Goal: Task Accomplishment & Management: Complete application form

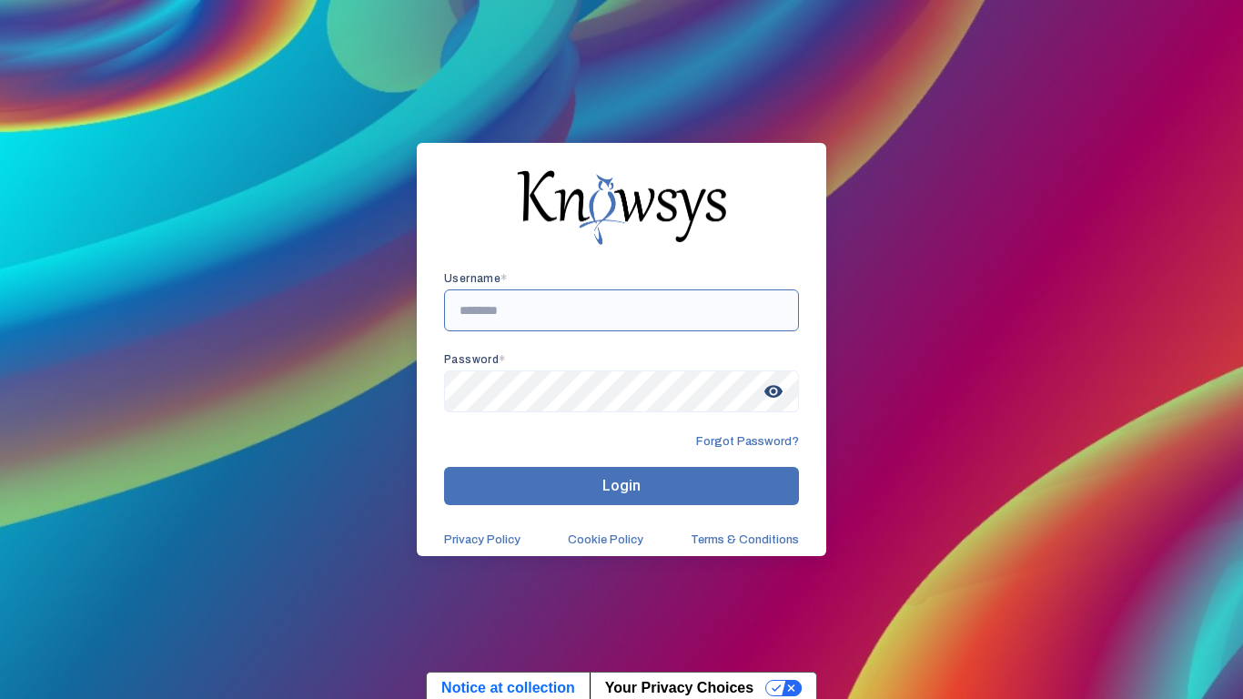
click at [722, 316] on input "text" at bounding box center [621, 310] width 355 height 42
click at [620, 294] on input "**********" at bounding box center [621, 310] width 355 height 42
type input "**********"
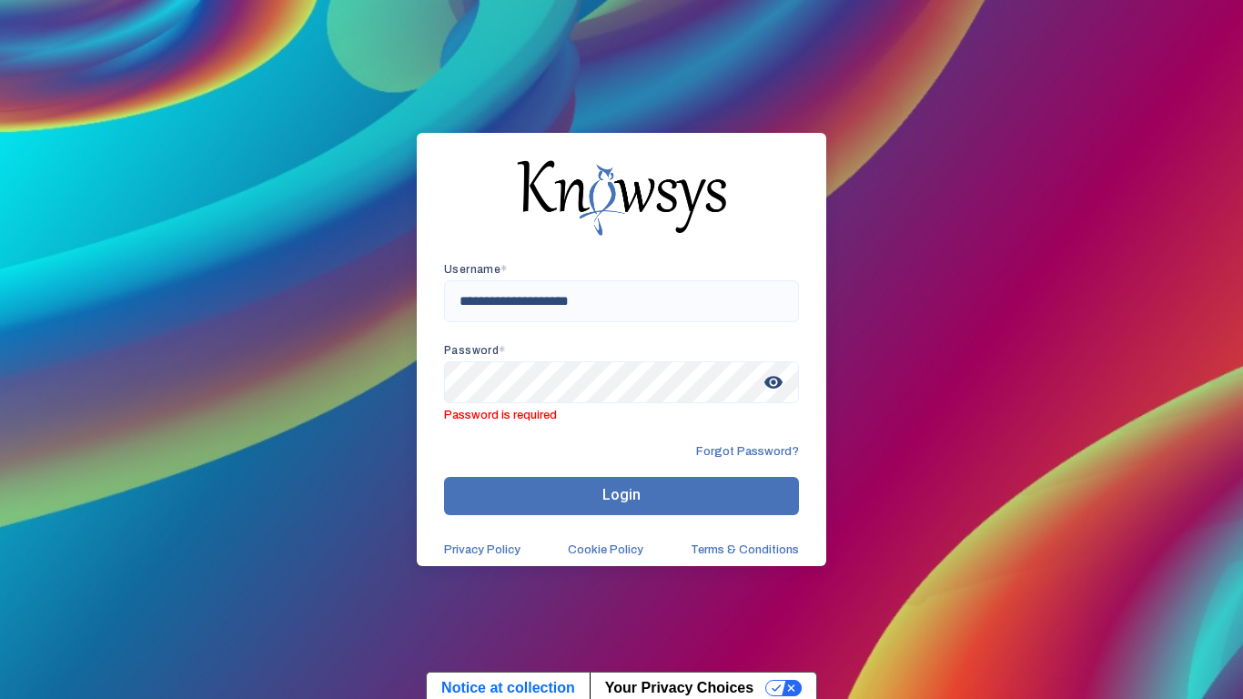
click at [773, 395] on span "visibility" at bounding box center [773, 382] width 33 height 33
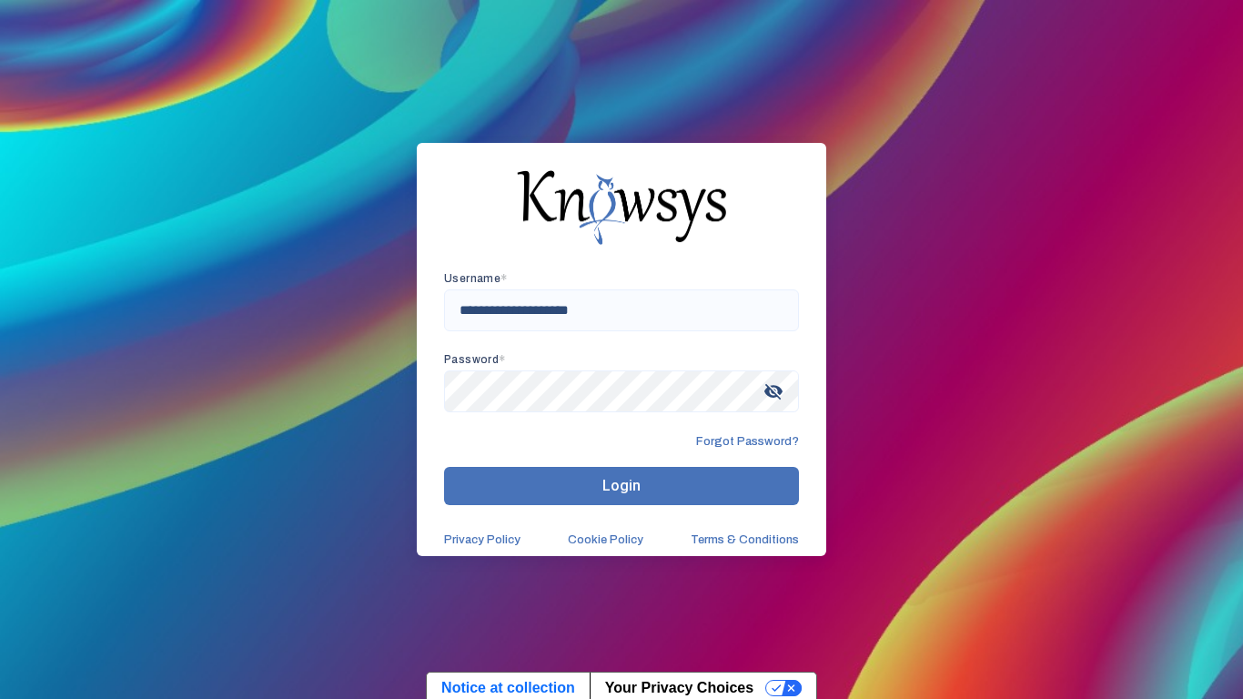
click at [780, 386] on span "visibility_off" at bounding box center [773, 391] width 33 height 33
click at [770, 390] on span "visibility" at bounding box center [773, 391] width 33 height 33
click at [777, 385] on span "visibility_off" at bounding box center [773, 391] width 33 height 33
click at [685, 479] on button "Login" at bounding box center [621, 486] width 355 height 38
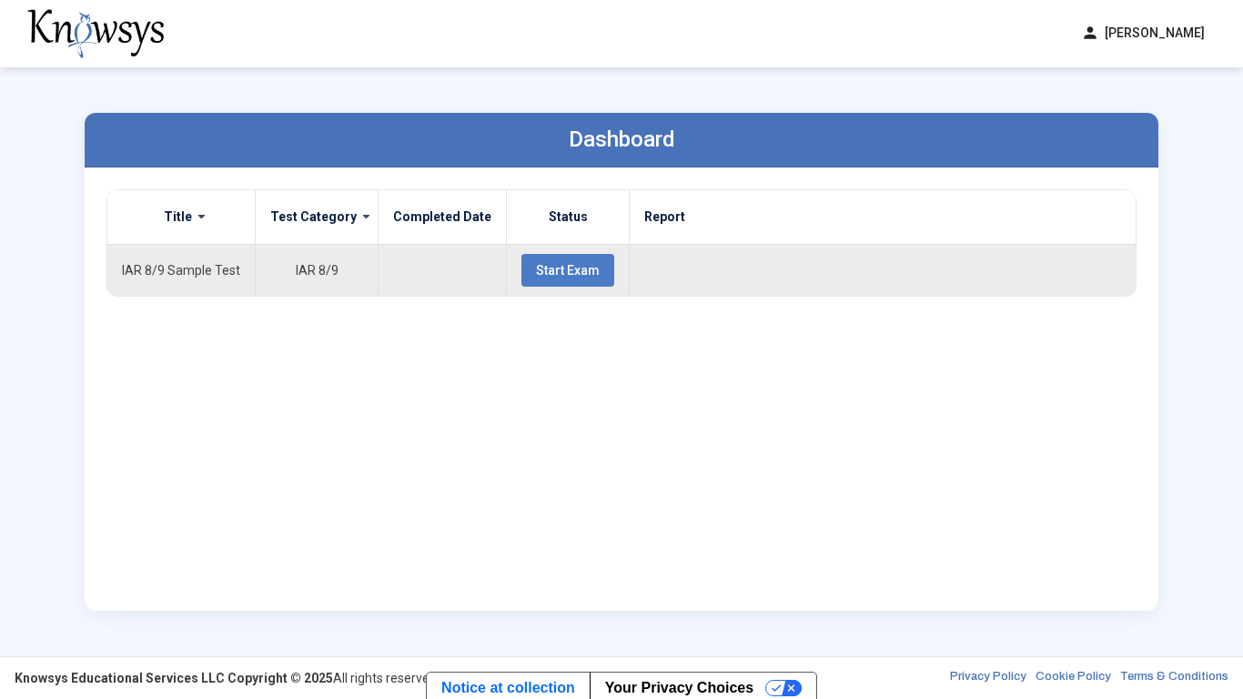
click at [545, 268] on span "Start Exam" at bounding box center [568, 270] width 64 height 15
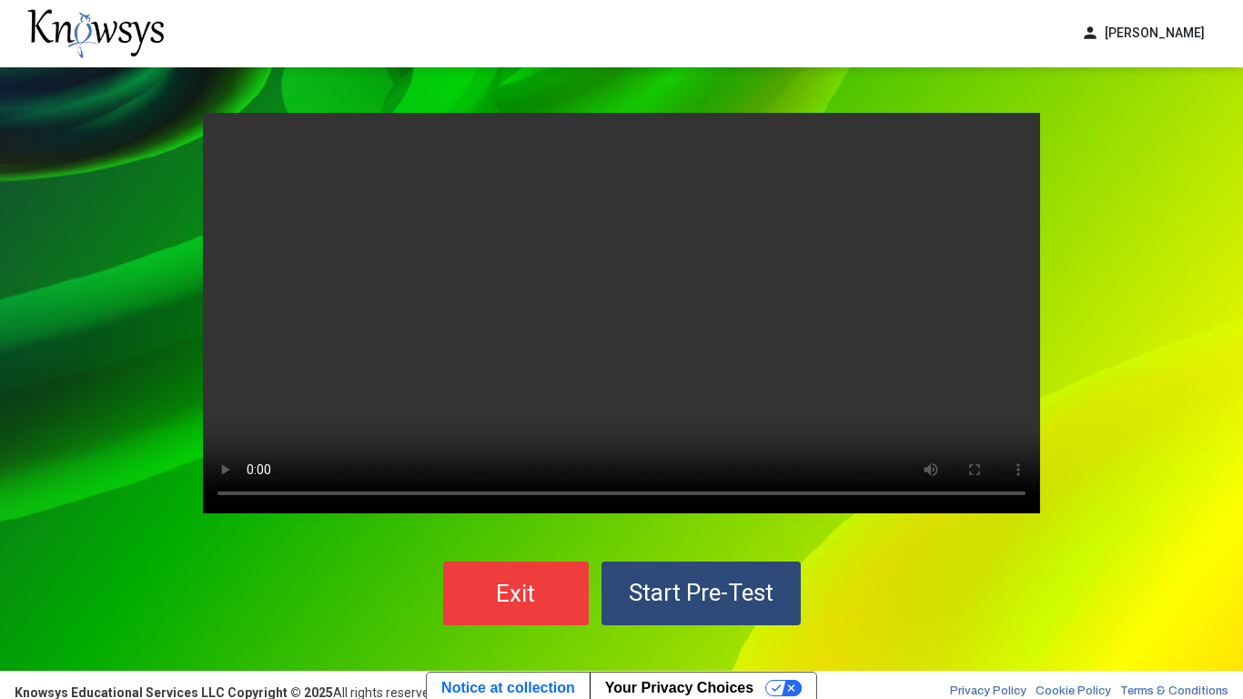
click at [696, 604] on span "Start Pre-Test" at bounding box center [701, 592] width 145 height 27
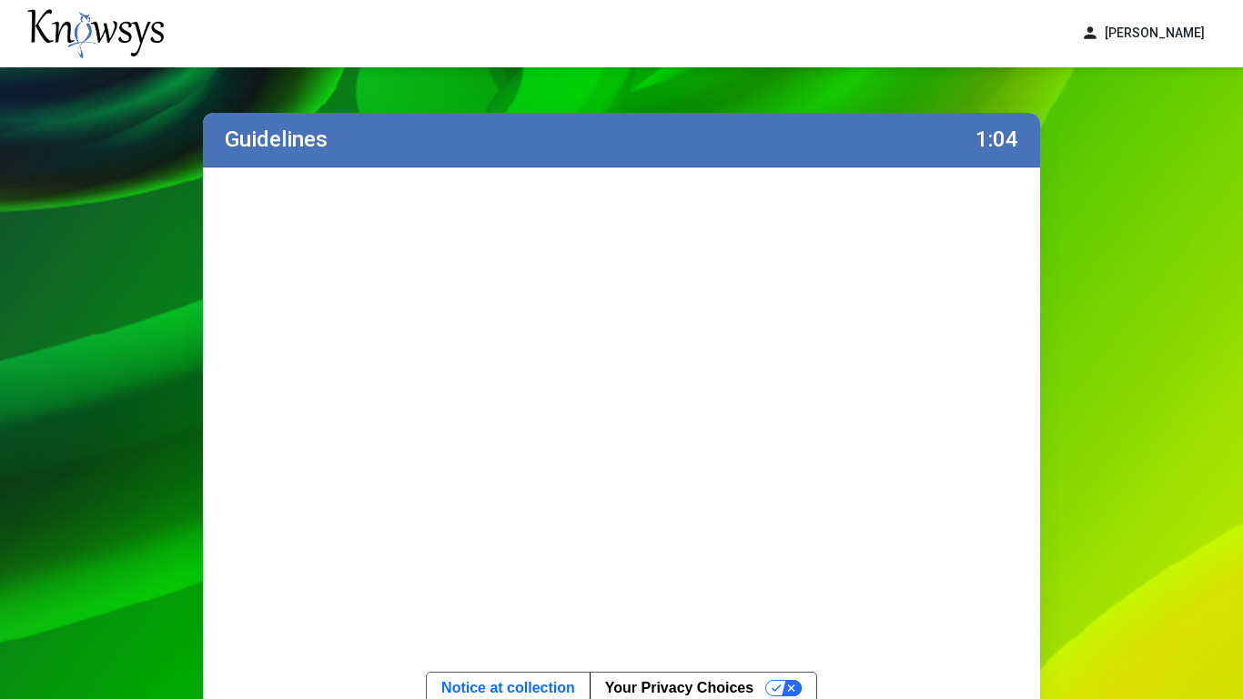
scroll to position [175, 0]
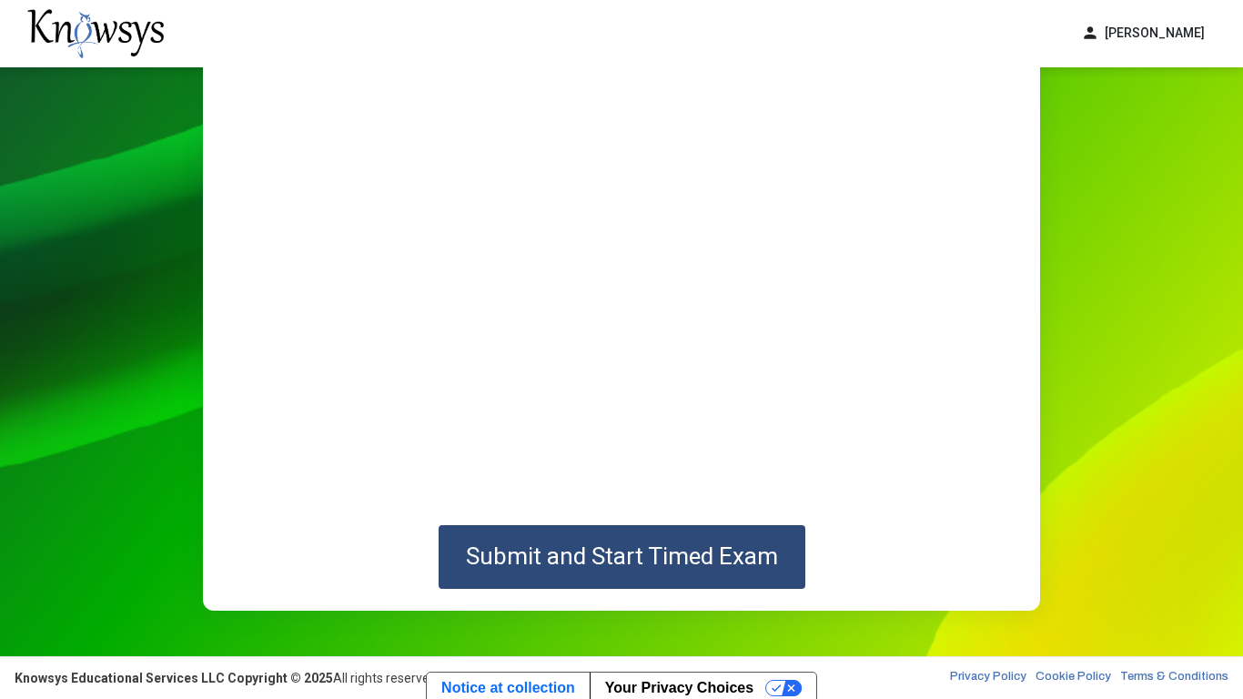
click at [702, 547] on span "Submit and Start Timed Exam" at bounding box center [622, 555] width 312 height 27
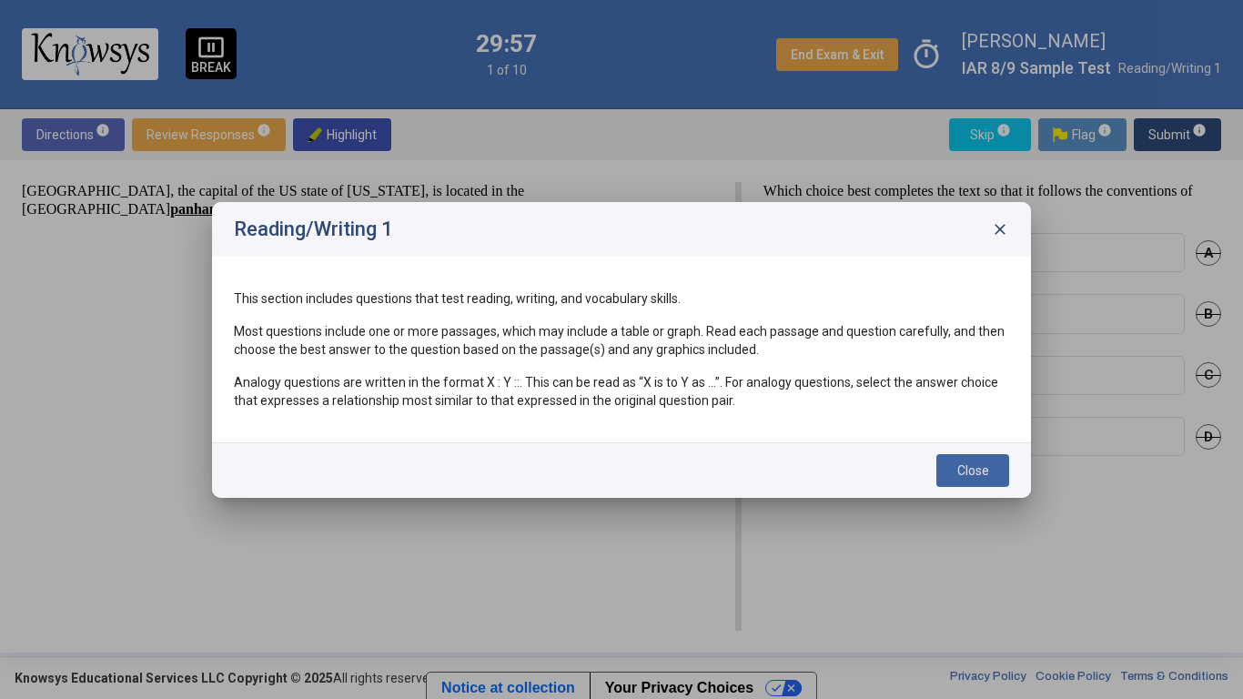
click at [961, 463] on span "Close" at bounding box center [973, 470] width 32 height 15
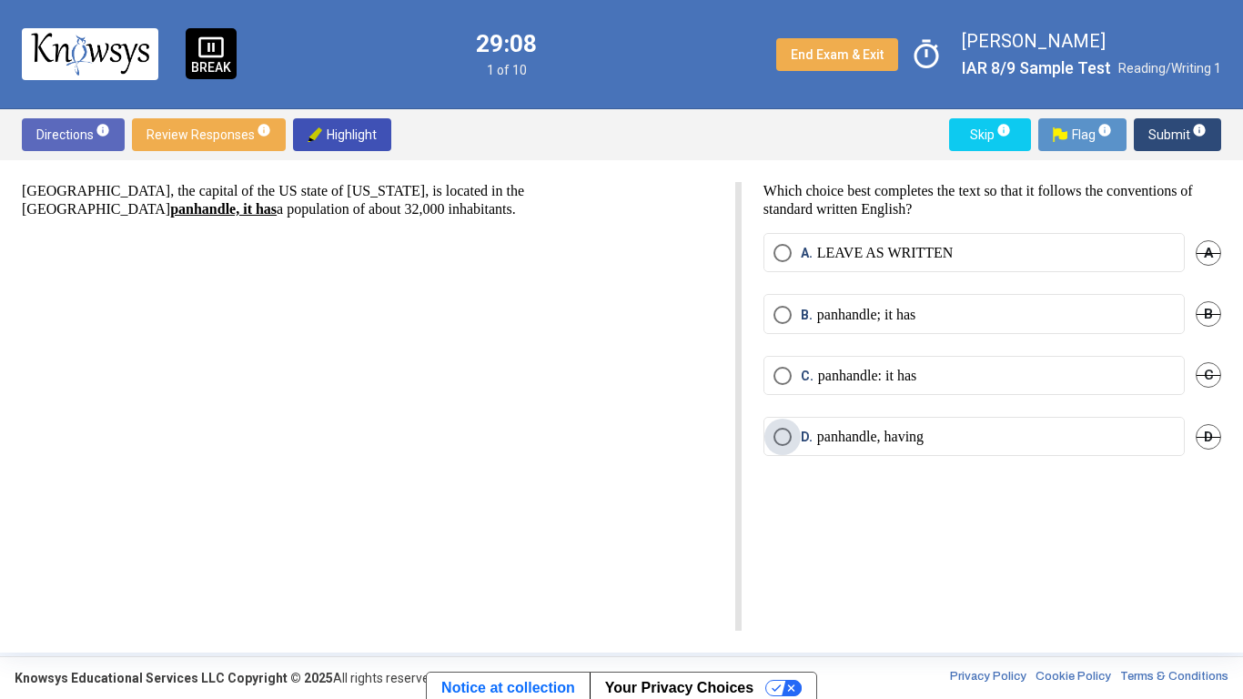
click at [987, 430] on label "D. panhandle, having" at bounding box center [973, 437] width 401 height 18
click at [1214, 373] on span "C" at bounding box center [1207, 374] width 25 height 25
click at [1214, 308] on span "B" at bounding box center [1207, 313] width 25 height 25
click at [1209, 256] on span "A" at bounding box center [1207, 252] width 25 height 25
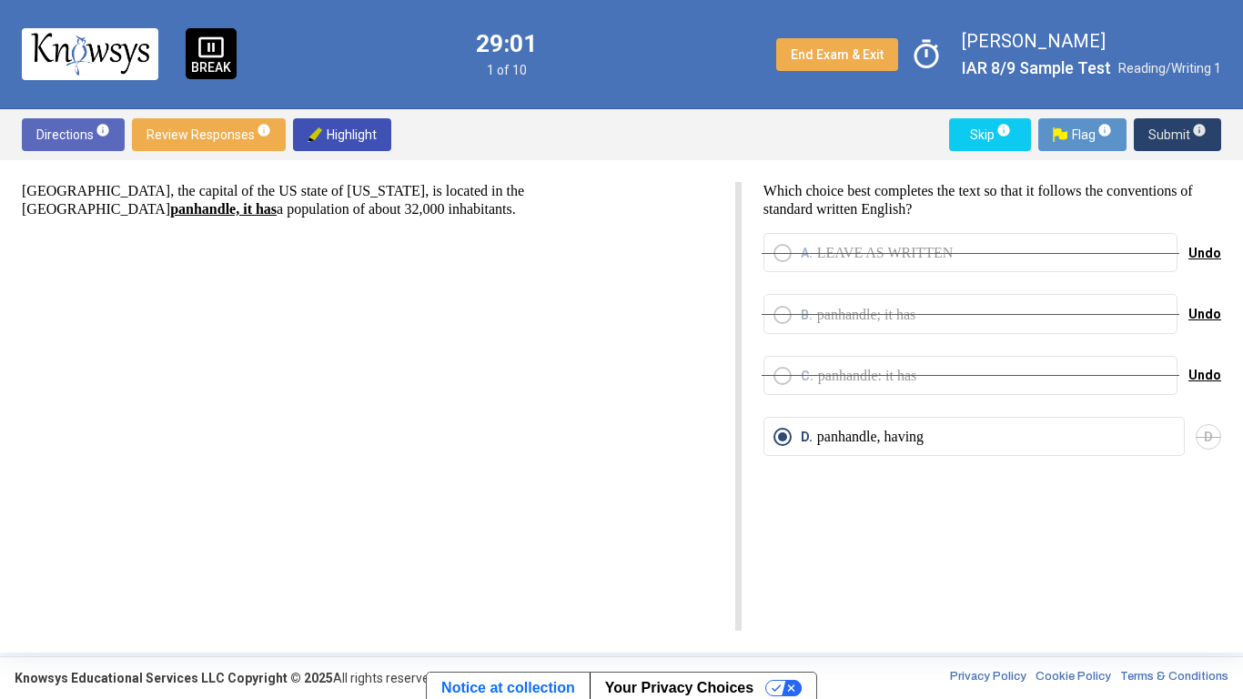
click at [1182, 136] on span "Submit info" at bounding box center [1177, 134] width 58 height 33
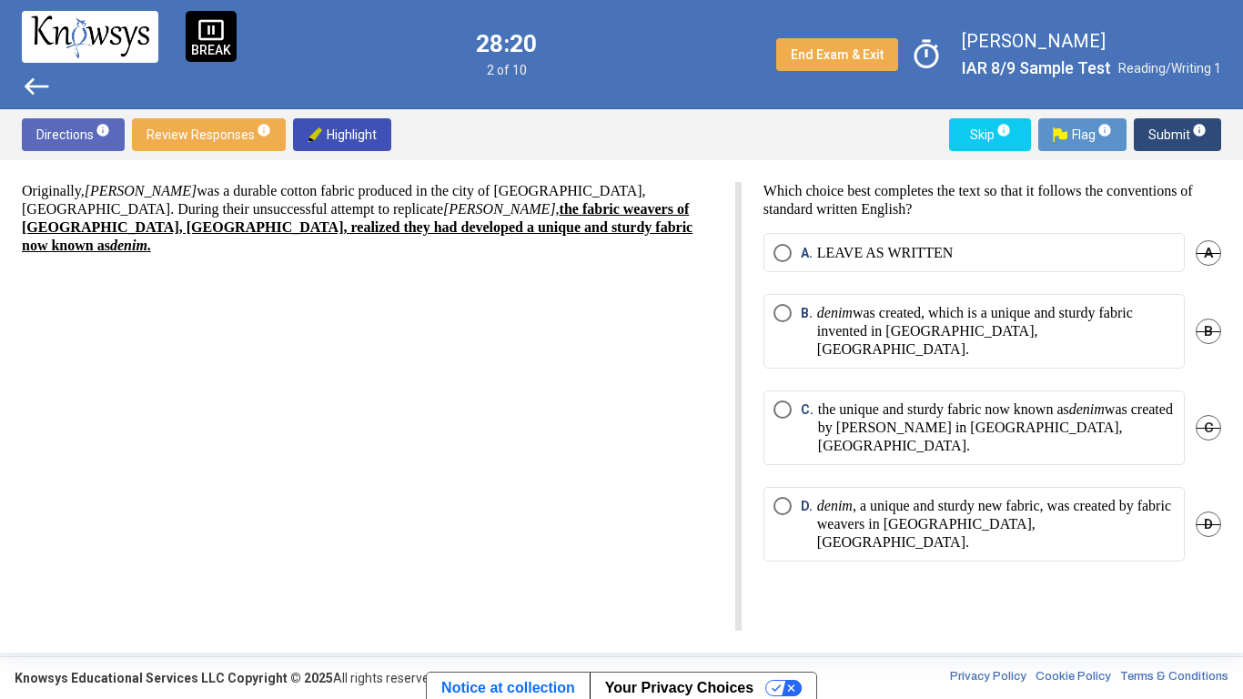
click at [1211, 246] on span "A" at bounding box center [1207, 252] width 25 height 25
click at [790, 684] on button "Your Privacy Choices" at bounding box center [703, 687] width 227 height 31
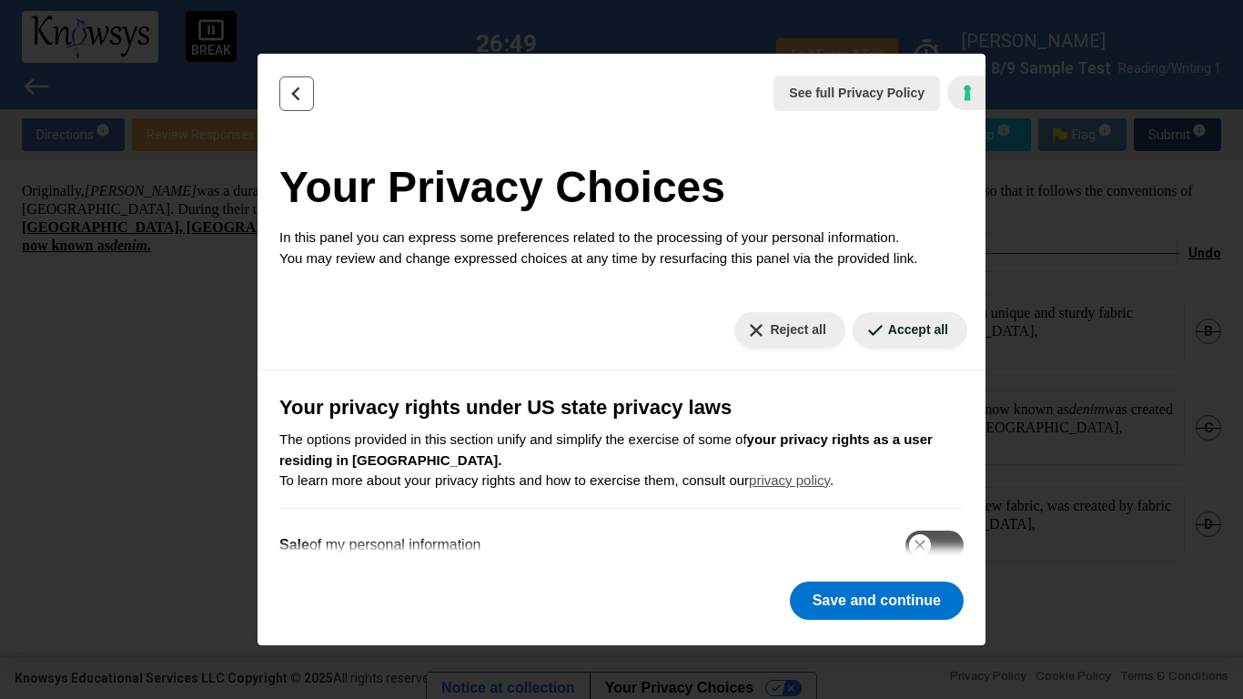
click at [295, 90] on icon "Back" at bounding box center [296, 93] width 6 height 12
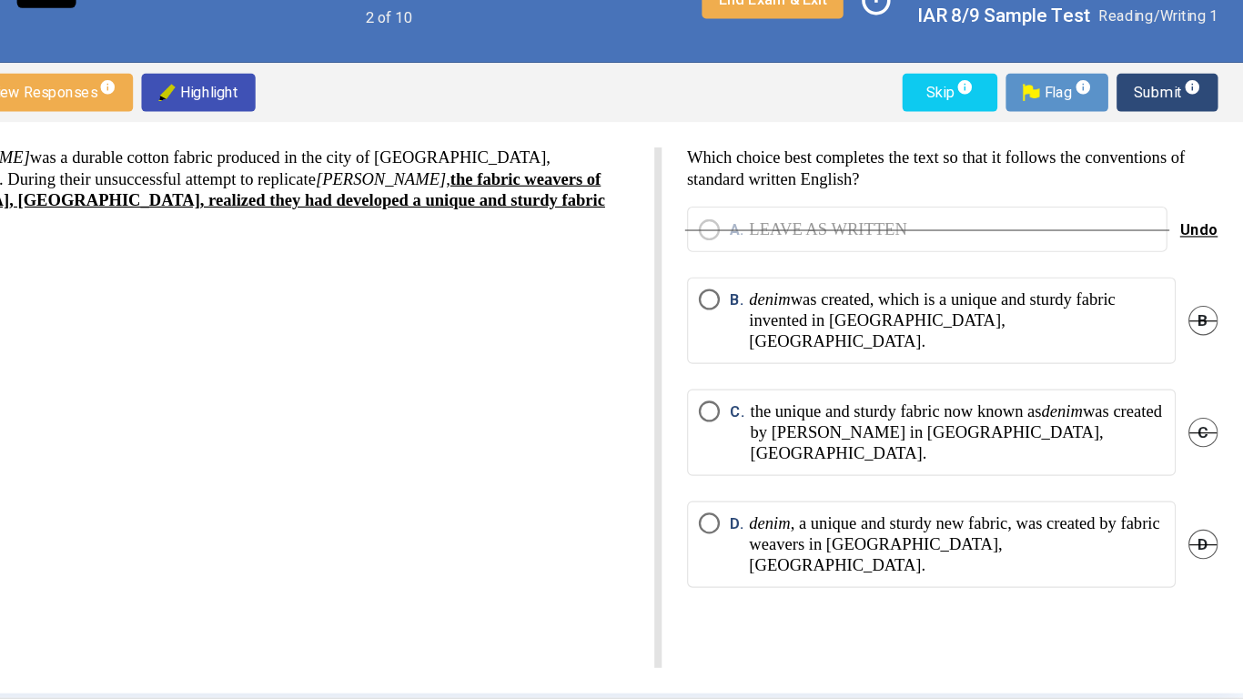
scroll to position [3, 0]
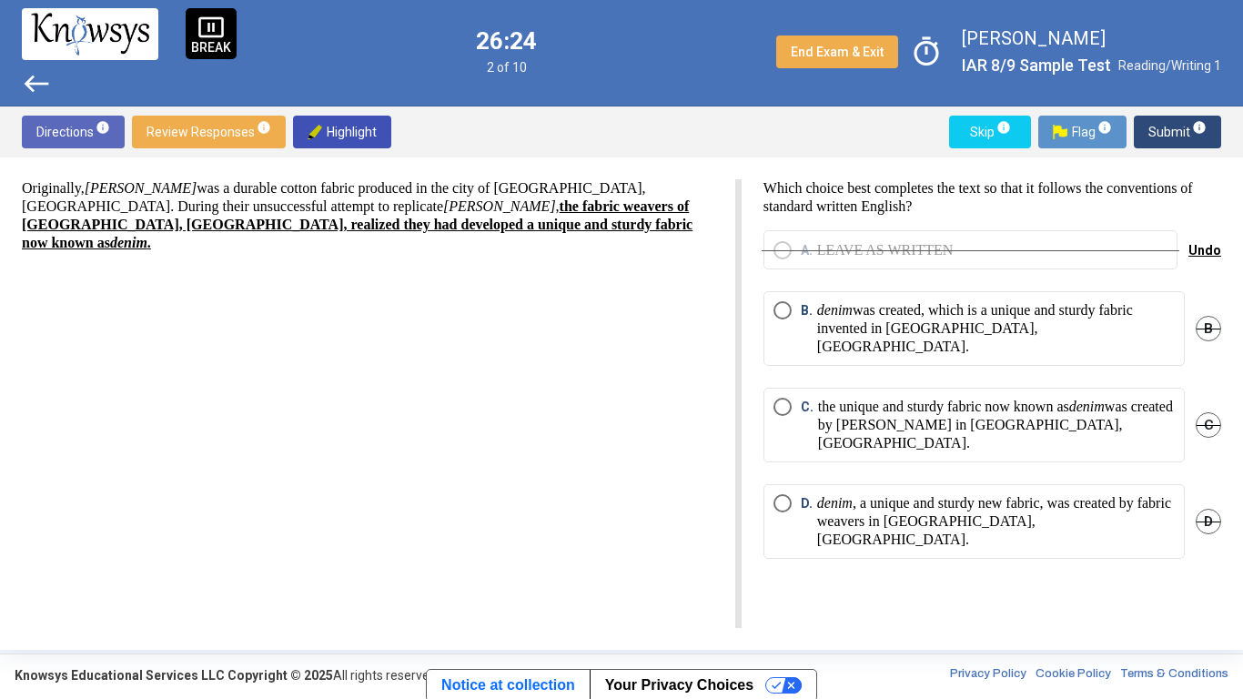
click at [1204, 319] on span "B" at bounding box center [1207, 328] width 25 height 25
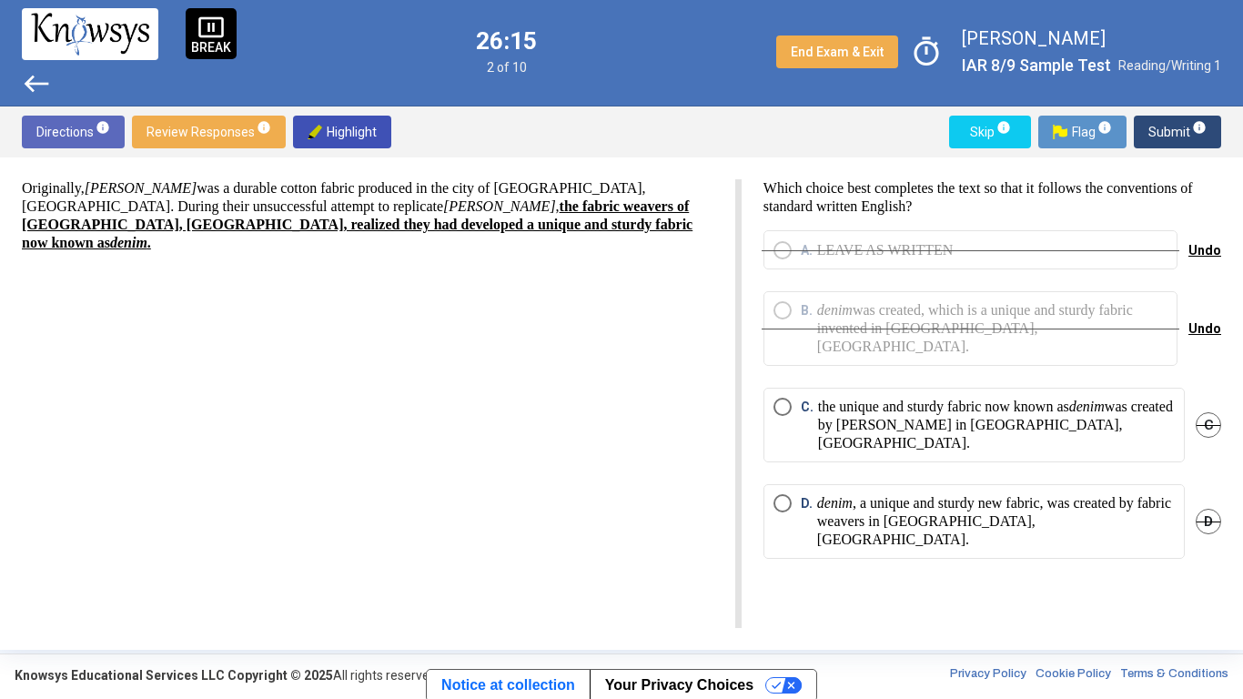
click at [1213, 509] on span "D" at bounding box center [1207, 521] width 25 height 25
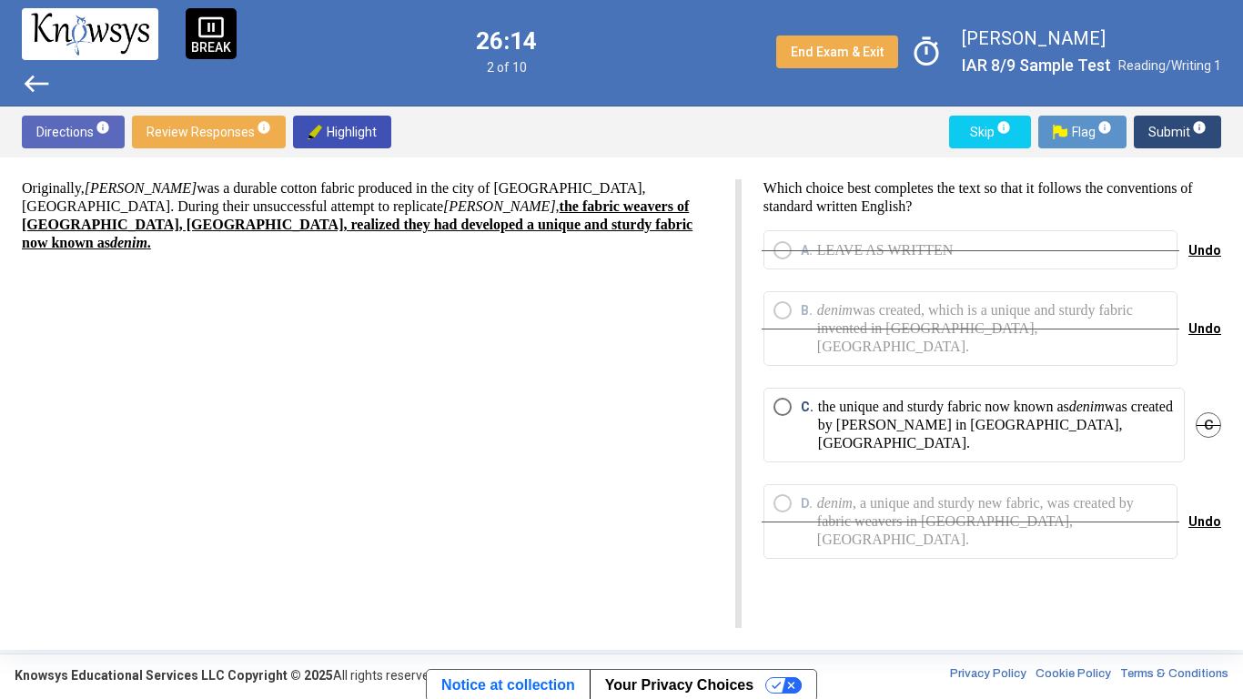
click at [1172, 433] on div "C. the unique and sturdy fabric now known as denim was created by fabric weaver…" at bounding box center [992, 436] width 458 height 96
click at [1166, 417] on mat-radio-button "C. the unique and sturdy fabric now known as denim was created by fabric weaver…" at bounding box center [973, 425] width 421 height 75
click at [1135, 410] on p "the unique and sturdy fabric now known as denim was created by fabric weavers i…" at bounding box center [996, 425] width 357 height 55
click at [1179, 129] on span "Submit info" at bounding box center [1177, 132] width 58 height 33
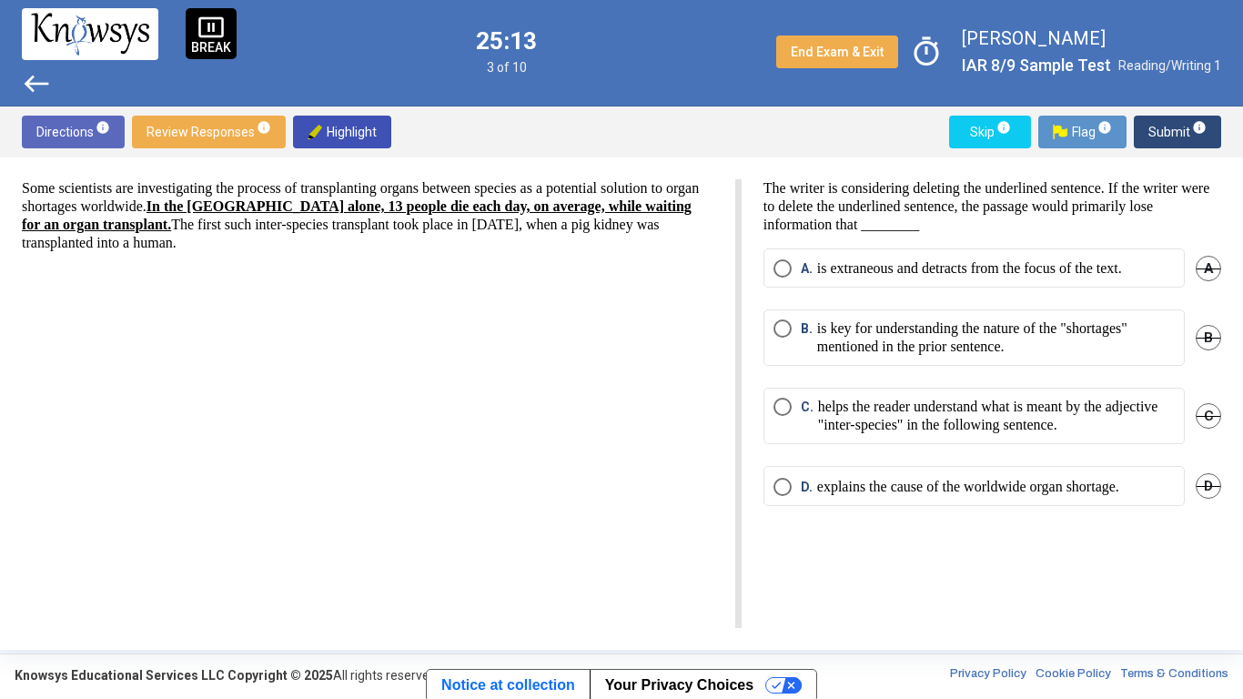
click at [1215, 261] on span "A" at bounding box center [1207, 268] width 25 height 25
click at [1205, 330] on span "B" at bounding box center [1207, 337] width 25 height 25
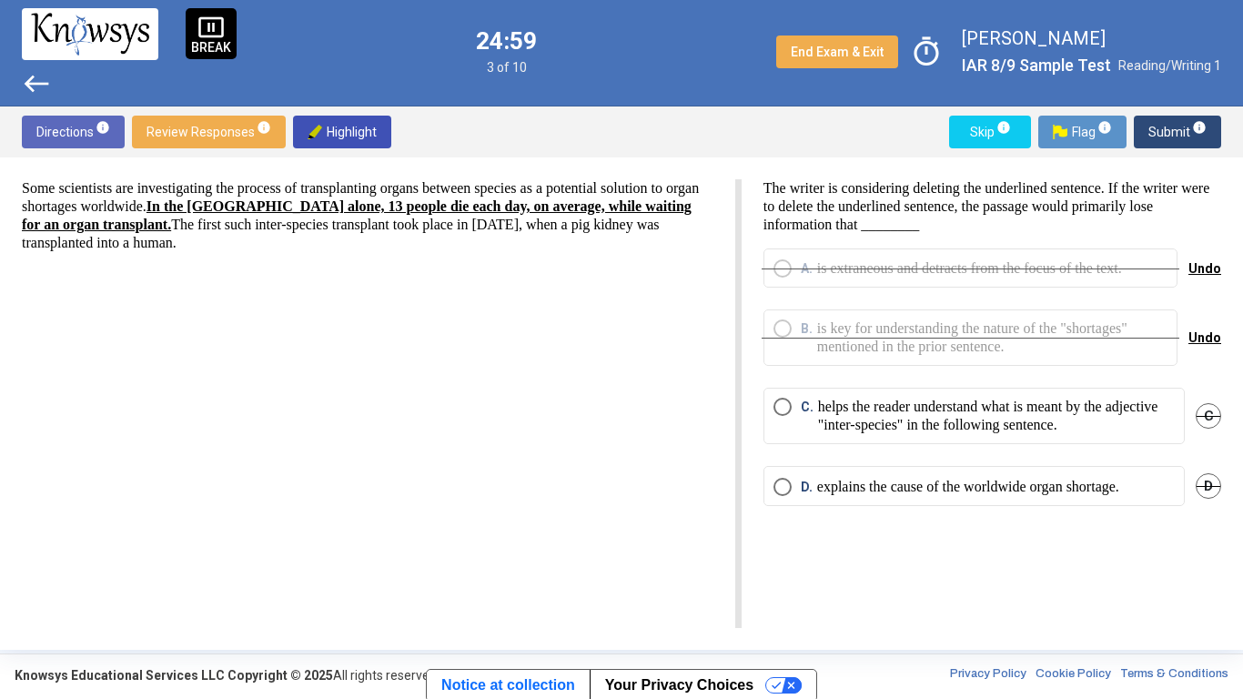
click at [1203, 407] on span "C" at bounding box center [1207, 415] width 25 height 25
click at [1119, 484] on p "explains the cause of the worldwide organ shortage." at bounding box center [968, 487] width 302 height 18
click at [1169, 127] on span "Submit info" at bounding box center [1177, 132] width 58 height 33
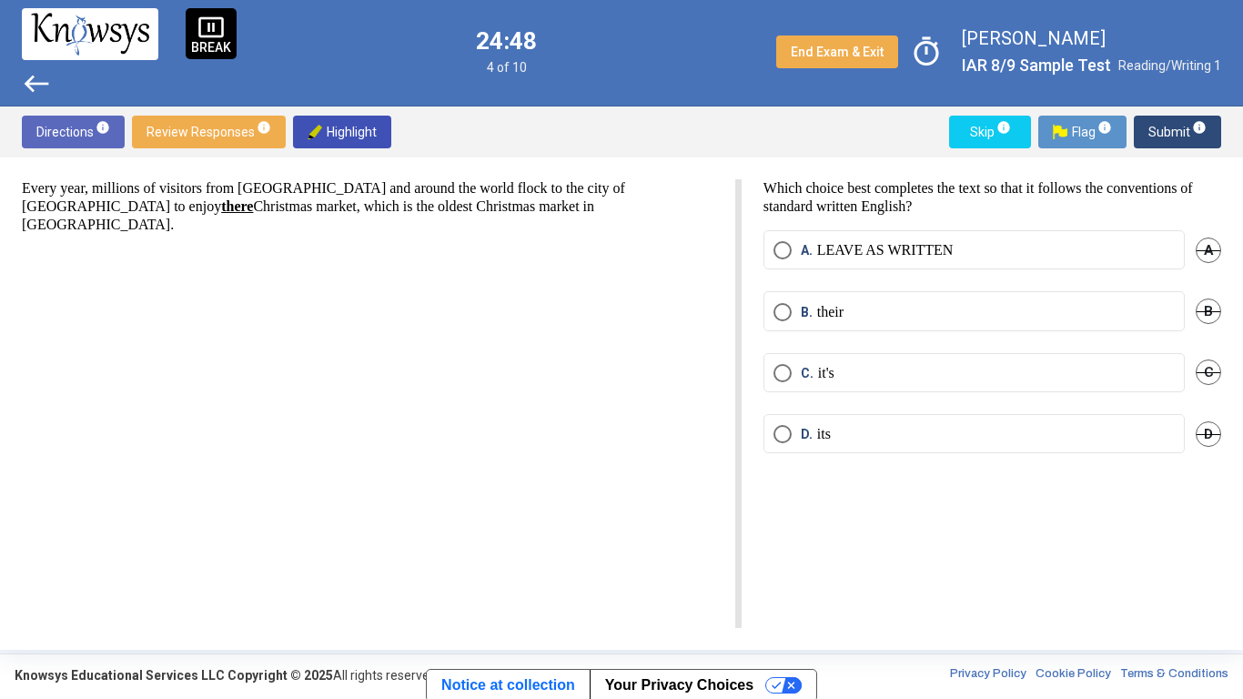
click at [961, 47] on div "timer" at bounding box center [933, 52] width 56 height 42
click at [1210, 248] on span "A" at bounding box center [1207, 249] width 25 height 25
click at [31, 77] on span "west" at bounding box center [36, 83] width 29 height 29
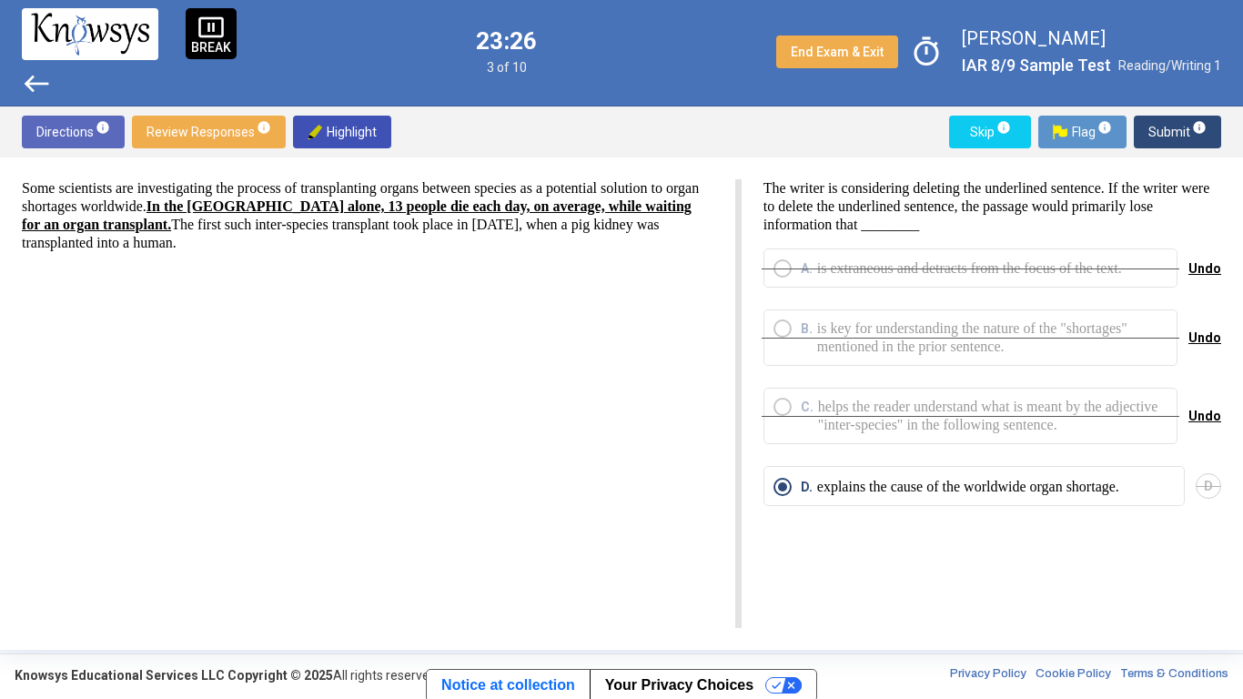
click at [840, 48] on span "End Exam & Exit" at bounding box center [837, 52] width 93 height 15
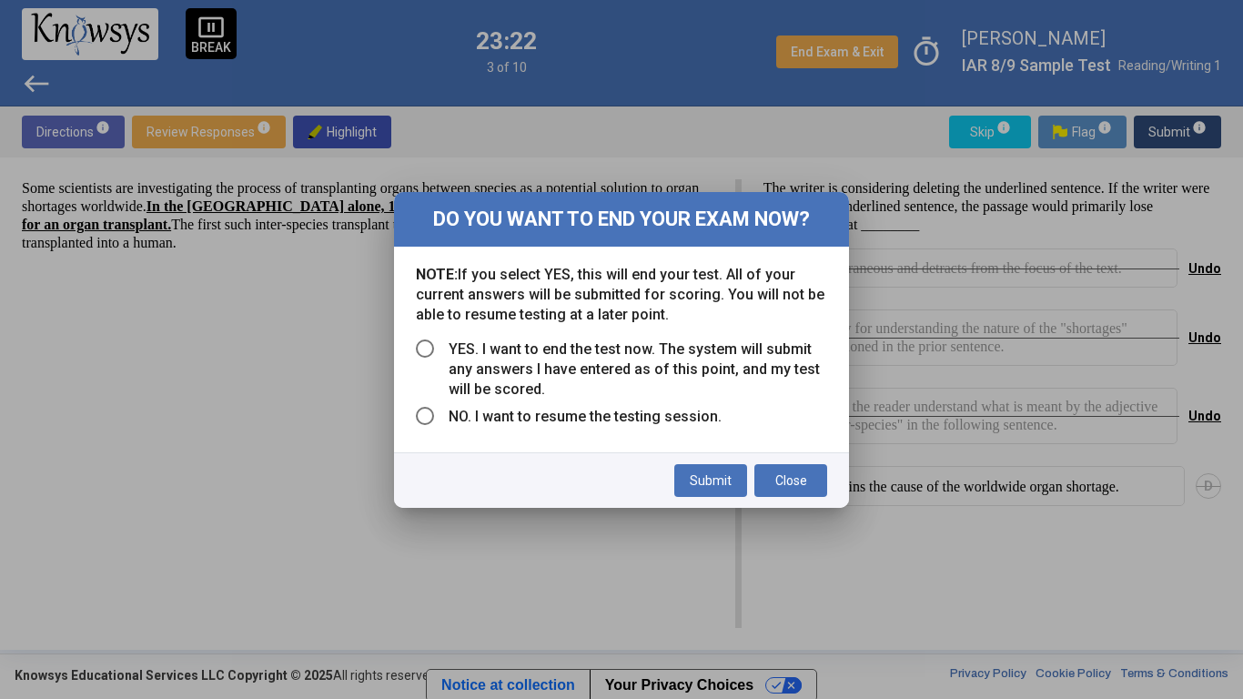
click at [425, 348] on span "Select an option" at bounding box center [425, 348] width 0 height 0
click at [735, 528] on div at bounding box center [621, 349] width 1243 height 699
click at [691, 486] on span "Submit" at bounding box center [711, 480] width 42 height 15
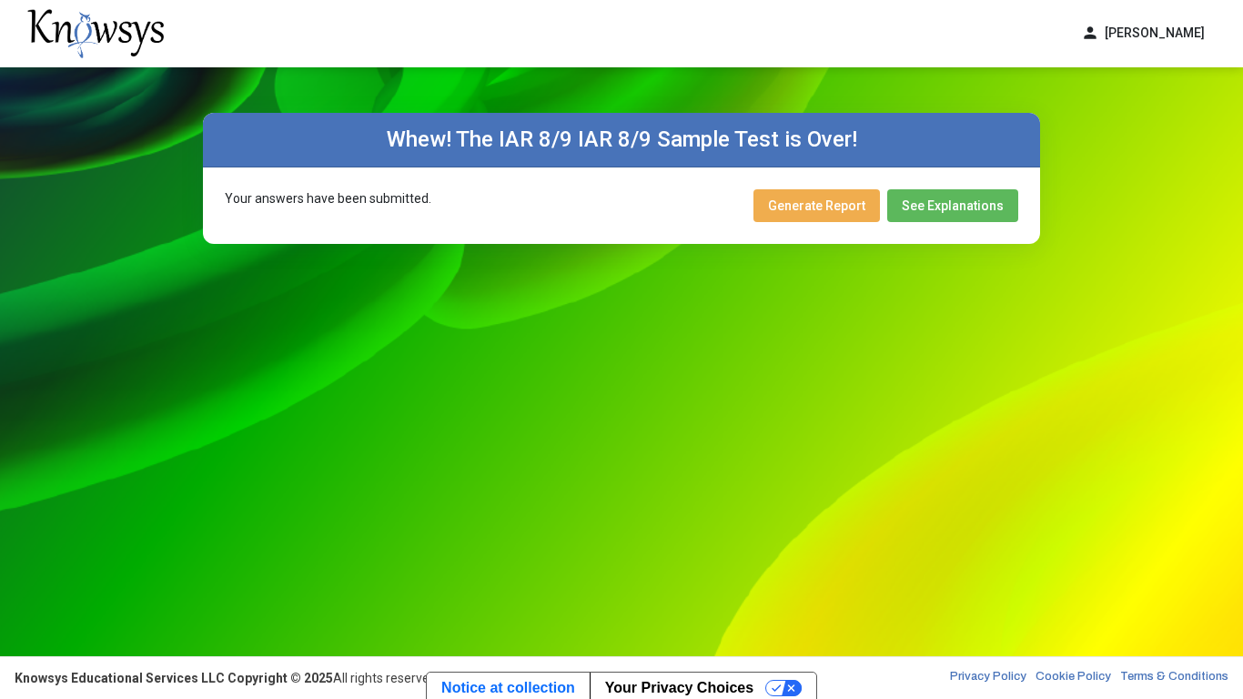
scroll to position [5, 0]
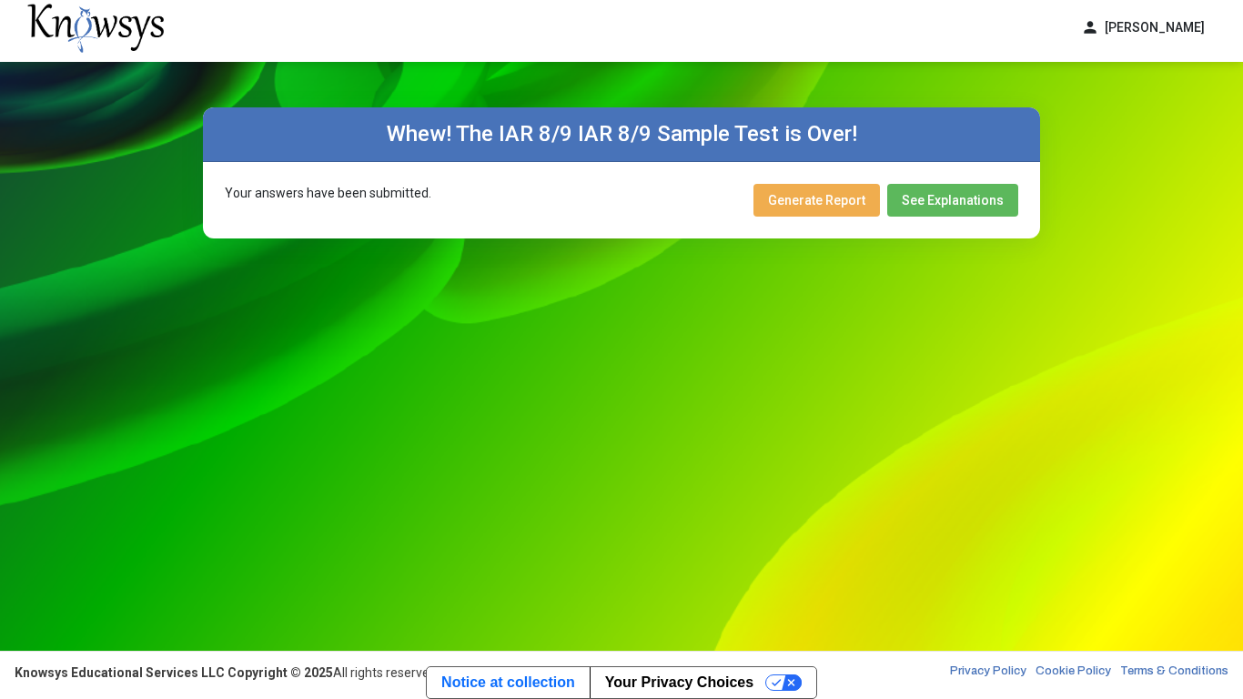
click at [858, 203] on span "Generate Report" at bounding box center [816, 200] width 97 height 15
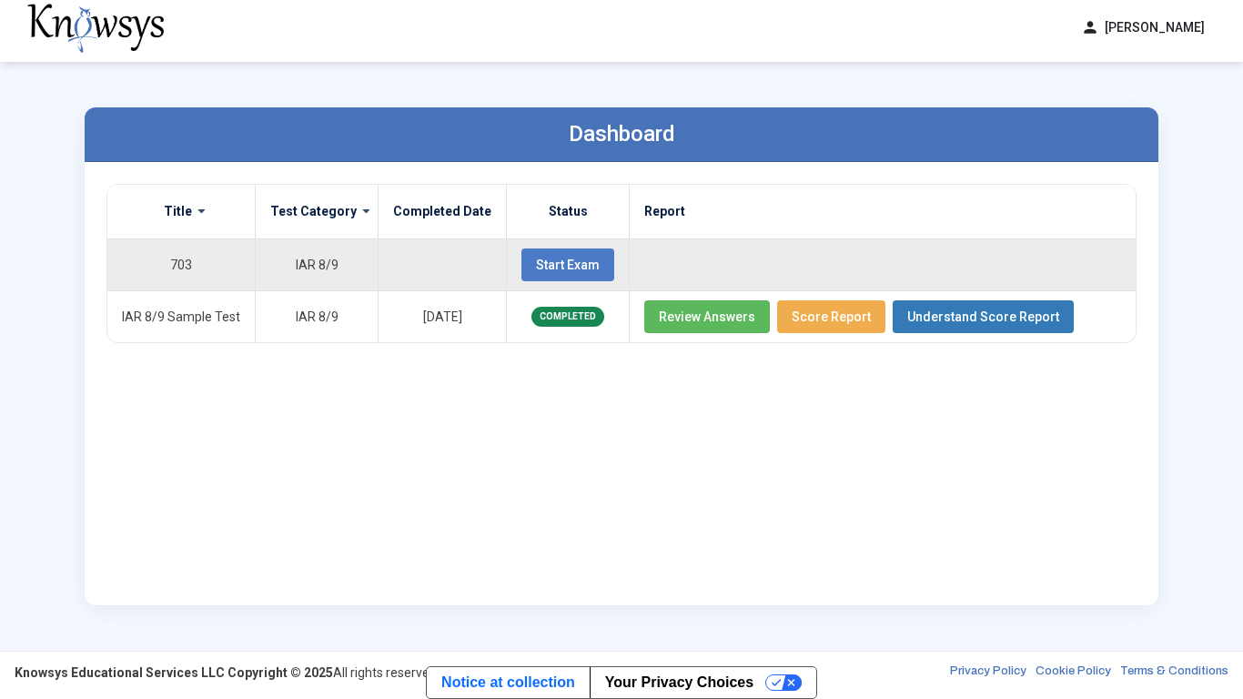
click at [546, 263] on span "Start Exam" at bounding box center [568, 264] width 64 height 15
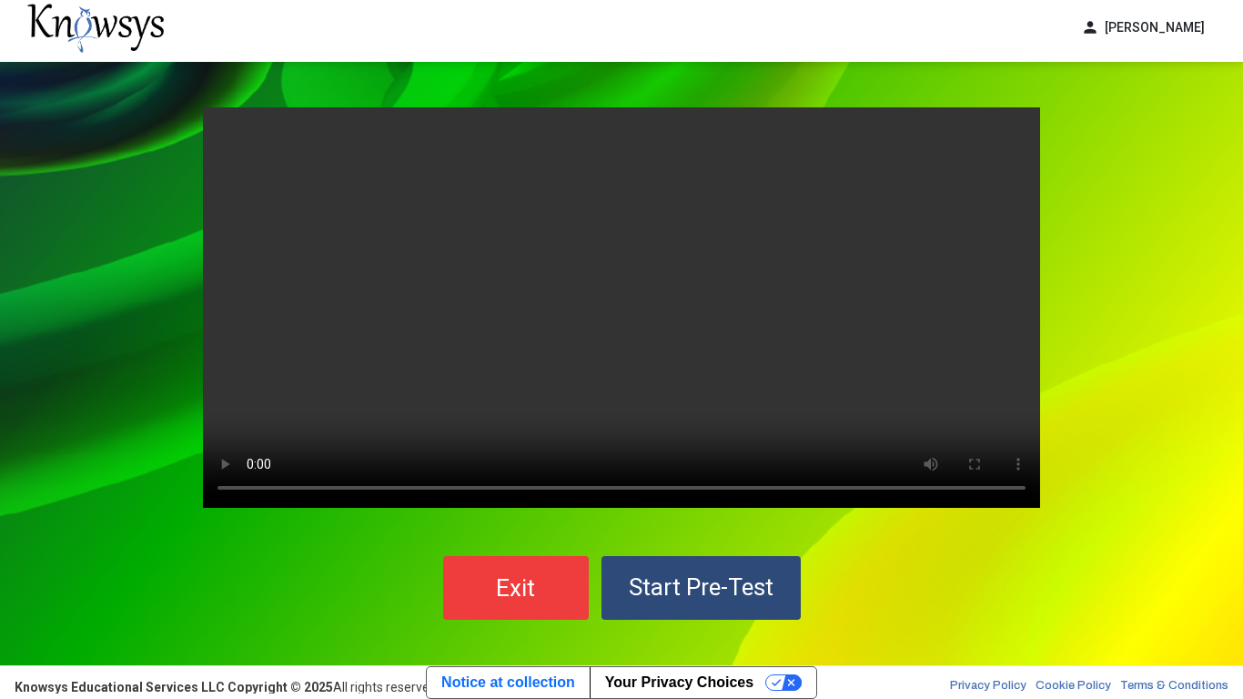
click at [712, 581] on span "Start Pre-Test" at bounding box center [701, 586] width 145 height 27
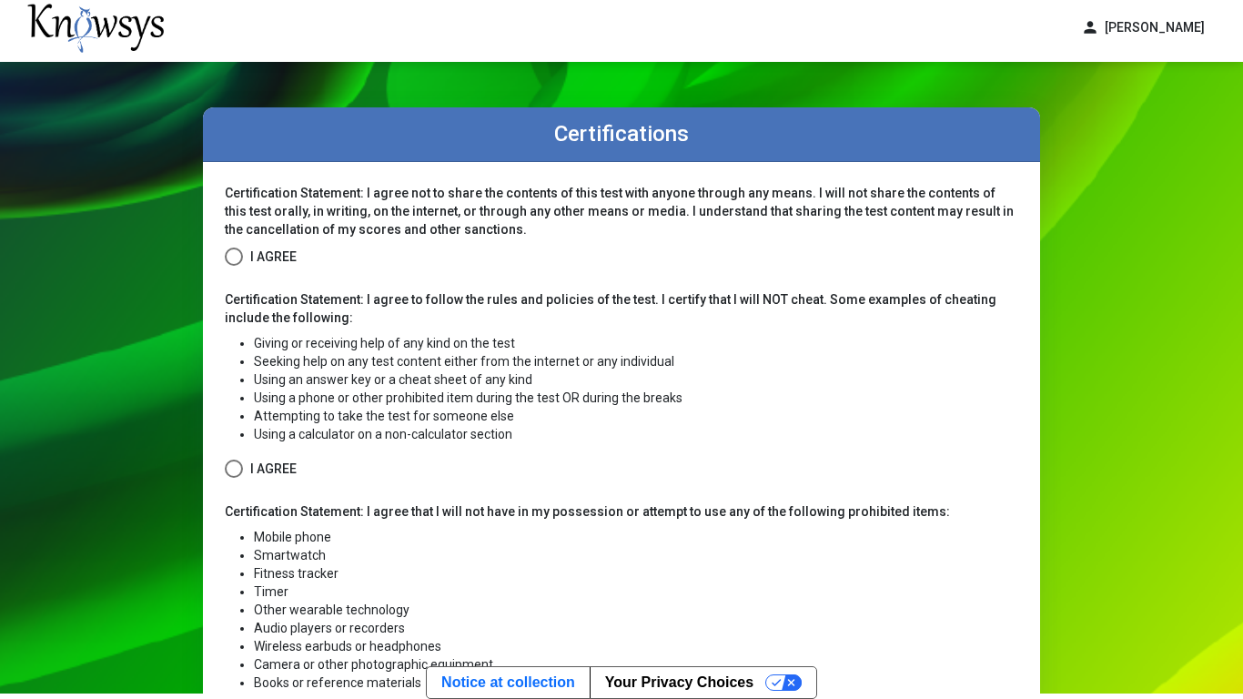
scroll to position [240, 0]
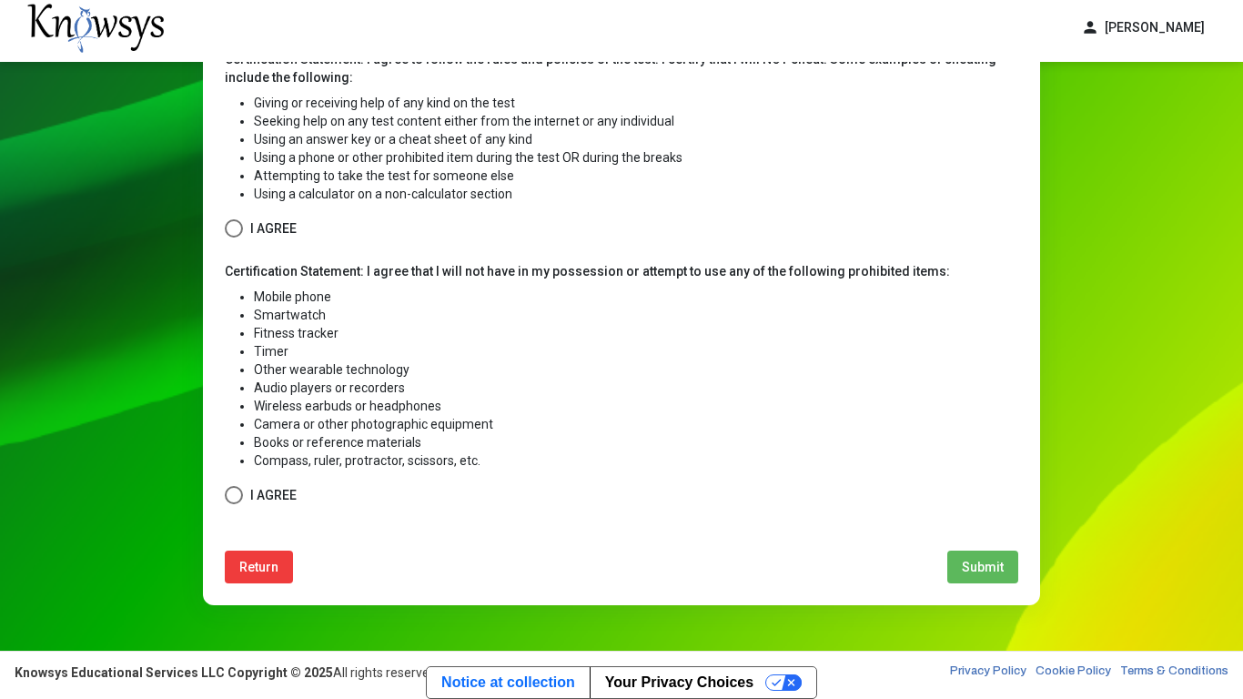
click at [245, 488] on label "I Agree" at bounding box center [261, 495] width 72 height 23
click at [251, 223] on span "I Agree" at bounding box center [273, 228] width 46 height 23
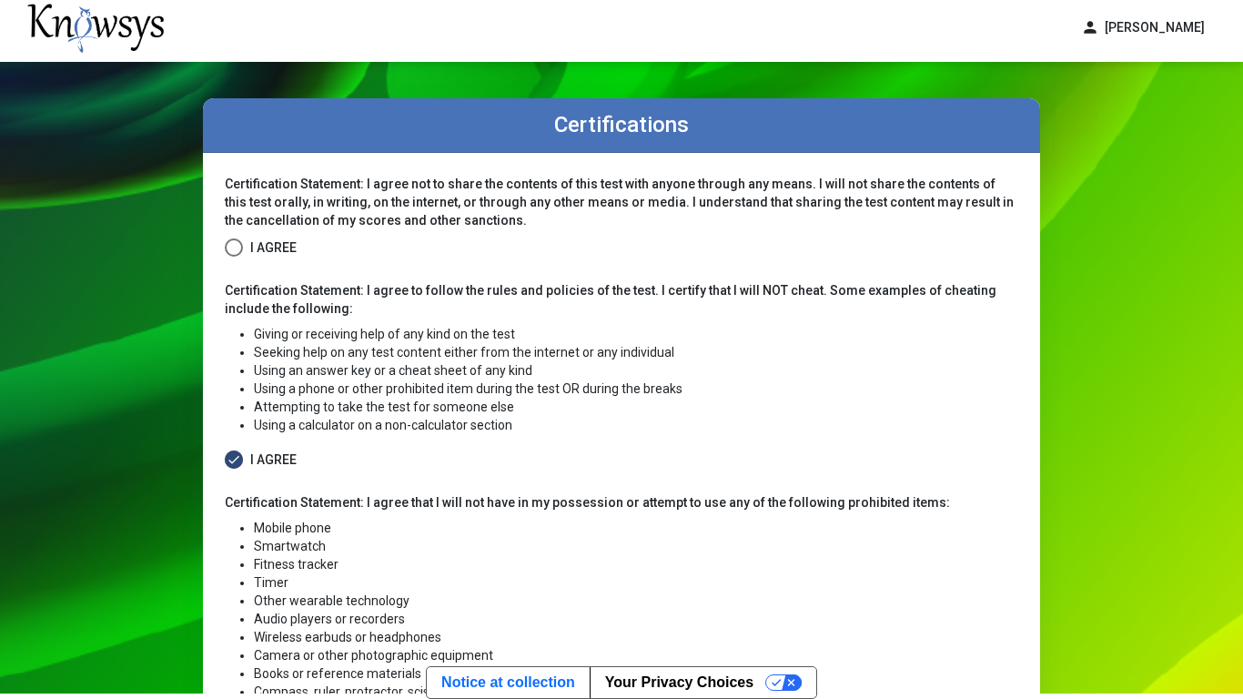
scroll to position [0, 0]
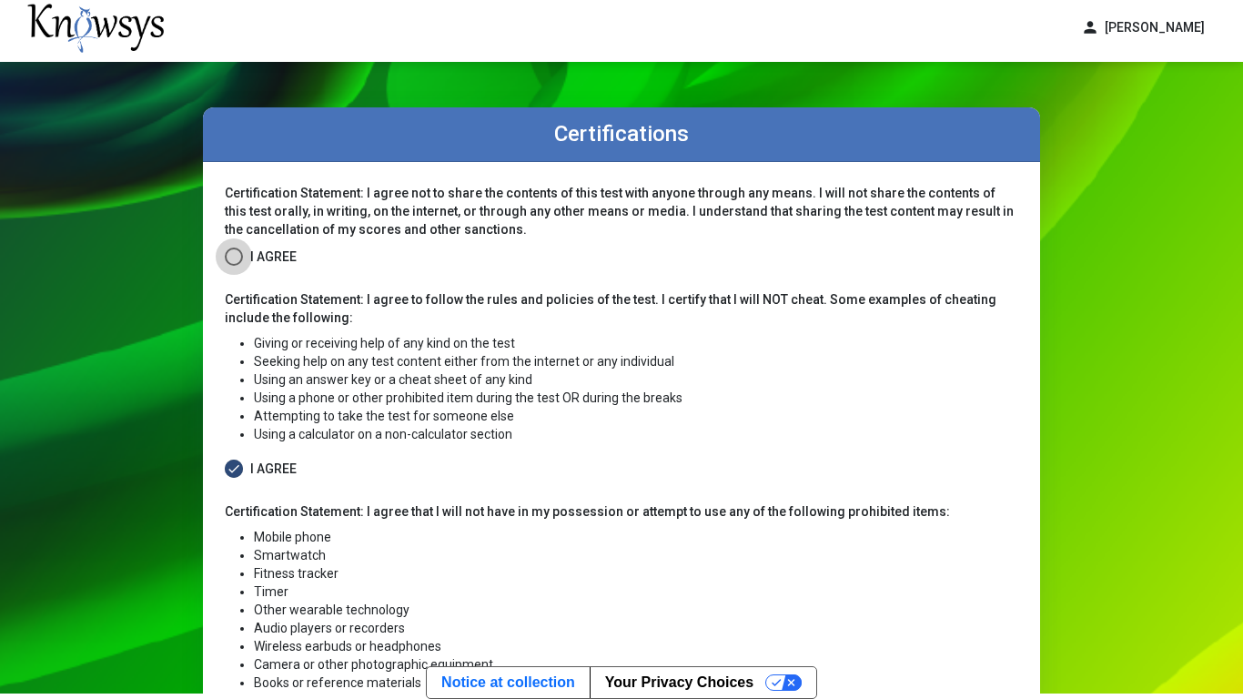
click at [274, 246] on span "I Agree" at bounding box center [273, 257] width 46 height 23
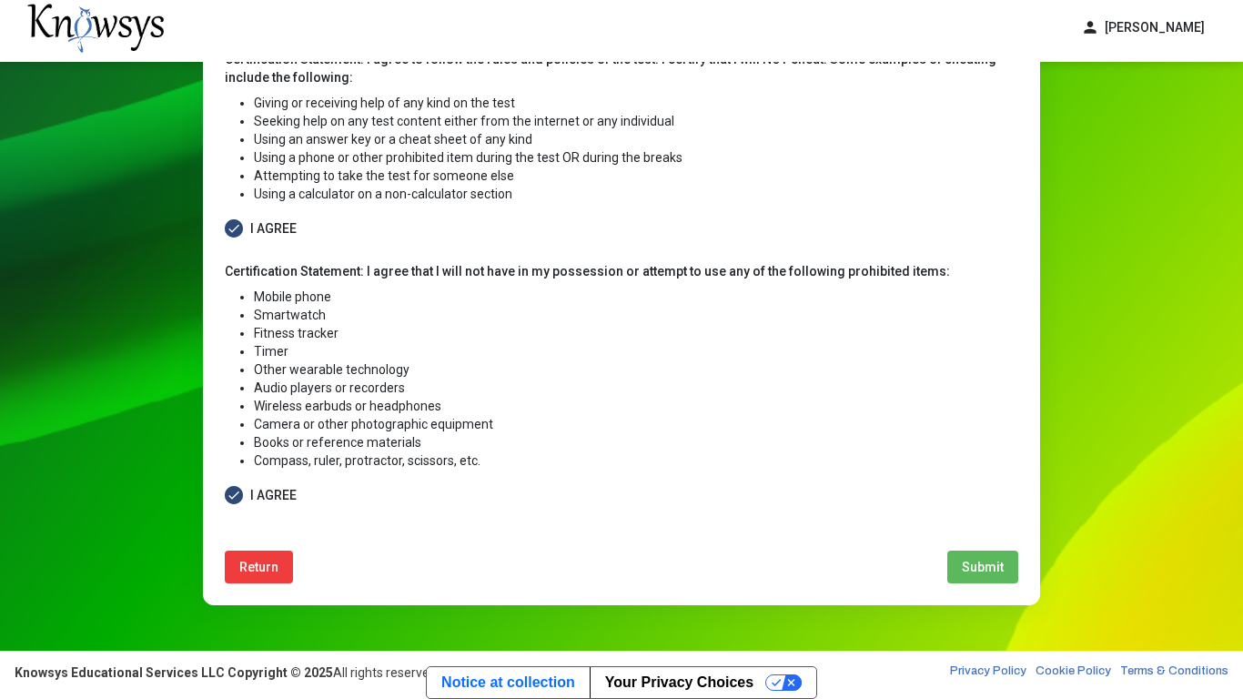
click at [962, 564] on span "Submit" at bounding box center [983, 567] width 42 height 15
select select
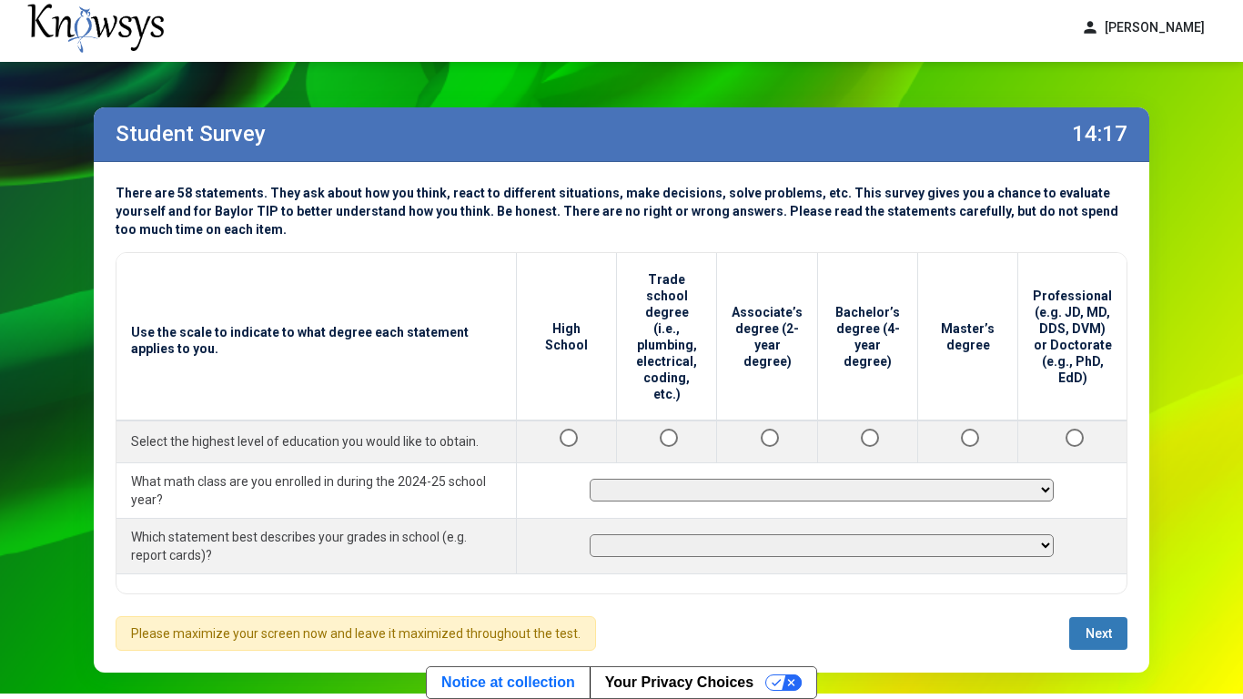
click at [1102, 609] on div "**********" at bounding box center [621, 417] width 1055 height 510
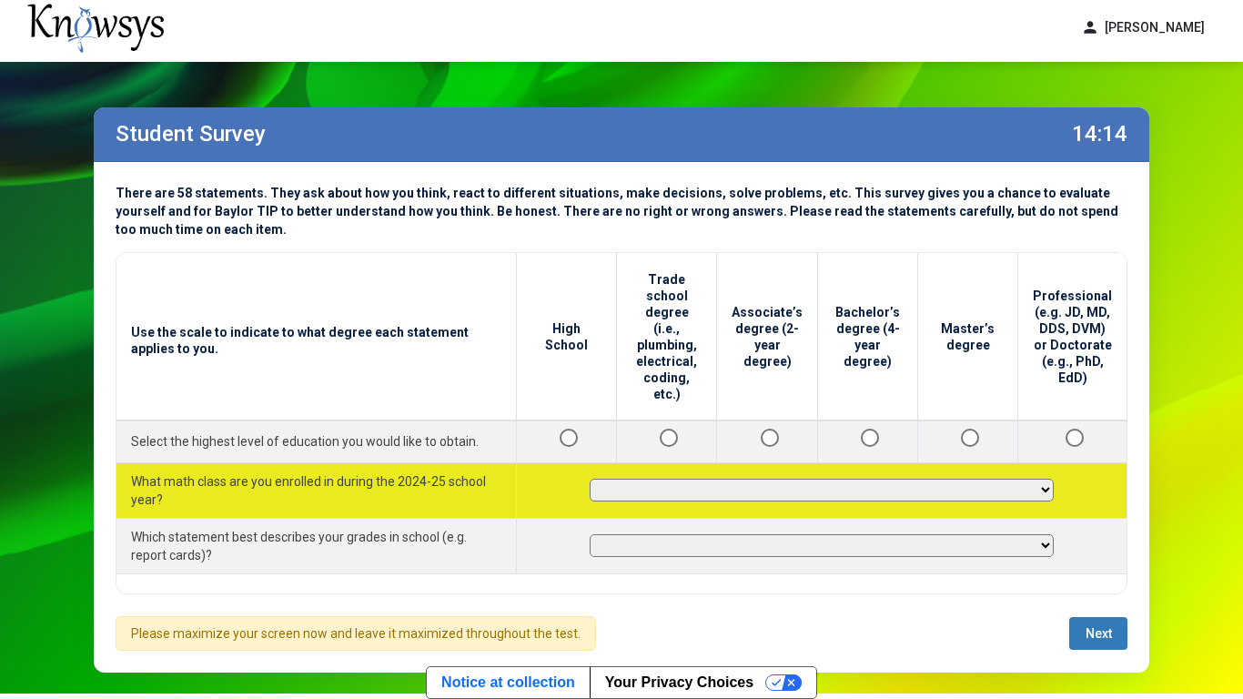
click at [1039, 479] on select "**********" at bounding box center [822, 490] width 464 height 23
click at [596, 479] on select "**********" at bounding box center [822, 490] width 464 height 23
click at [742, 479] on select "**********" at bounding box center [822, 490] width 464 height 23
select select "**********"
click at [596, 479] on select "**********" at bounding box center [822, 490] width 464 height 23
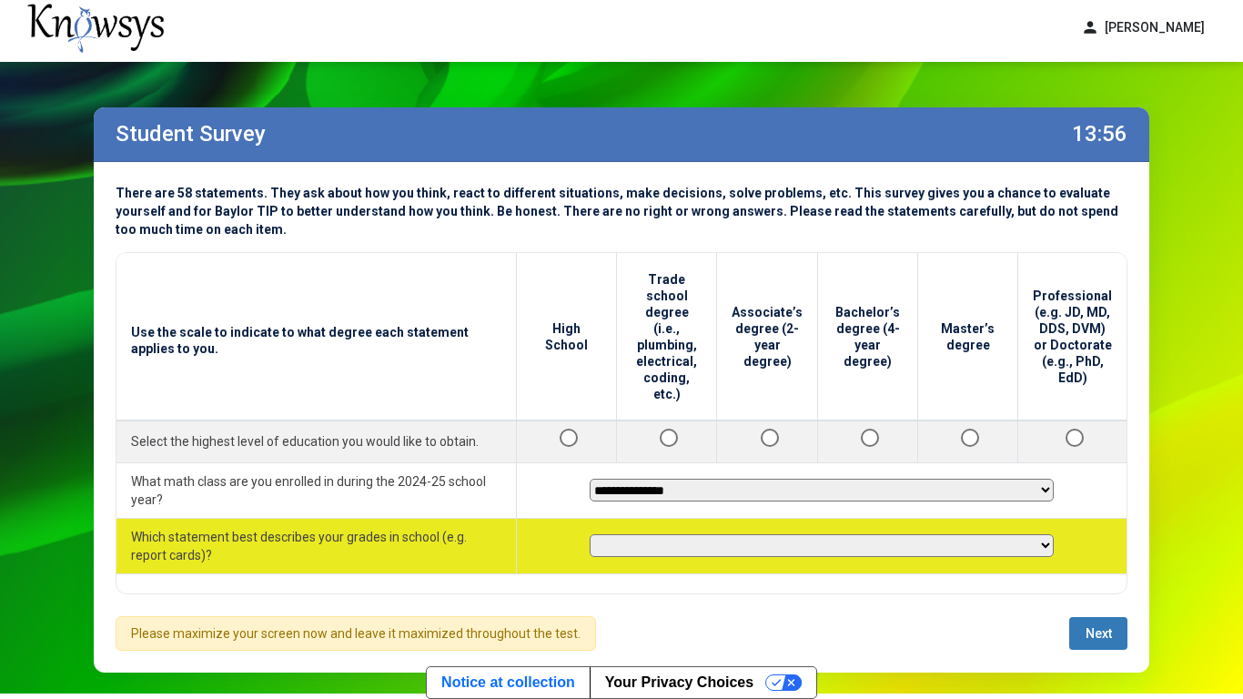
click at [732, 534] on select "**********" at bounding box center [822, 545] width 464 height 23
select select "**********"
click at [596, 534] on select "**********" at bounding box center [822, 545] width 464 height 23
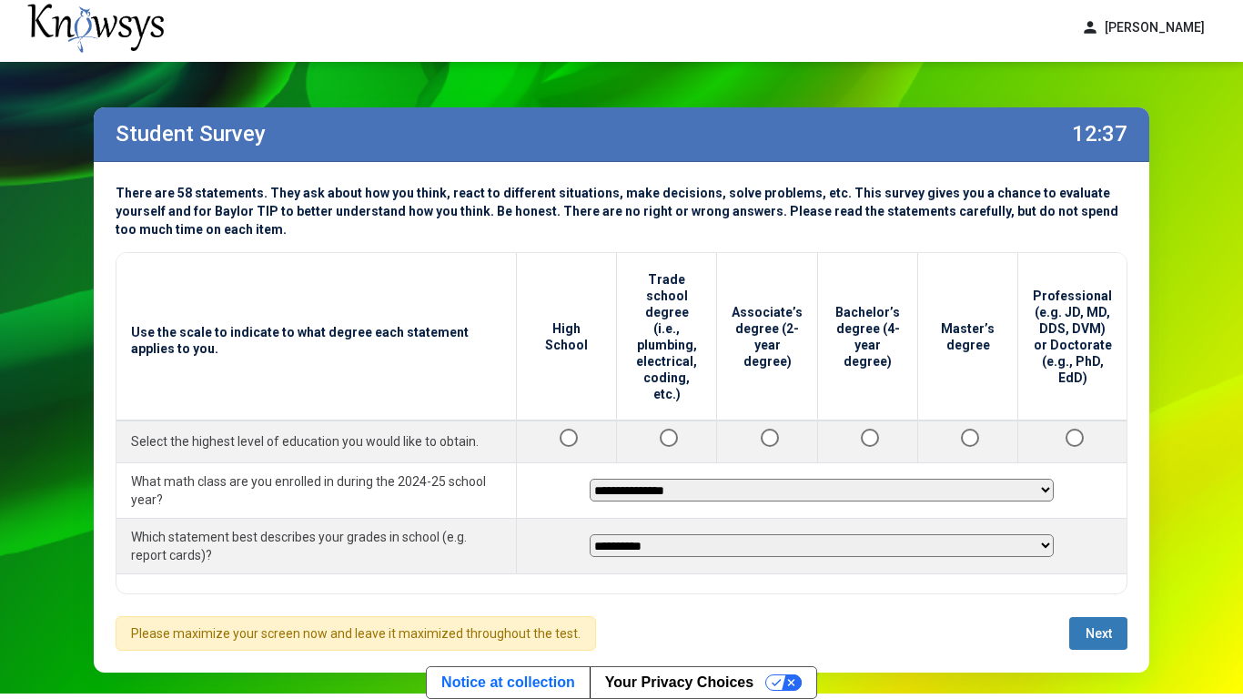
click at [1102, 621] on button "Next" at bounding box center [1098, 633] width 58 height 33
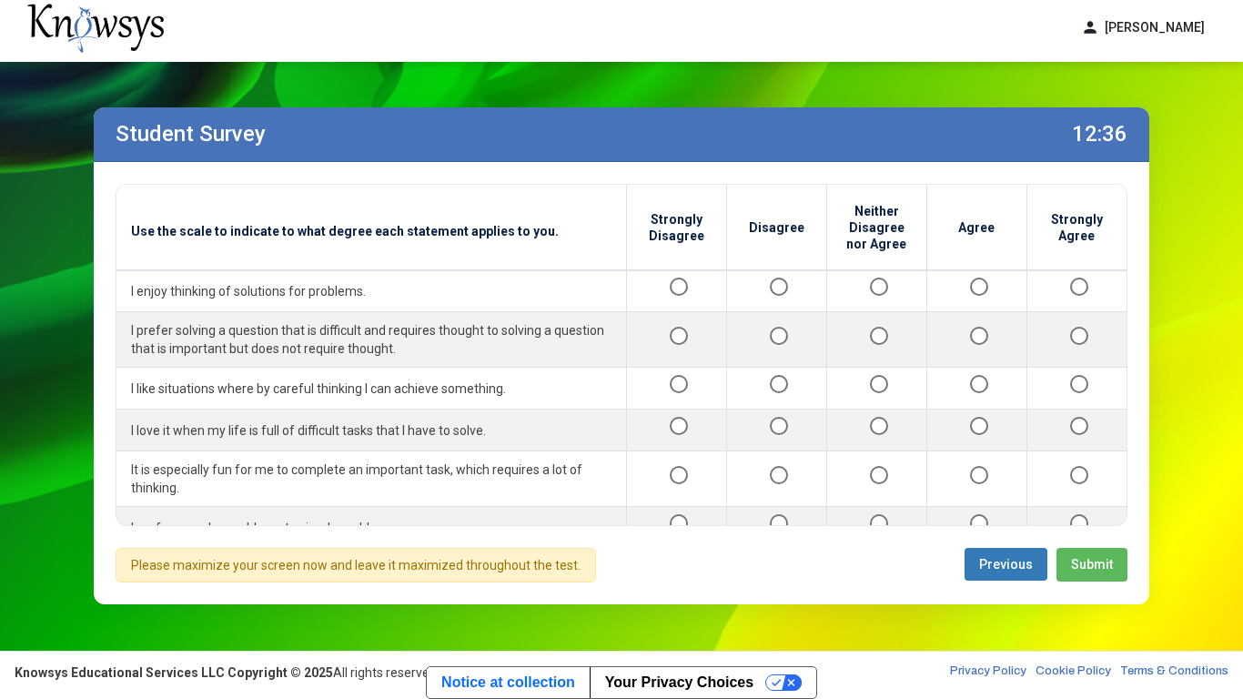
click at [1102, 621] on div "Student Survey 12:36 Use the scale to indicate to what degree each statement ap…" at bounding box center [622, 356] width 1092 height 588
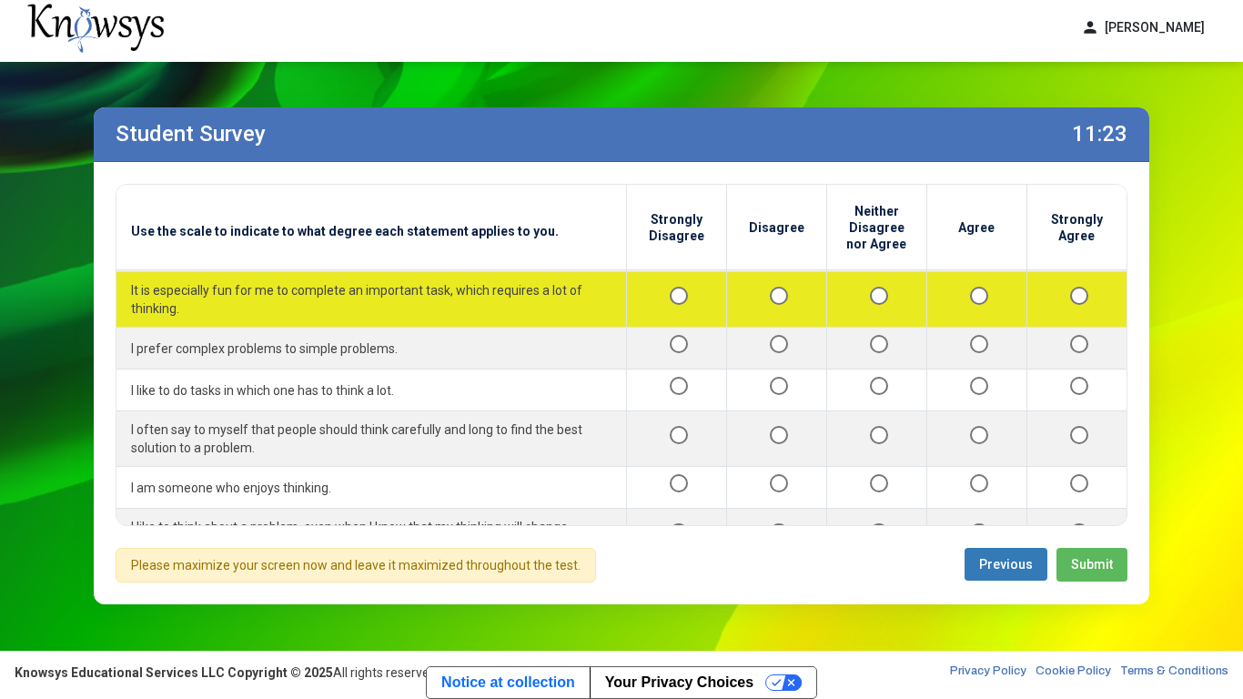
scroll to position [182, 0]
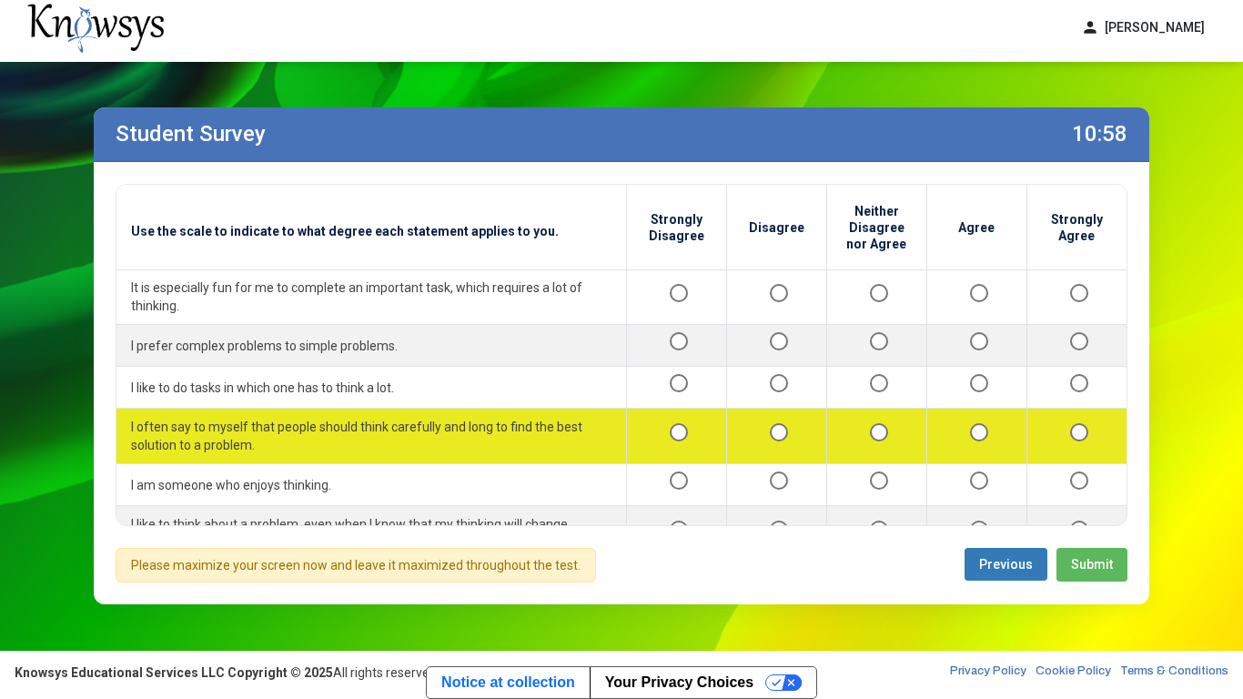
click at [1089, 423] on td at bounding box center [1076, 436] width 100 height 55
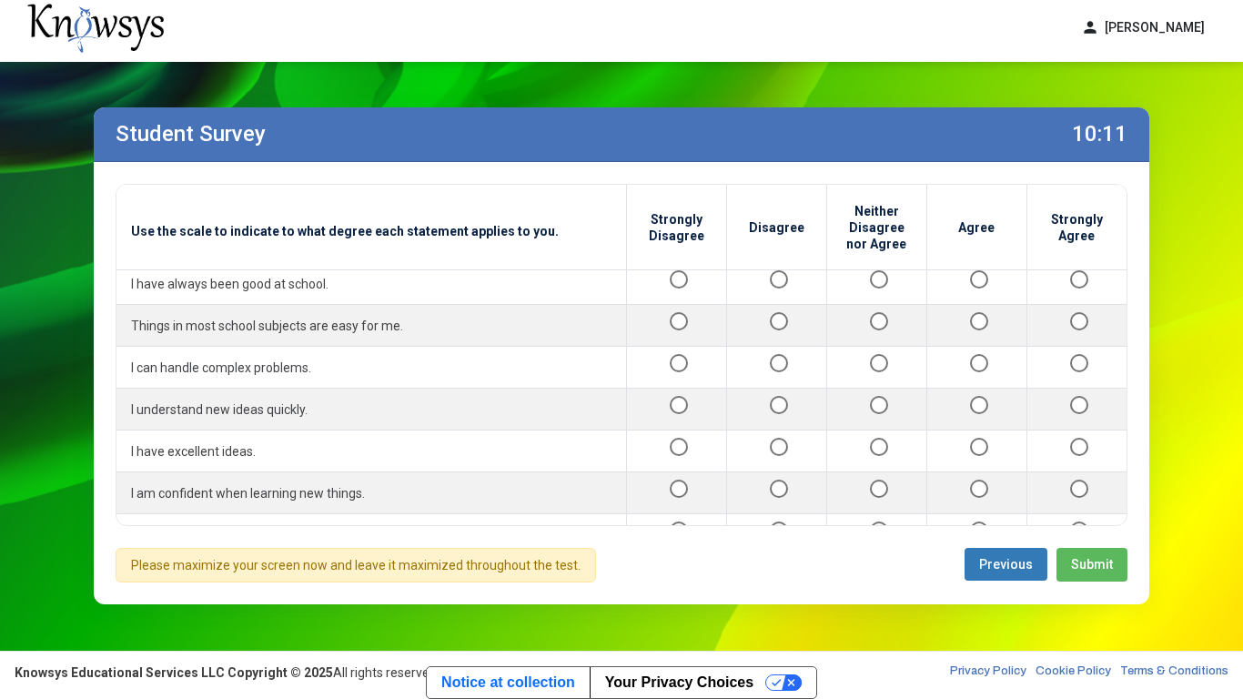
scroll to position [565, 0]
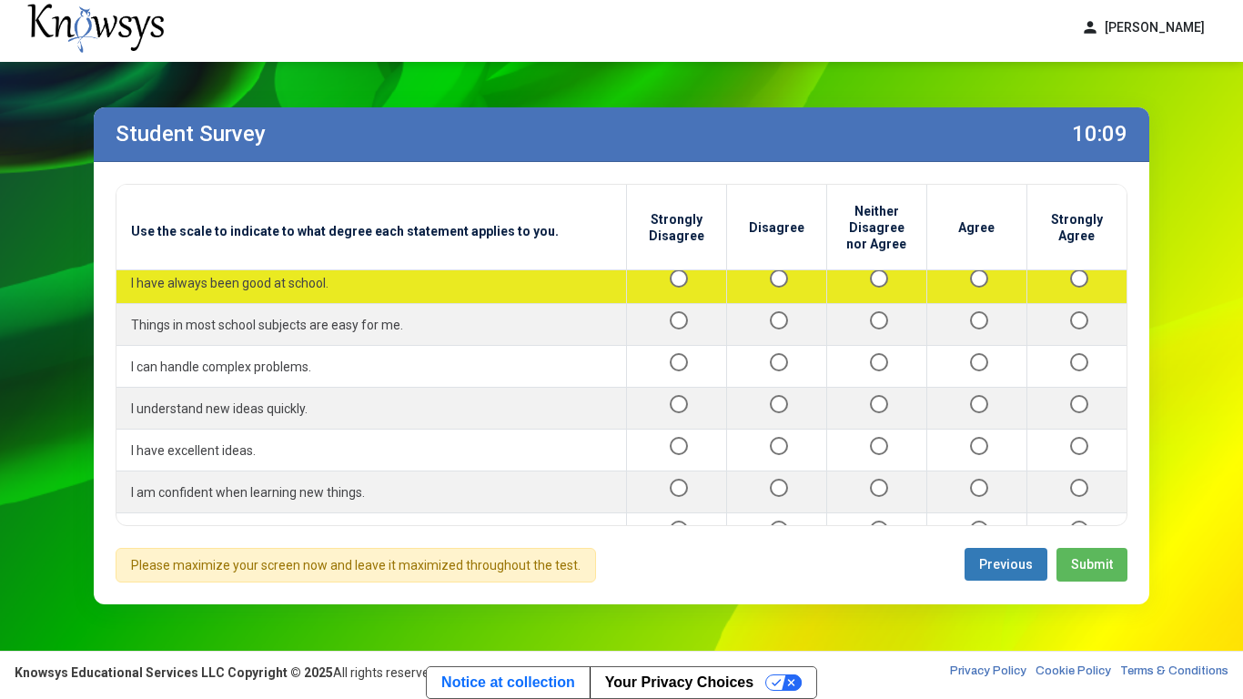
click at [1066, 277] on div at bounding box center [1077, 282] width 71 height 23
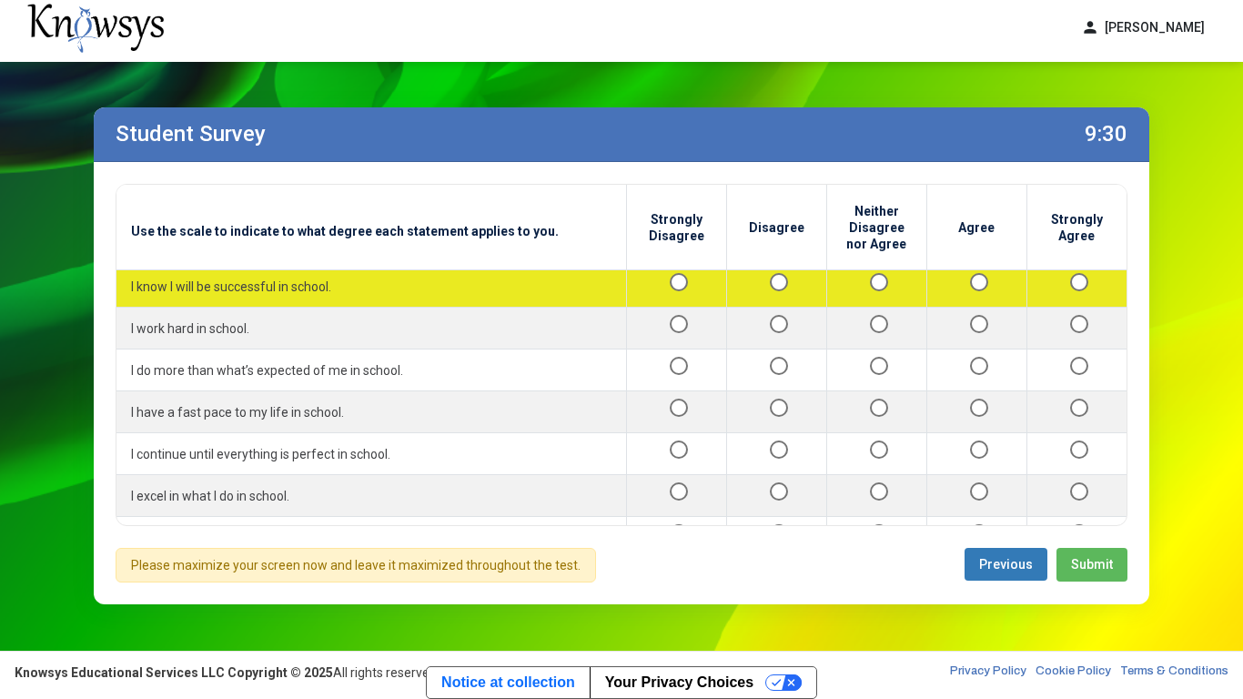
scroll to position [816, 0]
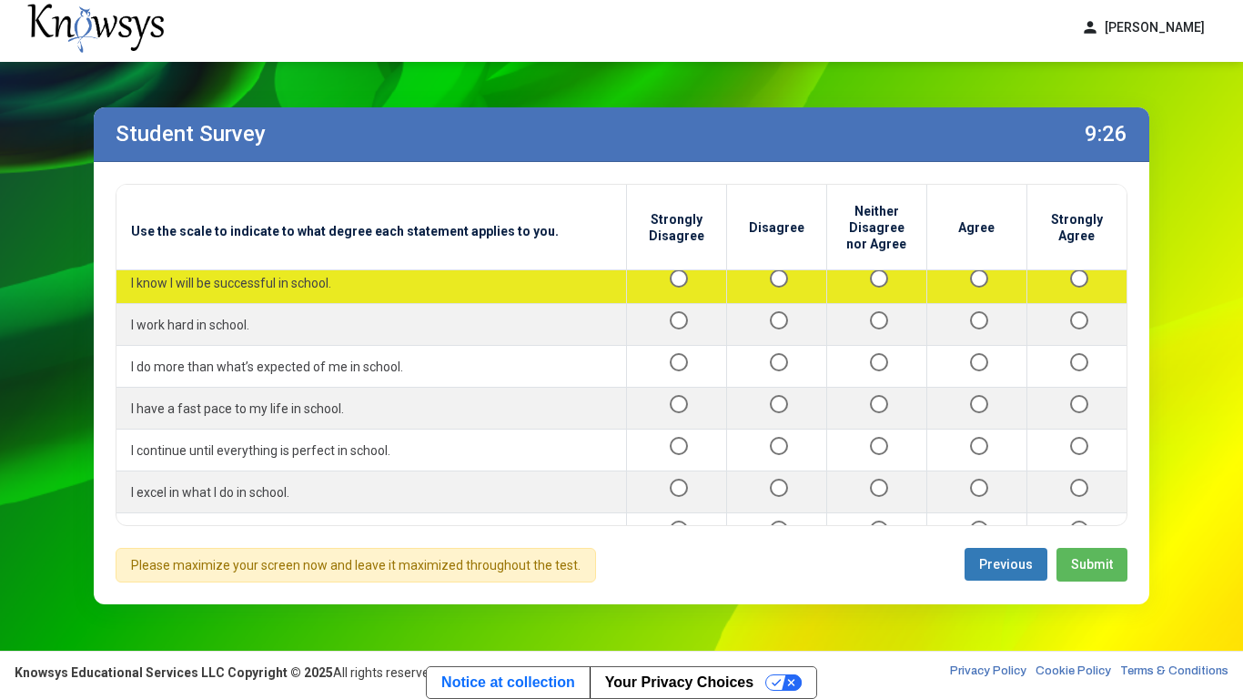
click at [1070, 284] on div at bounding box center [1077, 282] width 71 height 23
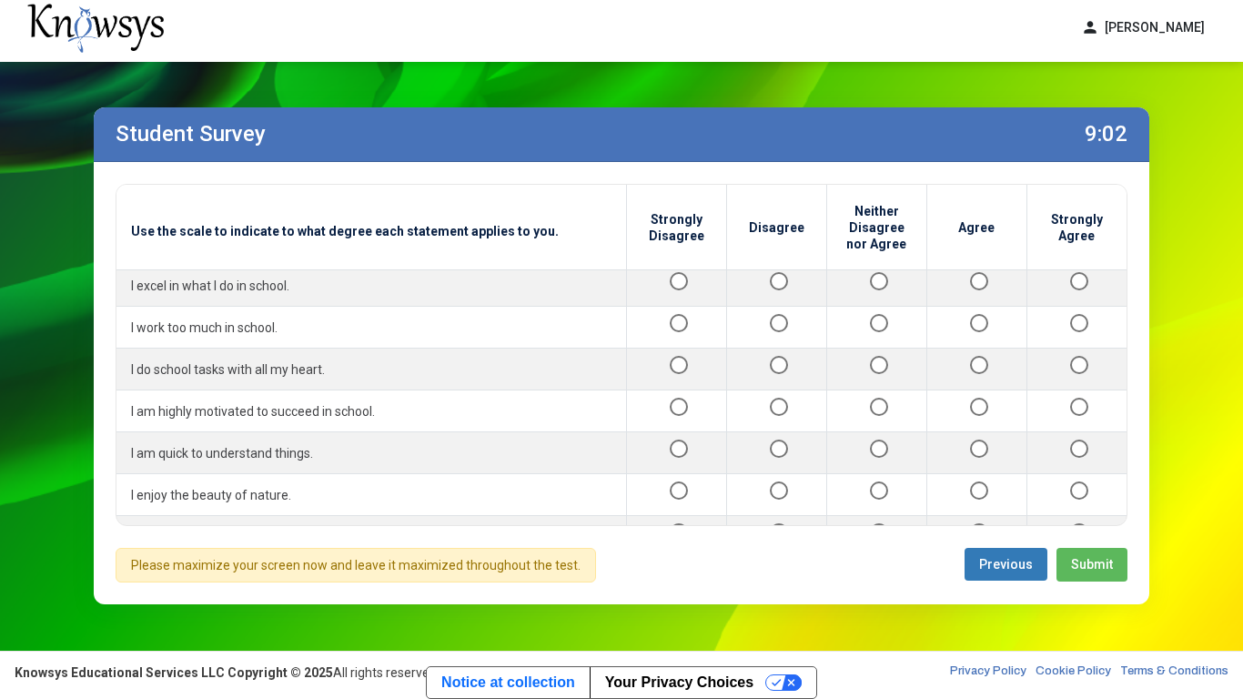
scroll to position [1024, 0]
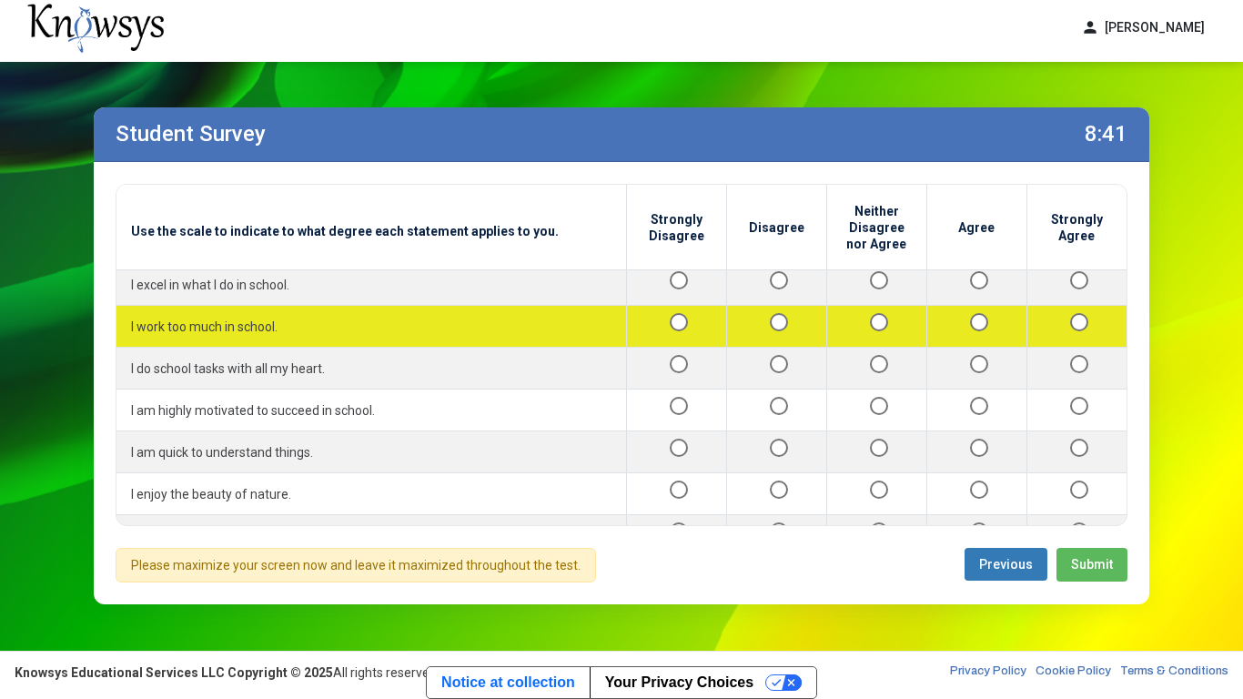
click at [872, 310] on td at bounding box center [876, 327] width 100 height 42
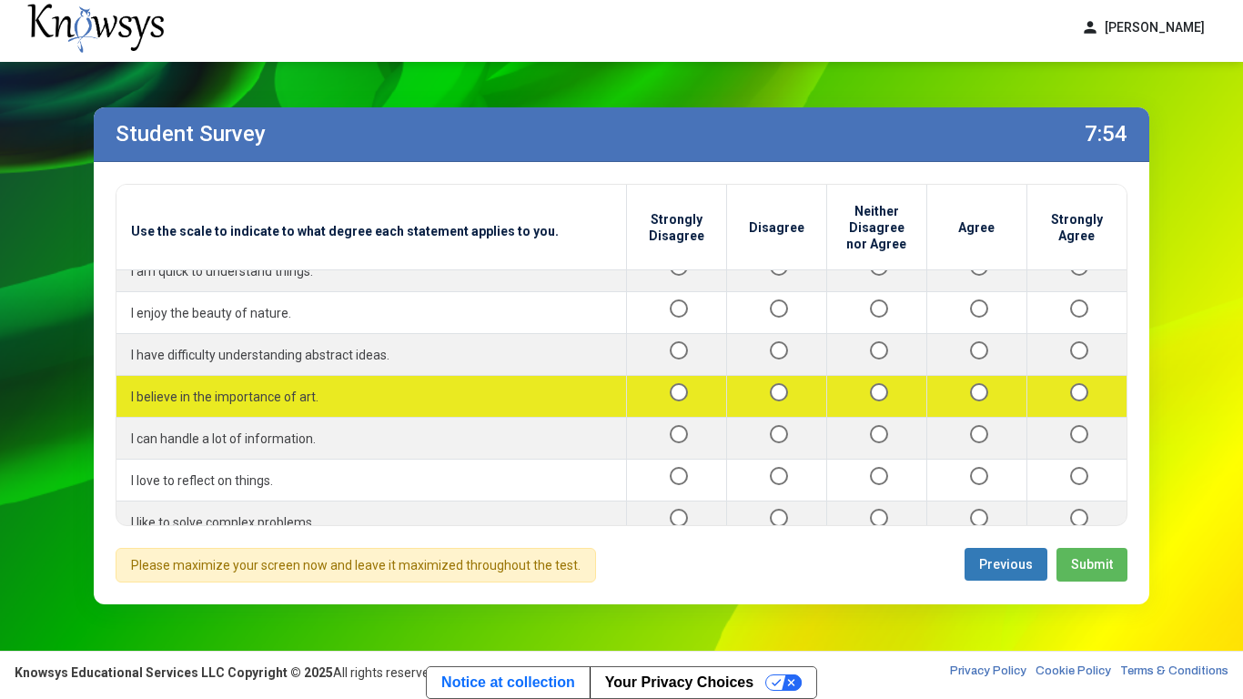
scroll to position [1204, 0]
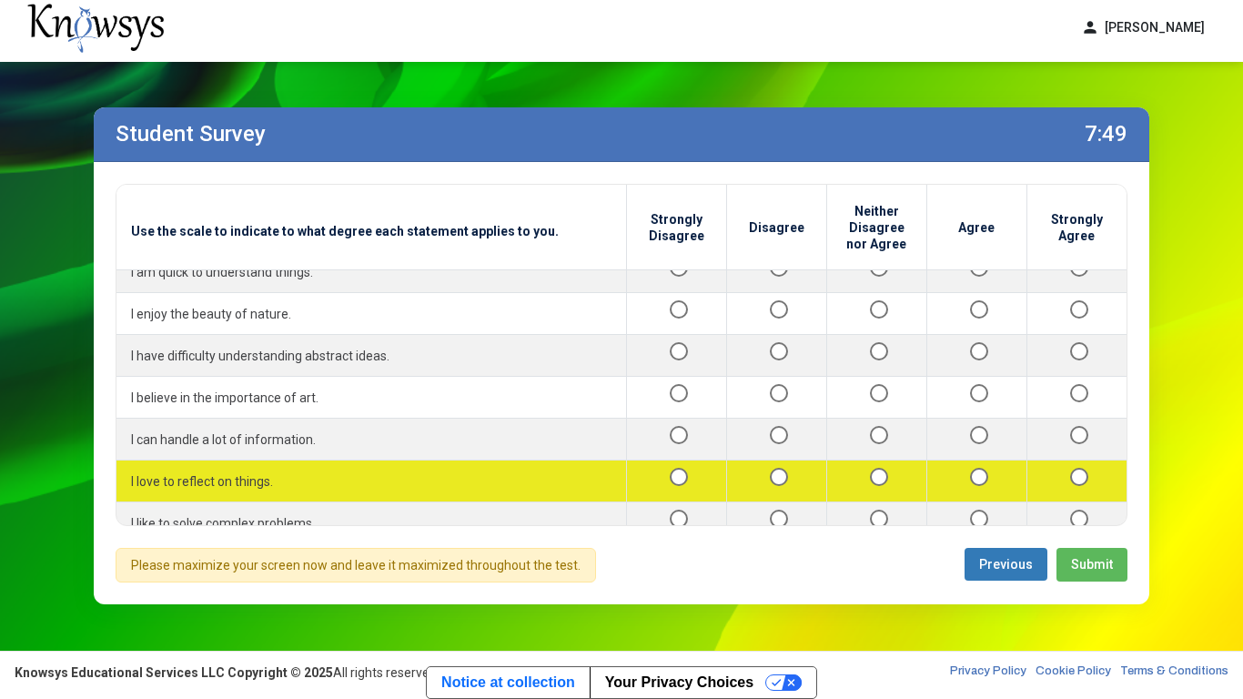
click at [886, 469] on div at bounding box center [877, 480] width 70 height 23
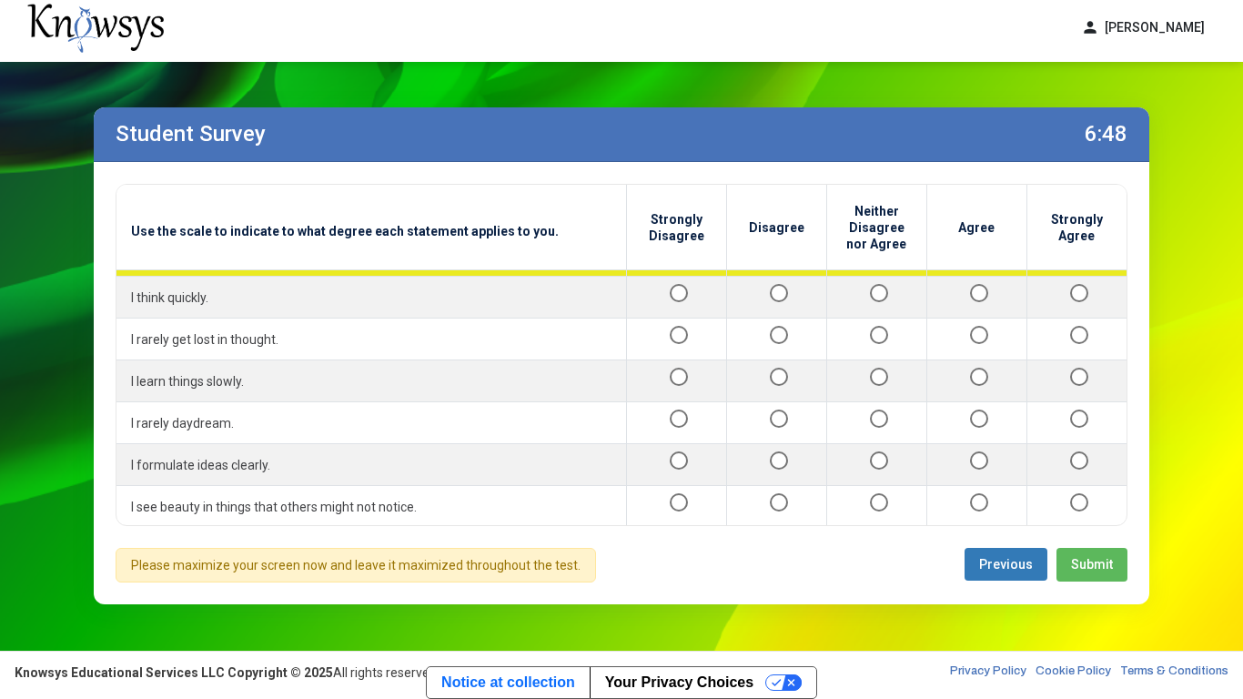
scroll to position [1766, 0]
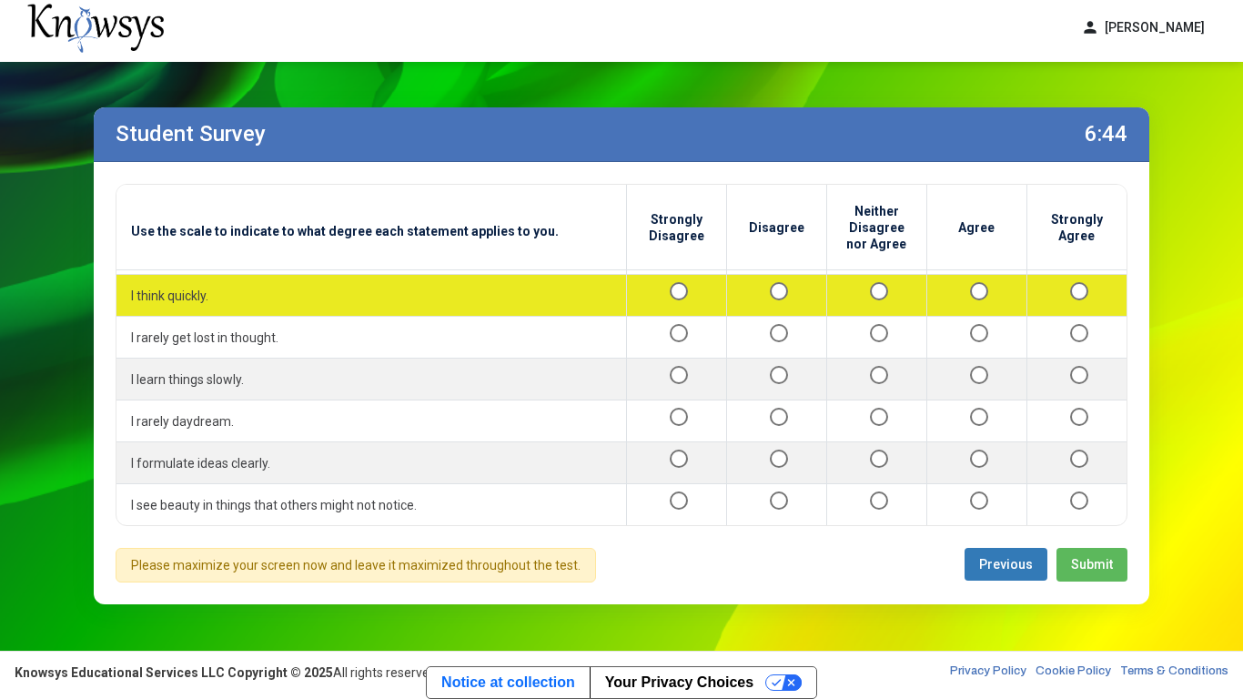
click at [888, 286] on div at bounding box center [877, 295] width 70 height 23
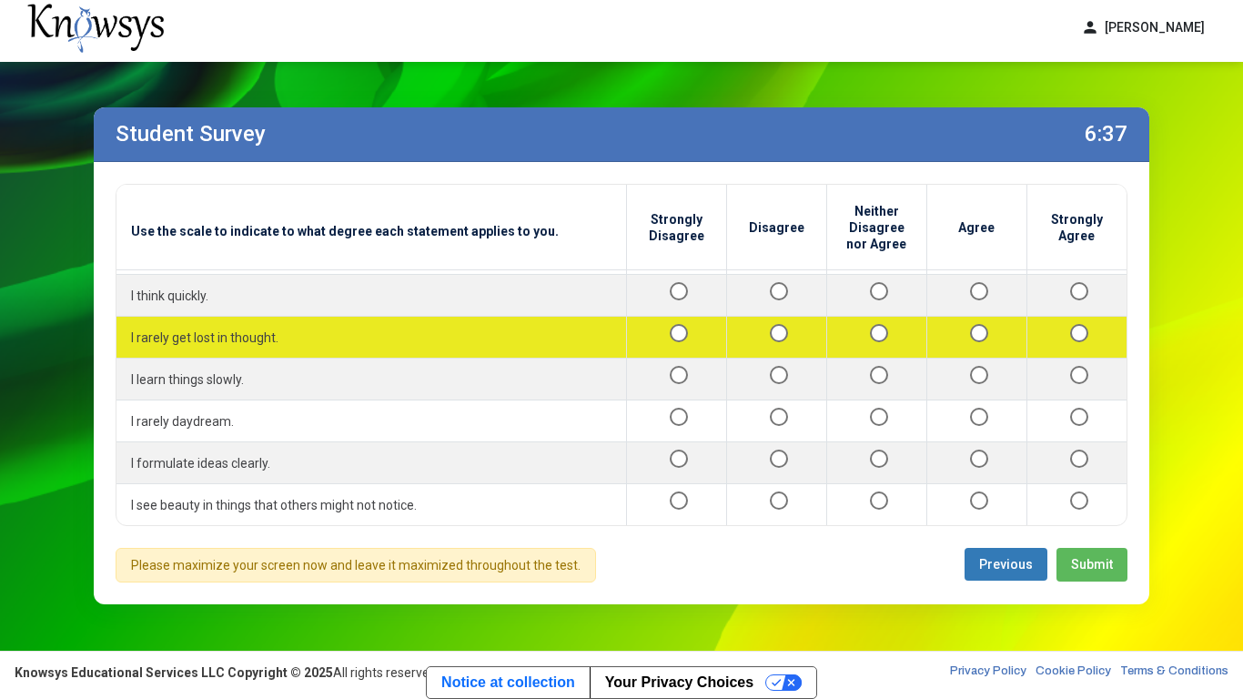
click at [864, 328] on div at bounding box center [877, 337] width 70 height 23
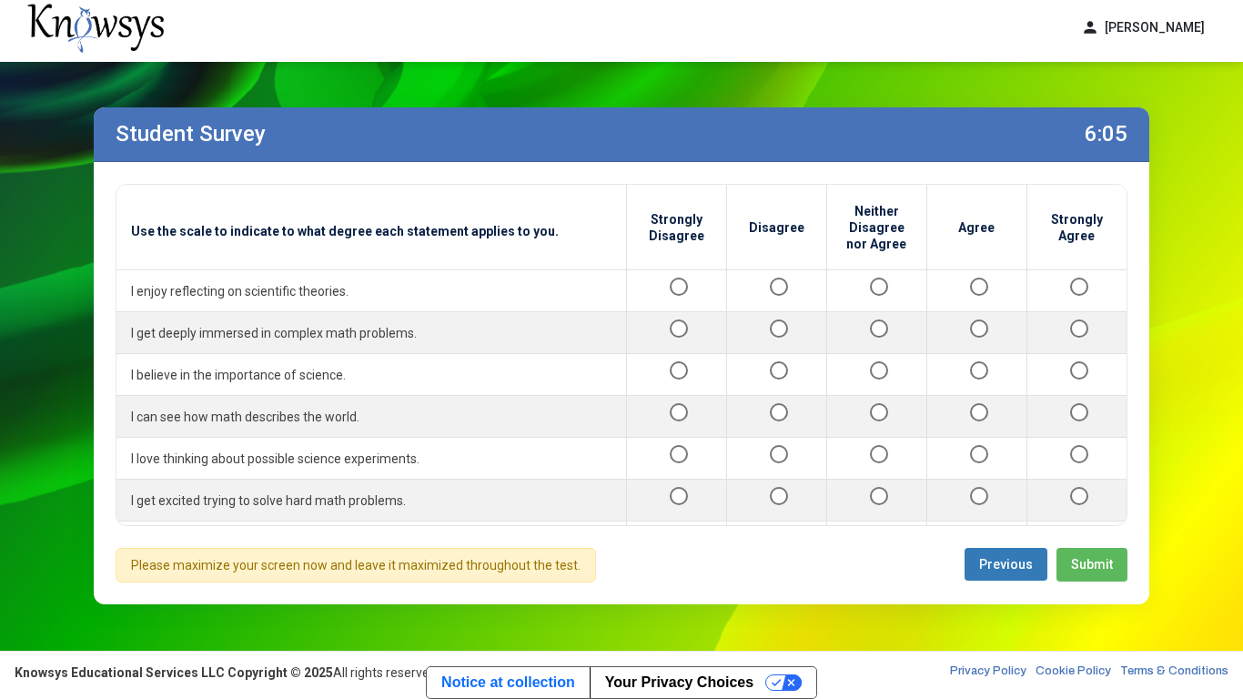
scroll to position [2064, 0]
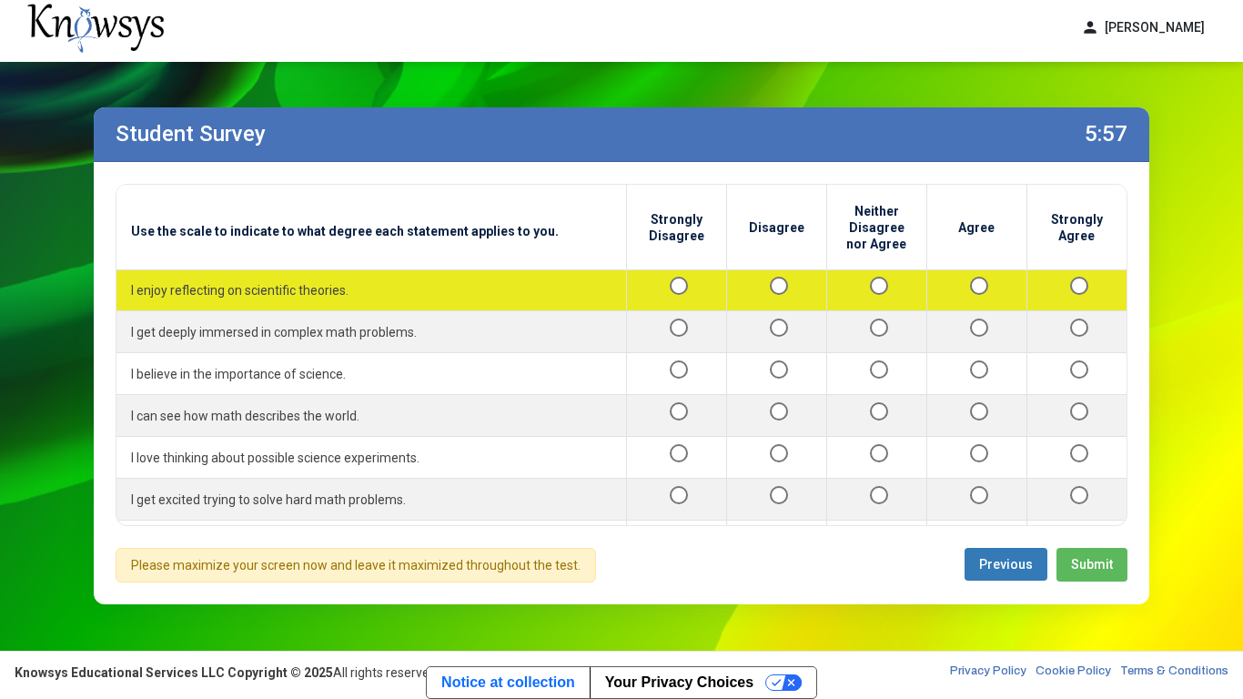
click at [891, 278] on div at bounding box center [877, 289] width 70 height 23
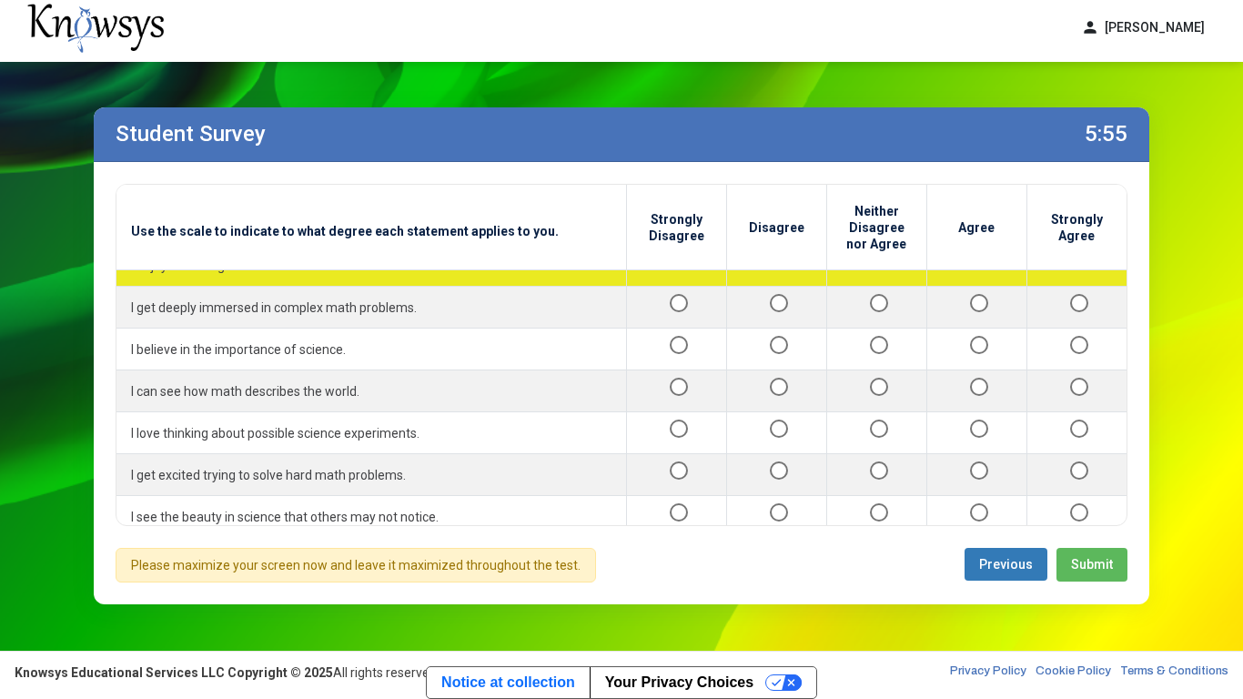
scroll to position [2101, 0]
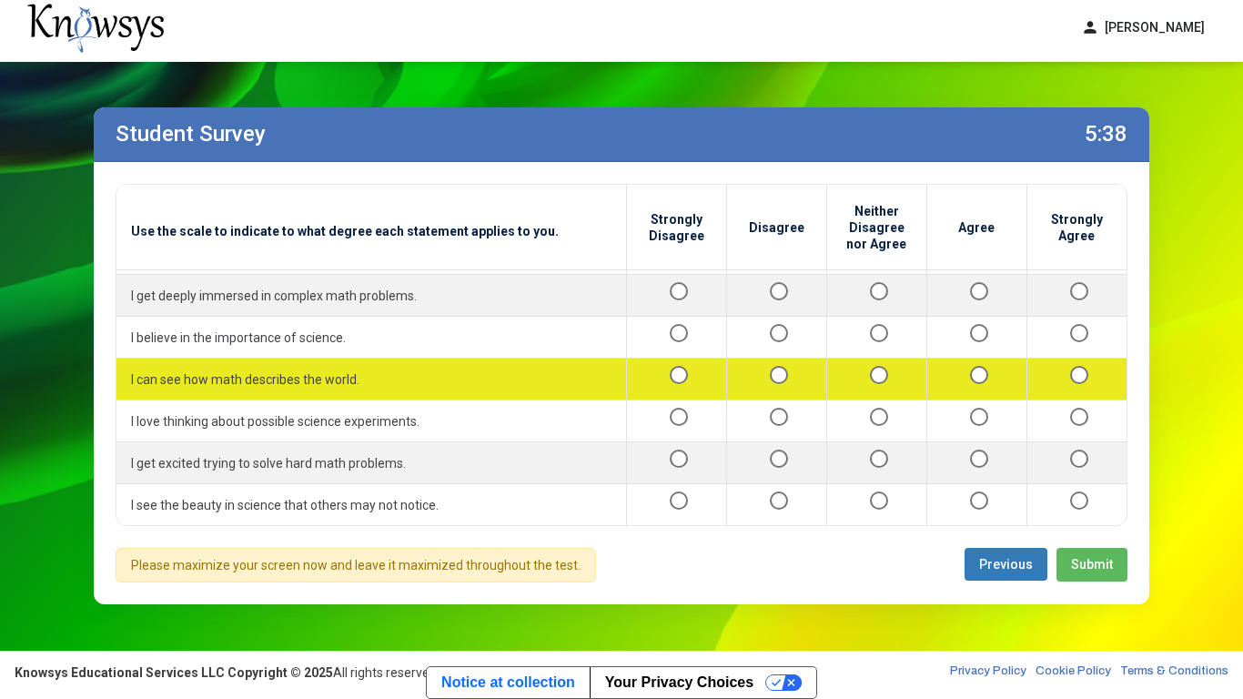
click at [1055, 369] on div at bounding box center [1077, 379] width 71 height 23
click at [1088, 377] on div at bounding box center [1077, 379] width 71 height 23
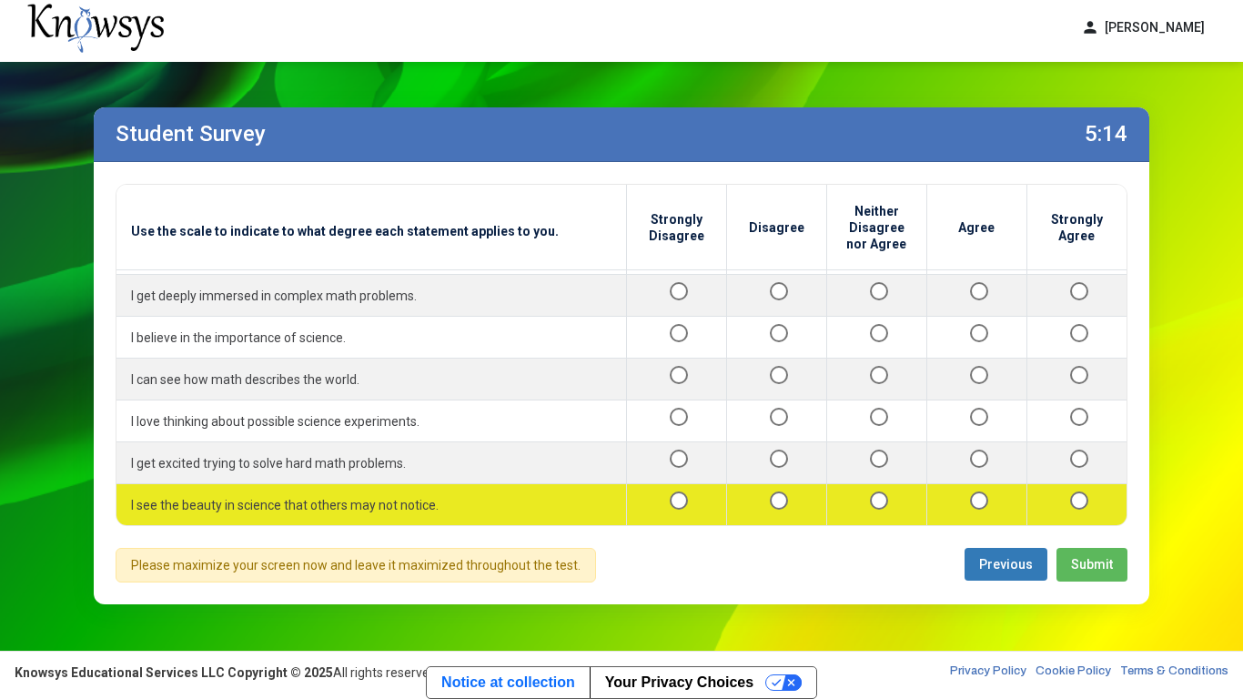
click at [1069, 509] on div at bounding box center [1077, 504] width 71 height 23
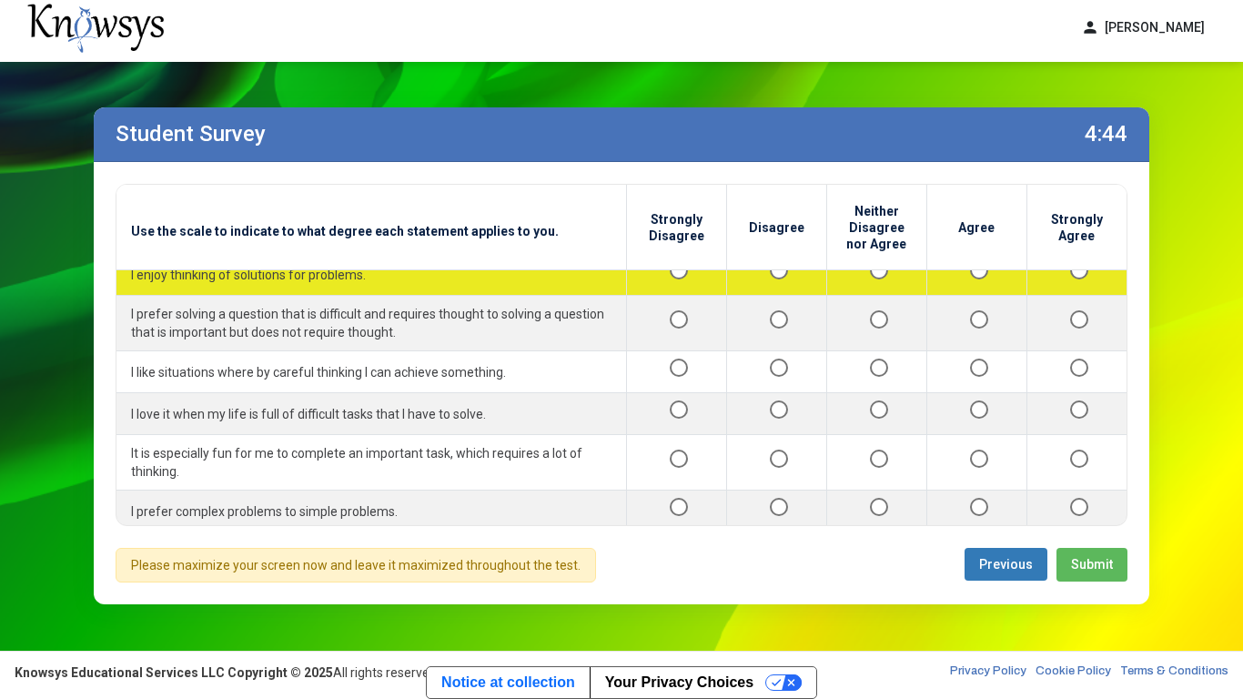
scroll to position [0, 0]
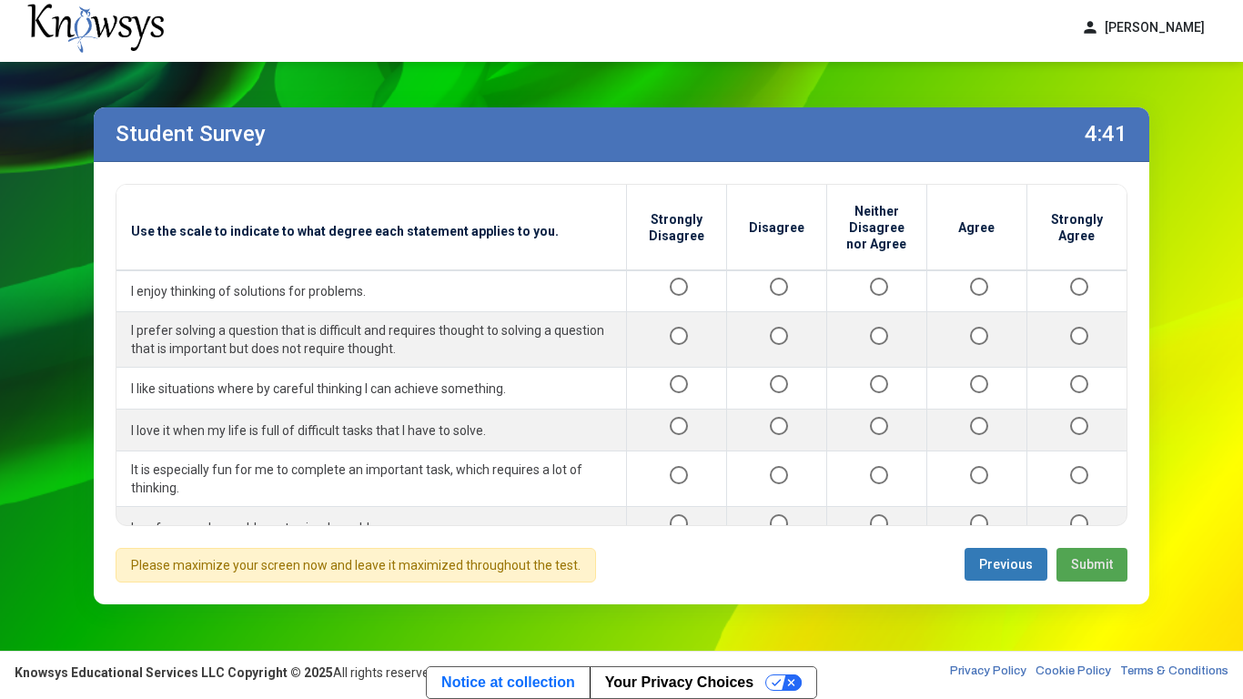
click at [1082, 550] on button "Submit" at bounding box center [1091, 565] width 71 height 34
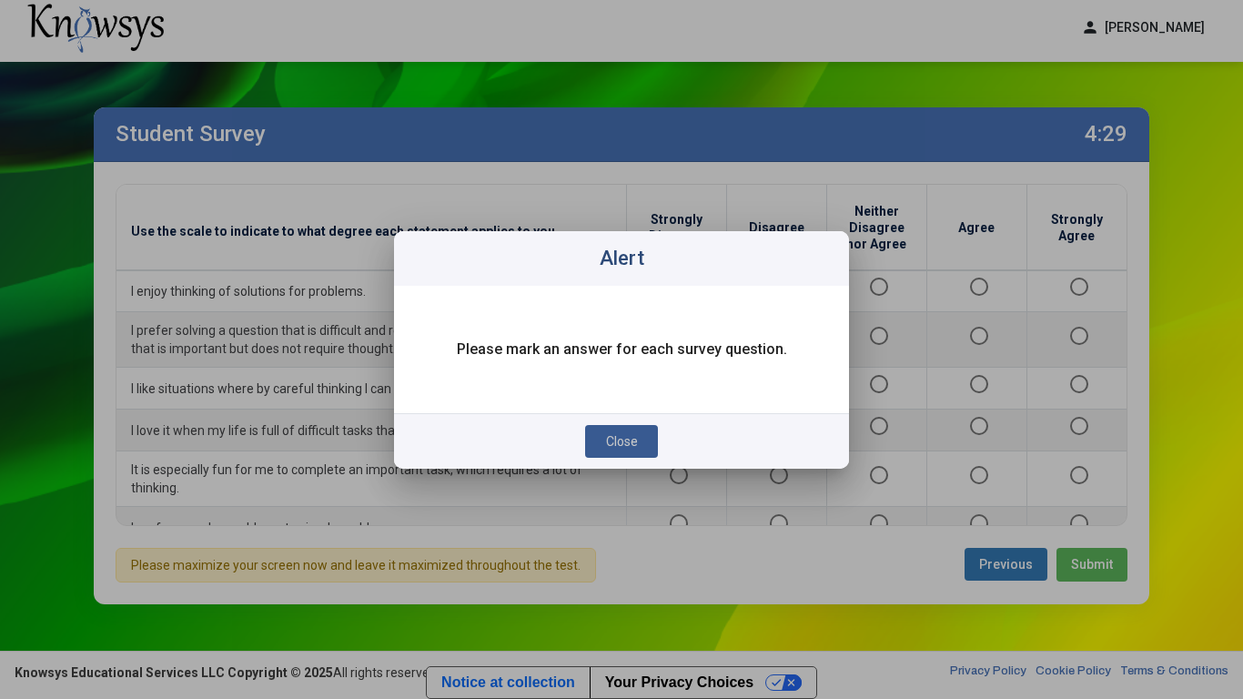
click at [627, 434] on span "Close" at bounding box center [622, 441] width 32 height 15
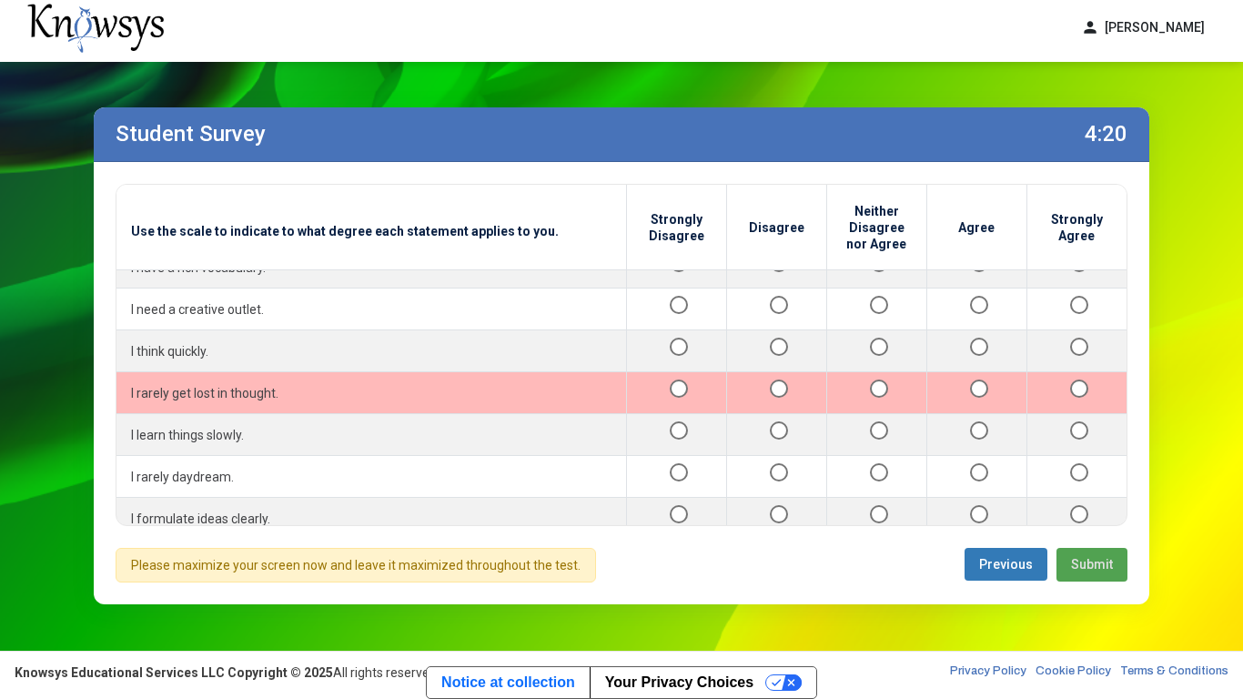
scroll to position [1712, 0]
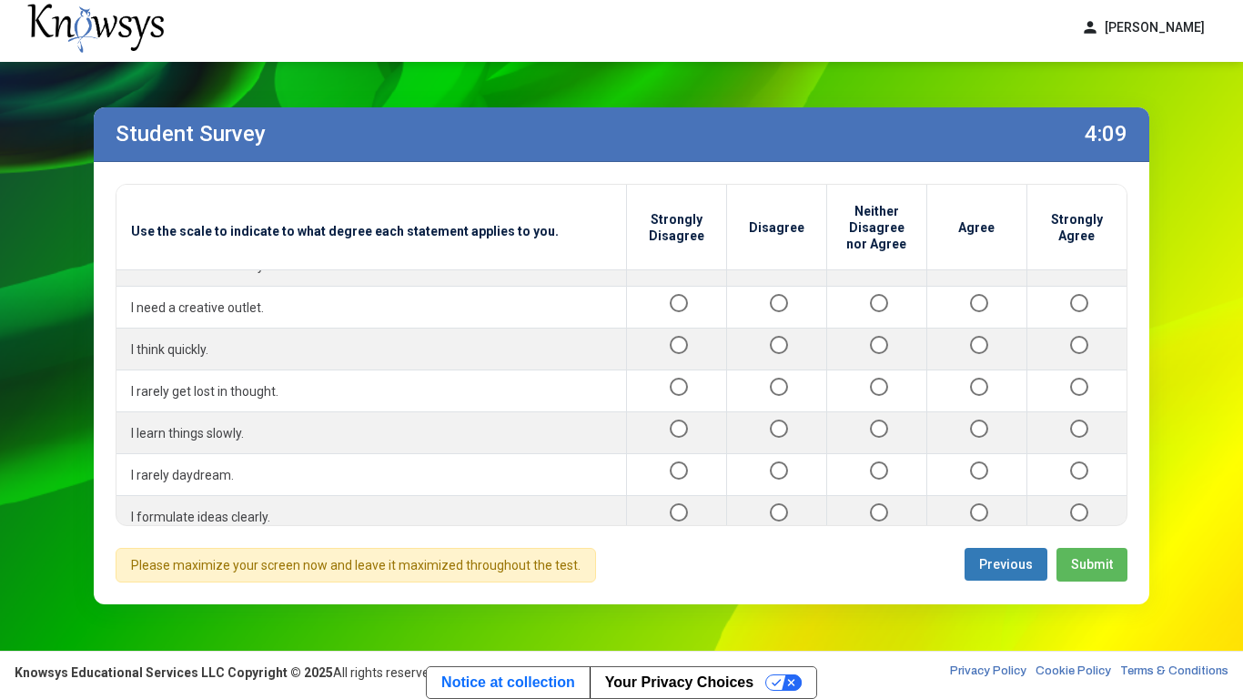
click at [1090, 557] on span "Submit" at bounding box center [1092, 564] width 42 height 15
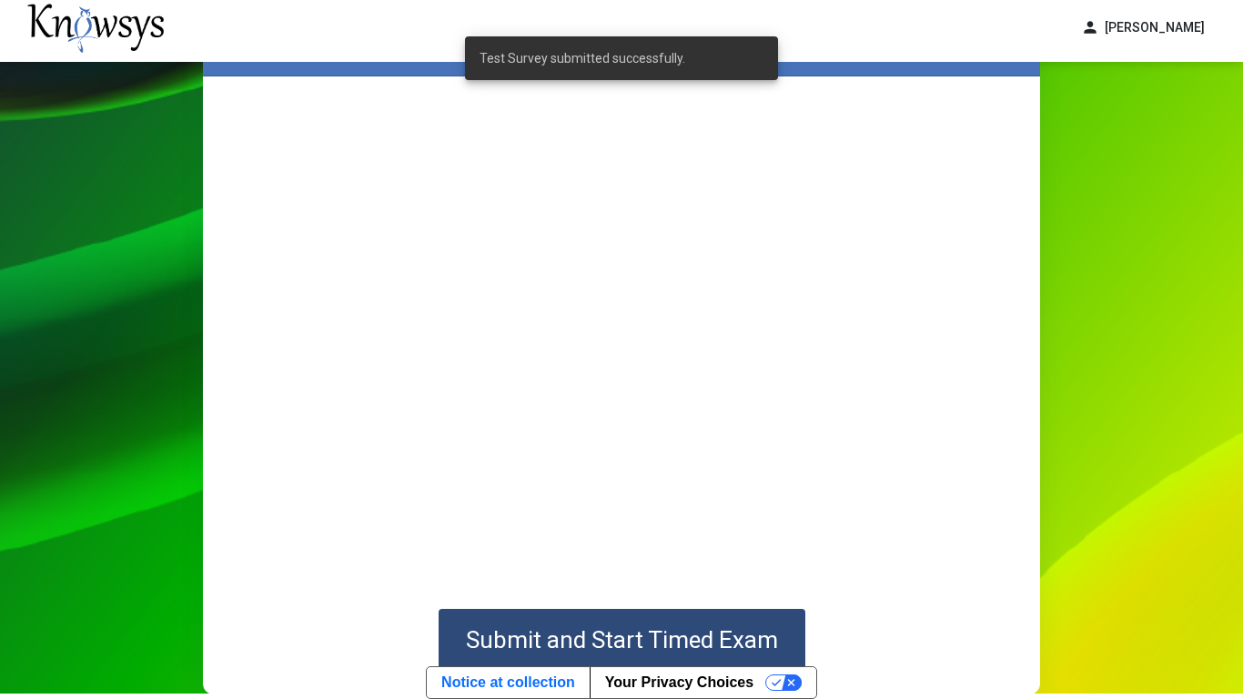
scroll to position [84, 0]
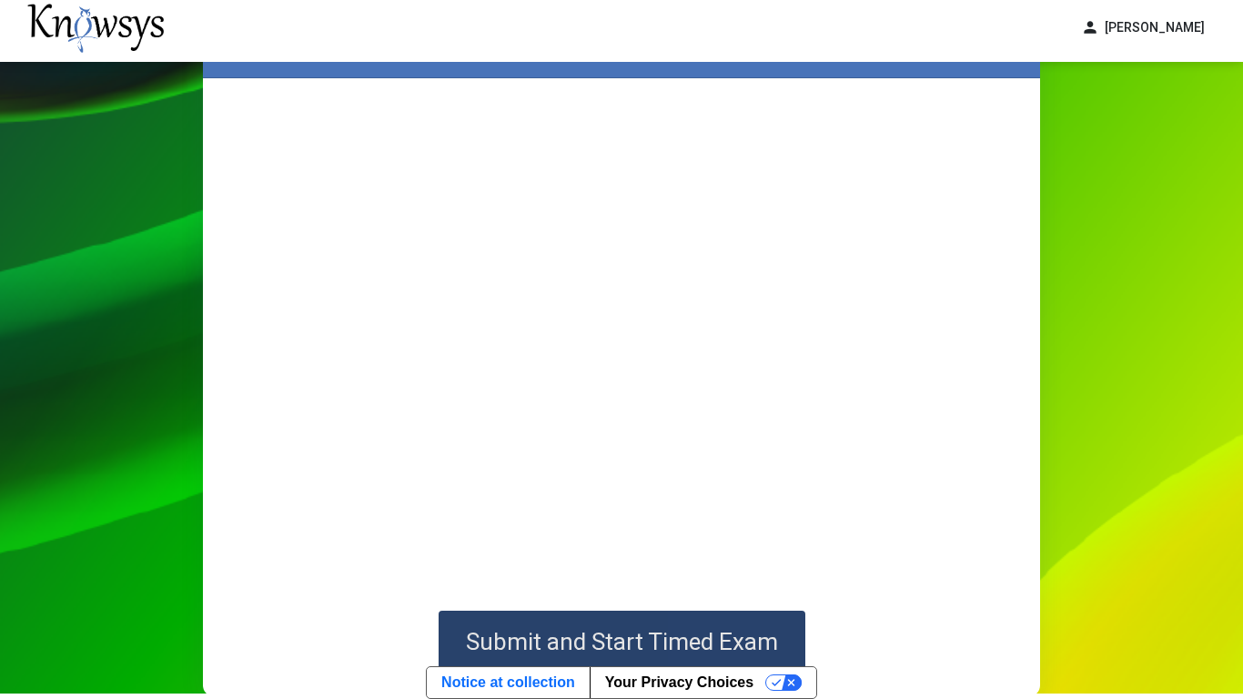
click at [736, 634] on span "Submit and Start Timed Exam" at bounding box center [622, 641] width 312 height 27
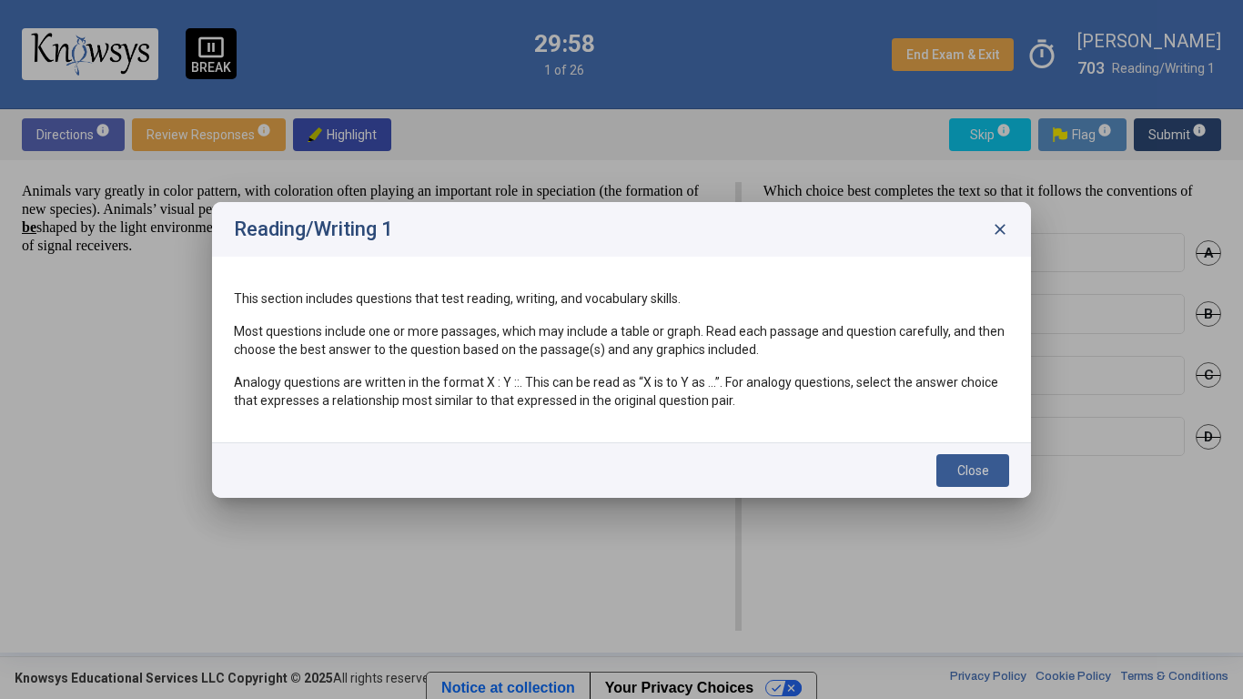
click at [968, 468] on span "Close" at bounding box center [973, 470] width 32 height 15
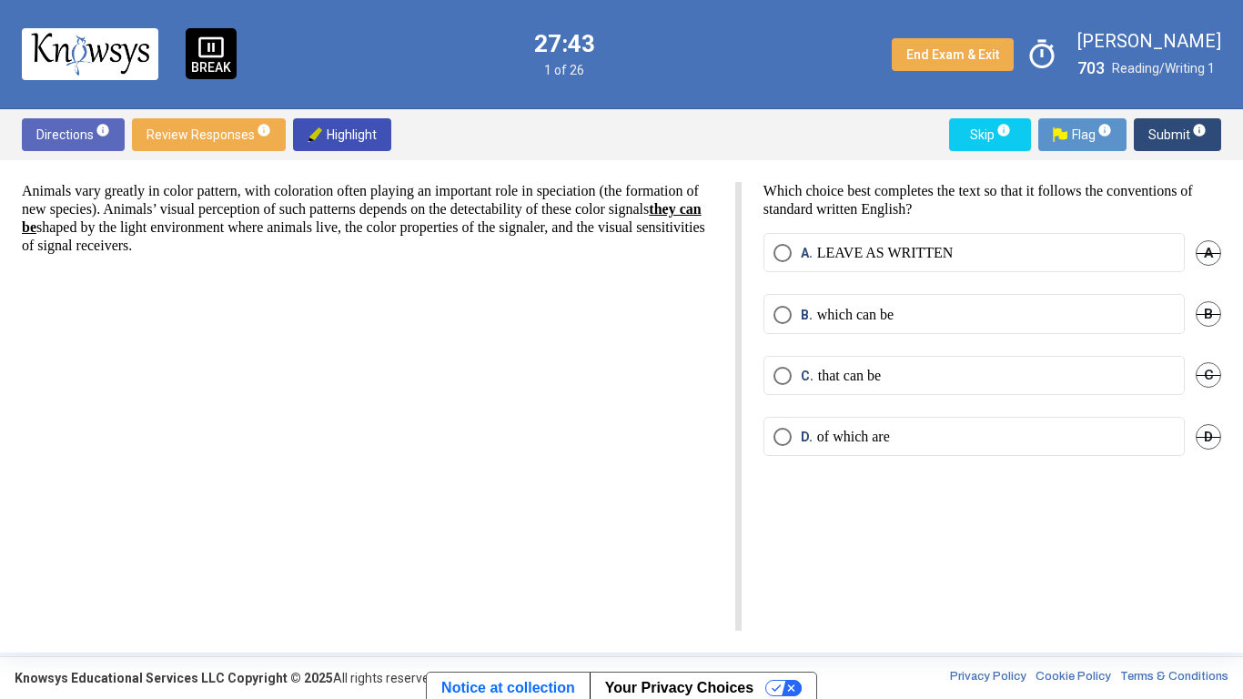
click at [1207, 257] on span "A" at bounding box center [1207, 252] width 25 height 25
click at [1210, 315] on span "B" at bounding box center [1207, 313] width 25 height 25
click at [1205, 308] on span "Undo" at bounding box center [1204, 314] width 33 height 15
click at [1205, 308] on span "B" at bounding box center [1207, 313] width 25 height 25
click at [1205, 308] on span "Undo" at bounding box center [1204, 314] width 33 height 15
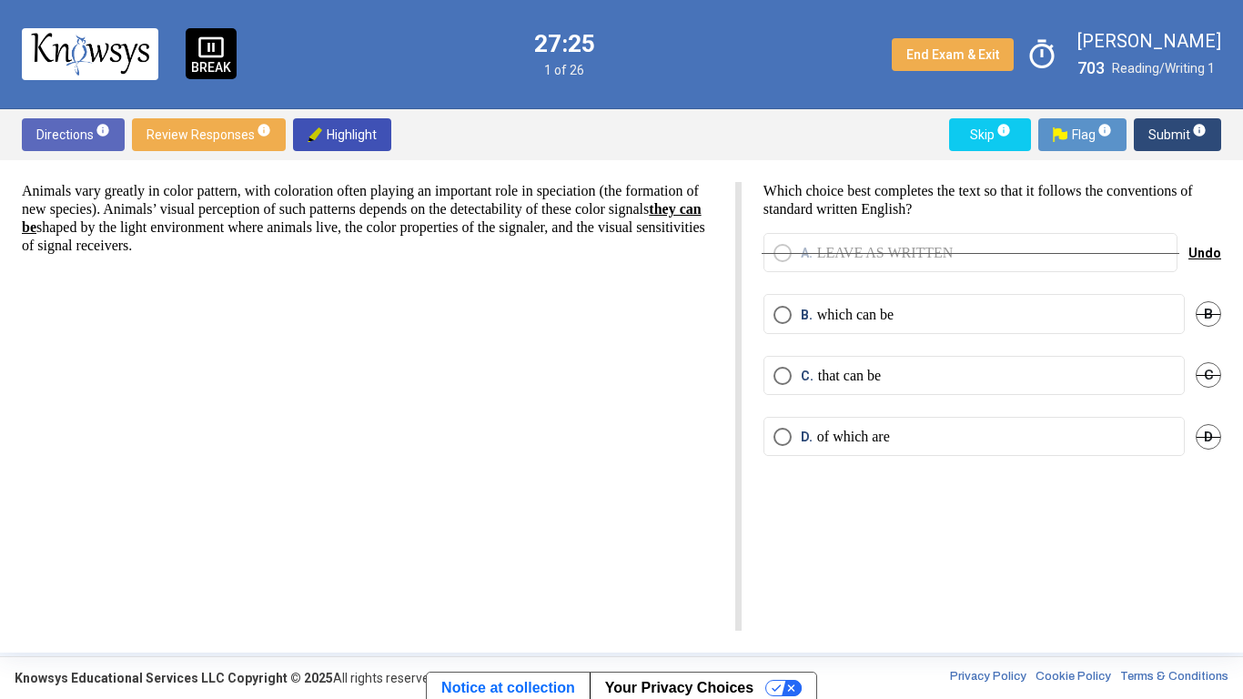
click at [1205, 378] on span "C" at bounding box center [1207, 374] width 25 height 25
click at [1205, 444] on span "D" at bounding box center [1207, 436] width 25 height 25
click at [1064, 317] on label "B. which can be" at bounding box center [973, 315] width 401 height 18
click at [1146, 121] on button "Submit info" at bounding box center [1177, 134] width 87 height 33
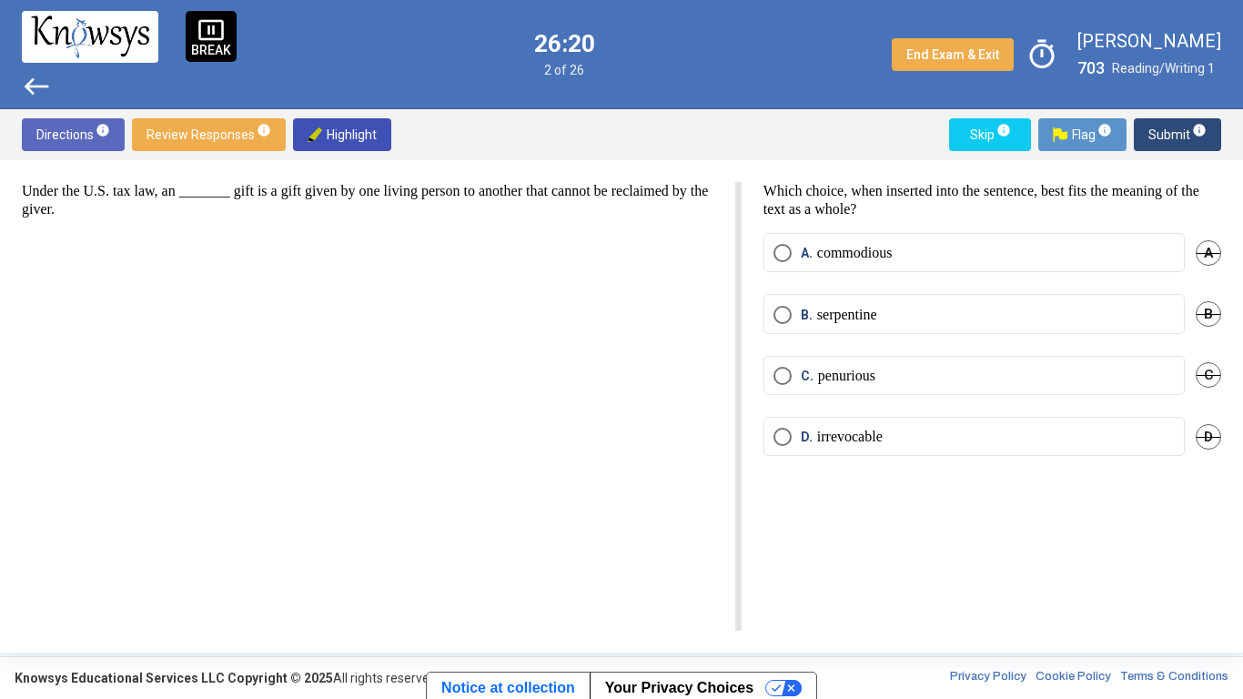
click at [893, 250] on p "commodious" at bounding box center [855, 253] width 76 height 18
click at [1172, 140] on span "Submit info" at bounding box center [1177, 134] width 58 height 33
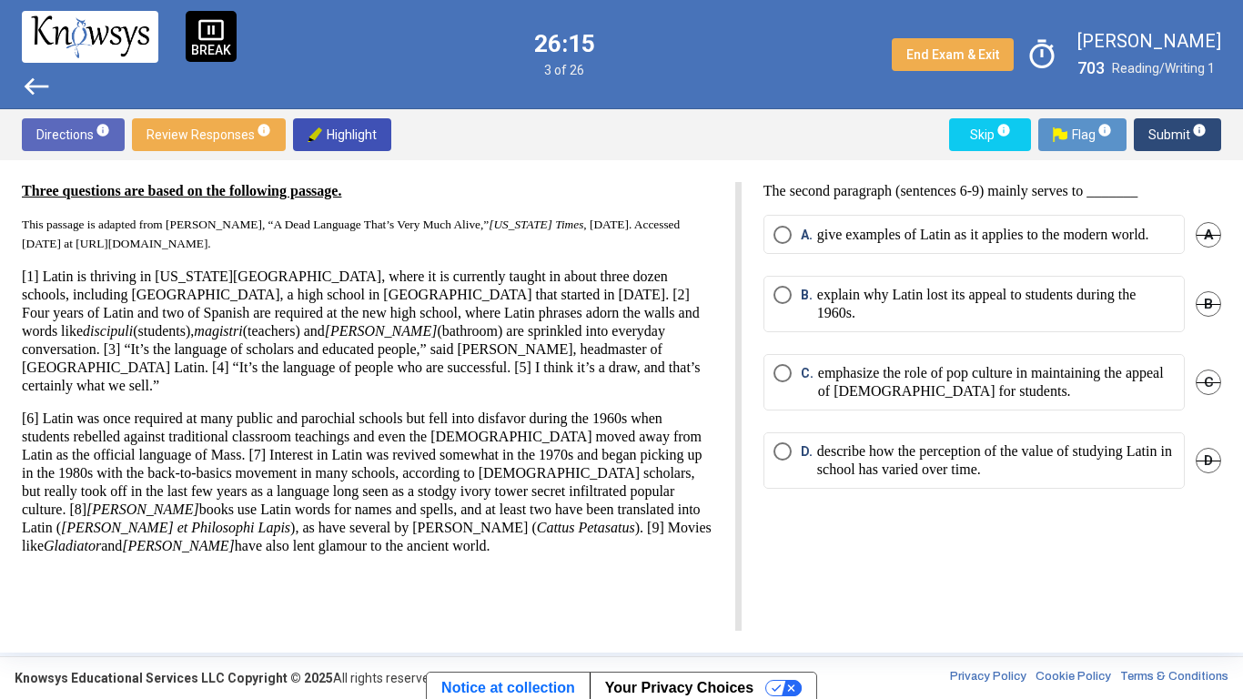
click at [362, 164] on div "Three questions are based on the following passage. This passage is adapted fro…" at bounding box center [621, 406] width 1243 height 492
click at [350, 132] on span "Highlight" at bounding box center [342, 134] width 69 height 33
drag, startPoint x: 30, startPoint y: 395, endPoint x: 168, endPoint y: 525, distance: 189.9
click at [168, 525] on p "[6] Latin was once required at many public and parochial schools but fell into …" at bounding box center [367, 482] width 691 height 146
click at [333, 126] on span "Highlight" at bounding box center [342, 134] width 69 height 33
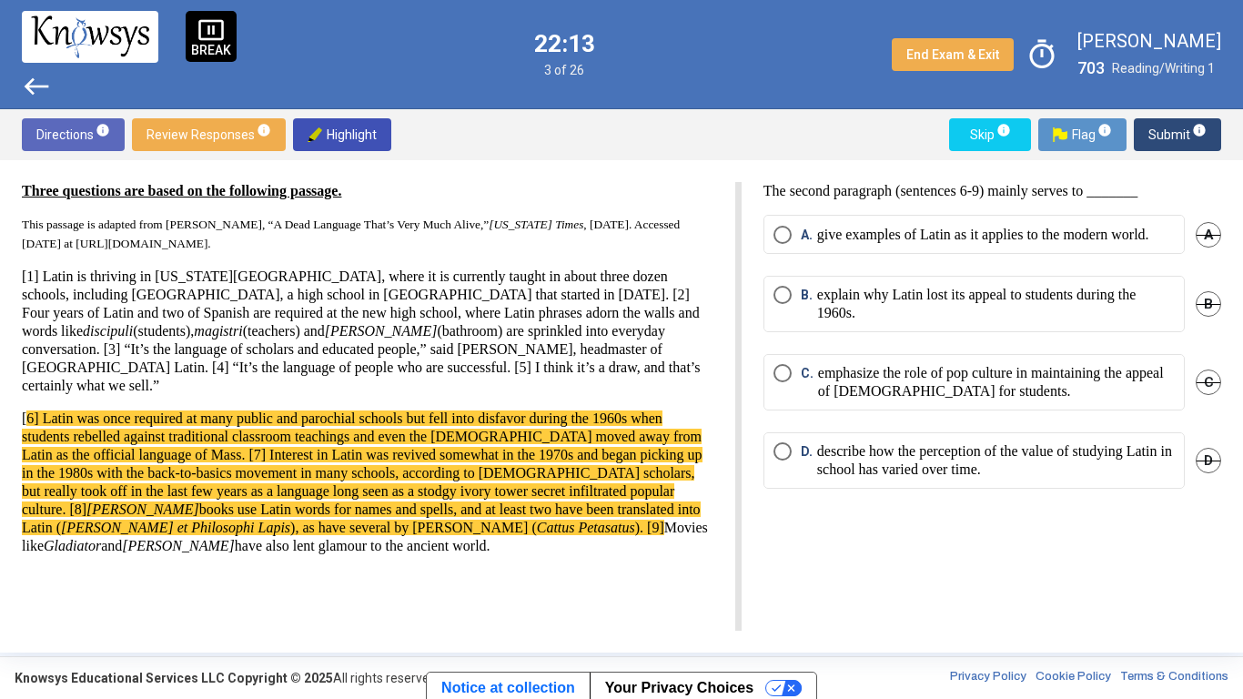
click at [367, 386] on div "Three questions are based on the following passage. This passage is adapted fro…" at bounding box center [367, 368] width 691 height 373
click at [385, 423] on span "6] Latin was once required at many public and parochial schools but fell into d…" at bounding box center [362, 472] width 681 height 125
click at [345, 133] on span "Highlight" at bounding box center [342, 134] width 69 height 33
drag, startPoint x: 22, startPoint y: 398, endPoint x: 169, endPoint y: 540, distance: 205.2
click at [169, 540] on div "Three questions are based on the following passage. This passage is adapted fro…" at bounding box center [382, 406] width 720 height 449
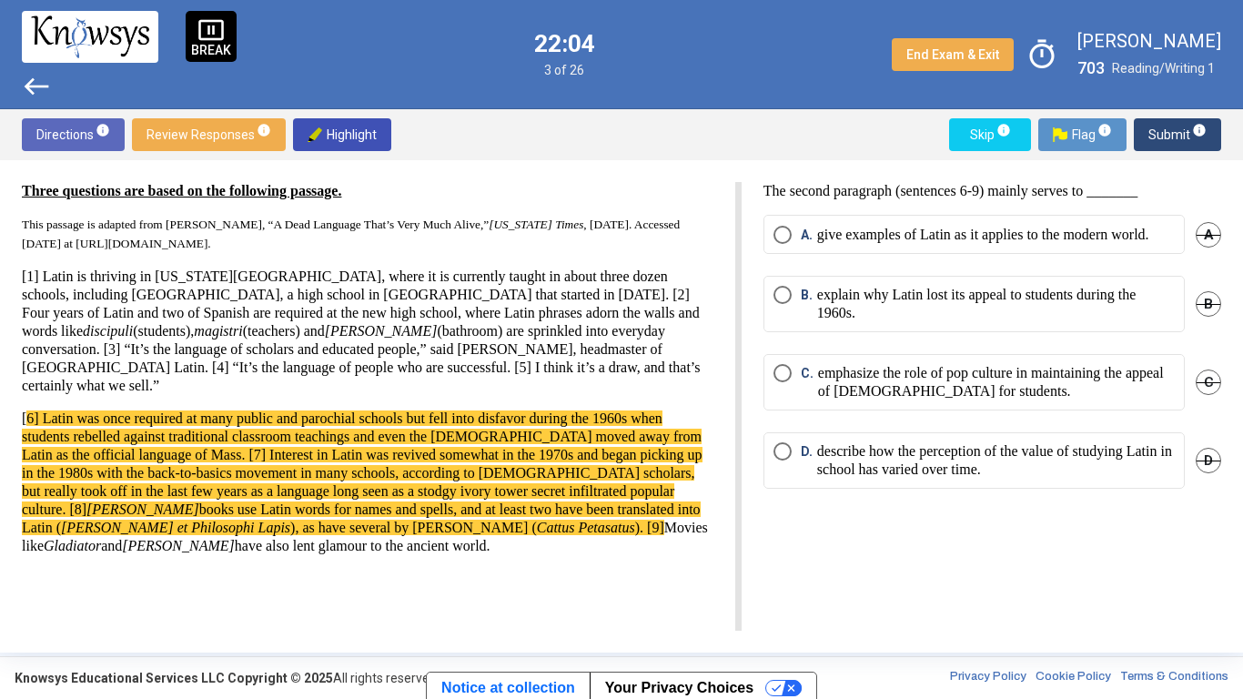
click at [363, 129] on span "Highlight" at bounding box center [342, 134] width 69 height 33
drag, startPoint x: 23, startPoint y: 409, endPoint x: 95, endPoint y: 411, distance: 71.9
click at [95, 411] on span "6] Latin was once required at many public and parochial schools but fell into d…" at bounding box center [362, 472] width 681 height 125
click at [160, 389] on div "Three questions are based on the following passage. This passage is adapted fro…" at bounding box center [367, 368] width 691 height 373
click at [165, 367] on p "[1] Latin is thriving in [US_STATE][GEOGRAPHIC_DATA], where it is currently tau…" at bounding box center [367, 330] width 691 height 127
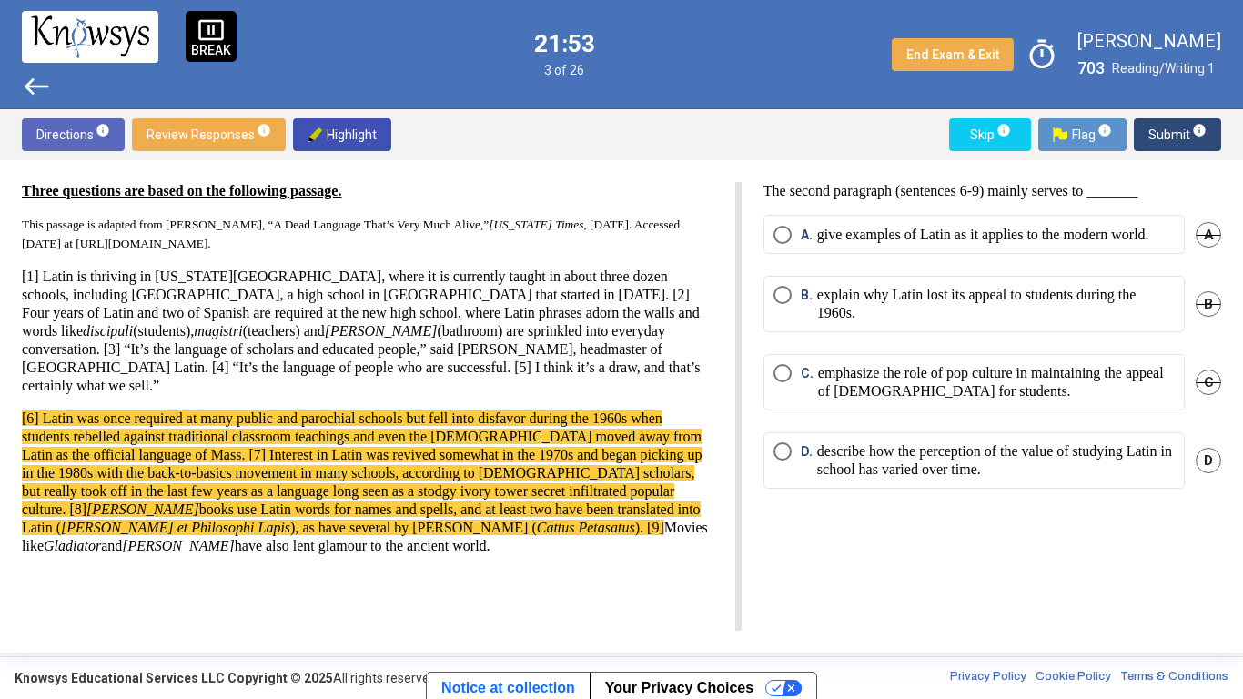
click at [136, 375] on p "[1] Latin is thriving in [US_STATE][GEOGRAPHIC_DATA], where it is currently tau…" at bounding box center [367, 330] width 691 height 127
click at [1212, 242] on span "A" at bounding box center [1207, 234] width 25 height 25
click at [1208, 308] on span "B" at bounding box center [1207, 303] width 25 height 25
click at [1198, 395] on span "C" at bounding box center [1207, 381] width 25 height 25
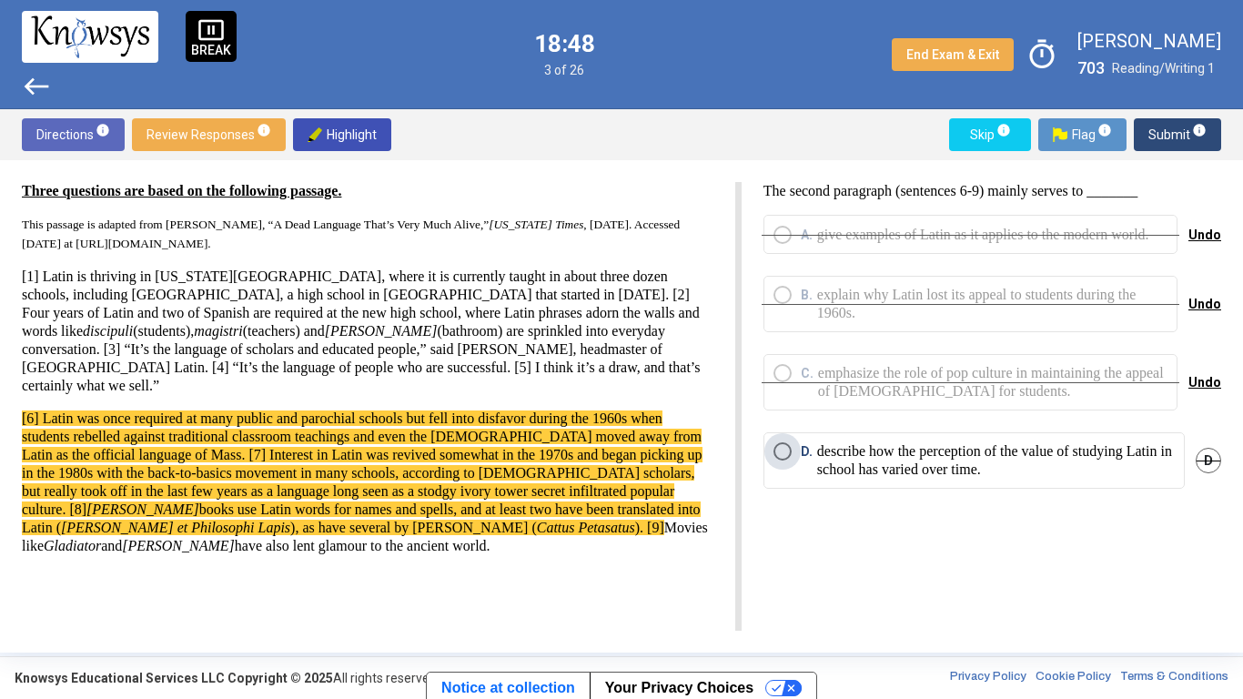
click at [1132, 479] on p "describe how the perception of the value of studying Latin in school has varied…" at bounding box center [996, 460] width 358 height 36
click at [1160, 138] on span "Submit info" at bounding box center [1177, 134] width 58 height 33
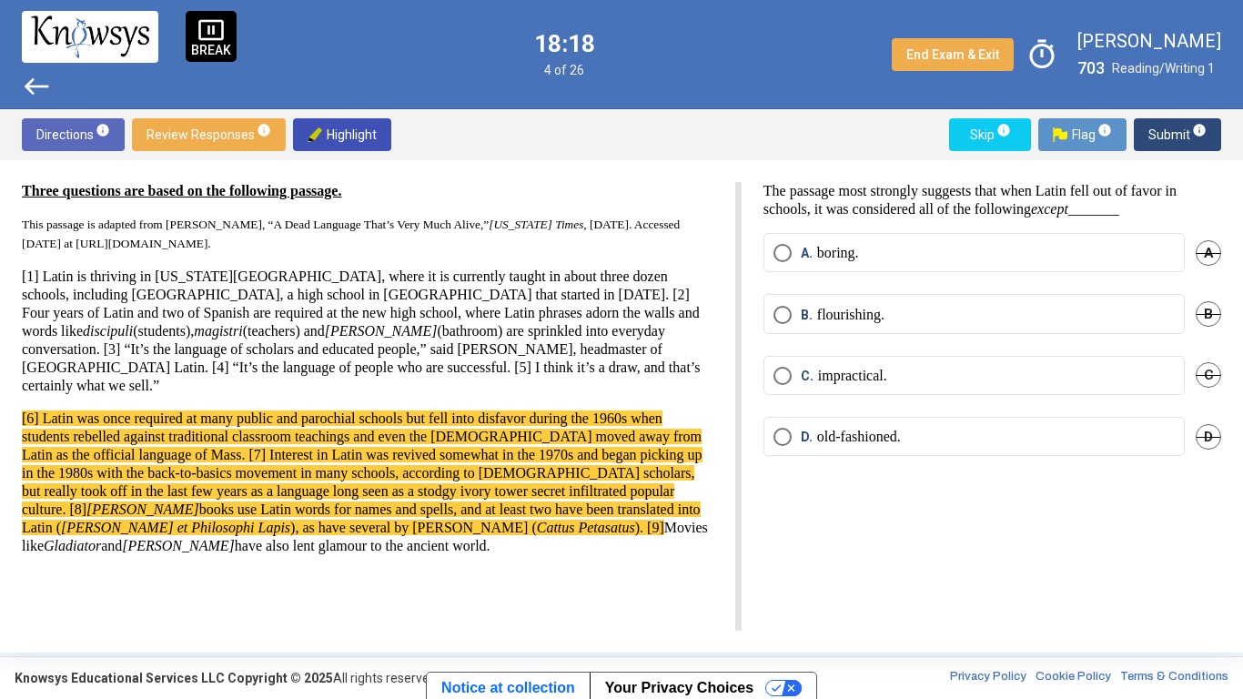
click at [222, 47] on p "BREAK" at bounding box center [211, 50] width 40 height 13
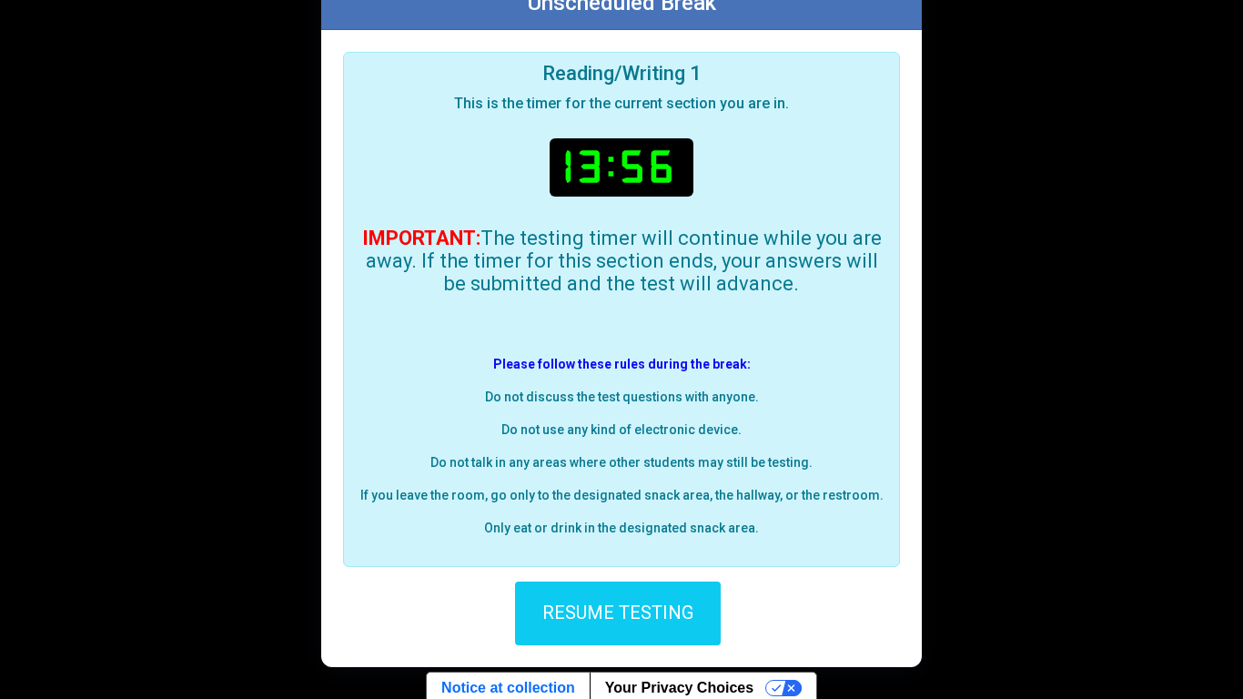
scroll to position [152, 0]
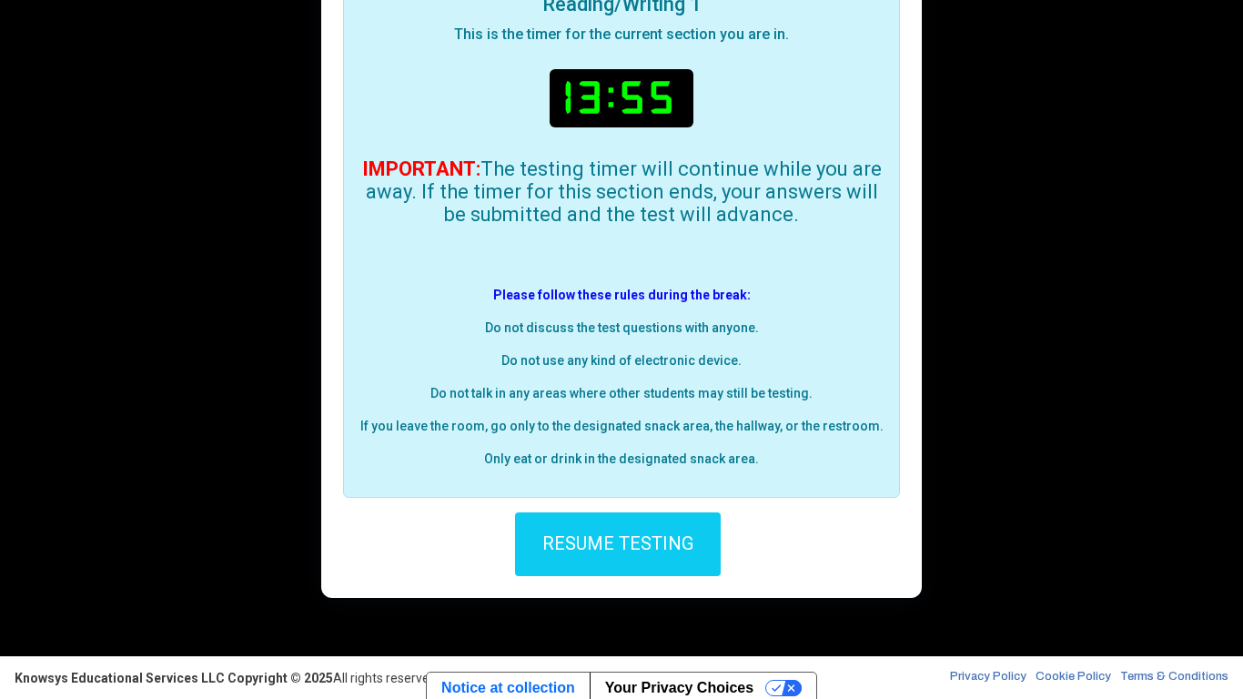
click at [637, 563] on button "RESUME TESTING" at bounding box center [618, 544] width 206 height 64
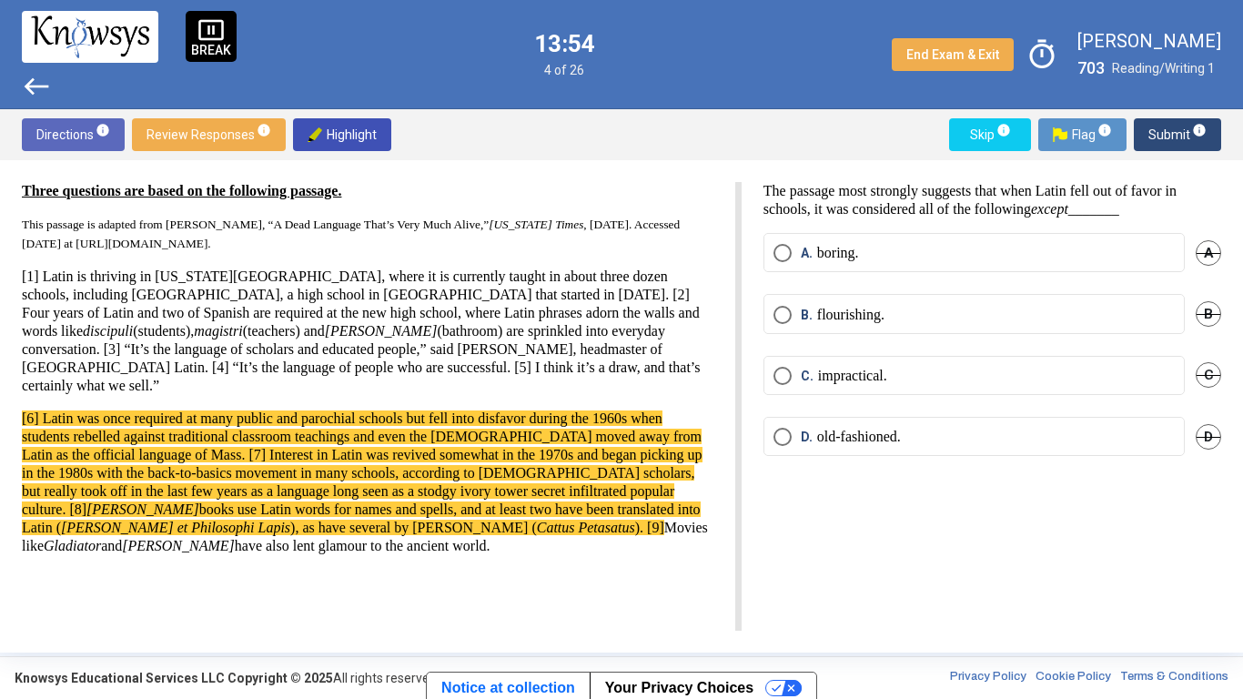
scroll to position [0, 0]
click at [1057, 431] on label "D. old-fashioned." at bounding box center [973, 437] width 401 height 18
click at [1207, 375] on span "C" at bounding box center [1207, 374] width 25 height 25
click at [1096, 258] on label "A. boring." at bounding box center [973, 253] width 401 height 18
click at [1212, 439] on span "D" at bounding box center [1207, 436] width 25 height 25
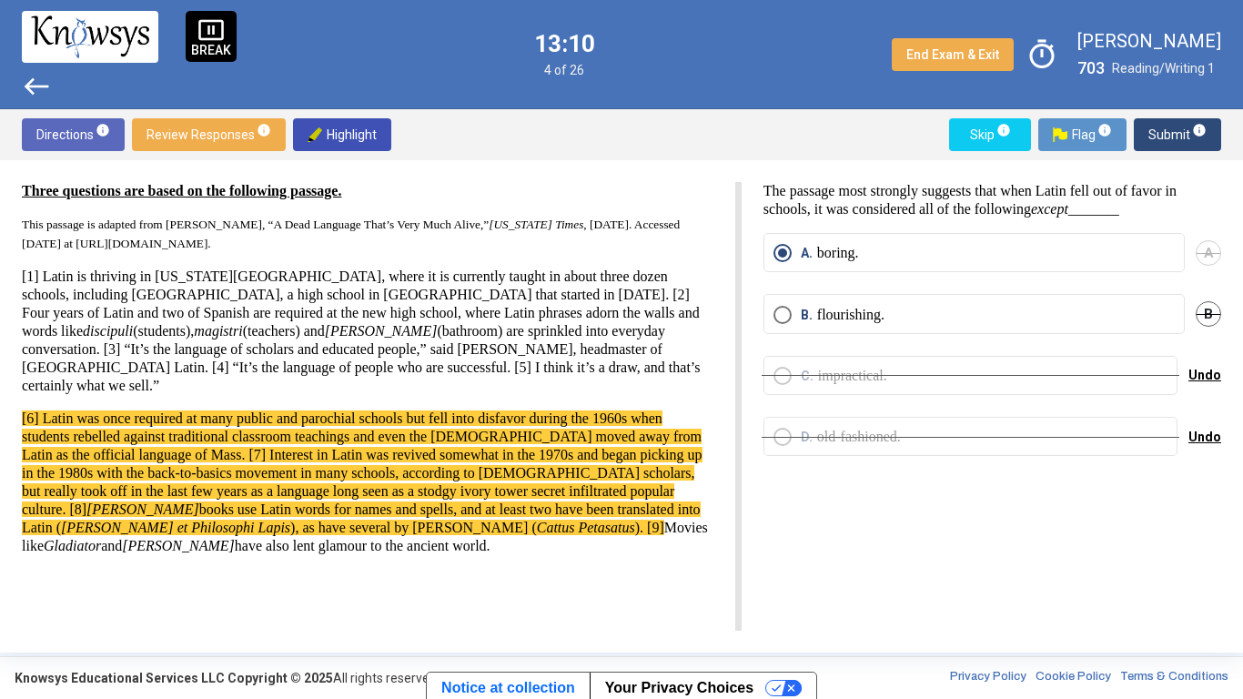
click at [1140, 298] on mat-radio-button "B. flourishing." at bounding box center [973, 313] width 421 height 39
click at [1152, 312] on label "B. flourishing." at bounding box center [973, 315] width 401 height 18
click at [1197, 255] on span "A" at bounding box center [1207, 252] width 25 height 25
click at [1206, 311] on div "B" at bounding box center [1207, 313] width 25 height 39
click at [1101, 323] on mat-radio-button "B. flourishing." at bounding box center [973, 313] width 421 height 39
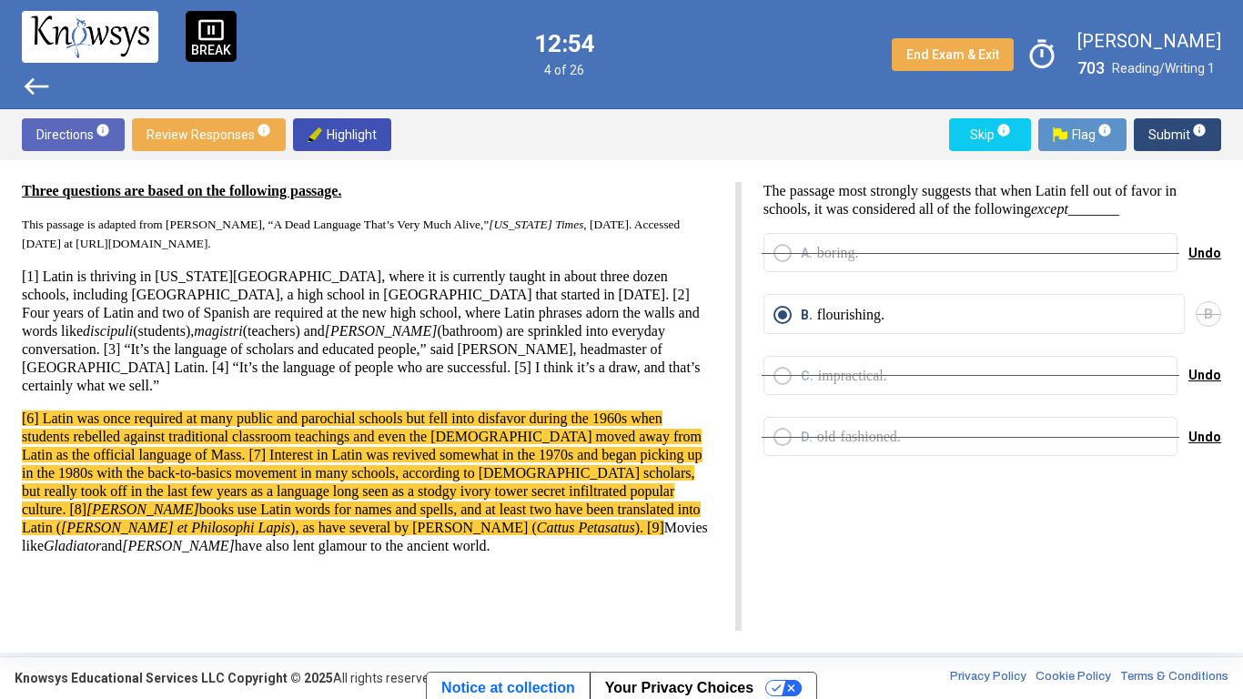
click at [1175, 135] on span "Submit info" at bounding box center [1177, 134] width 58 height 33
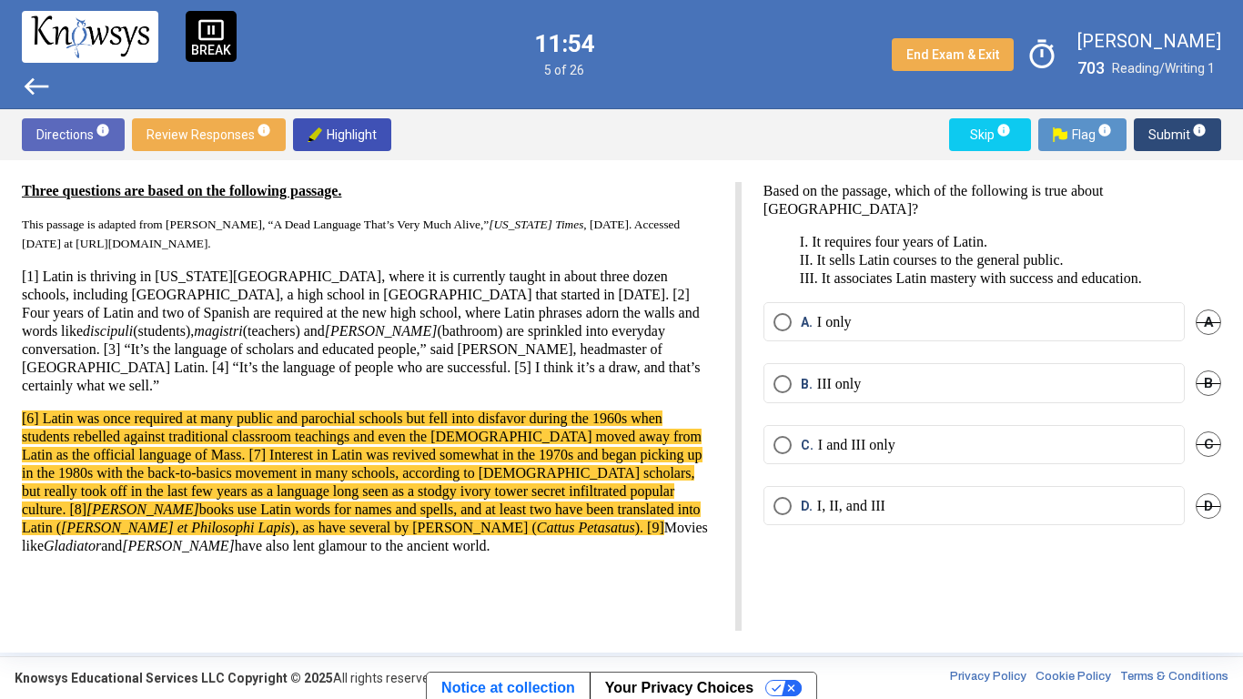
click at [1048, 43] on span "timer" at bounding box center [1042, 55] width 42 height 42
click at [1048, 52] on span "timer_off" at bounding box center [1042, 55] width 42 height 42
click at [867, 397] on mat-radio-button "B. III only" at bounding box center [973, 382] width 421 height 39
click at [774, 375] on span "Select an option" at bounding box center [782, 384] width 18 height 18
click at [1204, 323] on span "A" at bounding box center [1207, 321] width 25 height 25
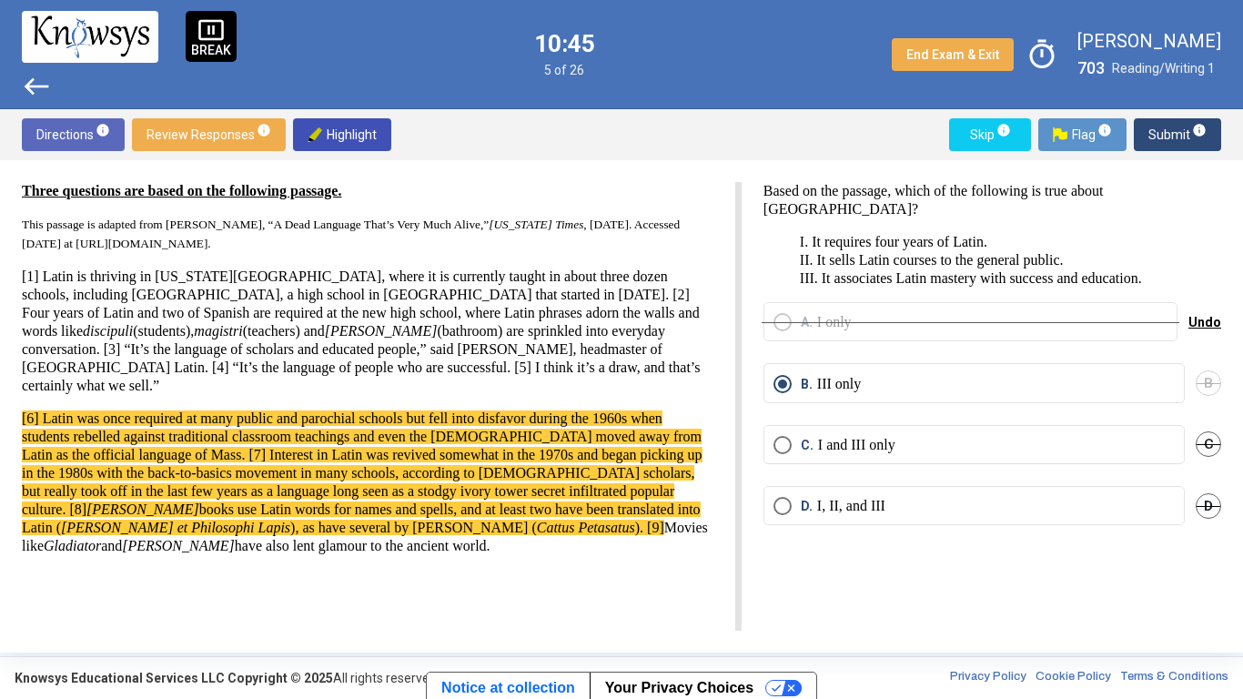
click at [1207, 439] on span "C" at bounding box center [1207, 443] width 25 height 25
click at [1202, 491] on div "D" at bounding box center [1207, 505] width 25 height 39
click at [1209, 505] on span "D" at bounding box center [1207, 505] width 25 height 25
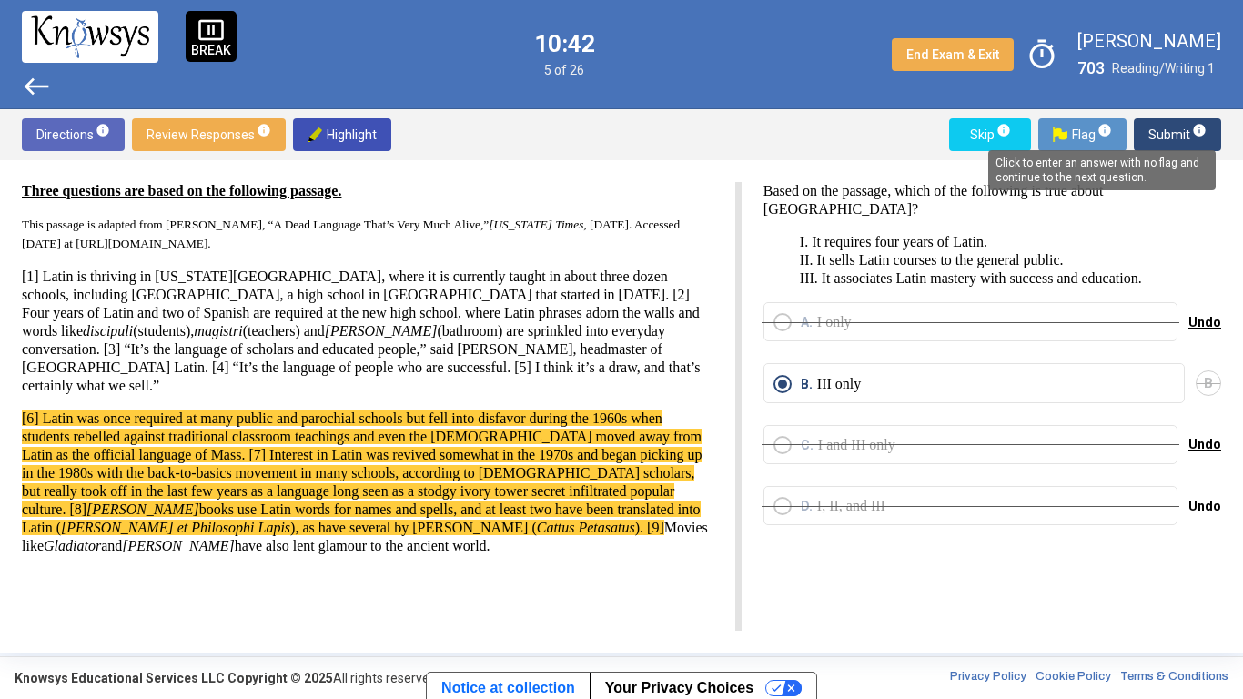
click at [1204, 148] on mat-tooltip-component "Click to enter an answer with no flag and continue to the next question." at bounding box center [1101, 170] width 253 height 66
click at [1204, 140] on mat-tooltip-component "Click to enter an answer with no flag and continue to the next question." at bounding box center [1101, 170] width 253 height 66
click at [1168, 138] on span "Submit info" at bounding box center [1177, 134] width 58 height 33
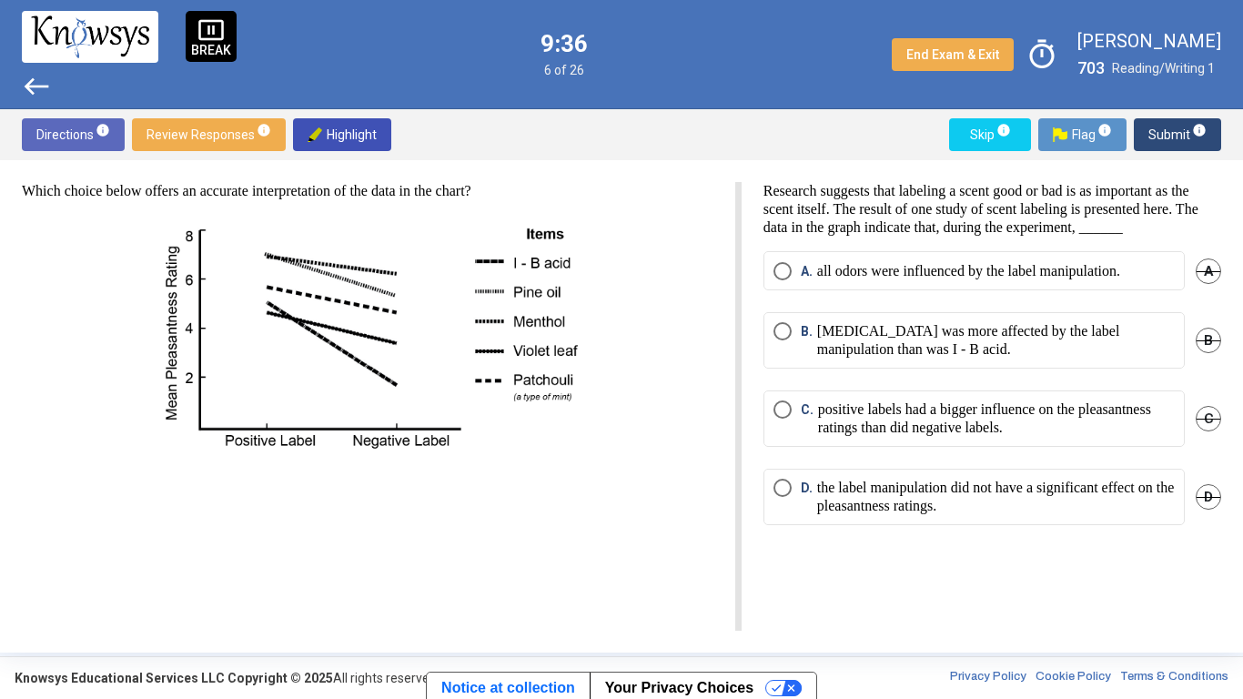
drag, startPoint x: 389, startPoint y: 270, endPoint x: 328, endPoint y: 262, distance: 62.4
click at [328, 262] on img at bounding box center [367, 337] width 439 height 245
click at [1210, 284] on span "A" at bounding box center [1207, 270] width 25 height 25
click at [1215, 353] on span "B" at bounding box center [1207, 340] width 25 height 25
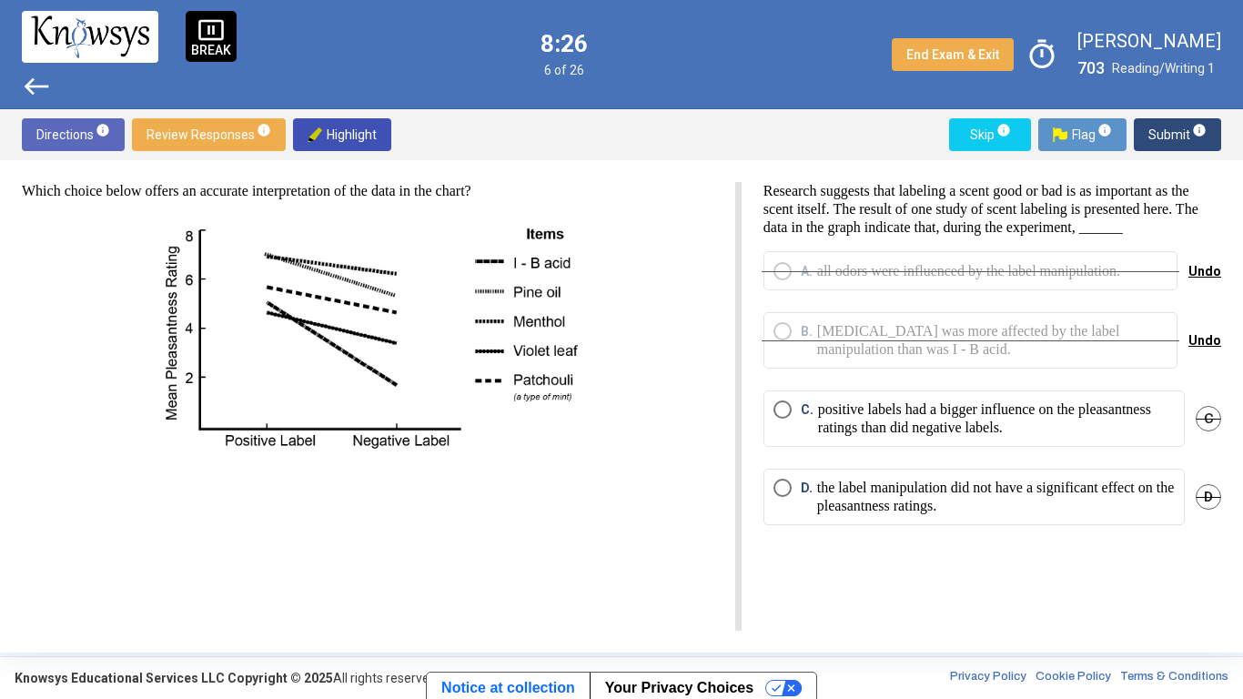
click at [267, 427] on img at bounding box center [367, 337] width 439 height 245
click at [1213, 431] on span "C" at bounding box center [1207, 418] width 25 height 25
click at [1110, 499] on p "the label manipulation did not have a significant effect on the pleasantness ra…" at bounding box center [996, 497] width 358 height 36
click at [1173, 140] on span "Submit info" at bounding box center [1177, 134] width 58 height 33
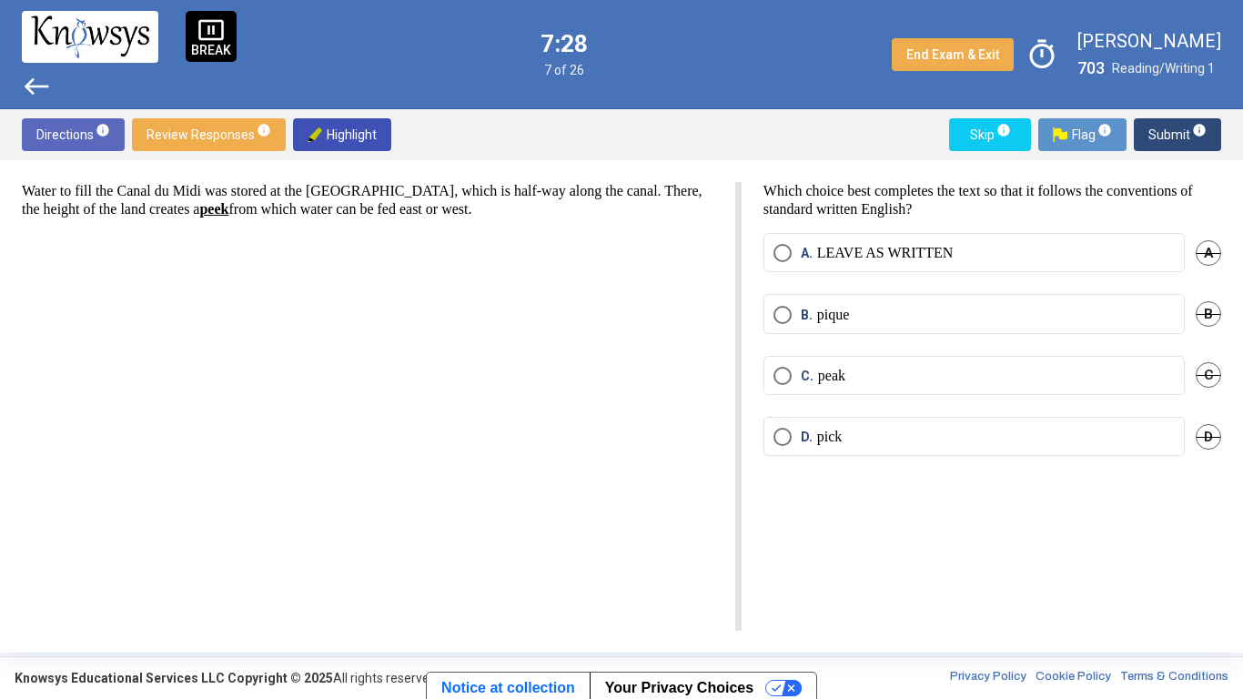
click at [863, 374] on label "C. peak" at bounding box center [973, 376] width 401 height 18
click at [1201, 428] on span "D" at bounding box center [1207, 436] width 25 height 25
click at [1206, 312] on span "B" at bounding box center [1207, 313] width 25 height 25
click at [1181, 262] on mat-radio-button "A. LEAVE AS WRITTEN" at bounding box center [973, 252] width 421 height 39
click at [1209, 257] on span "A" at bounding box center [1207, 252] width 25 height 25
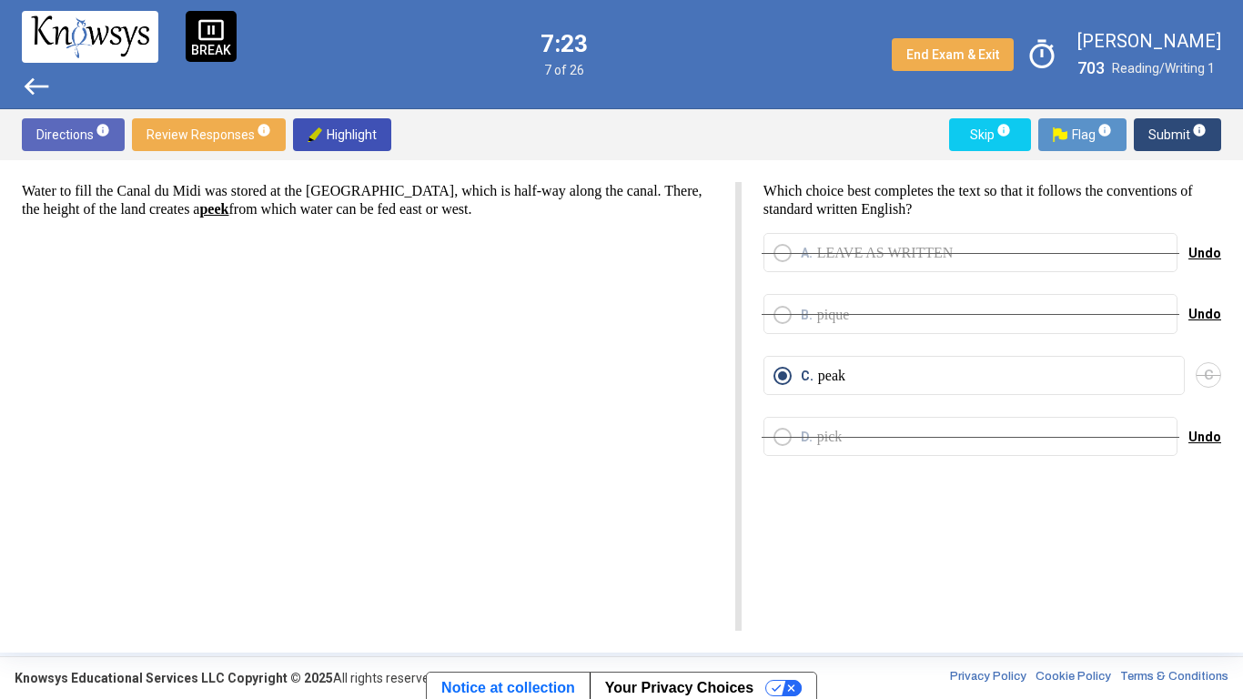
click at [1177, 137] on span "Submit info" at bounding box center [1177, 134] width 58 height 33
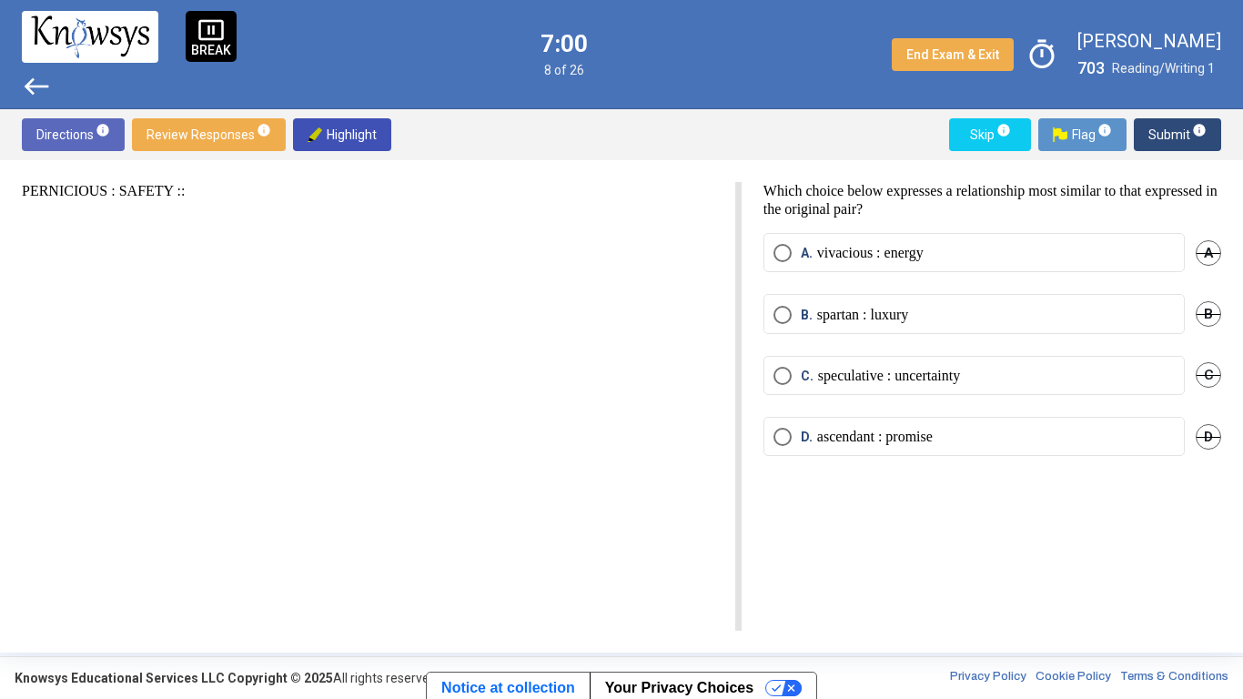
click at [1213, 252] on span "A" at bounding box center [1207, 252] width 25 height 25
click at [1206, 308] on span "B" at bounding box center [1207, 313] width 25 height 25
click at [1214, 366] on span "C" at bounding box center [1207, 374] width 25 height 25
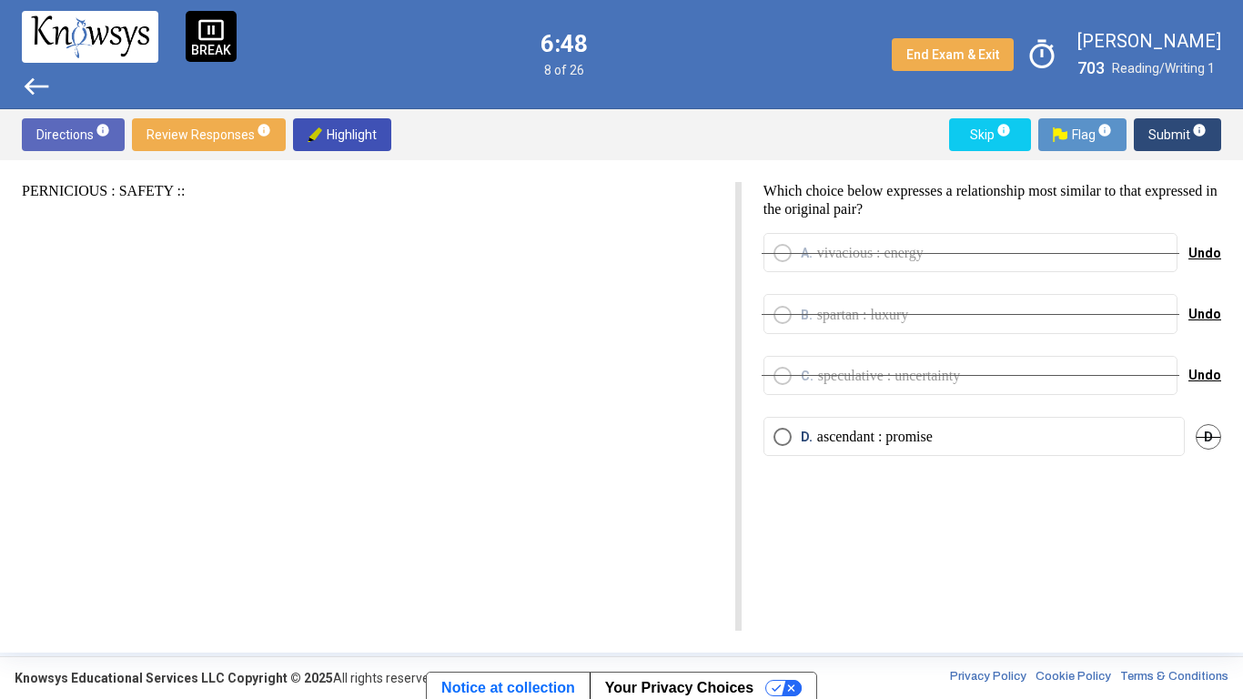
click at [1119, 423] on mat-radio-button "D. ascendant : promise" at bounding box center [973, 436] width 421 height 39
click at [1143, 447] on mat-radio-button "D. ascendant : promise" at bounding box center [973, 436] width 421 height 39
click at [1146, 436] on label "D. ascendant : promise" at bounding box center [973, 437] width 401 height 18
click at [1009, 380] on div "C. speculative : uncertainty Undo" at bounding box center [992, 386] width 458 height 61
click at [972, 373] on div "C. speculative : uncertainty Undo" at bounding box center [992, 386] width 458 height 61
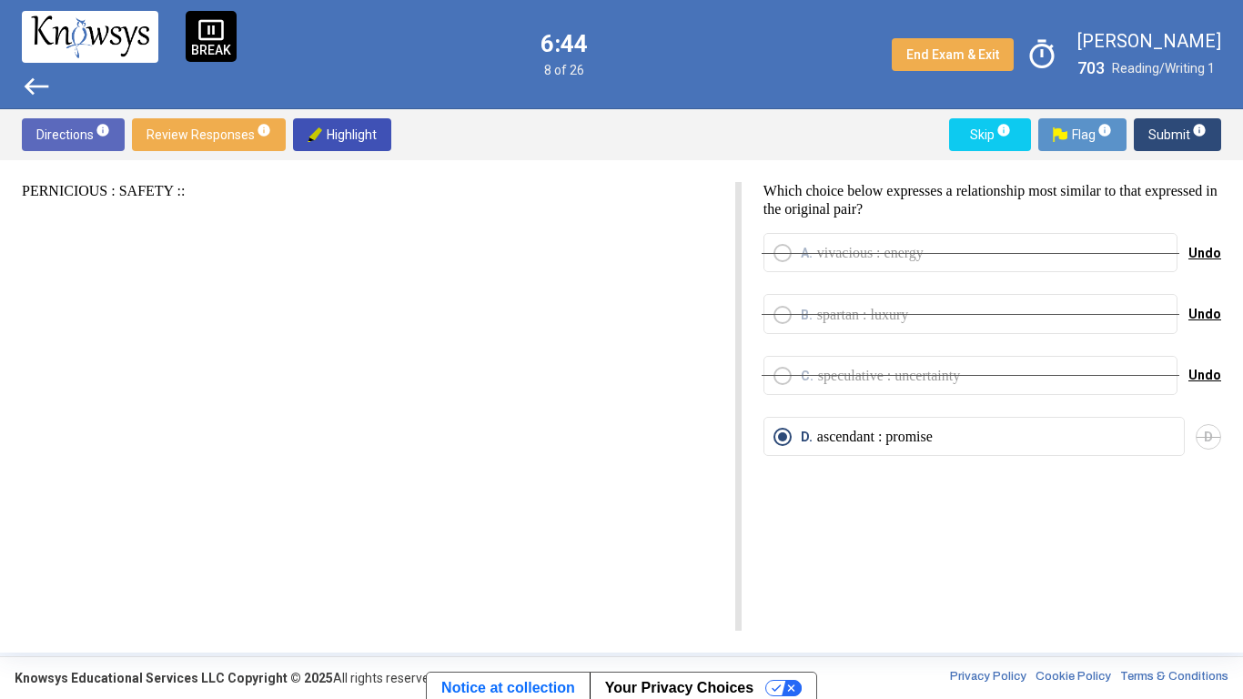
click at [781, 432] on span "Select an option" at bounding box center [782, 436] width 9 height 9
click at [1198, 369] on span "Undo" at bounding box center [1204, 375] width 33 height 15
click at [1076, 388] on mat-radio-button "C. speculative : uncertainty" at bounding box center [973, 375] width 421 height 39
click at [777, 379] on span "Select an option" at bounding box center [782, 376] width 18 height 18
click at [1199, 439] on span "D" at bounding box center [1207, 436] width 25 height 25
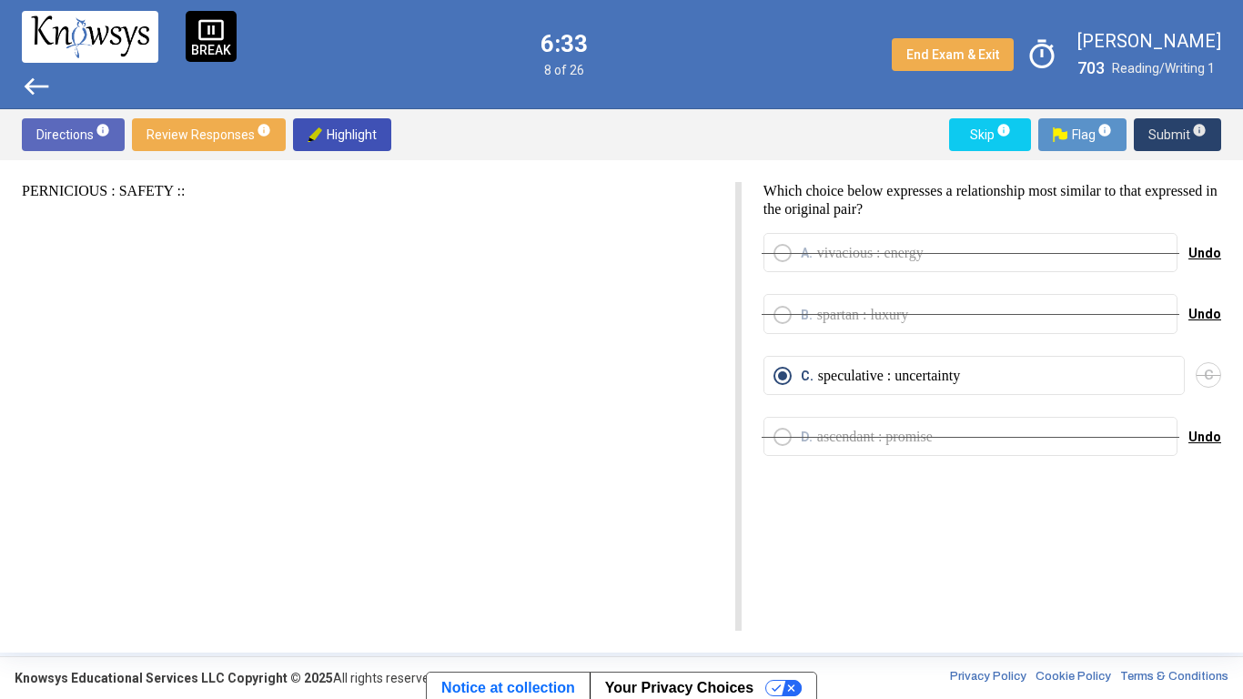
click at [1151, 146] on span "Submit info" at bounding box center [1177, 134] width 58 height 33
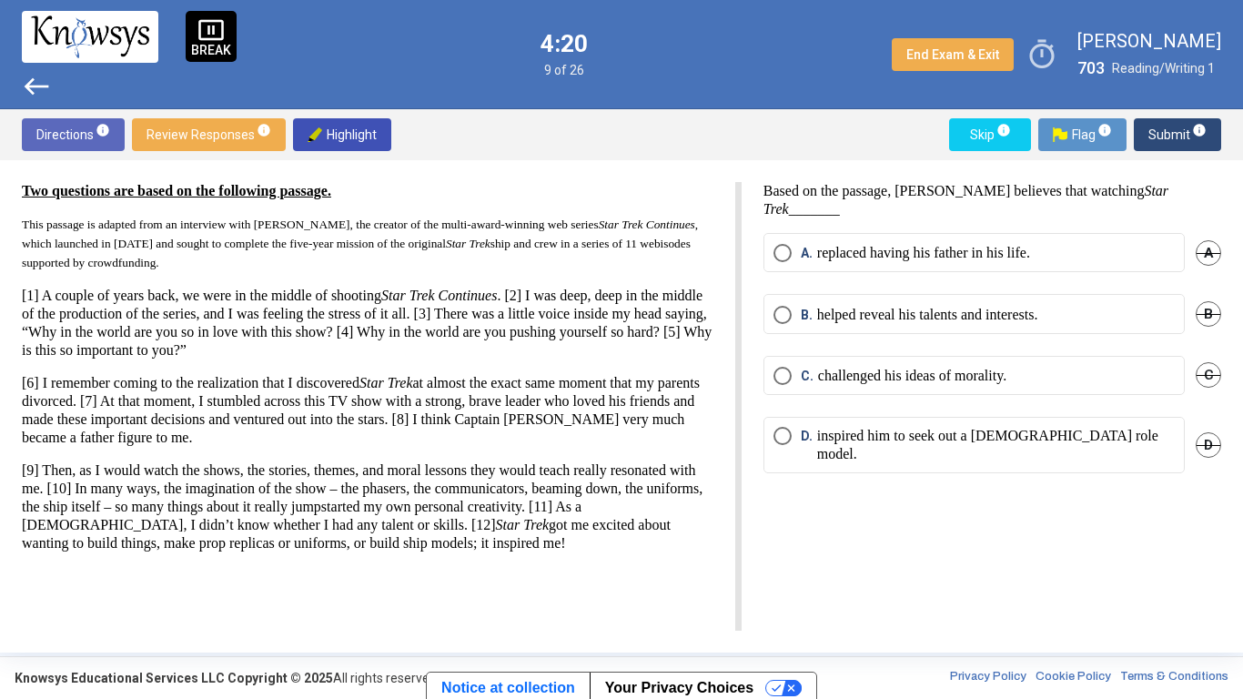
click at [1196, 247] on span "A" at bounding box center [1207, 252] width 25 height 25
click at [1139, 315] on label "B. helped reveal his talents and interests." at bounding box center [973, 315] width 401 height 18
click at [1211, 373] on span "C" at bounding box center [1207, 374] width 25 height 25
click at [1181, 433] on mat-radio-button "D. inspired him to seek out a [DEMOGRAPHIC_DATA] role model." at bounding box center [973, 445] width 421 height 56
click at [1201, 432] on span "D" at bounding box center [1207, 444] width 25 height 25
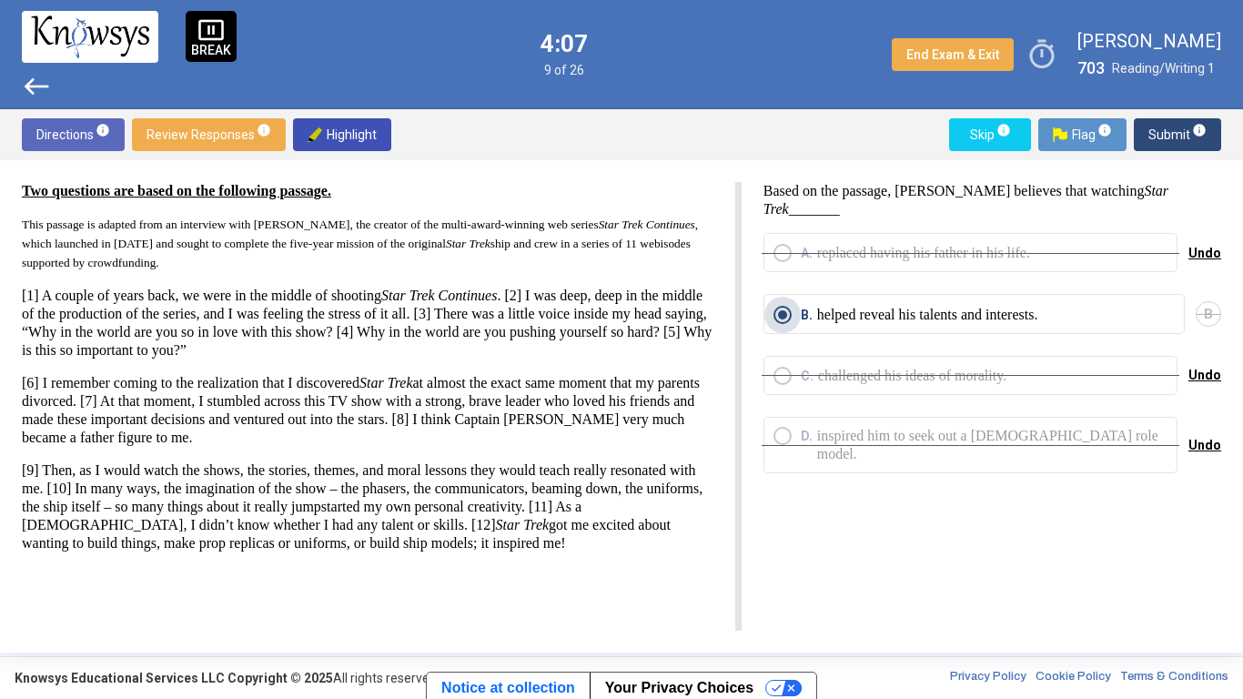
click at [1110, 311] on label "B. helped reveal his talents and interests." at bounding box center [973, 315] width 401 height 18
click at [1151, 132] on span "Submit info" at bounding box center [1177, 134] width 58 height 33
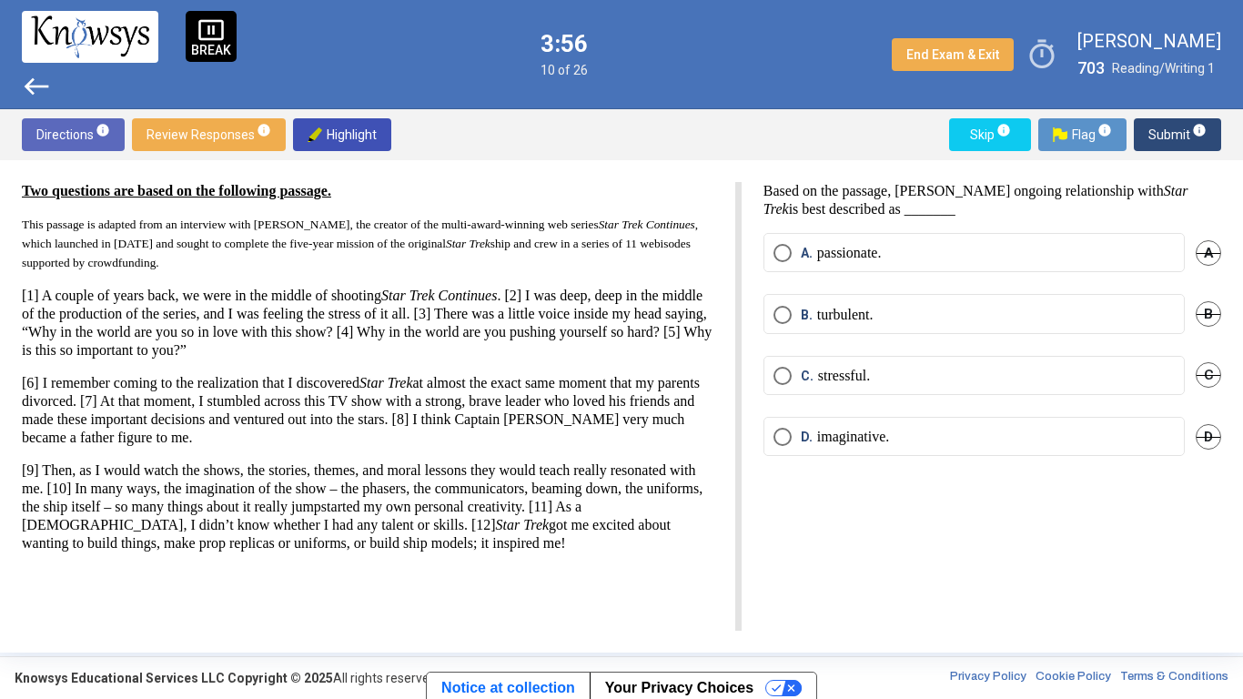
click at [1202, 309] on span "B" at bounding box center [1207, 313] width 25 height 25
click at [1207, 377] on span "C" at bounding box center [1207, 374] width 25 height 25
click at [1211, 435] on span "D" at bounding box center [1207, 436] width 25 height 25
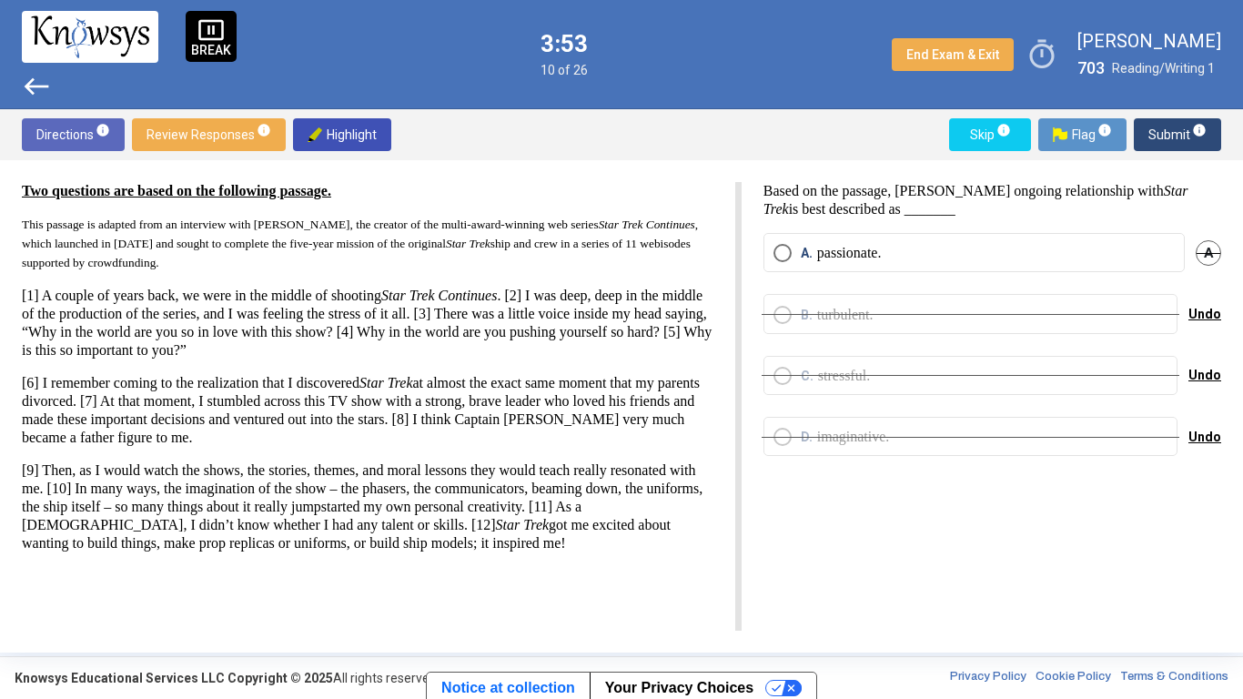
click at [1109, 247] on label "A. passionate." at bounding box center [973, 253] width 401 height 18
click at [1164, 140] on span "Submit info" at bounding box center [1177, 134] width 58 height 33
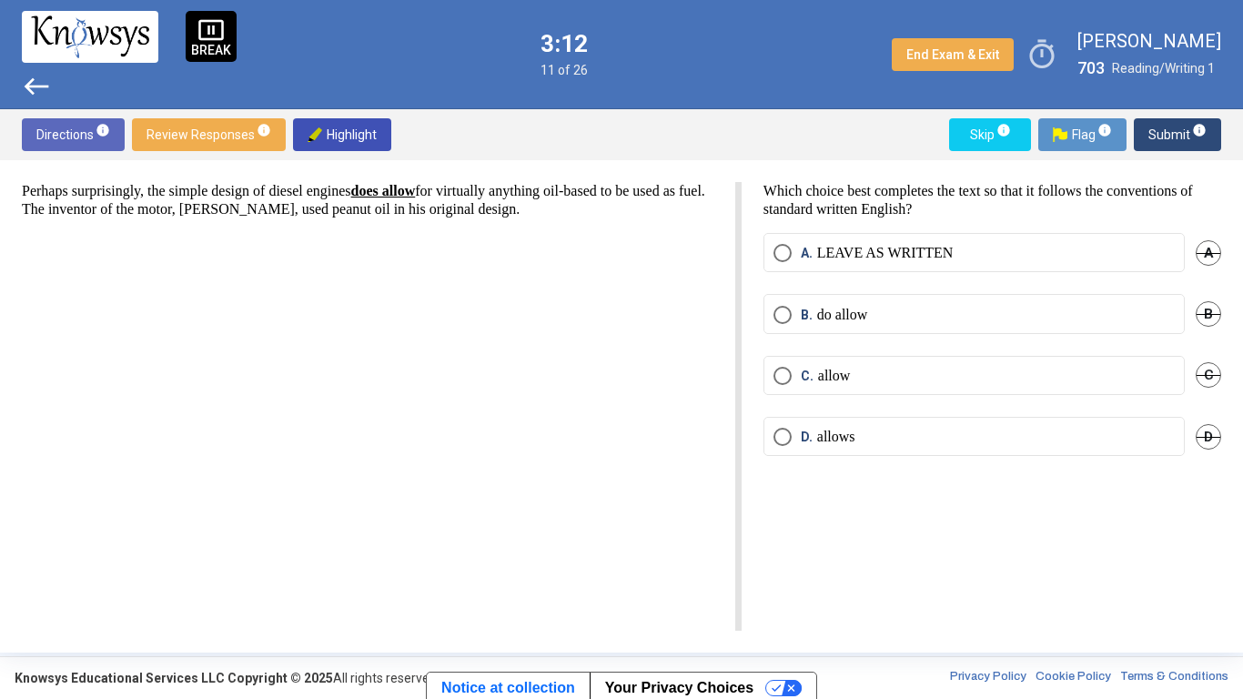
click at [1209, 251] on span "A" at bounding box center [1207, 252] width 25 height 25
click at [1194, 310] on div "B. do allow B" at bounding box center [992, 324] width 458 height 61
click at [1210, 373] on span "C" at bounding box center [1207, 374] width 25 height 25
click at [1206, 435] on span "D" at bounding box center [1207, 436] width 25 height 25
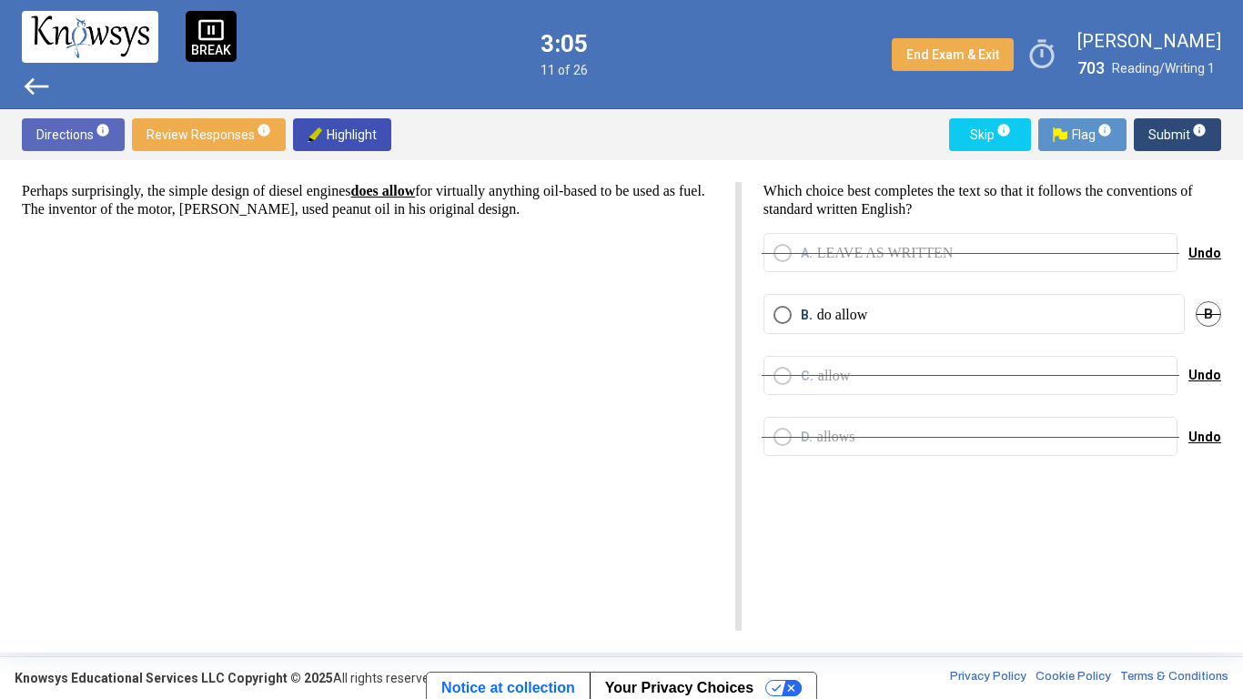
click at [1056, 317] on label "B. do allow" at bounding box center [973, 315] width 401 height 18
click at [1206, 436] on span "Undo" at bounding box center [1204, 436] width 33 height 15
click at [1204, 309] on div "B" at bounding box center [1207, 313] width 25 height 39
click at [1145, 307] on label "B. do allow" at bounding box center [973, 315] width 401 height 18
click at [1131, 428] on label "D. allows" at bounding box center [973, 437] width 401 height 18
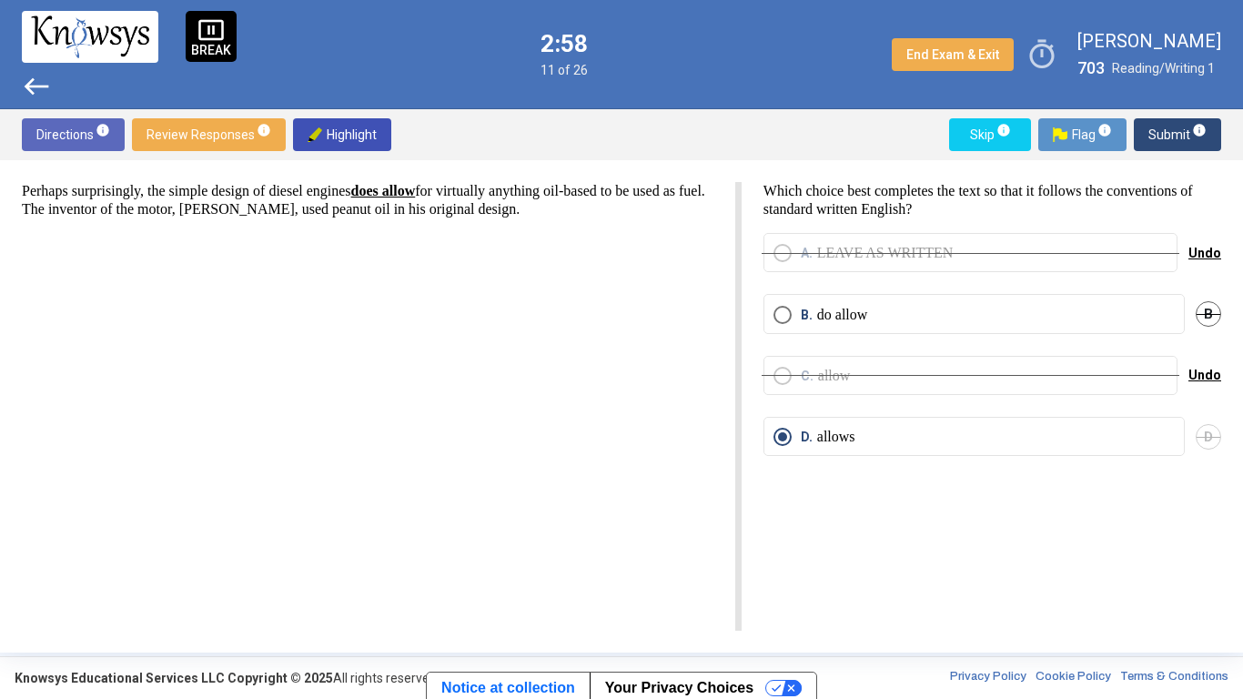
click at [1211, 308] on span "B" at bounding box center [1207, 313] width 25 height 25
click at [1177, 133] on span "Submit info" at bounding box center [1177, 134] width 58 height 33
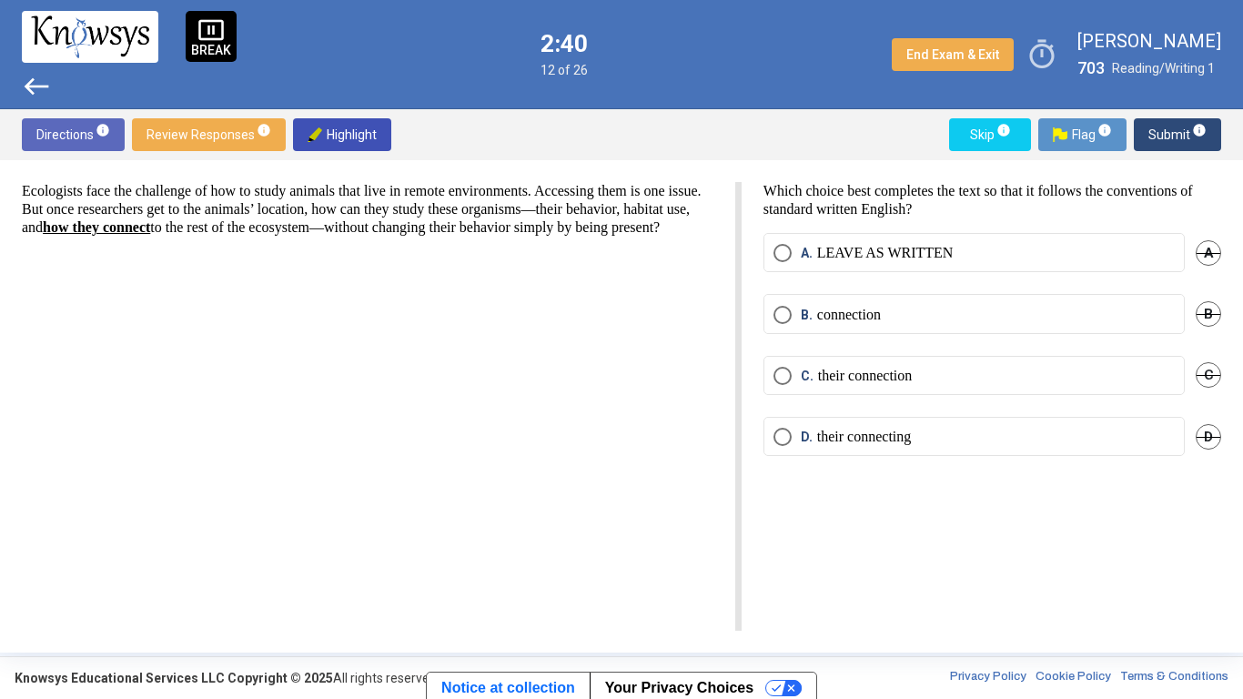
click at [913, 380] on p "their connection" at bounding box center [865, 376] width 95 height 18
click at [1210, 250] on span "A" at bounding box center [1207, 252] width 25 height 25
click at [1185, 132] on span "Submit info" at bounding box center [1177, 134] width 58 height 33
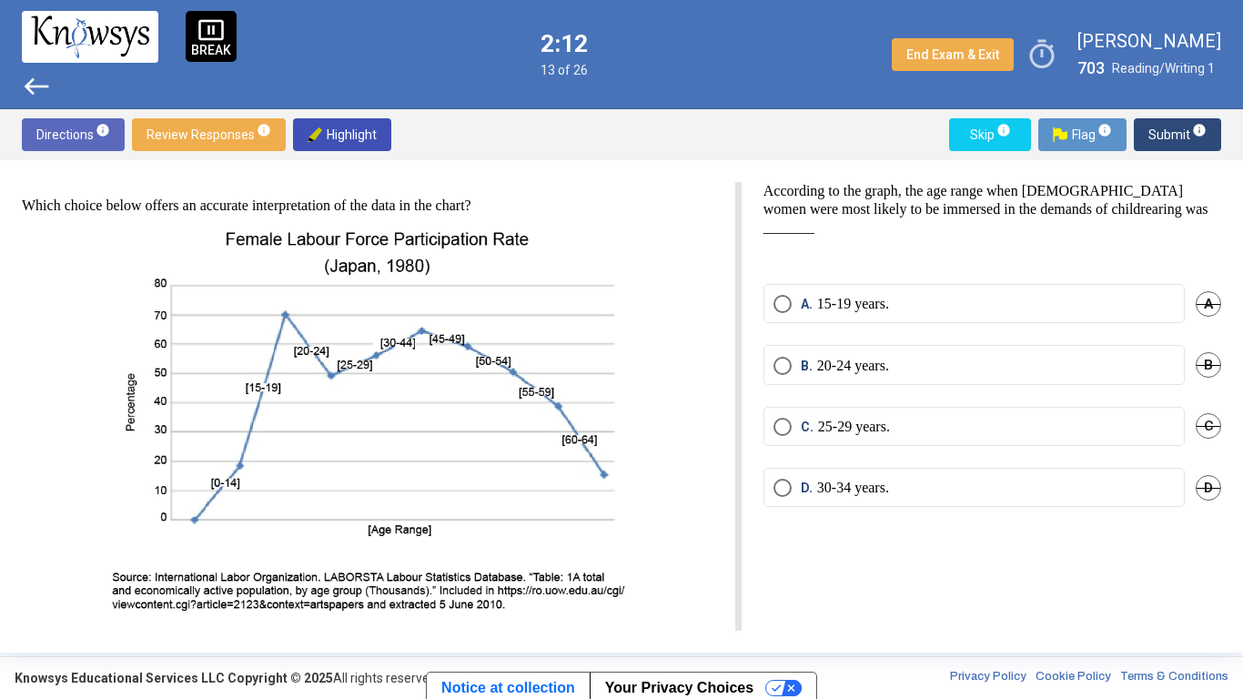
click at [1210, 478] on span "D" at bounding box center [1207, 487] width 25 height 25
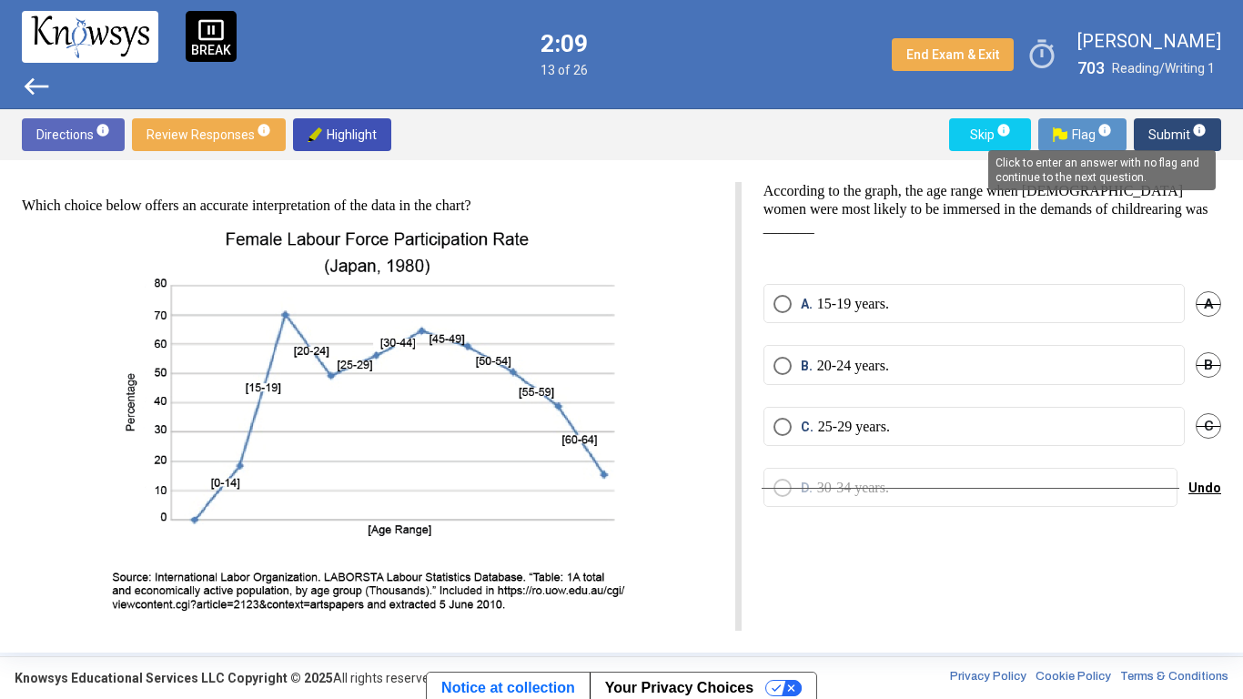
click at [1194, 137] on mat-tooltip-component "Click to enter an answer with no flag and continue to the next question." at bounding box center [1101, 170] width 253 height 66
click at [1164, 136] on span "Submit info" at bounding box center [1177, 134] width 58 height 33
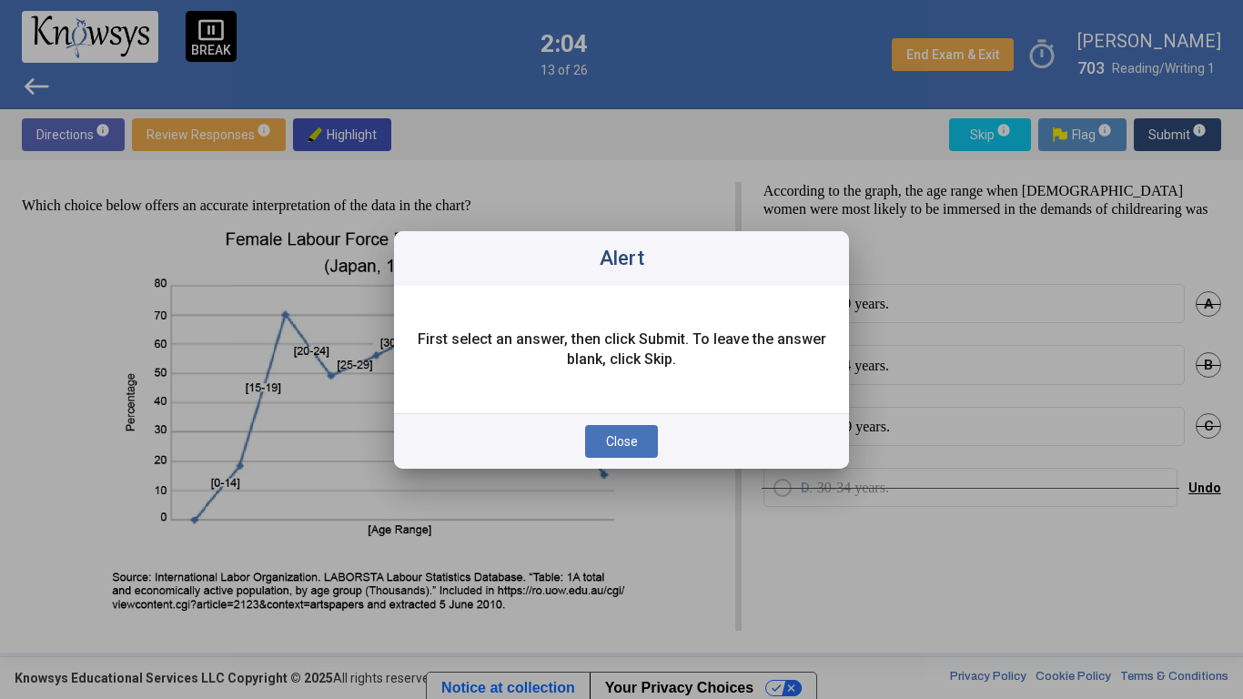
click at [963, 249] on div at bounding box center [621, 349] width 1243 height 699
click at [671, 542] on div at bounding box center [621, 349] width 1243 height 699
click at [635, 435] on span "Close" at bounding box center [622, 441] width 32 height 15
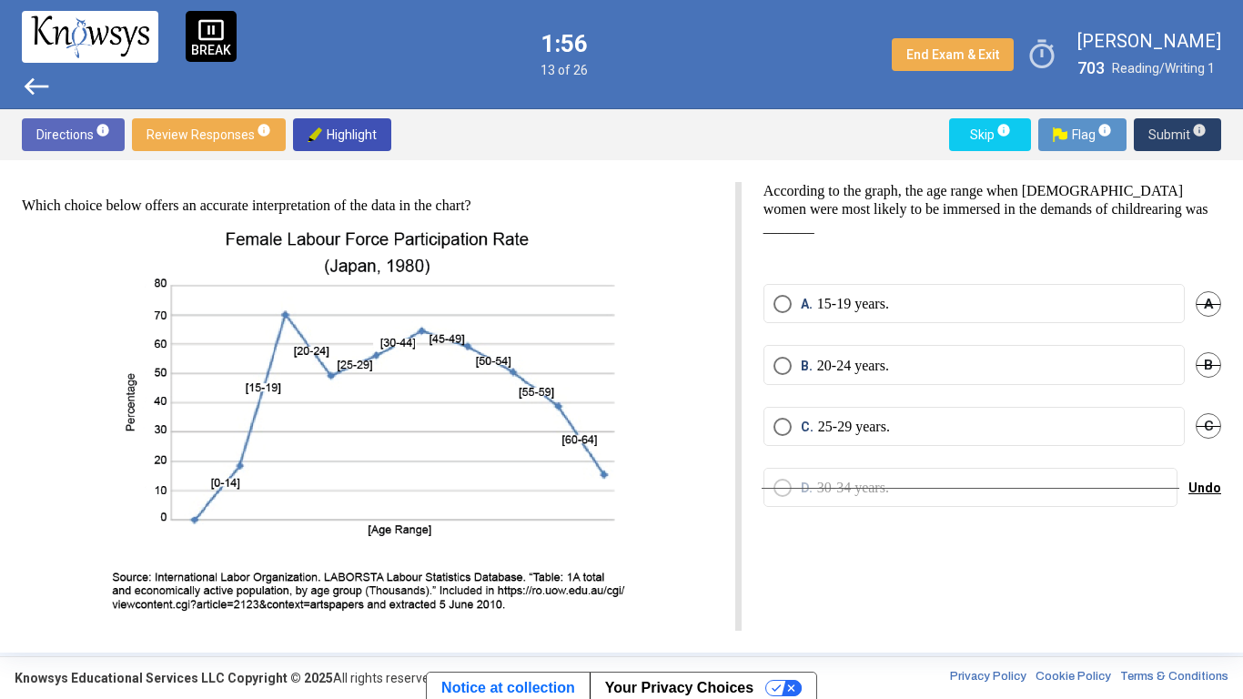
click at [1205, 486] on span "Undo" at bounding box center [1204, 487] width 33 height 15
click at [994, 494] on label "D. 30-34 years." at bounding box center [973, 488] width 401 height 18
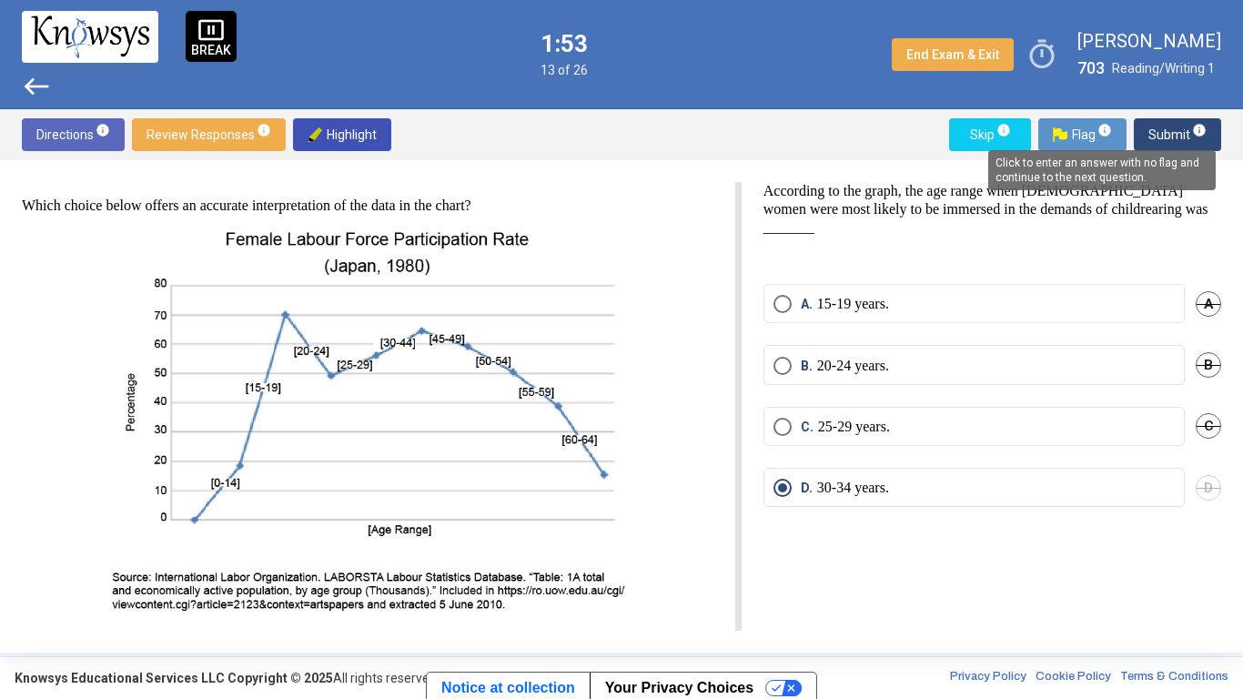
click at [1195, 133] on span "info" at bounding box center [1199, 130] width 15 height 15
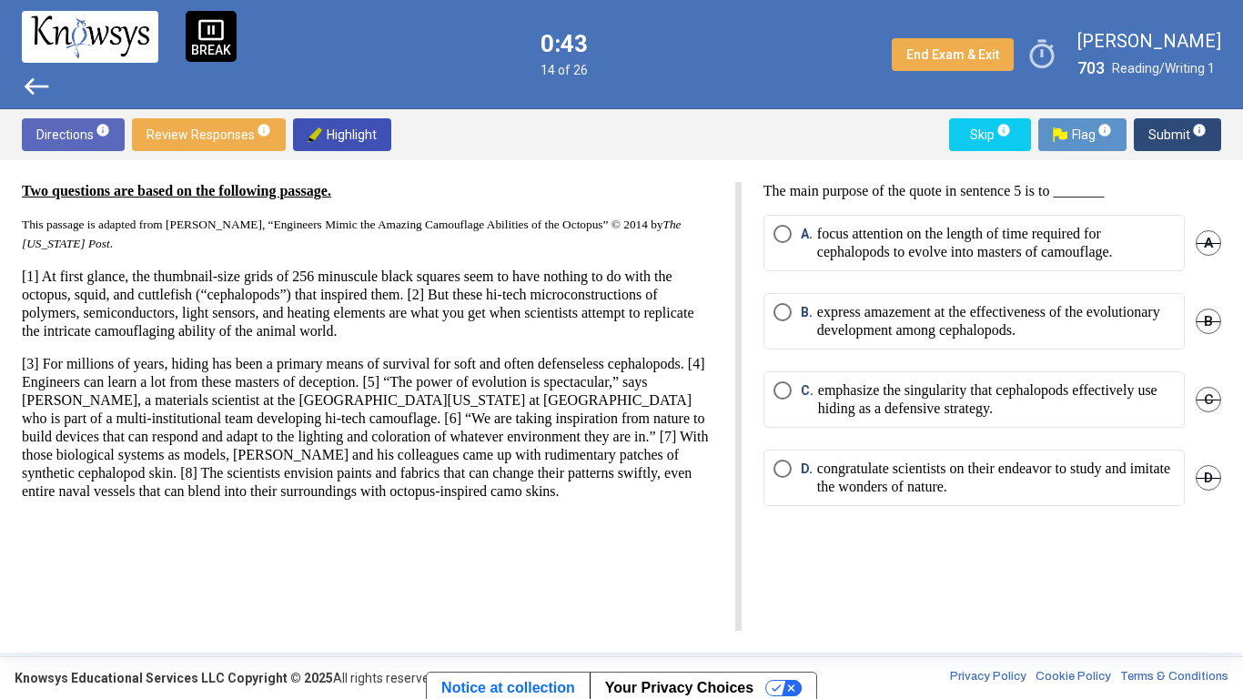
click at [1096, 247] on p "focus attention on the length of time required for cephalopods to evolve into m…" at bounding box center [996, 243] width 358 height 36
click at [1213, 317] on span "B" at bounding box center [1207, 320] width 25 height 25
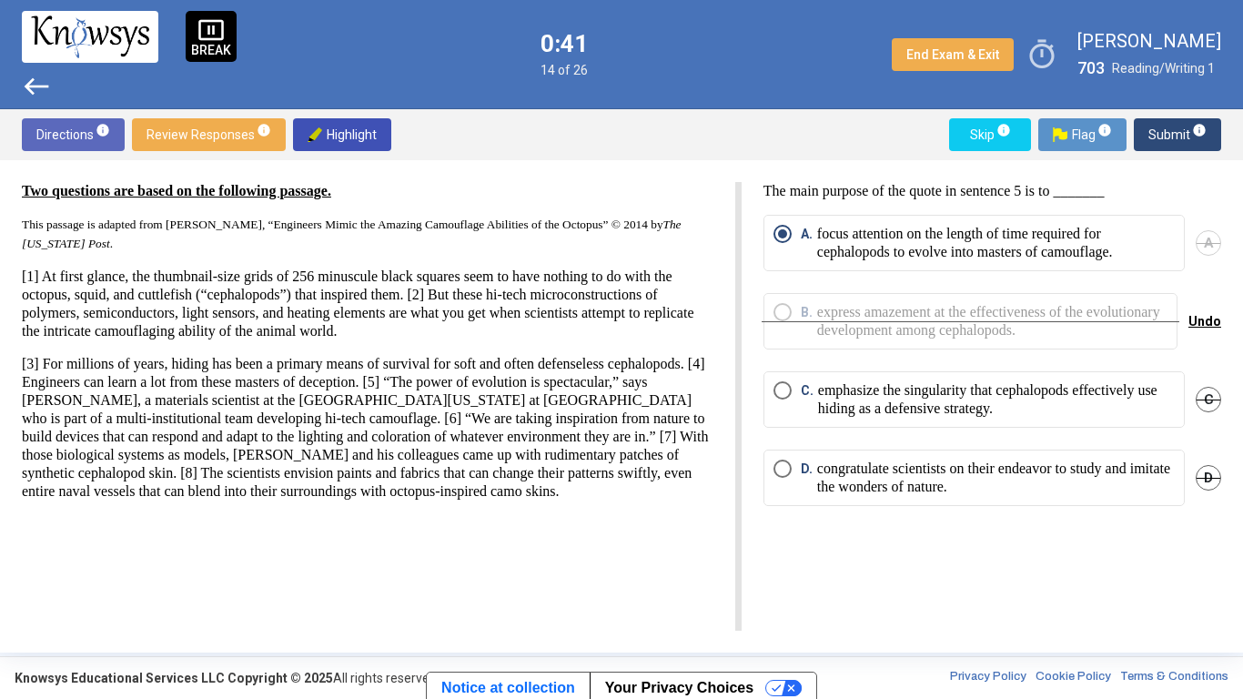
click at [1209, 326] on span "Undo" at bounding box center [1204, 321] width 33 height 15
click at [1185, 130] on span "Submit info" at bounding box center [1177, 134] width 58 height 33
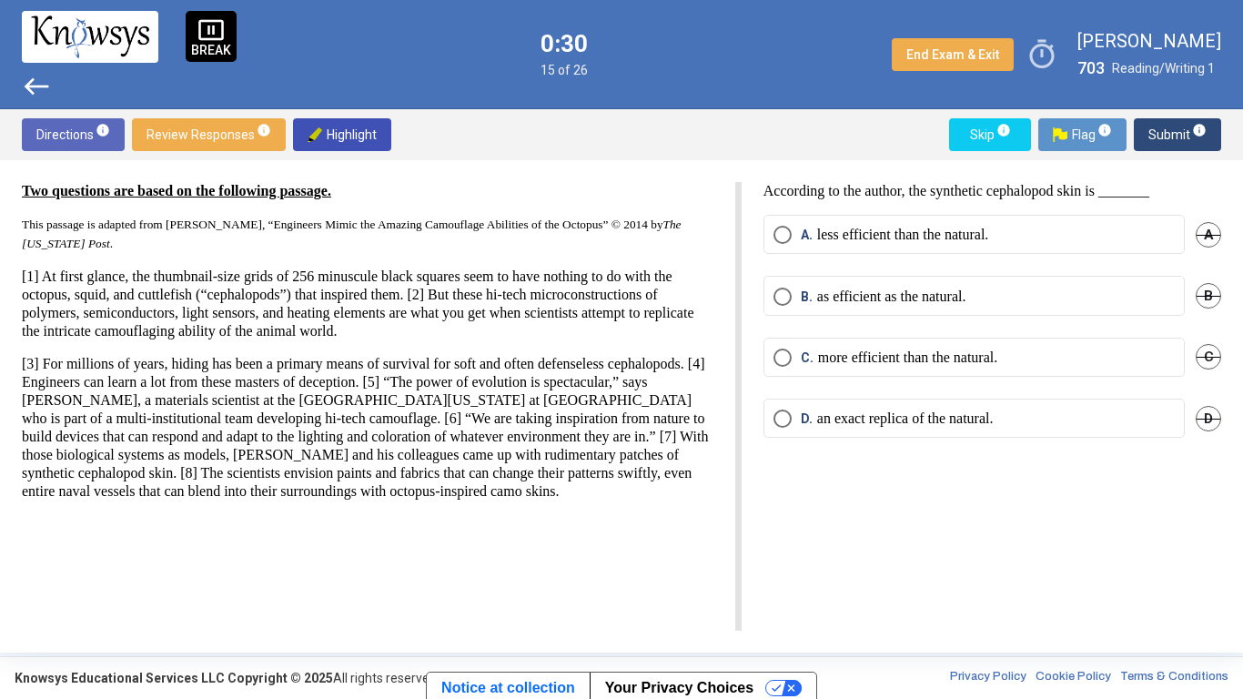
click at [937, 347] on mat-radio-button "C. more efficient than the natural." at bounding box center [973, 357] width 421 height 39
click at [955, 354] on p "more efficient than the natural." at bounding box center [907, 357] width 179 height 18
click at [1185, 131] on span "Submit info" at bounding box center [1177, 134] width 58 height 33
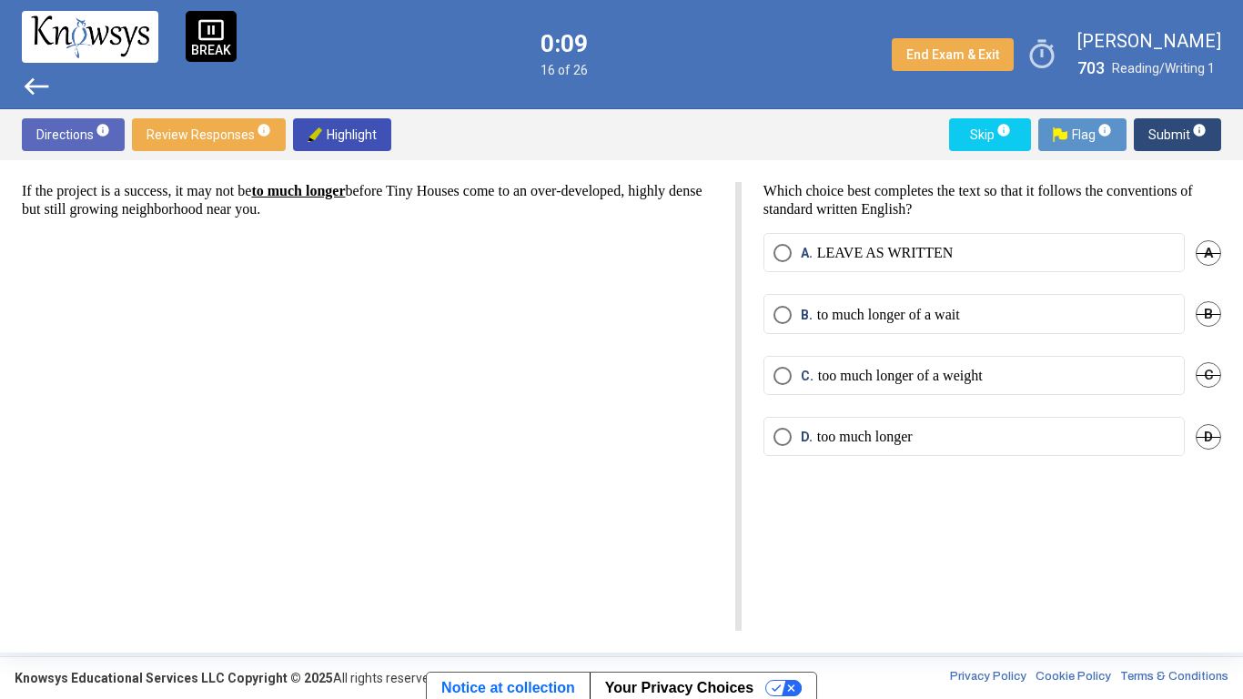
click at [1011, 299] on mat-radio-button "B. to much longer of a wait" at bounding box center [973, 313] width 421 height 39
click at [1115, 252] on label "A. LEAVE AS WRITTEN" at bounding box center [973, 253] width 401 height 18
click at [1163, 136] on span "Submit info" at bounding box center [1177, 134] width 58 height 33
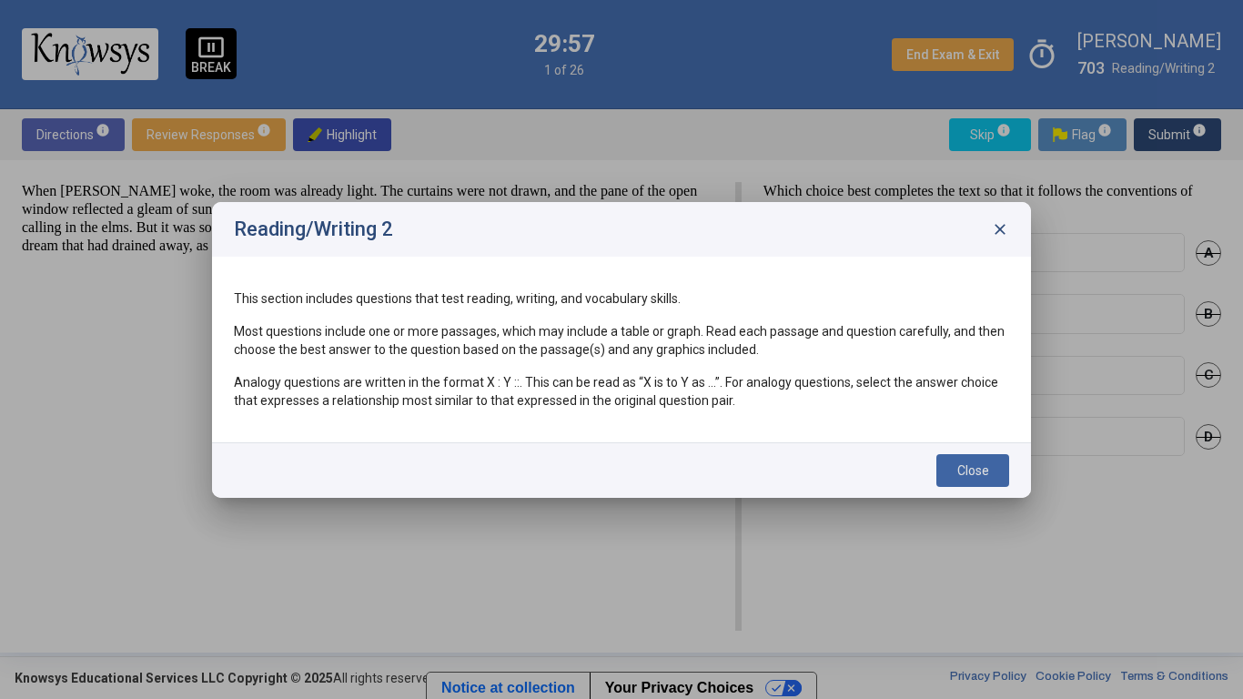
click at [900, 348] on p "Most questions include one or more passages, which may include a table or graph…" at bounding box center [621, 340] width 775 height 36
click at [989, 465] on button "Close" at bounding box center [972, 470] width 73 height 33
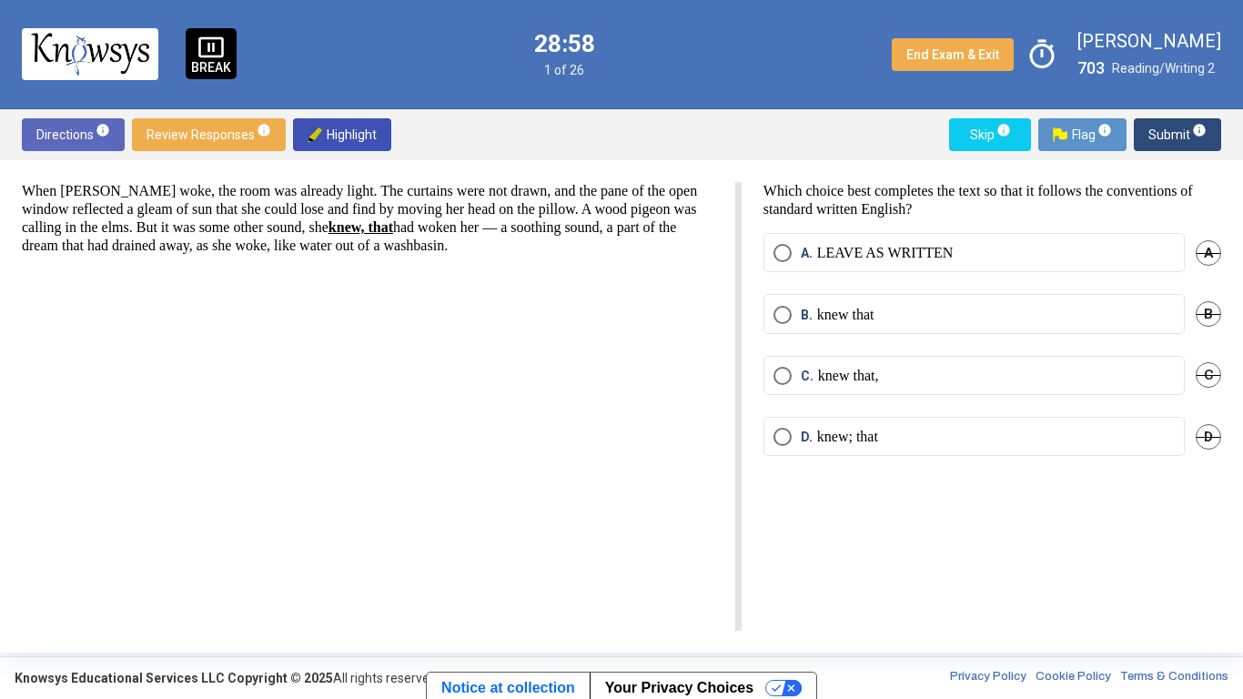
click at [874, 315] on p "knew that" at bounding box center [845, 315] width 57 height 18
click at [879, 373] on p "knew that," at bounding box center [848, 376] width 61 height 18
click at [895, 302] on mat-radio-button "B. knew that" at bounding box center [973, 313] width 421 height 39
click at [1036, 308] on label "B. knew that" at bounding box center [973, 315] width 401 height 18
click at [1171, 116] on div "Directions info Review Responses info Highlight Skip info Flag info Submit info" at bounding box center [621, 134] width 1243 height 51
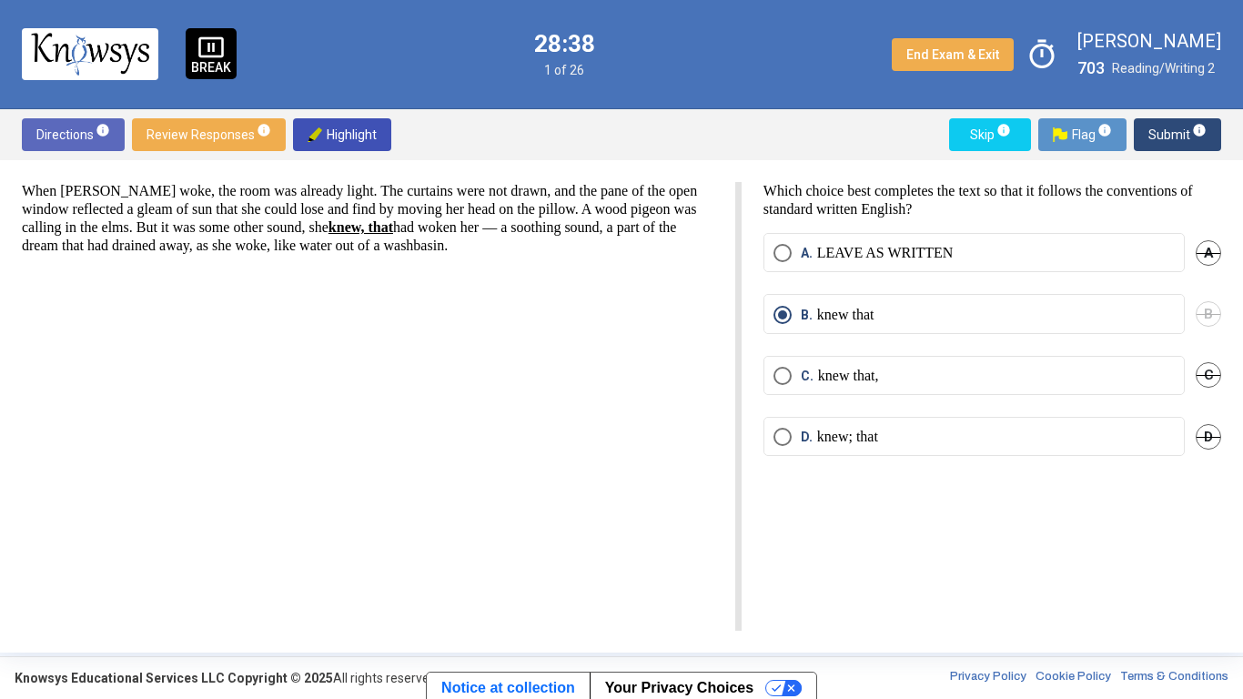
click at [1178, 126] on span "Submit info" at bounding box center [1177, 134] width 58 height 33
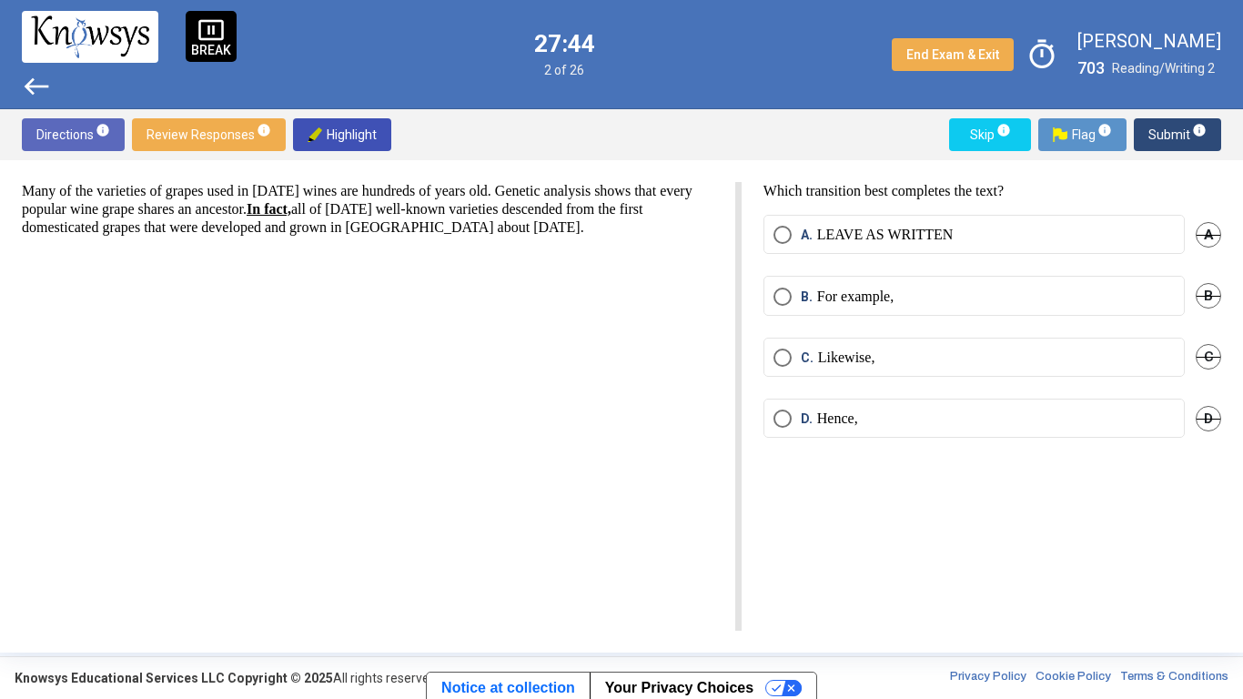
click at [1209, 231] on span "A" at bounding box center [1207, 234] width 25 height 25
click at [1210, 257] on div "A. LEAVE AS WRITTEN Undo" at bounding box center [992, 245] width 458 height 61
click at [1207, 227] on span "Undo" at bounding box center [1204, 234] width 33 height 15
click at [1088, 238] on label "A. LEAVE AS WRITTEN" at bounding box center [973, 235] width 401 height 18
click at [1211, 284] on span "B" at bounding box center [1207, 295] width 25 height 25
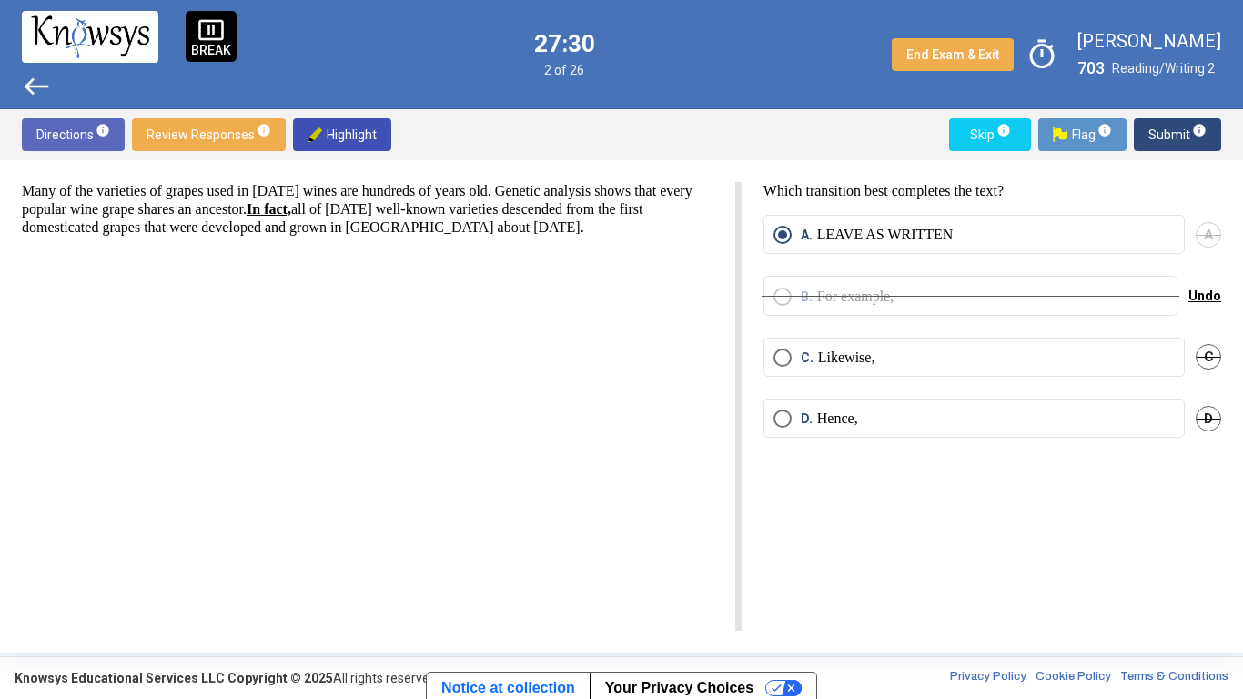
click at [1201, 293] on span "Undo" at bounding box center [1204, 295] width 33 height 15
click at [1176, 130] on span "Submit info" at bounding box center [1177, 134] width 58 height 33
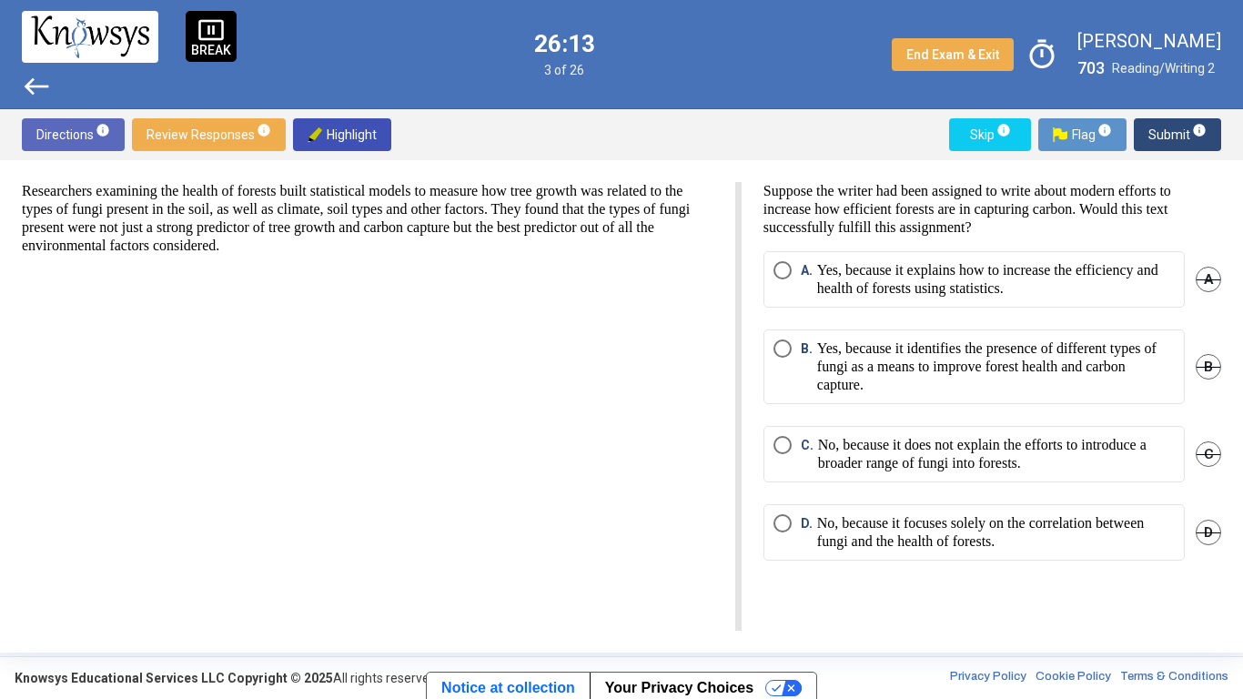
click at [1213, 370] on span "B" at bounding box center [1207, 366] width 25 height 25
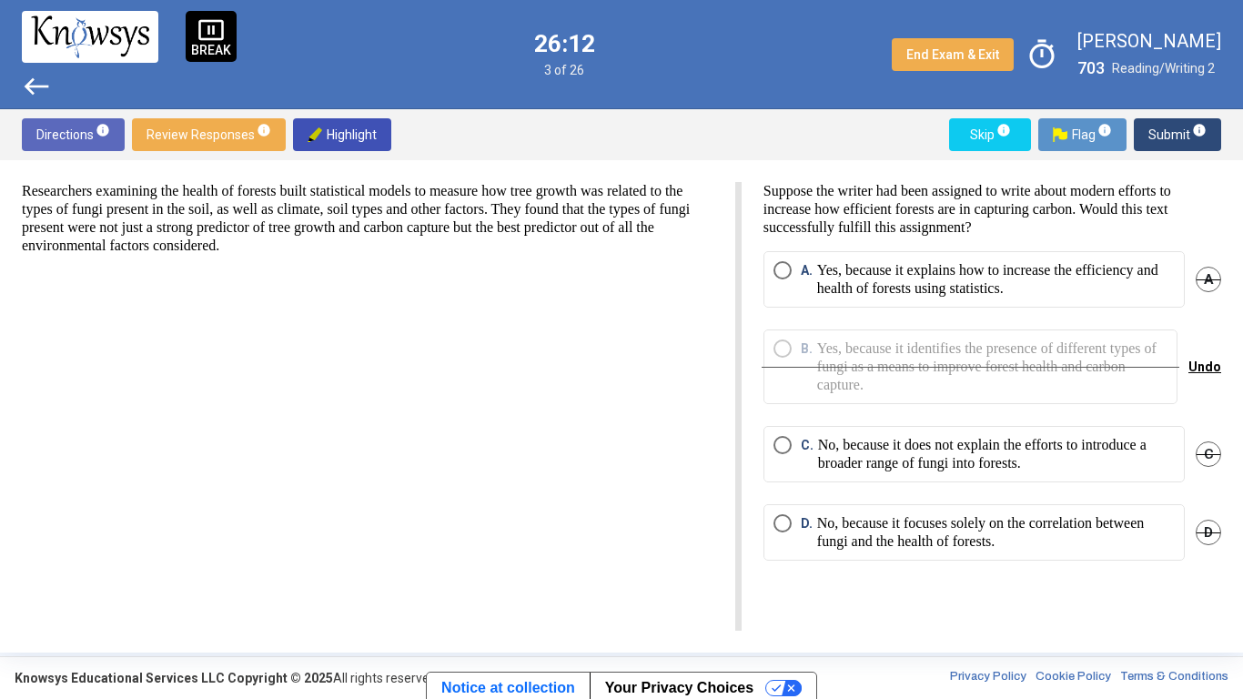
click at [1212, 363] on span "Undo" at bounding box center [1204, 366] width 33 height 15
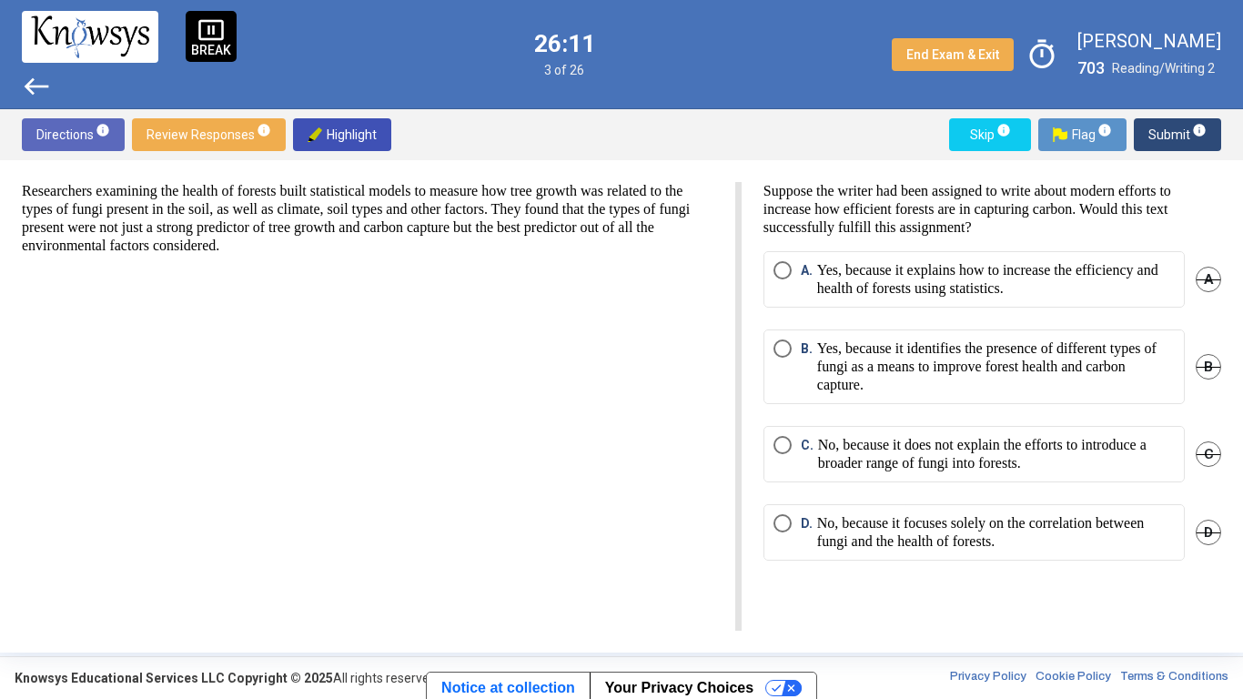
click at [1111, 289] on p "Yes, because it explains how to increase the efficiency and health of forests u…" at bounding box center [996, 279] width 358 height 36
click at [1165, 133] on span "Submit info" at bounding box center [1177, 134] width 58 height 33
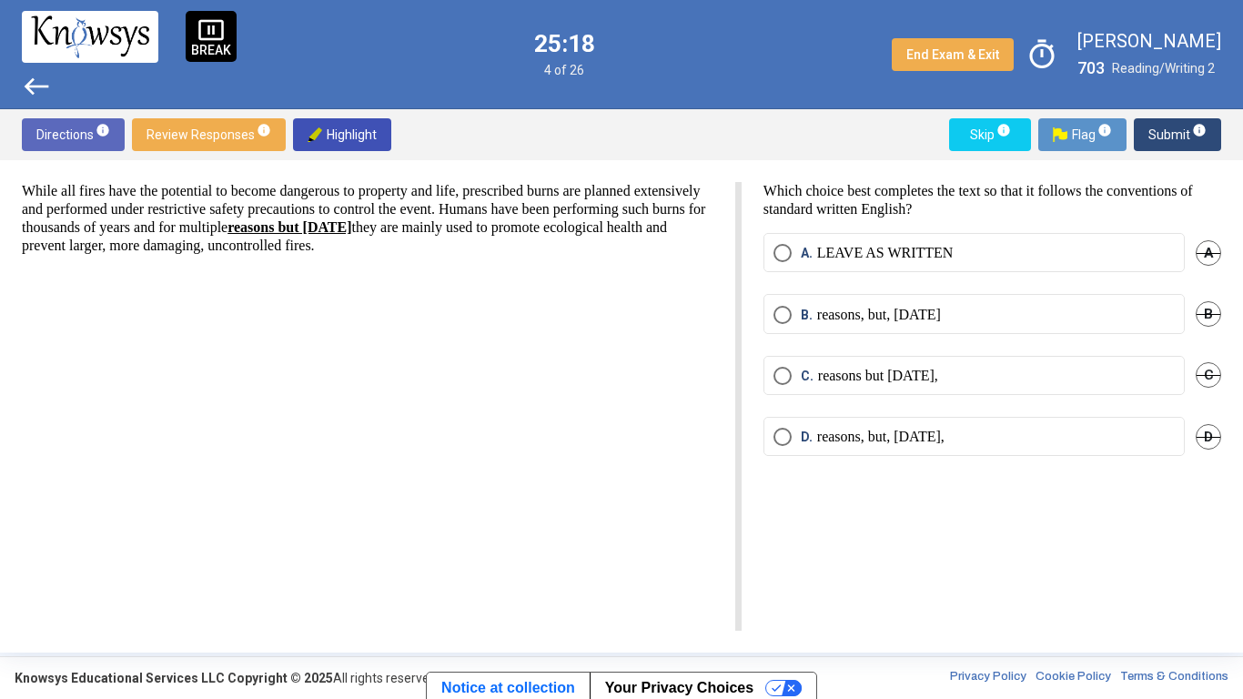
click at [885, 389] on mat-radio-button "C. reasons but [DATE]," at bounding box center [973, 375] width 421 height 39
click at [935, 267] on mat-radio-button "A. LEAVE AS WRITTEN" at bounding box center [973, 252] width 421 height 39
click at [987, 255] on label "A. LEAVE AS WRITTEN" at bounding box center [973, 253] width 401 height 18
click at [1171, 136] on span "Submit info" at bounding box center [1177, 134] width 58 height 33
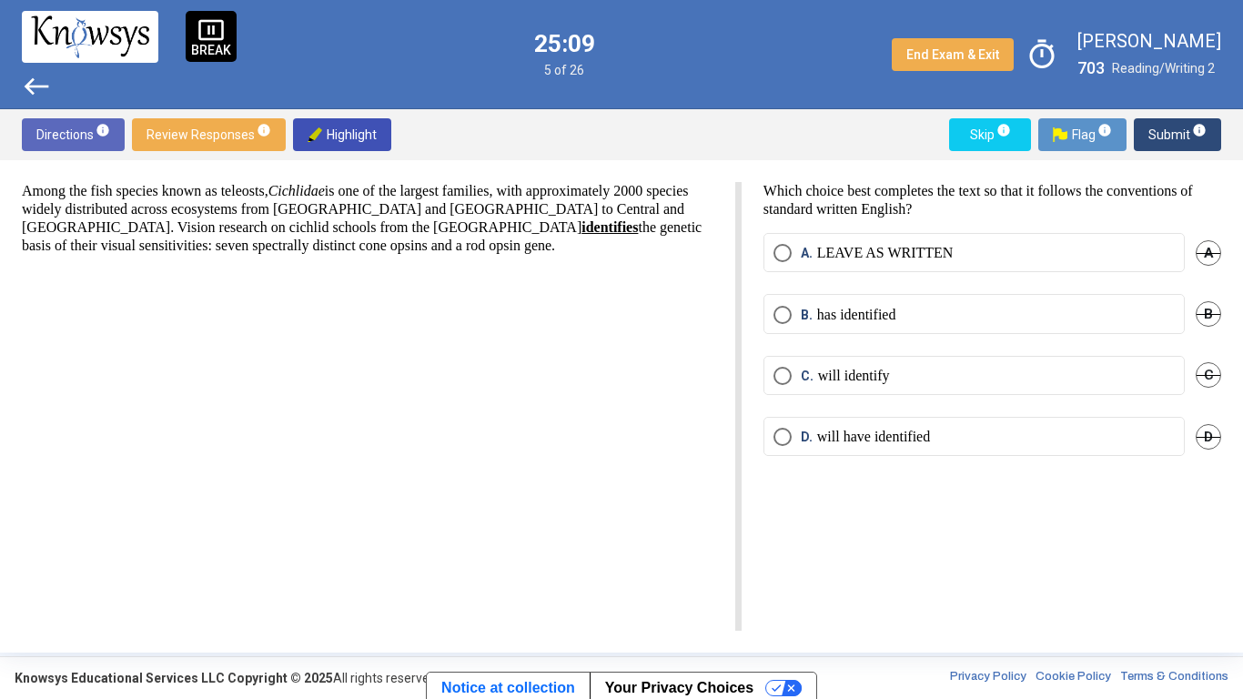
click at [917, 323] on mat-radio-button "B. has identified" at bounding box center [973, 313] width 421 height 39
click at [874, 302] on mat-radio-button "B. has identified" at bounding box center [973, 313] width 421 height 39
click at [847, 316] on p "has identified" at bounding box center [856, 315] width 79 height 18
click at [916, 311] on label "B. has identified" at bounding box center [973, 315] width 401 height 18
click at [963, 254] on label "A. LEAVE AS WRITTEN" at bounding box center [973, 253] width 401 height 18
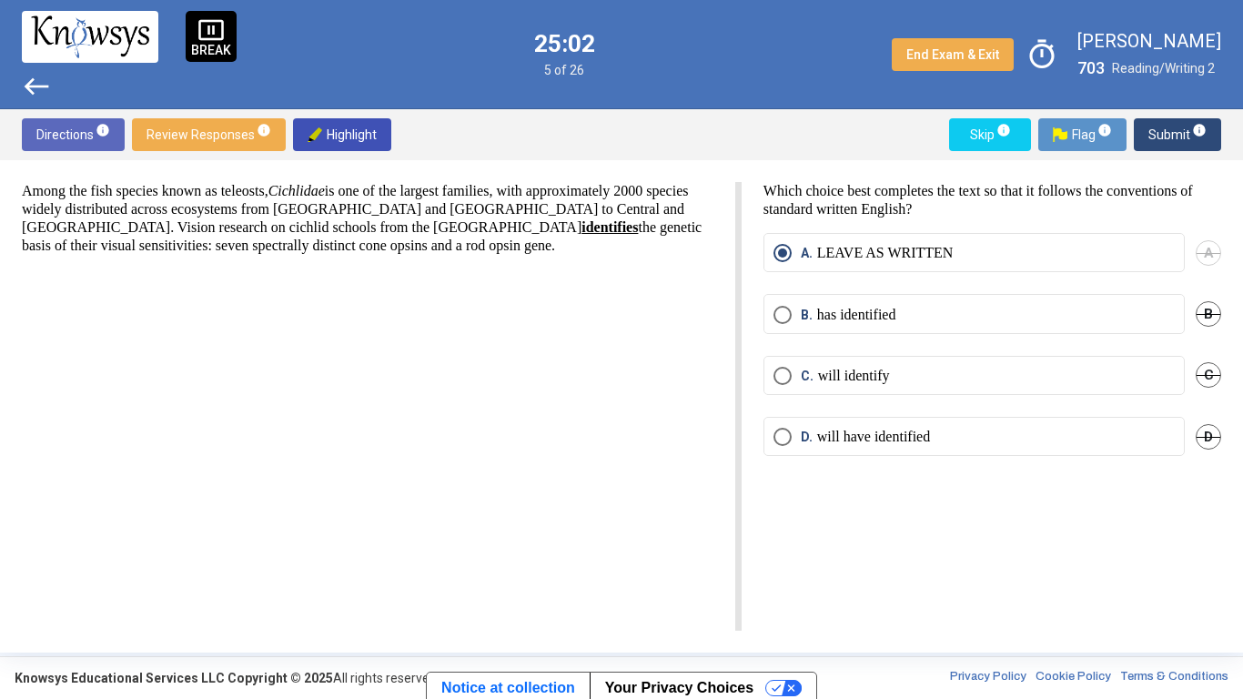
click at [933, 312] on label "B. has identified" at bounding box center [973, 315] width 401 height 18
click at [1187, 140] on span "Submit info" at bounding box center [1177, 134] width 58 height 33
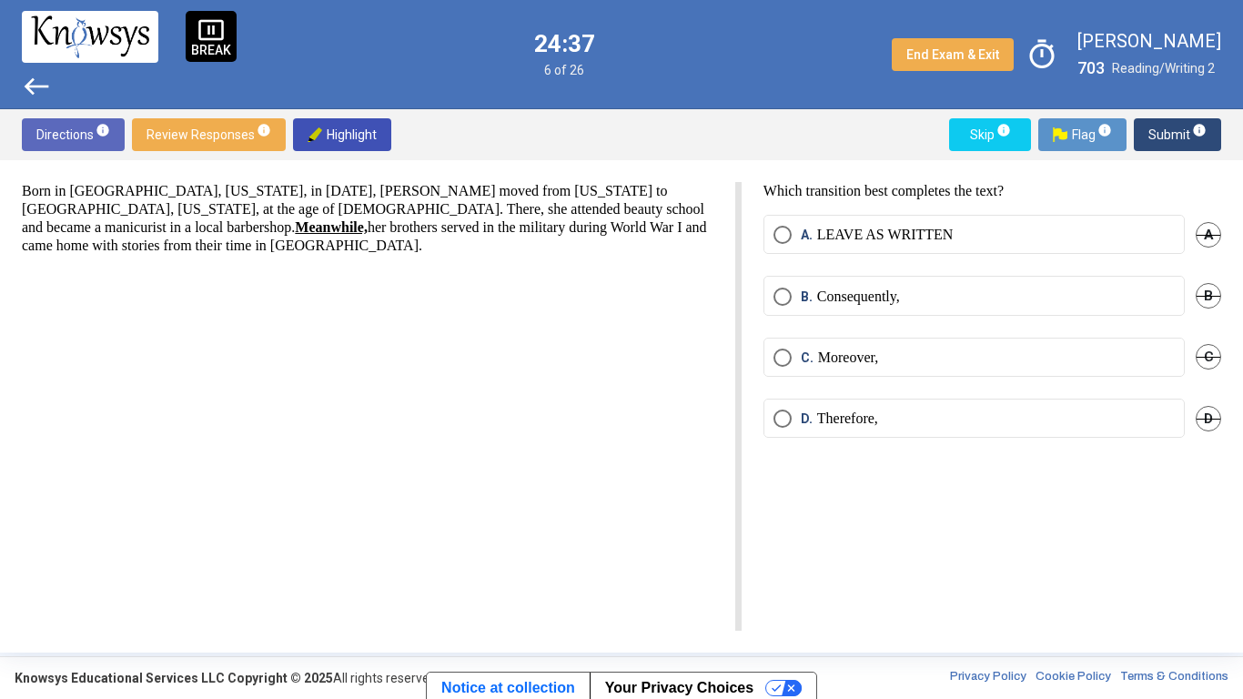
click at [900, 291] on p "Consequently," at bounding box center [858, 296] width 83 height 18
click at [935, 230] on p "LEAVE AS WRITTEN" at bounding box center [885, 235] width 136 height 18
click at [1177, 146] on span "Submit info" at bounding box center [1177, 134] width 58 height 33
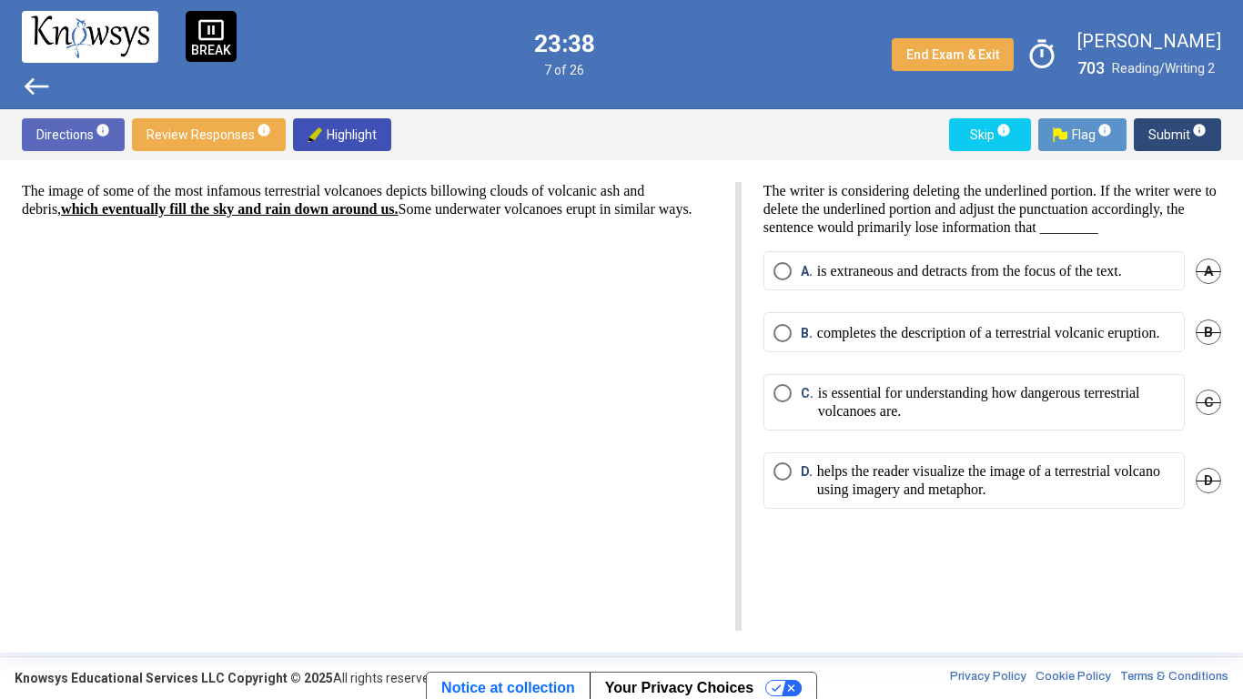
click at [1165, 290] on mat-radio-button "A. is extraneous and detracts from the focus of the text." at bounding box center [973, 270] width 421 height 39
click at [1131, 420] on p "is essential for understanding how dangerous terrestrial volcanoes are." at bounding box center [996, 402] width 357 height 36
click at [1047, 420] on p "is essential for understanding how dangerous terrestrial volcanoes are." at bounding box center [996, 402] width 357 height 36
click at [1187, 137] on span "Submit info" at bounding box center [1177, 134] width 58 height 33
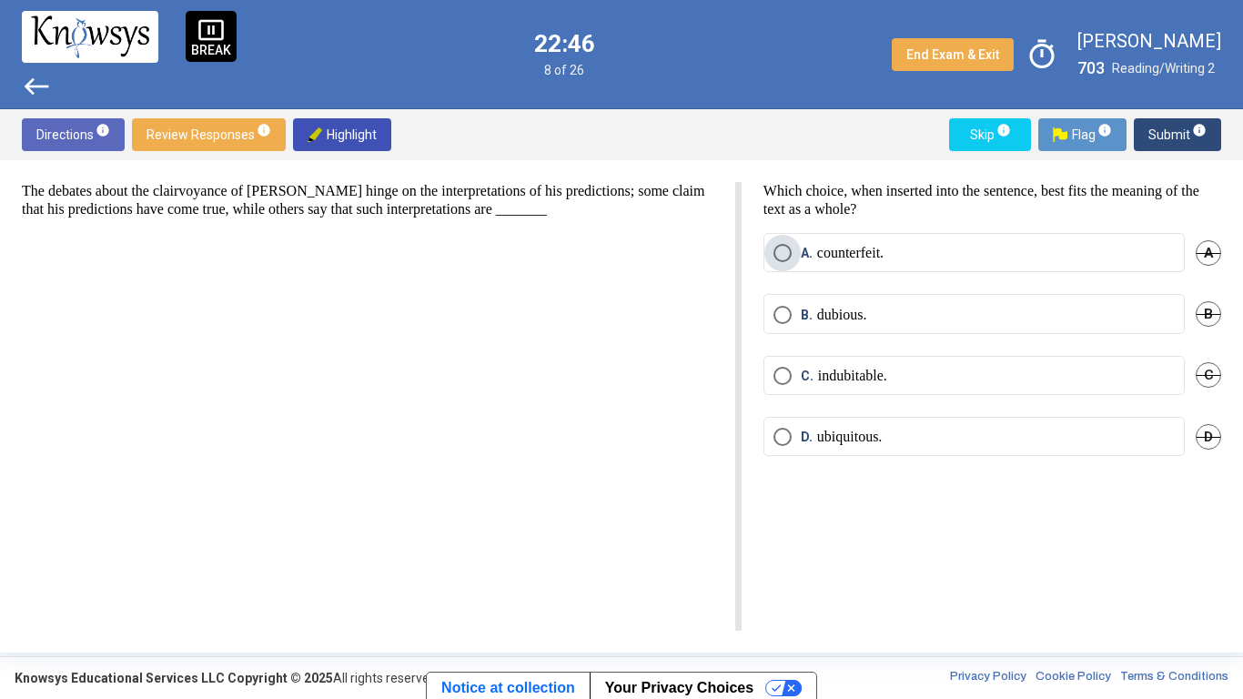
click at [943, 251] on label "A. counterfeit." at bounding box center [973, 253] width 401 height 18
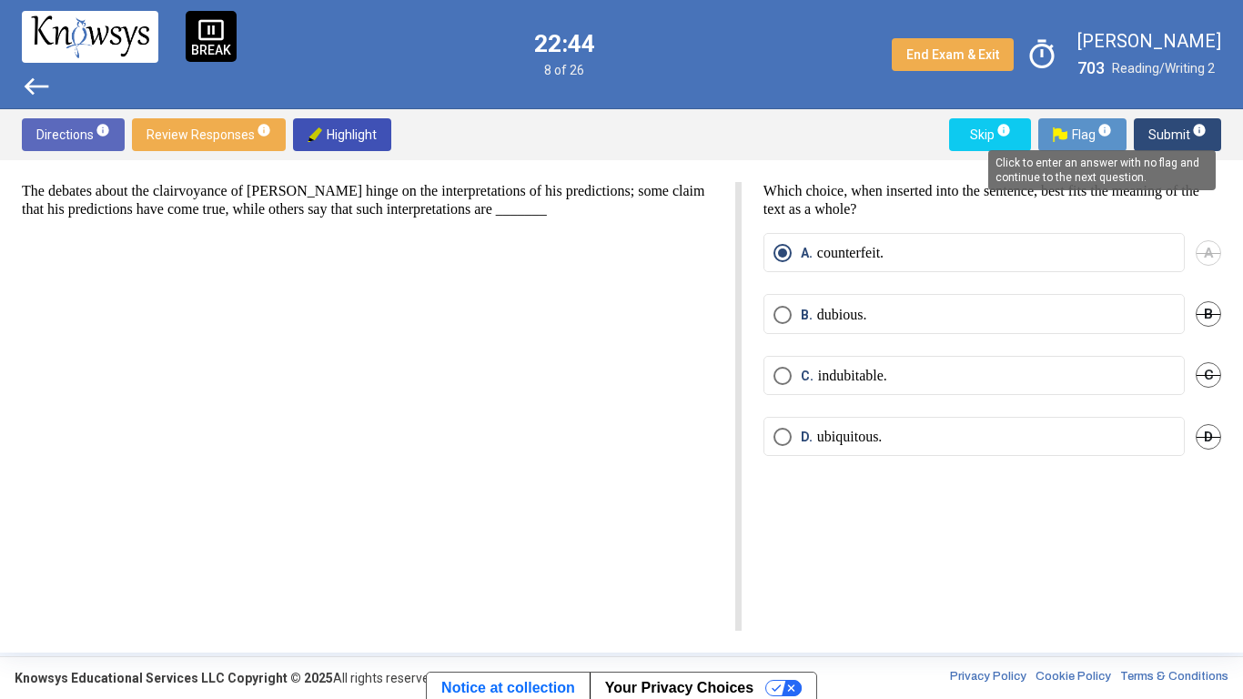
click at [1201, 137] on mat-tooltip-component "Click to enter an answer with no flag and continue to the next question." at bounding box center [1101, 170] width 253 height 66
click at [1159, 136] on span "Submit info" at bounding box center [1177, 134] width 58 height 33
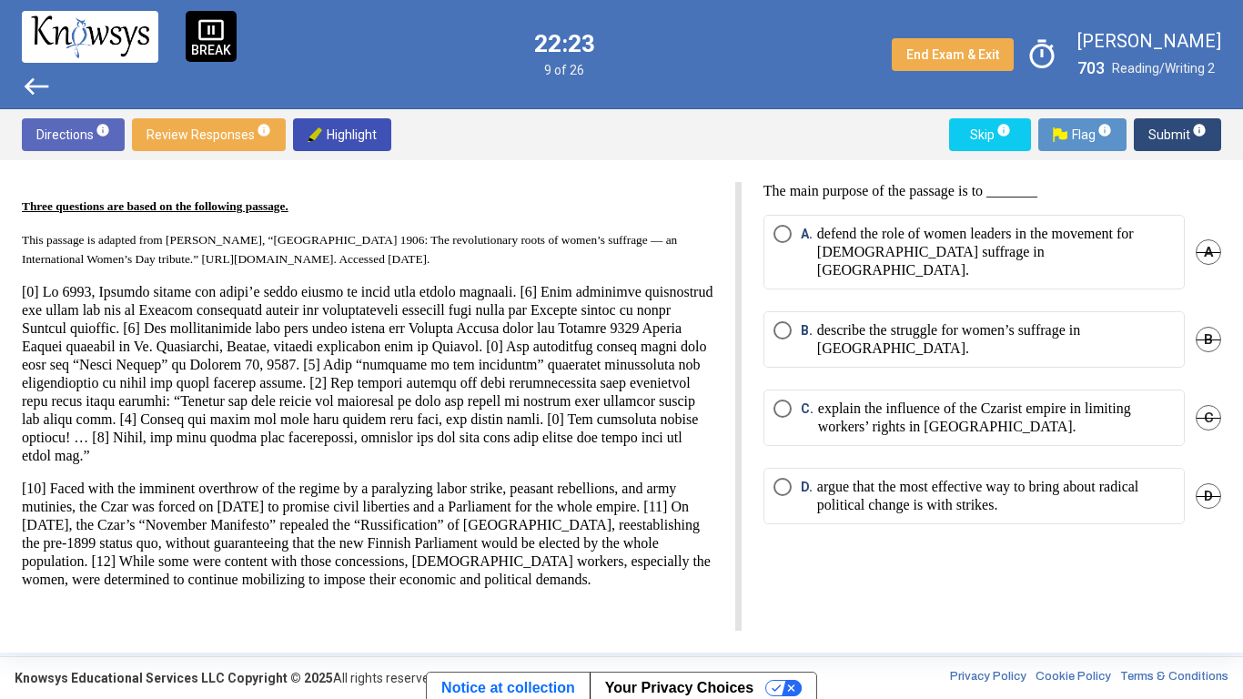
scroll to position [28, 0]
click at [933, 249] on p "defend the role of women leaders in the movement for [DEMOGRAPHIC_DATA] suffrag…" at bounding box center [996, 252] width 358 height 55
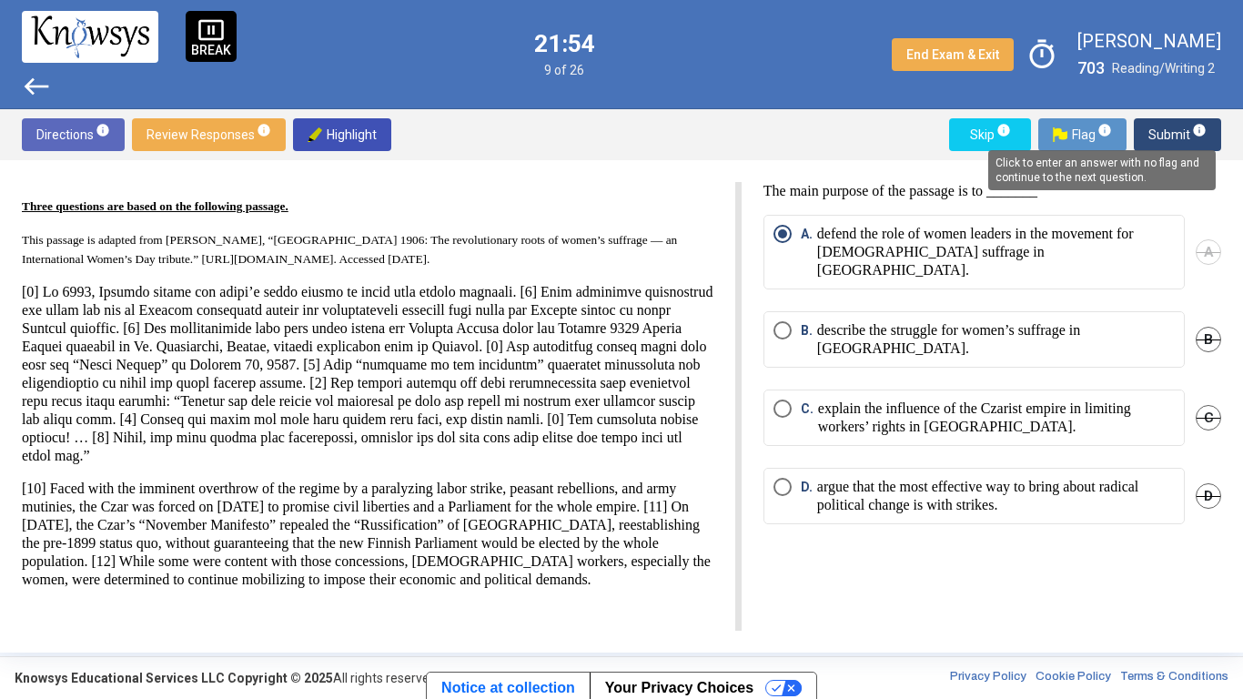
click at [1197, 137] on mat-tooltip-component "Click to enter an answer with no flag and continue to the next question." at bounding box center [1101, 170] width 253 height 66
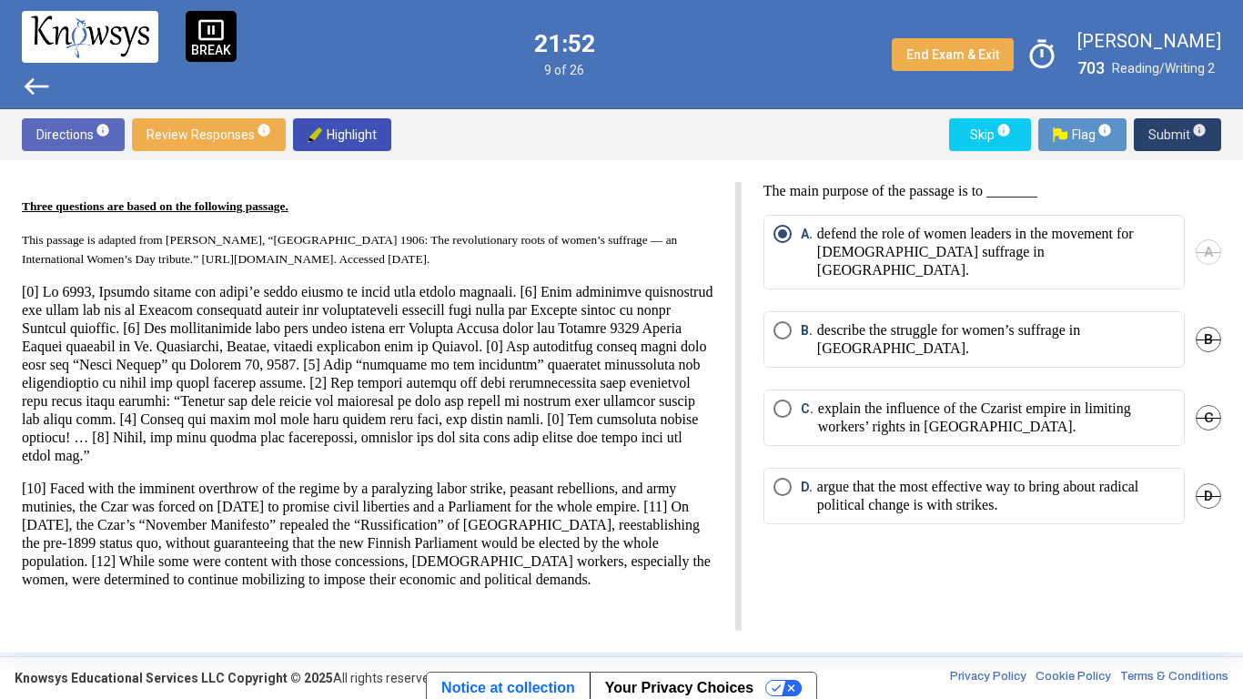
click at [1173, 137] on span "Submit info" at bounding box center [1177, 134] width 58 height 33
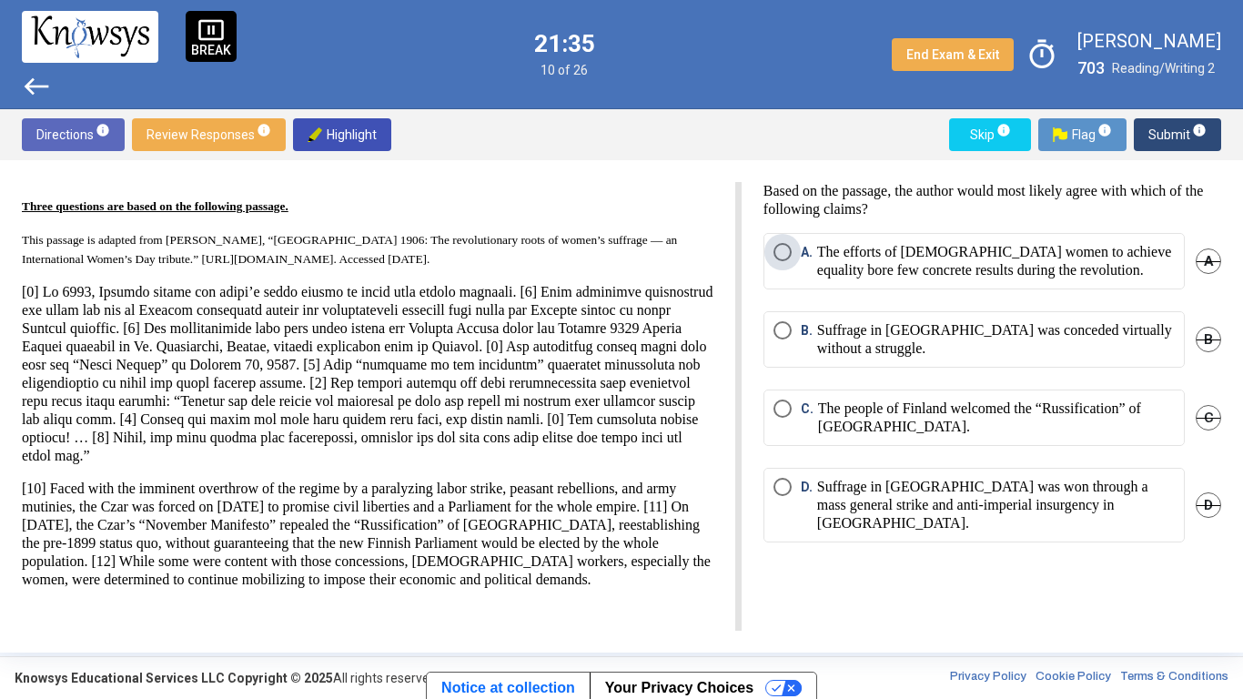
click at [1044, 270] on p "The efforts of [DEMOGRAPHIC_DATA] women to achieve equality bore few concrete r…" at bounding box center [996, 261] width 358 height 36
click at [943, 510] on p "Suffrage in [GEOGRAPHIC_DATA] was won through a mass general strike and anti-im…" at bounding box center [996, 505] width 358 height 55
click at [1184, 130] on span "Submit info" at bounding box center [1177, 134] width 58 height 33
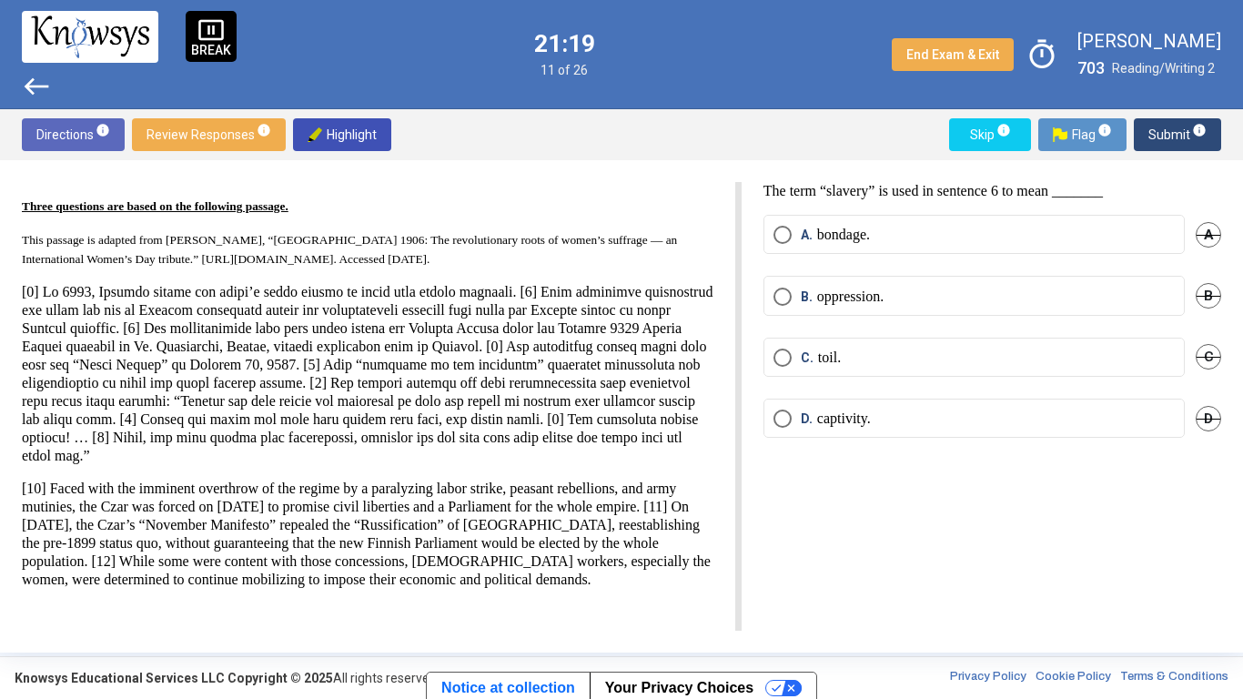
drag, startPoint x: 685, startPoint y: 369, endPoint x: 705, endPoint y: 377, distance: 21.3
click at [705, 377] on p at bounding box center [367, 374] width 691 height 182
click at [682, 371] on p at bounding box center [367, 374] width 691 height 182
drag, startPoint x: 677, startPoint y: 370, endPoint x: 657, endPoint y: 411, distance: 45.6
click at [657, 411] on p at bounding box center [367, 374] width 691 height 182
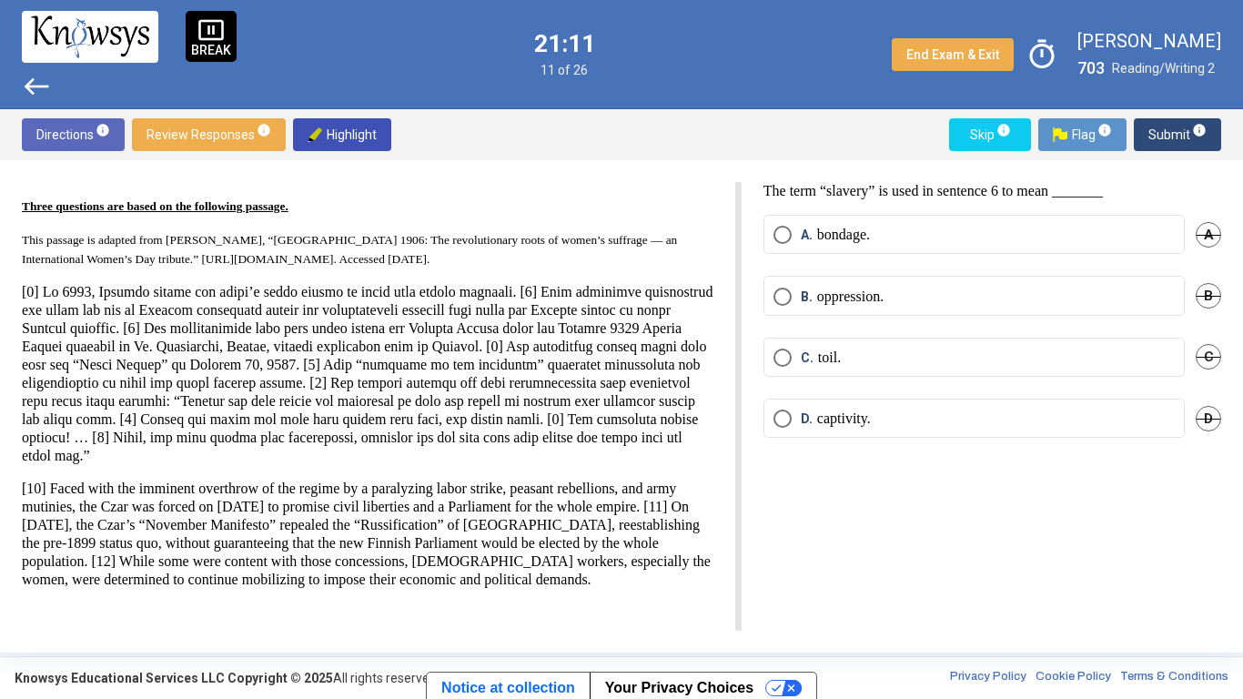
click at [344, 137] on span "Highlight" at bounding box center [342, 134] width 69 height 33
drag, startPoint x: 680, startPoint y: 369, endPoint x: 705, endPoint y: 378, distance: 26.8
click at [705, 378] on p at bounding box center [367, 374] width 691 height 182
drag, startPoint x: 683, startPoint y: 374, endPoint x: 655, endPoint y: 413, distance: 48.2
click at [655, 413] on p at bounding box center [367, 374] width 691 height 182
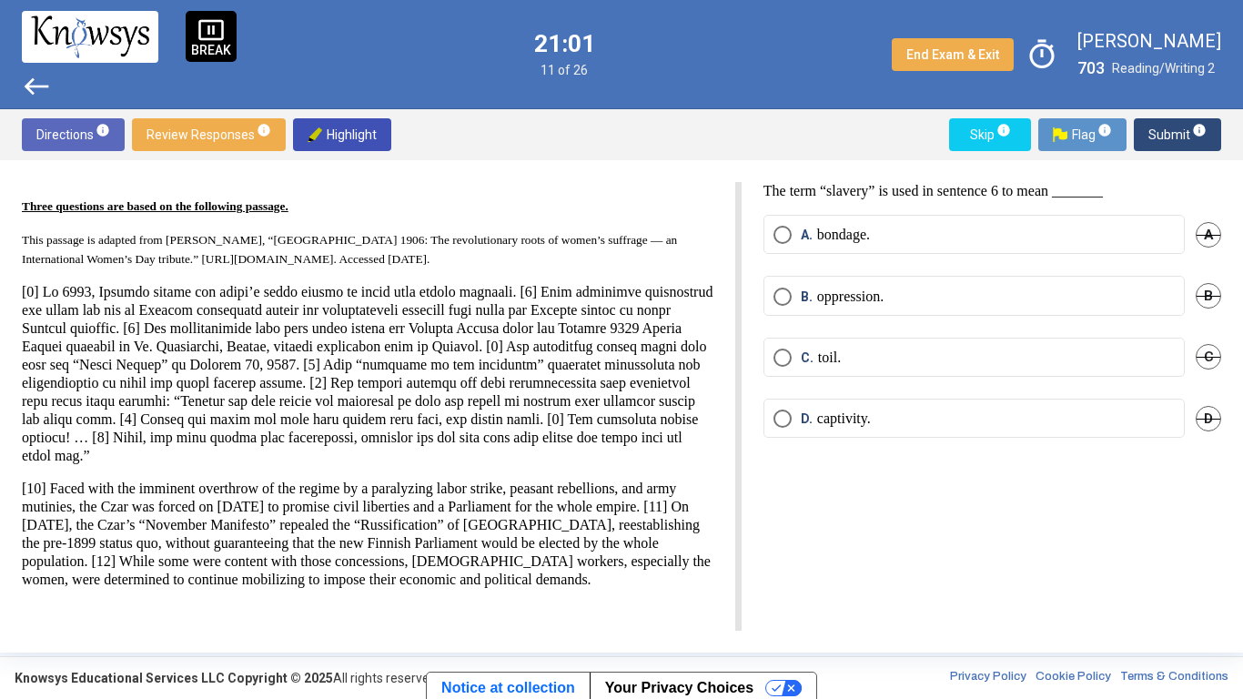
click at [365, 135] on span "Highlight" at bounding box center [342, 134] width 69 height 33
click at [359, 141] on span "Highlight" at bounding box center [342, 134] width 69 height 33
drag, startPoint x: 685, startPoint y: 370, endPoint x: 701, endPoint y: 375, distance: 17.0
click at [701, 375] on p at bounding box center [367, 374] width 691 height 182
drag, startPoint x: 684, startPoint y: 372, endPoint x: 684, endPoint y: 409, distance: 36.4
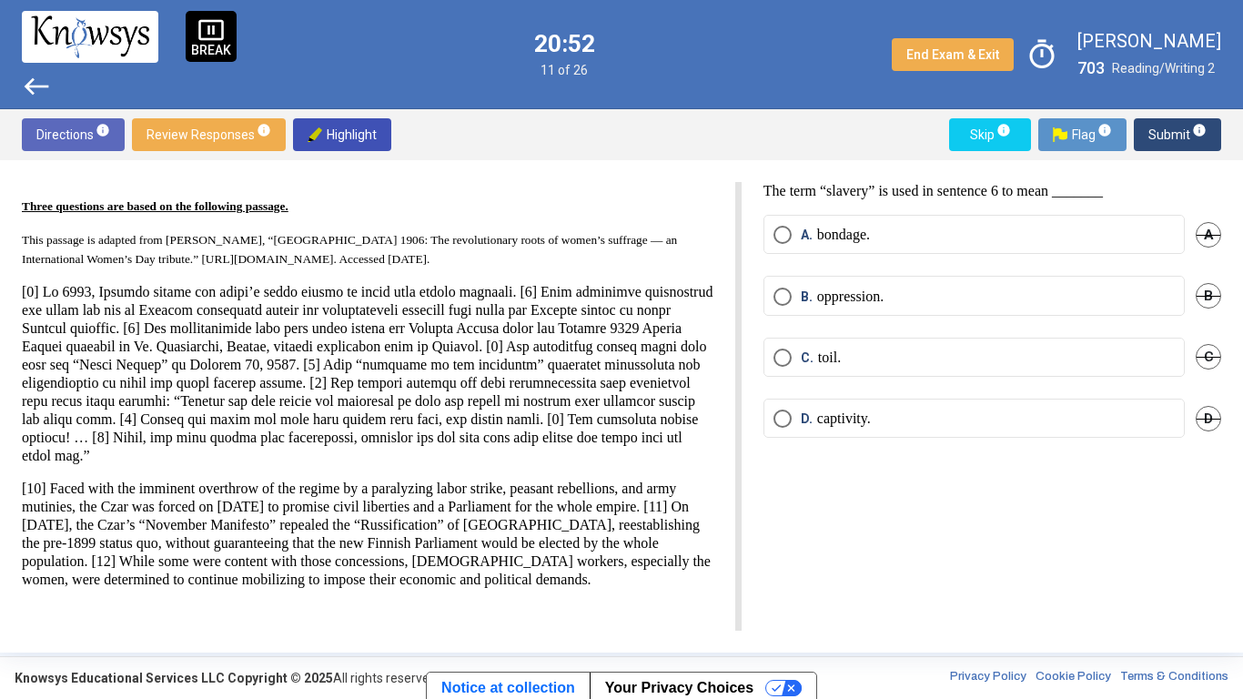
click at [684, 409] on p at bounding box center [367, 374] width 691 height 182
click at [661, 411] on p at bounding box center [367, 374] width 691 height 182
drag, startPoint x: 678, startPoint y: 374, endPoint x: 655, endPoint y: 414, distance: 46.0
click at [655, 414] on p at bounding box center [367, 374] width 691 height 182
click at [368, 127] on span "Highlight" at bounding box center [342, 134] width 69 height 33
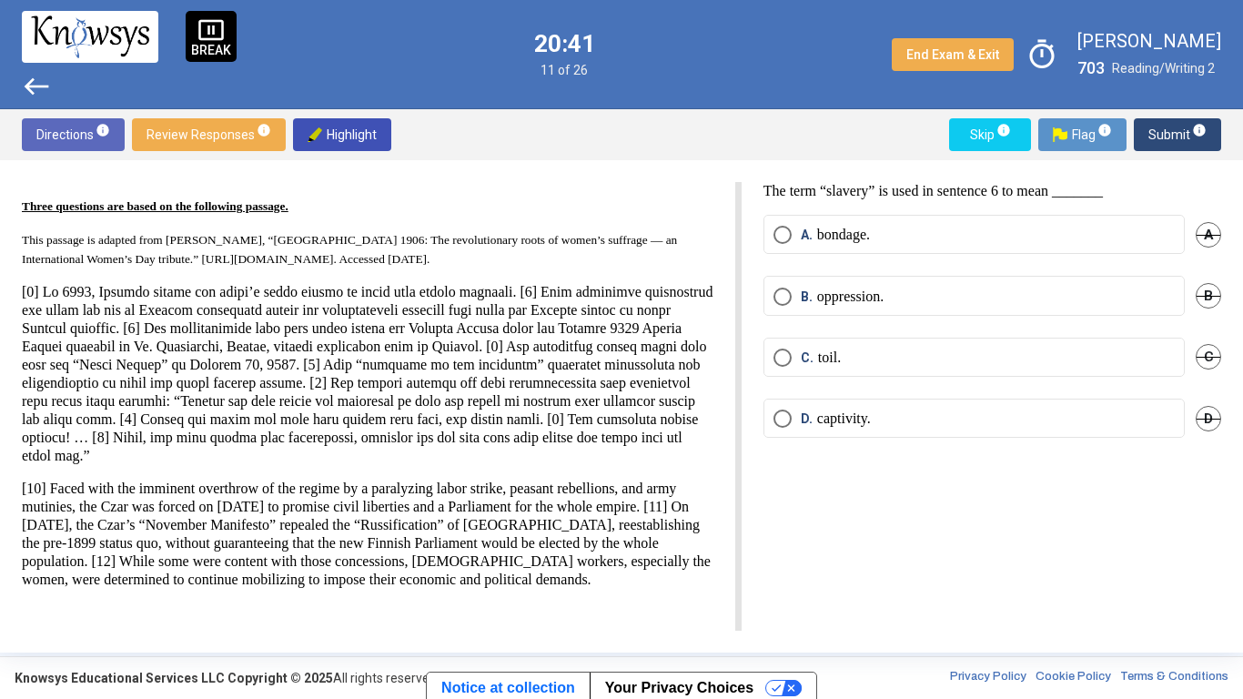
drag, startPoint x: 368, startPoint y: 127, endPoint x: 661, endPoint y: 298, distance: 338.4
click at [661, 298] on div "Directions info Review Responses info Highlight Skip info Flag info Submit info…" at bounding box center [621, 380] width 1243 height 543
click at [716, 329] on div "Three questions are based on the following passage. This passage is adapted fro…" at bounding box center [382, 406] width 720 height 449
drag, startPoint x: 679, startPoint y: 369, endPoint x: 655, endPoint y: 411, distance: 48.1
click at [655, 411] on p at bounding box center [367, 374] width 691 height 182
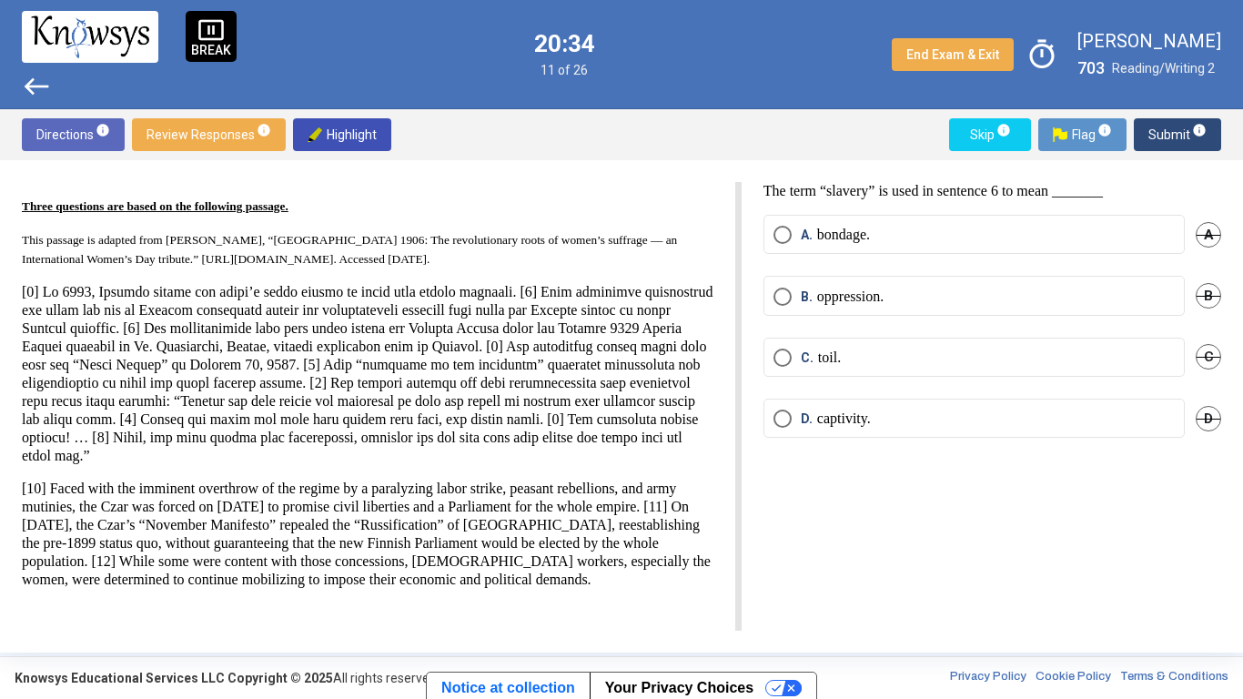
click at [696, 430] on p at bounding box center [367, 374] width 691 height 182
click at [351, 149] on span "Highlight" at bounding box center [342, 134] width 69 height 33
drag, startPoint x: 686, startPoint y: 372, endPoint x: 694, endPoint y: 403, distance: 32.0
click at [694, 403] on p at bounding box center [367, 374] width 691 height 182
click at [701, 398] on p at bounding box center [367, 374] width 691 height 182
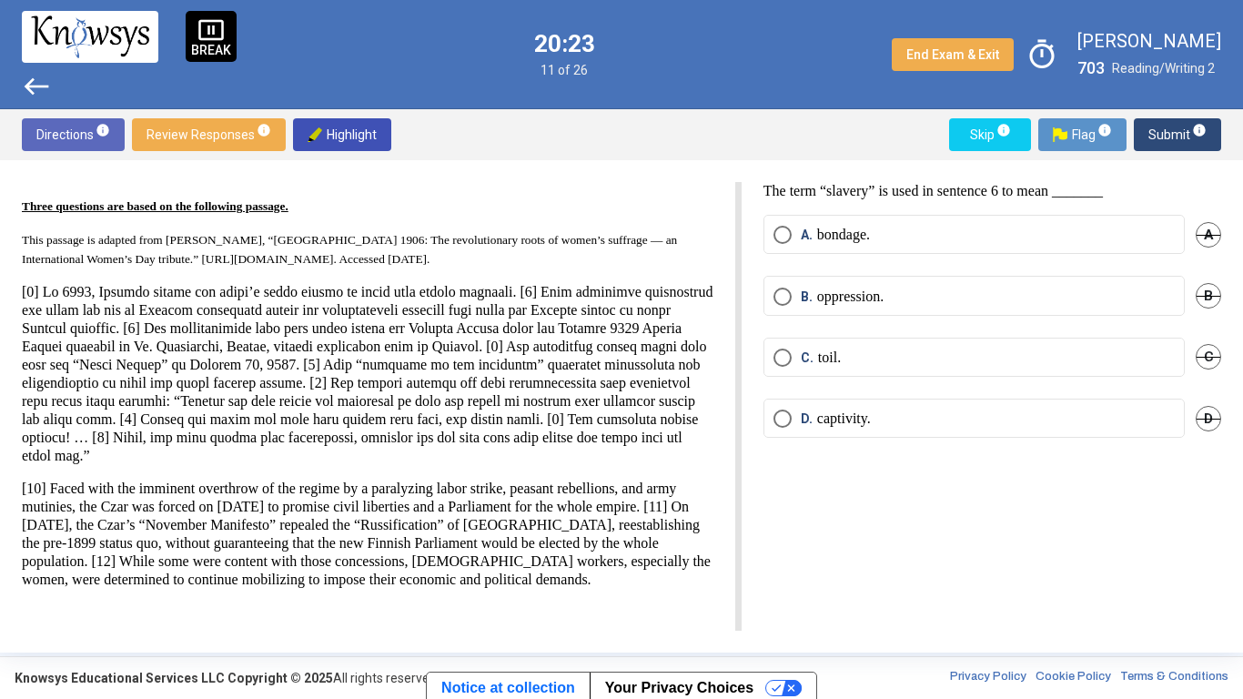
drag, startPoint x: 687, startPoint y: 373, endPoint x: 653, endPoint y: 409, distance: 48.9
click at [653, 409] on p at bounding box center [367, 374] width 691 height 182
drag, startPoint x: 680, startPoint y: 380, endPoint x: 699, endPoint y: 379, distance: 19.1
click at [699, 379] on p at bounding box center [367, 374] width 691 height 182
drag, startPoint x: 681, startPoint y: 372, endPoint x: 654, endPoint y: 407, distance: 44.0
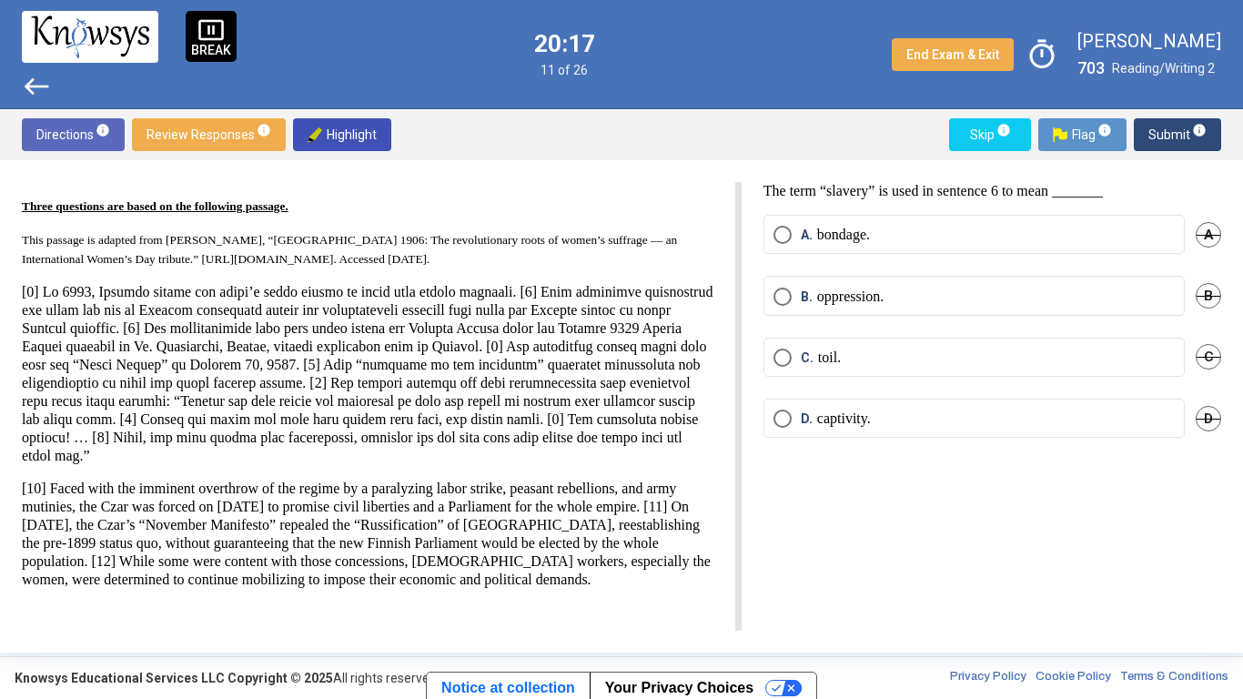
click at [654, 407] on p at bounding box center [367, 374] width 691 height 182
click at [358, 127] on span "Highlight" at bounding box center [342, 134] width 69 height 33
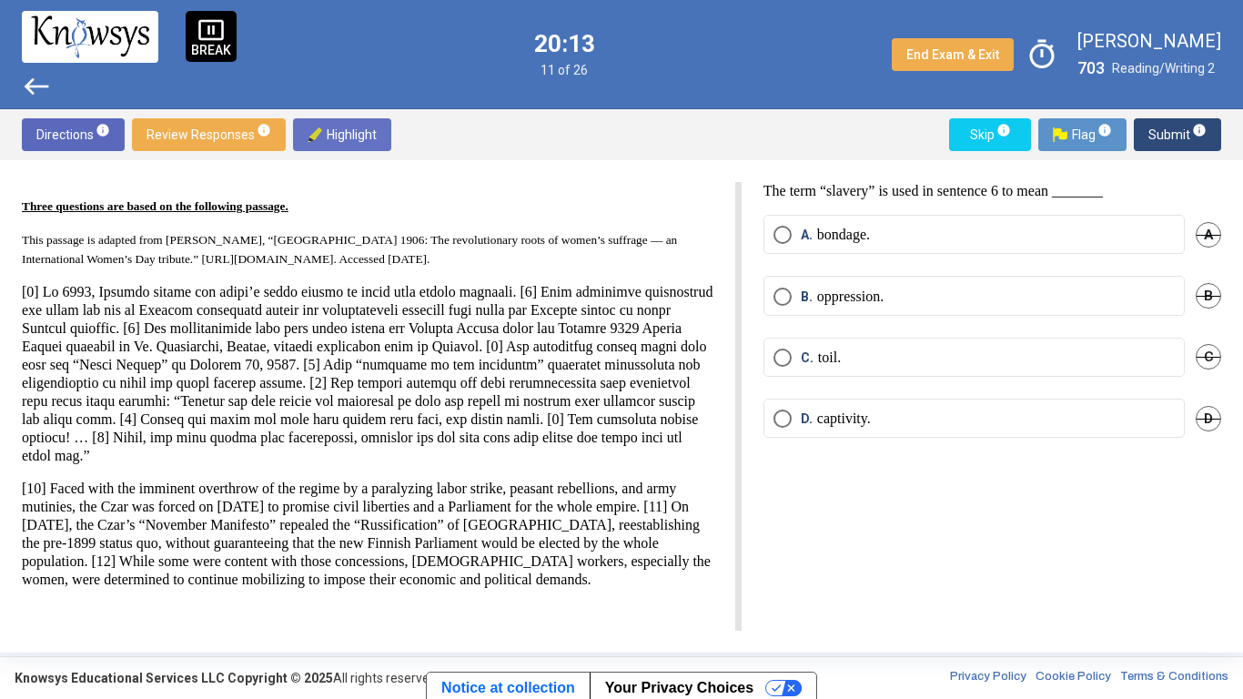
click at [358, 127] on span "Highlight" at bounding box center [342, 134] width 69 height 33
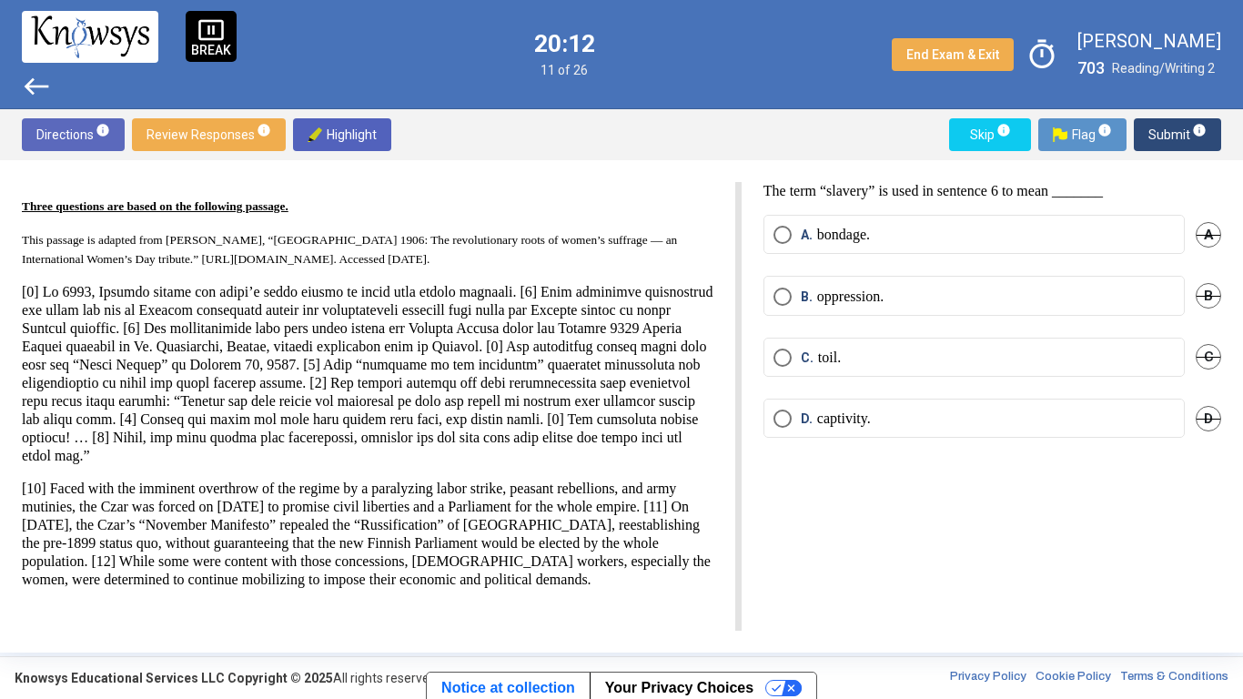
click at [358, 127] on span "Highlight" at bounding box center [342, 134] width 69 height 33
click at [465, 404] on p at bounding box center [367, 374] width 691 height 182
click at [353, 127] on span "Highlight" at bounding box center [342, 134] width 69 height 33
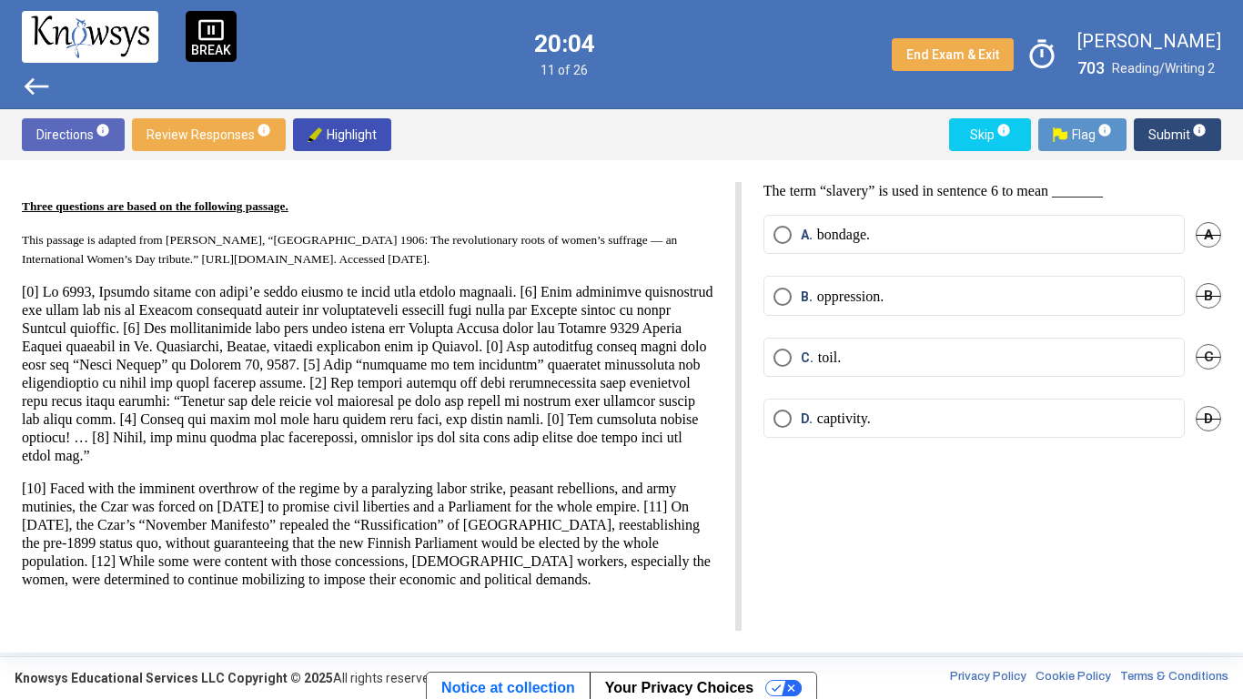
drag, startPoint x: 683, startPoint y: 371, endPoint x: 676, endPoint y: 407, distance: 36.2
click at [676, 407] on p at bounding box center [367, 374] width 691 height 182
drag, startPoint x: 674, startPoint y: 407, endPoint x: 652, endPoint y: 413, distance: 22.7
click at [652, 413] on p at bounding box center [367, 374] width 691 height 182
click at [655, 415] on p at bounding box center [367, 374] width 691 height 182
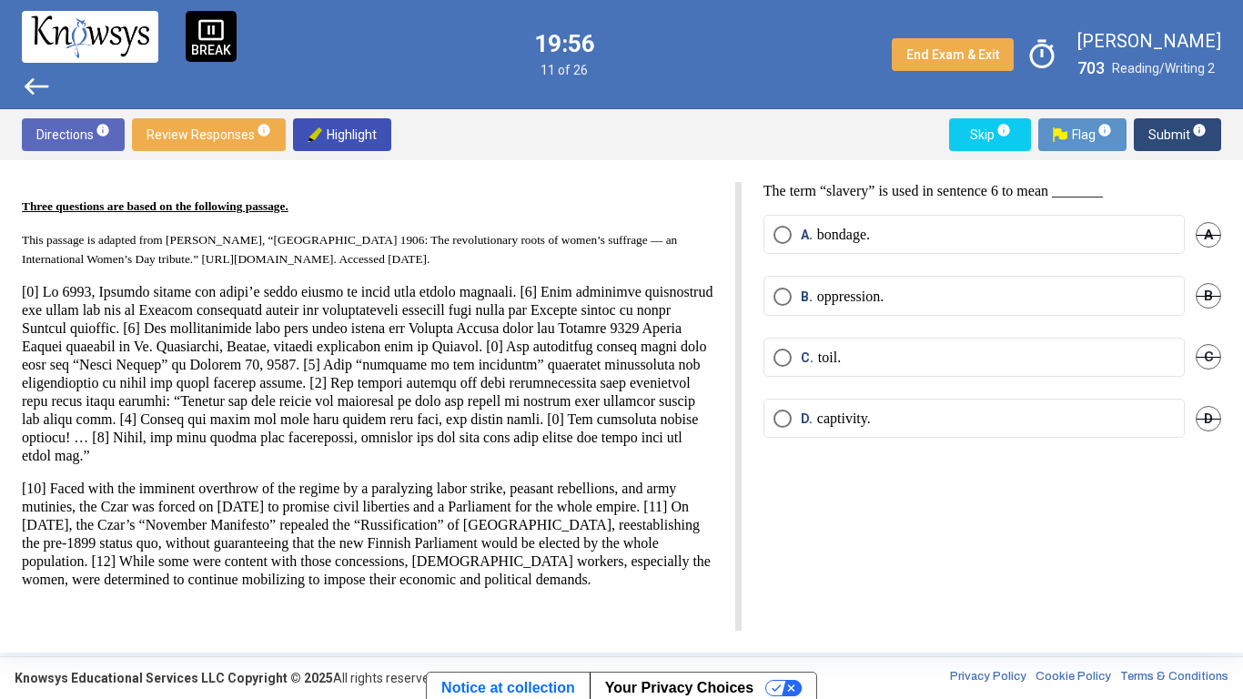
drag, startPoint x: 653, startPoint y: 413, endPoint x: 682, endPoint y: 367, distance: 54.8
click at [682, 367] on p at bounding box center [367, 374] width 691 height 182
click at [356, 131] on span "Highlight" at bounding box center [342, 134] width 69 height 33
drag, startPoint x: 356, startPoint y: 131, endPoint x: 691, endPoint y: 432, distance: 451.0
click at [691, 432] on div "Directions info Review Responses info Highlight Skip info Flag info Submit info…" at bounding box center [621, 380] width 1243 height 543
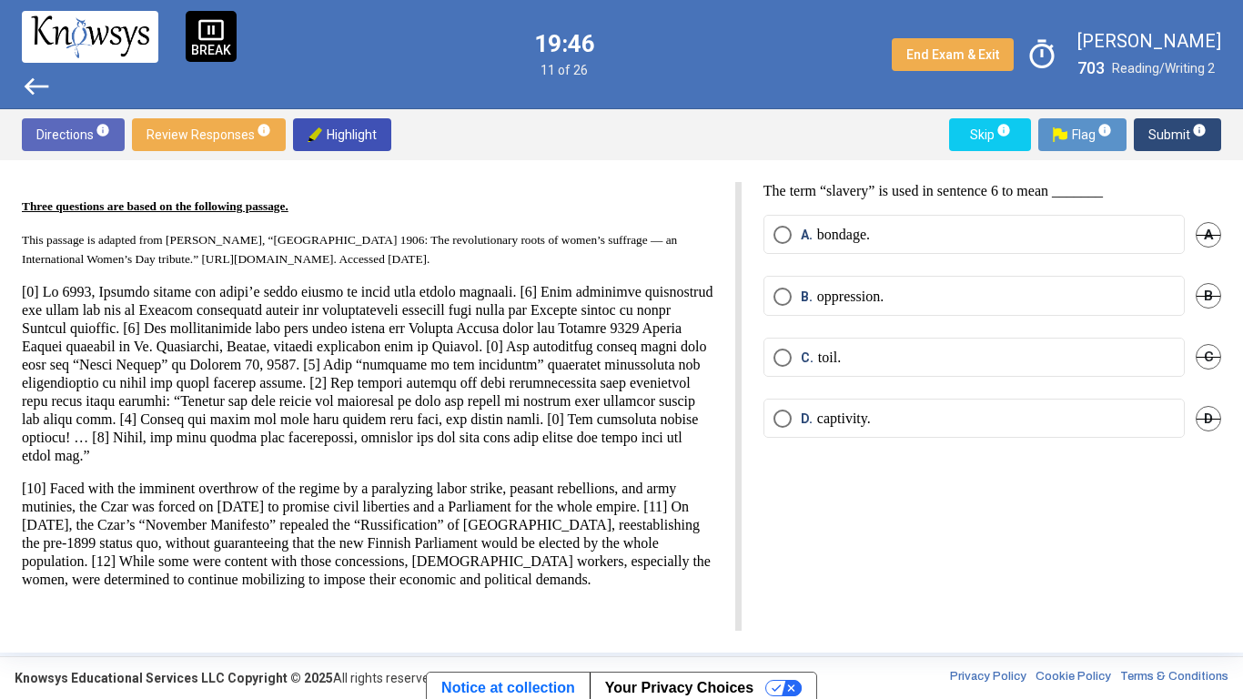
drag, startPoint x: 683, startPoint y: 371, endPoint x: 651, endPoint y: 410, distance: 50.4
click at [651, 410] on p at bounding box center [367, 374] width 691 height 182
click at [467, 408] on p at bounding box center [367, 374] width 691 height 182
click at [898, 440] on div "D. captivity. D" at bounding box center [992, 428] width 458 height 61
click at [909, 294] on label "B. oppression." at bounding box center [973, 296] width 401 height 18
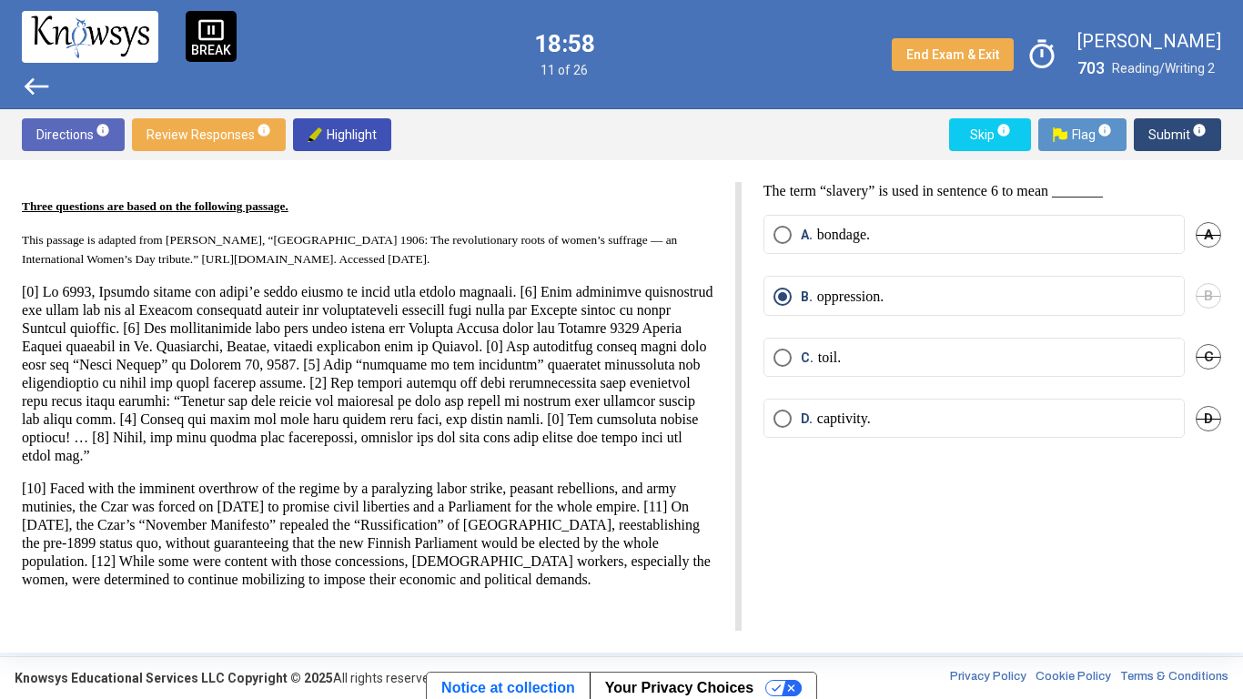
click at [1179, 131] on span "Submit info" at bounding box center [1177, 134] width 58 height 33
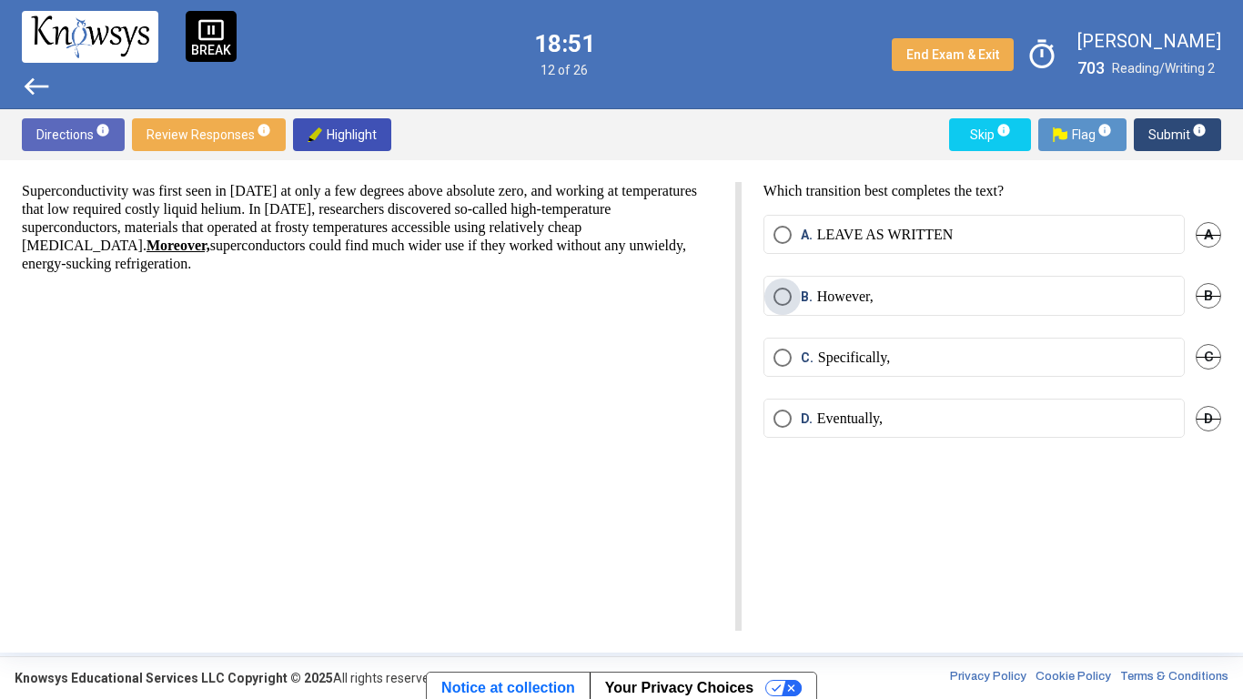
click at [889, 291] on label "B. However," at bounding box center [973, 296] width 401 height 18
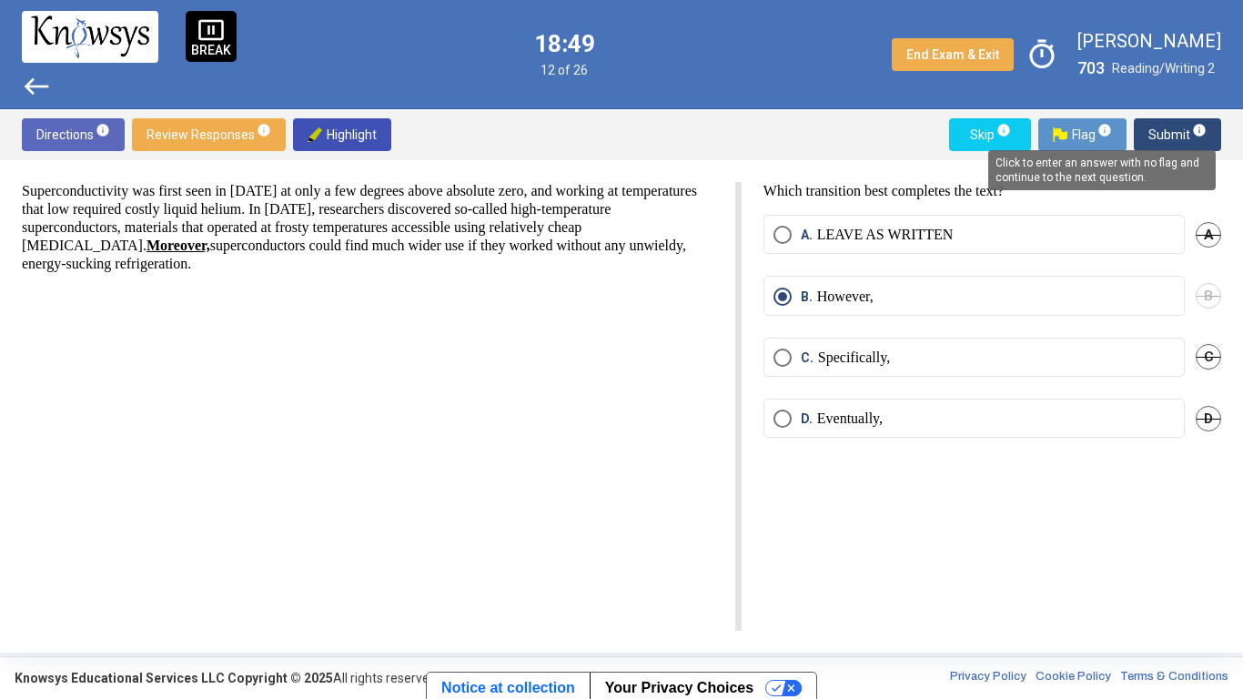
click at [1185, 127] on span "Submit info" at bounding box center [1177, 134] width 58 height 33
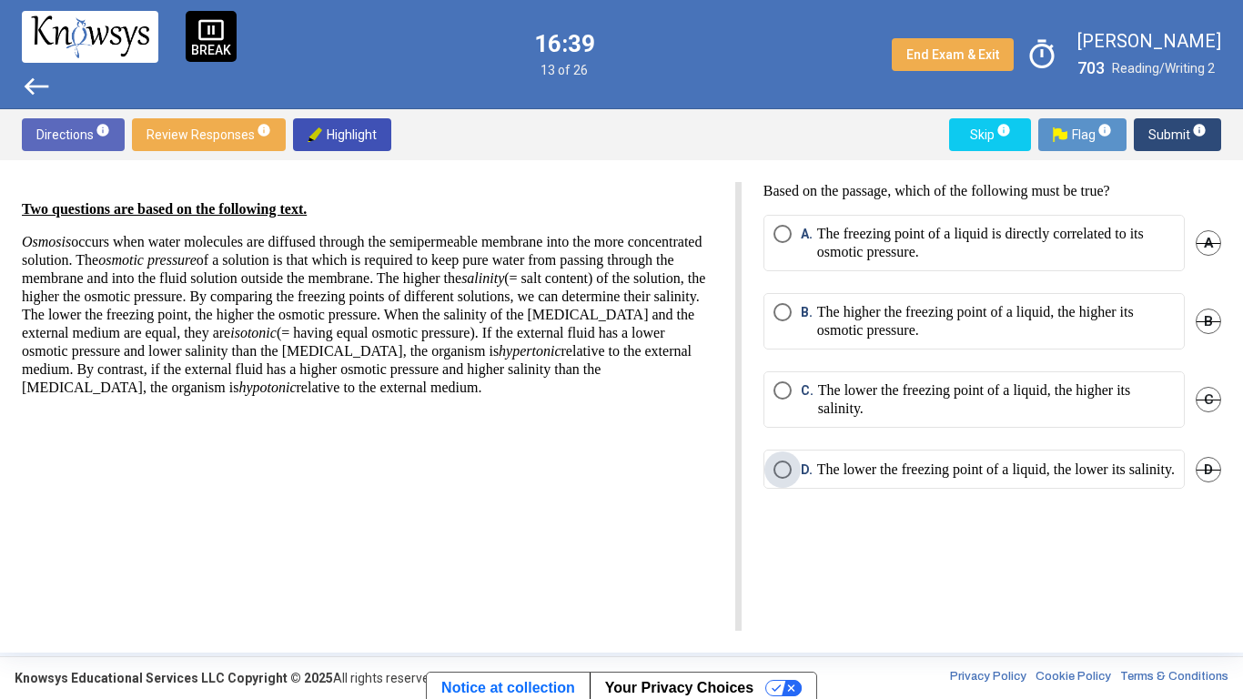
click at [944, 479] on p "The lower the freezing point of a liquid, the lower its salinity." at bounding box center [996, 469] width 358 height 18
click at [1185, 129] on span "Submit info" at bounding box center [1177, 134] width 58 height 33
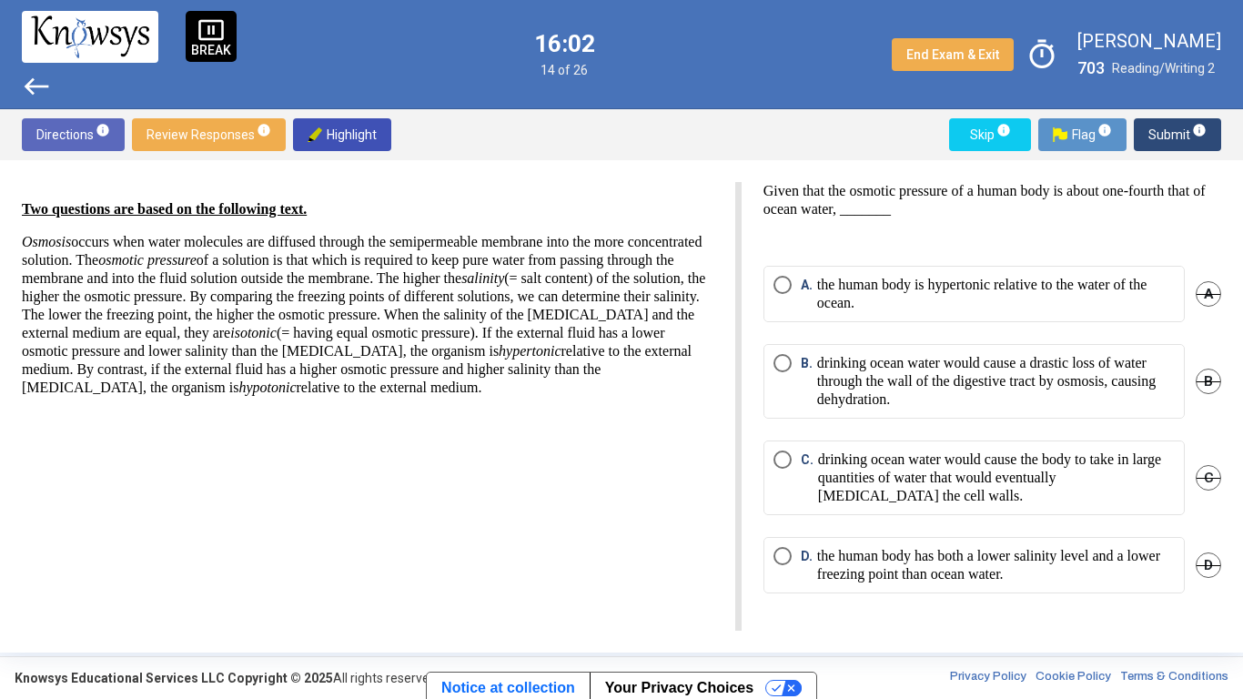
click at [1127, 383] on p "drinking ocean water would cause a drastic loss of water through the wall of th…" at bounding box center [996, 381] width 358 height 55
click at [1169, 127] on span "Submit info" at bounding box center [1177, 134] width 58 height 33
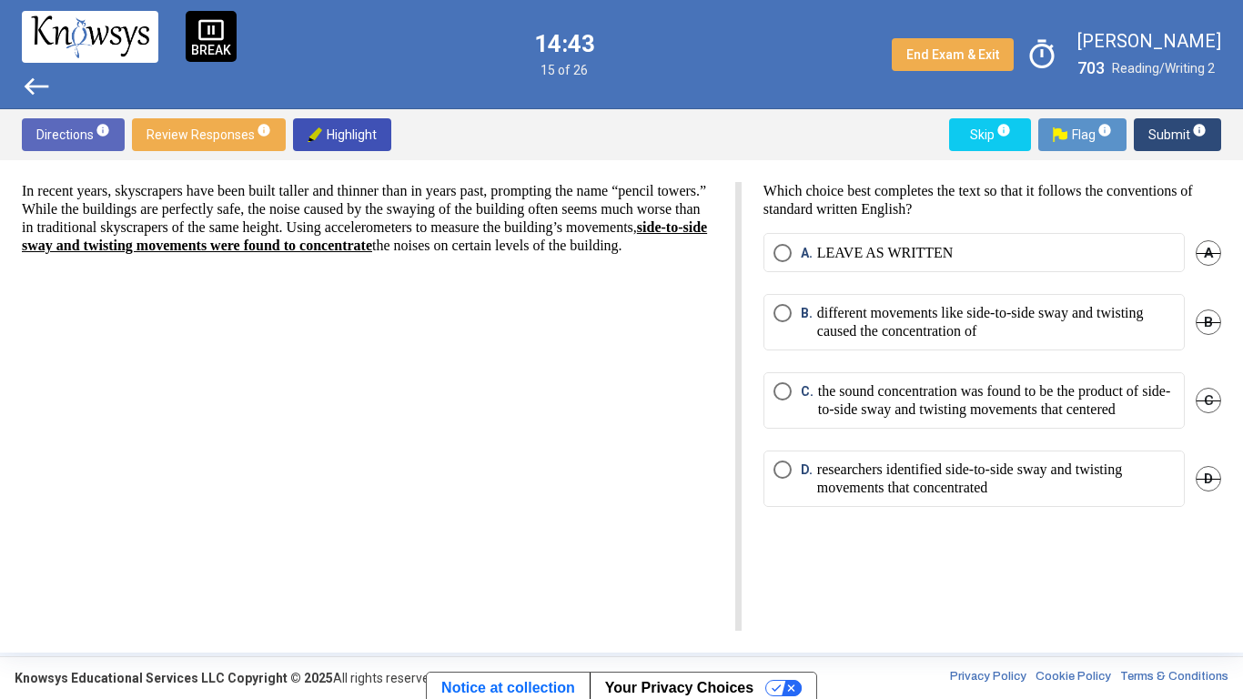
click at [1014, 329] on p "different movements like side-to-side sway and twisting caused the concentratio…" at bounding box center [996, 322] width 358 height 36
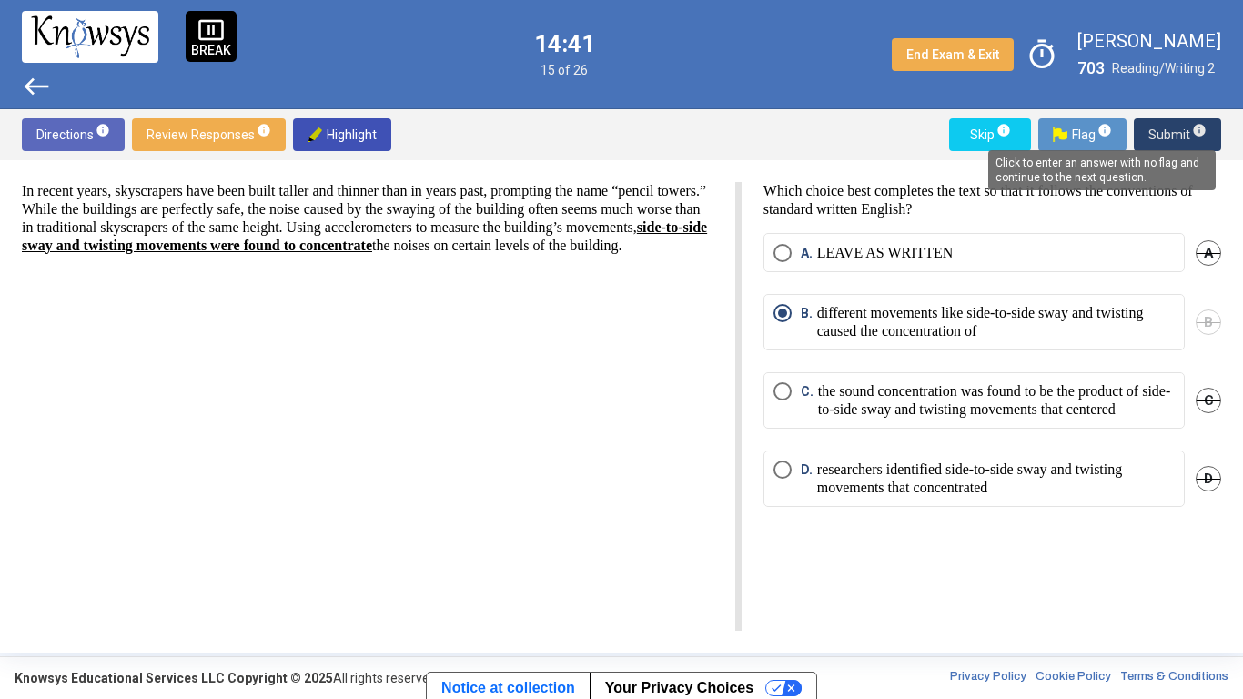
click at [1195, 127] on span "info" at bounding box center [1199, 130] width 15 height 15
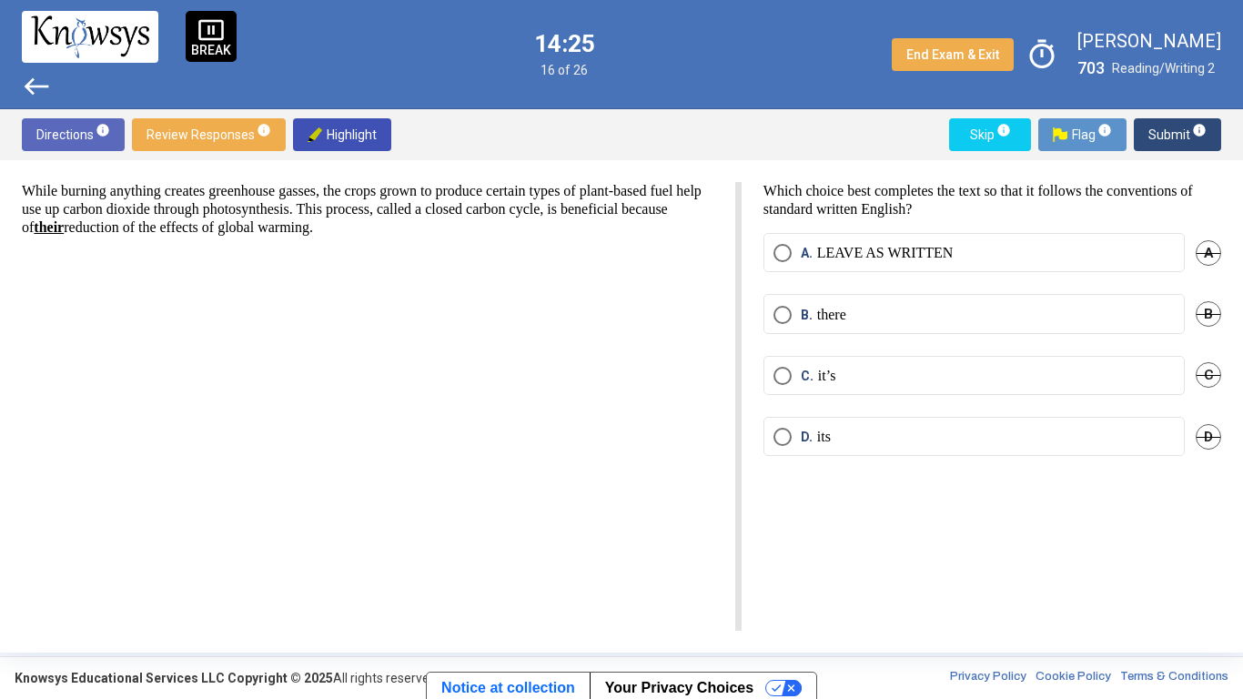
click at [1082, 316] on label "B. there" at bounding box center [973, 315] width 401 height 18
click at [1196, 146] on span "Submit info" at bounding box center [1177, 134] width 58 height 33
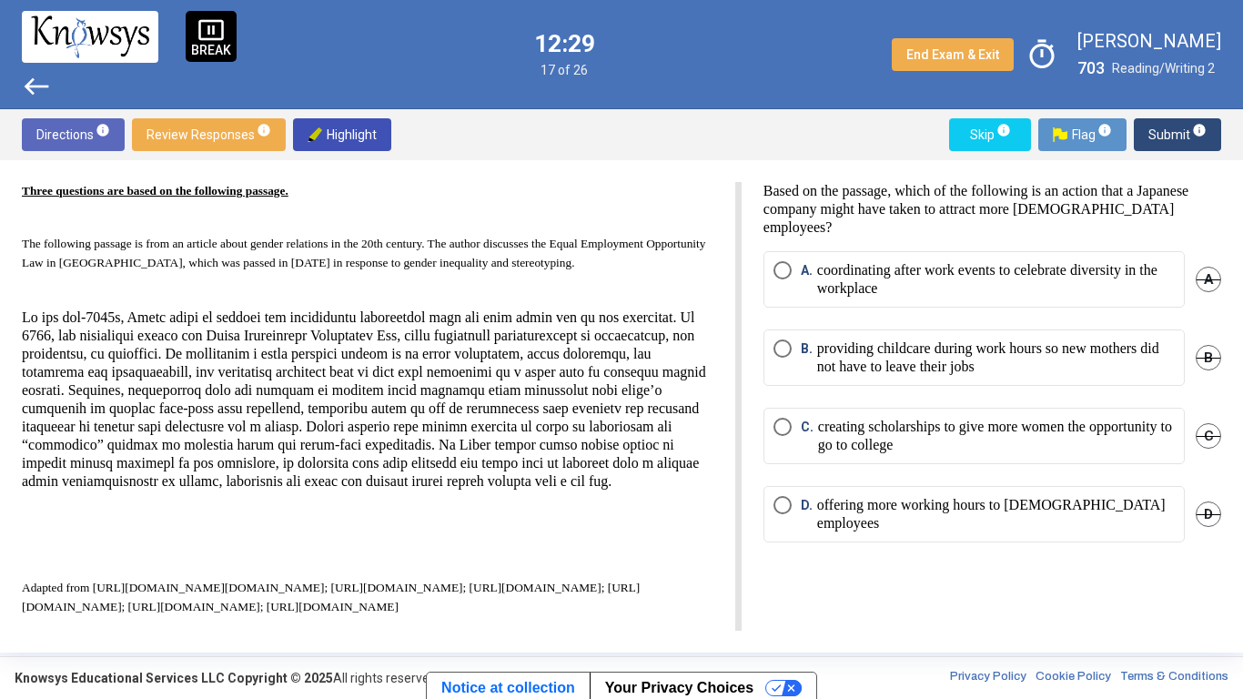
scroll to position [75, 0]
click at [1031, 358] on p "providing childcare during work hours so new mothers did not have to leave thei…" at bounding box center [996, 357] width 358 height 36
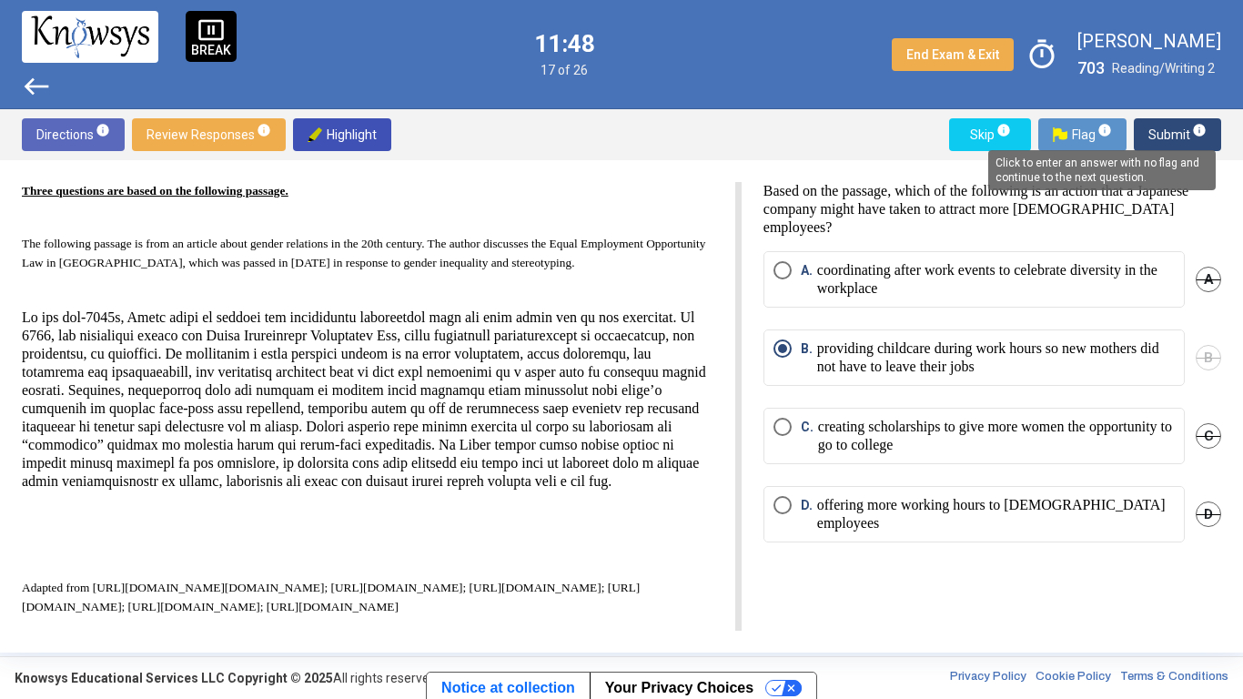
click at [1194, 129] on span "info" at bounding box center [1199, 130] width 15 height 15
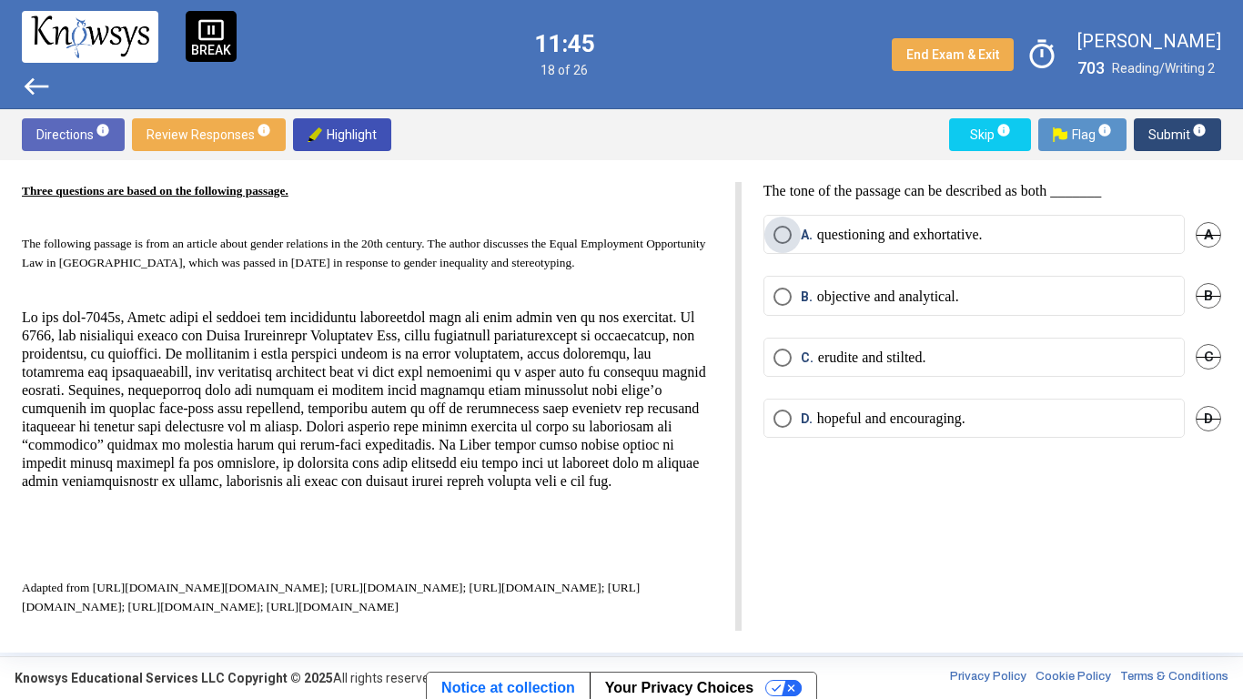
click at [1064, 231] on label "A. questioning and exhortative." at bounding box center [973, 235] width 401 height 18
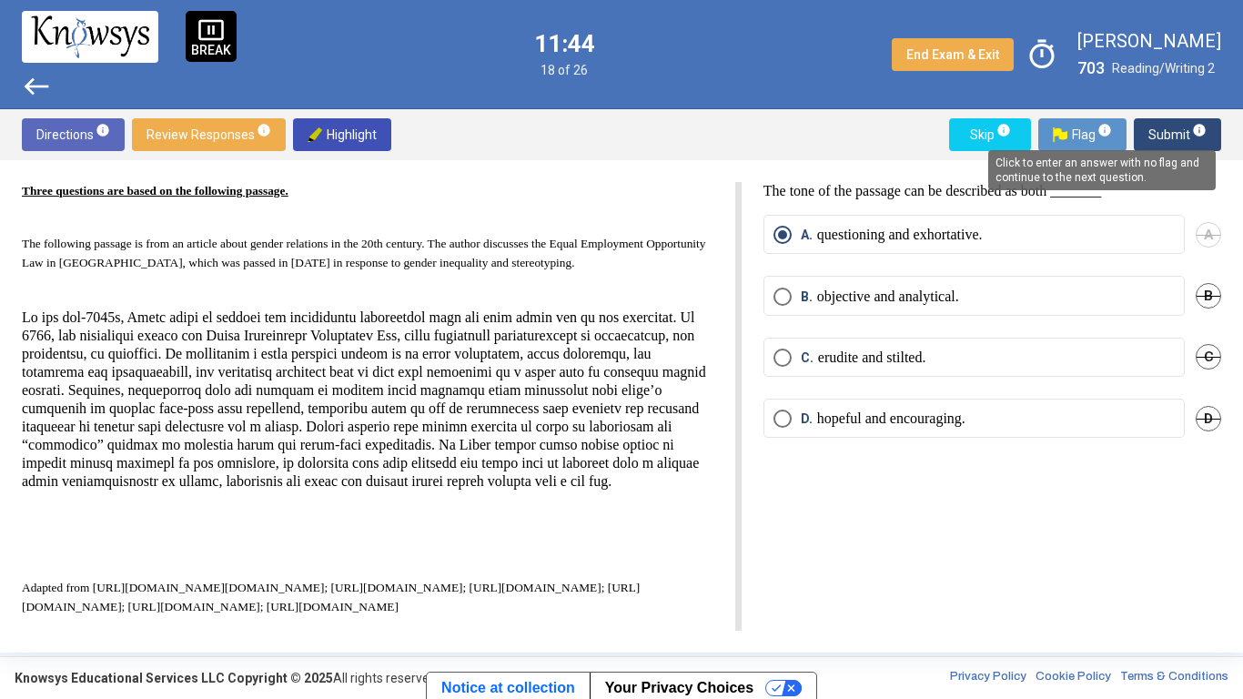
click at [1195, 128] on span "info" at bounding box center [1199, 130] width 15 height 15
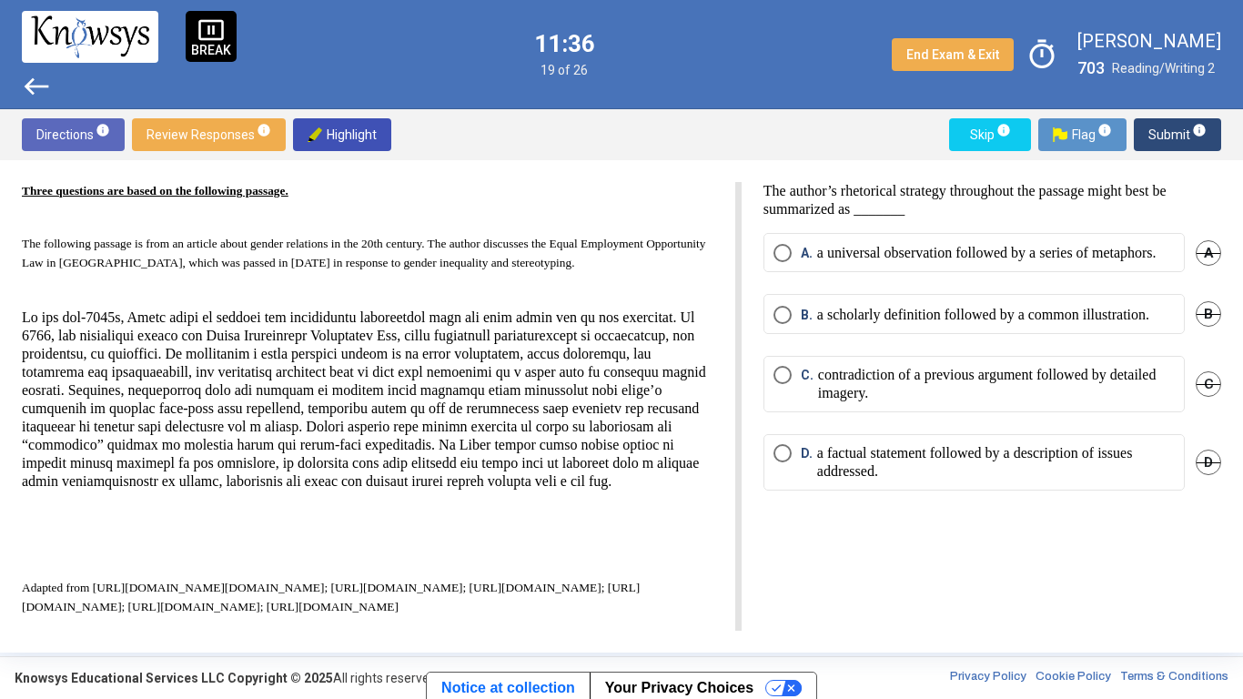
click at [980, 355] on div "B. a scholarly definition followed by a common illustration. B" at bounding box center [992, 324] width 458 height 61
click at [975, 324] on p "a scholarly definition followed by a common illustration." at bounding box center [983, 315] width 332 height 18
click at [1173, 148] on span "Submit info" at bounding box center [1177, 134] width 58 height 33
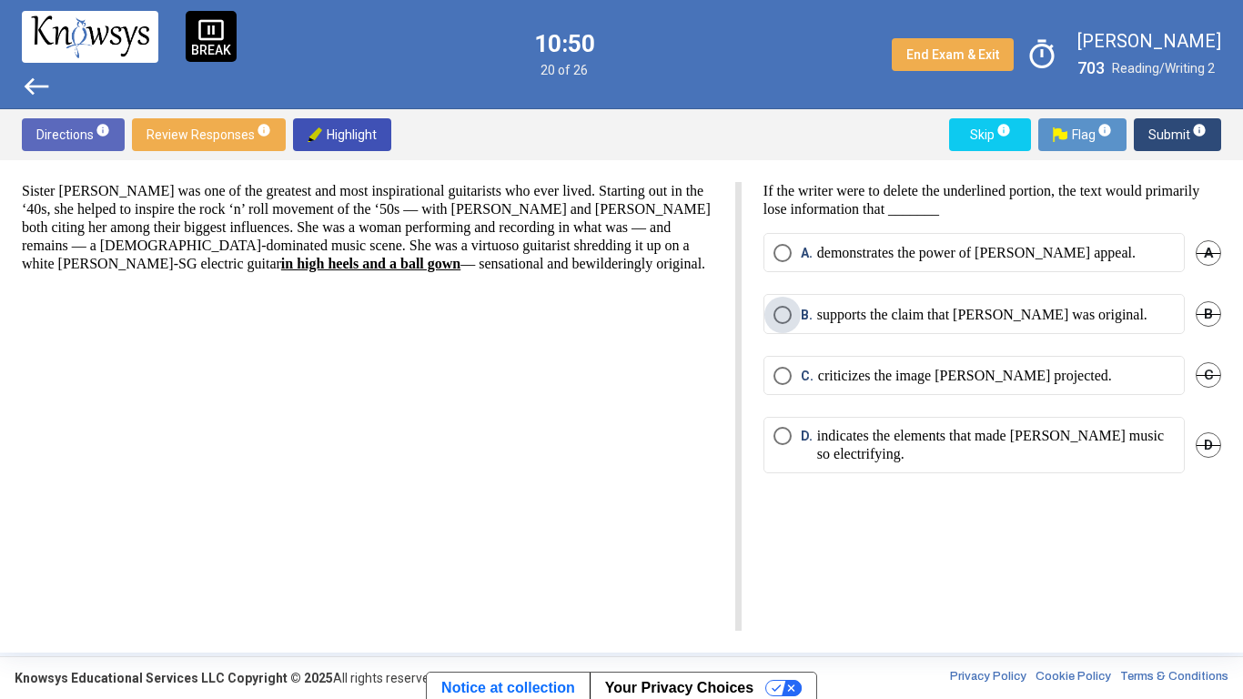
click at [1068, 315] on p "supports the claim that [PERSON_NAME] was original." at bounding box center [982, 315] width 330 height 18
click at [1182, 145] on span "Submit info" at bounding box center [1177, 134] width 58 height 33
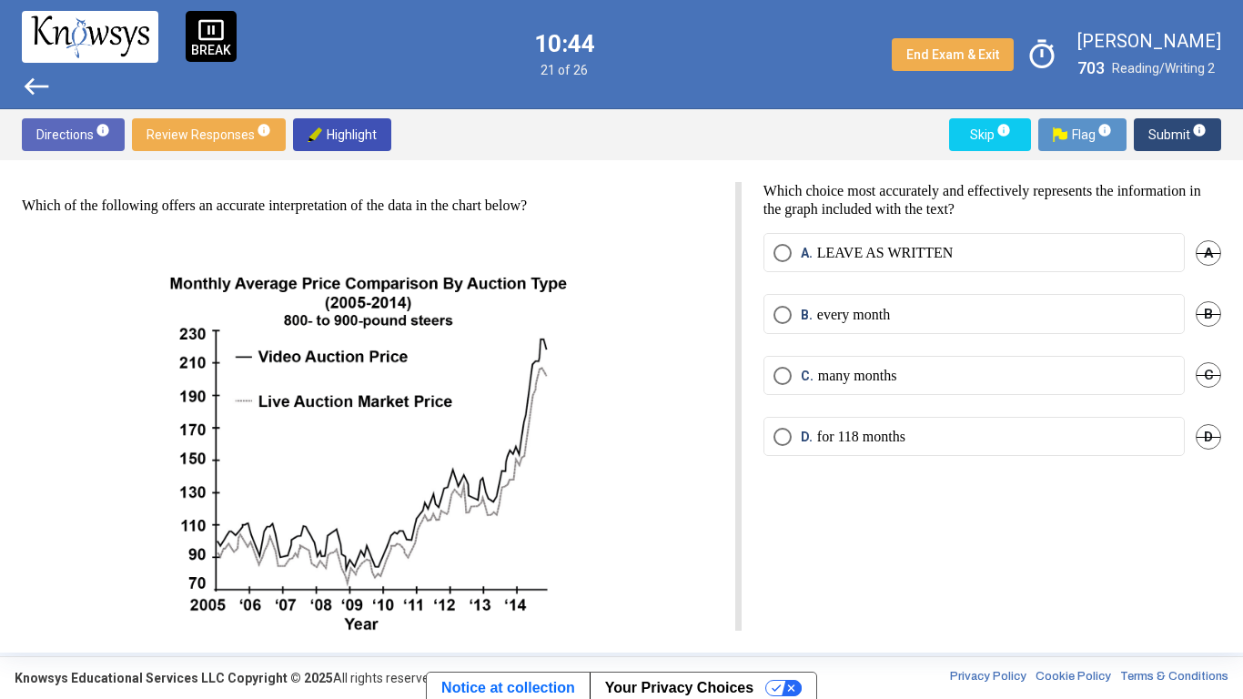
click at [1182, 145] on span "Submit info" at bounding box center [1177, 134] width 58 height 33
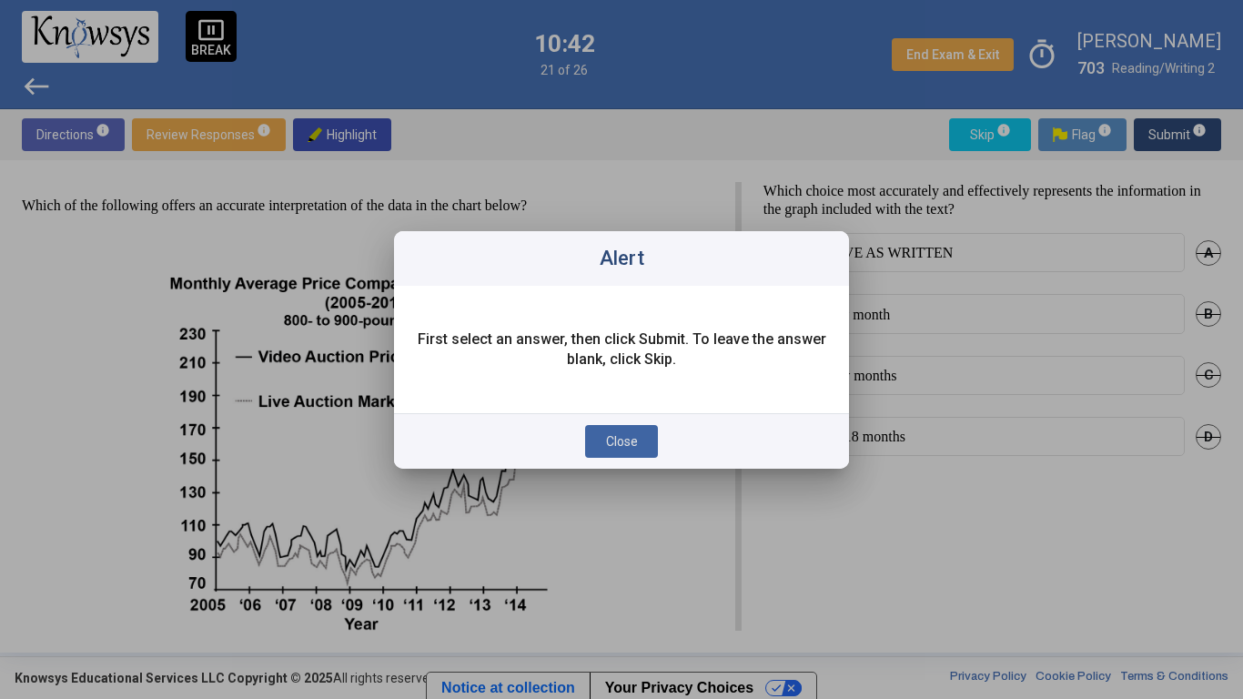
click at [613, 429] on button "Close" at bounding box center [621, 441] width 73 height 33
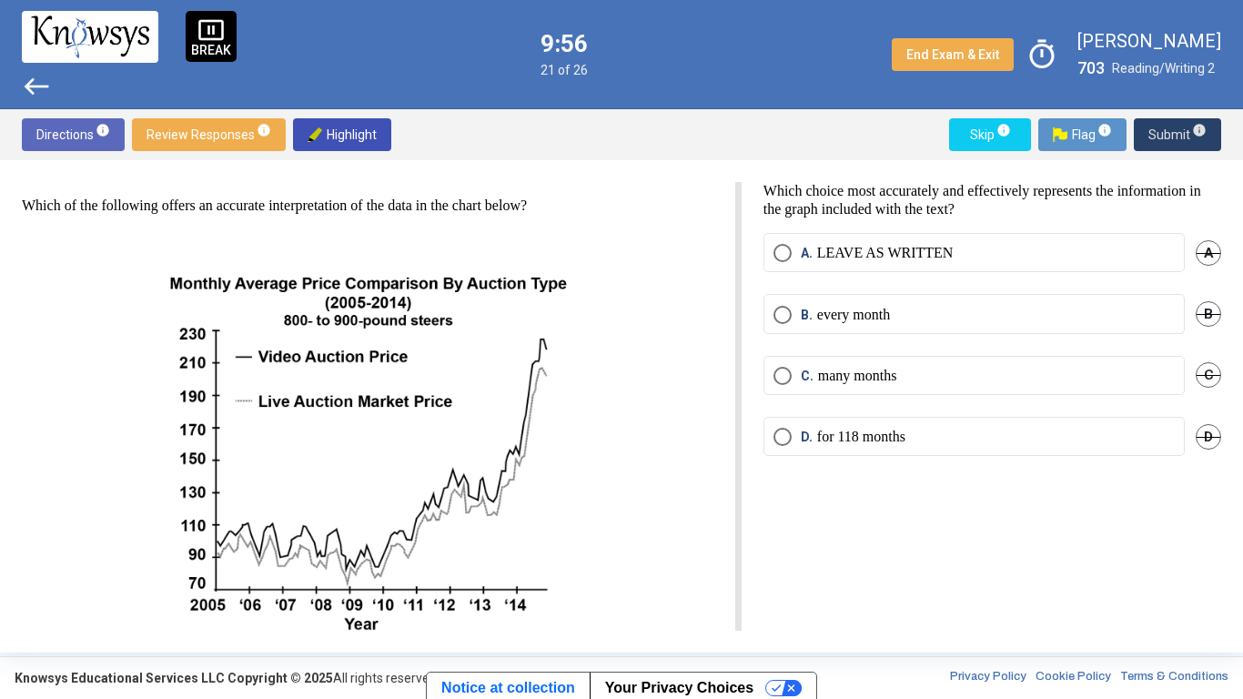
click at [879, 313] on p "every month" at bounding box center [853, 315] width 73 height 18
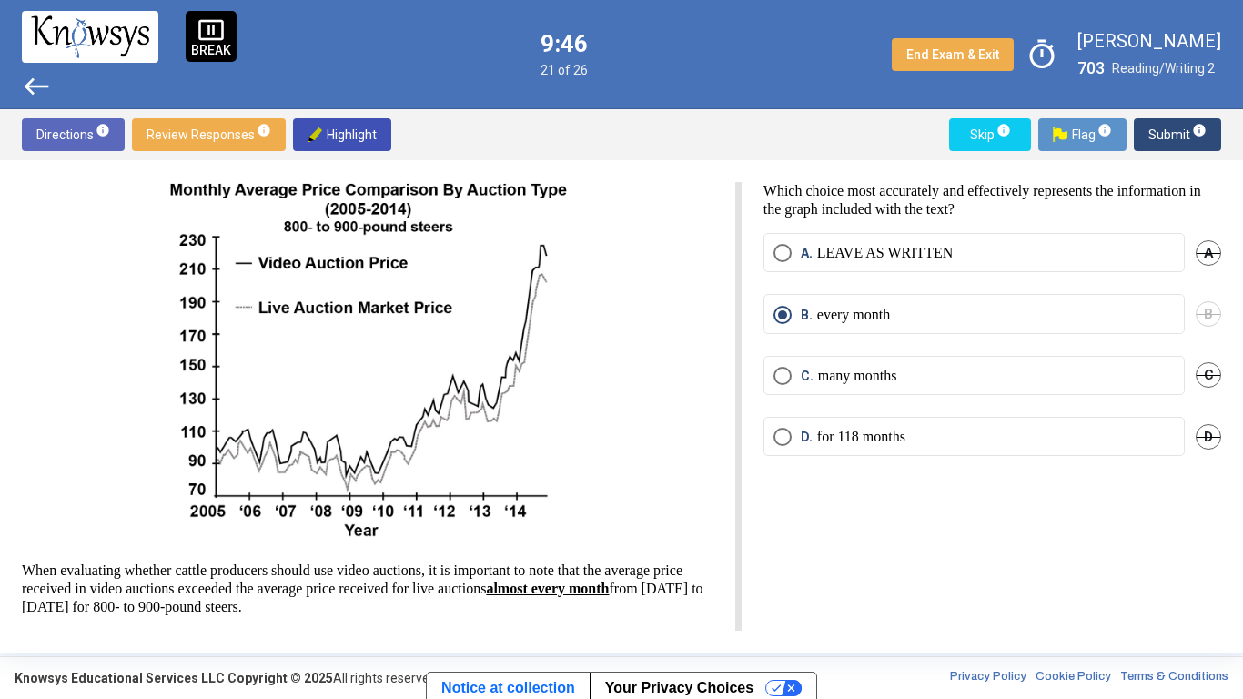
scroll to position [86, 0]
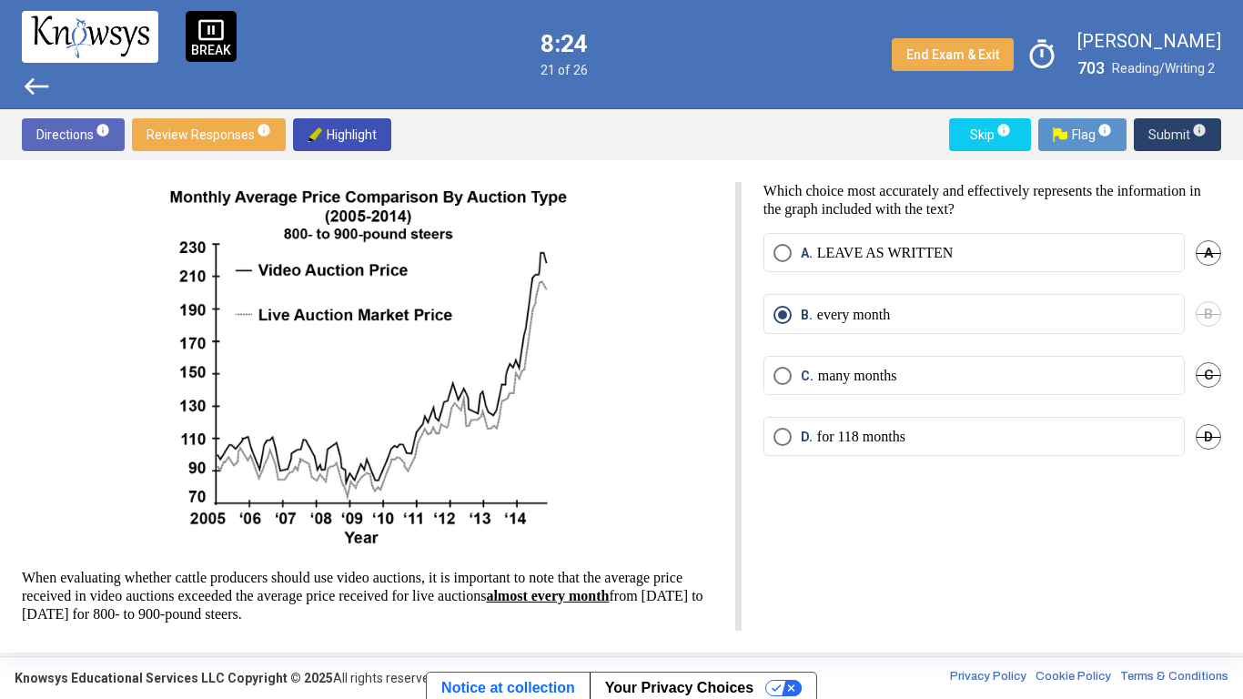
click at [1168, 144] on span "Submit info" at bounding box center [1177, 134] width 58 height 33
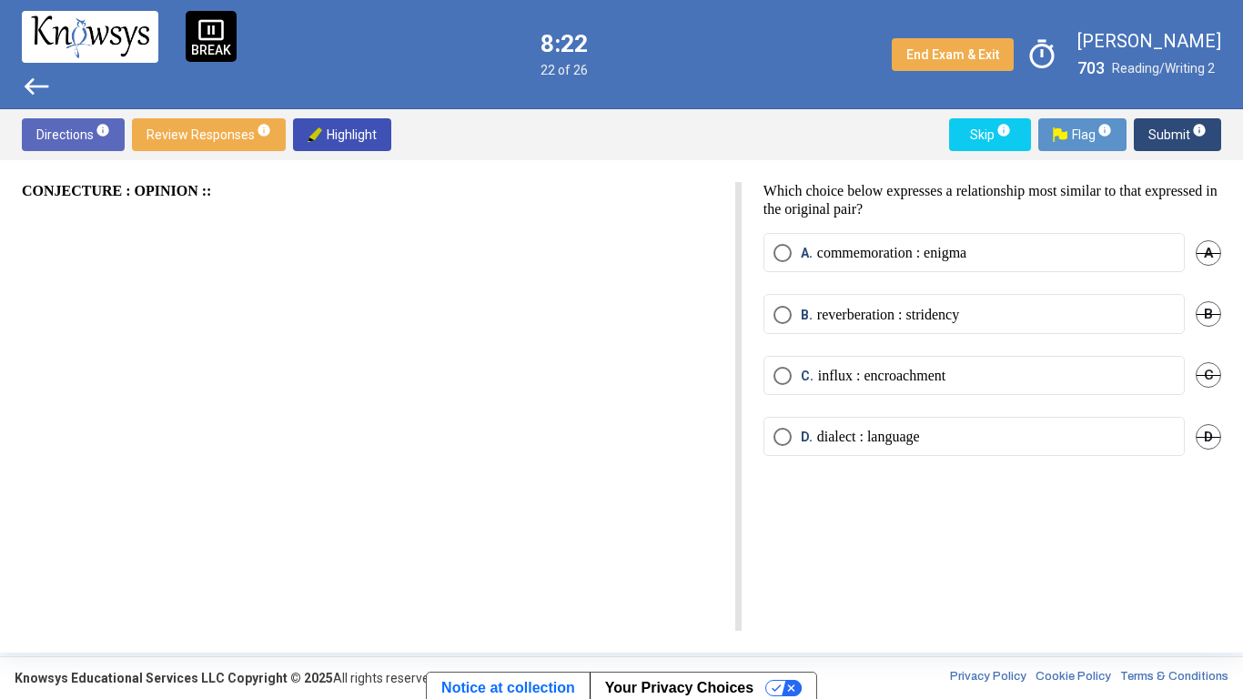
scroll to position [0, 0]
click at [997, 316] on label "B. reverberation : stridency" at bounding box center [973, 315] width 401 height 18
click at [1156, 141] on span "Submit info" at bounding box center [1177, 134] width 58 height 33
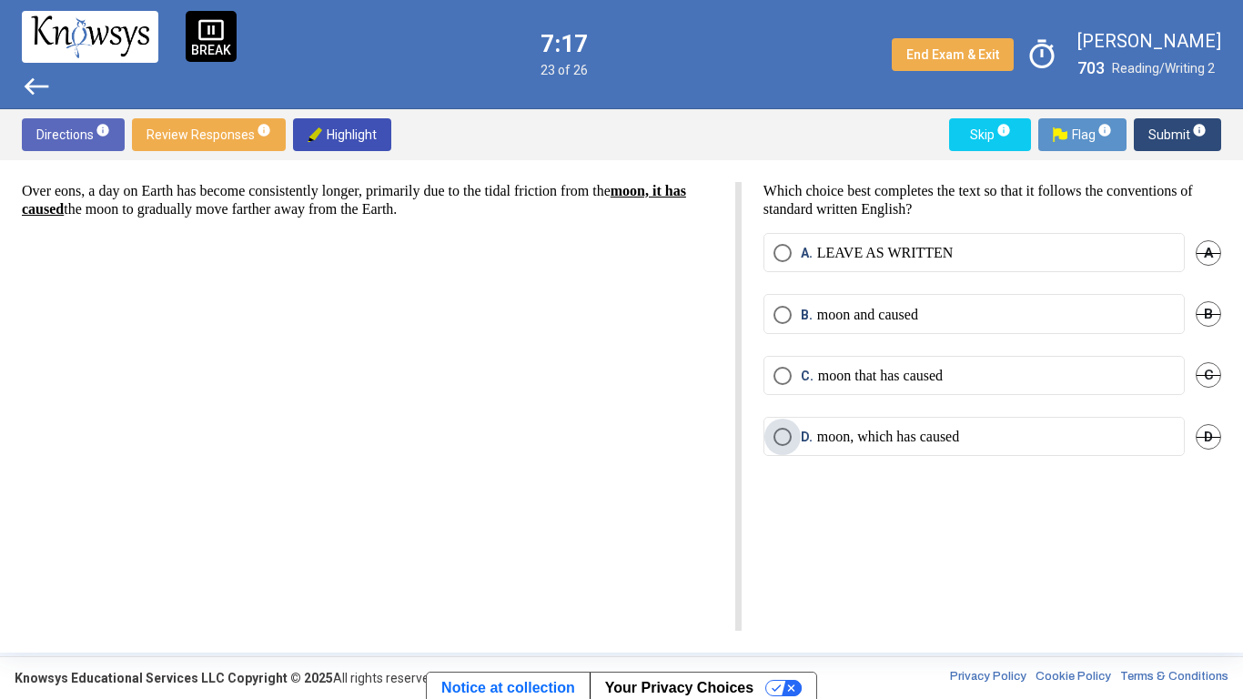
click at [959, 437] on p "moon, which has caused" at bounding box center [888, 437] width 142 height 18
click at [979, 378] on label "[PERSON_NAME] that has caused" at bounding box center [973, 376] width 401 height 18
click at [1159, 136] on span "Submit info" at bounding box center [1177, 134] width 58 height 33
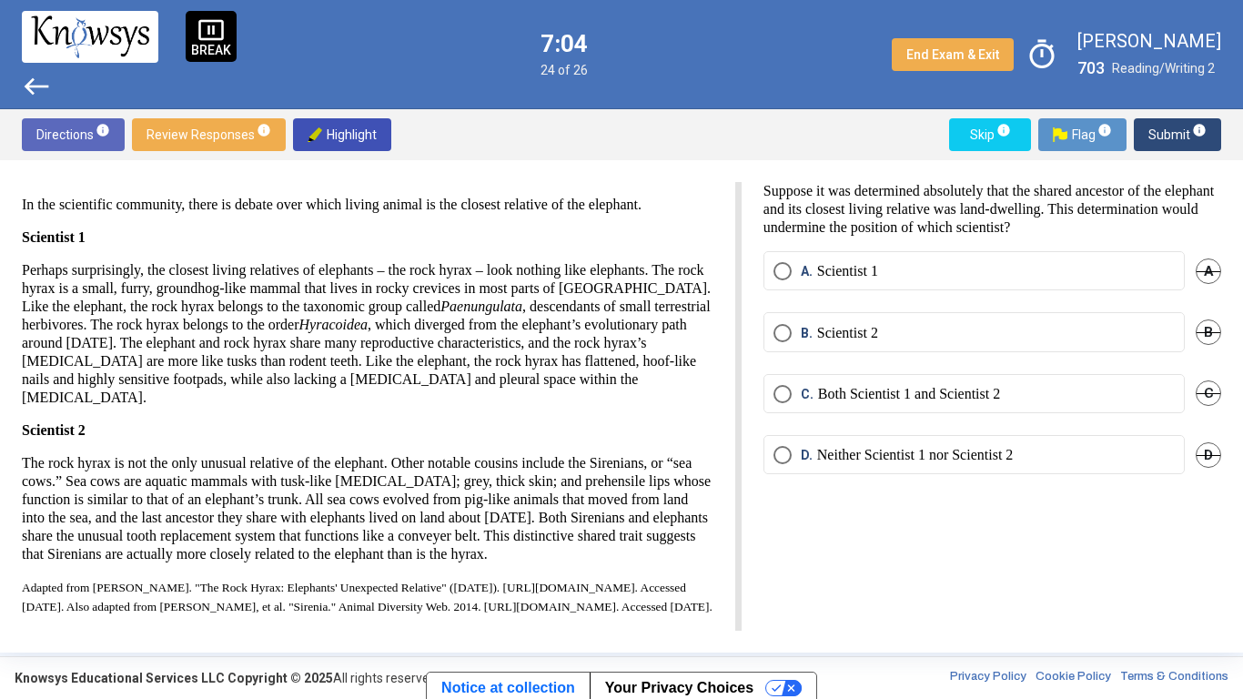
scroll to position [130, 0]
click at [1051, 390] on label "C. Both Scientist 1 and Scientist 2" at bounding box center [973, 394] width 401 height 18
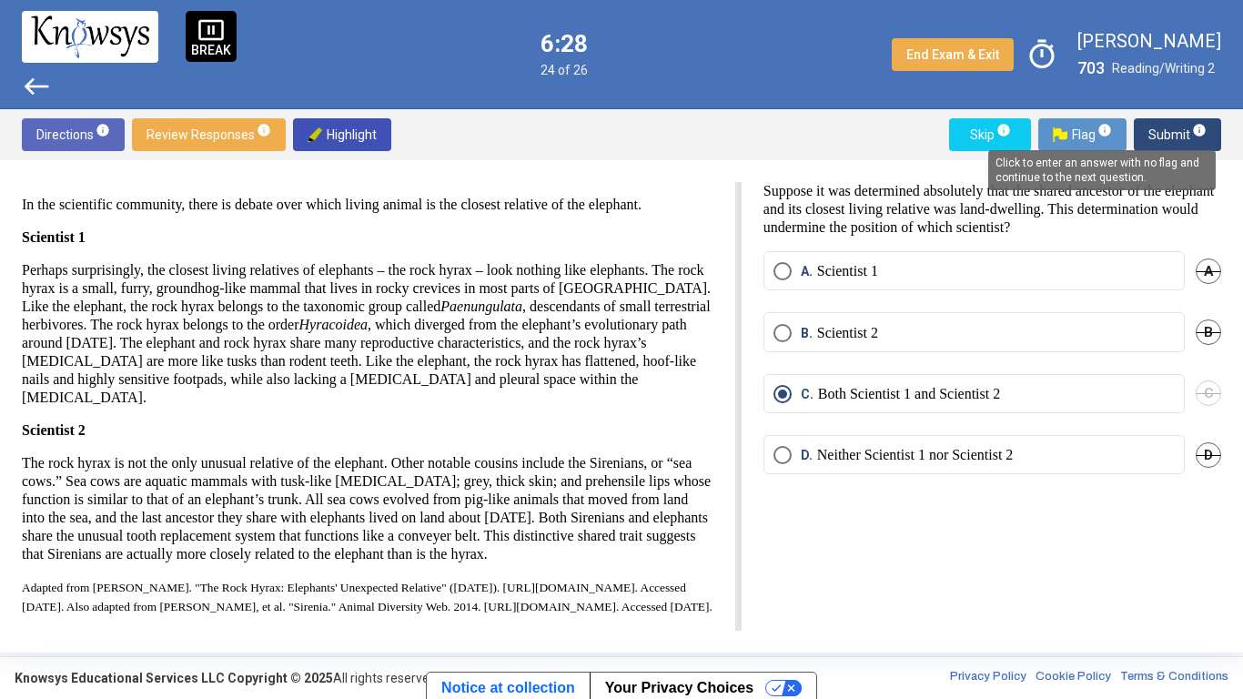
click at [1192, 139] on mat-tooltip-component "Click to enter an answer with no flag and continue to the next question." at bounding box center [1101, 170] width 253 height 66
click at [1190, 139] on mat-tooltip-component "Click to enter an answer with no flag and continue to the next question." at bounding box center [1101, 170] width 253 height 66
click at [1164, 146] on mat-tooltip-component "Click to enter an answer with no flag and continue to the next question." at bounding box center [1101, 170] width 253 height 66
click at [1167, 129] on span "Submit info" at bounding box center [1177, 134] width 58 height 33
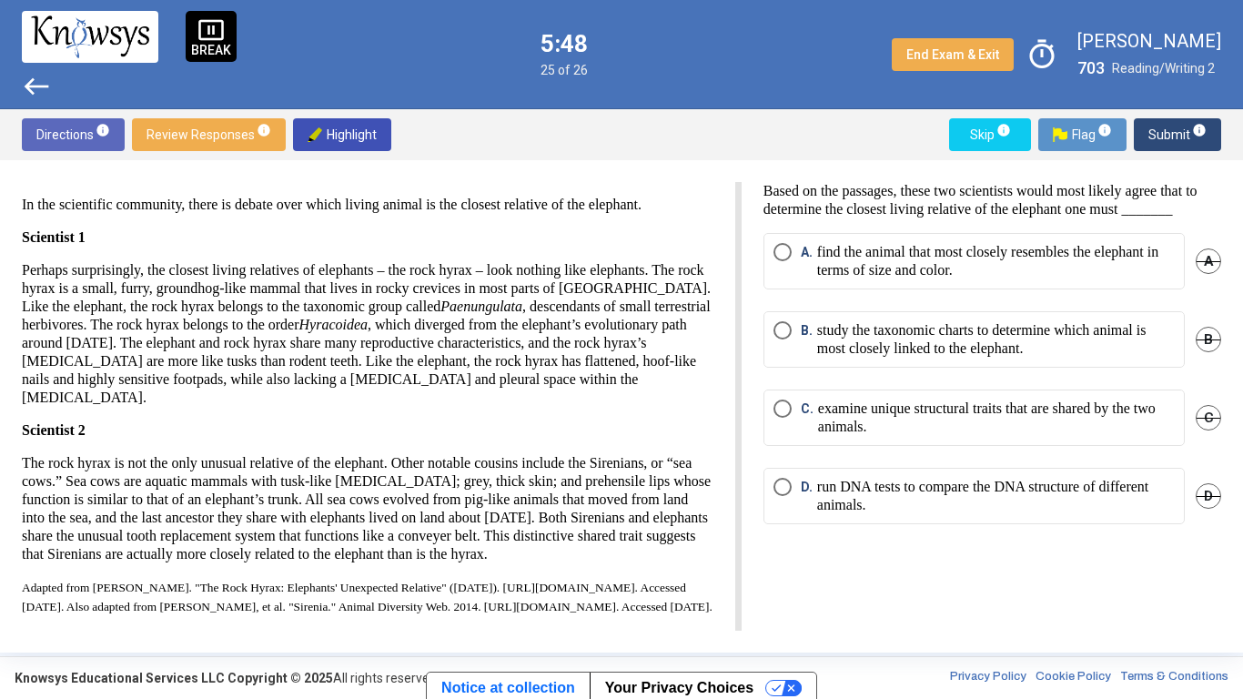
click at [1142, 279] on p "find the animal that most closely resembles the elephant in terms of size and c…" at bounding box center [996, 261] width 358 height 36
click at [1131, 358] on p "study the taxonomic charts to determine which animal is most closely linked to …" at bounding box center [996, 339] width 358 height 36
click at [1089, 510] on p "run DNA tests to compare the DNA structure of different animals." at bounding box center [996, 496] width 358 height 36
click at [1170, 132] on span "Submit info" at bounding box center [1177, 134] width 58 height 33
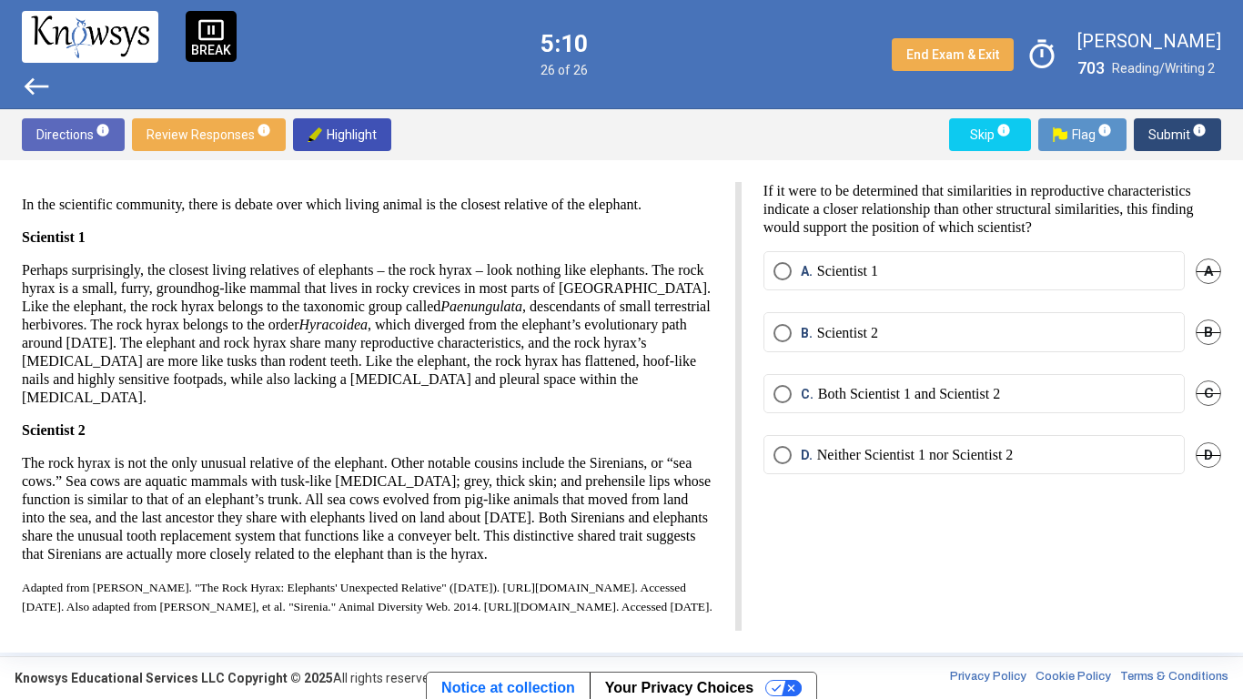
click at [1004, 458] on p "Neither Scientist 1 nor Scientist 2" at bounding box center [915, 455] width 197 height 18
click at [1186, 133] on span "Submit info" at bounding box center [1177, 134] width 58 height 33
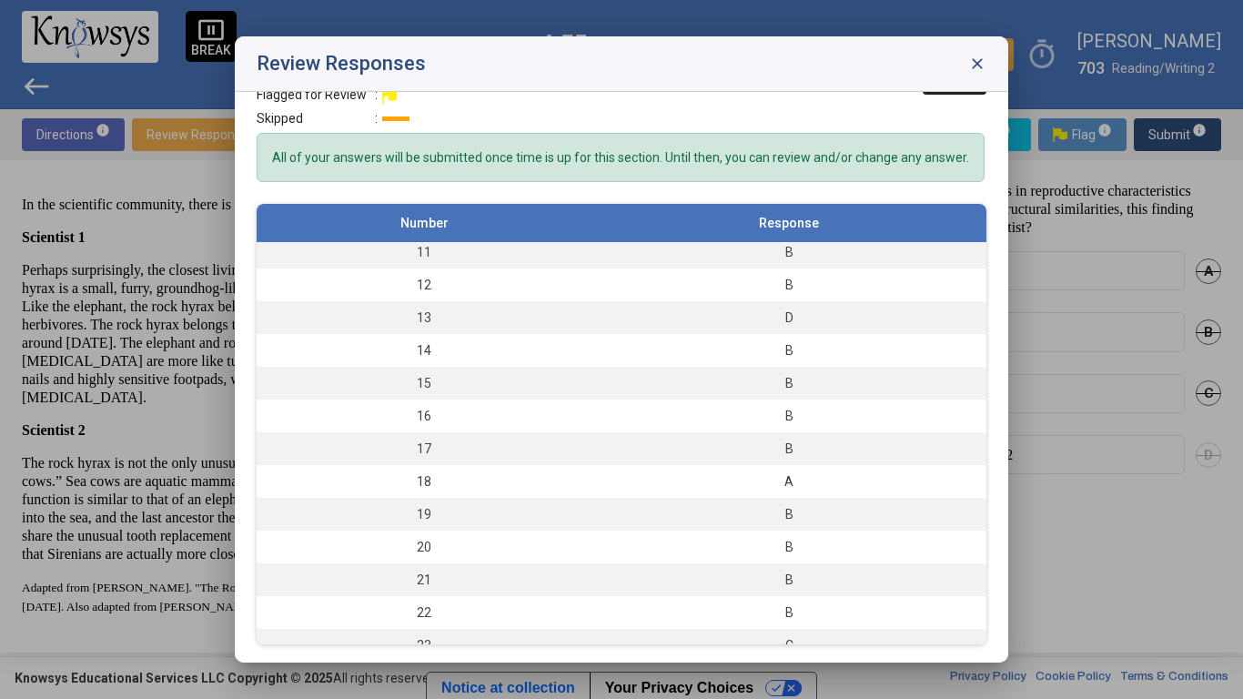
scroll to position [367, 0]
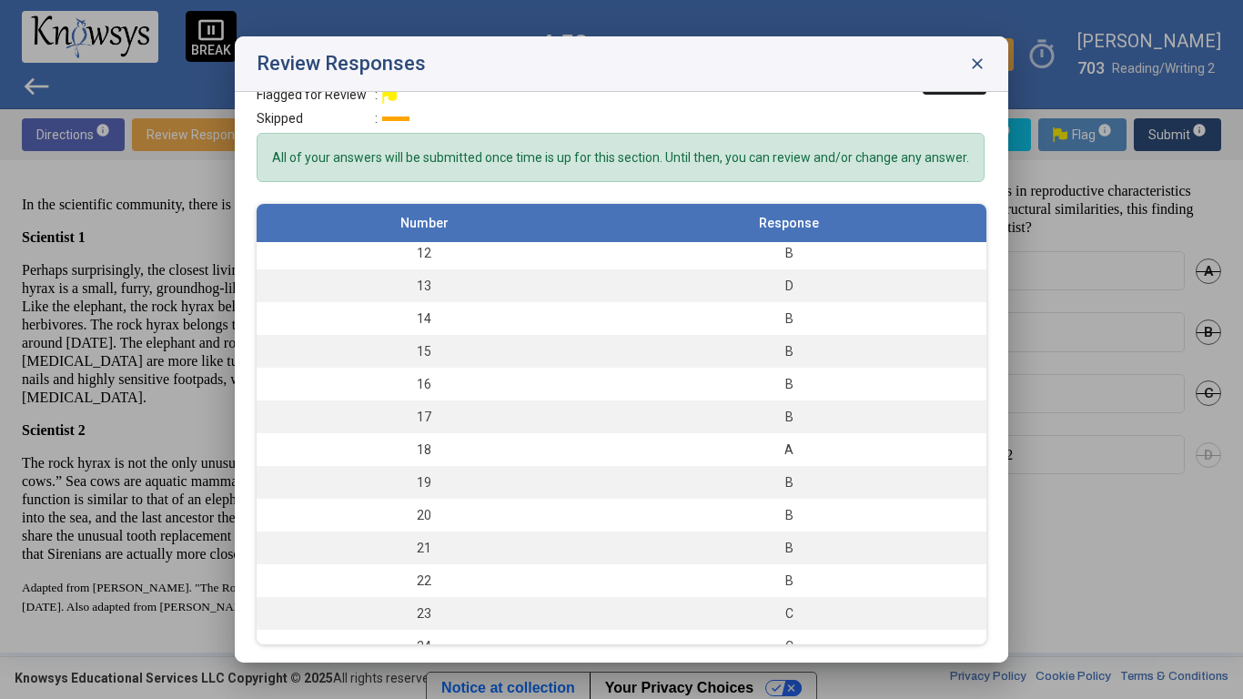
click at [974, 66] on span "close" at bounding box center [977, 64] width 18 height 18
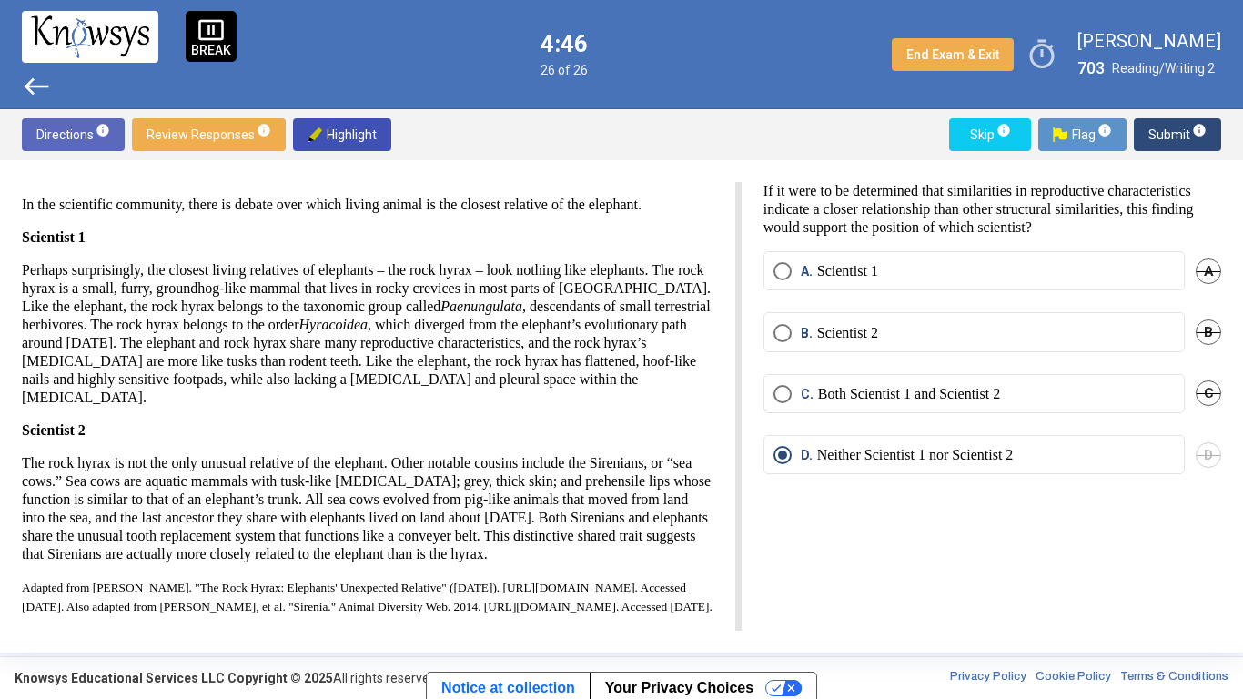
click at [208, 39] on span "pause_presentation" at bounding box center [210, 29] width 27 height 27
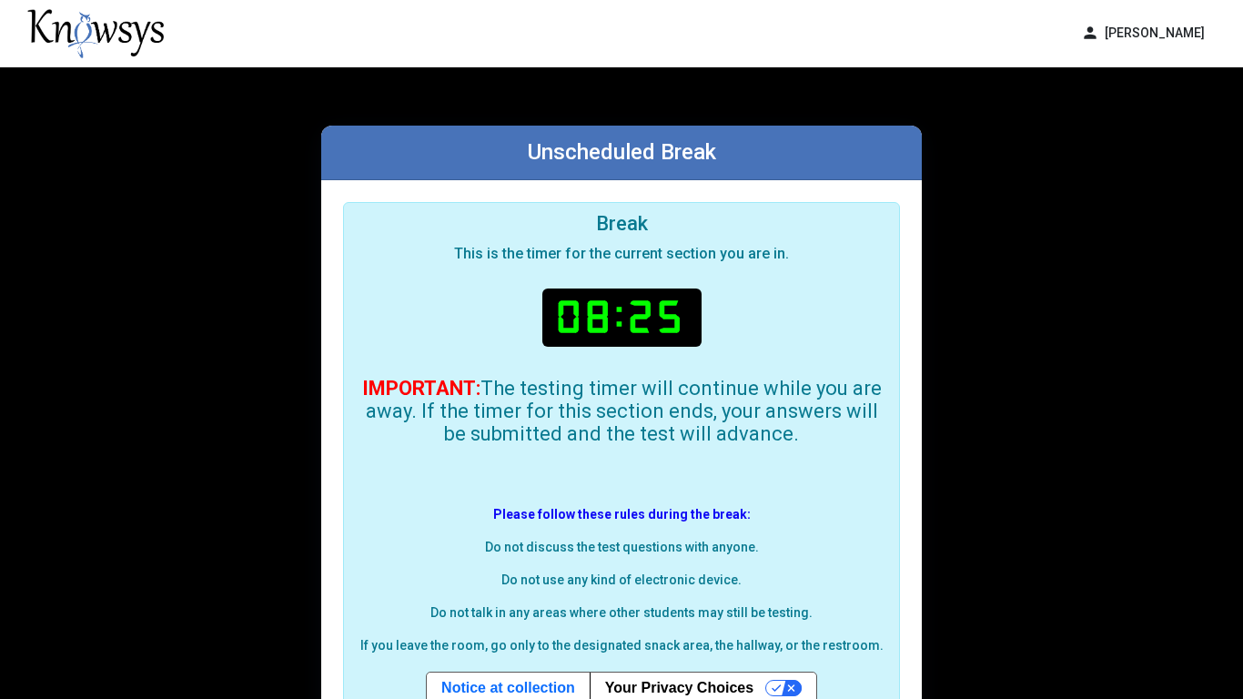
click at [990, 466] on div "Unscheduled Break Break This is the timer for the current section you are in. 0…" at bounding box center [621, 471] width 1243 height 808
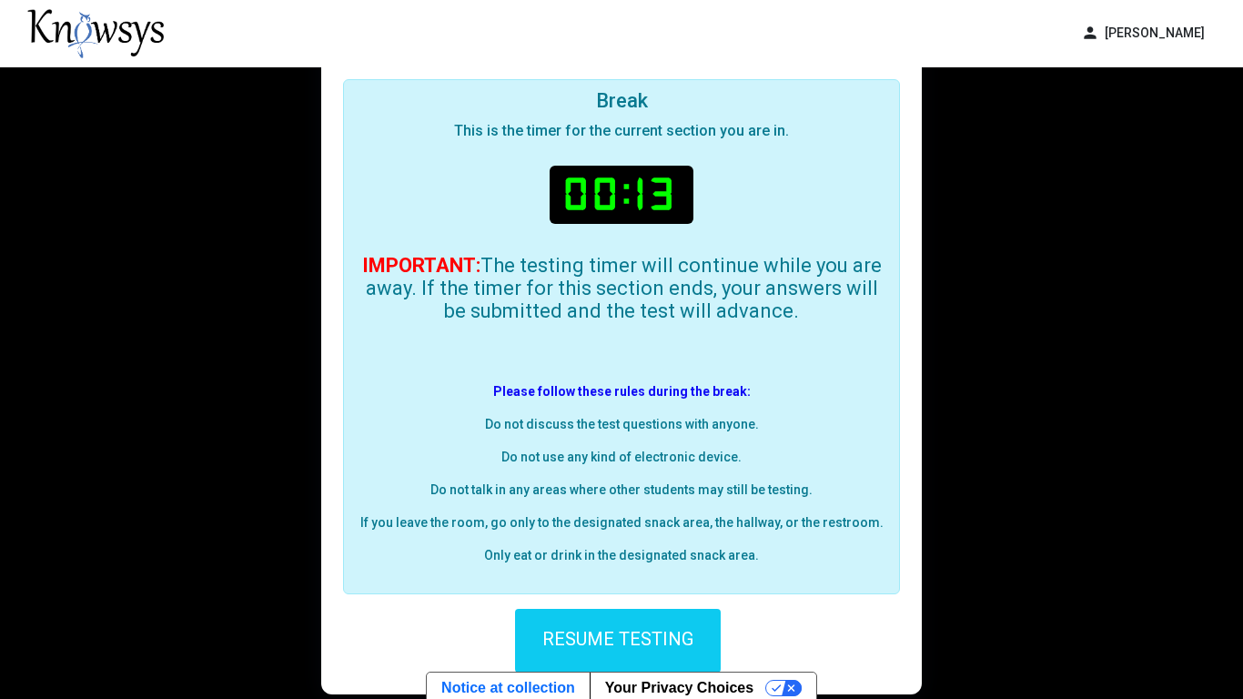
scroll to position [148, 0]
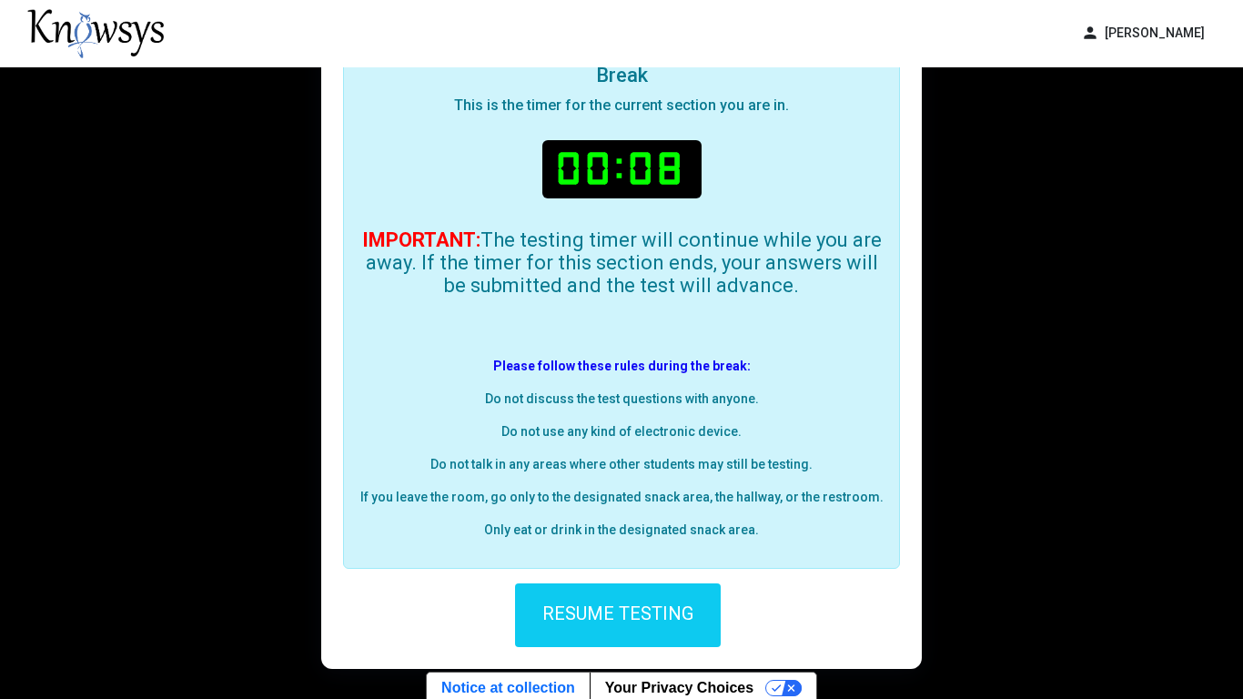
click at [612, 594] on button "RESUME TESTING" at bounding box center [618, 615] width 206 height 64
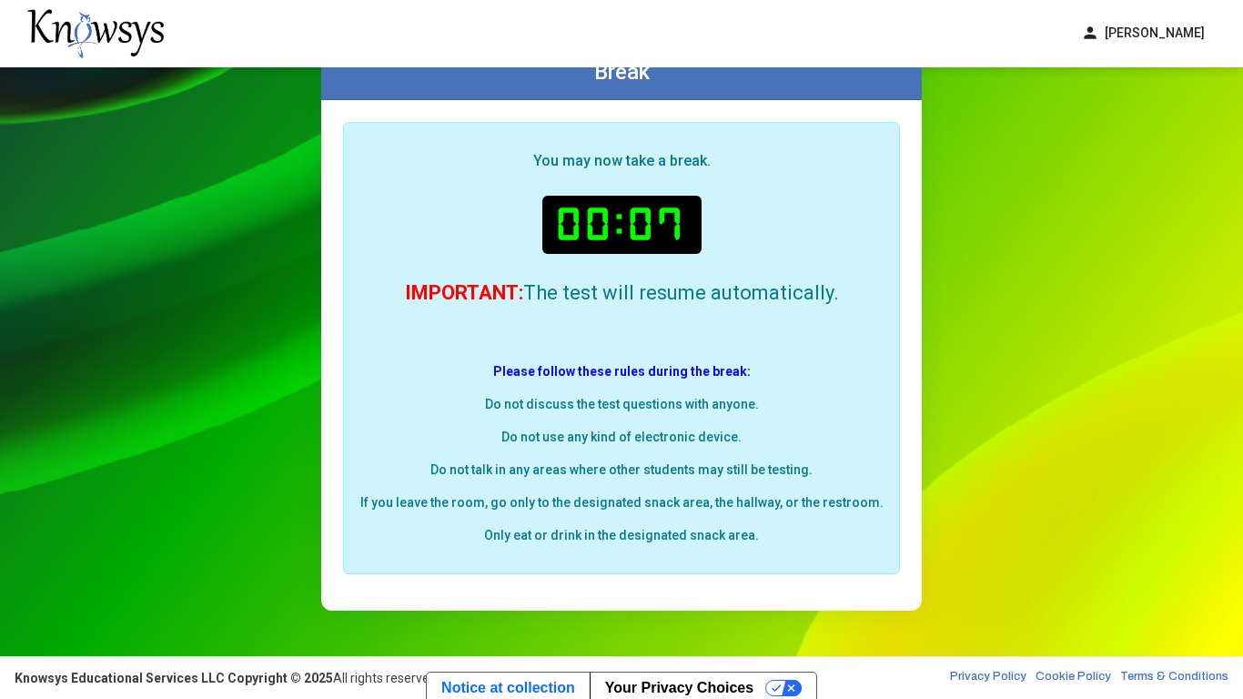
scroll to position [67, 0]
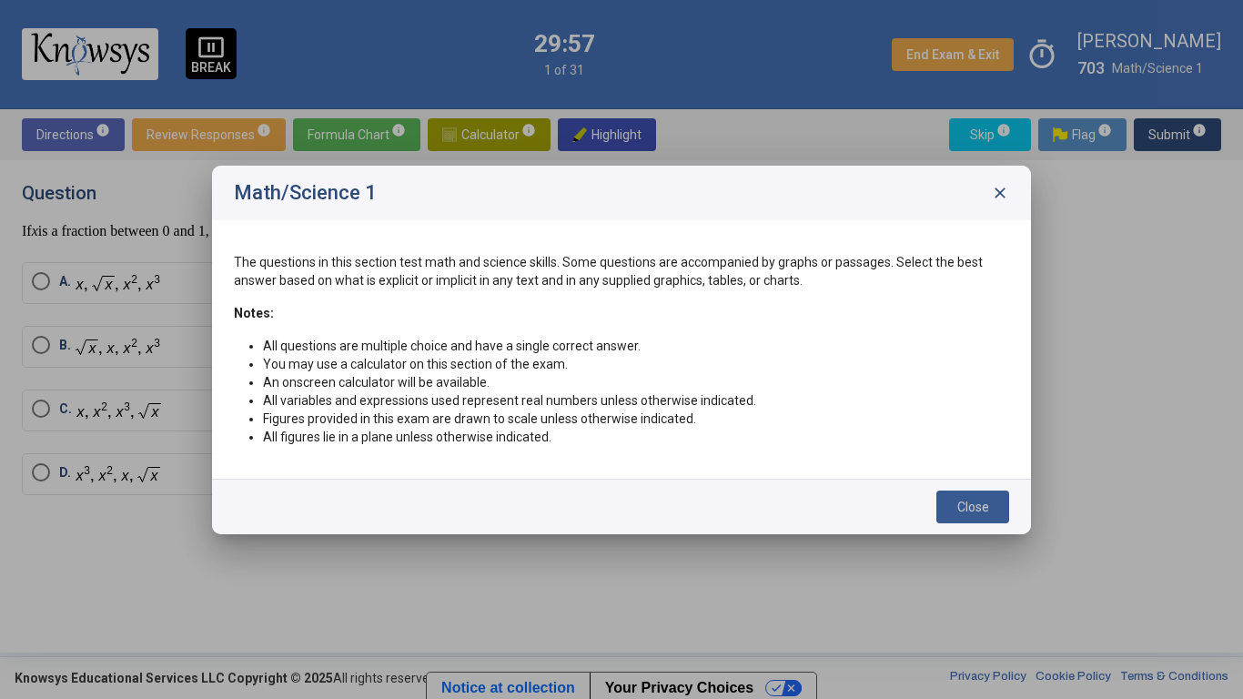
click at [957, 500] on span "Close" at bounding box center [973, 506] width 32 height 15
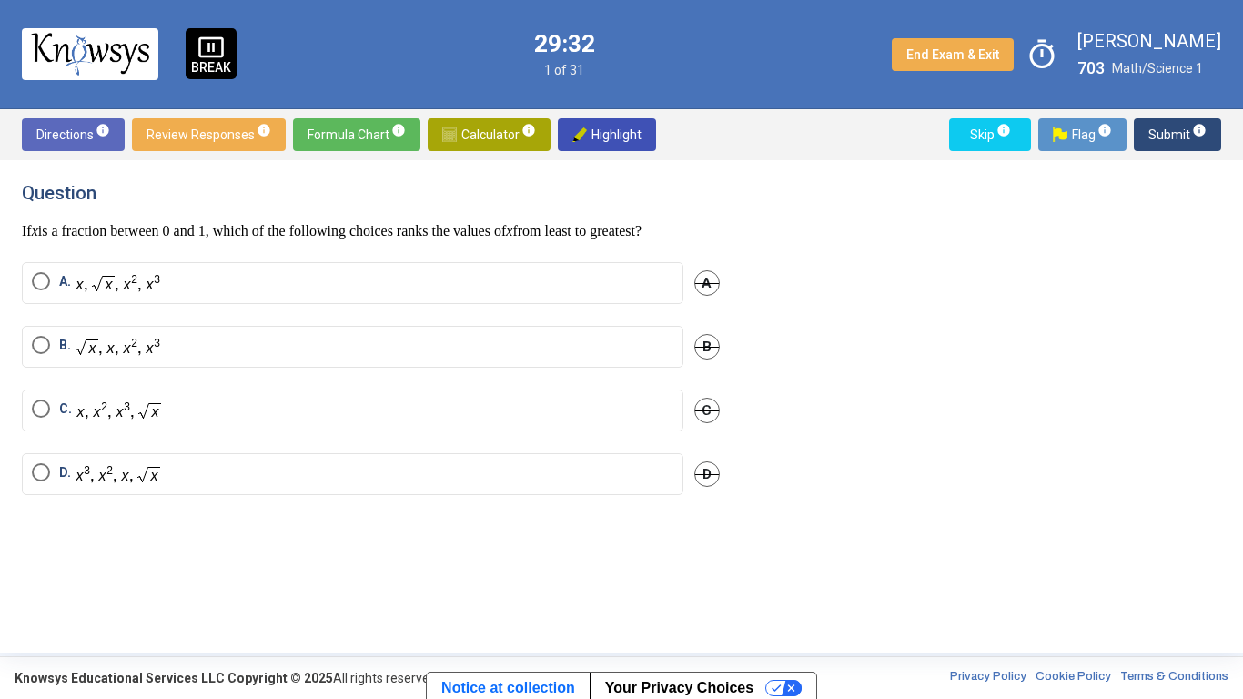
click at [652, 419] on label "C." at bounding box center [352, 410] width 641 height 22
click at [504, 131] on span "Calculator info" at bounding box center [489, 134] width 94 height 33
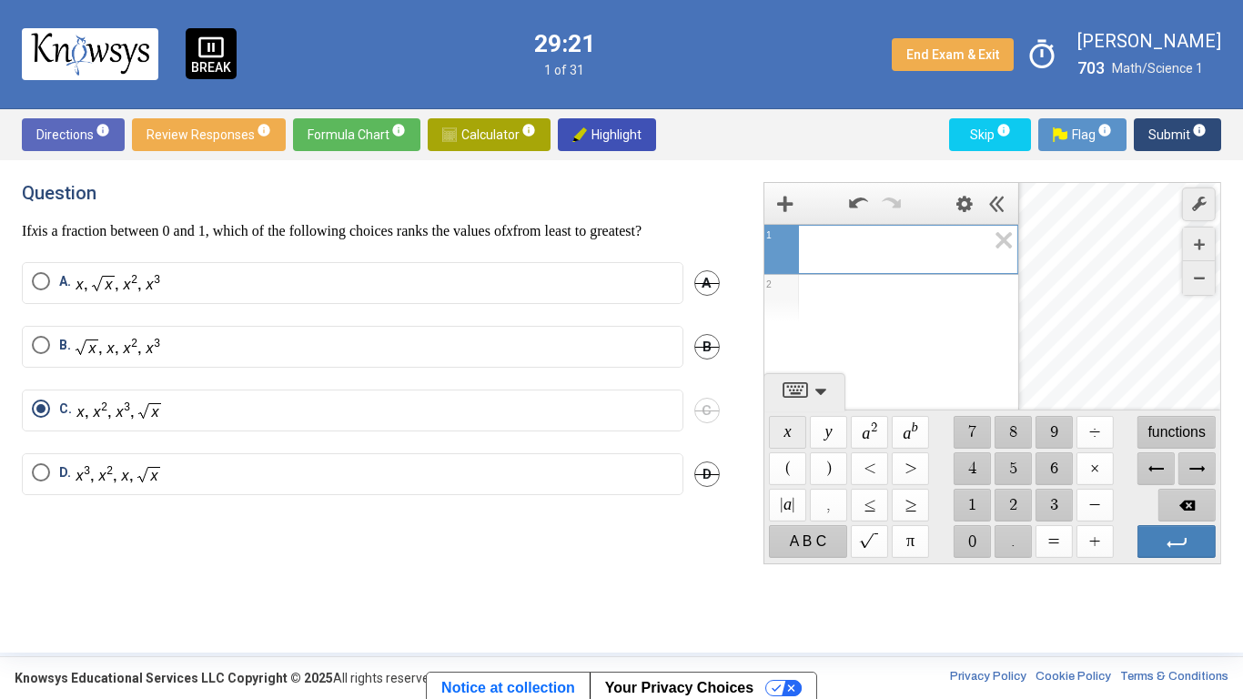
click at [789, 427] on span "$$ x" at bounding box center [787, 432] width 37 height 33
click at [1092, 464] on span "$$ ×" at bounding box center [1093, 468] width 37 height 33
click at [1006, 498] on span "$$ 2" at bounding box center [1012, 505] width 37 height 33
click at [1177, 536] on span "Enter" at bounding box center [1176, 541] width 78 height 33
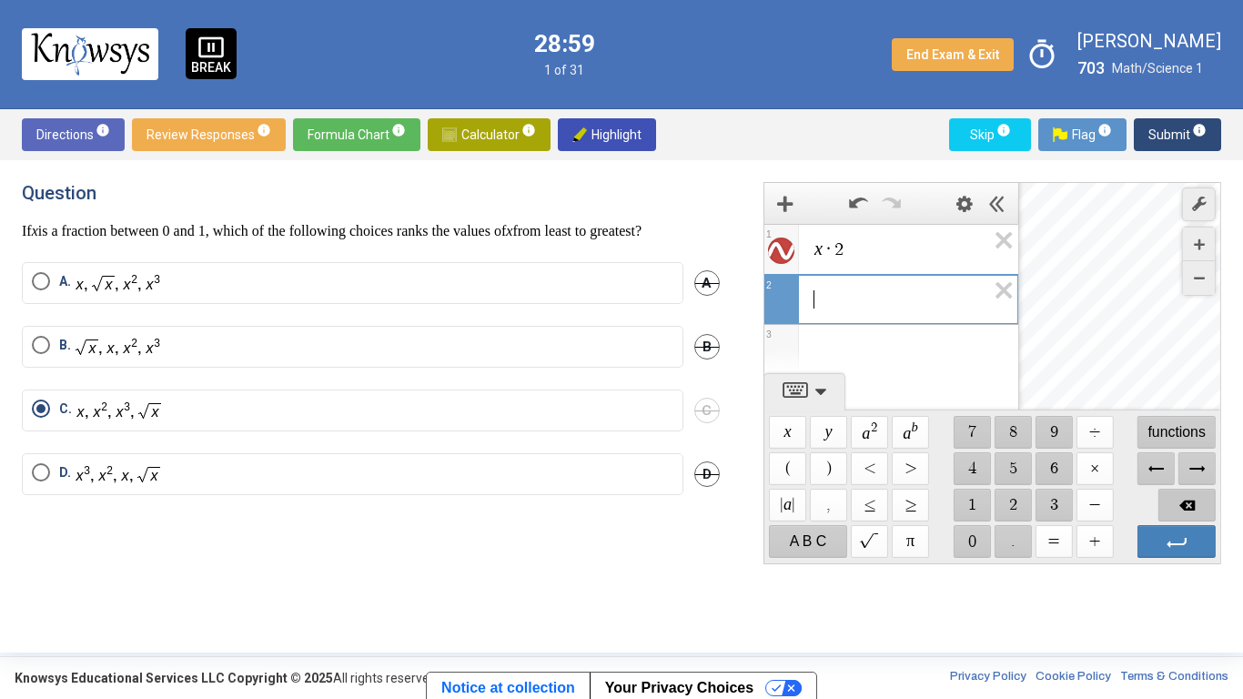
click at [1188, 499] on span "Backspace" at bounding box center [1186, 505] width 58 height 33
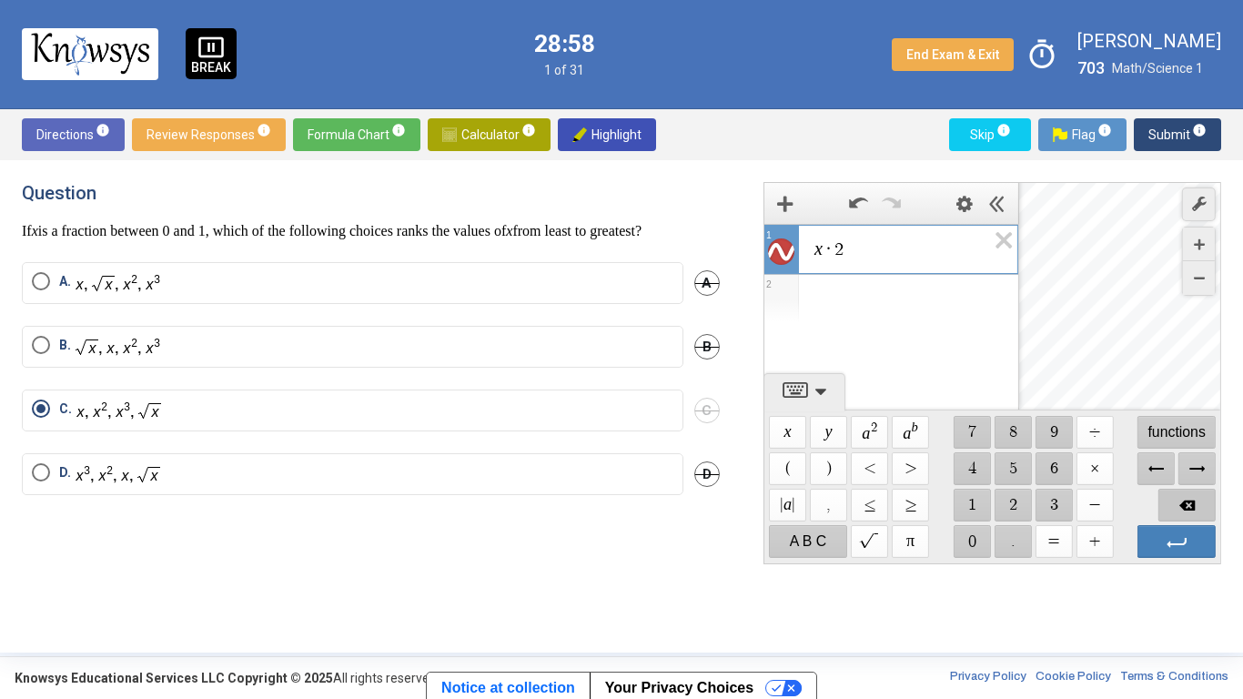
click at [1188, 499] on span "Backspace" at bounding box center [1186, 505] width 58 height 33
click at [1096, 462] on span "$$ ×" at bounding box center [1093, 468] width 37 height 33
click at [1000, 509] on span "$$ 2" at bounding box center [1012, 505] width 37 height 33
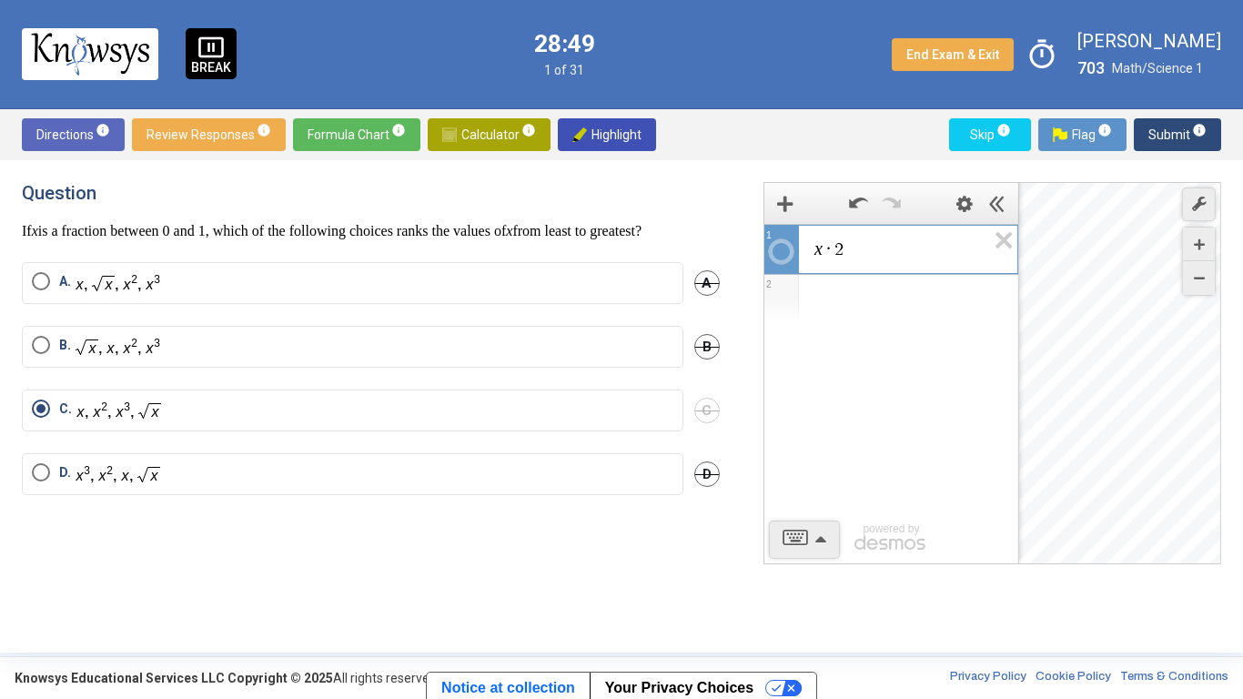
click at [868, 278] on div "Expression List" at bounding box center [891, 298] width 254 height 47
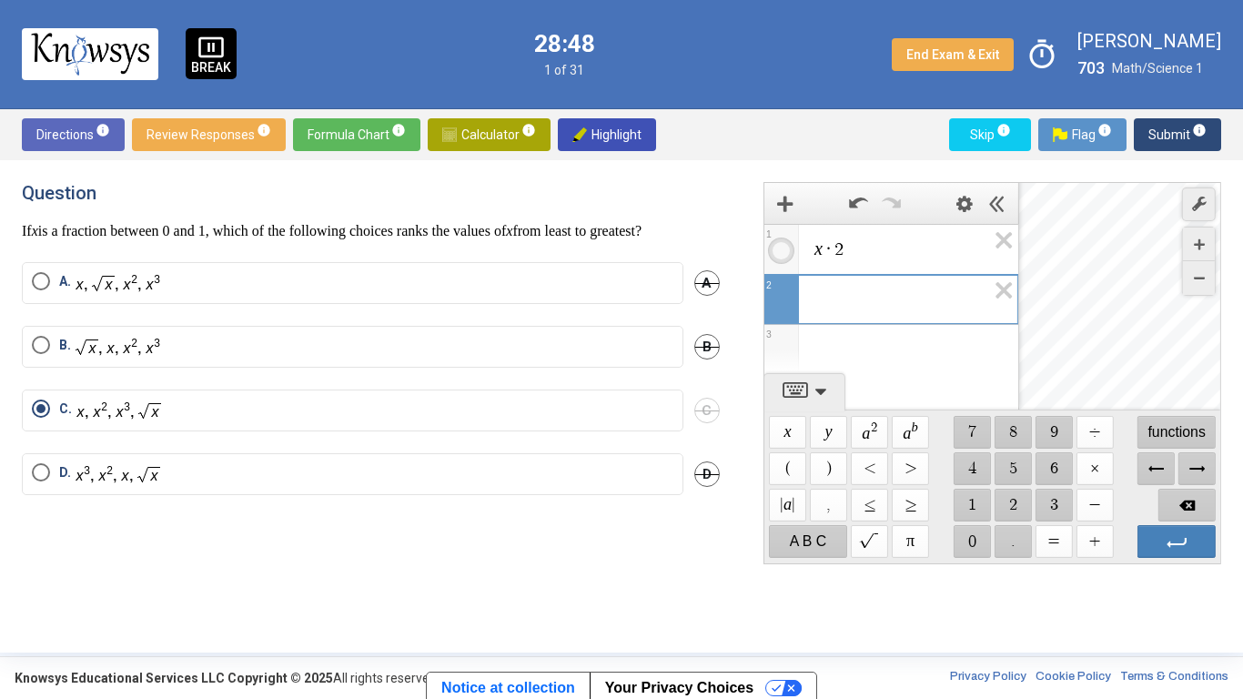
click at [903, 252] on span "x · 2" at bounding box center [899, 249] width 174 height 22
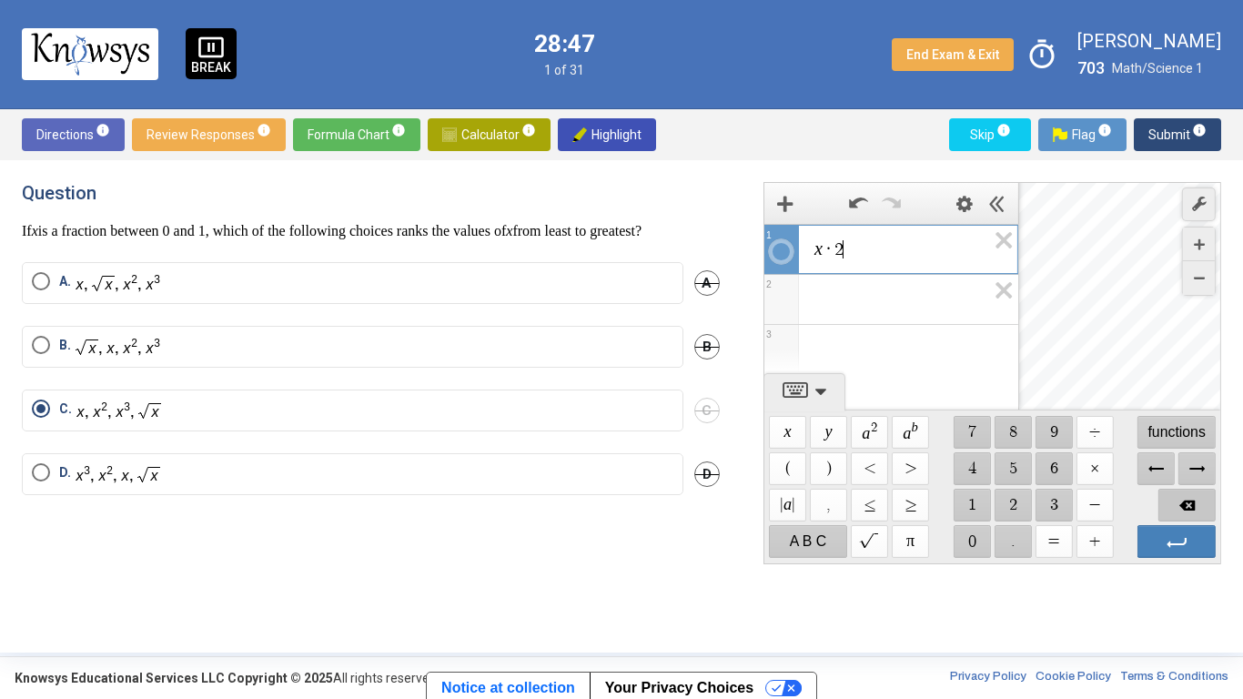
click at [1169, 499] on span "Backspace" at bounding box center [1186, 505] width 58 height 33
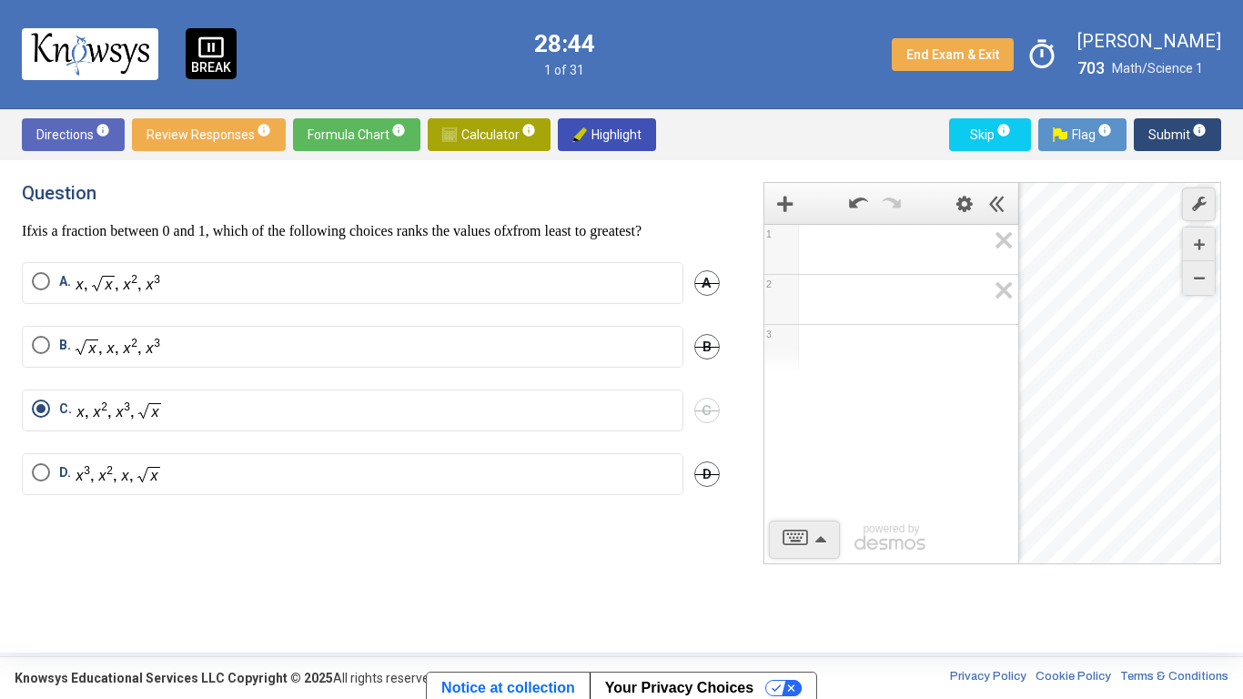
click at [973, 590] on div "1 2 3 powered by powered by $$ x $$ y $$ a 2 $$ a b $$ 7 $$ 8 $$ 9 $$ ÷ functio…" at bounding box center [980, 406] width 479 height 449
click at [1006, 294] on icon "Expression List" at bounding box center [997, 296] width 41 height 42
click at [720, 577] on div "Question If x is a fraction between 0 and 1, which of the following choices ran…" at bounding box center [382, 406] width 720 height 449
click at [510, 139] on span "Calculator info" at bounding box center [489, 134] width 94 height 33
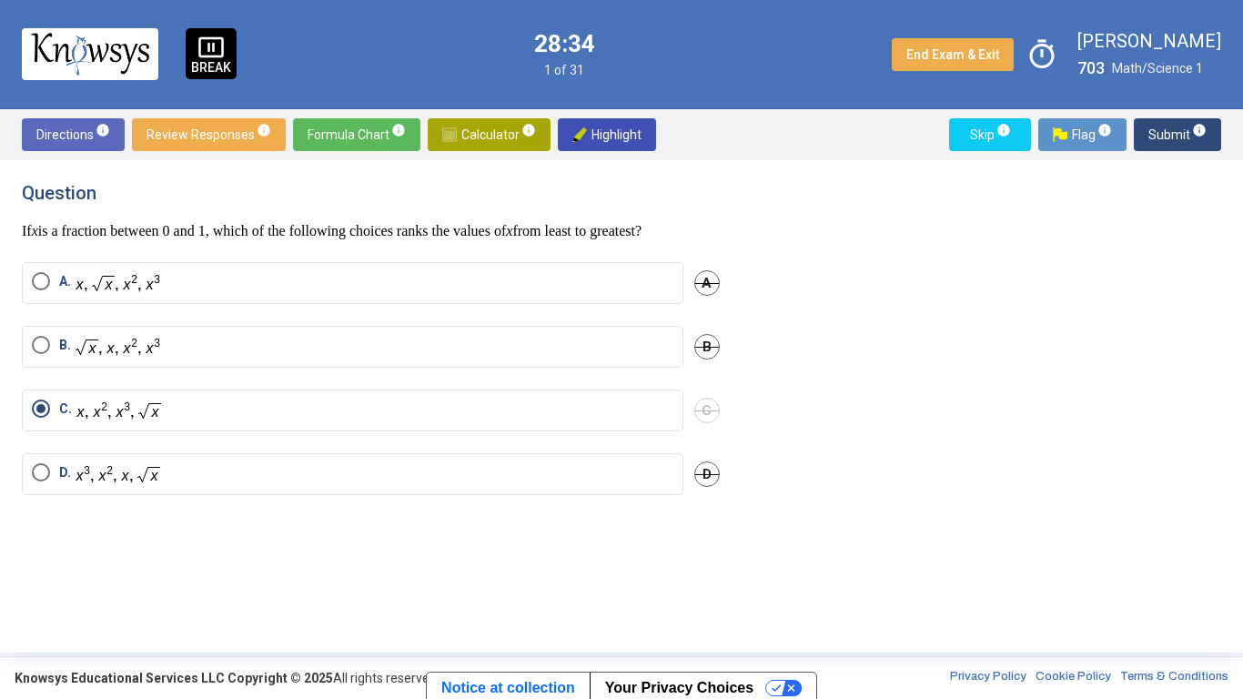
click at [1178, 146] on span "Submit info" at bounding box center [1177, 134] width 58 height 33
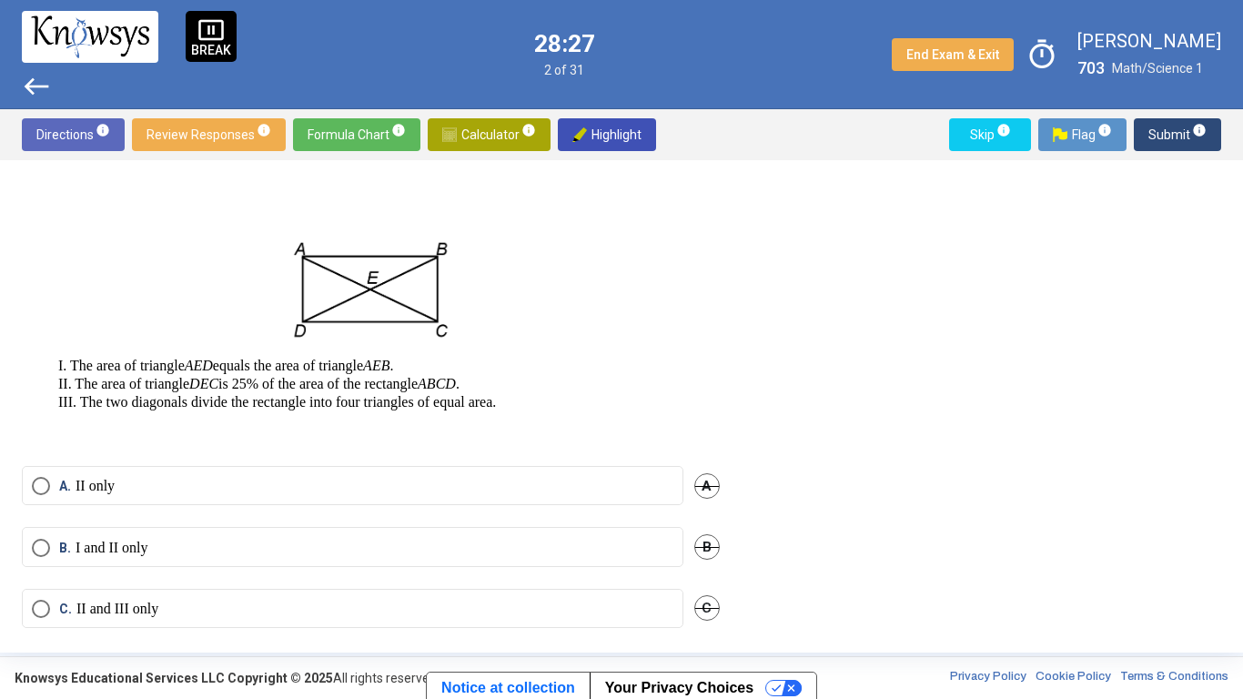
scroll to position [83, 0]
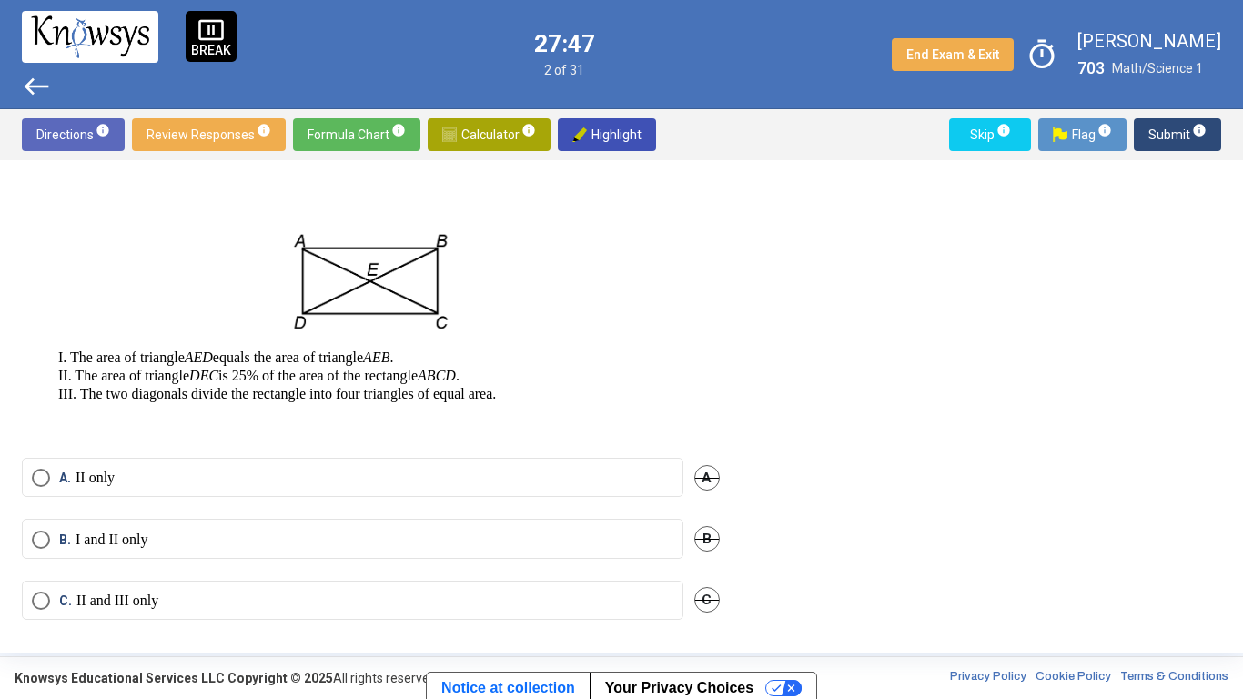
click at [560, 315] on p at bounding box center [371, 269] width 698 height 129
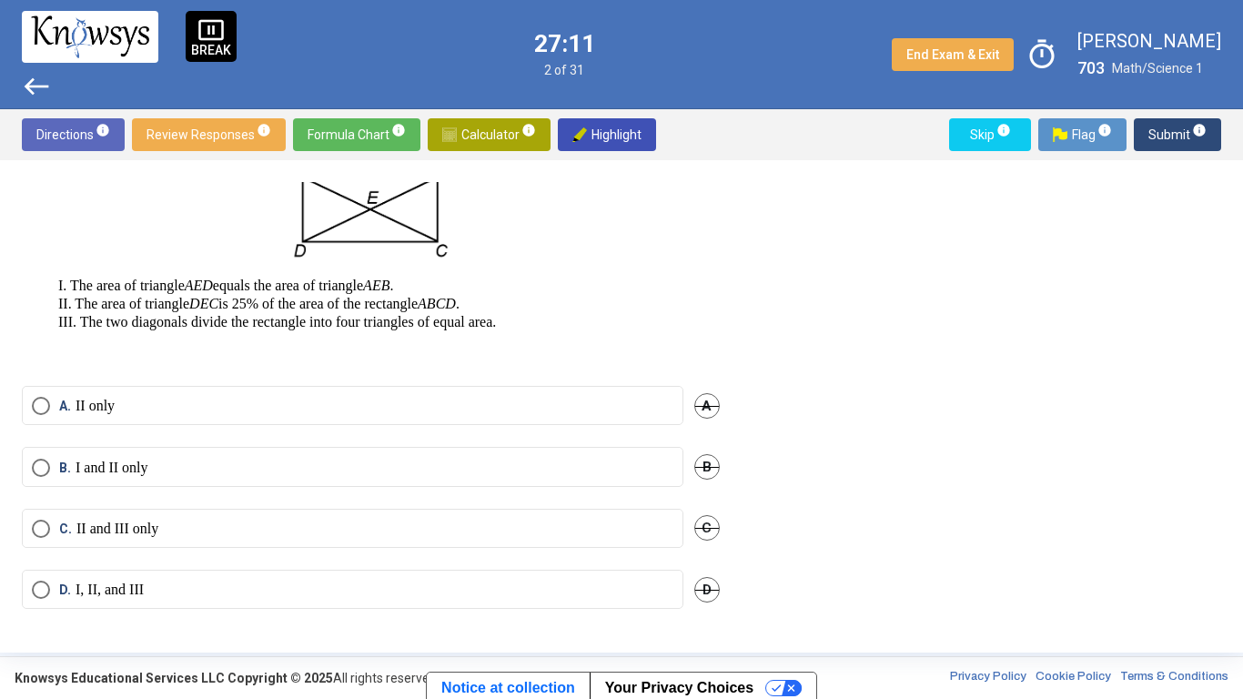
click at [557, 398] on label "A. II only" at bounding box center [352, 406] width 641 height 18
click at [1178, 138] on span "Submit info" at bounding box center [1177, 134] width 58 height 33
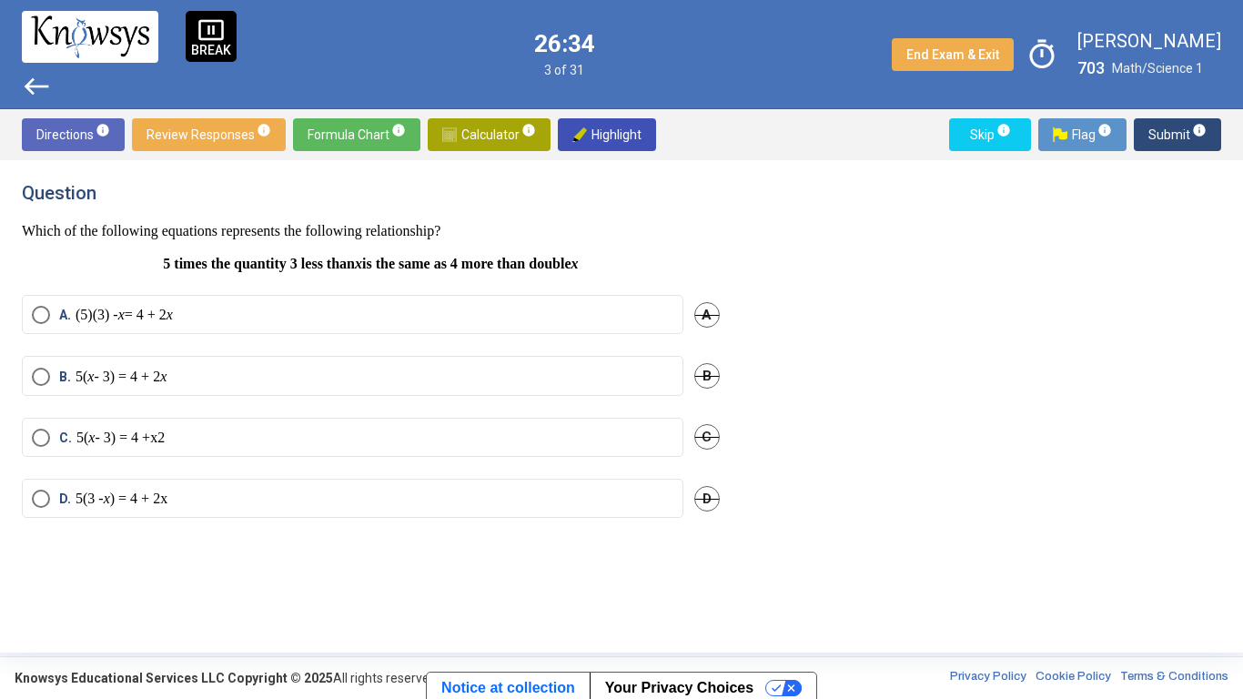
scroll to position [0, 0]
click at [490, 129] on span "Calculator info" at bounding box center [489, 134] width 94 height 33
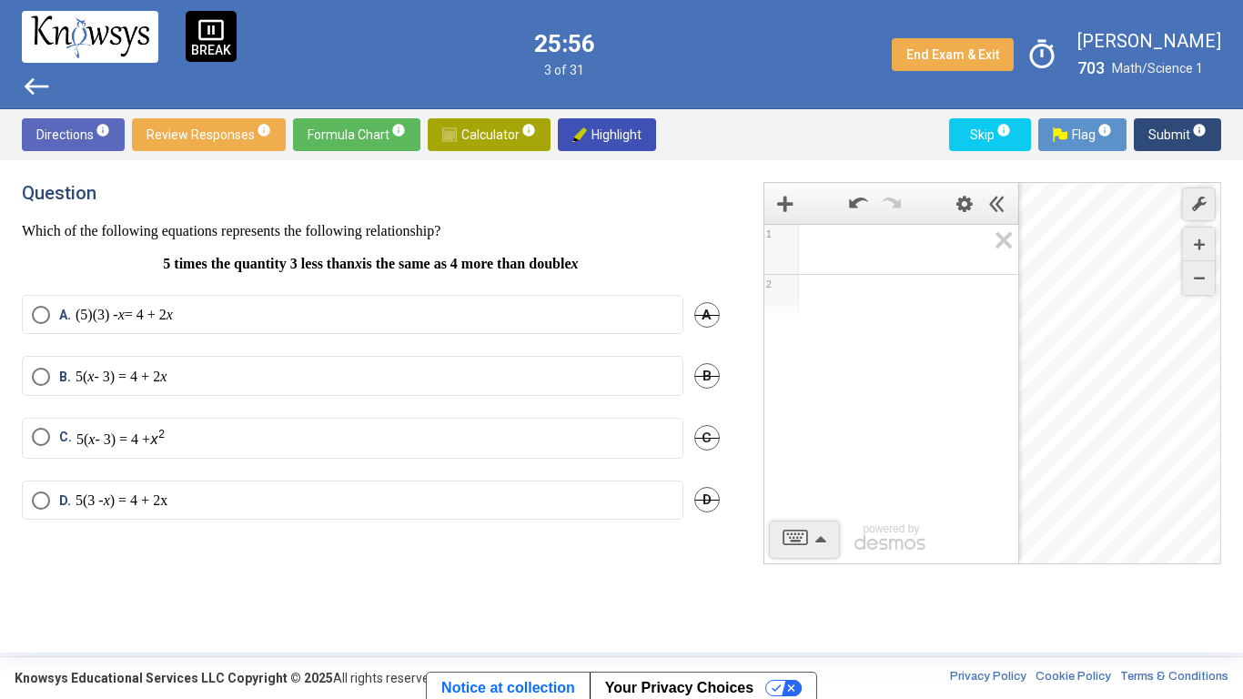
click at [859, 244] on span "Math Input:" at bounding box center [899, 249] width 174 height 22
click at [905, 432] on div "5 ​ 1 2 powered by" at bounding box center [891, 394] width 254 height 340
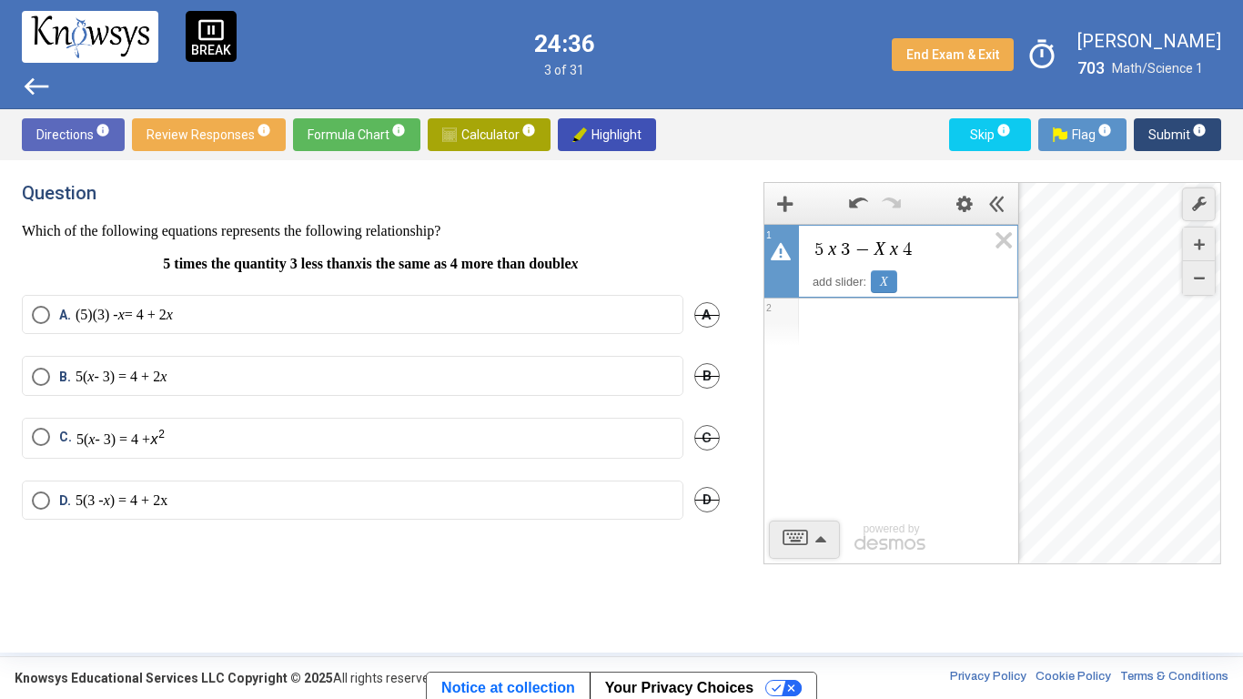
click at [902, 340] on div "Expression List" at bounding box center [891, 321] width 254 height 47
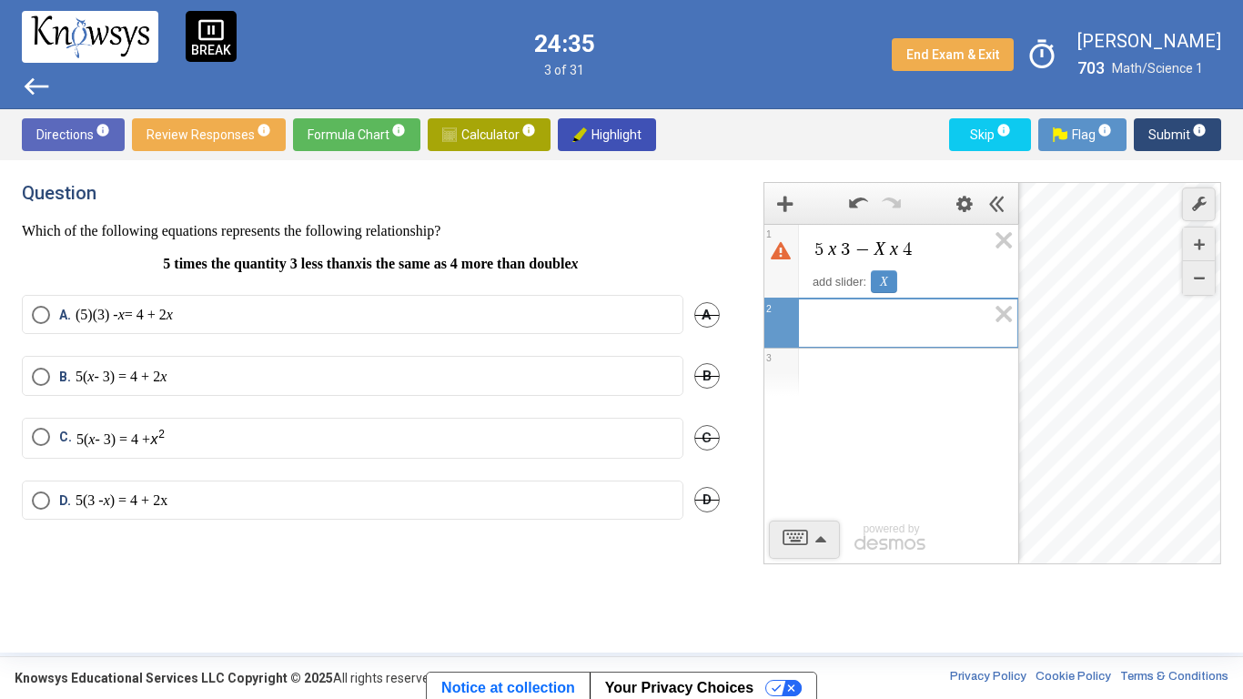
click at [944, 459] on div "5 x 3 − X x 4 add slider: X 1 ​ 2 3 powered by" at bounding box center [891, 394] width 254 height 340
click at [1004, 315] on icon "Expression List" at bounding box center [997, 319] width 41 height 42
click at [741, 552] on div "5 x 3 − X x 4 add slider: X 1 2 powered by powered by $$ x $$ y $$ a 2 $$ a b $…" at bounding box center [980, 406] width 479 height 449
click at [883, 277] on div "X" at bounding box center [884, 281] width 26 height 23
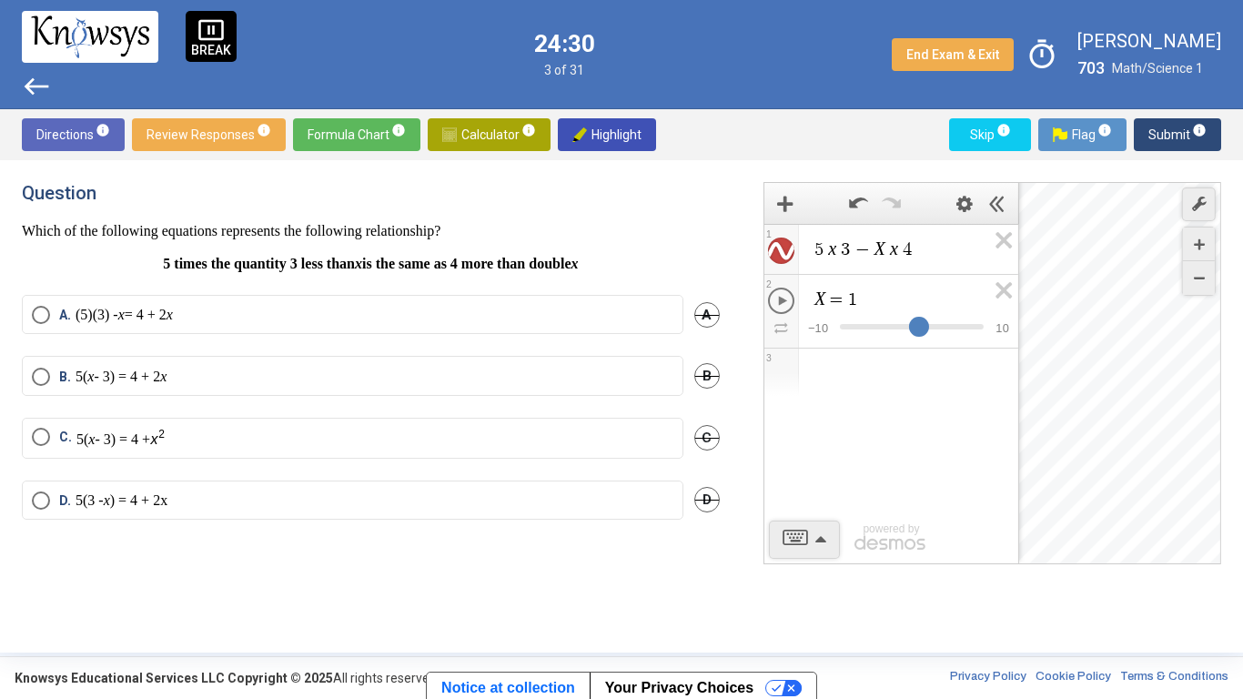
drag, startPoint x: 920, startPoint y: 328, endPoint x: 948, endPoint y: 333, distance: 28.6
click at [929, 333] on div "Expression List" at bounding box center [919, 327] width 20 height 20
click at [912, 324] on div "Expression List" at bounding box center [912, 324] width 144 height 0
drag, startPoint x: 903, startPoint y: 326, endPoint x: 929, endPoint y: 338, distance: 29.3
click at [929, 338] on div "Expression List" at bounding box center [937, 334] width 35 height 35
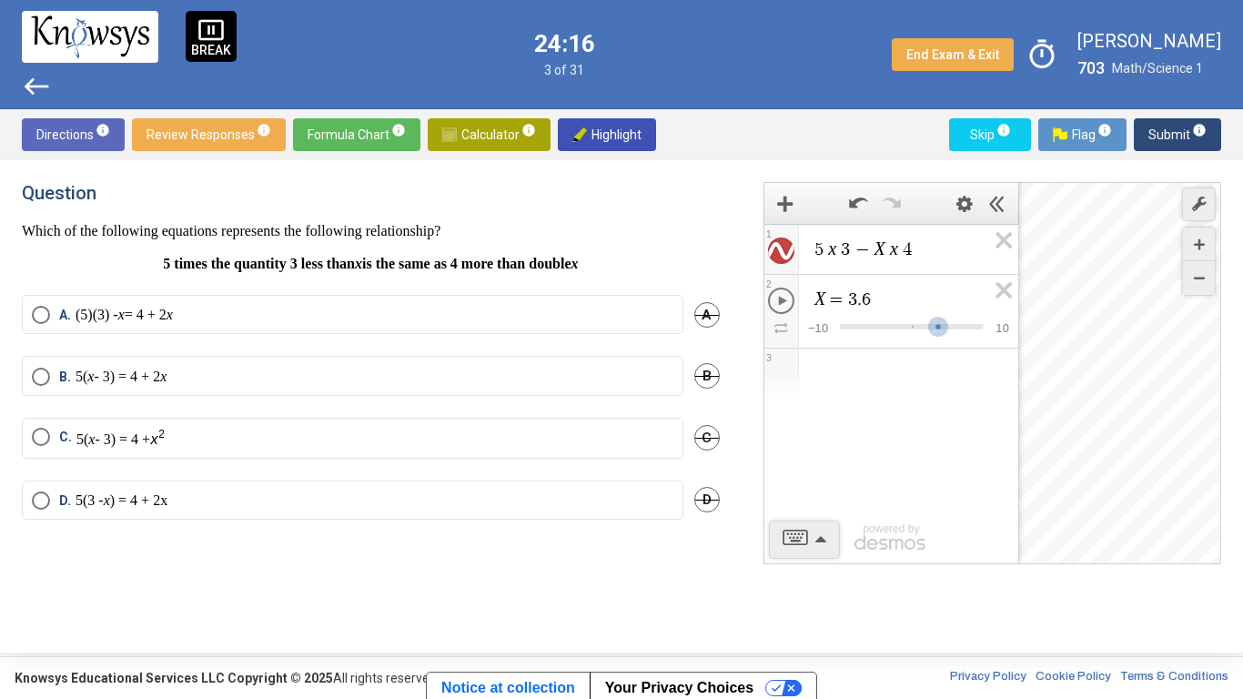
click at [943, 429] on div "5 x 3 − X x 4 1 X = 3 . 6 $$ − 1 0 $$ 1 0 2 3 powered by" at bounding box center [891, 394] width 254 height 340
click at [1004, 285] on icon "Expression List" at bounding box center [997, 296] width 41 height 42
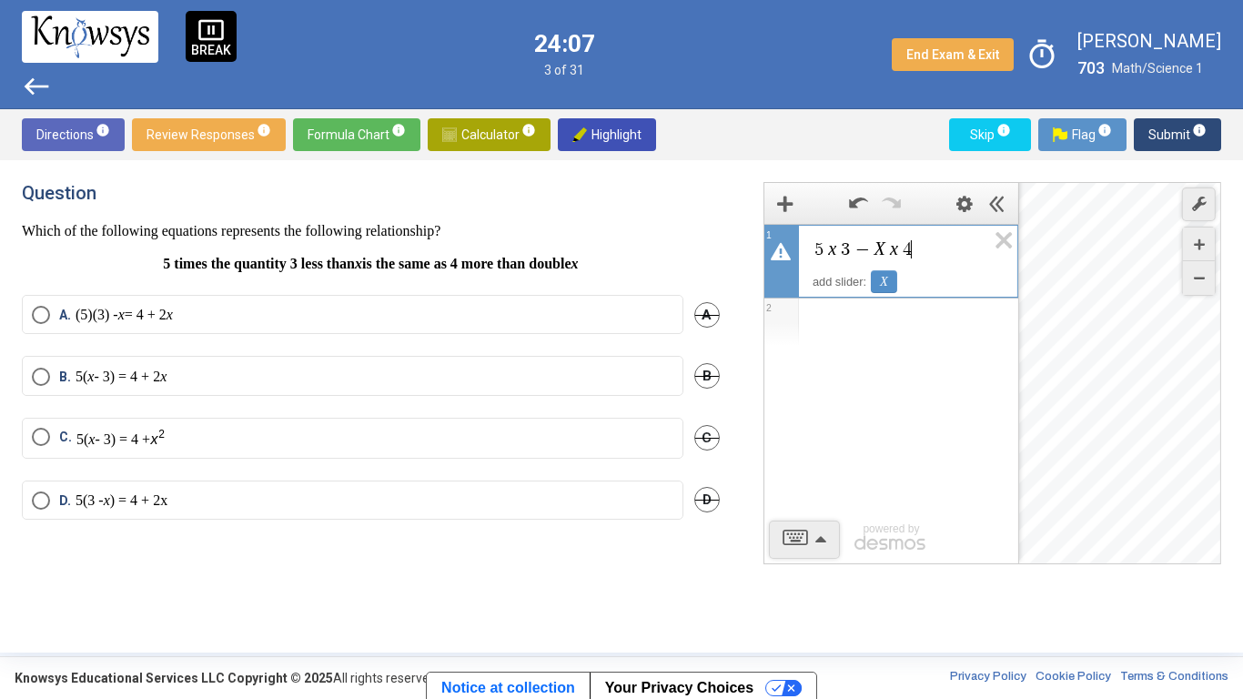
click at [916, 244] on span "5 x 3 − X x 4 ​" at bounding box center [898, 249] width 173 height 22
click at [797, 516] on div "5 x 3 − 4 ​ 1 2 powered by" at bounding box center [891, 394] width 254 height 340
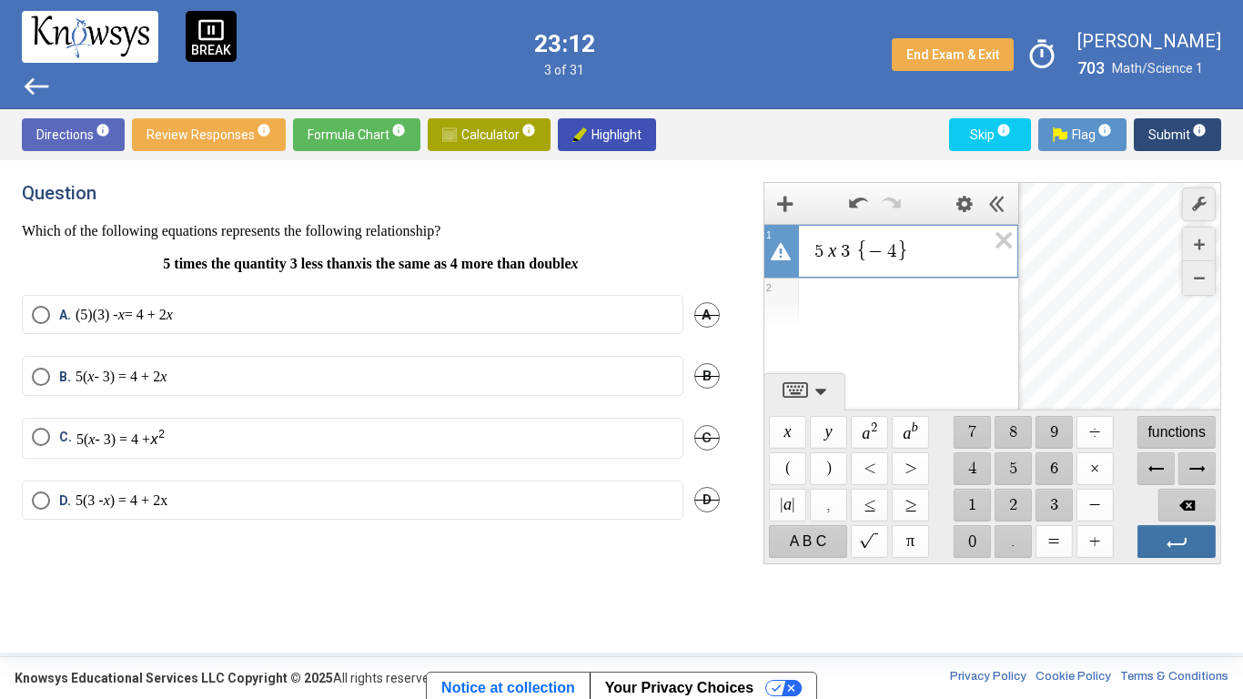
click at [1146, 527] on span "Enter" at bounding box center [1176, 541] width 78 height 33
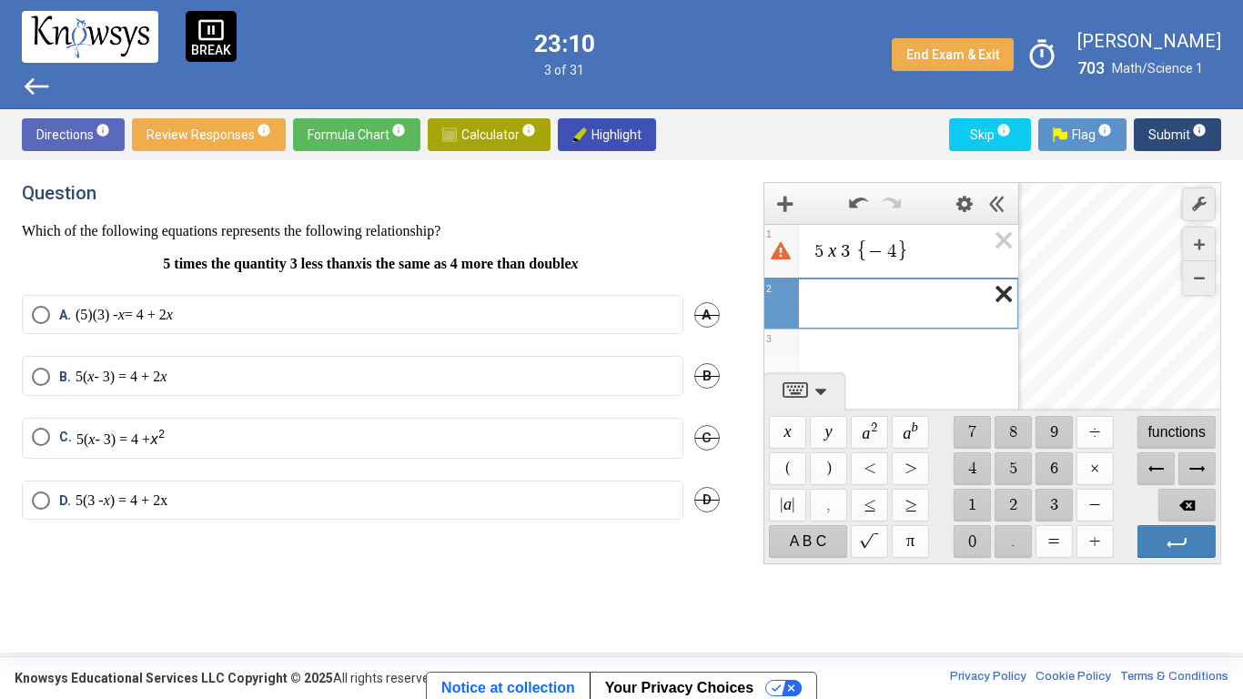
click at [1005, 297] on icon "Expression List" at bounding box center [997, 299] width 41 height 42
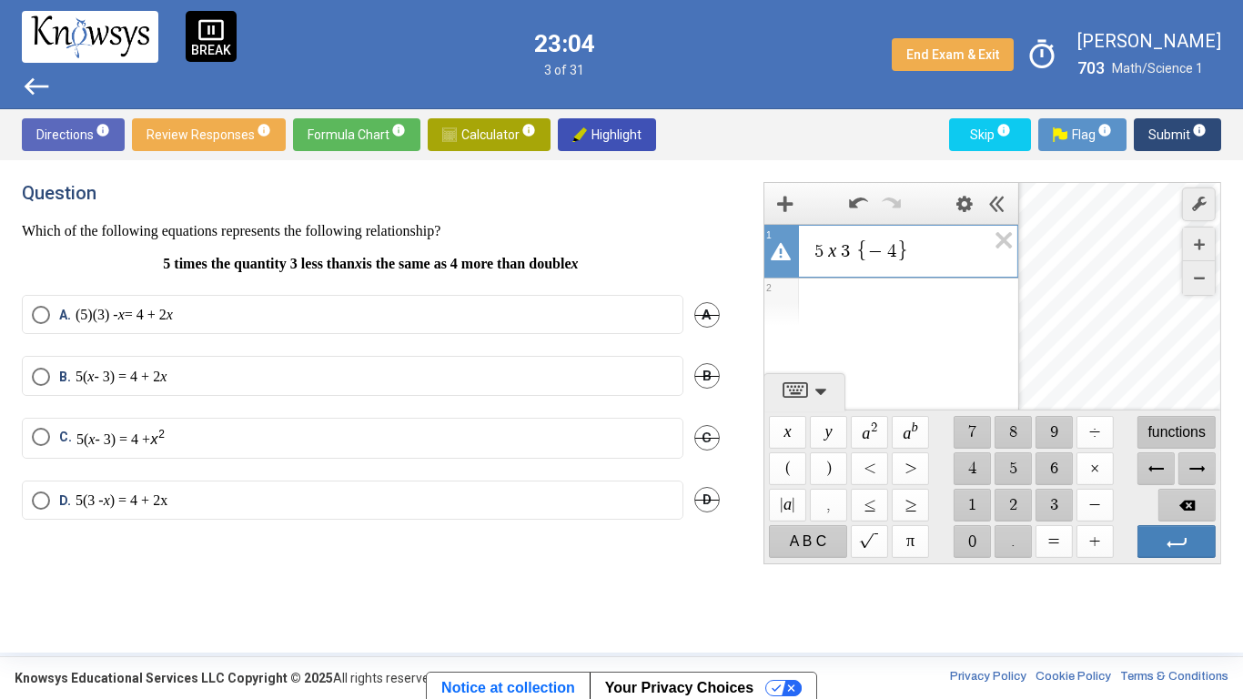
click at [1188, 430] on span "functions" at bounding box center [1176, 432] width 78 height 33
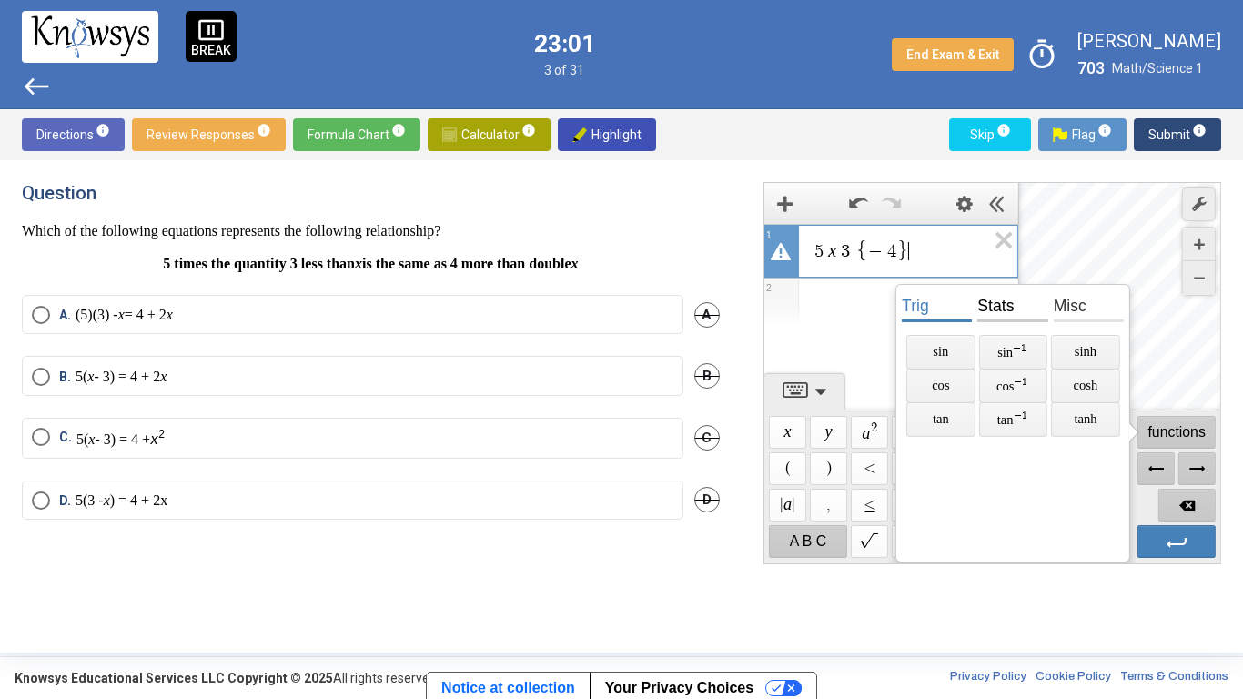
click at [1014, 311] on span "stats" at bounding box center [1012, 304] width 70 height 35
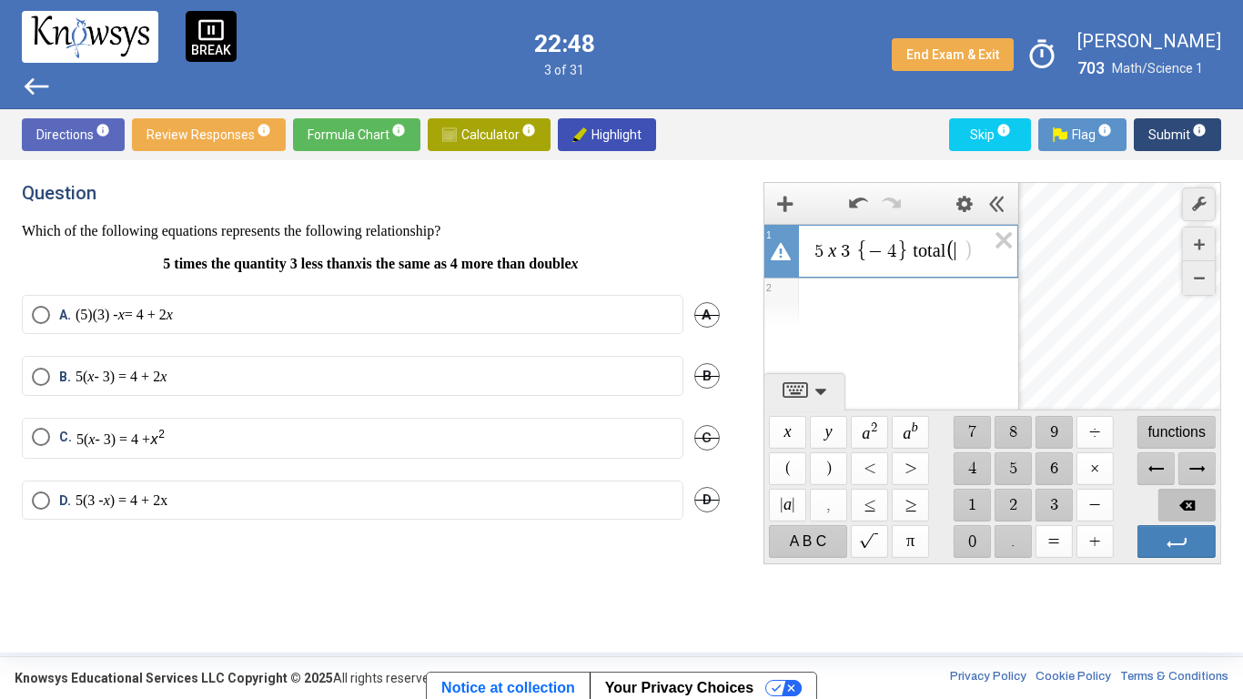
click at [1196, 508] on span "Backspace" at bounding box center [1186, 505] width 58 height 33
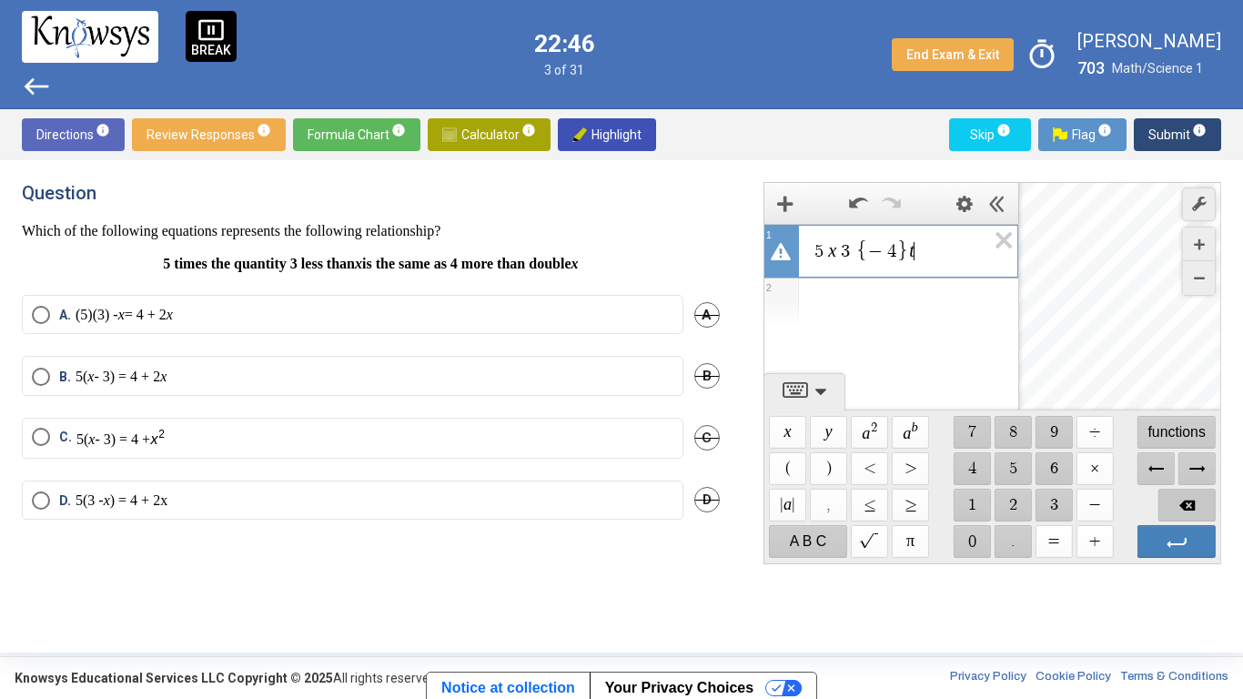
click at [1196, 508] on span "Backspace" at bounding box center [1186, 505] width 58 height 33
click at [1056, 540] on span "$$ =" at bounding box center [1052, 541] width 37 height 33
click at [1176, 507] on span "Backspace" at bounding box center [1186, 505] width 58 height 33
click at [1169, 501] on span "Backspace" at bounding box center [1186, 505] width 58 height 33
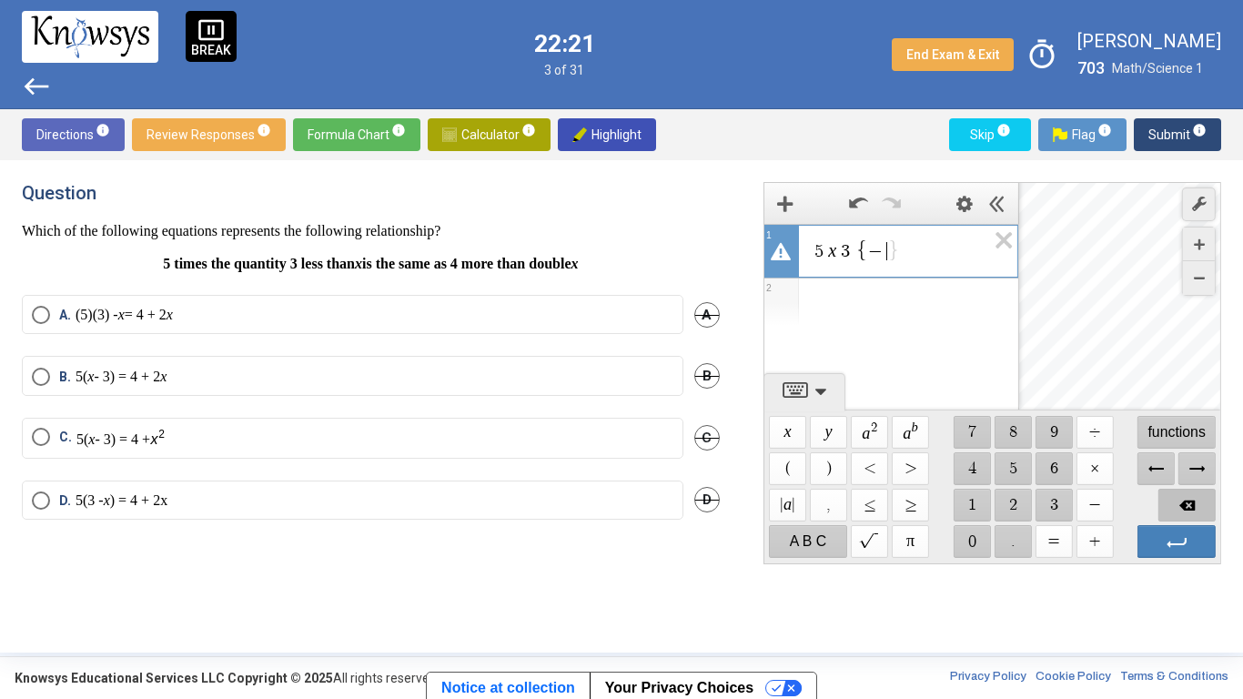
click at [1169, 501] on span "Backspace" at bounding box center [1186, 505] width 58 height 33
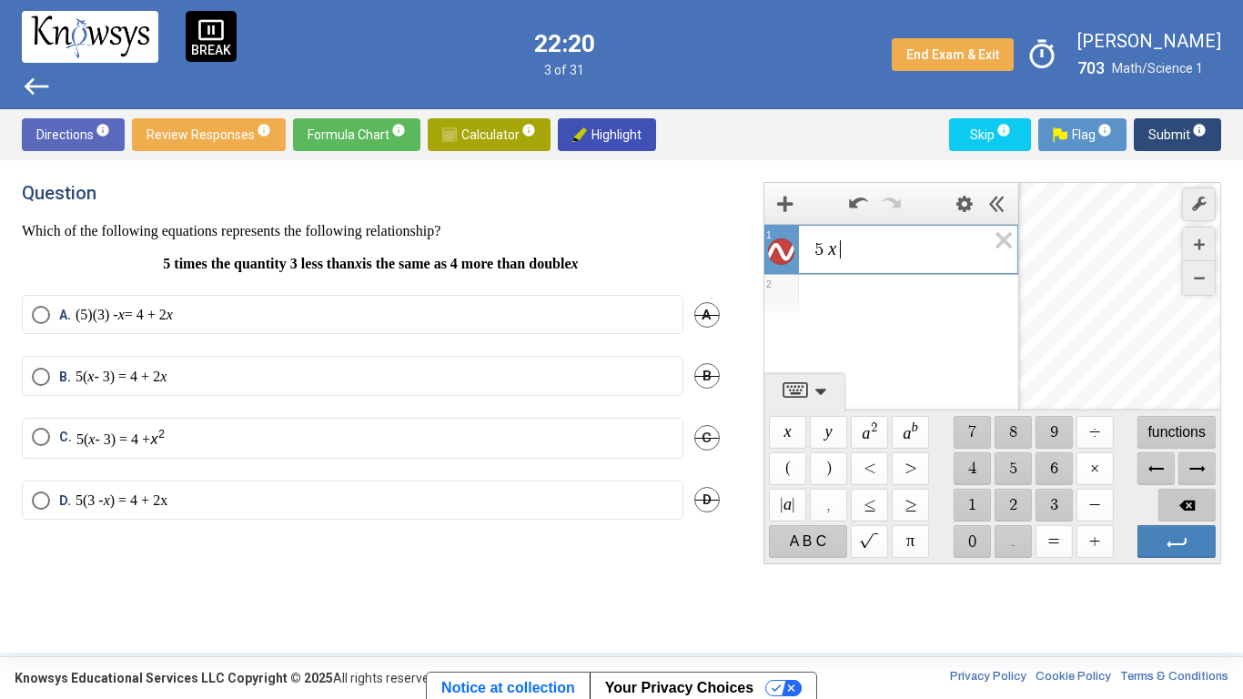
click at [1169, 501] on span "Backspace" at bounding box center [1186, 505] width 58 height 33
click at [499, 135] on span "Calculator info" at bounding box center [489, 134] width 94 height 33
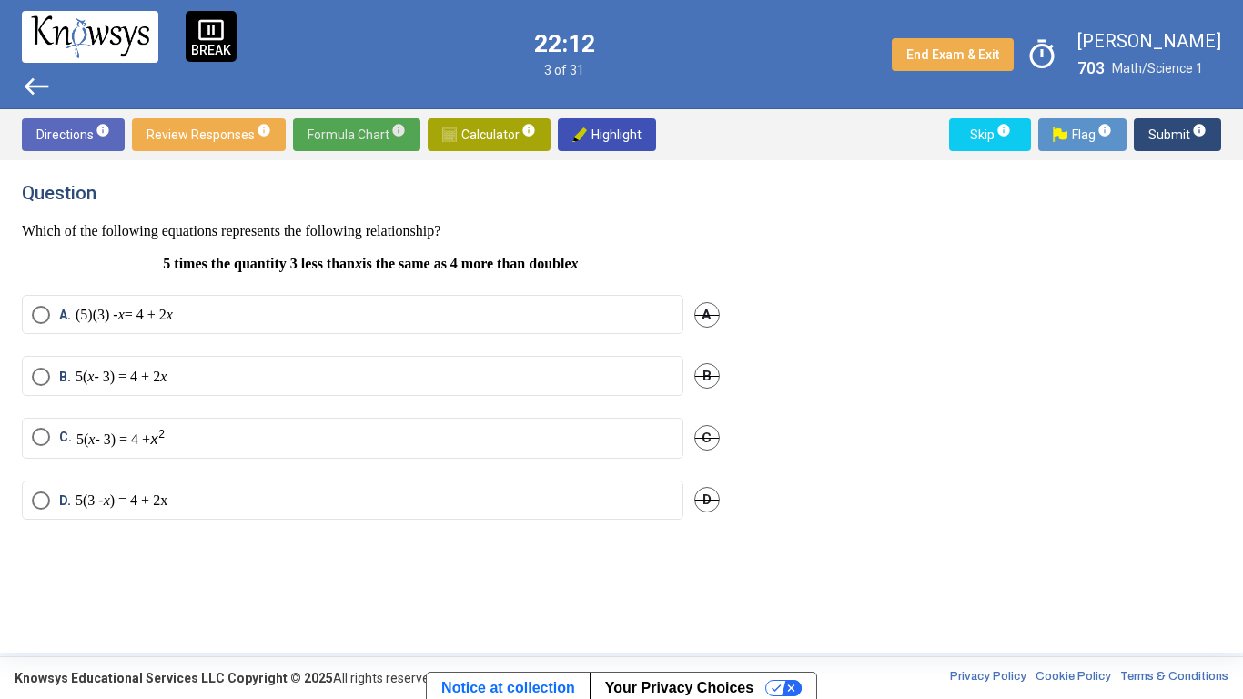
click at [383, 127] on span "Formula Chart info" at bounding box center [357, 134] width 98 height 33
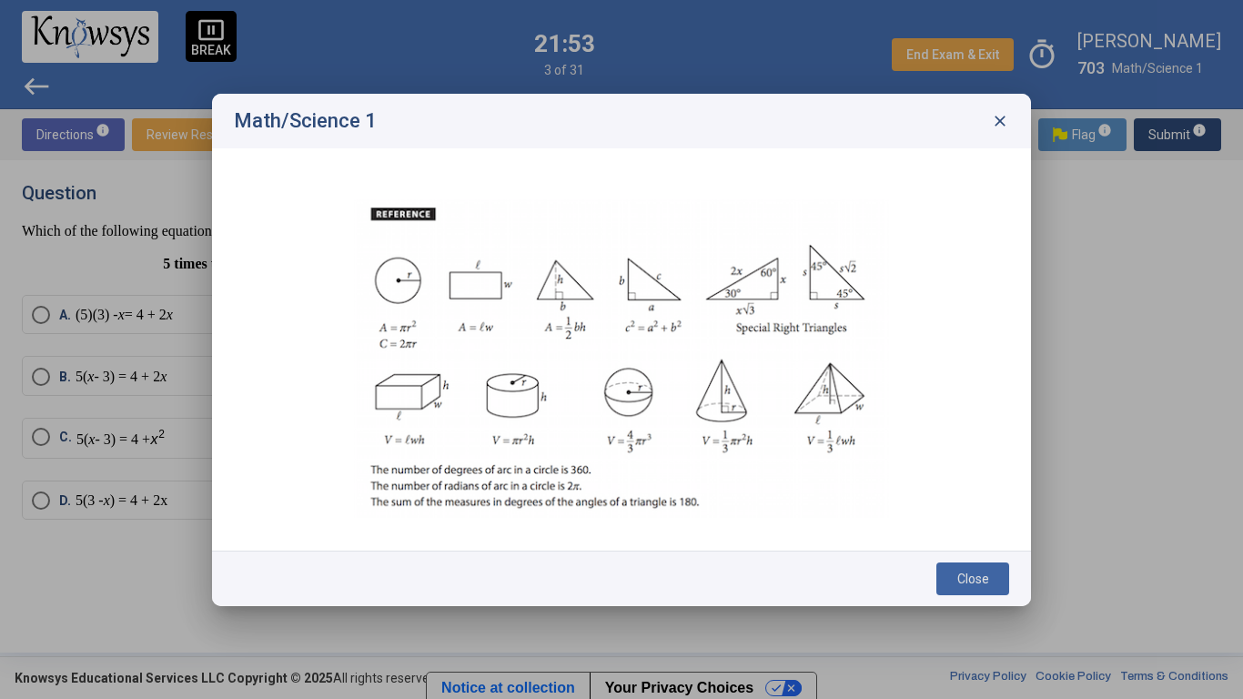
click at [1001, 124] on span "close" at bounding box center [1000, 121] width 18 height 18
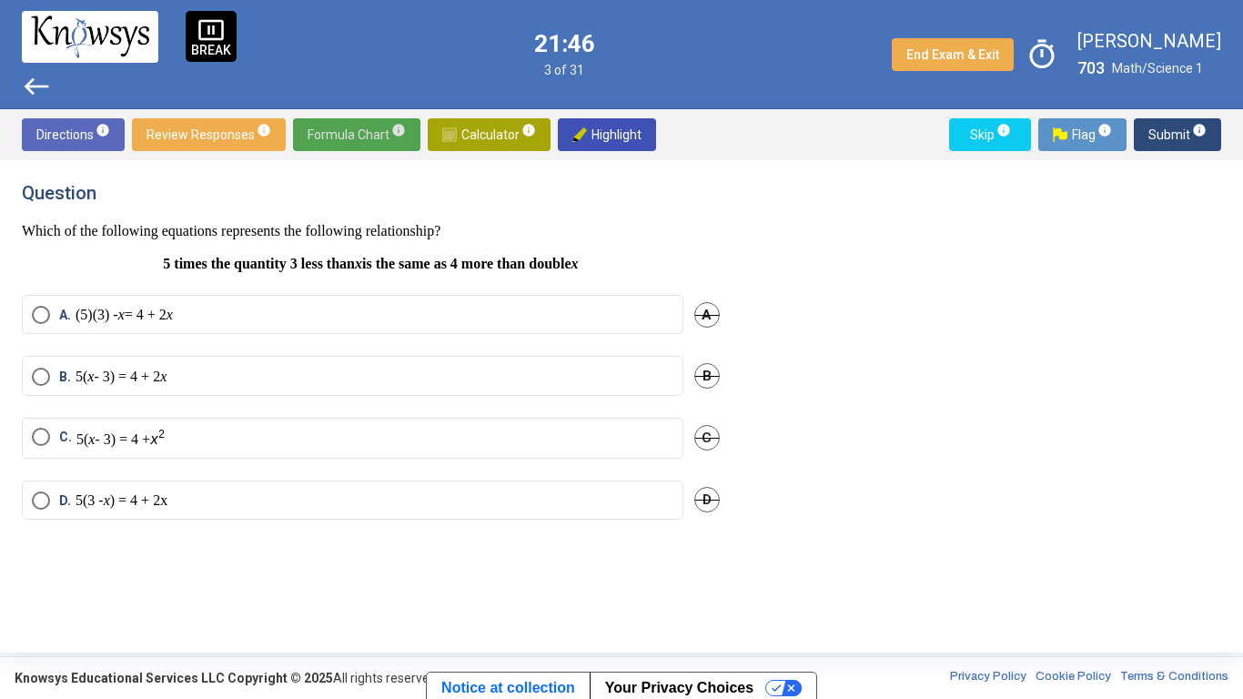
click at [526, 308] on label "A. (5)(3) - x = 4 + 2 x" at bounding box center [352, 315] width 641 height 18
click at [1159, 124] on span "Submit info" at bounding box center [1177, 134] width 58 height 33
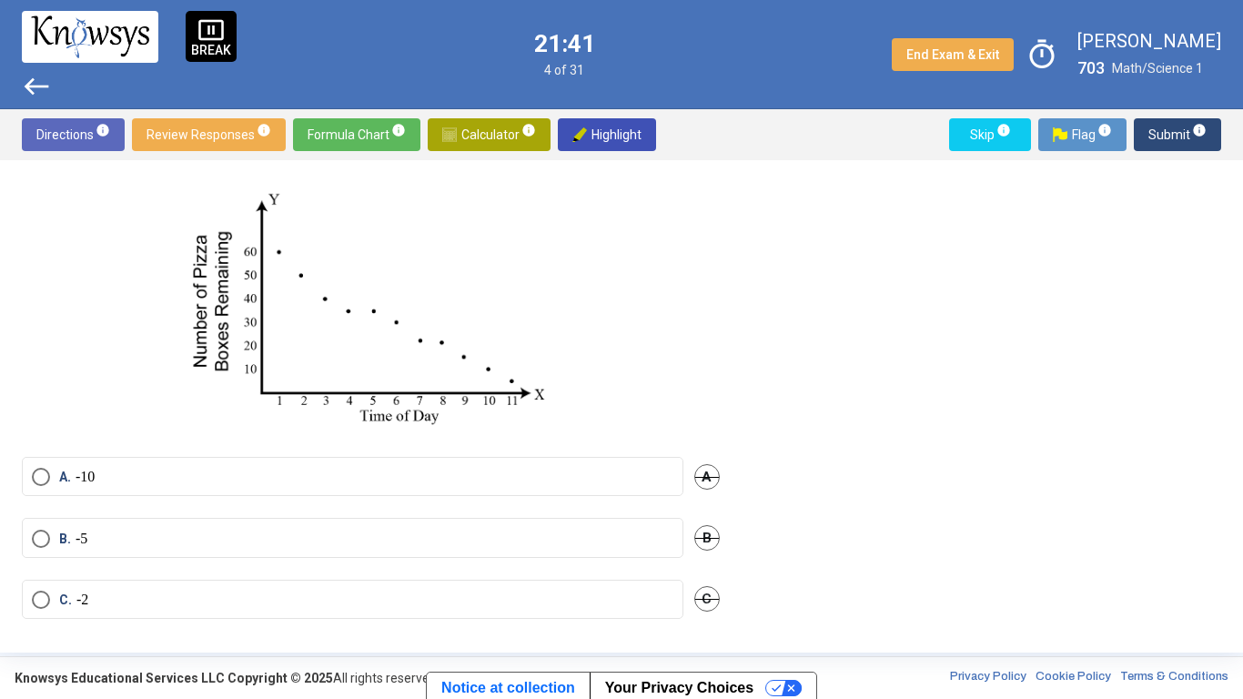
scroll to position [208, 0]
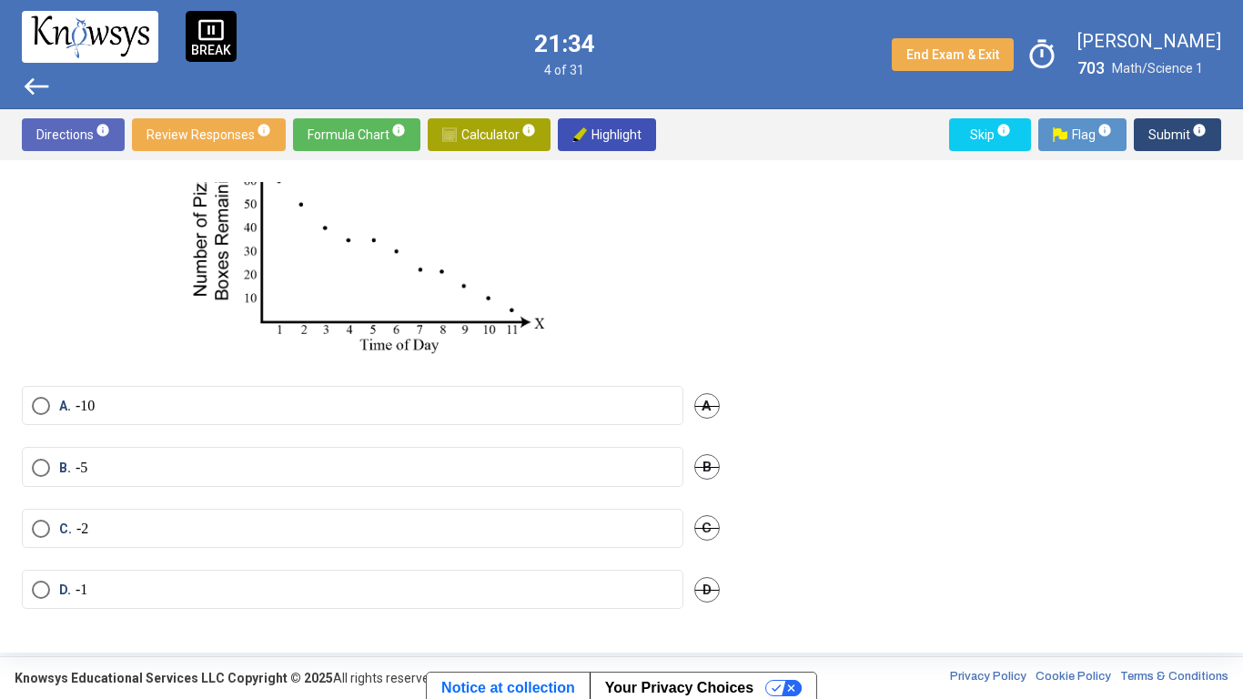
click at [457, 409] on label "A. -10" at bounding box center [352, 406] width 641 height 18
click at [1182, 133] on span "Submit info" at bounding box center [1177, 134] width 58 height 33
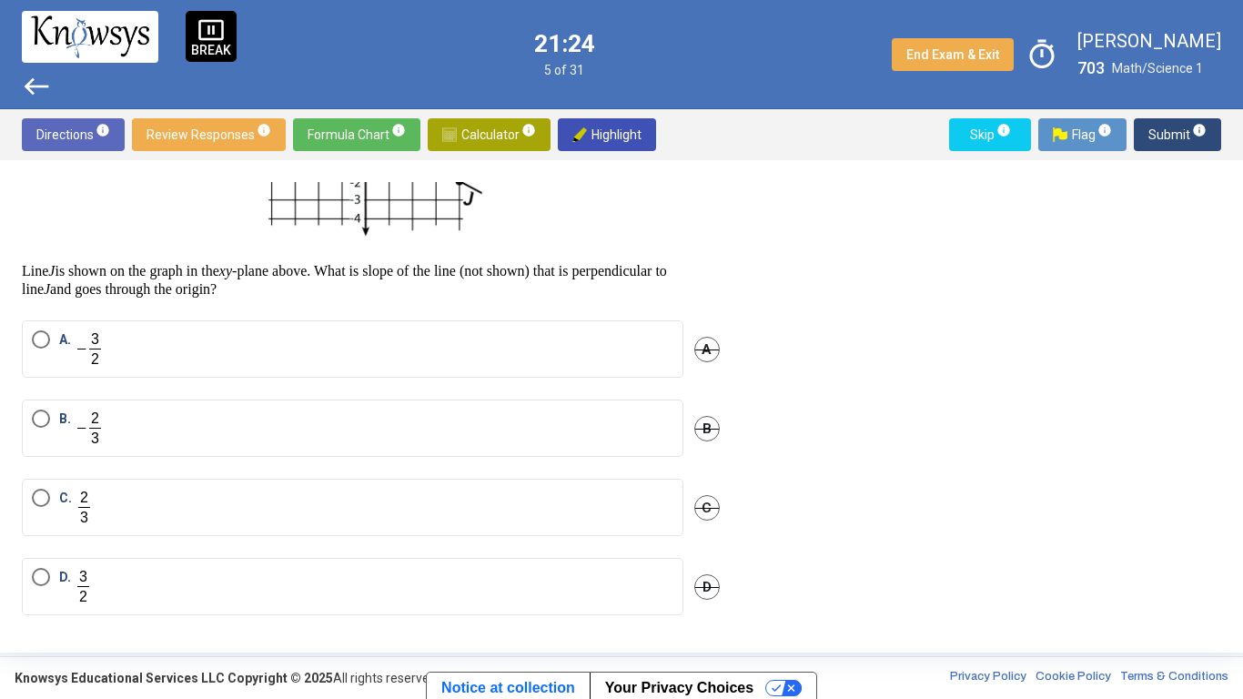
click at [441, 206] on img at bounding box center [370, 140] width 257 height 216
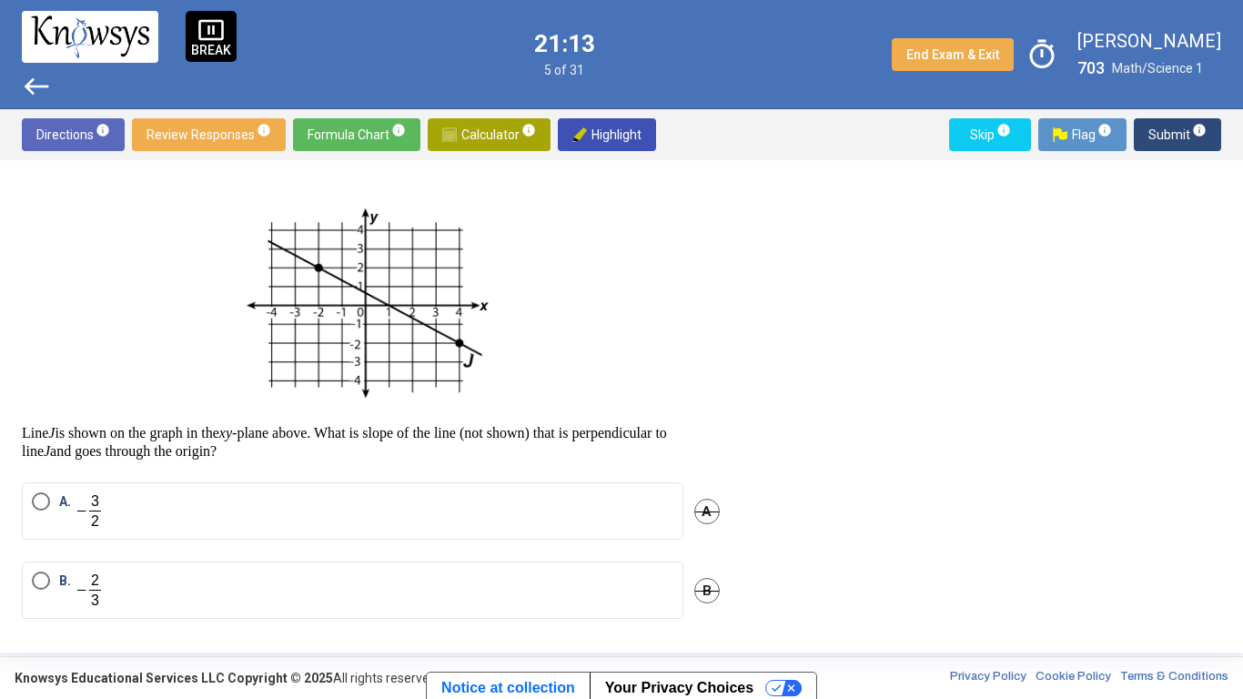
scroll to position [49, 0]
drag, startPoint x: 311, startPoint y: 260, endPoint x: 486, endPoint y: 343, distance: 193.3
click at [486, 343] on img at bounding box center [370, 299] width 257 height 216
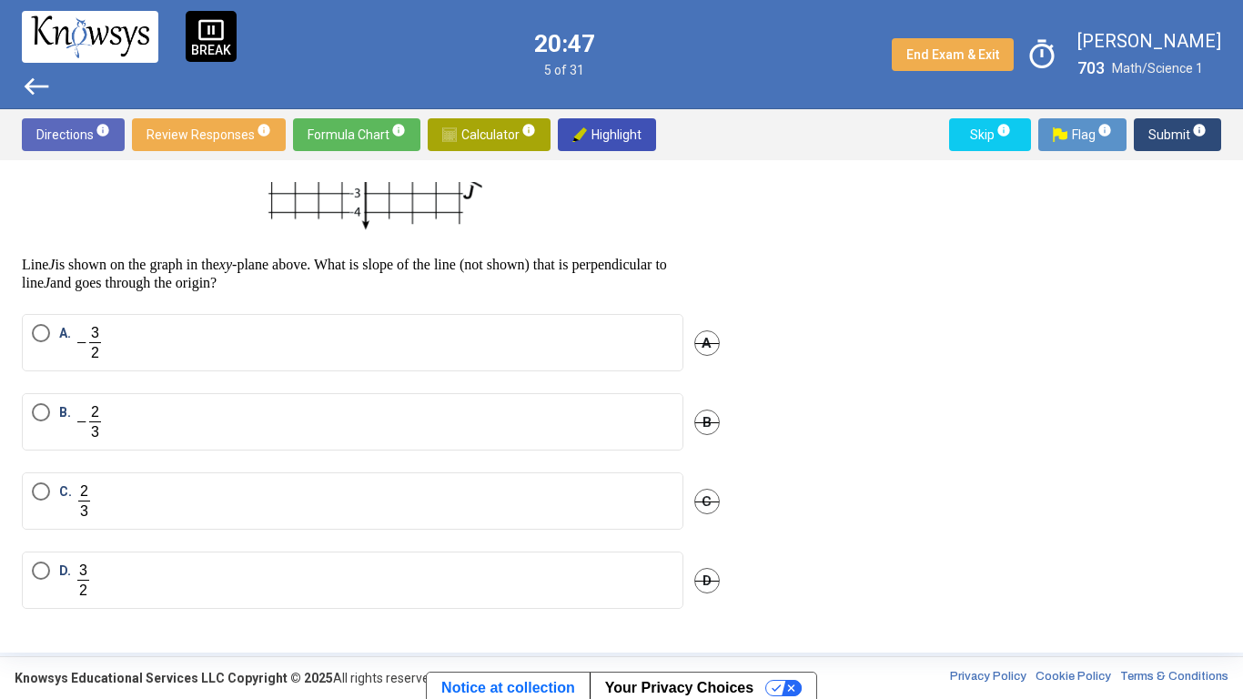
click at [133, 337] on label "A." at bounding box center [352, 342] width 641 height 37
click at [1156, 136] on span "Submit info" at bounding box center [1177, 134] width 58 height 33
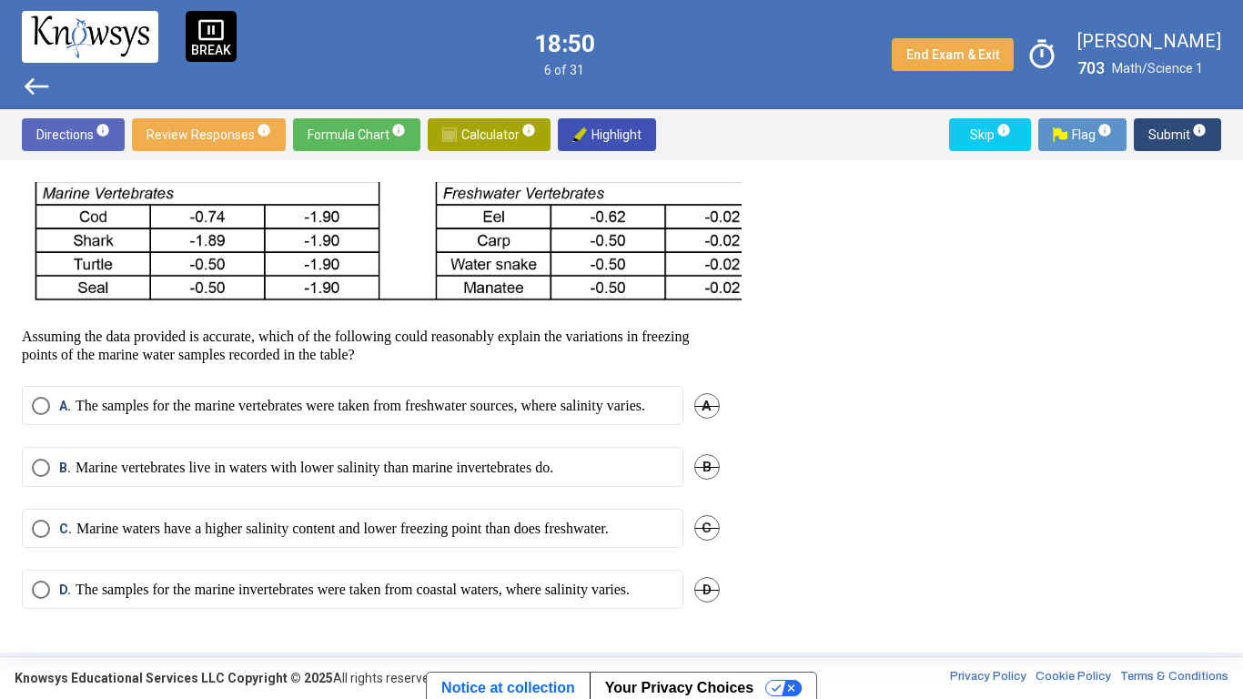
scroll to position [721, 0]
click at [702, 393] on span "A" at bounding box center [706, 405] width 25 height 25
click at [586, 509] on mat-radio-button "C. Marine waters have a higher salinity content and lower freezing point than d…" at bounding box center [352, 528] width 661 height 39
click at [591, 519] on p "Marine waters have a higher salinity content and lower freezing point than does…" at bounding box center [342, 528] width 532 height 18
click at [1155, 131] on span "Submit info" at bounding box center [1177, 134] width 58 height 33
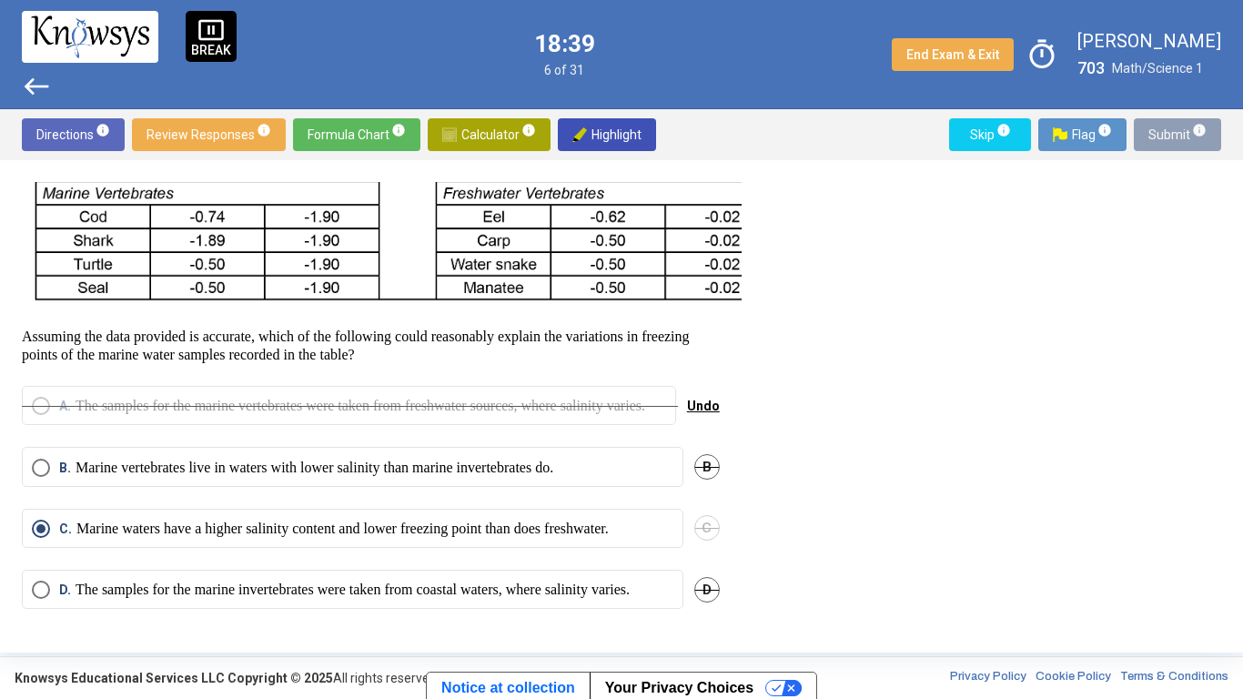
scroll to position [702, 0]
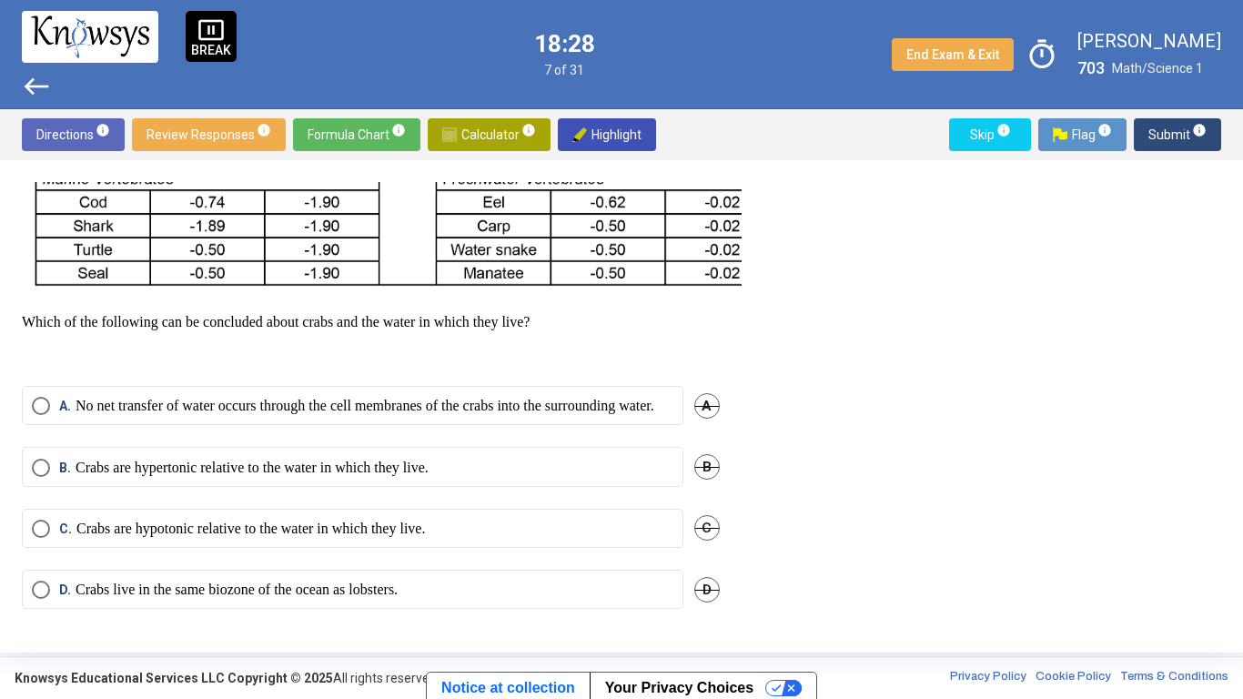
click at [654, 397] on p "No net transfer of water occurs through the cell membranes of the crabs into th…" at bounding box center [365, 406] width 579 height 18
click at [1151, 136] on span "Submit info" at bounding box center [1177, 134] width 58 height 33
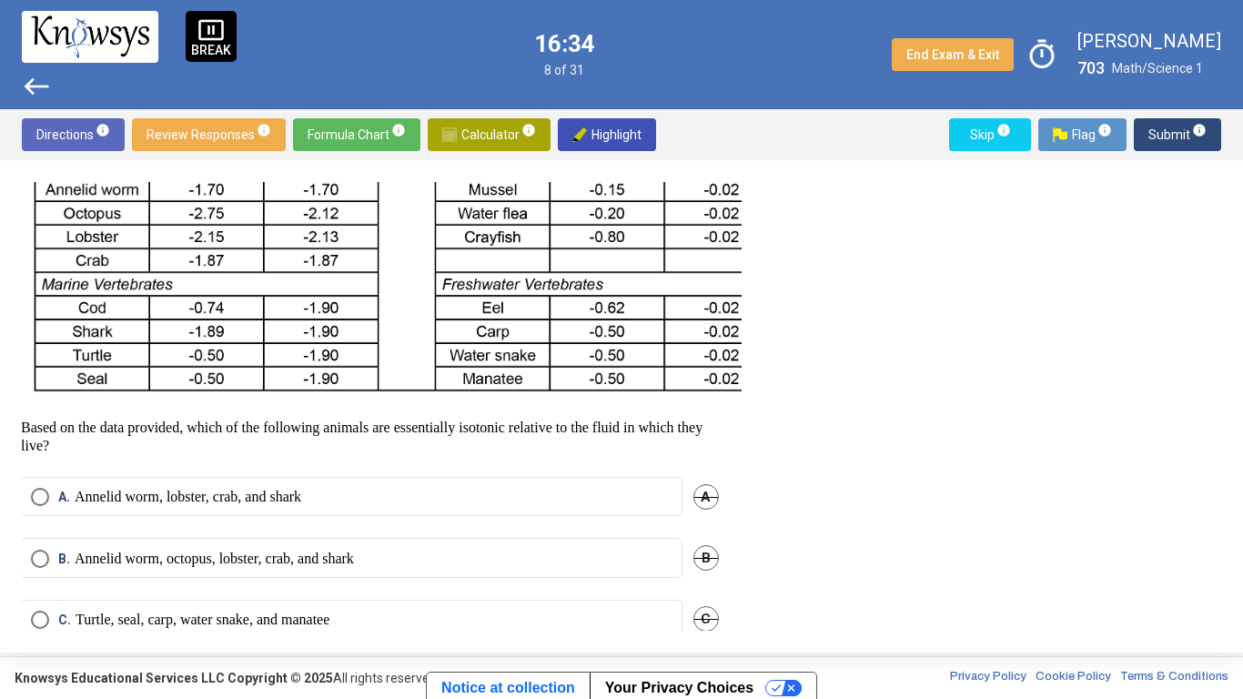
scroll to position [671, 1]
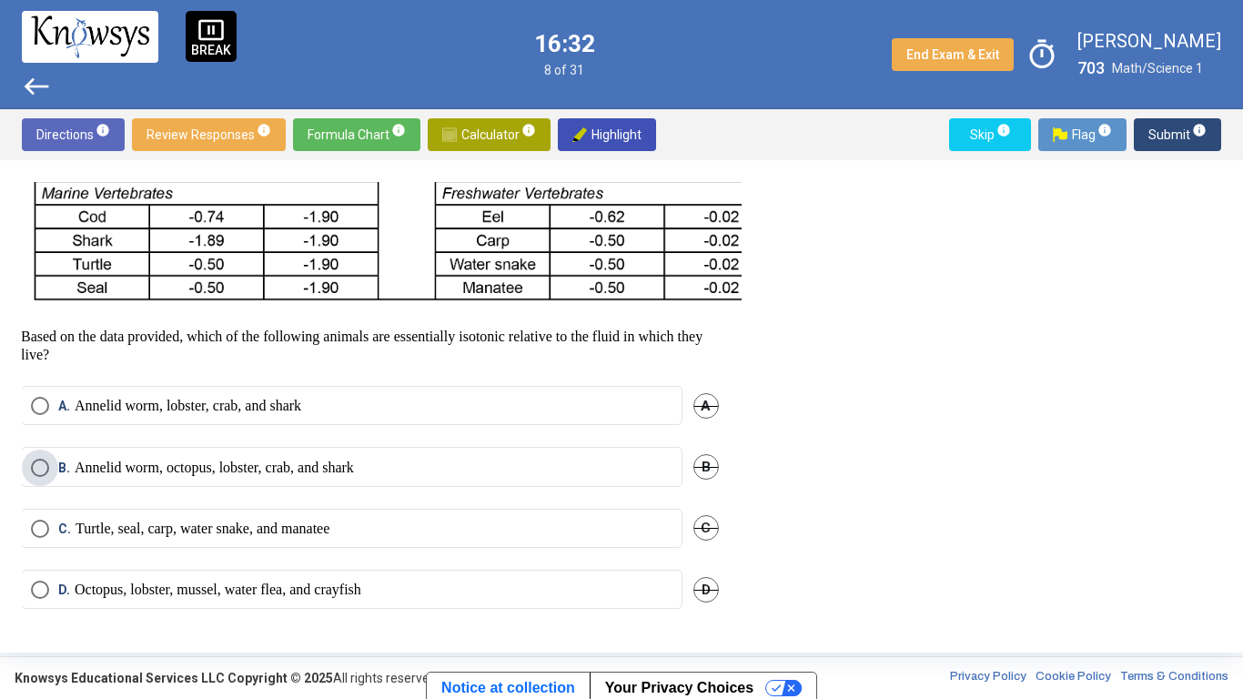
click at [177, 466] on p "Annelid worm, octopus, lobster, crab, and shark" at bounding box center [214, 468] width 279 height 18
click at [217, 519] on p "Turtle, seal, carp, water snake, and manatee" at bounding box center [203, 528] width 254 height 18
click at [1185, 125] on span "Submit info" at bounding box center [1177, 134] width 58 height 33
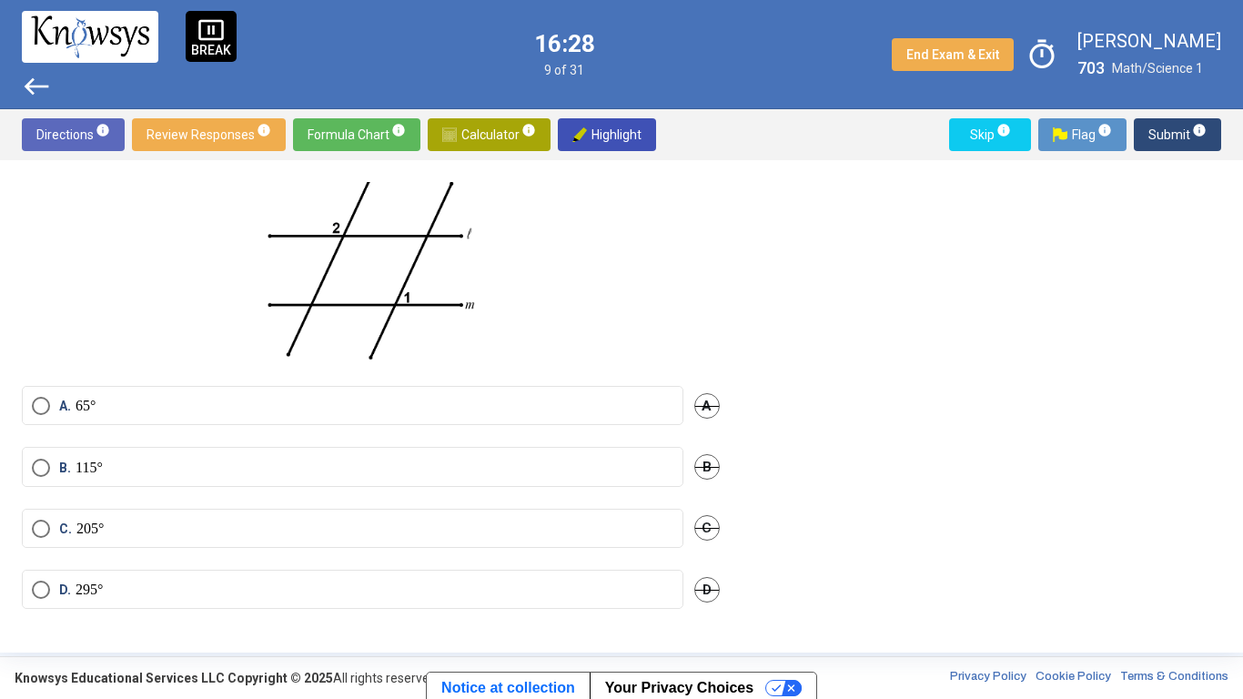
scroll to position [116, 0]
click at [429, 461] on label "B. 115°" at bounding box center [352, 469] width 641 height 18
click at [249, 388] on mat-radio-button "A. 65°" at bounding box center [352, 407] width 661 height 39
click at [1155, 132] on span "Submit info" at bounding box center [1177, 134] width 58 height 33
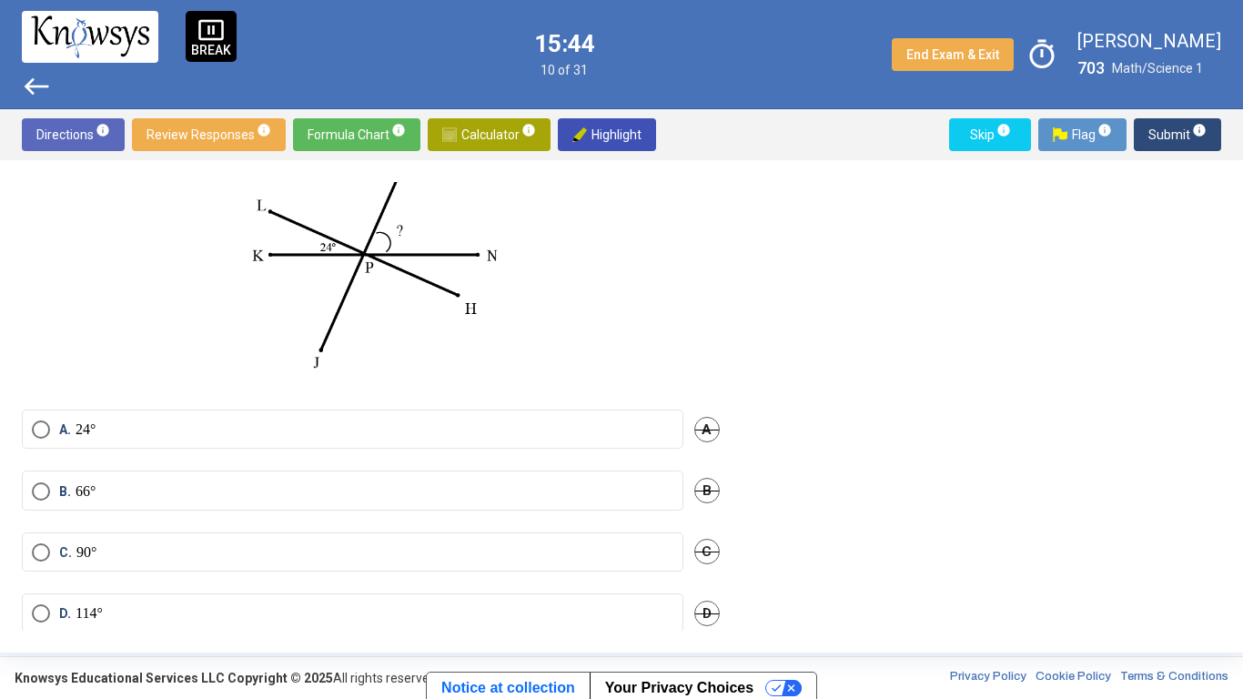
scroll to position [175, 0]
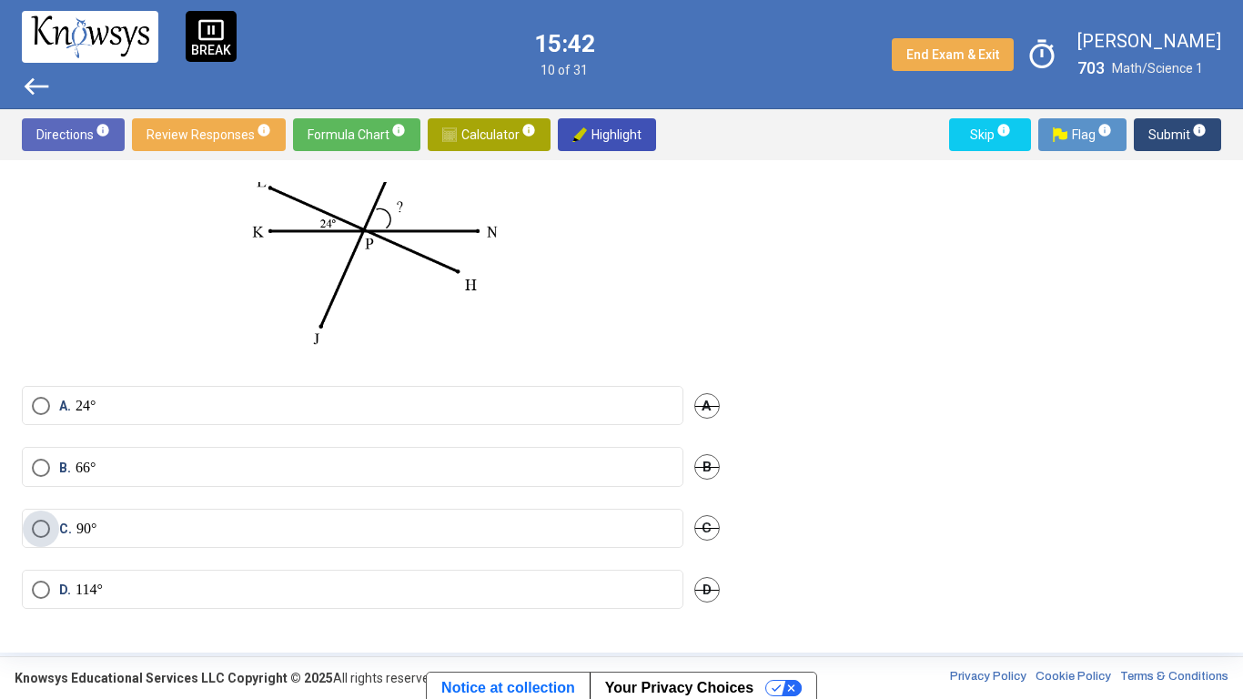
click at [177, 528] on label "C. 90°" at bounding box center [352, 528] width 641 height 18
click at [1177, 150] on span "Submit info" at bounding box center [1177, 134] width 58 height 33
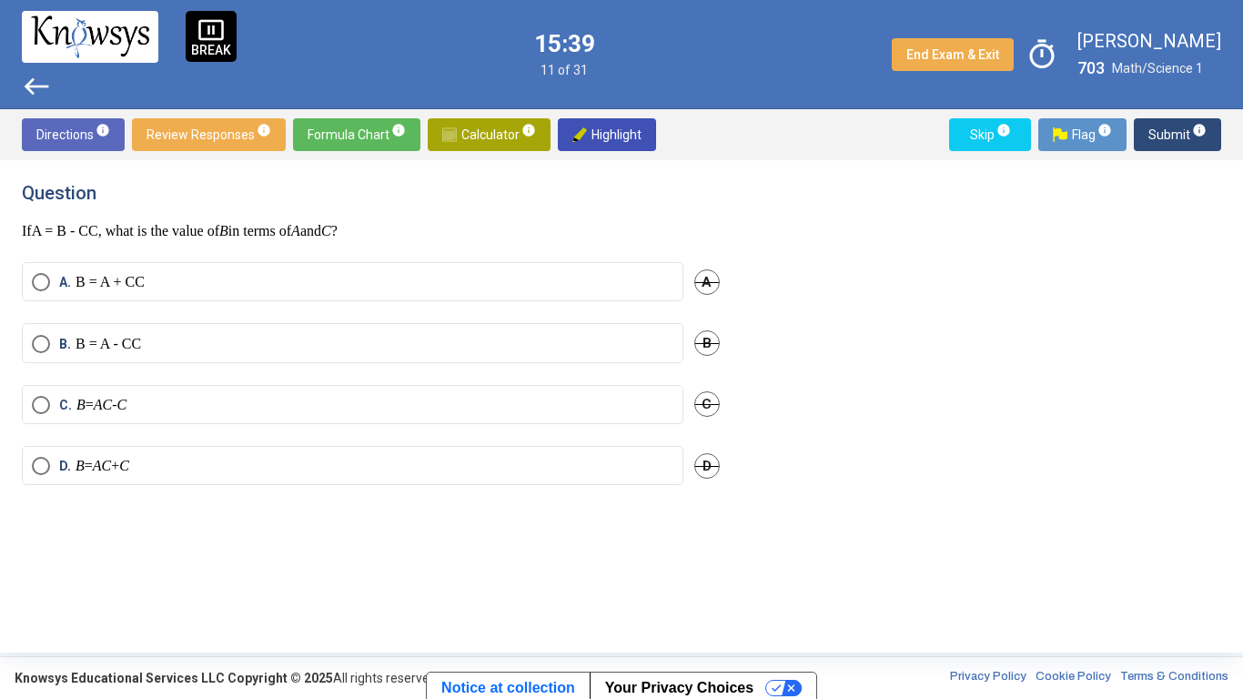
scroll to position [0, 0]
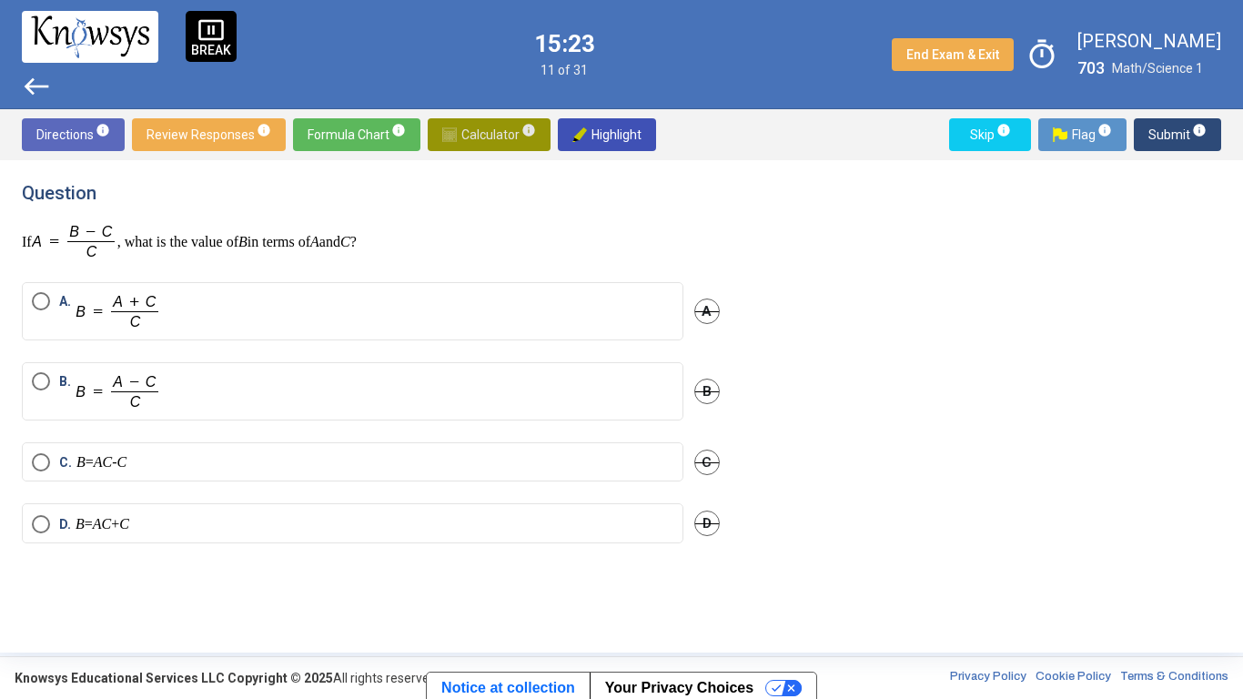
click at [499, 126] on span "Calculator info" at bounding box center [489, 134] width 94 height 33
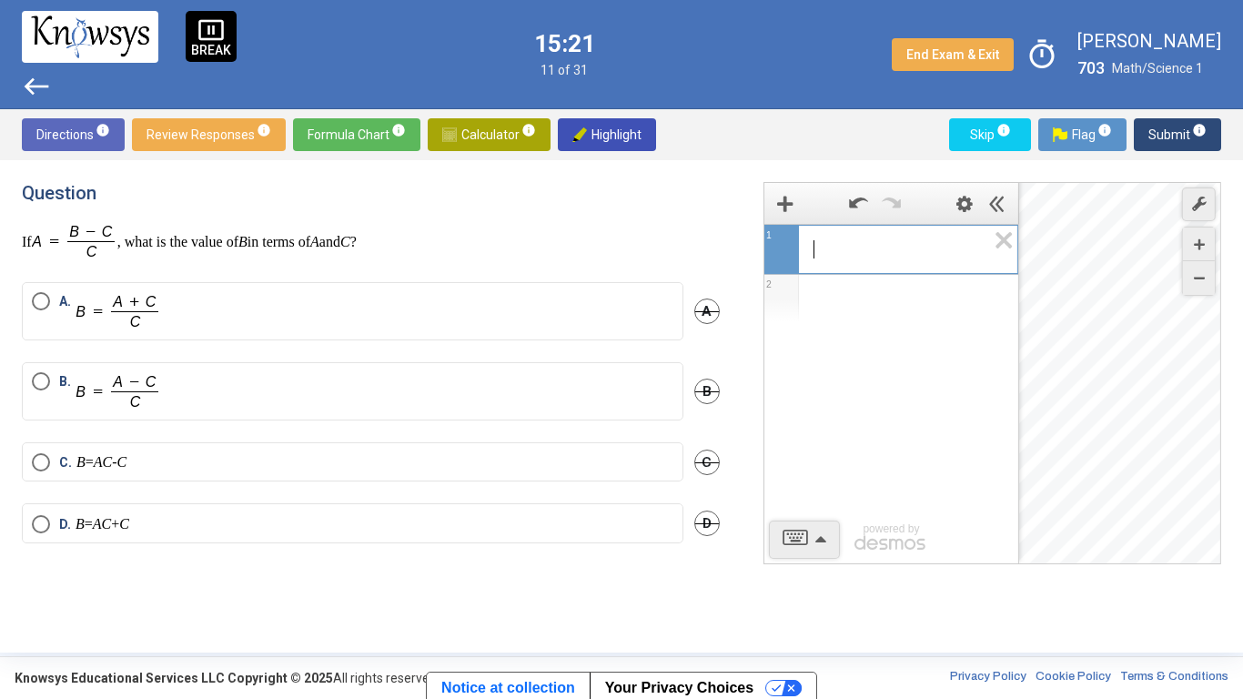
click at [837, 250] on span "​" at bounding box center [898, 249] width 173 height 22
click at [951, 283] on div "all" at bounding box center [948, 281] width 31 height 23
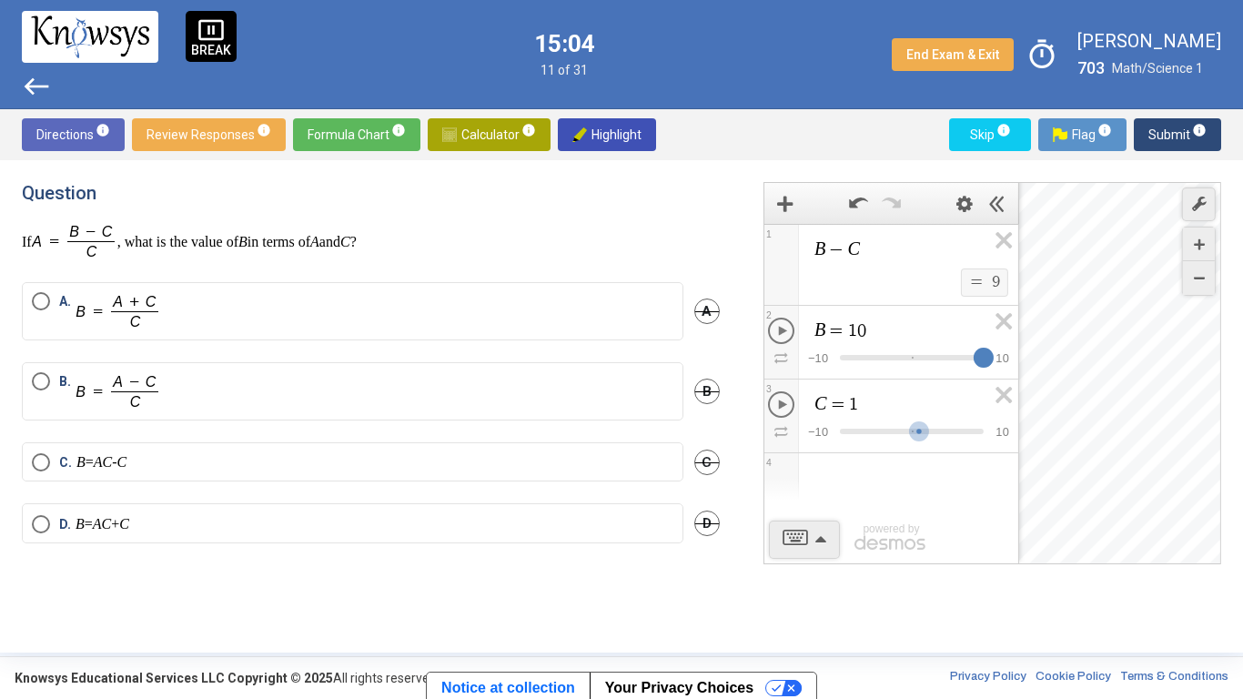
drag, startPoint x: 914, startPoint y: 349, endPoint x: 1011, endPoint y: 353, distance: 96.5
click at [1011, 353] on div "$$ − 1 0 $$ 1 0" at bounding box center [908, 358] width 219 height 18
drag, startPoint x: 920, startPoint y: 433, endPoint x: 822, endPoint y: 478, distance: 107.9
click at [822, 478] on div "B − C $$ = $$ 2 0 1 B = 1 0 $$ − 1 0 $$ 1 0 2 C = - 1 0 $$ − 1 0 $$ 1 0 3 4 pow…" at bounding box center [891, 394] width 254 height 340
click at [1004, 391] on icon "Expression List" at bounding box center [997, 400] width 41 height 42
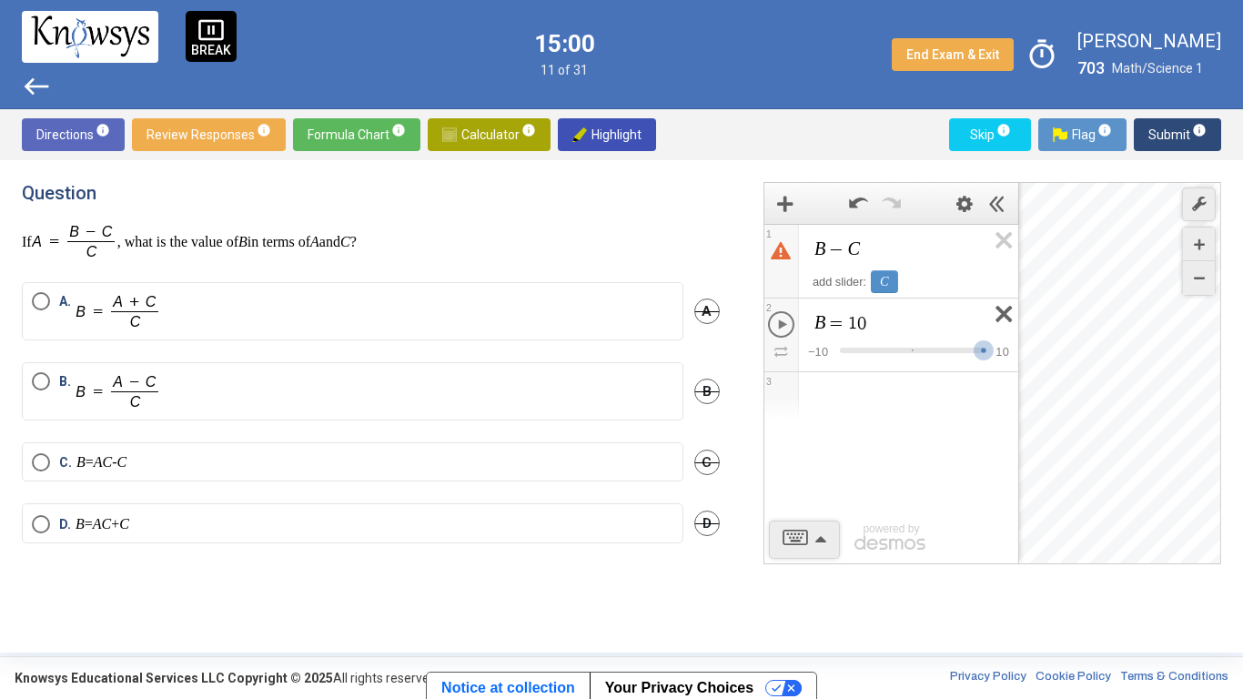
click at [998, 305] on icon "Expression List" at bounding box center [997, 319] width 41 height 42
click at [948, 282] on div "all" at bounding box center [948, 281] width 31 height 23
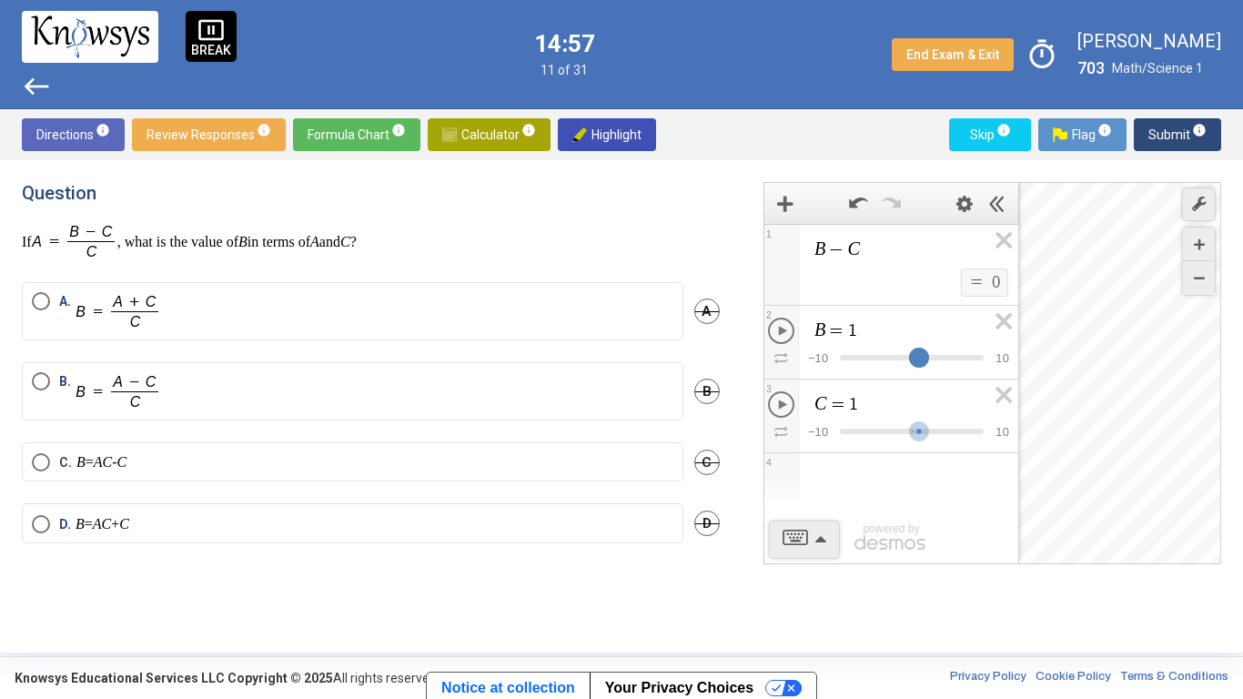
click at [921, 361] on div "Expression List" at bounding box center [919, 358] width 20 height 20
click at [938, 361] on div "Expression List" at bounding box center [912, 366] width 144 height 18
drag, startPoint x: 944, startPoint y: 349, endPoint x: 1092, endPoint y: 380, distance: 150.6
click at [1092, 380] on div "B − C $$ = $$ 9 1 B = 1 0 $$ − 1 0 $$ 1 0 2 C = 1 $$ − 1 0 $$ 1 0 3 4 powered b…" at bounding box center [992, 373] width 458 height 382
drag, startPoint x: 919, startPoint y: 429, endPoint x: 1076, endPoint y: 449, distance: 158.8
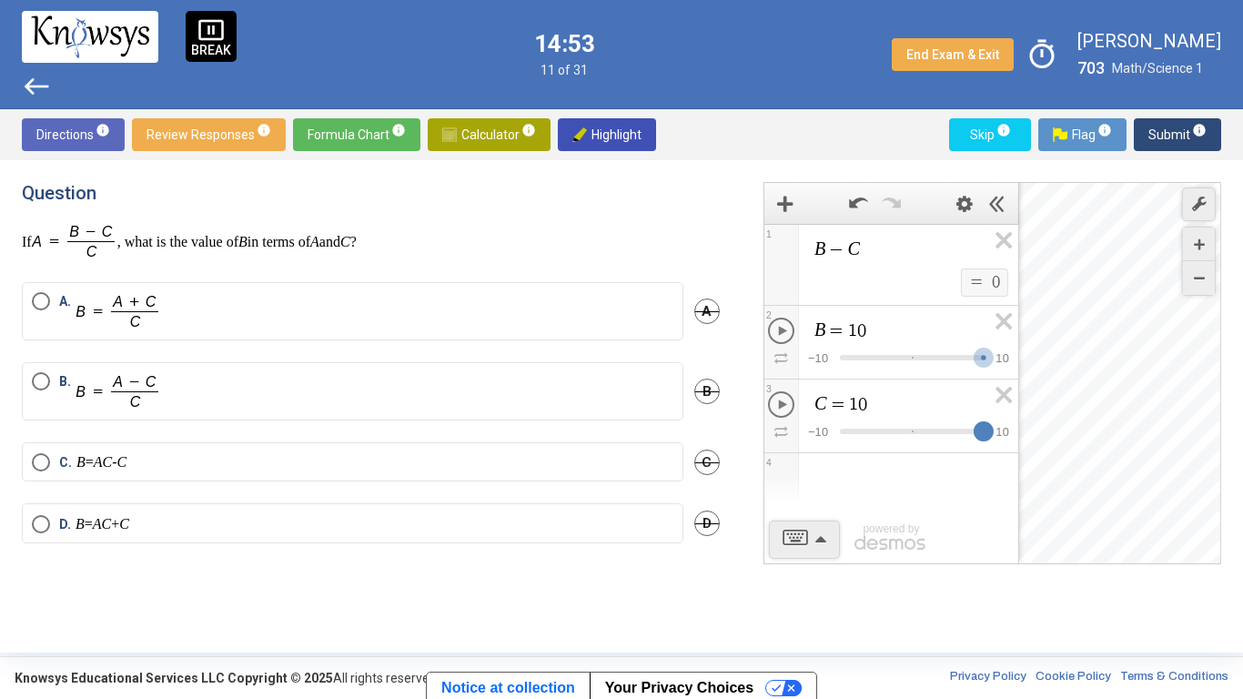
click at [1076, 449] on div "B − C $$ = $$ 0 1 B = 1 0 $$ − 1 0 $$ 1 0 2 C = 1 0 $$ − 1 0 $$ 1 0 3 4 powered…" at bounding box center [992, 373] width 458 height 382
drag, startPoint x: 983, startPoint y: 358, endPoint x: 912, endPoint y: 373, distance: 72.6
click at [912, 373] on div "Expression List" at bounding box center [912, 365] width 35 height 35
click at [911, 359] on div "Expression List" at bounding box center [914, 358] width 20 height 20
click at [906, 359] on div "Expression List" at bounding box center [912, 358] width 20 height 20
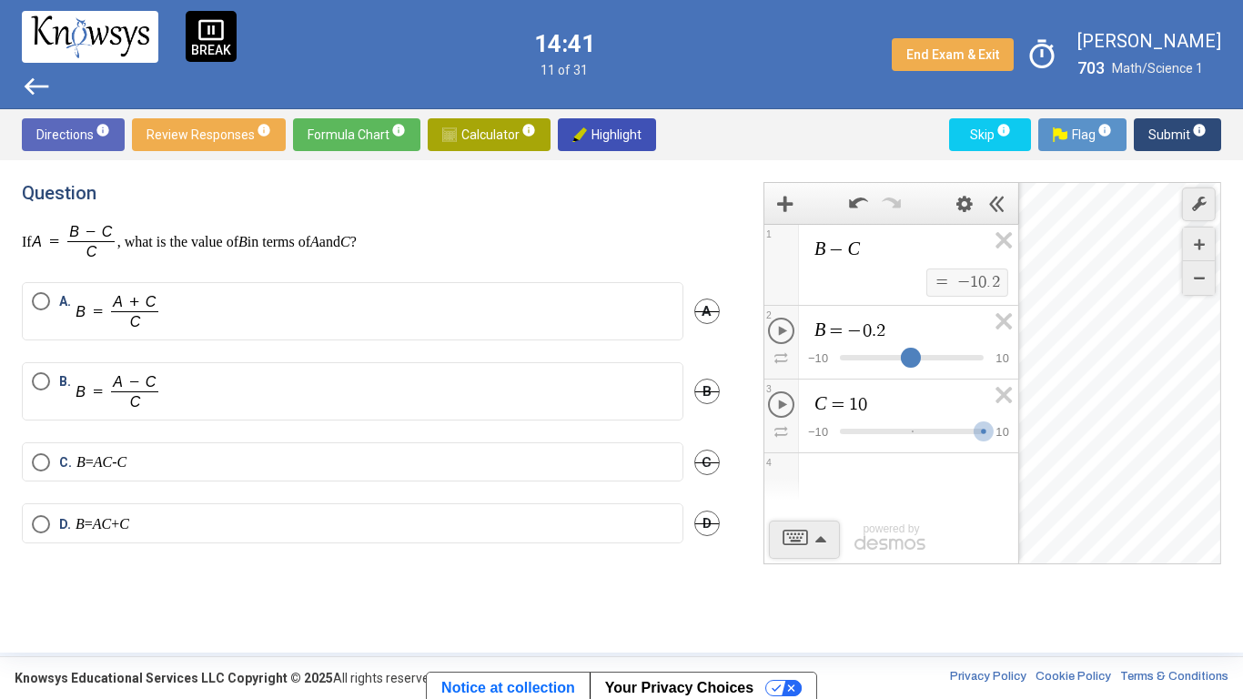
click at [906, 359] on div "Expression List" at bounding box center [910, 358] width 20 height 20
click at [908, 357] on div "Expression List" at bounding box center [911, 358] width 20 height 20
click at [951, 431] on div "Expression List" at bounding box center [912, 439] width 144 height 18
click at [925, 441] on div "Expression List" at bounding box center [912, 439] width 144 height 18
click at [913, 433] on div "Expression List" at bounding box center [926, 438] width 35 height 35
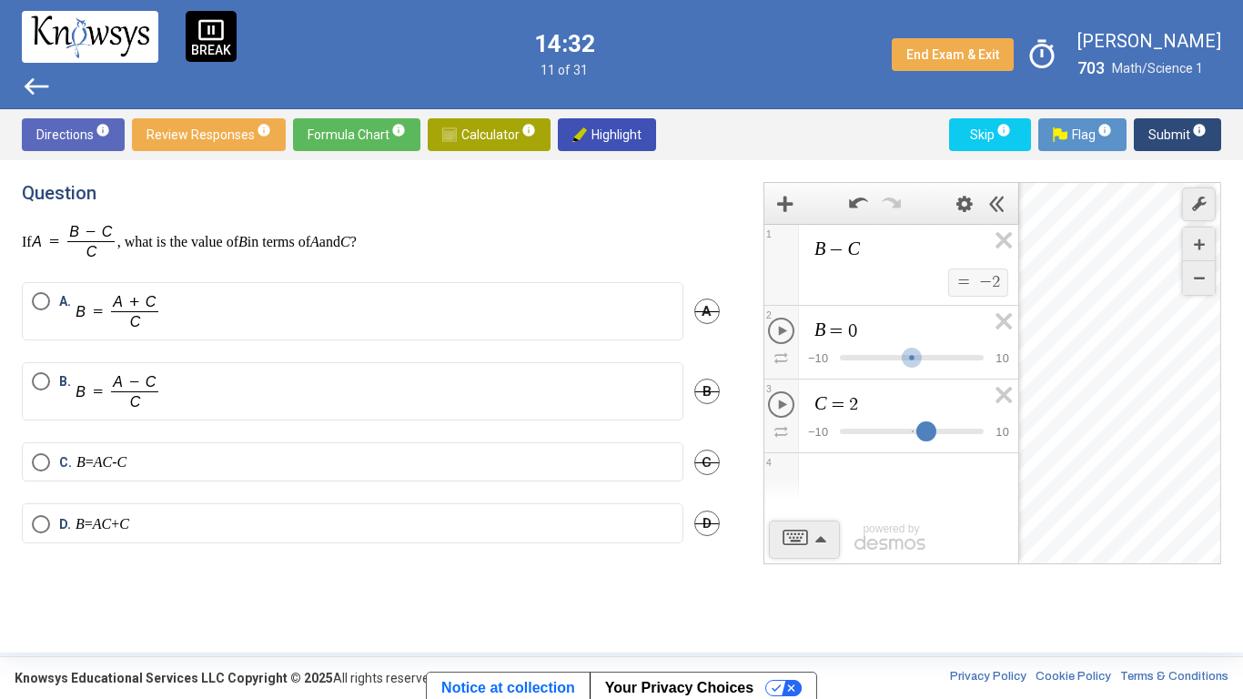
click at [925, 426] on div "Expression List" at bounding box center [926, 431] width 20 height 20
click at [913, 429] on div "Expression List" at bounding box center [926, 438] width 35 height 35
click at [913, 430] on div "Expression List" at bounding box center [926, 438] width 35 height 35
click at [919, 428] on div "Expression List" at bounding box center [925, 431] width 20 height 20
click at [912, 428] on div "Expression List" at bounding box center [919, 431] width 20 height 20
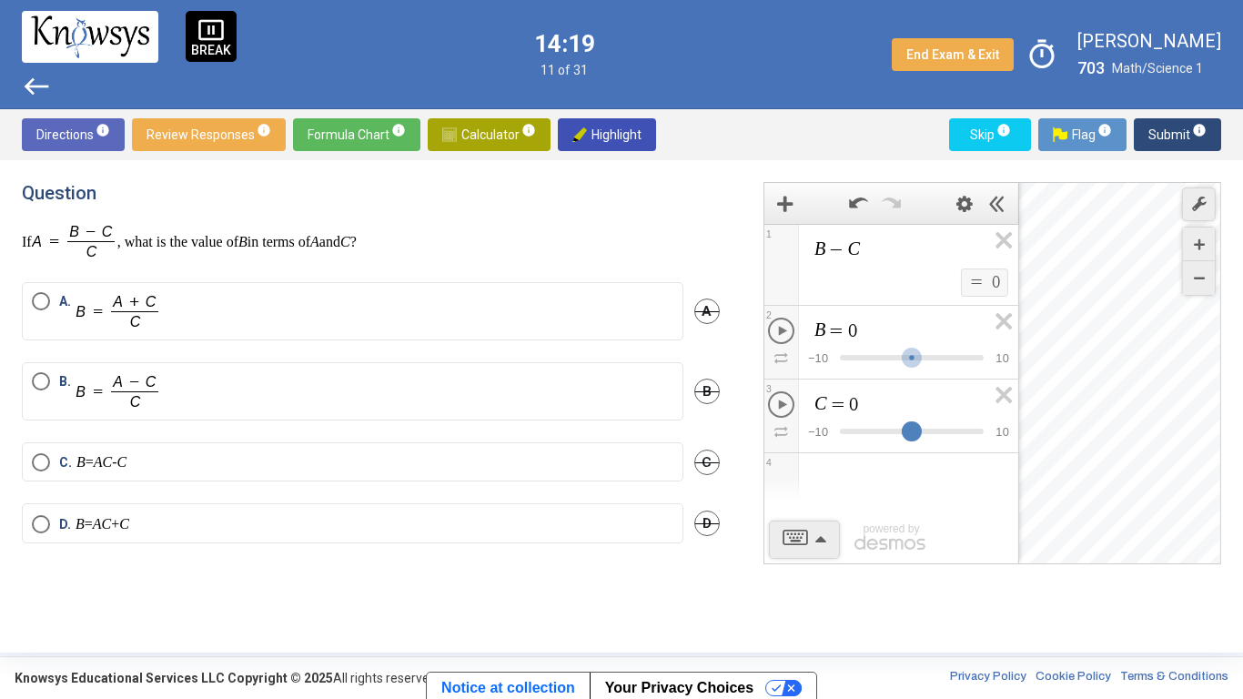
click at [904, 431] on div "Expression List" at bounding box center [912, 431] width 20 height 20
drag, startPoint x: 905, startPoint y: 358, endPoint x: 877, endPoint y: 364, distance: 28.7
click at [877, 364] on div "Expression List" at bounding box center [883, 358] width 20 height 20
drag, startPoint x: 880, startPoint y: 358, endPoint x: 908, endPoint y: 372, distance: 31.3
click at [908, 372] on div "Expression List" at bounding box center [911, 365] width 35 height 35
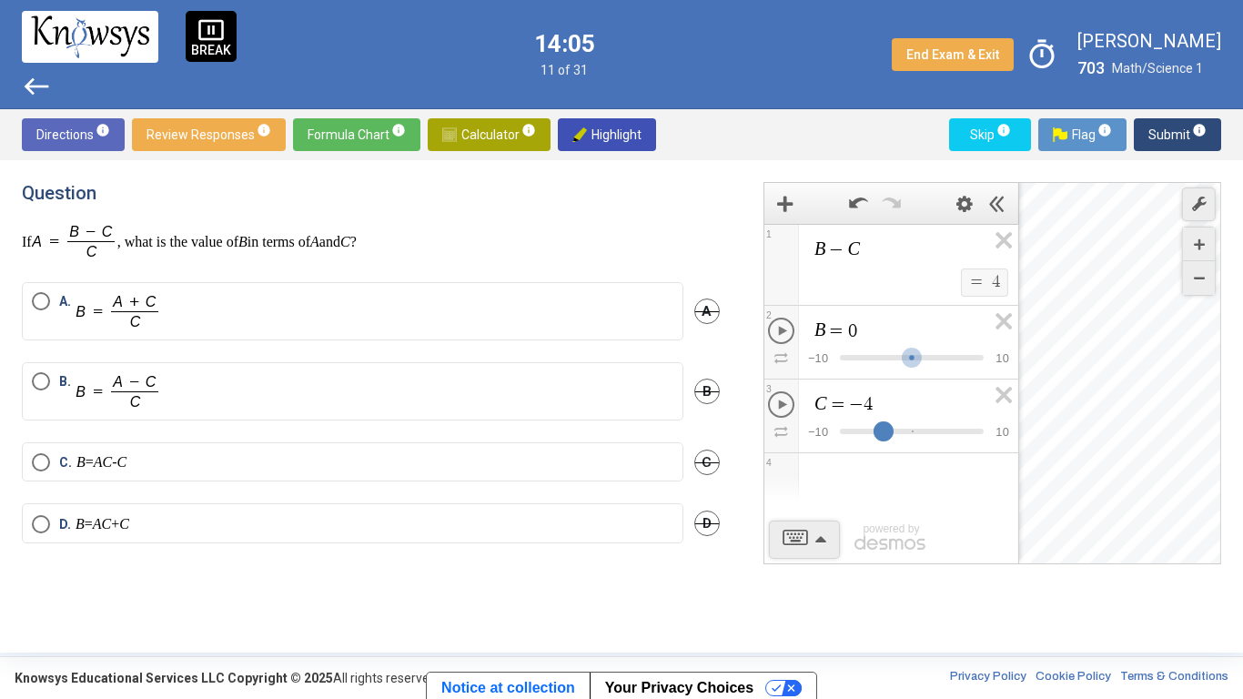
drag, startPoint x: 913, startPoint y: 431, endPoint x: 884, endPoint y: 431, distance: 29.1
click at [884, 431] on div "Expression List" at bounding box center [883, 431] width 20 height 20
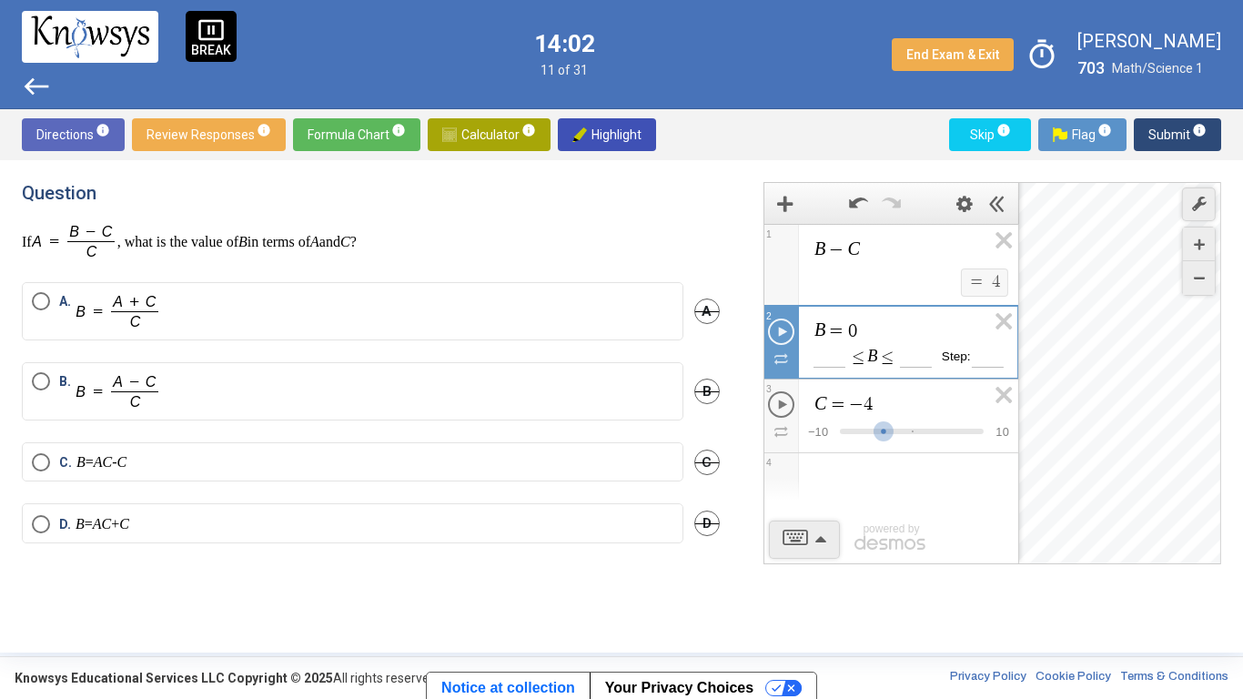
click at [911, 345] on div "B = 0 ​" at bounding box center [890, 328] width 253 height 44
click at [934, 412] on span "C = - 4" at bounding box center [899, 404] width 174 height 22
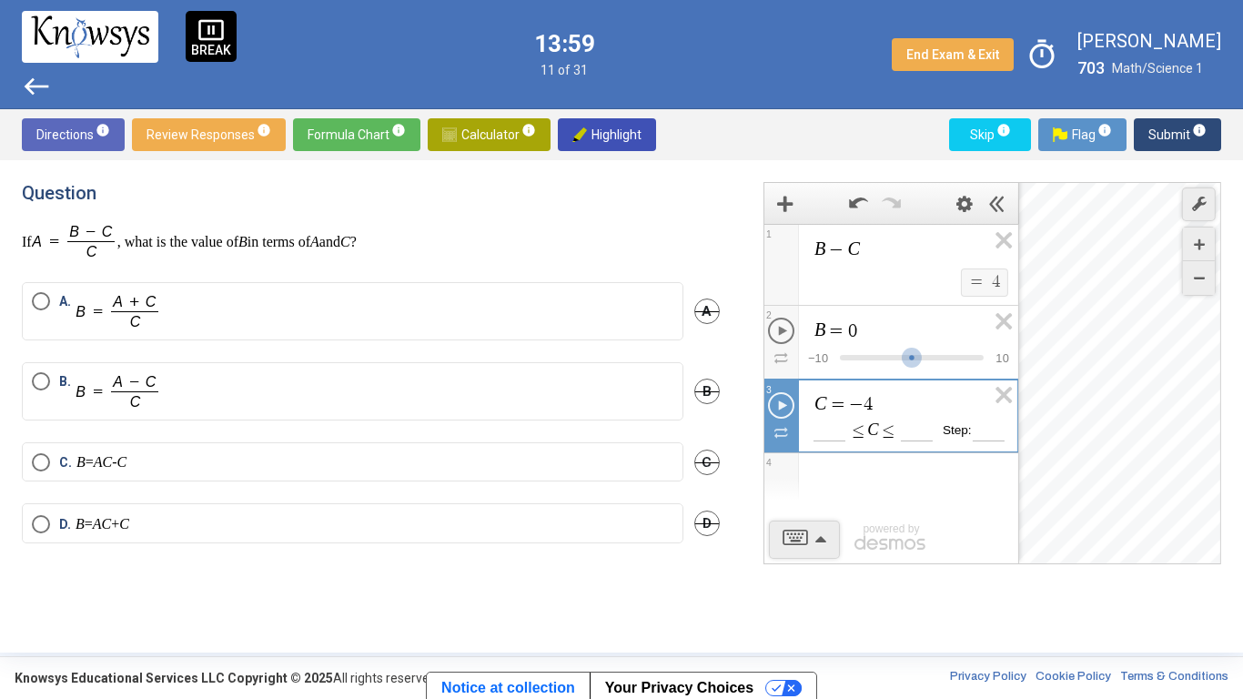
click at [942, 357] on div "Expression List" at bounding box center [912, 366] width 144 height 18
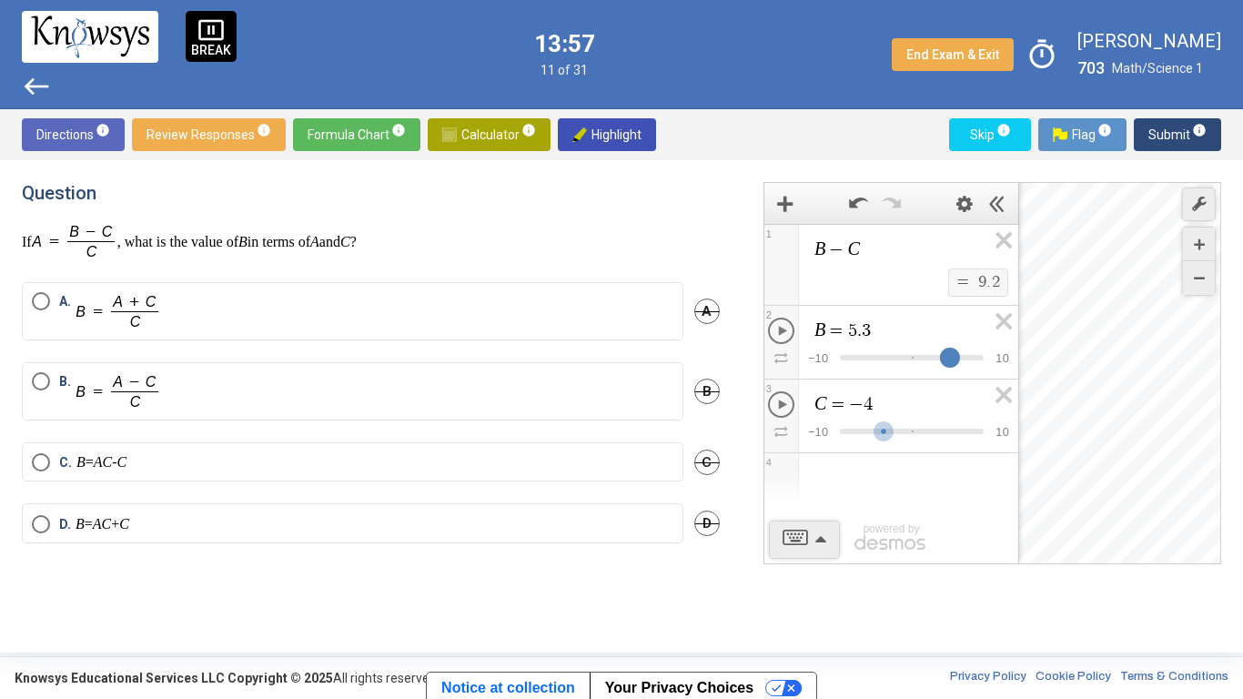
click at [955, 364] on div "Expression List" at bounding box center [950, 358] width 20 height 20
drag, startPoint x: 951, startPoint y: 359, endPoint x: 938, endPoint y: 366, distance: 14.2
click at [938, 366] on div "Expression List" at bounding box center [938, 358] width 20 height 20
click at [106, 237] on img at bounding box center [75, 241] width 86 height 38
click at [784, 332] on icon "Play B Animation" at bounding box center [782, 331] width 9 height 10
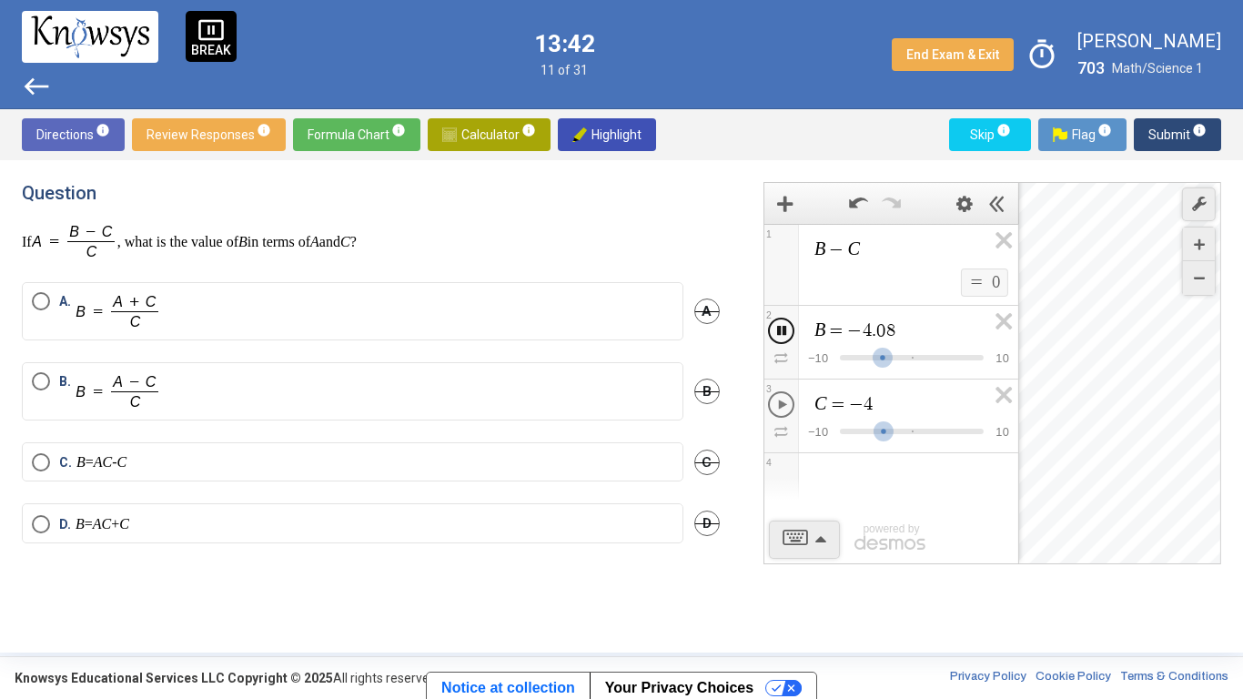
click at [779, 328] on icon "Pause B Animation" at bounding box center [781, 331] width 9 height 10
click at [779, 328] on icon "Play B Animation" at bounding box center [782, 331] width 9 height 10
click at [779, 328] on icon "Pause B Animation" at bounding box center [781, 331] width 9 height 10
click at [785, 403] on icon "Play C Animation" at bounding box center [782, 404] width 9 height 10
click at [785, 403] on icon "Pause C Animation" at bounding box center [781, 404] width 9 height 10
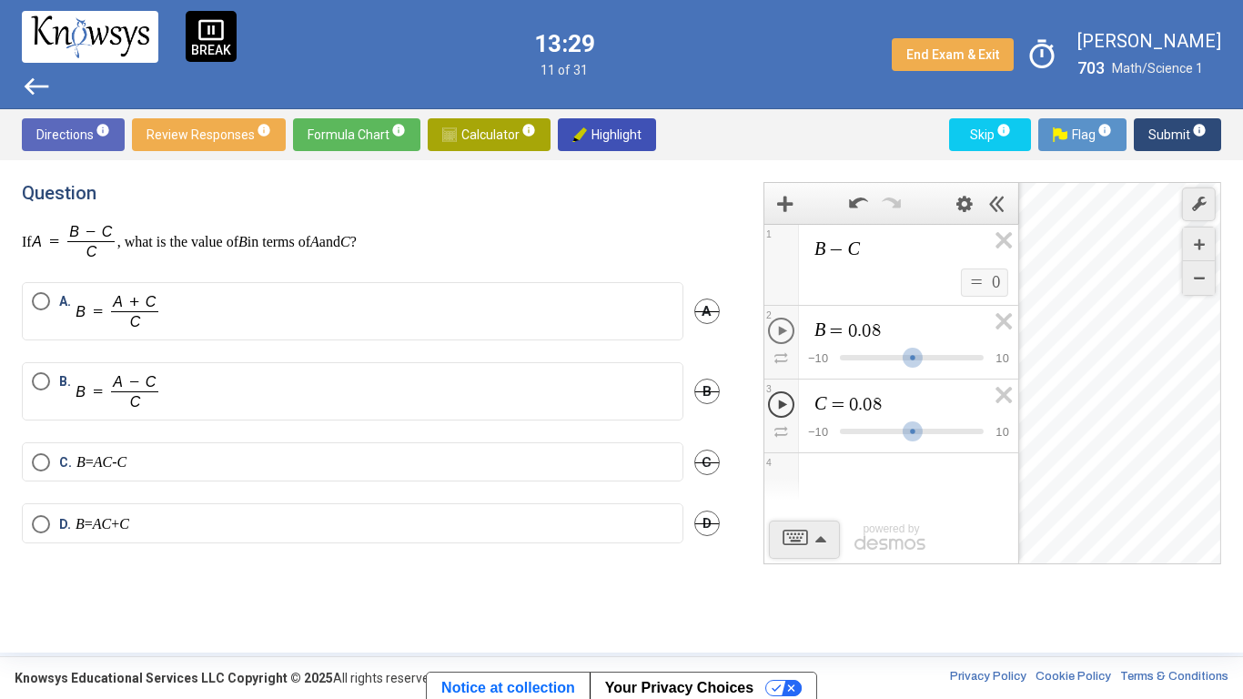
click at [787, 406] on span "Play C Animation" at bounding box center [781, 404] width 26 height 26
click at [787, 406] on span "Pause C Animation" at bounding box center [781, 404] width 26 height 26
click at [967, 286] on span "-" at bounding box center [962, 282] width 13 height 16
click at [1004, 396] on icon "Expression List" at bounding box center [997, 400] width 41 height 42
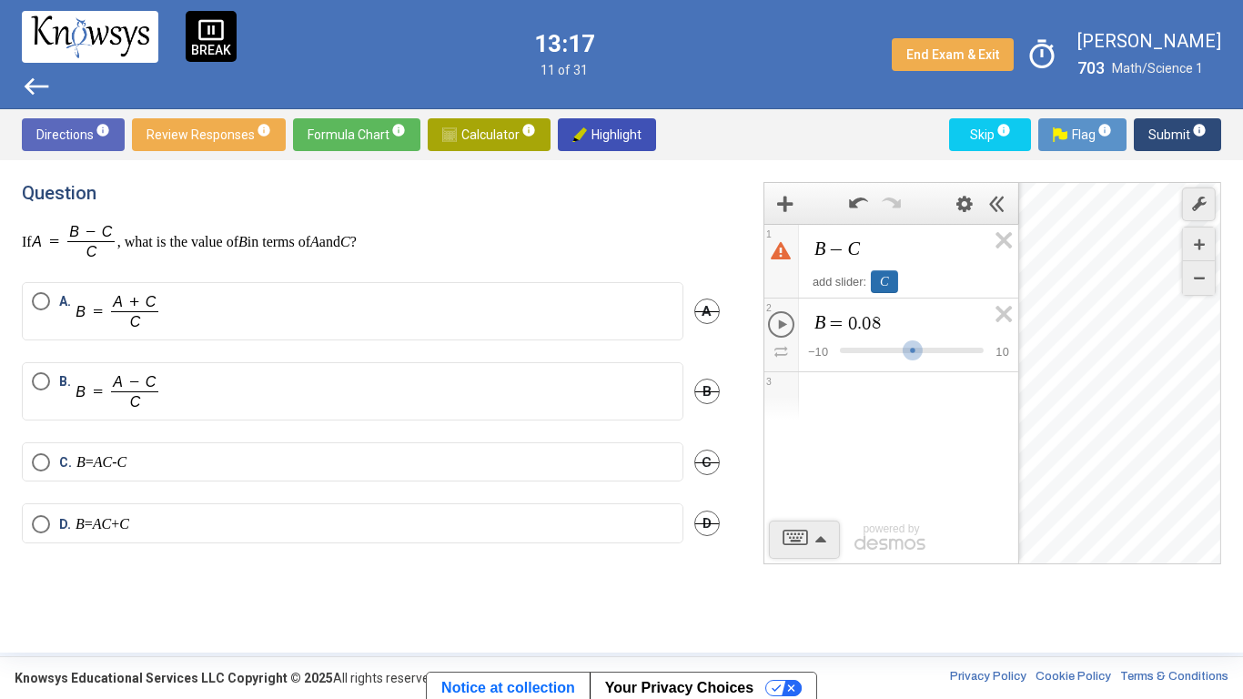
click at [883, 276] on div "C" at bounding box center [884, 281] width 27 height 23
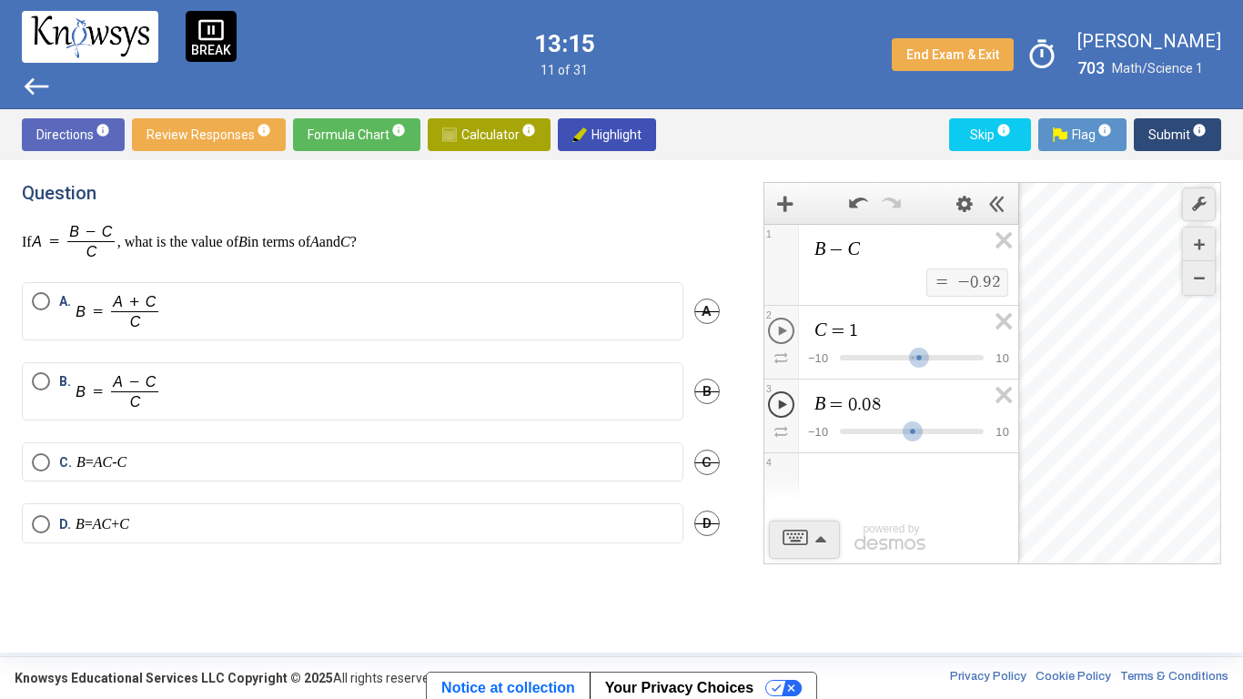
click at [775, 398] on span "Play B Animation" at bounding box center [781, 404] width 26 height 26
click at [777, 387] on span "3" at bounding box center [781, 415] width 35 height 73
click at [776, 398] on span "Pause B Animation" at bounding box center [781, 404] width 26 height 26
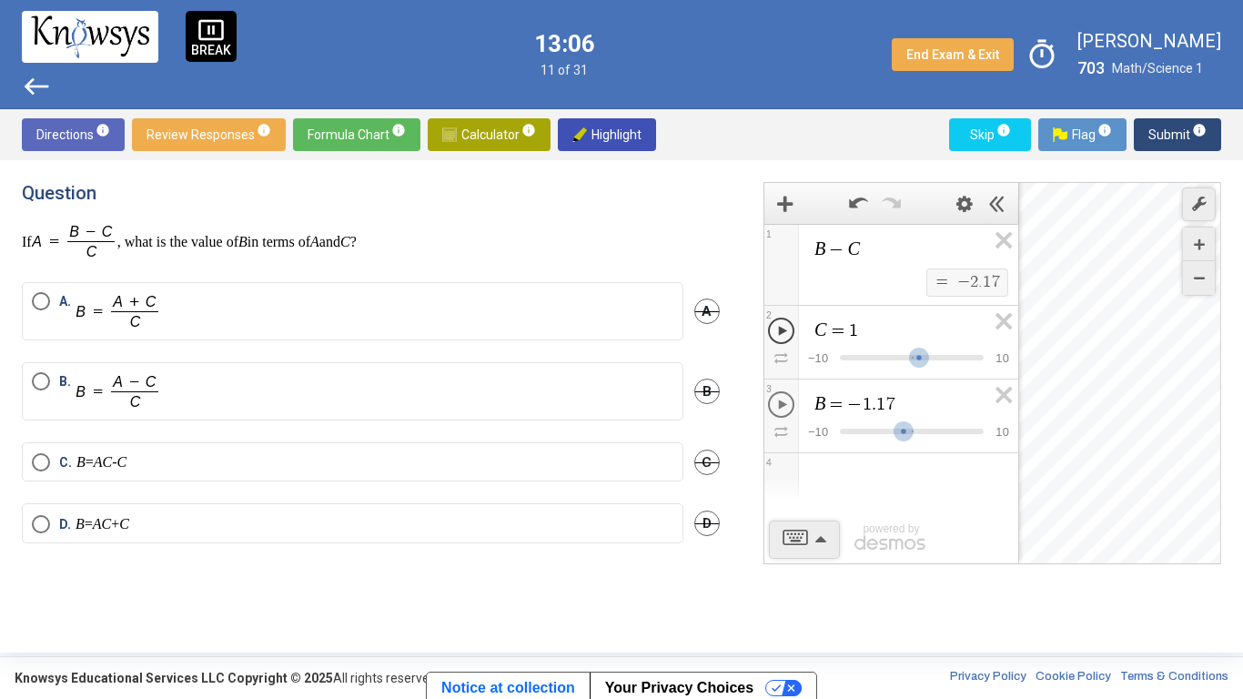
click at [779, 326] on icon "Play C Animation" at bounding box center [782, 331] width 9 height 10
click at [759, 328] on div "B − C $$ = $$ 2 . 5 1 C = - 3 . 6 7 $$ − 1 0 $$ 1 0 2 B = - 1 . 1 7 $$ − 1 0 $$…" at bounding box center [980, 406] width 479 height 449
click at [765, 337] on span "2" at bounding box center [781, 342] width 35 height 73
click at [772, 328] on span "Pause C Animation" at bounding box center [781, 331] width 26 height 26
click at [975, 281] on span "6" at bounding box center [974, 282] width 8 height 16
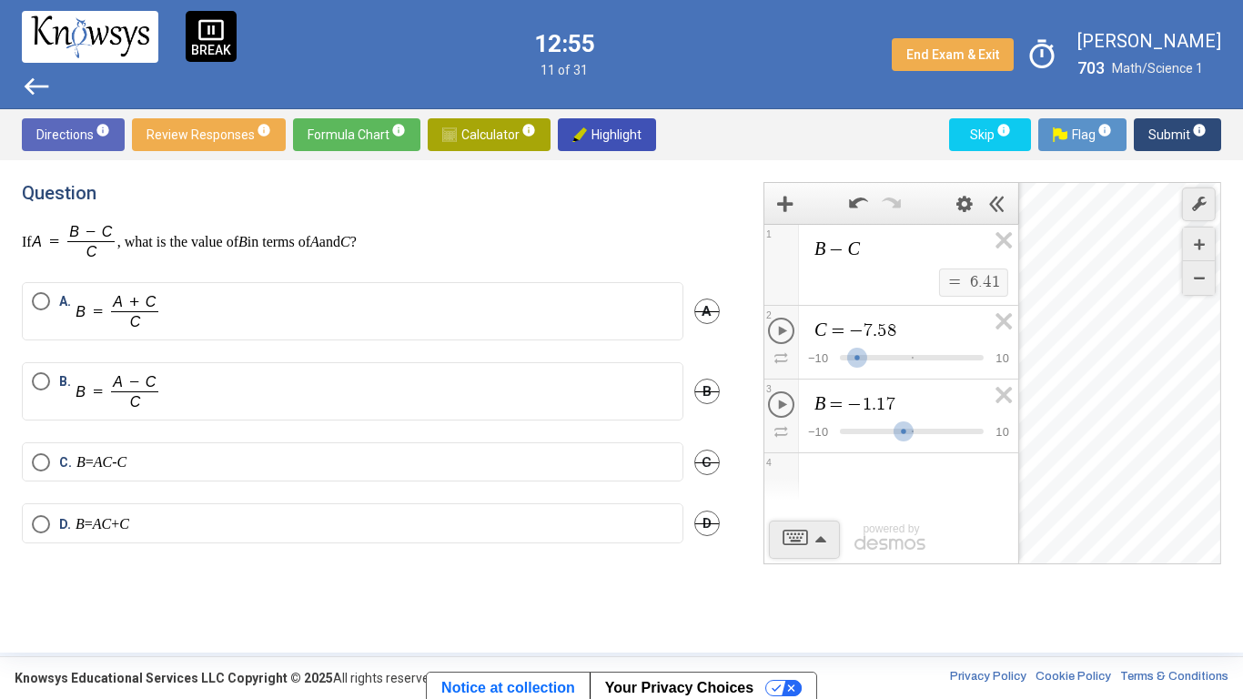
drag, startPoint x: 974, startPoint y: 289, endPoint x: 597, endPoint y: 330, distance: 379.8
click at [597, 330] on div "Question If , what is the value of B in terms of A and C ? A. A B. B C. B = AC …" at bounding box center [621, 406] width 1199 height 449
click at [667, 216] on div "Question If , what is the value of B in terms of A and C ?" at bounding box center [371, 221] width 698 height 78
click at [825, 245] on span "−" at bounding box center [836, 249] width 22 height 18
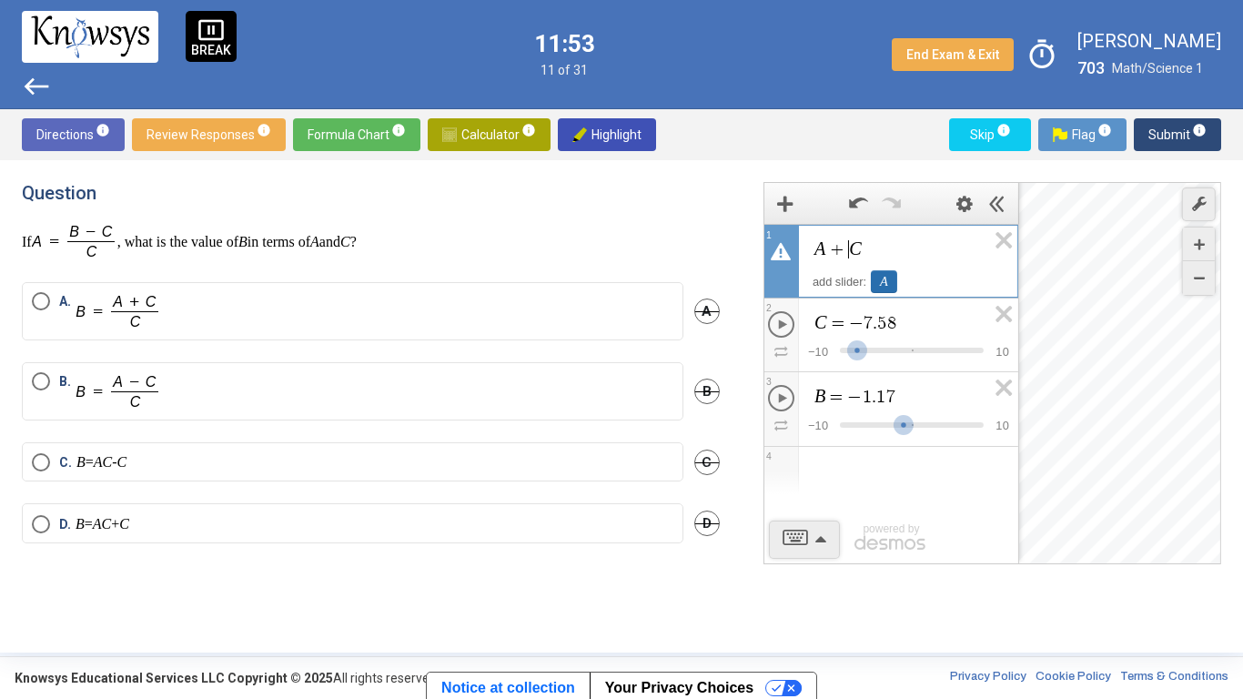
click at [885, 286] on div "A" at bounding box center [884, 281] width 26 height 23
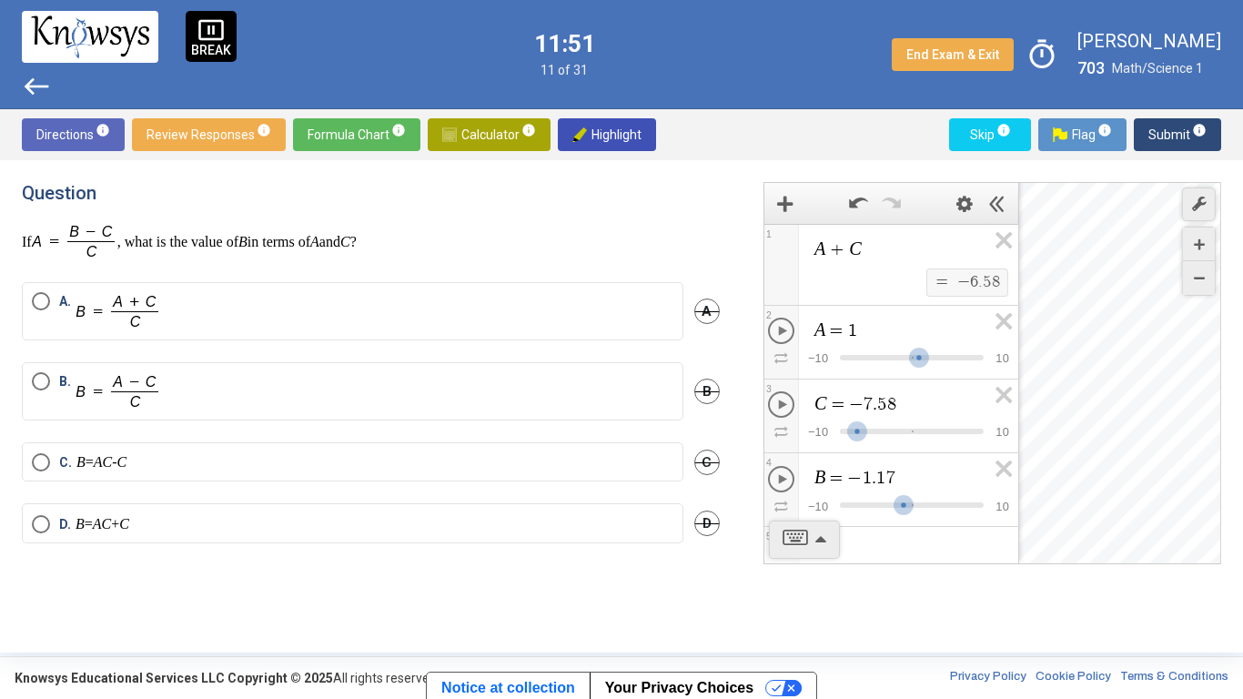
click at [1006, 470] on icon "Expression List" at bounding box center [997, 474] width 41 height 42
click at [776, 332] on span "Play A Animation" at bounding box center [781, 331] width 26 height 26
click at [777, 332] on icon "Pause A Animation" at bounding box center [781, 331] width 9 height 10
click at [772, 331] on span "Play A Animation" at bounding box center [781, 331] width 26 height 26
click at [772, 333] on span "Pause A Animation" at bounding box center [781, 331] width 26 height 26
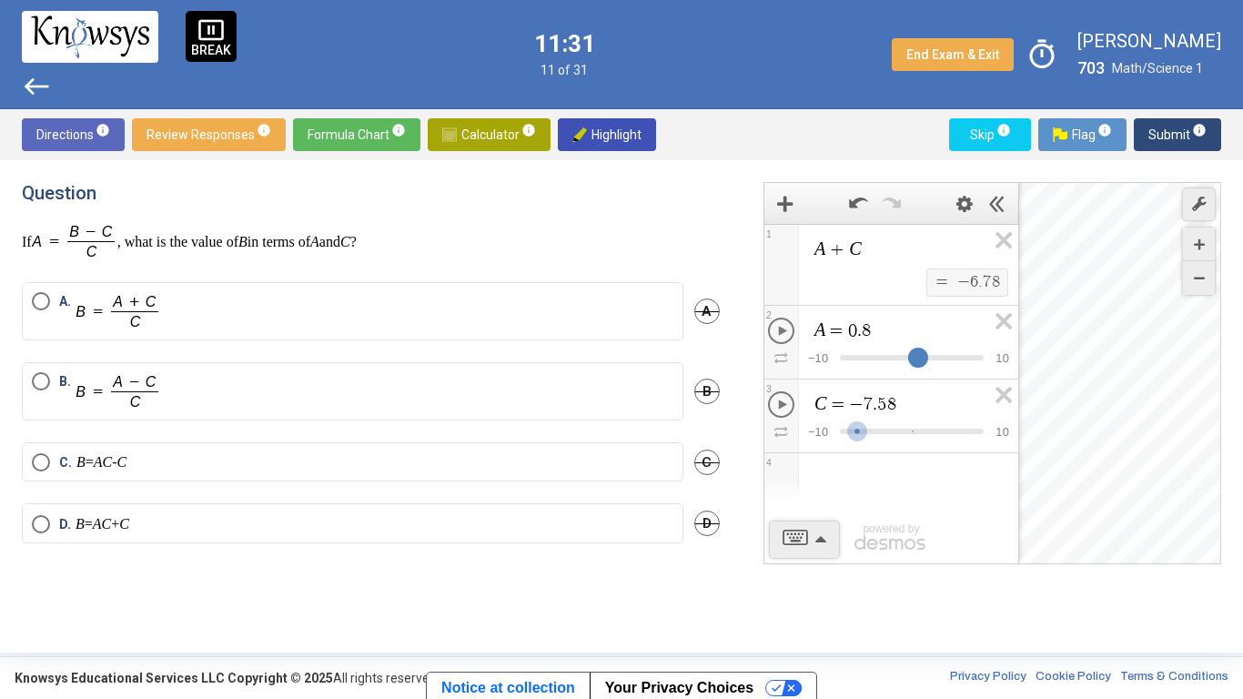
drag, startPoint x: 931, startPoint y: 365, endPoint x: 922, endPoint y: 368, distance: 9.5
click at [922, 368] on div "Expression List" at bounding box center [917, 365] width 35 height 35
click at [924, 368] on div "Expression List" at bounding box center [920, 365] width 35 height 35
click at [937, 409] on span "C = - 7 . 5 8" at bounding box center [899, 404] width 174 height 22
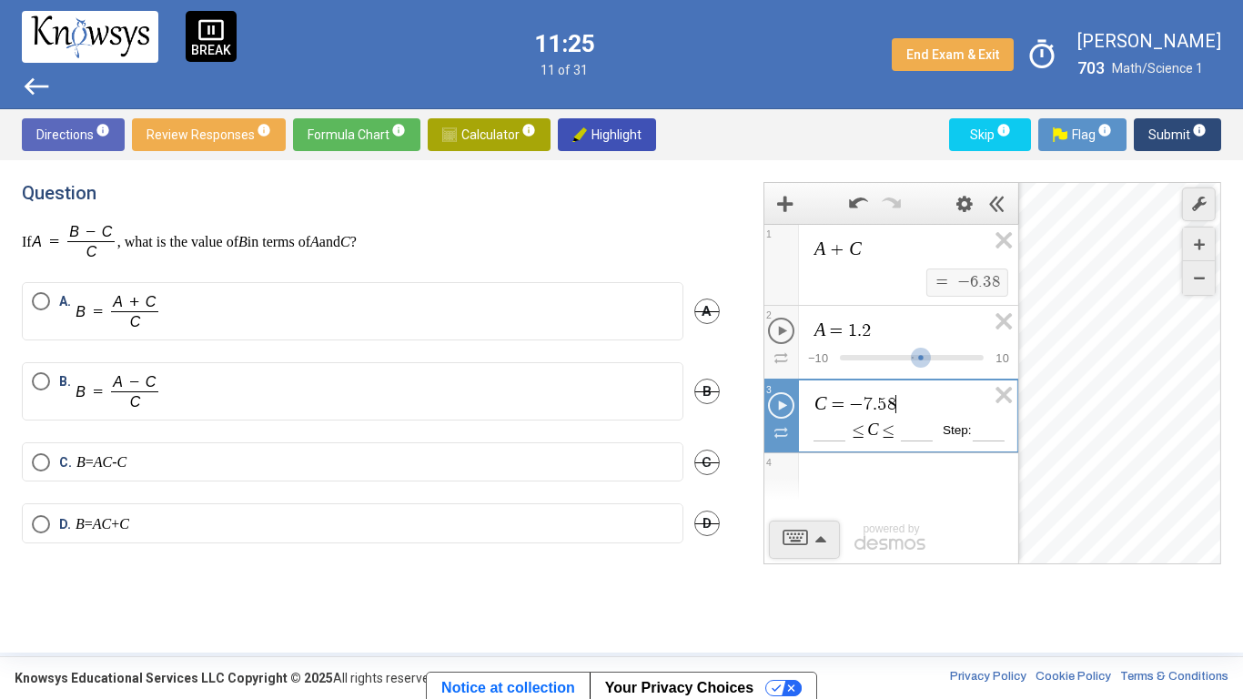
click at [894, 492] on div "Expression List" at bounding box center [891, 476] width 254 height 47
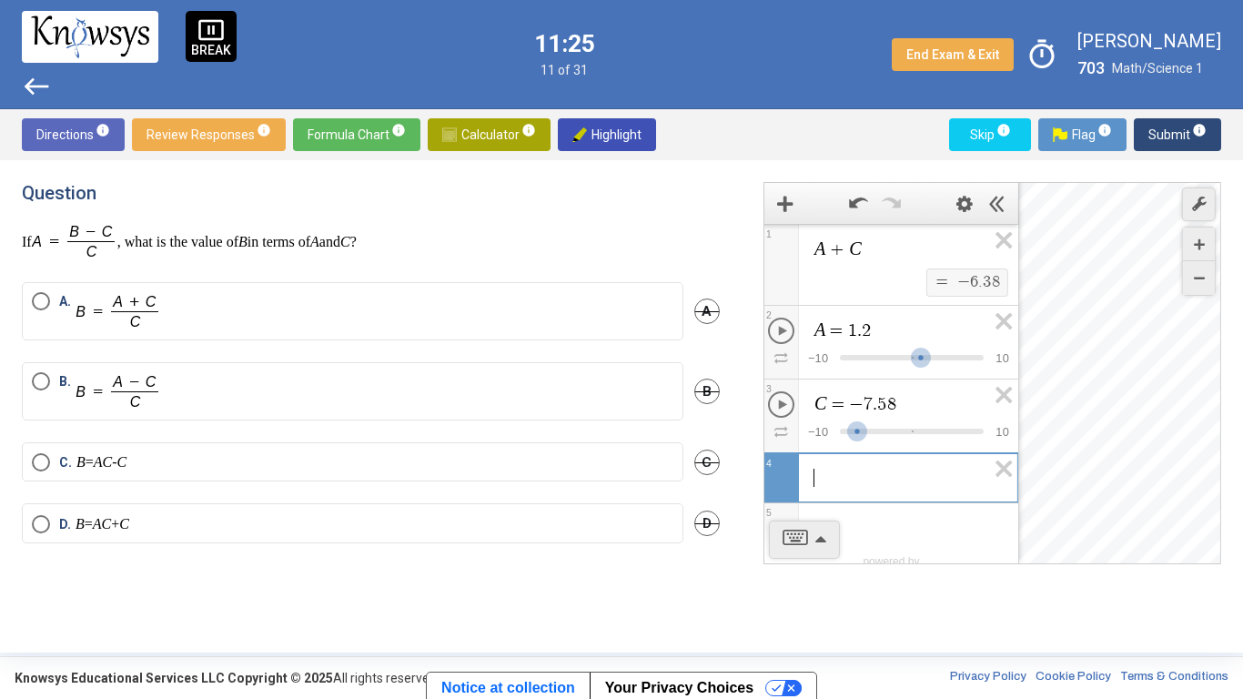
scroll to position [17, 0]
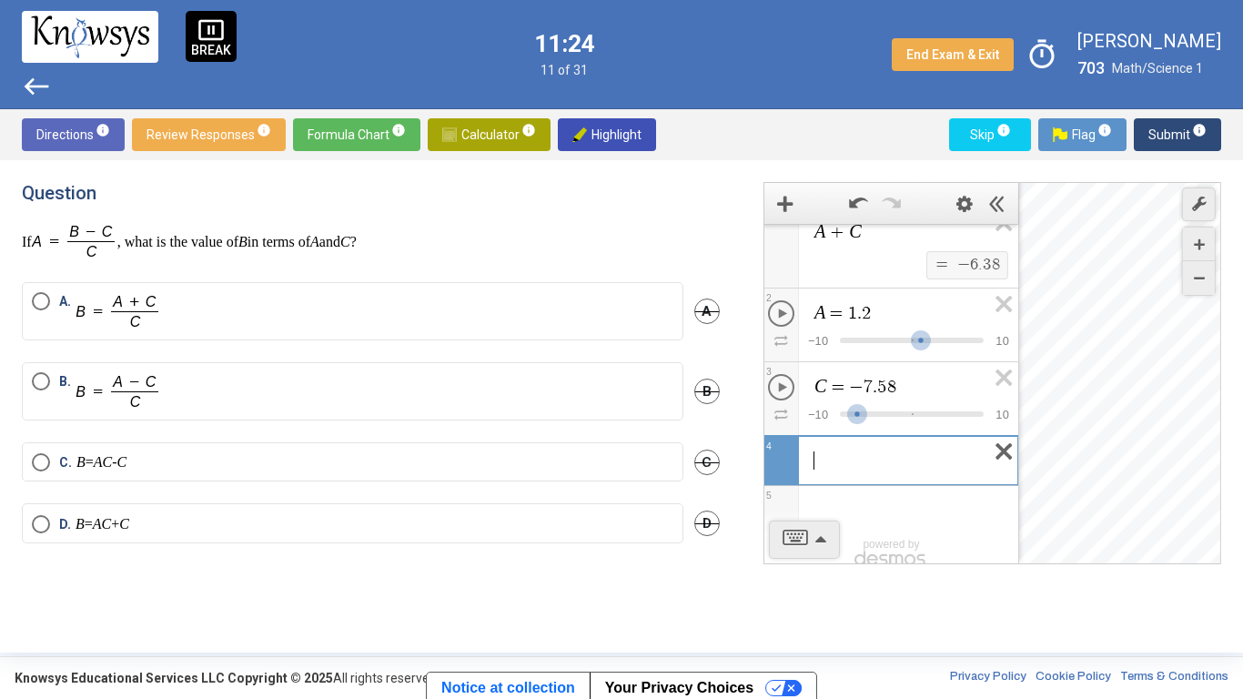
click at [994, 454] on icon "Expression List" at bounding box center [997, 457] width 41 height 42
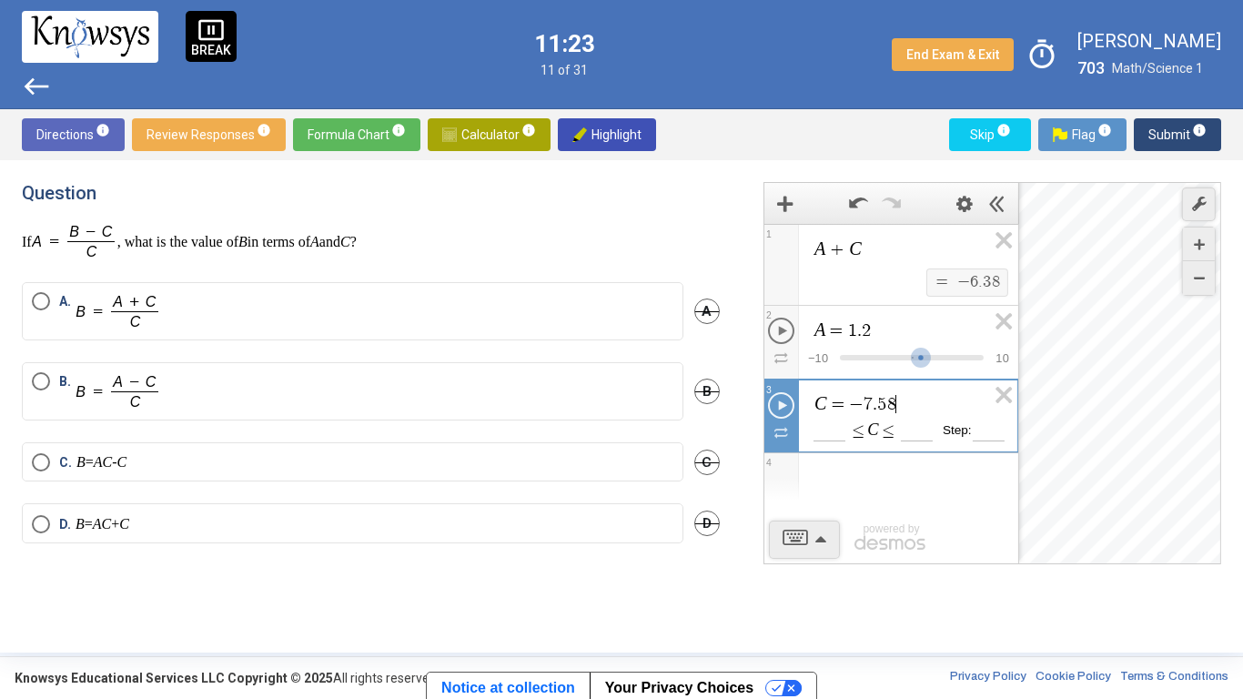
scroll to position [0, 0]
click at [956, 606] on div "A + C $$ = $$ - 6 . 3 8 1 A = 1 . 2 $$ − 1 0 $$ 1 0 2 C = - 7 . 5 8 $$ − 1 0 $$…" at bounding box center [980, 406] width 479 height 449
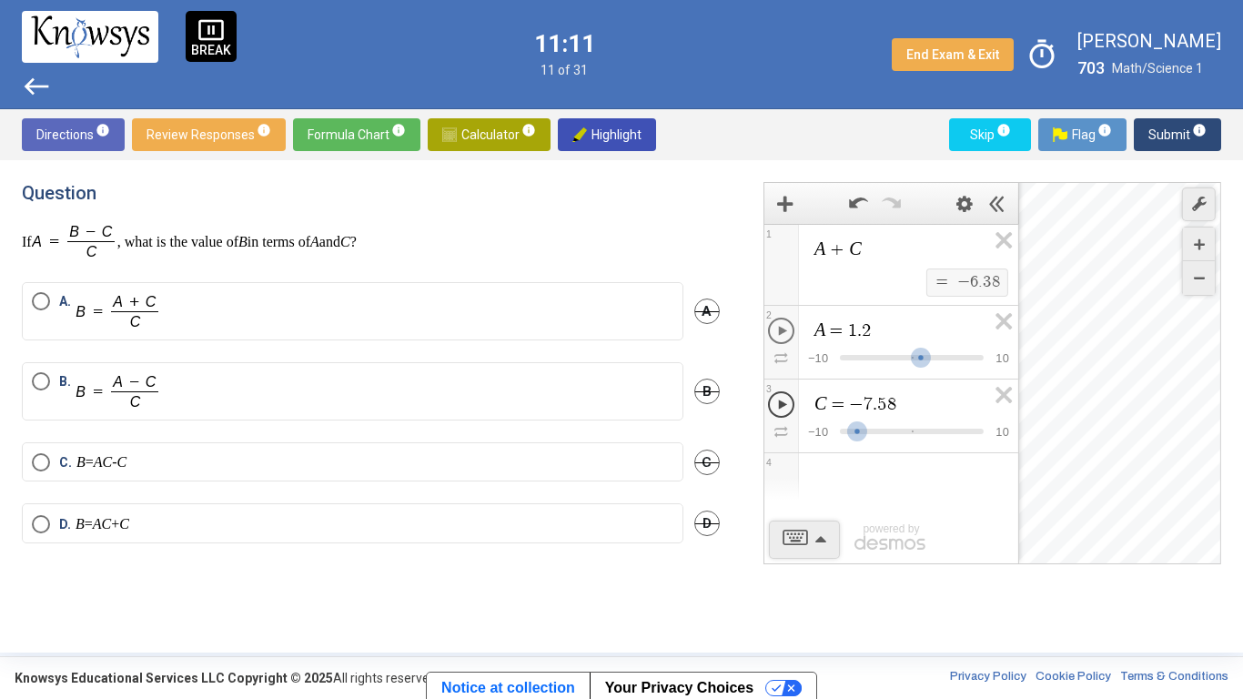
click at [787, 399] on span "Play C Animation" at bounding box center [781, 404] width 26 height 26
click at [787, 399] on span "Pause C Animation" at bounding box center [781, 404] width 26 height 26
click at [787, 399] on span "Play C Animation" at bounding box center [781, 404] width 26 height 26
click at [787, 399] on span "Pause C Animation" at bounding box center [781, 404] width 26 height 26
click at [470, 123] on span "Calculator info" at bounding box center [489, 134] width 94 height 33
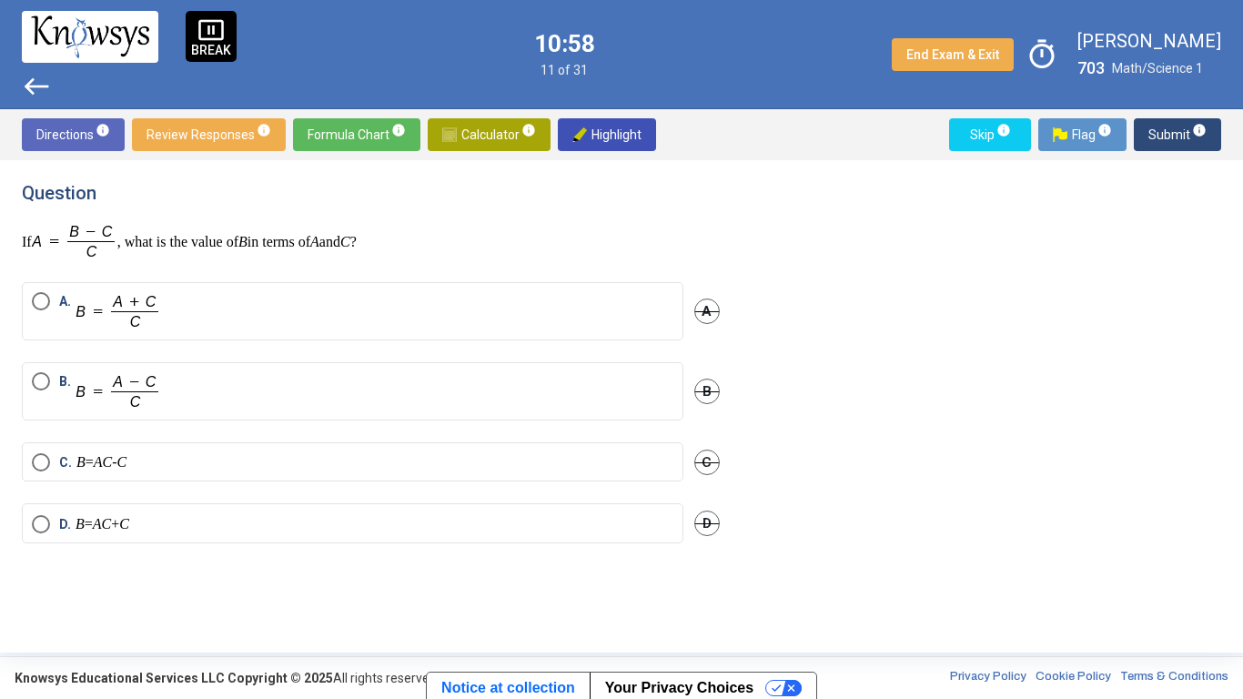
click at [316, 324] on label "A." at bounding box center [352, 311] width 641 height 38
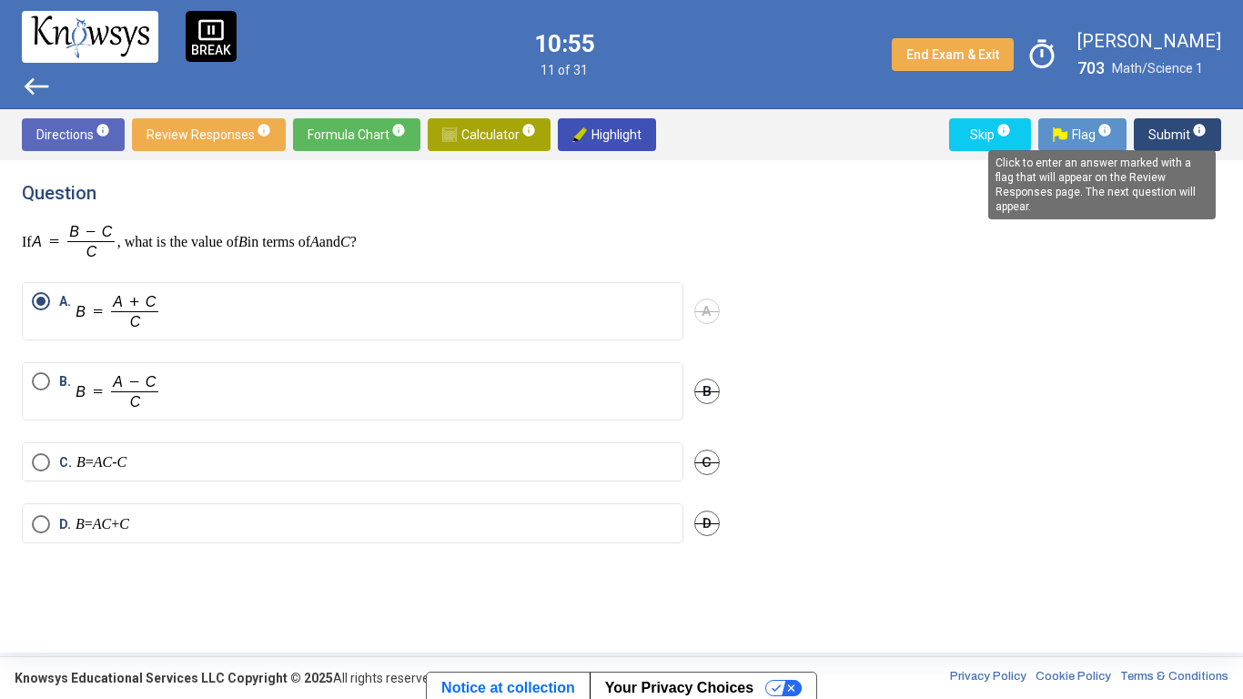
click at [1103, 137] on mat-tooltip-component "Click to enter an answer marked with a flag that will appear on the Review Resp…" at bounding box center [1101, 184] width 253 height 95
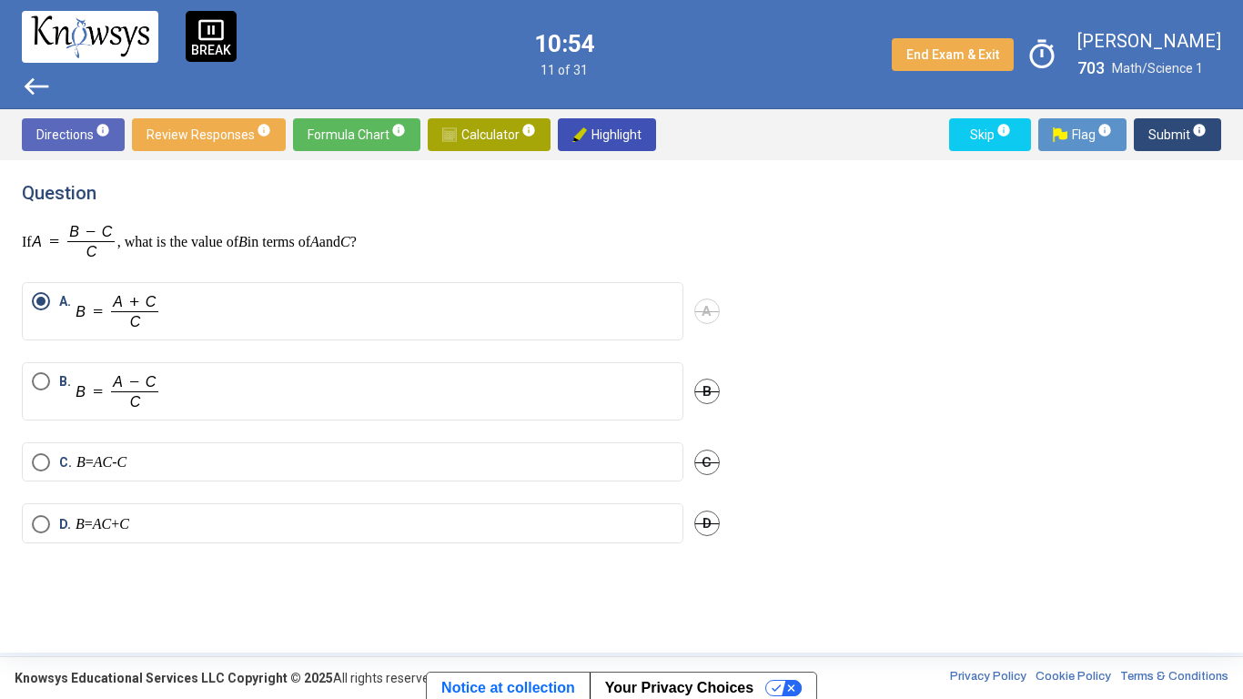
click at [1097, 134] on sup "info" at bounding box center [1103, 130] width 16 height 15
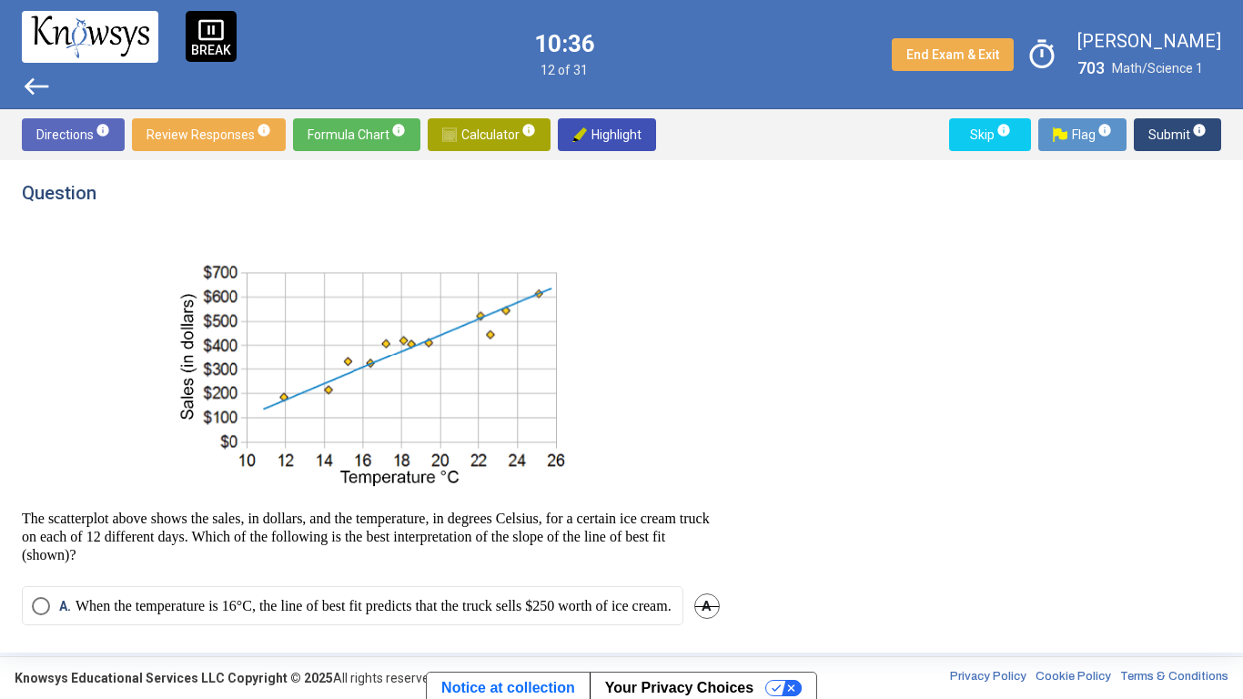
scroll to position [268, 0]
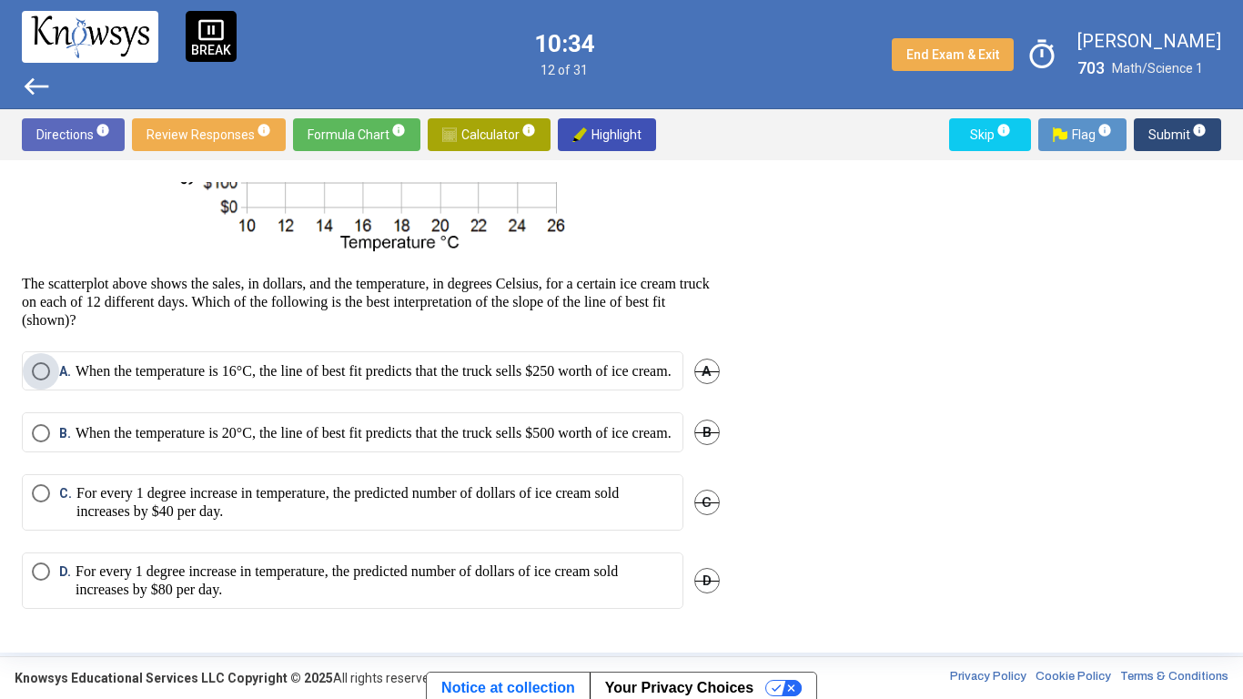
click at [345, 362] on p "When the temperature is 16°C, the line of best fit predicts that the truck sell…" at bounding box center [374, 371] width 596 height 18
click at [1168, 118] on span "Submit info" at bounding box center [1177, 134] width 58 height 33
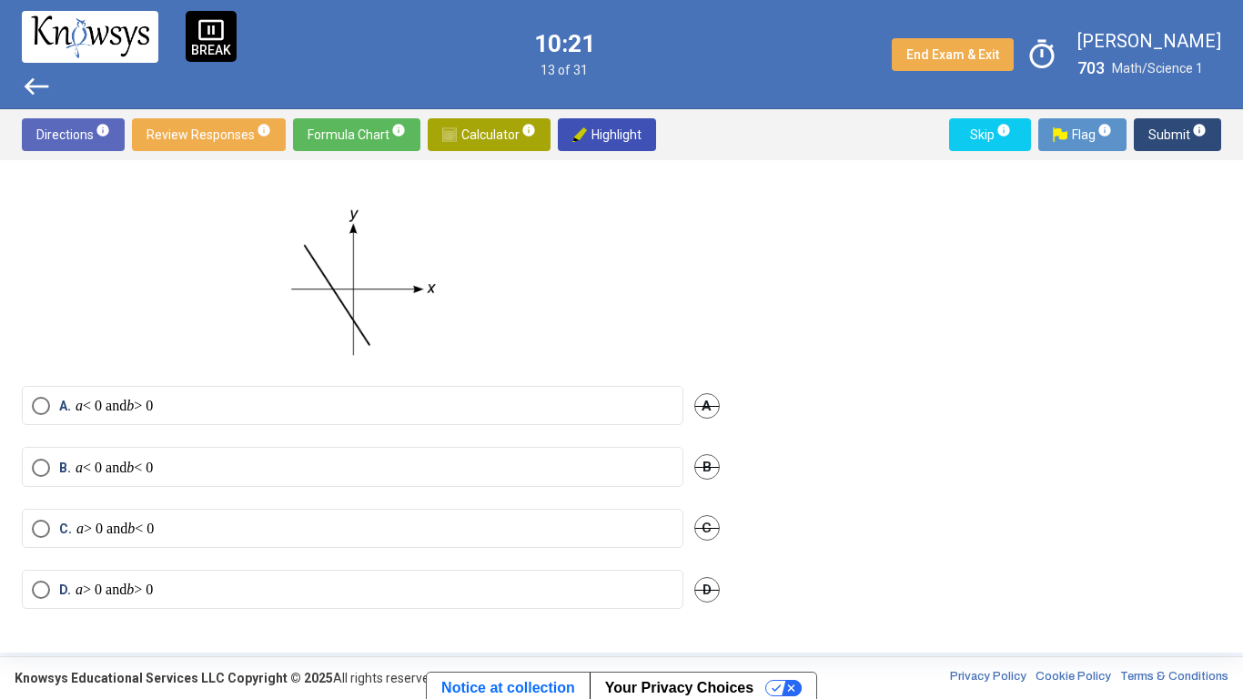
click at [655, 404] on label "A. a < 0 and b > 0" at bounding box center [352, 406] width 641 height 18
click at [1169, 139] on span "Submit info" at bounding box center [1177, 134] width 58 height 33
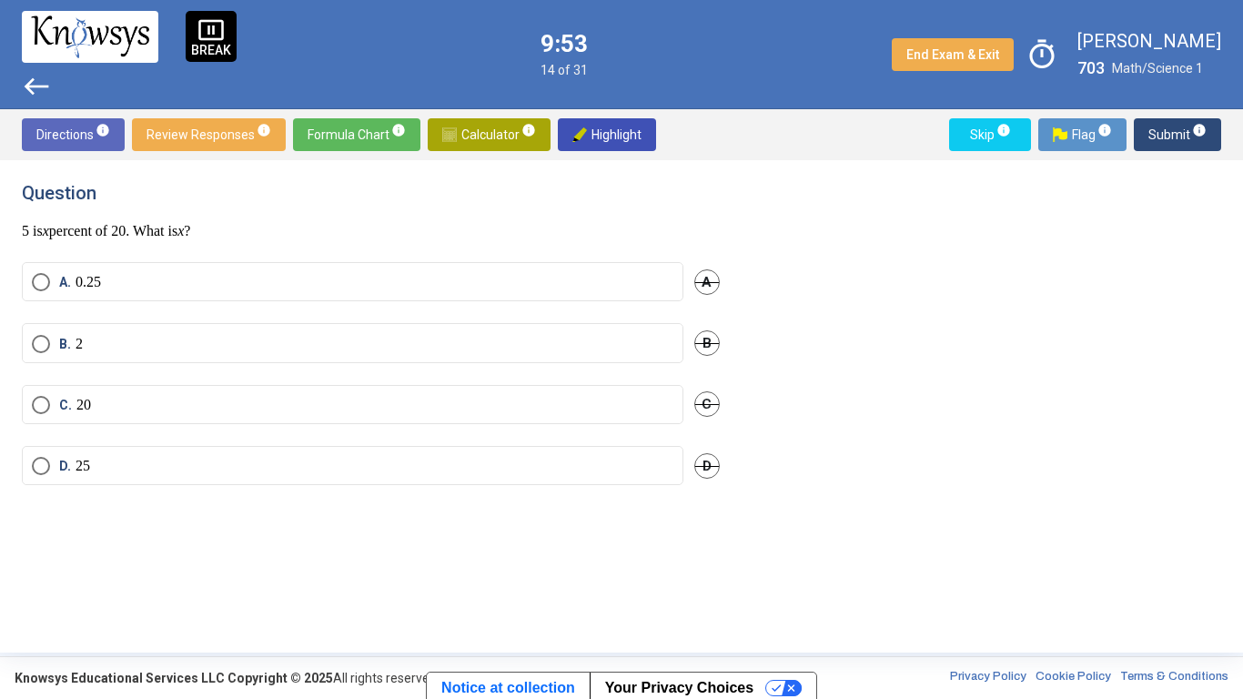
click at [508, 125] on span "Calculator info" at bounding box center [489, 134] width 94 height 33
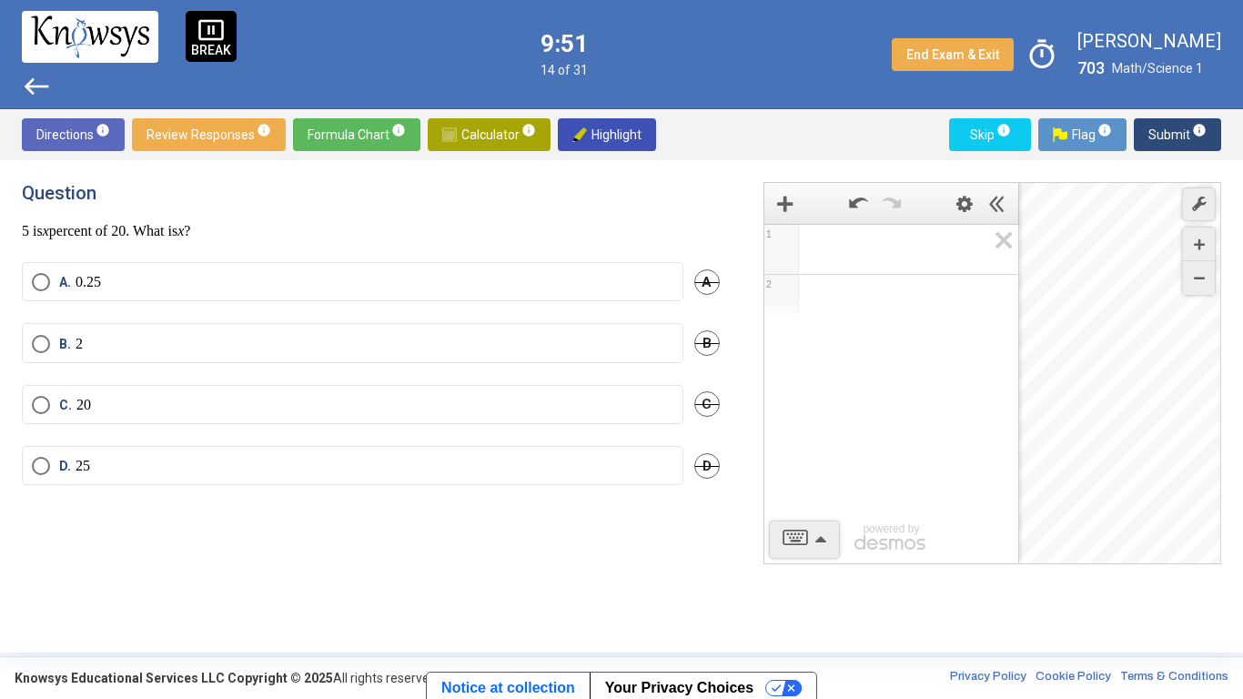
click at [861, 252] on span "Math Input:" at bounding box center [899, 249] width 174 height 22
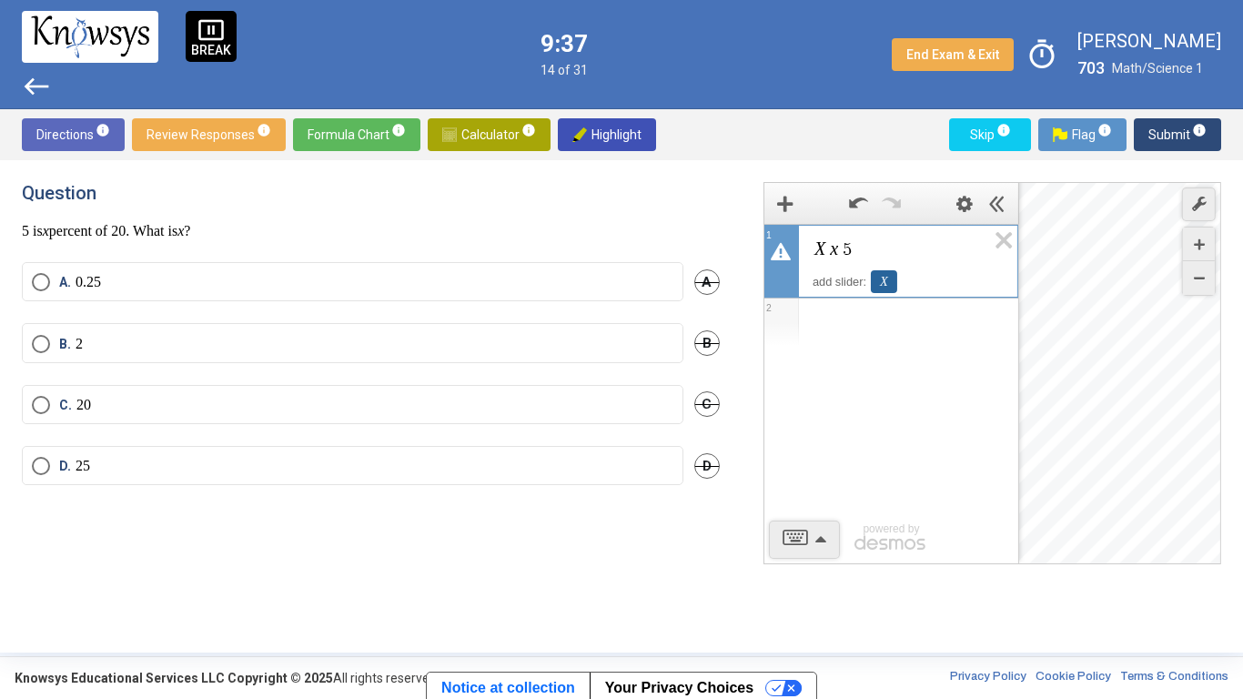
click at [876, 280] on div "X" at bounding box center [884, 281] width 26 height 23
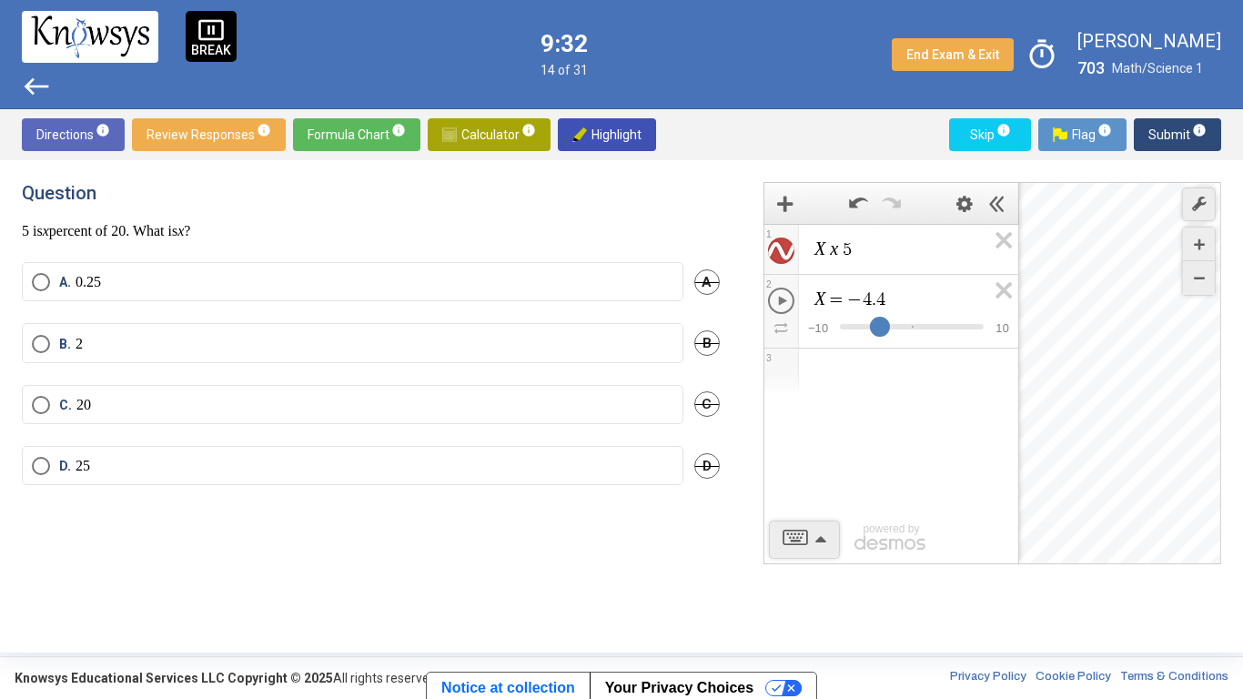
drag, startPoint x: 918, startPoint y: 323, endPoint x: 879, endPoint y: 334, distance: 40.6
click at [879, 334] on div "Expression List" at bounding box center [880, 327] width 20 height 20
click at [775, 300] on span "Play X Animation" at bounding box center [781, 300] width 26 height 26
click at [775, 300] on span "Pause X Animation" at bounding box center [781, 300] width 26 height 26
click at [775, 300] on span "Play X Animation" at bounding box center [781, 300] width 26 height 26
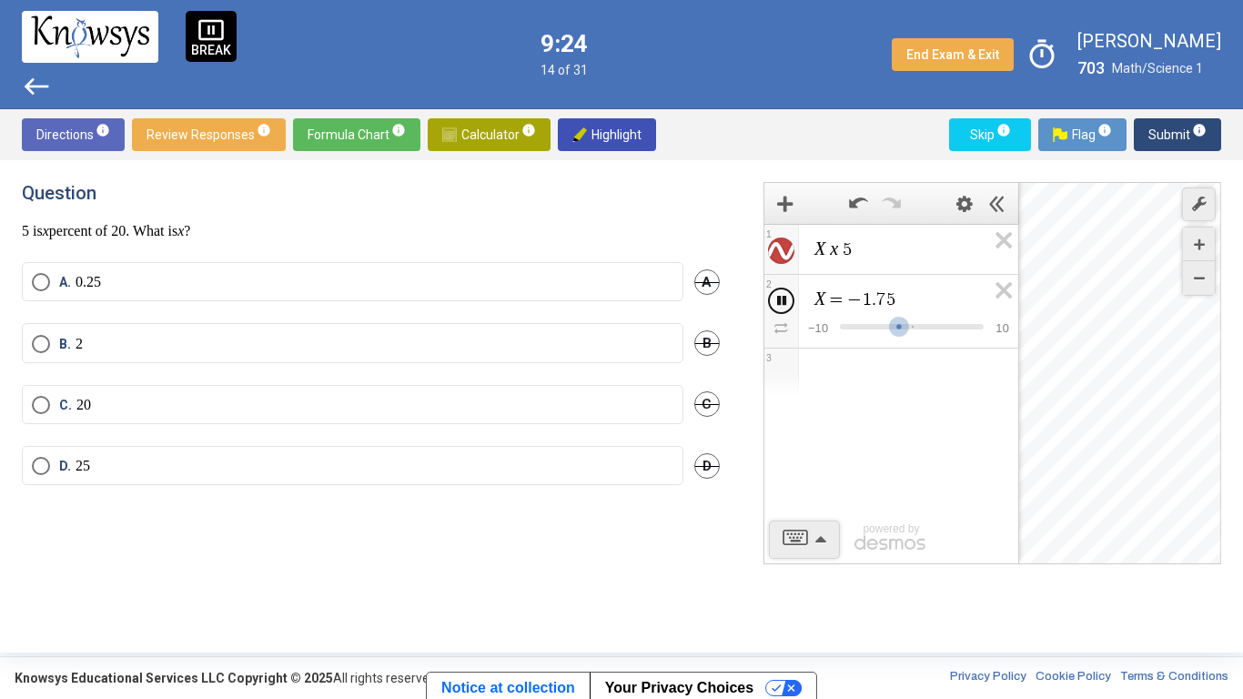
click at [775, 300] on span "Pause X Animation" at bounding box center [781, 300] width 26 height 26
click at [856, 247] on span "X x 5 ​" at bounding box center [898, 249] width 173 height 22
click at [778, 300] on icon "Play X Animation" at bounding box center [782, 301] width 9 height 10
click at [777, 300] on icon "Pause X Animation" at bounding box center [781, 301] width 9 height 10
click at [855, 249] on span "X x 5 =" at bounding box center [898, 249] width 173 height 22
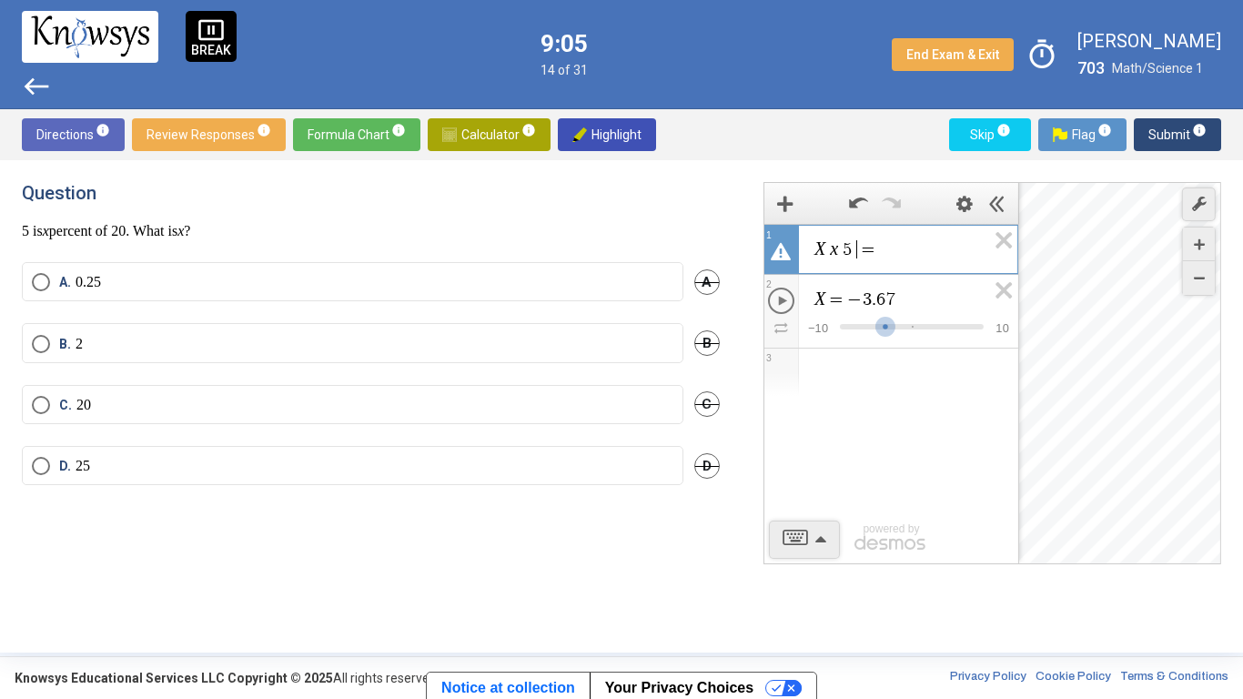
click at [831, 245] on var "x" at bounding box center [834, 248] width 8 height 20
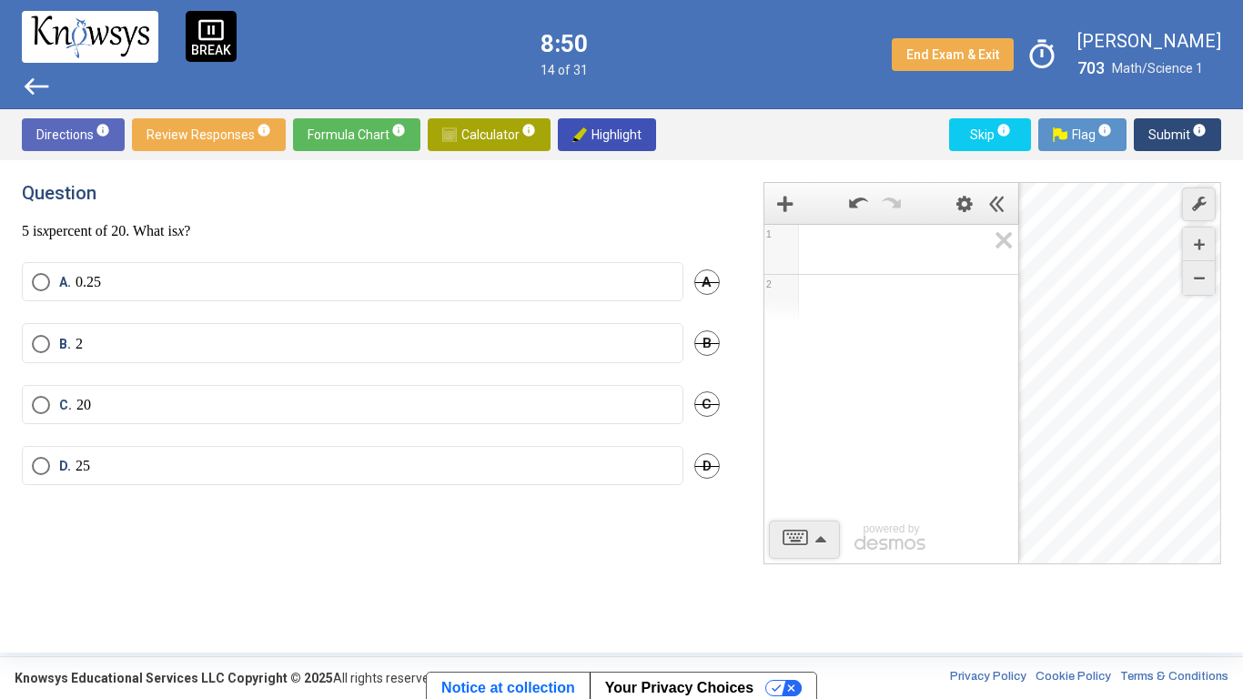
click at [723, 519] on div "Question 5 is x percent of 20. What is x ? A. 0.25 A B. 2 B C. 20 C D. 25 D" at bounding box center [382, 406] width 720 height 449
click at [530, 139] on mat-tooltip-component "Click to open the on screen calculator." at bounding box center [528, 162] width 233 height 51
click at [578, 189] on h4 "Question" at bounding box center [371, 193] width 698 height 22
click at [488, 140] on span "Calculator info" at bounding box center [489, 134] width 94 height 33
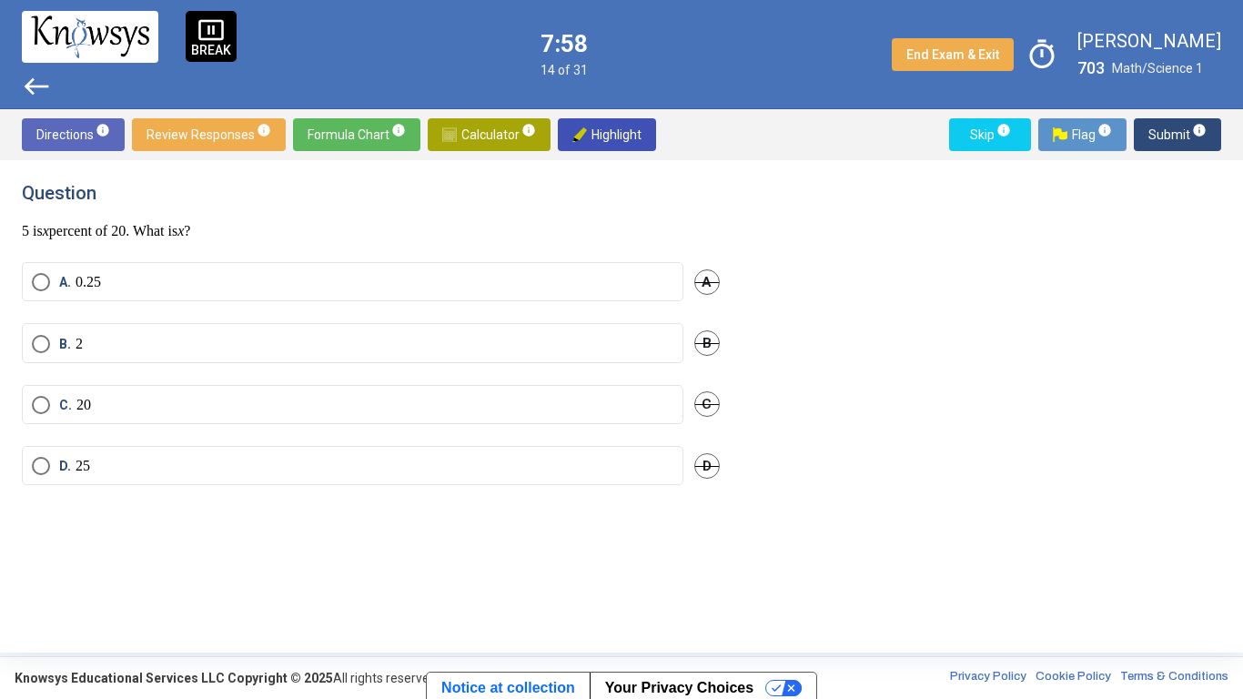
click at [248, 282] on label "A. 0.25" at bounding box center [352, 282] width 641 height 18
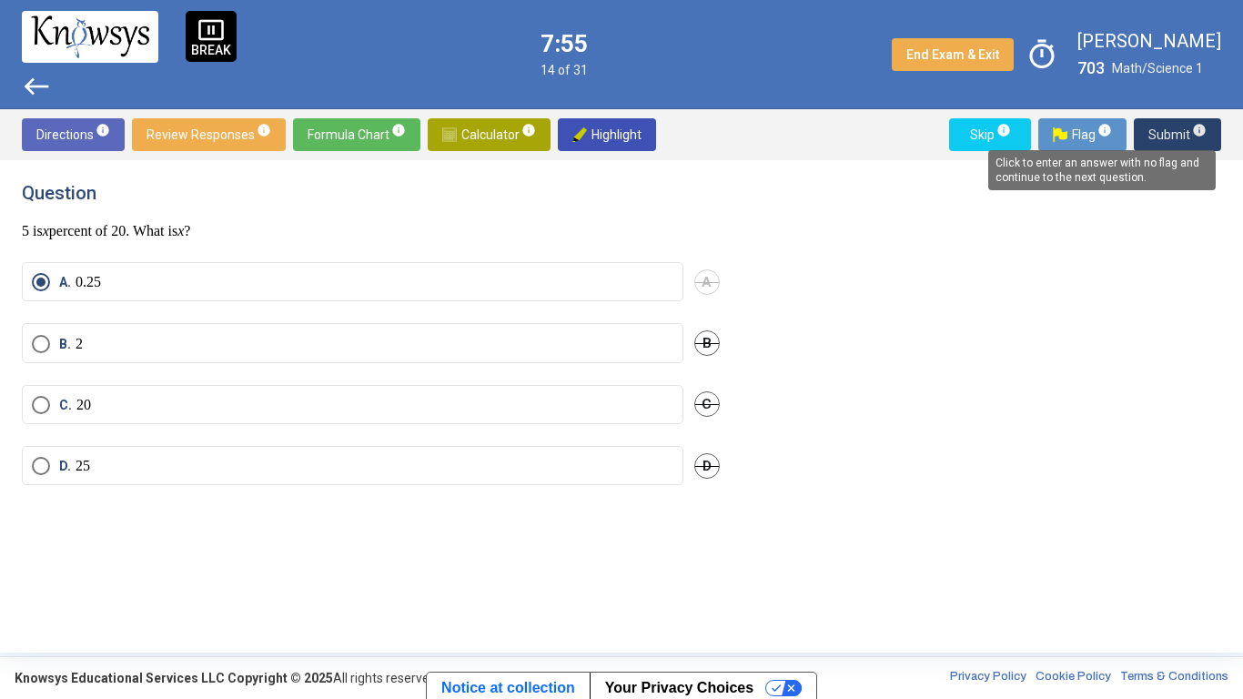
click at [1192, 131] on span "info" at bounding box center [1199, 130] width 15 height 15
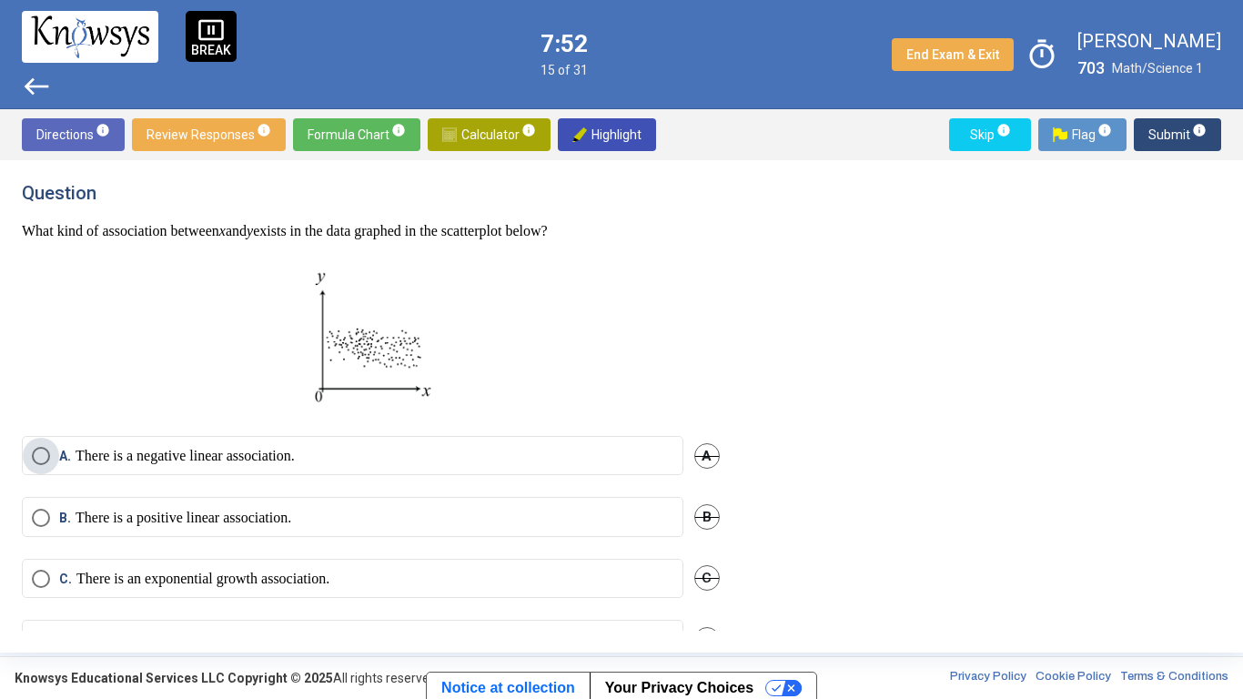
click at [635, 461] on label "A. There is a negative linear association." at bounding box center [352, 456] width 641 height 18
click at [479, 620] on mat-radio-button "D. There is no association." at bounding box center [352, 639] width 661 height 39
click at [416, 617] on div "C. There is an exponential growth association. C" at bounding box center [371, 589] width 698 height 61
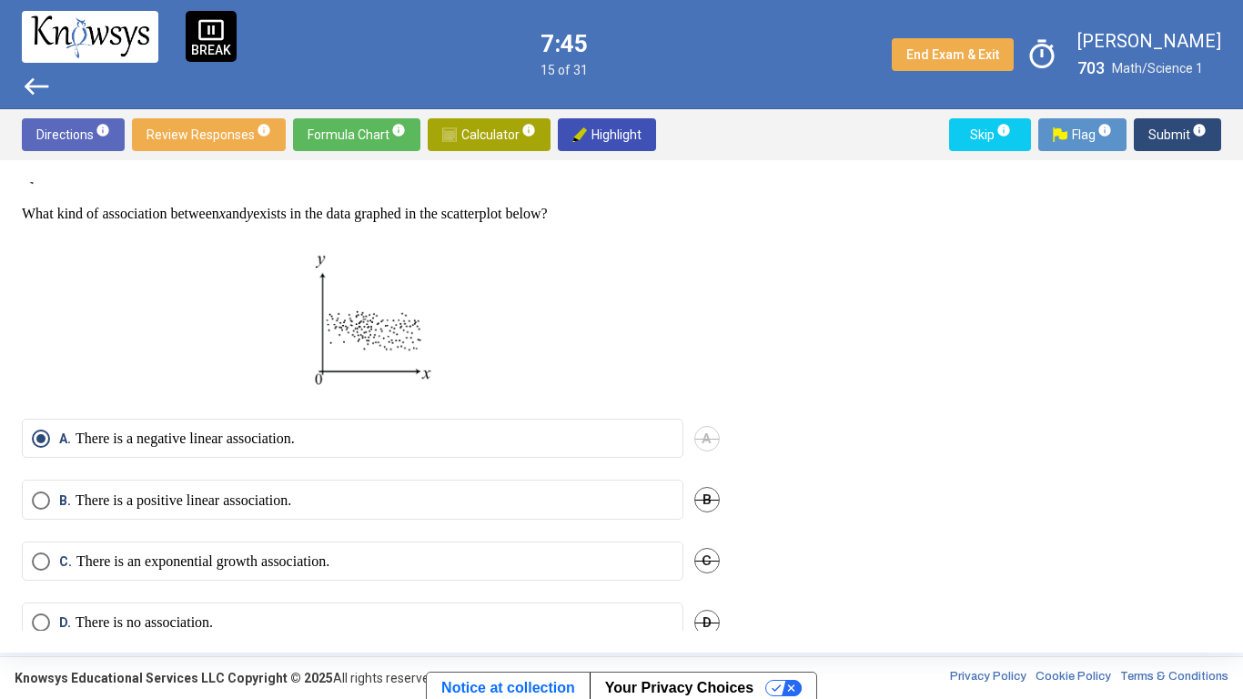
click at [416, 617] on label "D. There is no association." at bounding box center [352, 622] width 641 height 18
click at [1167, 131] on span "Submit info" at bounding box center [1177, 134] width 58 height 33
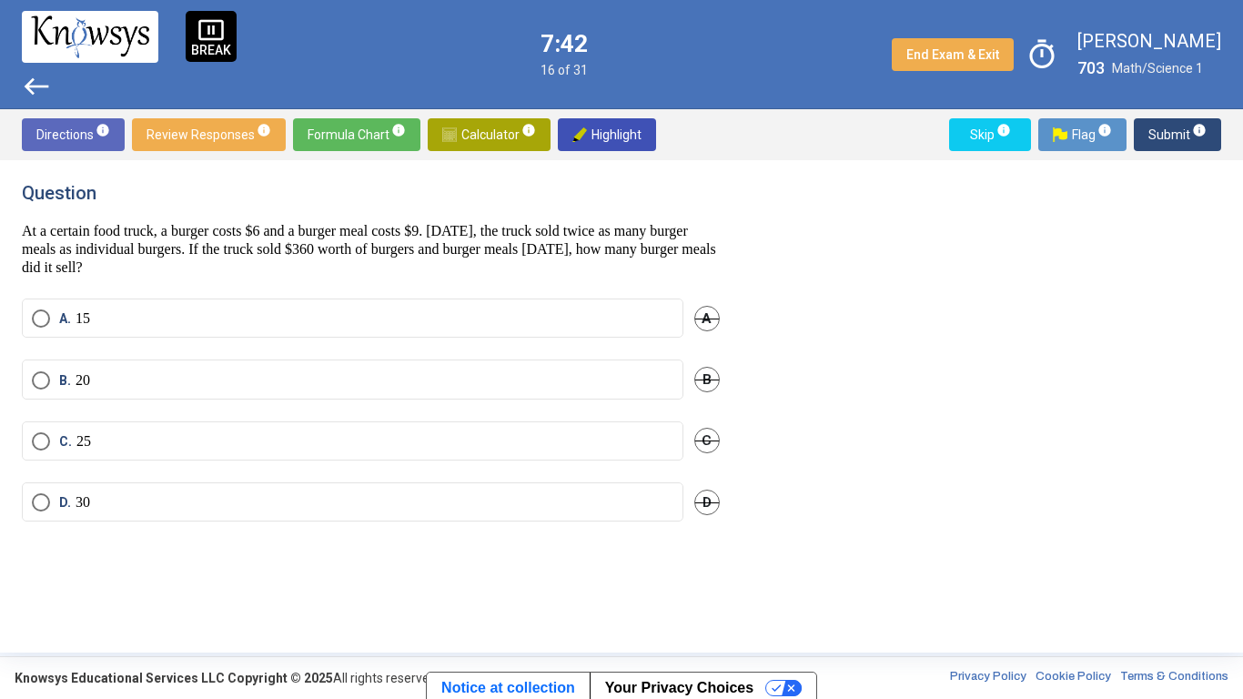
click at [398, 373] on label "B. 20" at bounding box center [352, 380] width 641 height 18
click at [1201, 139] on span "Submit info" at bounding box center [1177, 134] width 58 height 33
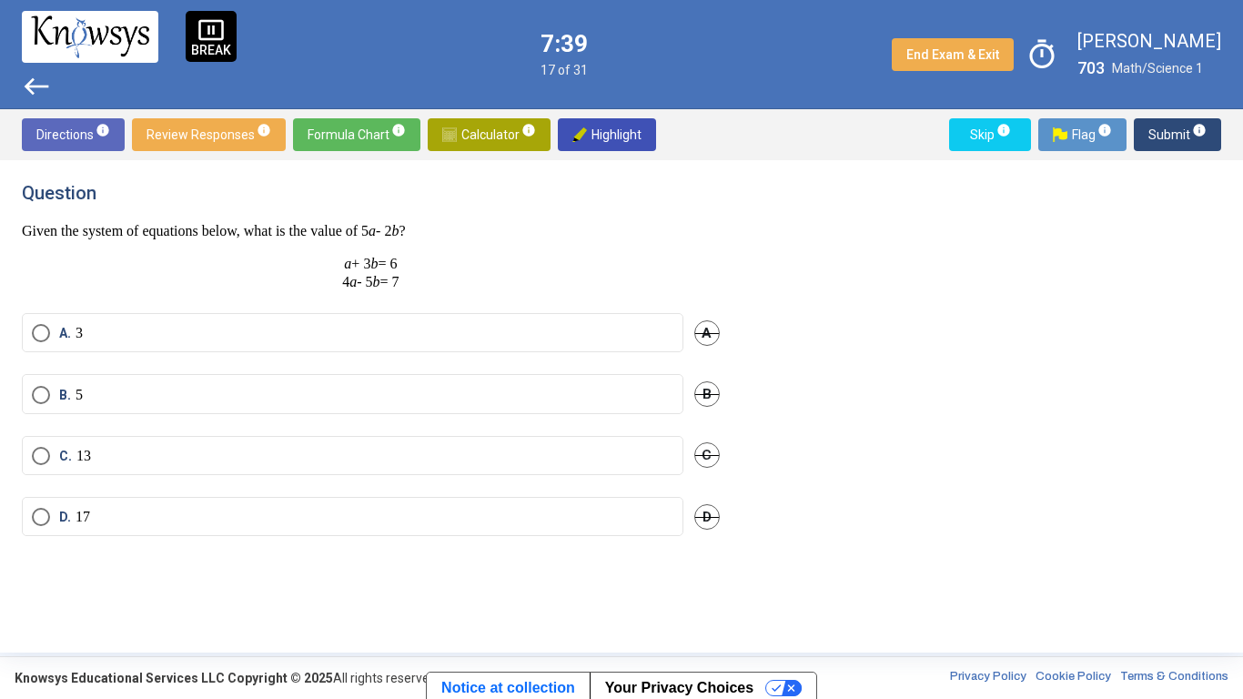
click at [493, 460] on label "C. 13" at bounding box center [352, 456] width 641 height 18
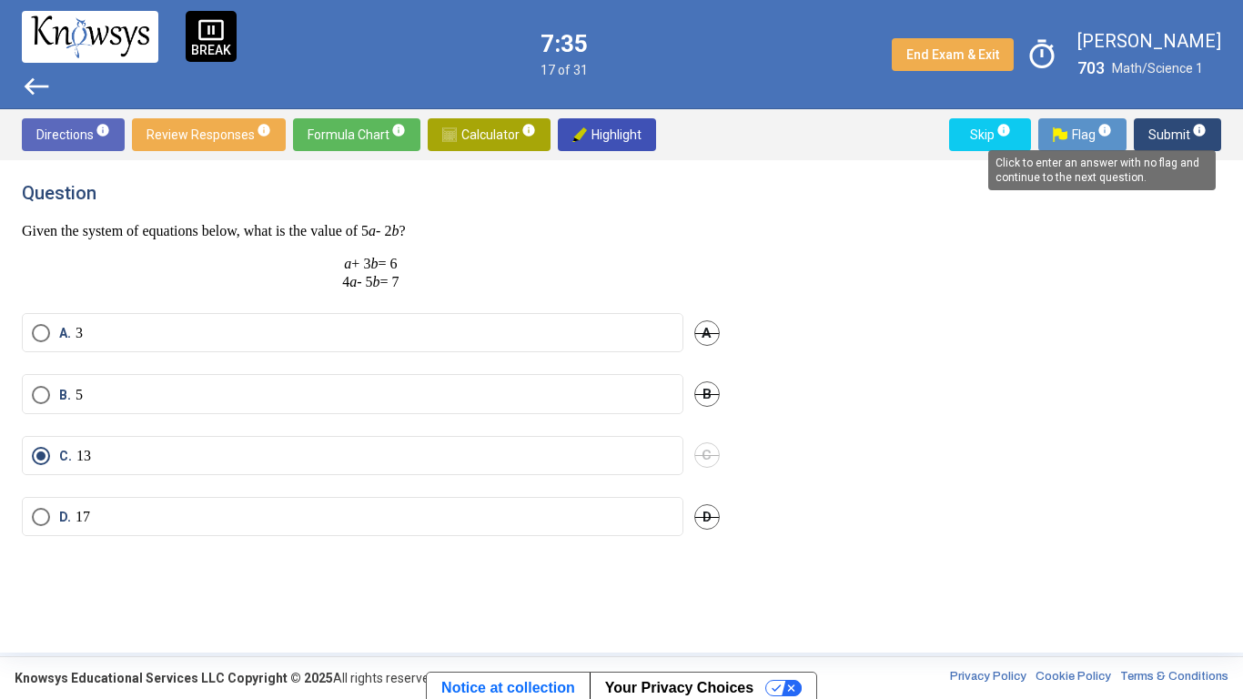
click at [1194, 140] on mat-tooltip-component "Click to enter an answer with no flag and continue to the next question." at bounding box center [1101, 170] width 253 height 66
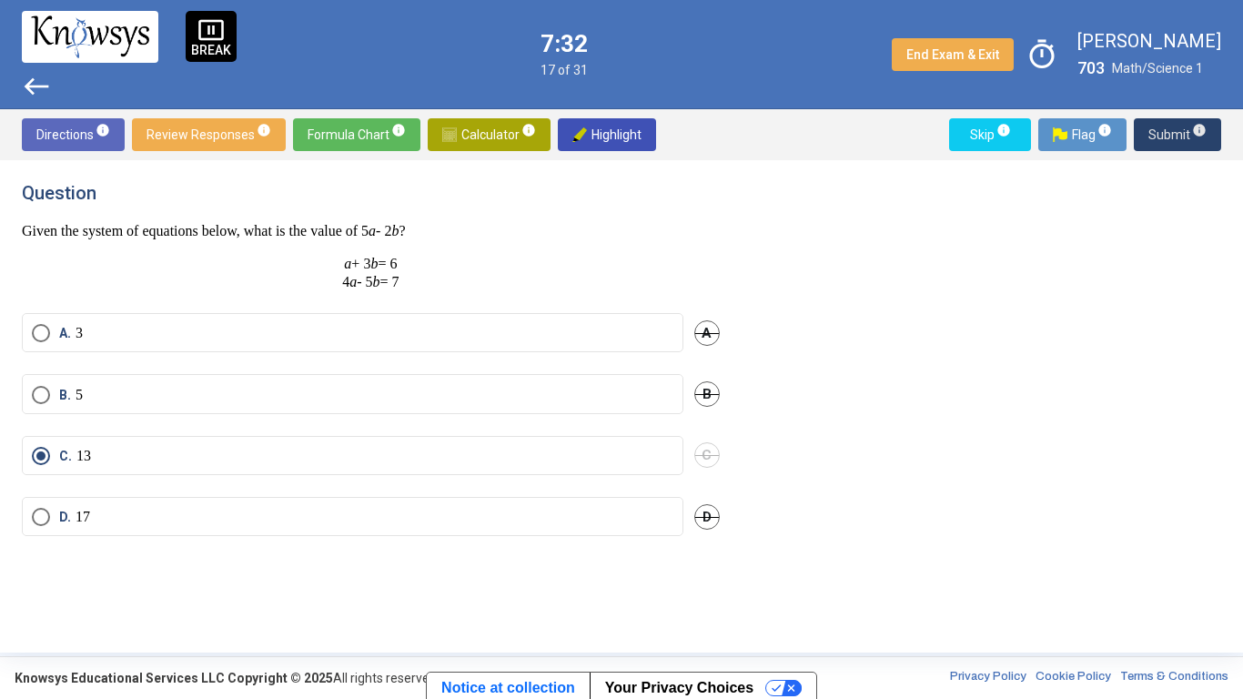
click at [1165, 131] on span "Submit info" at bounding box center [1177, 134] width 58 height 33
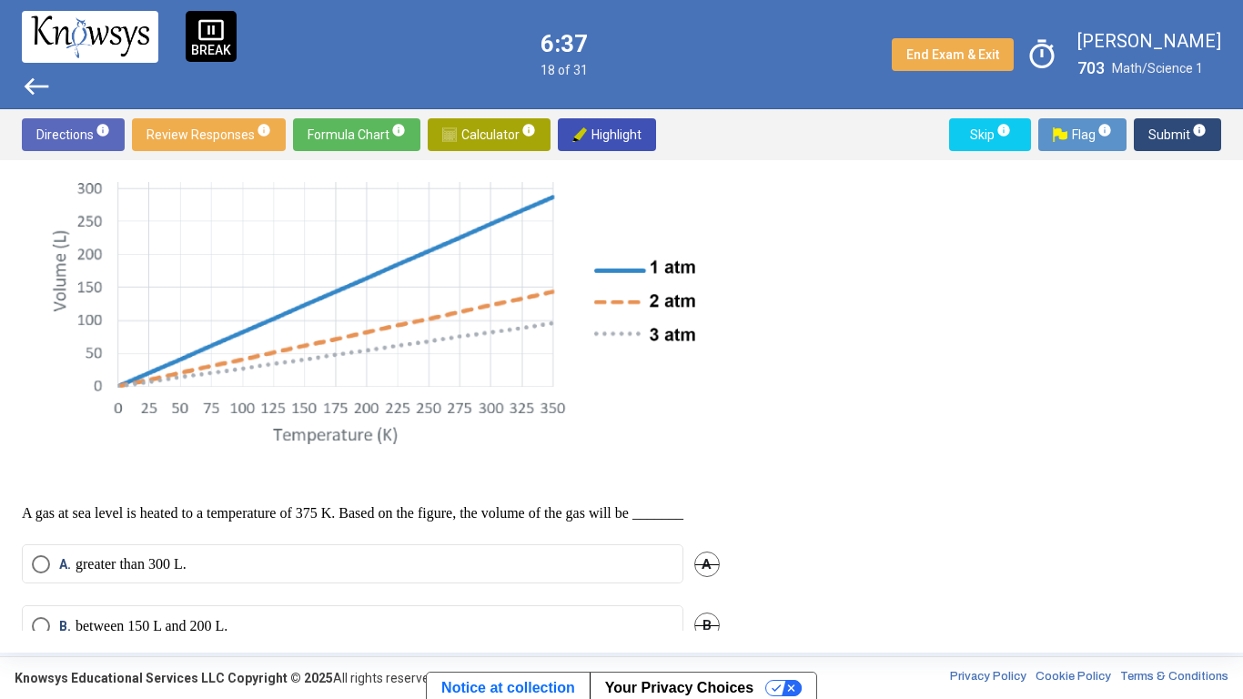
scroll to position [449, 0]
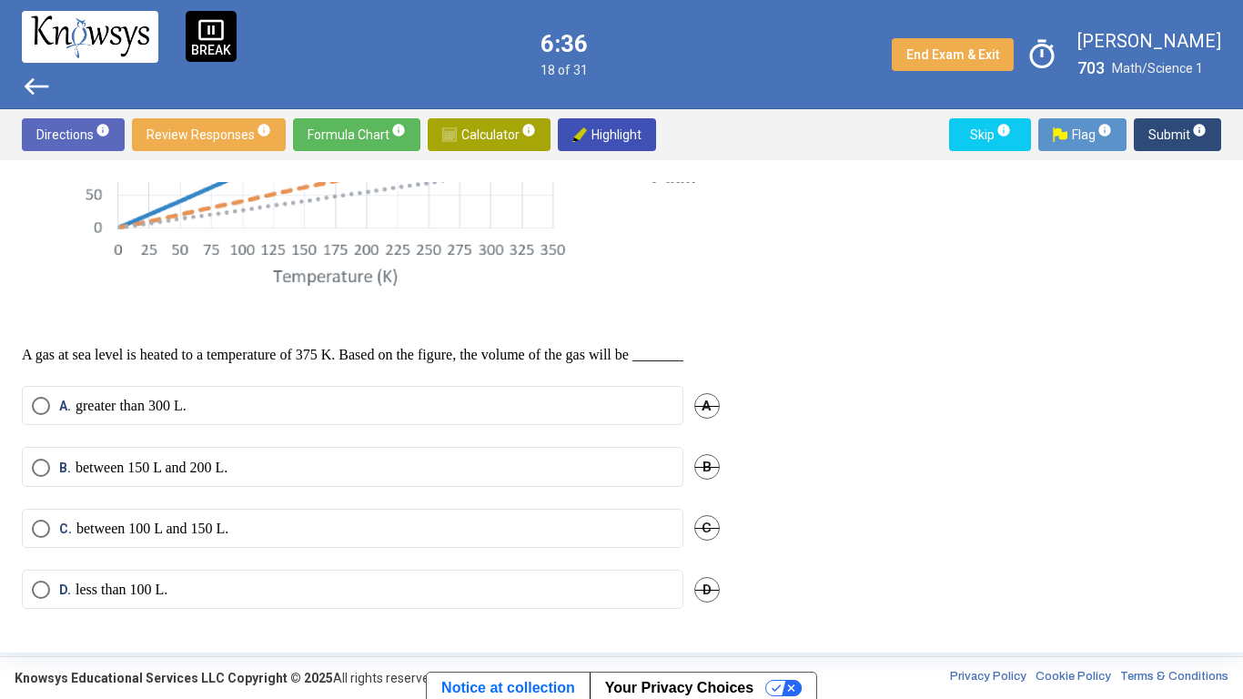
click at [475, 388] on mat-radio-button "A. greater than 300 L." at bounding box center [352, 405] width 661 height 39
click at [492, 404] on label "A. greater than 300 L." at bounding box center [352, 406] width 641 height 18
click at [1190, 133] on sup "info" at bounding box center [1198, 130] width 16 height 15
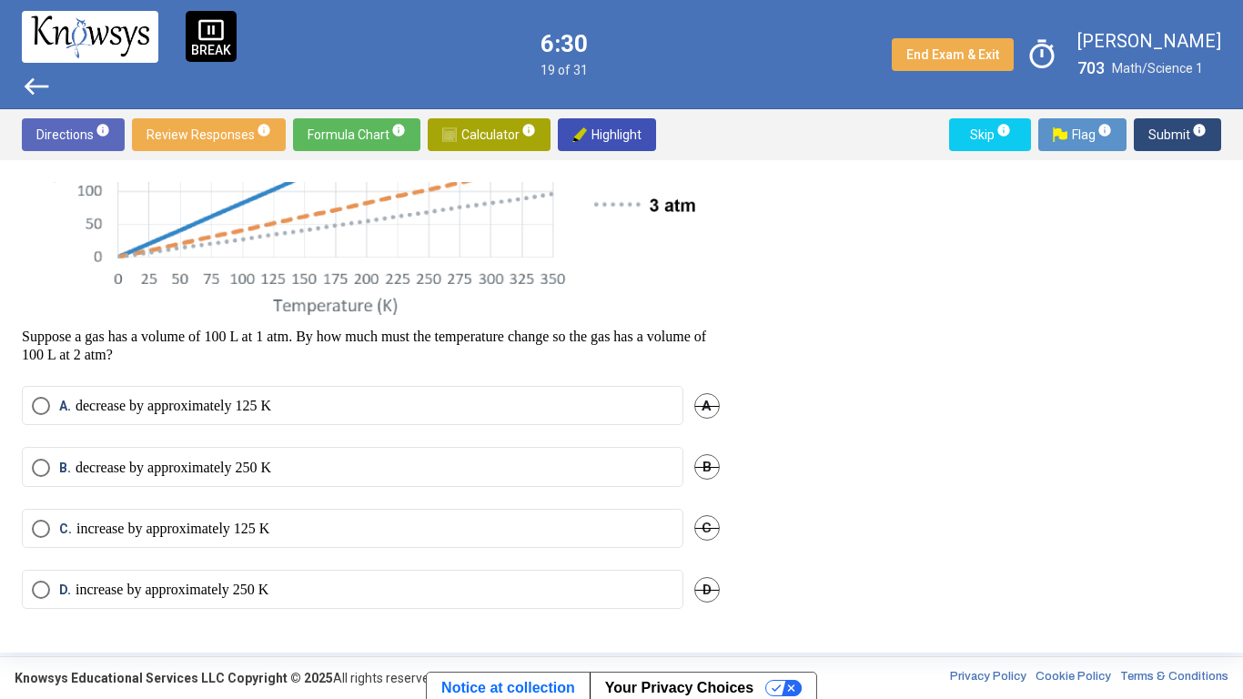
scroll to position [383, 0]
click at [443, 473] on label "B. decrease by approximately 250 K" at bounding box center [352, 468] width 641 height 18
click at [1162, 126] on span "Submit info" at bounding box center [1177, 134] width 58 height 33
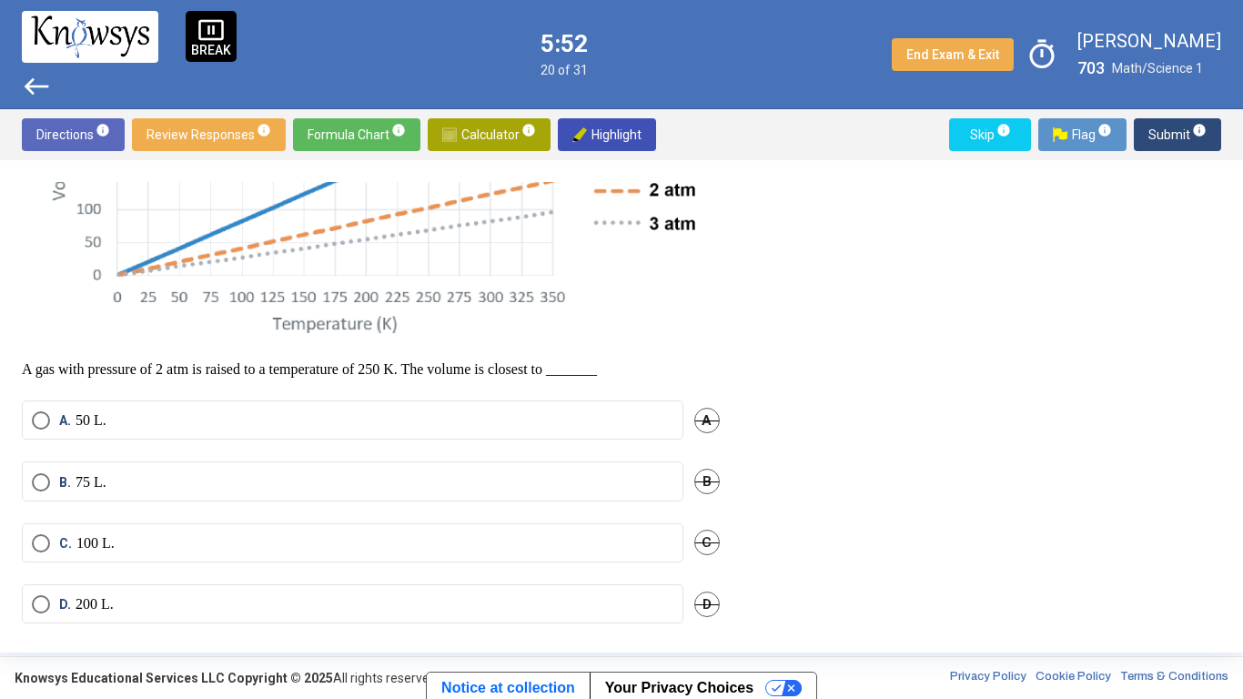
click at [632, 598] on label "D. 200 L." at bounding box center [352, 604] width 641 height 18
click at [1169, 130] on span "Submit info" at bounding box center [1177, 134] width 58 height 33
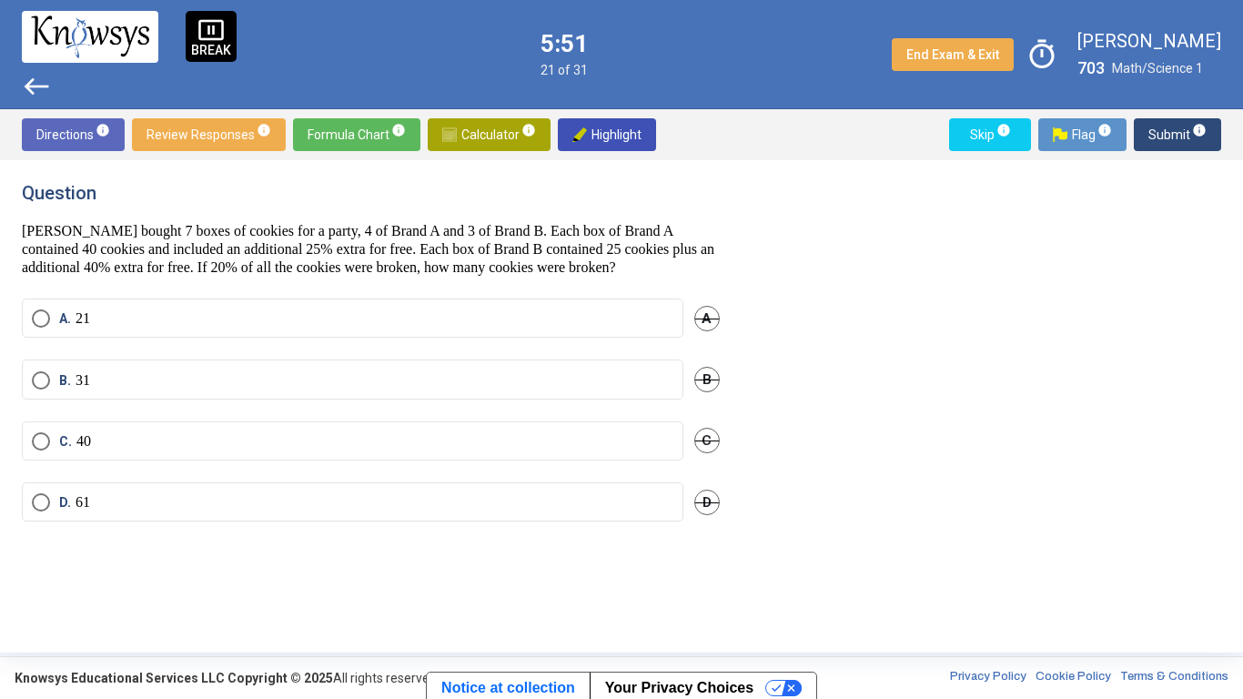
scroll to position [0, 0]
click at [599, 491] on mat-radio-button "D. 61" at bounding box center [352, 501] width 661 height 39
click at [460, 508] on label "D. 61" at bounding box center [352, 502] width 641 height 18
click at [445, 133] on img at bounding box center [449, 134] width 15 height 15
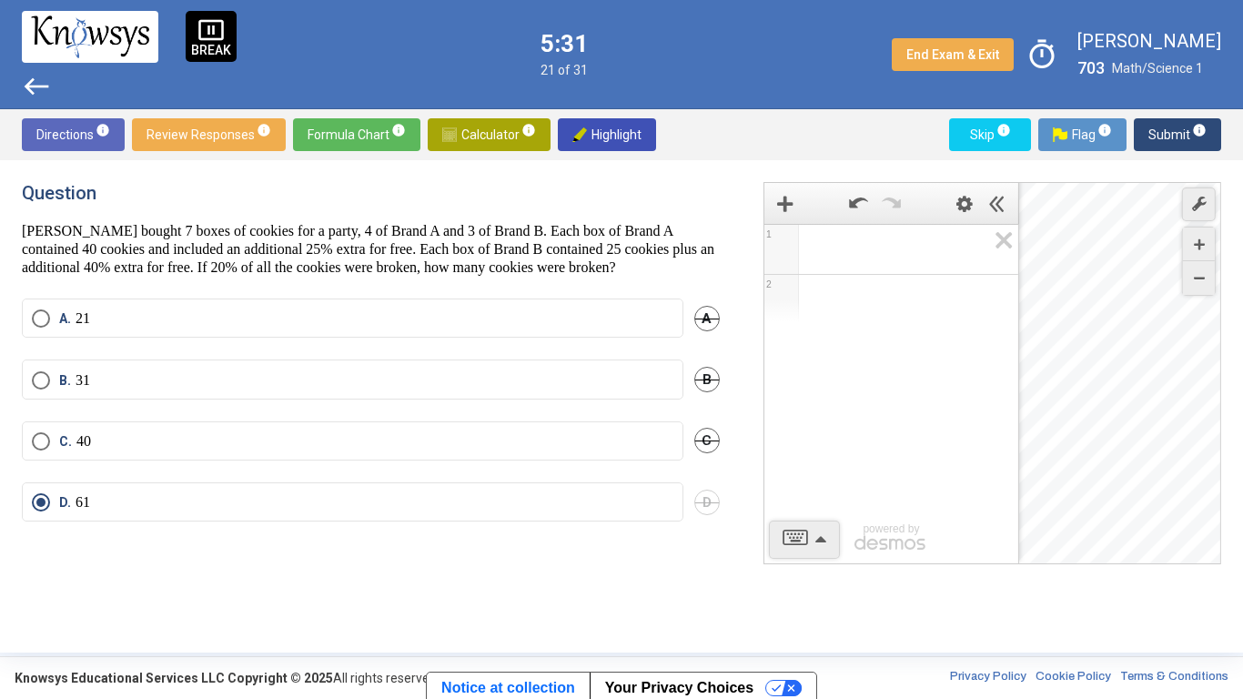
click at [856, 267] on div "Expression List" at bounding box center [891, 247] width 254 height 44
click at [930, 248] on span "7 x 4 = ​" at bounding box center [898, 249] width 173 height 22
click at [846, 243] on span "4" at bounding box center [845, 249] width 9 height 18
click at [792, 288] on div "Expression List" at bounding box center [784, 298] width 40 height 47
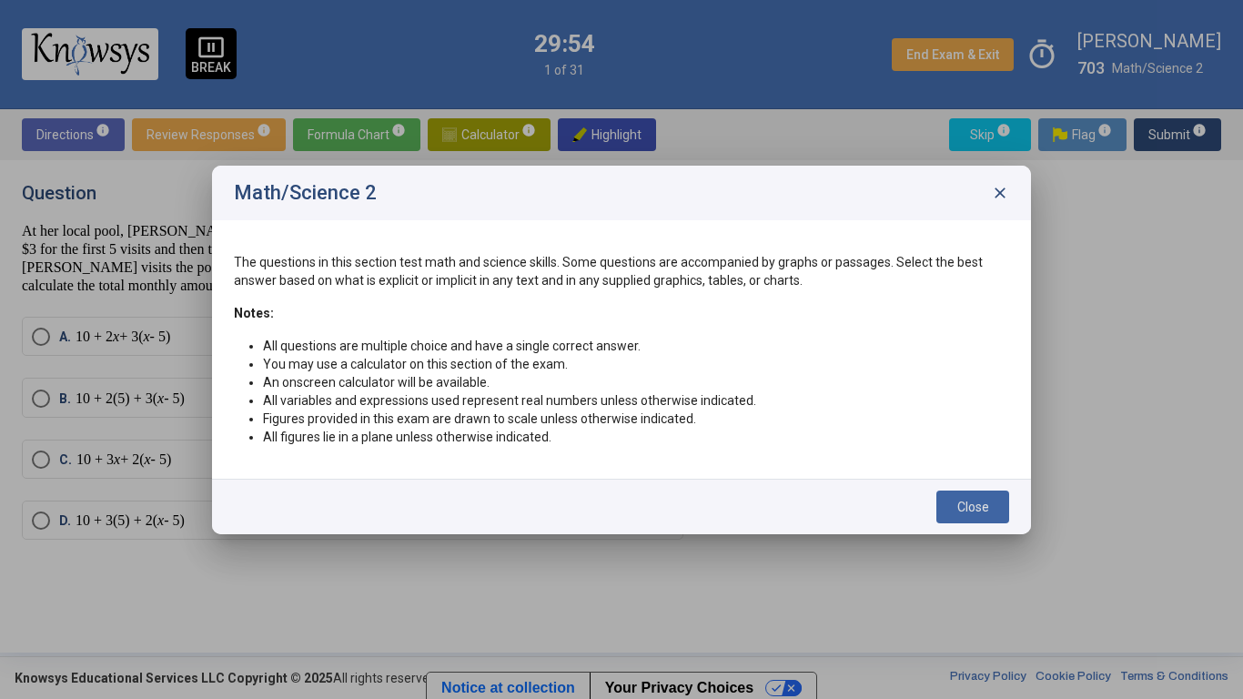
click at [984, 505] on span "Close" at bounding box center [973, 506] width 32 height 15
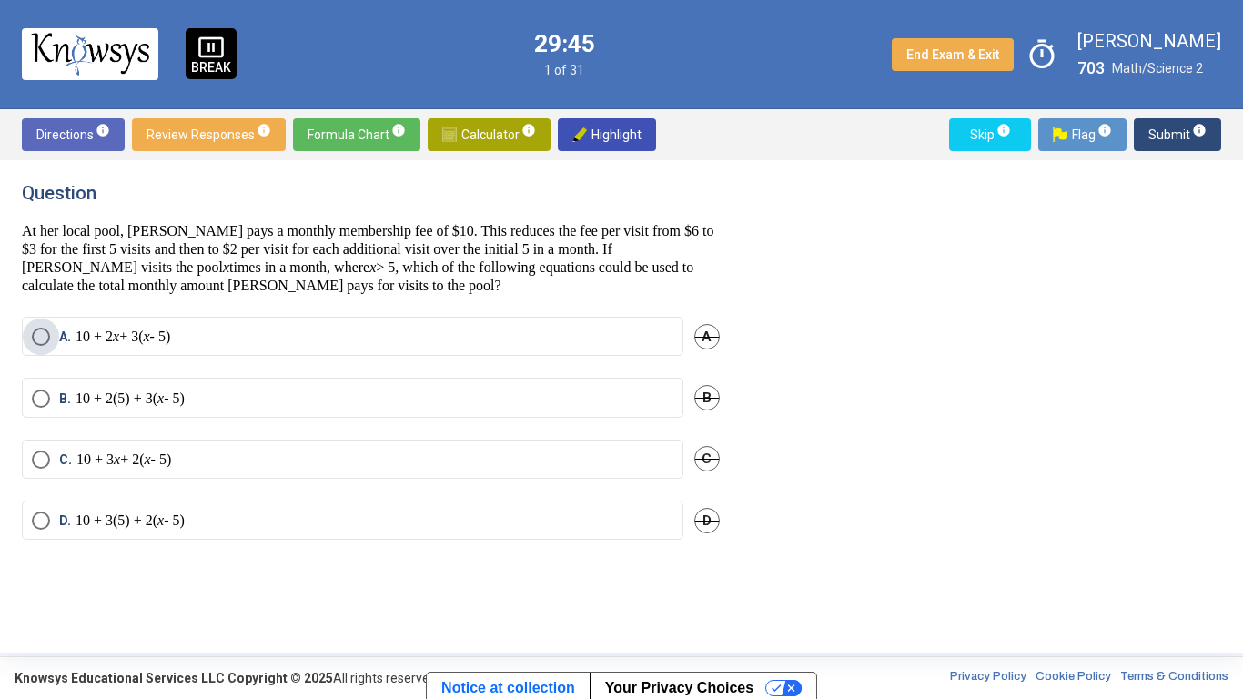
click at [553, 335] on label "A. 10 + 2 x + 3( x - 5)" at bounding box center [352, 337] width 641 height 18
click at [1179, 138] on span "Submit info" at bounding box center [1177, 134] width 58 height 33
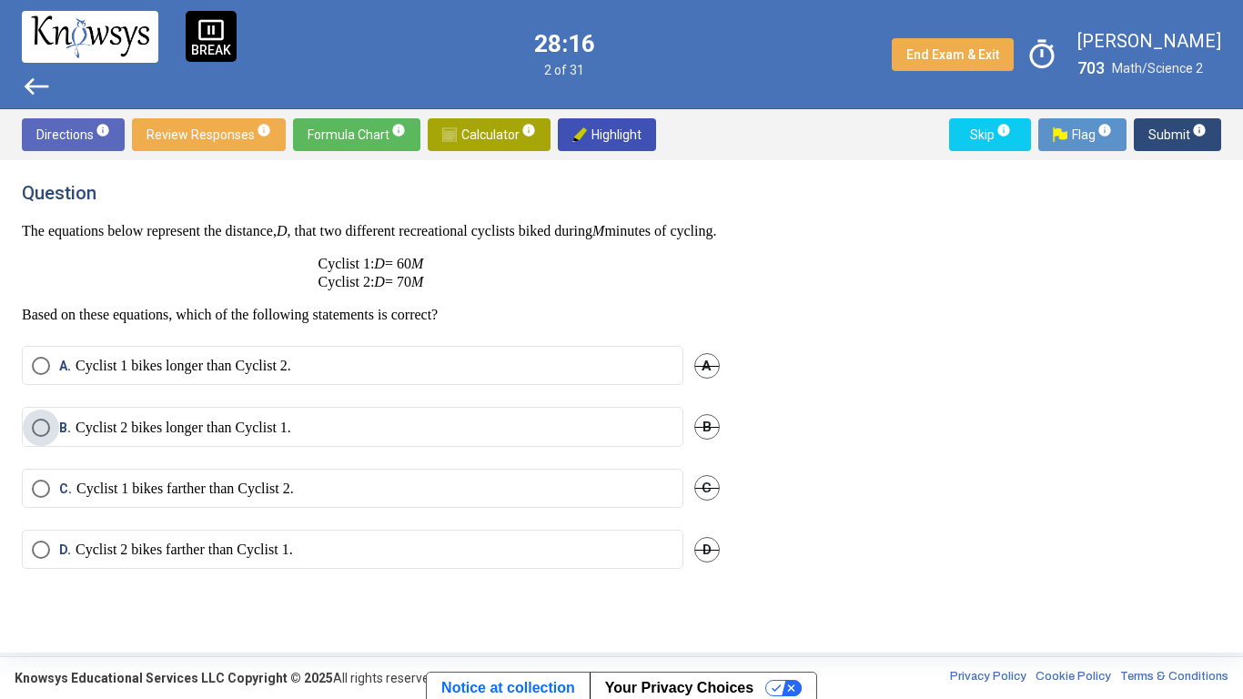
click at [257, 437] on p "Cyclist 2 bikes longer than Cyclist 1." at bounding box center [184, 428] width 216 height 18
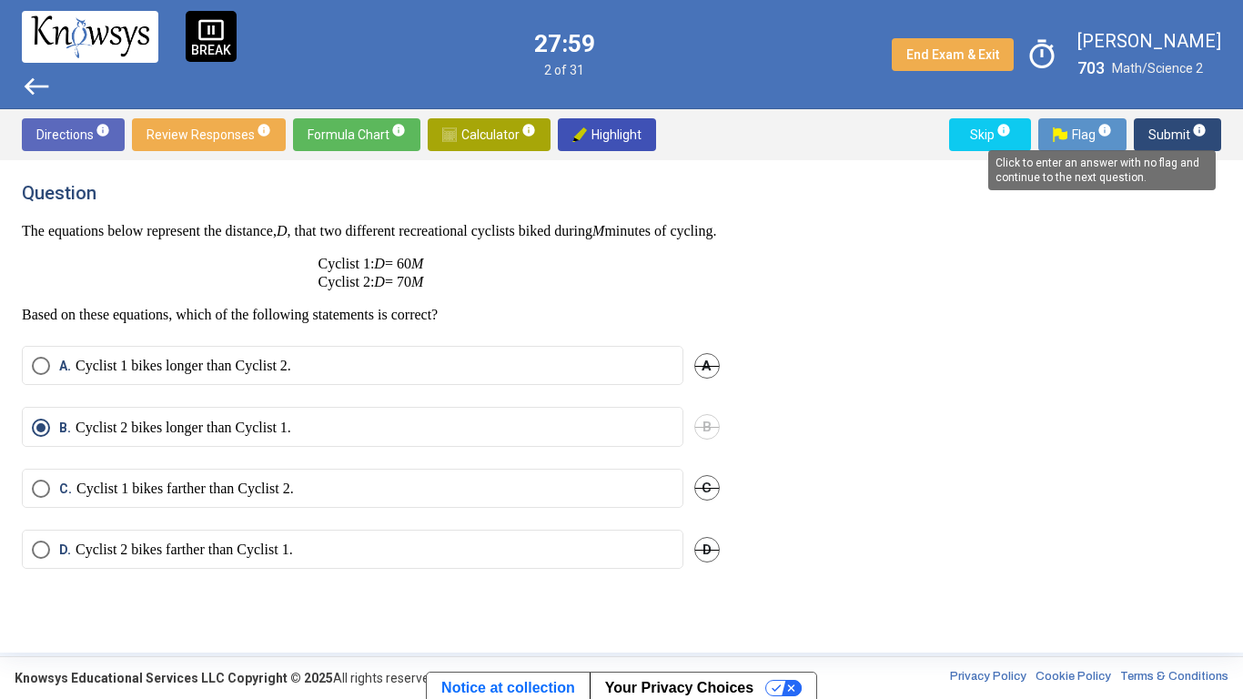
click at [1188, 122] on span "Submit info" at bounding box center [1177, 134] width 58 height 33
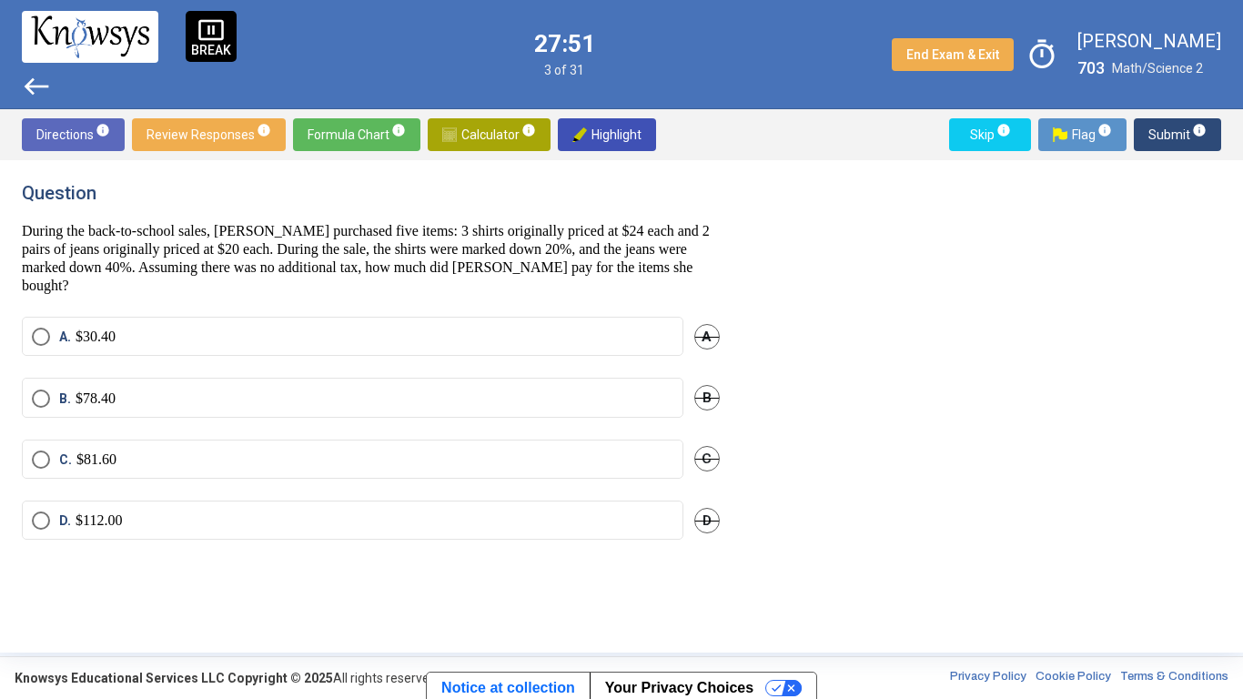
click at [595, 379] on mat-radio-button "B. $78.40" at bounding box center [352, 397] width 661 height 39
click at [600, 382] on mat-radio-button "B. $78.40" at bounding box center [352, 397] width 661 height 39
click at [604, 395] on label "B. $78.40" at bounding box center [352, 398] width 641 height 18
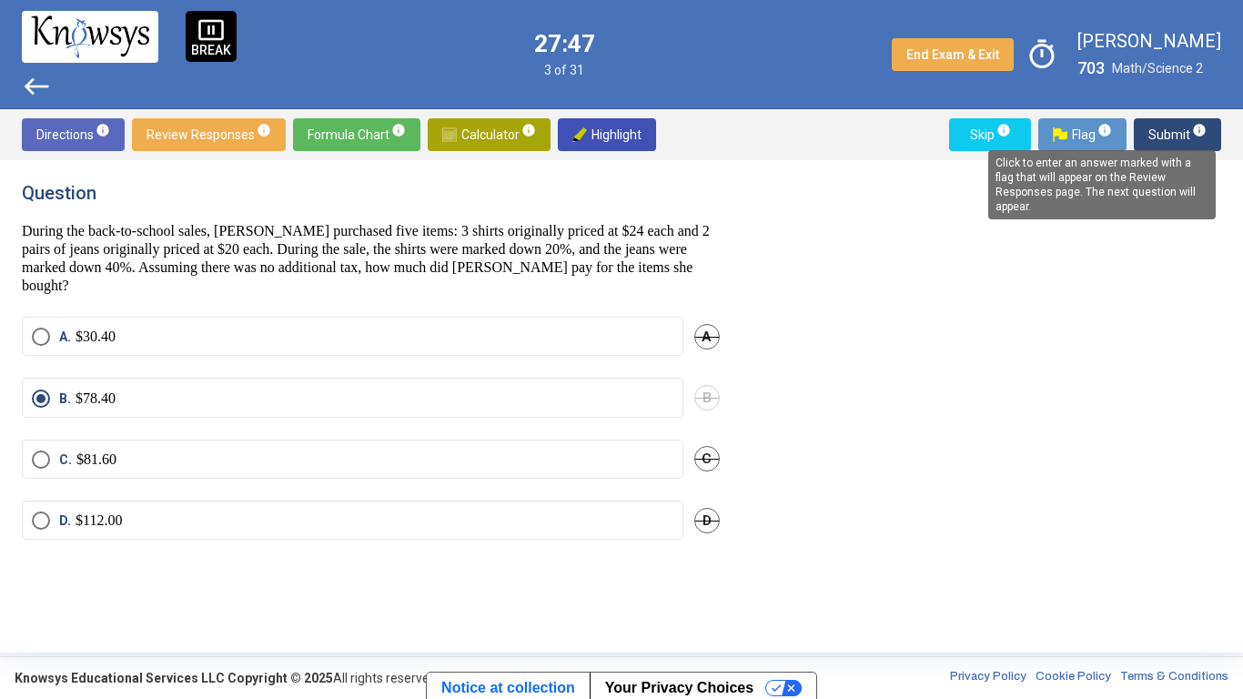
click at [1170, 144] on mat-tooltip-component "Click to enter an answer marked with a flag that will appear on the Review Resp…" at bounding box center [1101, 184] width 253 height 95
click at [1171, 137] on mat-tooltip-component "Click to enter an answer marked with a flag that will appear on the Review Resp…" at bounding box center [1101, 184] width 253 height 95
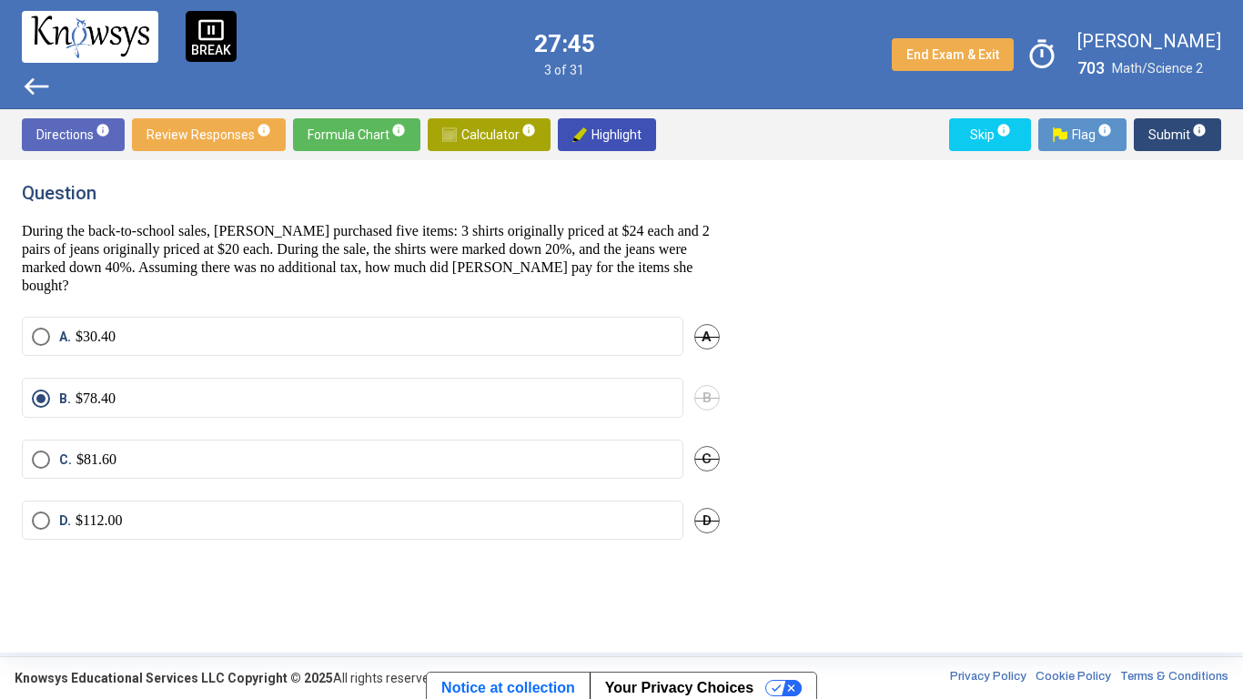
click at [1177, 126] on span "Submit info" at bounding box center [1177, 134] width 58 height 33
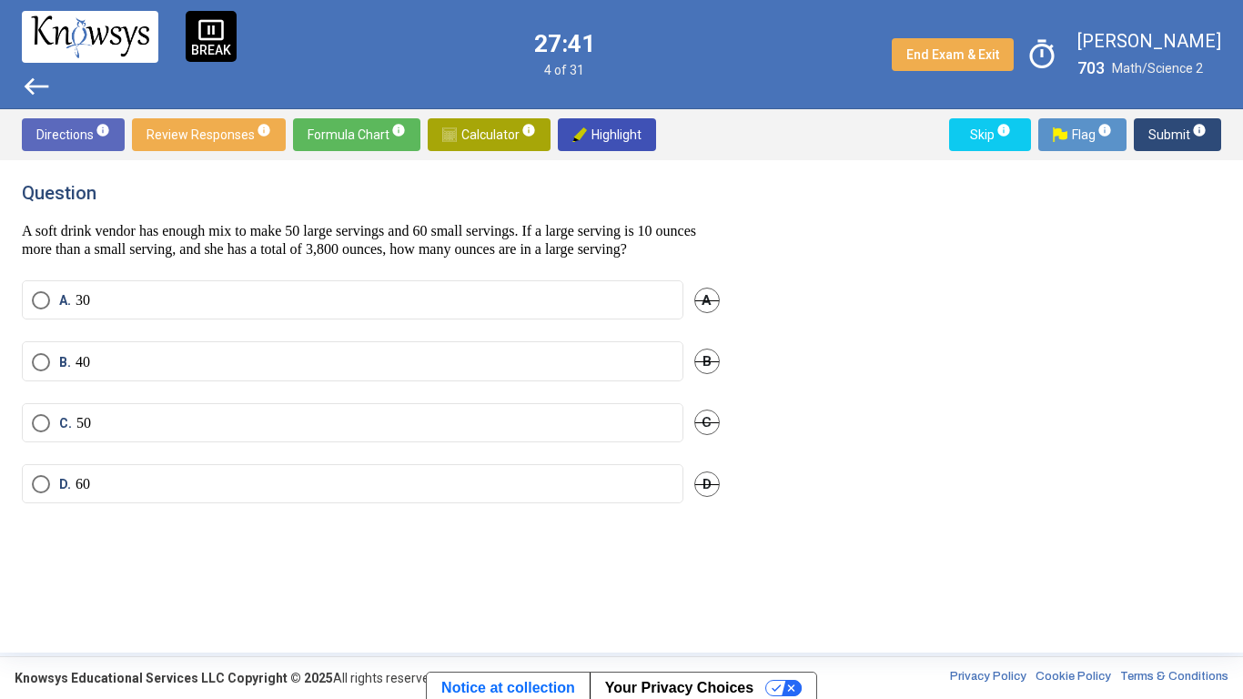
click at [423, 503] on mat-radio-button "D. 60" at bounding box center [352, 483] width 661 height 39
click at [641, 493] on label "D. 60" at bounding box center [352, 484] width 641 height 18
click at [1155, 127] on span "Submit info" at bounding box center [1177, 134] width 58 height 33
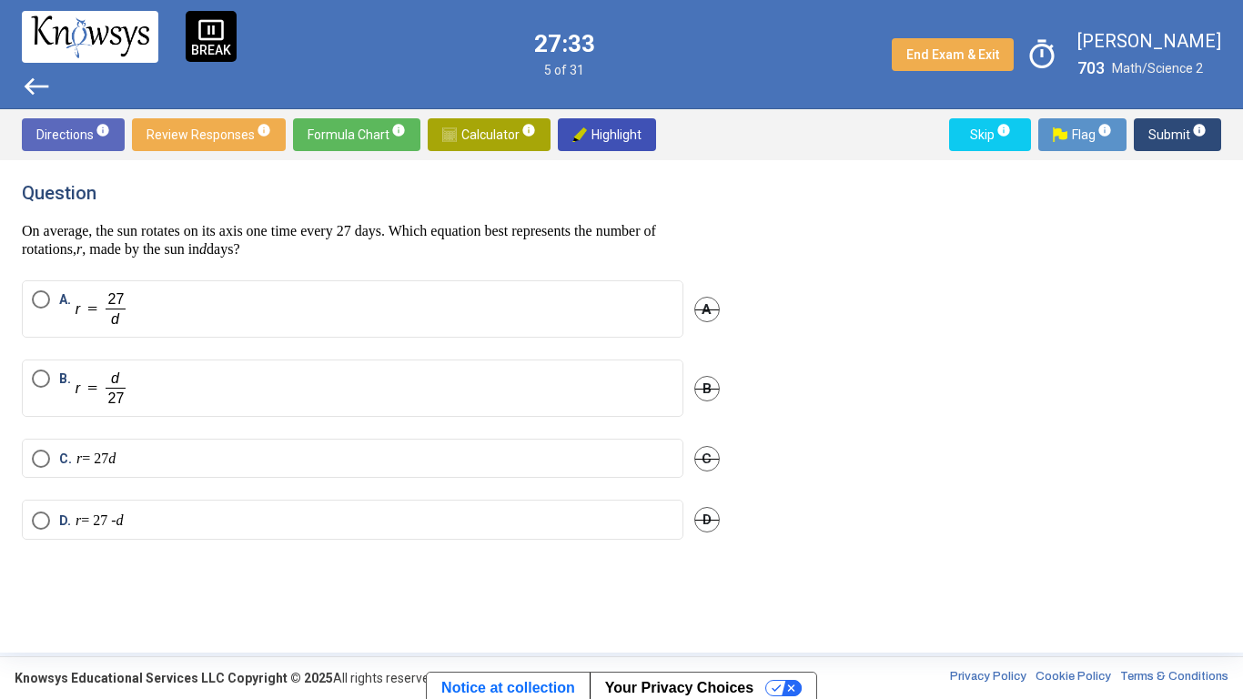
click at [618, 318] on label "A." at bounding box center [352, 308] width 641 height 37
click at [1182, 122] on span "Submit info" at bounding box center [1177, 134] width 58 height 33
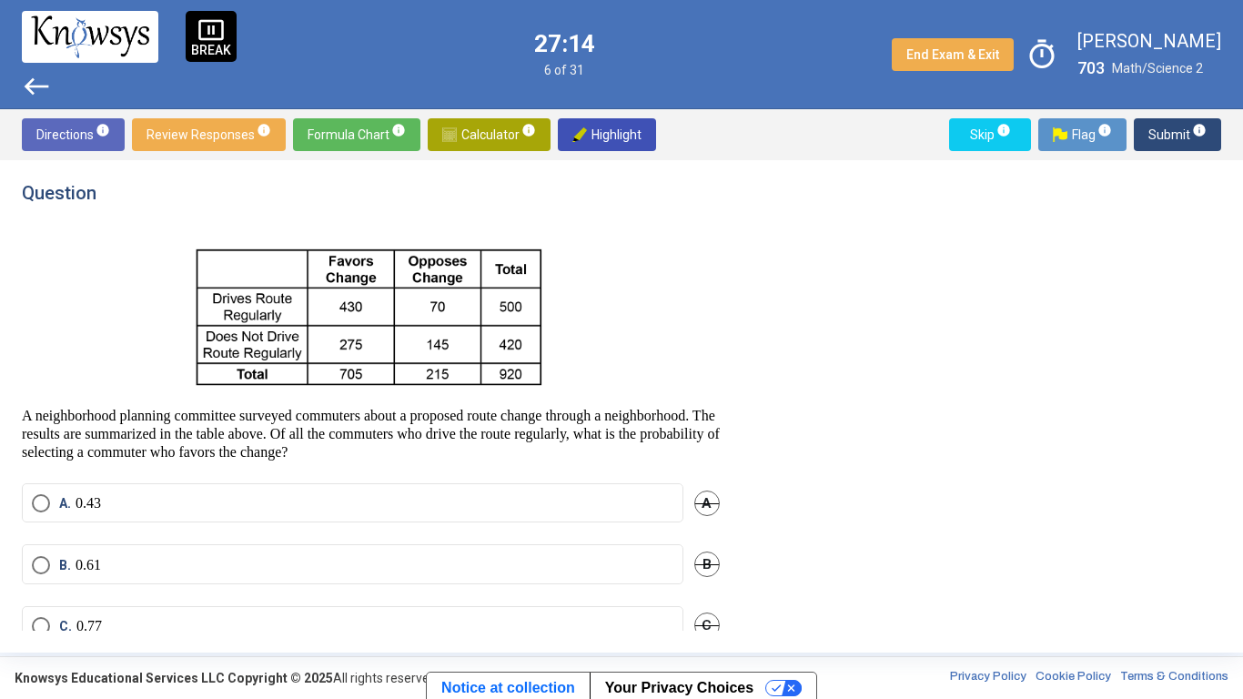
click at [1190, 130] on sup "info" at bounding box center [1198, 130] width 16 height 15
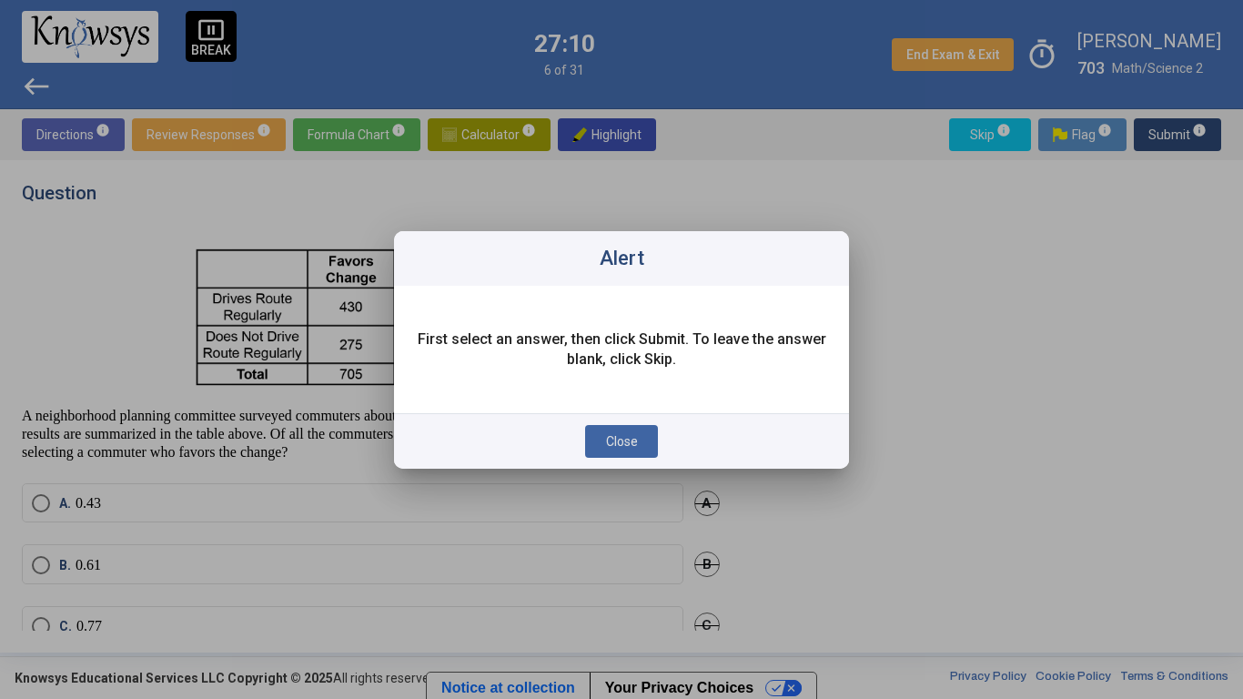
click at [641, 446] on button "Close" at bounding box center [621, 441] width 73 height 33
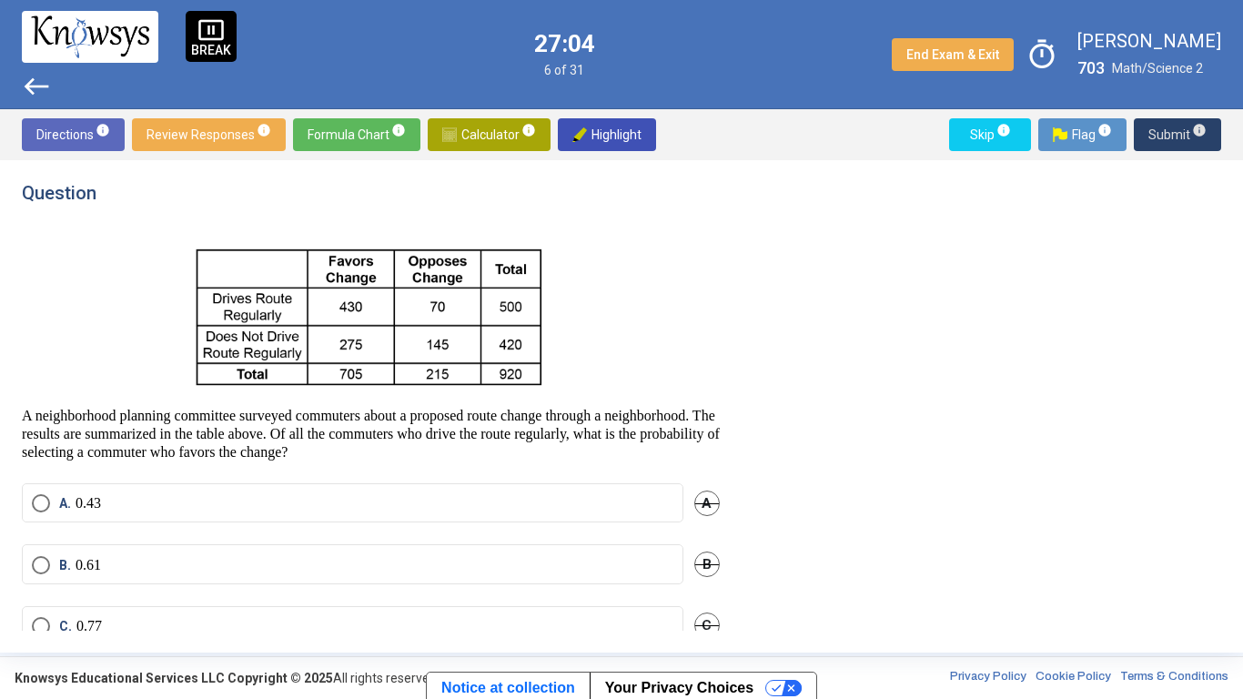
click at [496, 129] on span "Calculator info" at bounding box center [489, 134] width 94 height 33
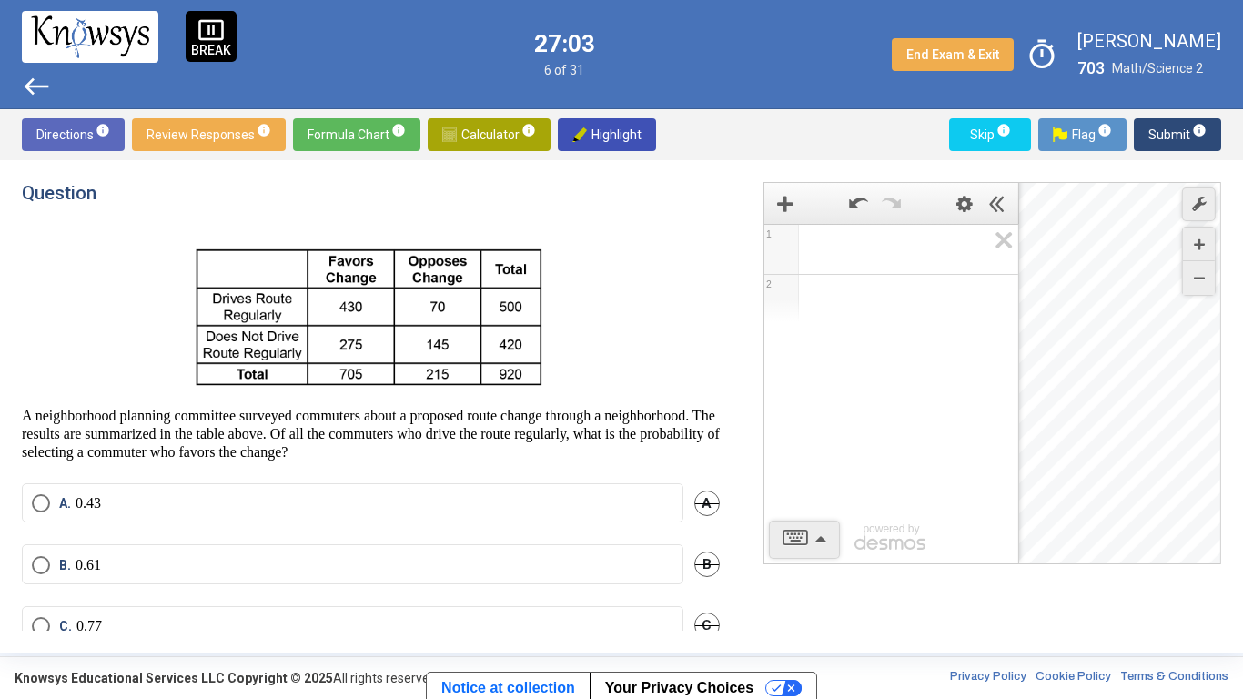
click at [836, 242] on span "Math Input:" at bounding box center [899, 249] width 174 height 22
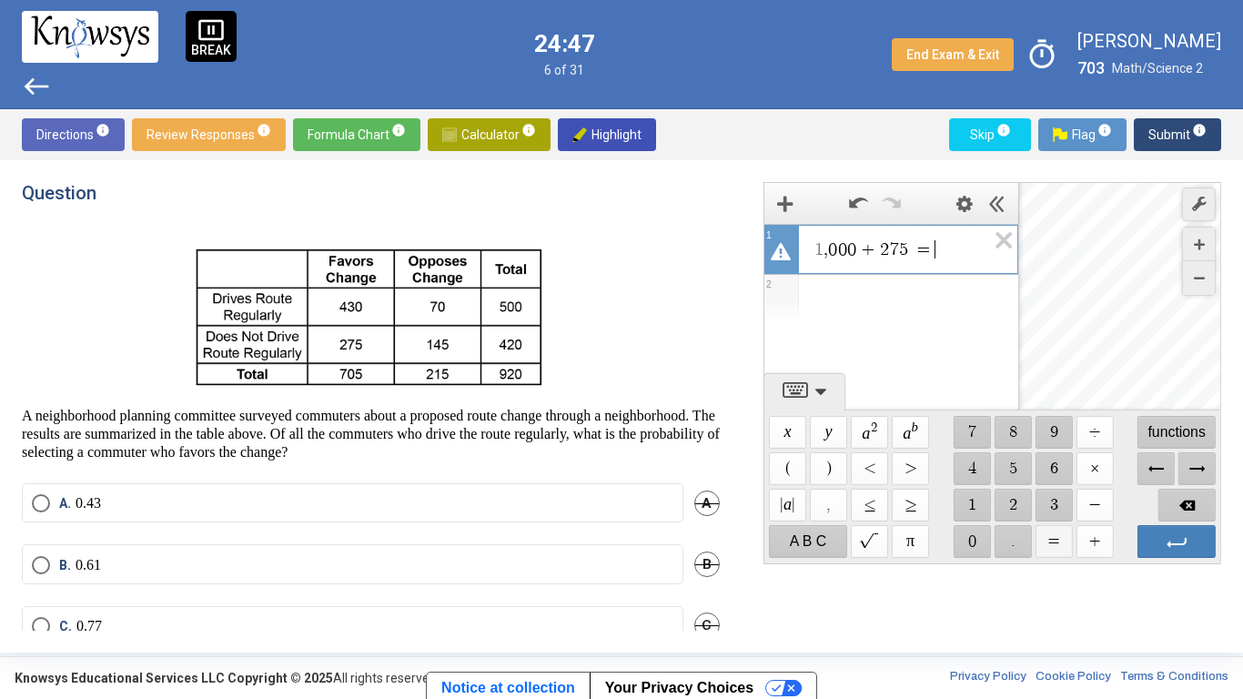
click at [1054, 545] on span "$$ =" at bounding box center [1052, 541] width 37 height 33
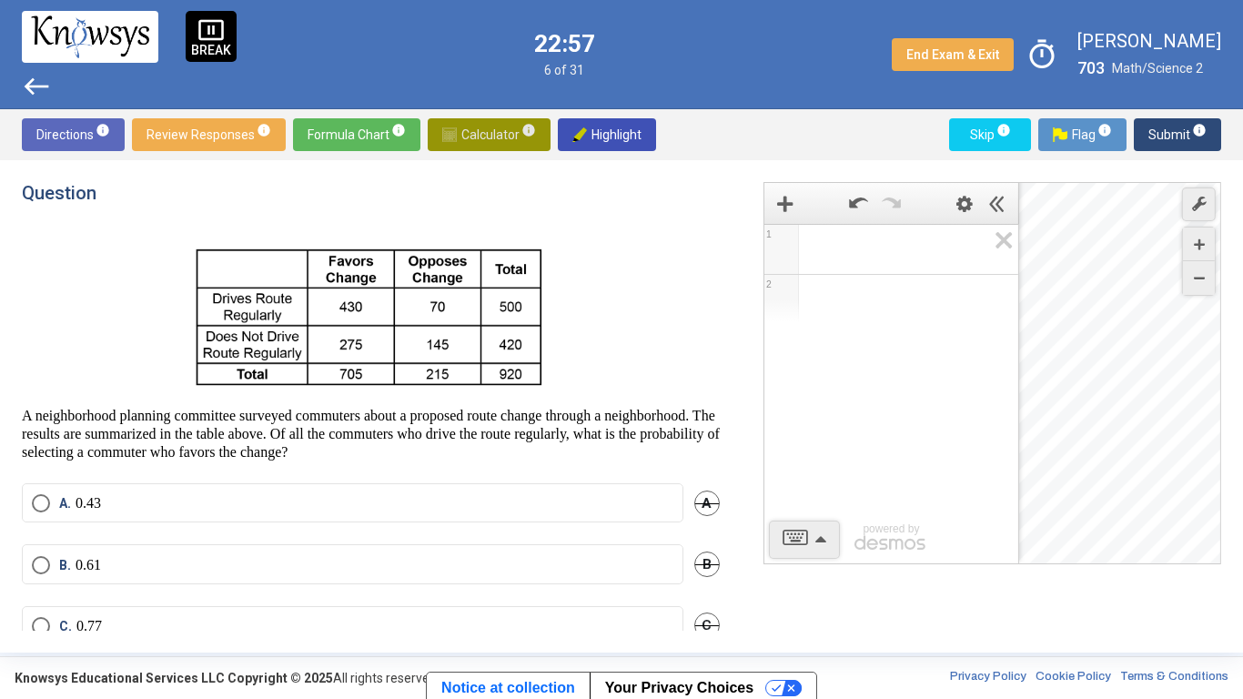
click at [509, 124] on span "Calculator info" at bounding box center [489, 134] width 94 height 33
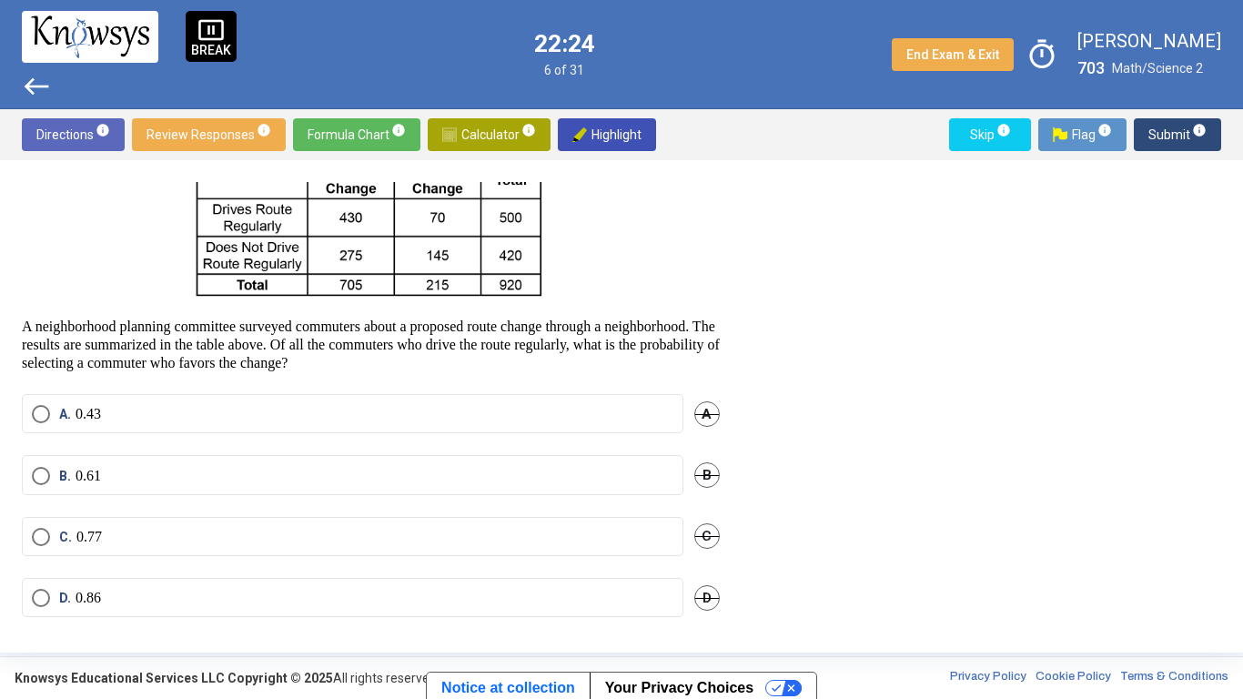
scroll to position [97, 0]
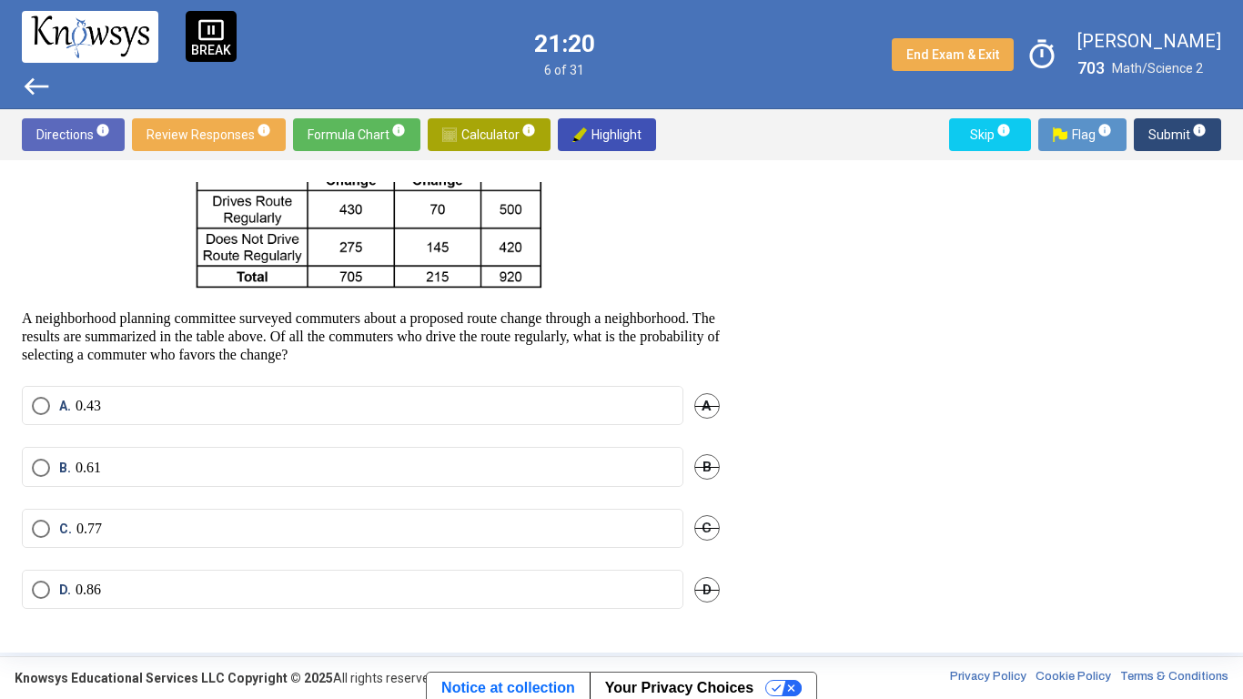
click at [499, 519] on label "C. 0.77" at bounding box center [352, 528] width 641 height 18
click at [1187, 123] on span "Submit info" at bounding box center [1177, 134] width 58 height 33
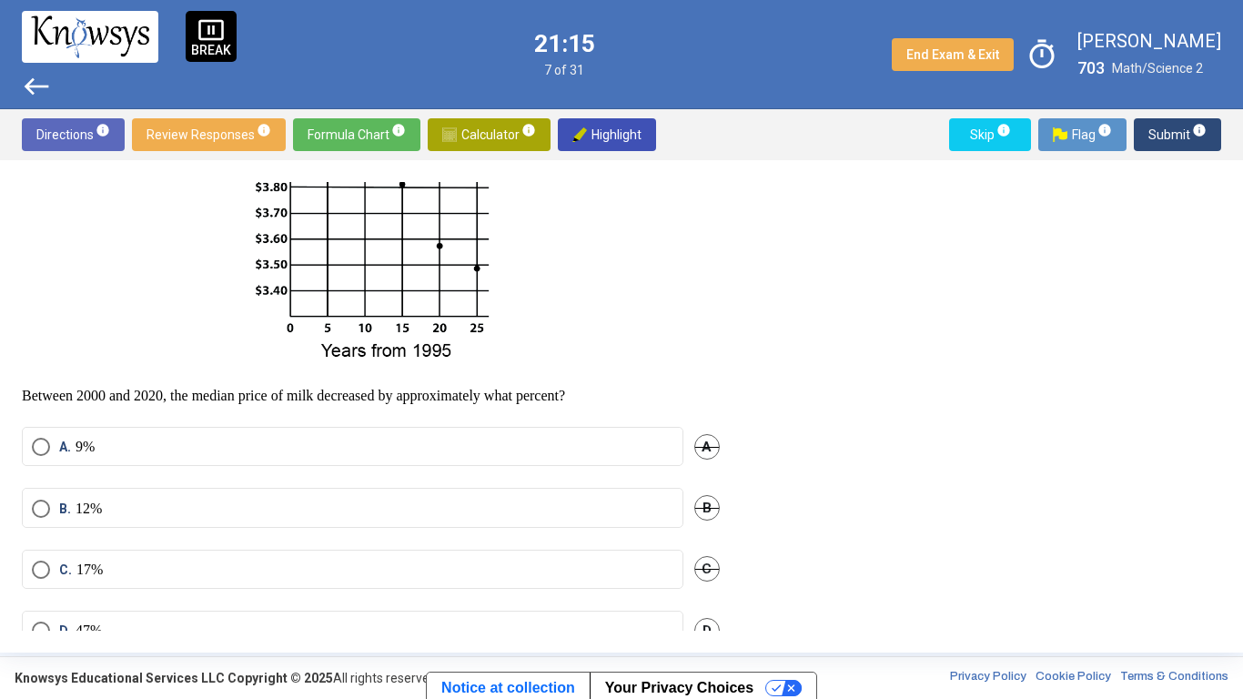
scroll to position [358, 0]
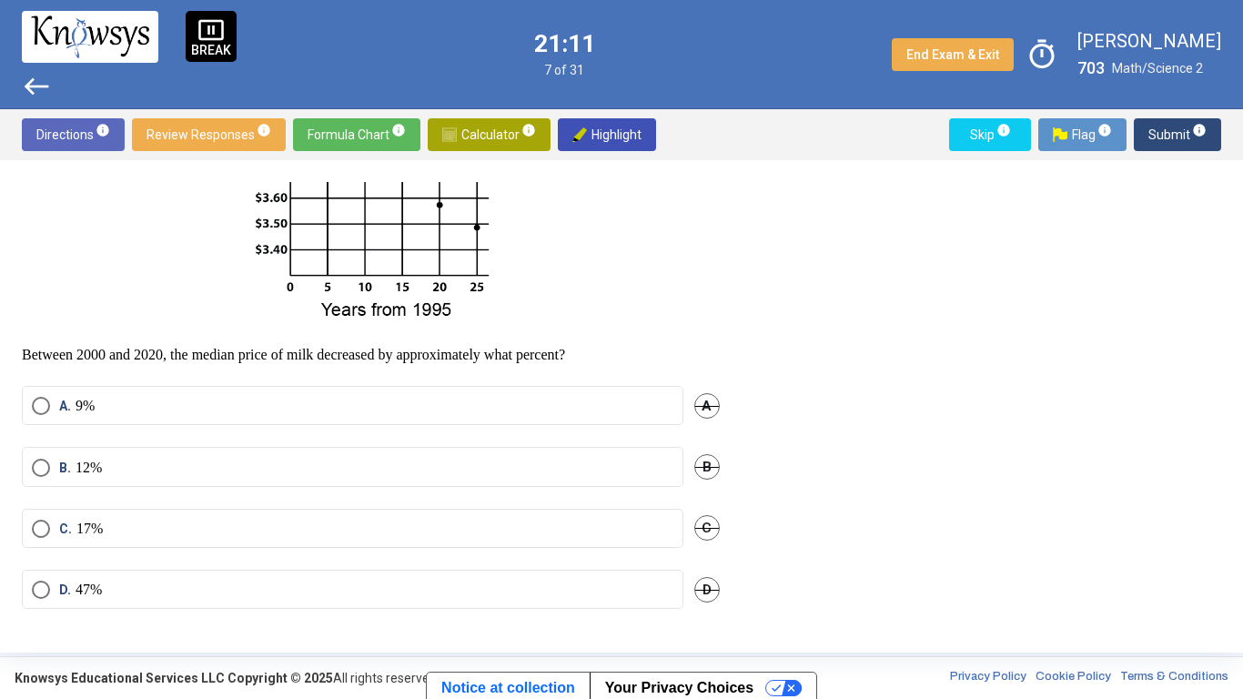
click at [560, 595] on label "D. 47%" at bounding box center [352, 589] width 641 height 18
click at [1169, 132] on span "Submit info" at bounding box center [1177, 134] width 58 height 33
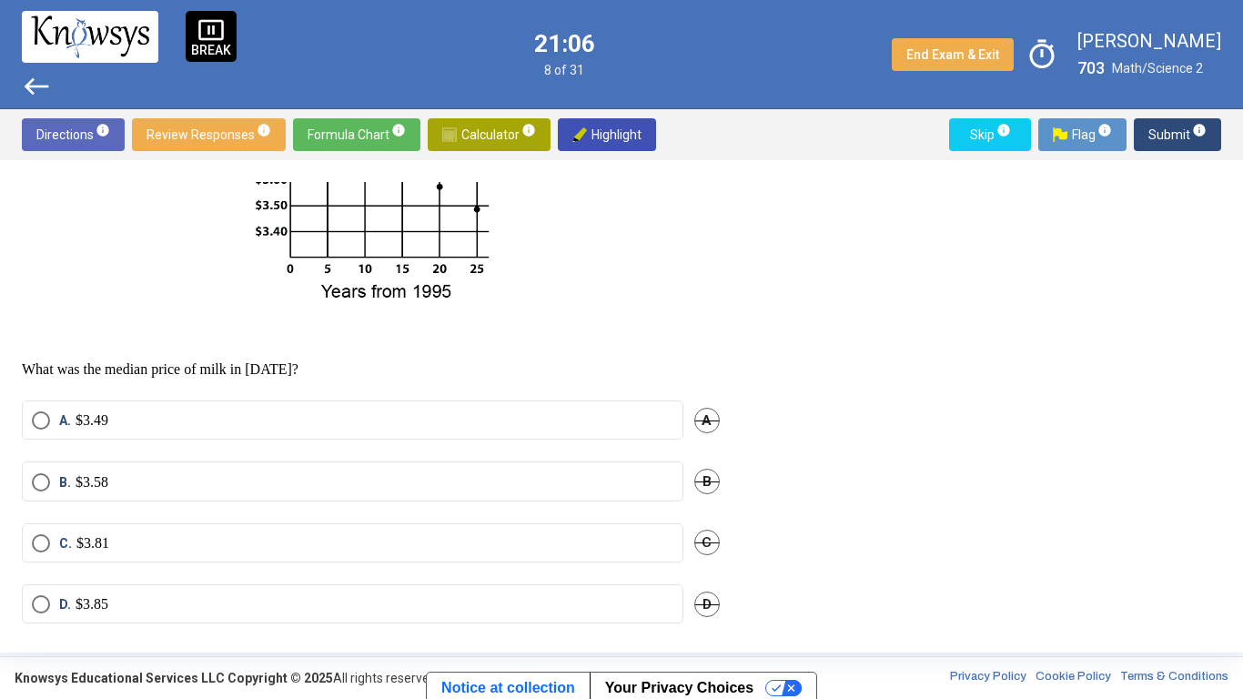
click at [438, 640] on div "Question Two questions are based on the following information. The chart below …" at bounding box center [621, 406] width 1243 height 492
click at [459, 613] on label "D. $3.85" at bounding box center [352, 604] width 641 height 18
click at [1161, 136] on span "Submit info" at bounding box center [1177, 134] width 58 height 33
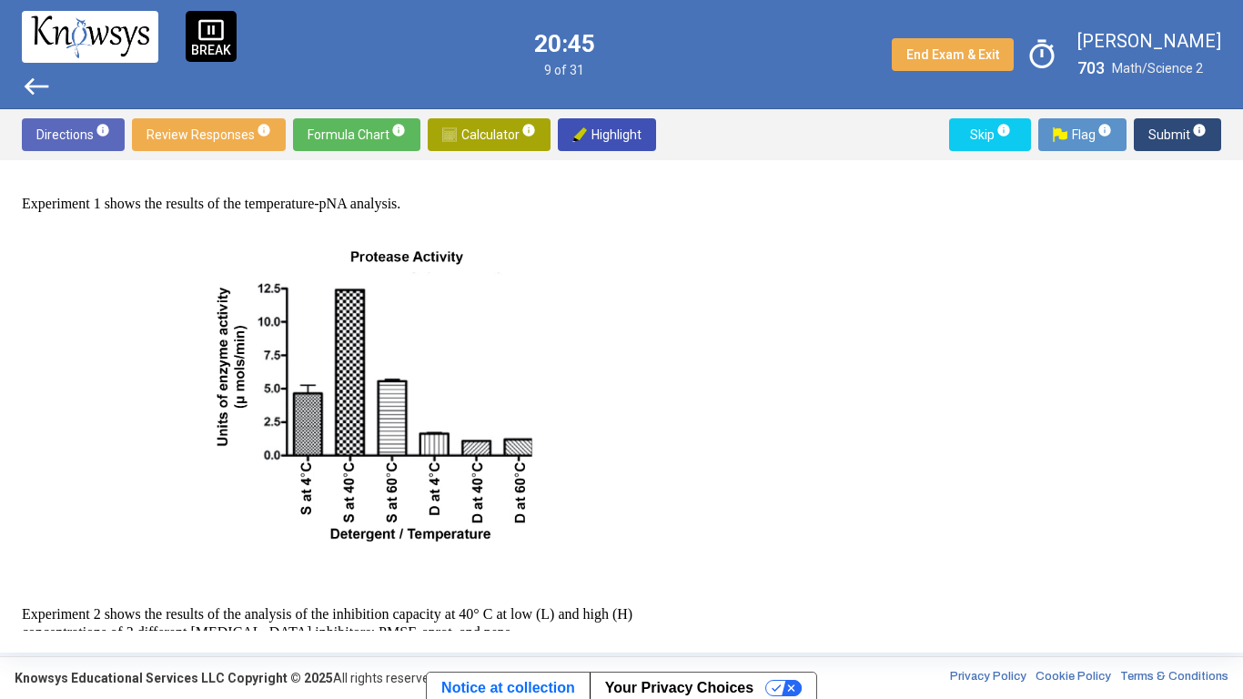
click at [346, 397] on img at bounding box center [370, 392] width 351 height 330
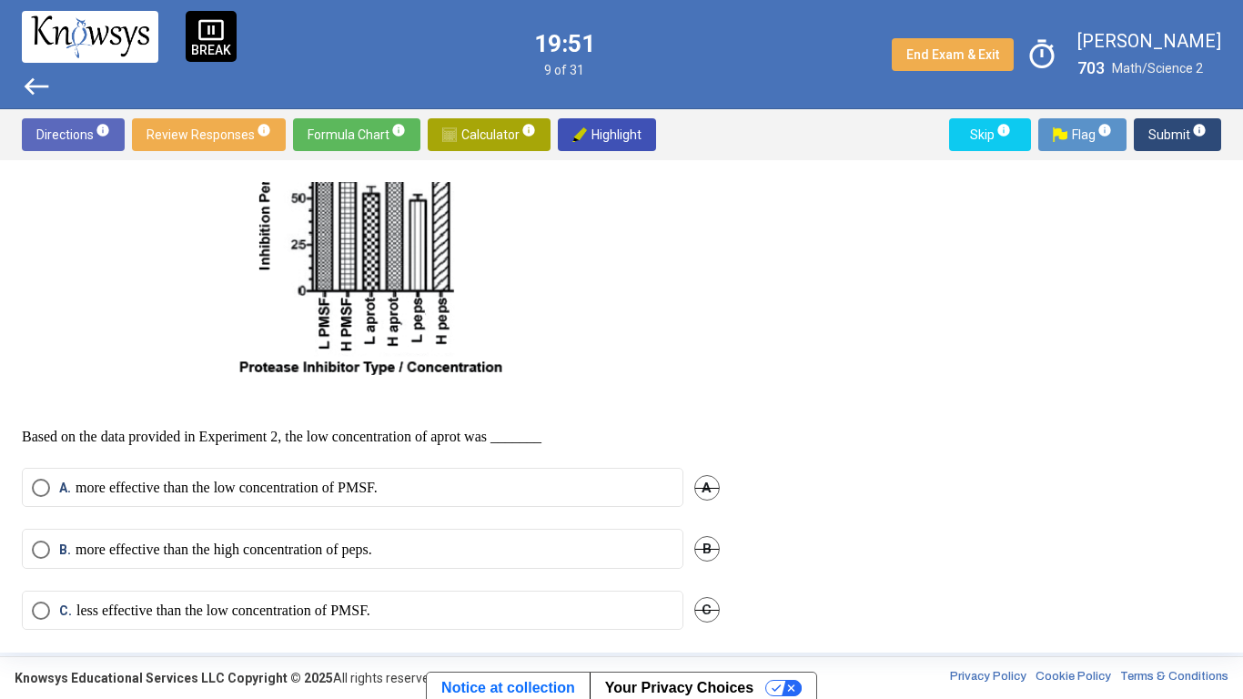
scroll to position [1023, 0]
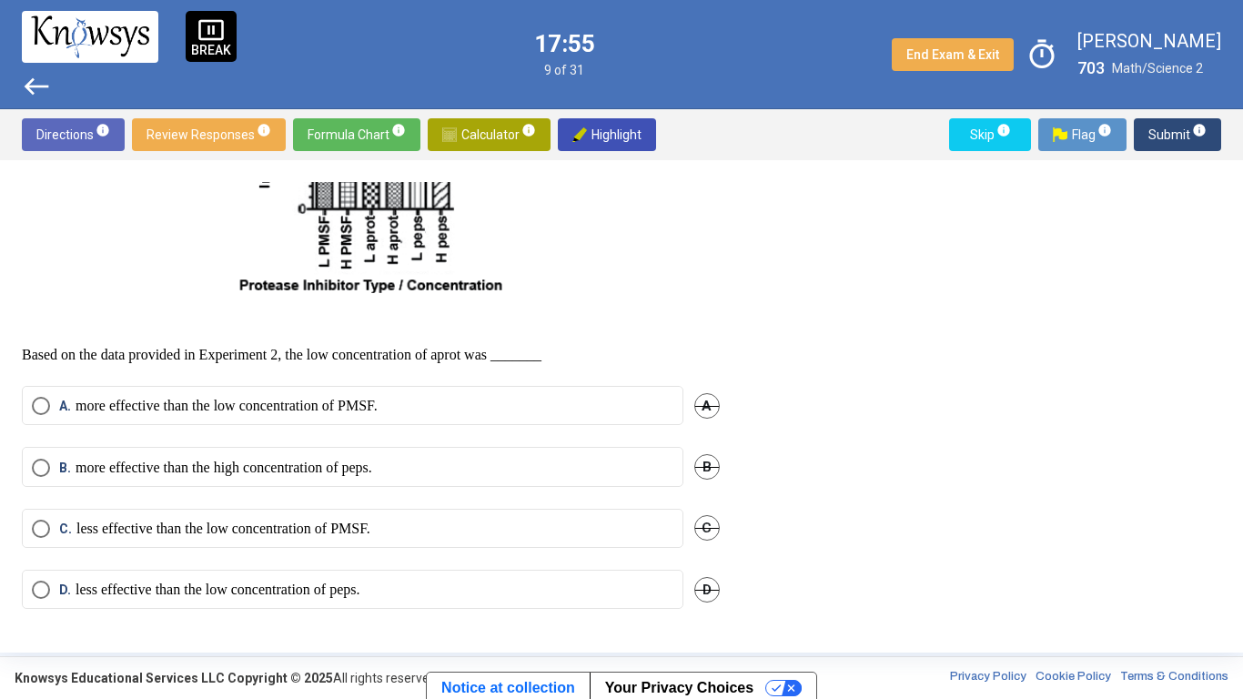
click at [423, 468] on label "B. more effective than the high concentration of peps." at bounding box center [352, 468] width 641 height 18
click at [1190, 136] on sup "info" at bounding box center [1198, 130] width 16 height 15
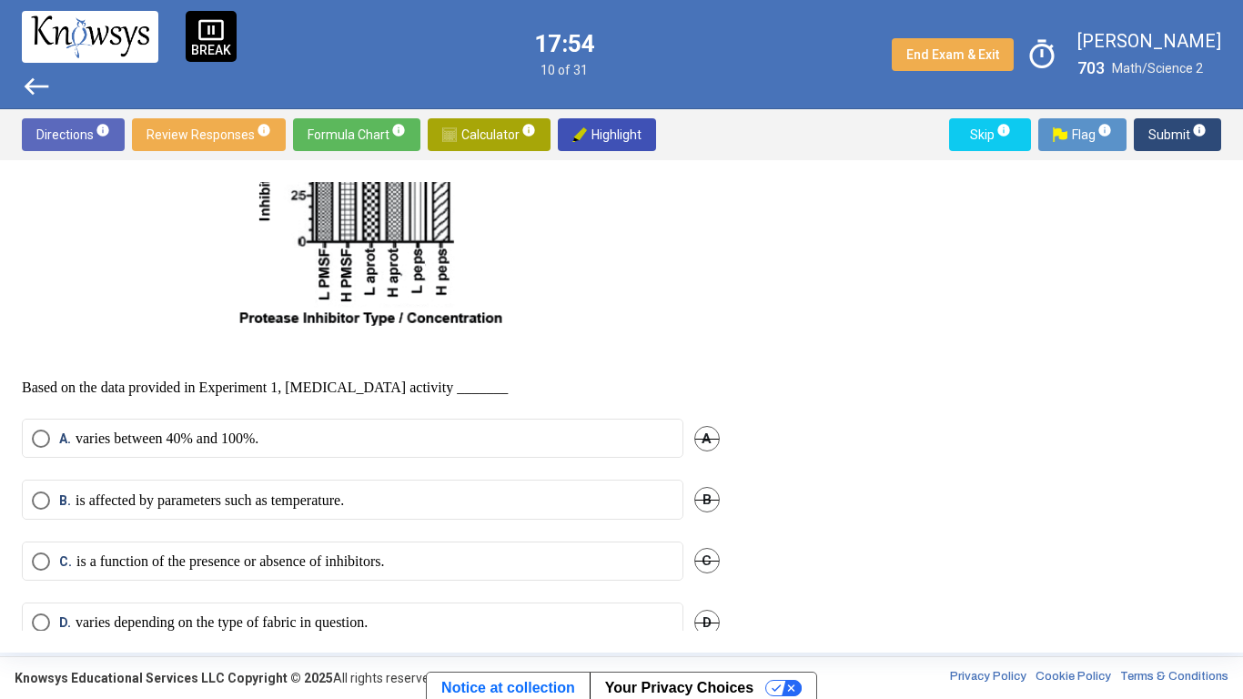
click at [1190, 120] on span "Submit info" at bounding box center [1177, 134] width 58 height 33
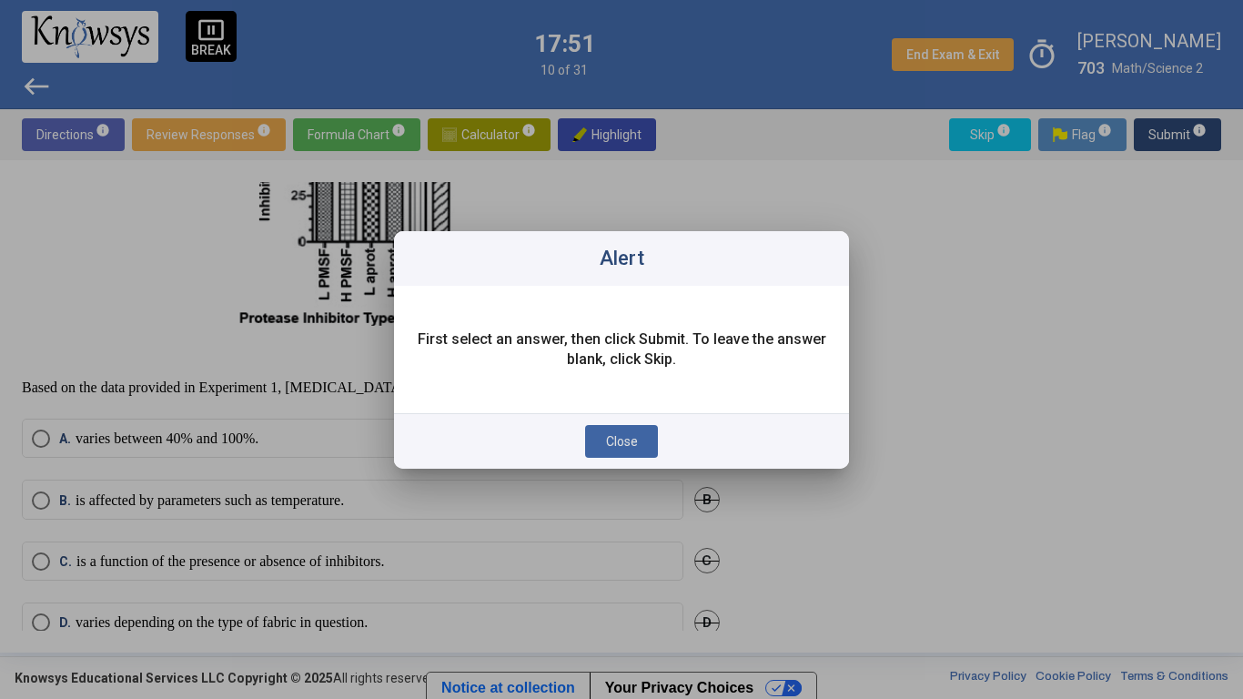
click at [620, 445] on span "Close" at bounding box center [622, 441] width 32 height 15
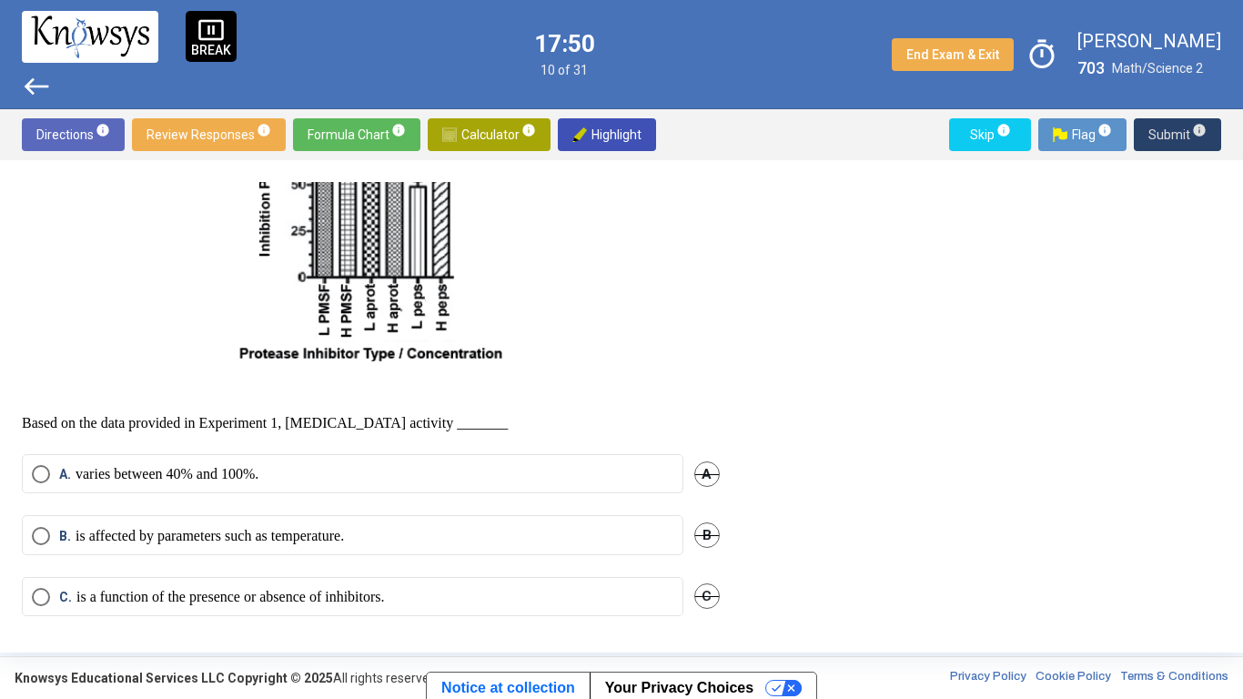
scroll to position [985, 0]
click at [538, 540] on label "B. is affected by parameters such as temperature." at bounding box center [352, 538] width 641 height 18
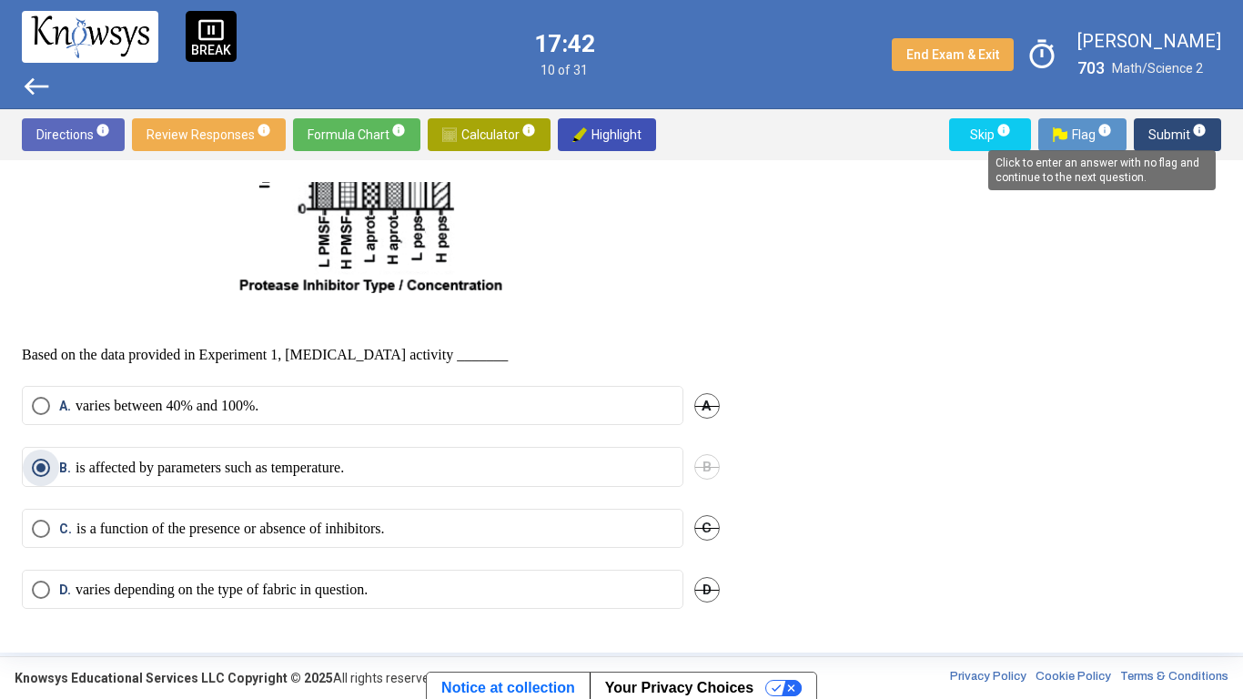
click at [1192, 136] on span "info" at bounding box center [1199, 130] width 15 height 15
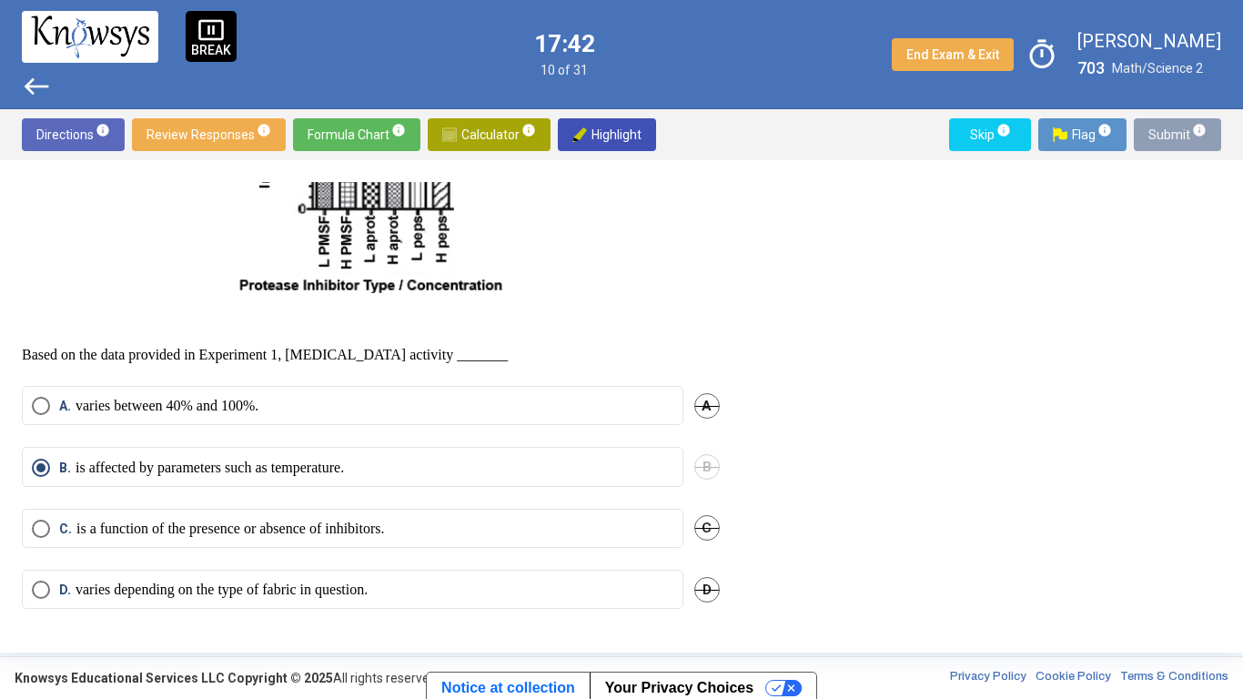
scroll to position [376, 0]
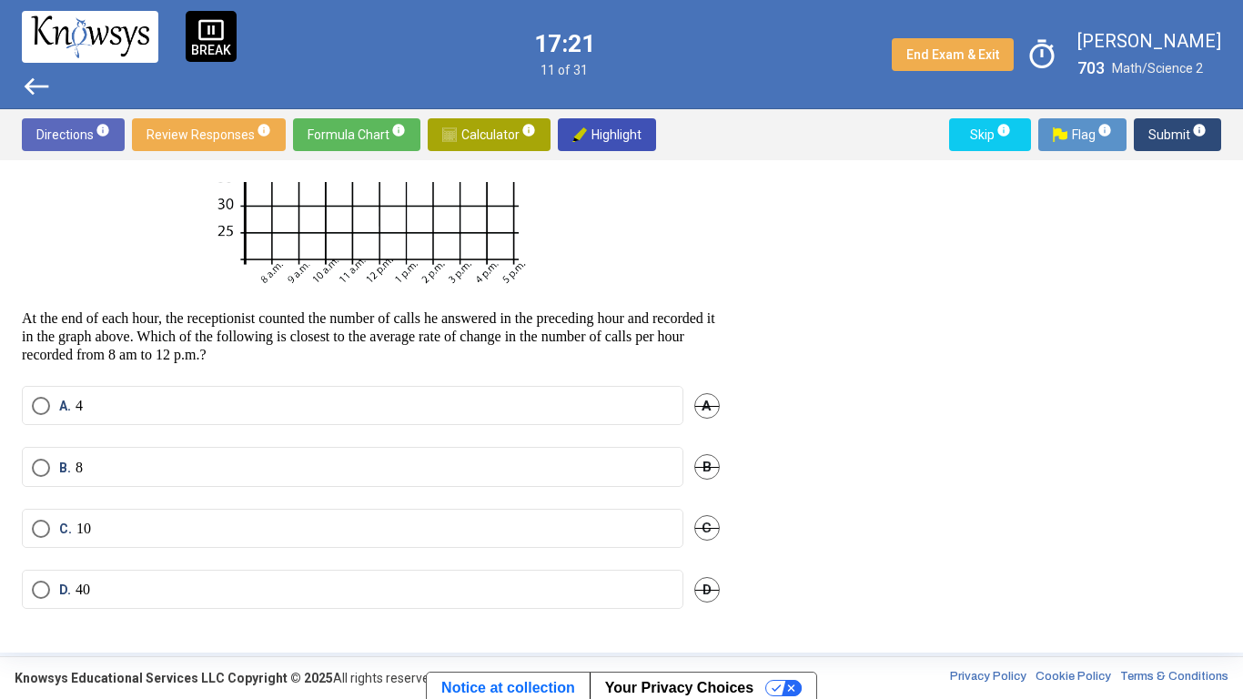
click at [645, 590] on label "D. 40" at bounding box center [352, 589] width 641 height 18
click at [1179, 129] on span "Submit info" at bounding box center [1177, 134] width 58 height 33
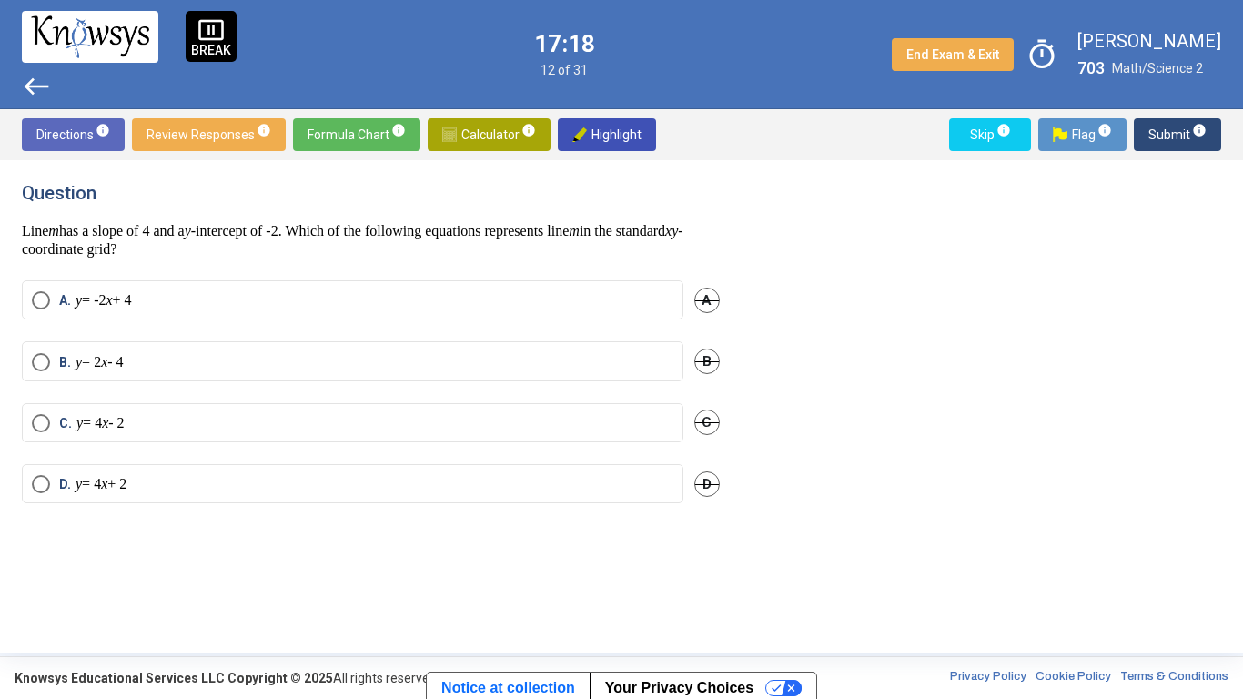
click at [638, 288] on mat-radio-button "A. y = -2 x + 4" at bounding box center [352, 299] width 661 height 39
click at [1167, 140] on span "Submit info" at bounding box center [1177, 134] width 58 height 33
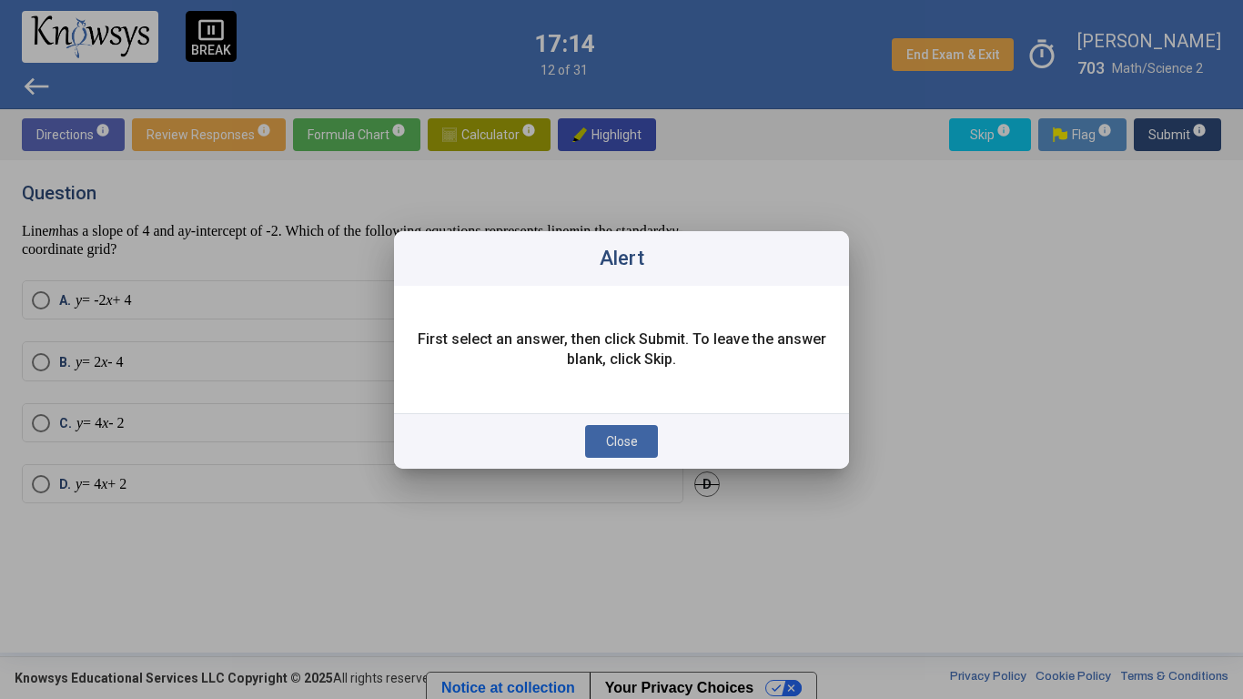
click at [635, 437] on span "Close" at bounding box center [622, 441] width 32 height 15
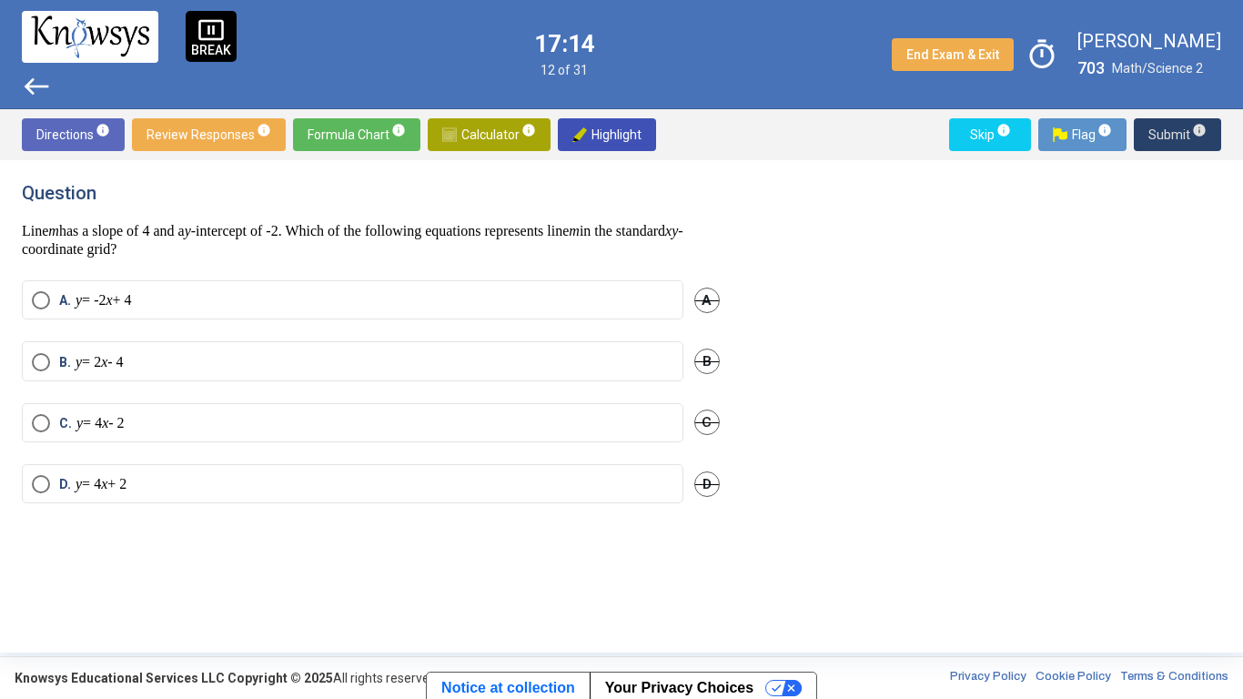
click at [406, 305] on label "A. y = -2 x + 4" at bounding box center [352, 300] width 641 height 18
click at [1157, 133] on span "Submit info" at bounding box center [1177, 134] width 58 height 33
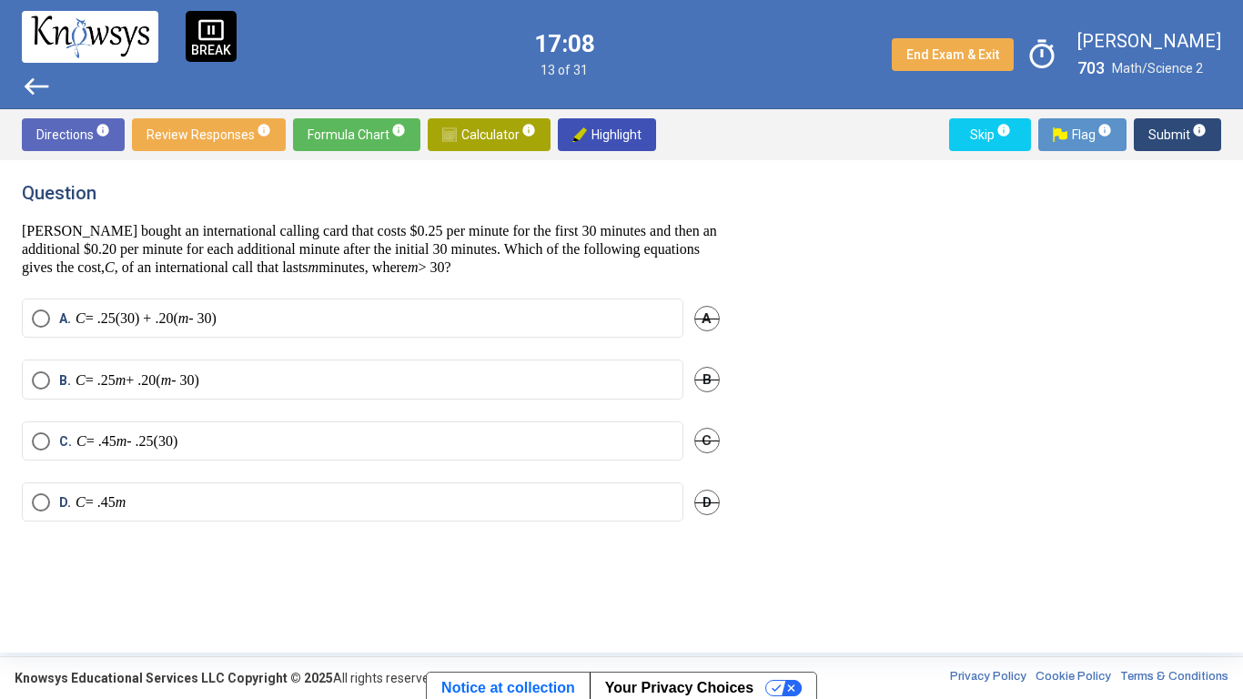
click at [492, 318] on label "A. C = .25(30) + .20( m - 30)" at bounding box center [352, 318] width 641 height 18
click at [1188, 136] on span "Submit info" at bounding box center [1177, 134] width 58 height 33
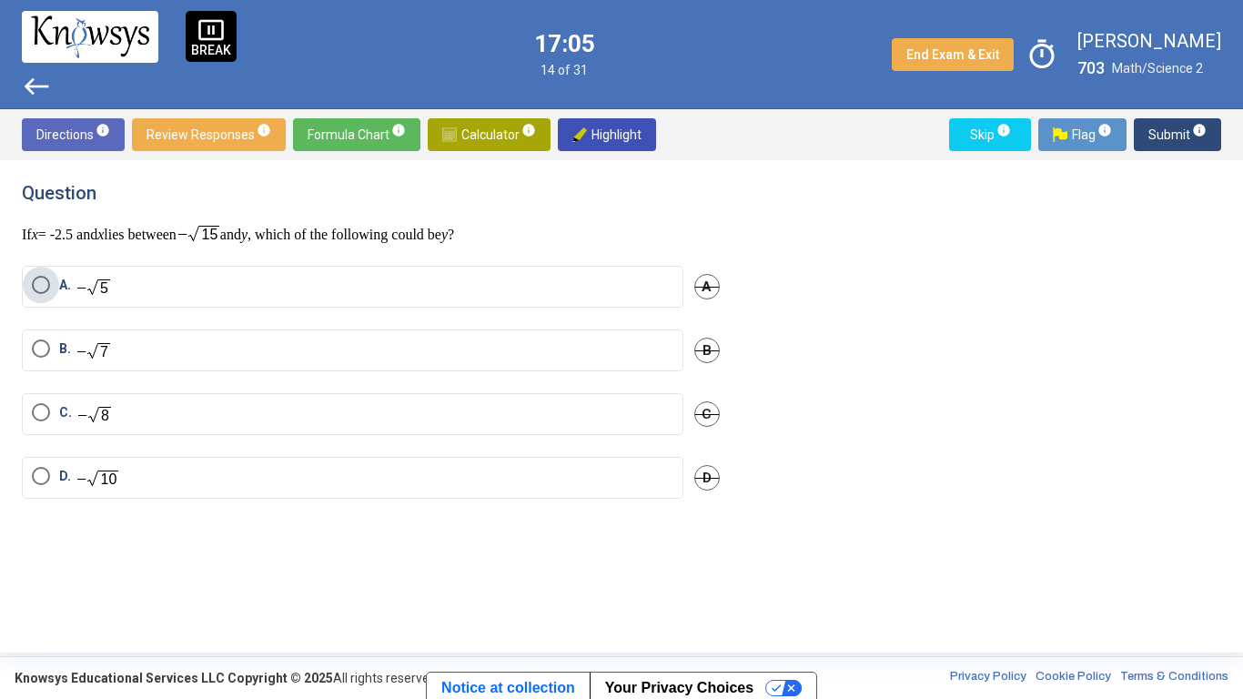
click at [563, 279] on label "A." at bounding box center [352, 287] width 641 height 22
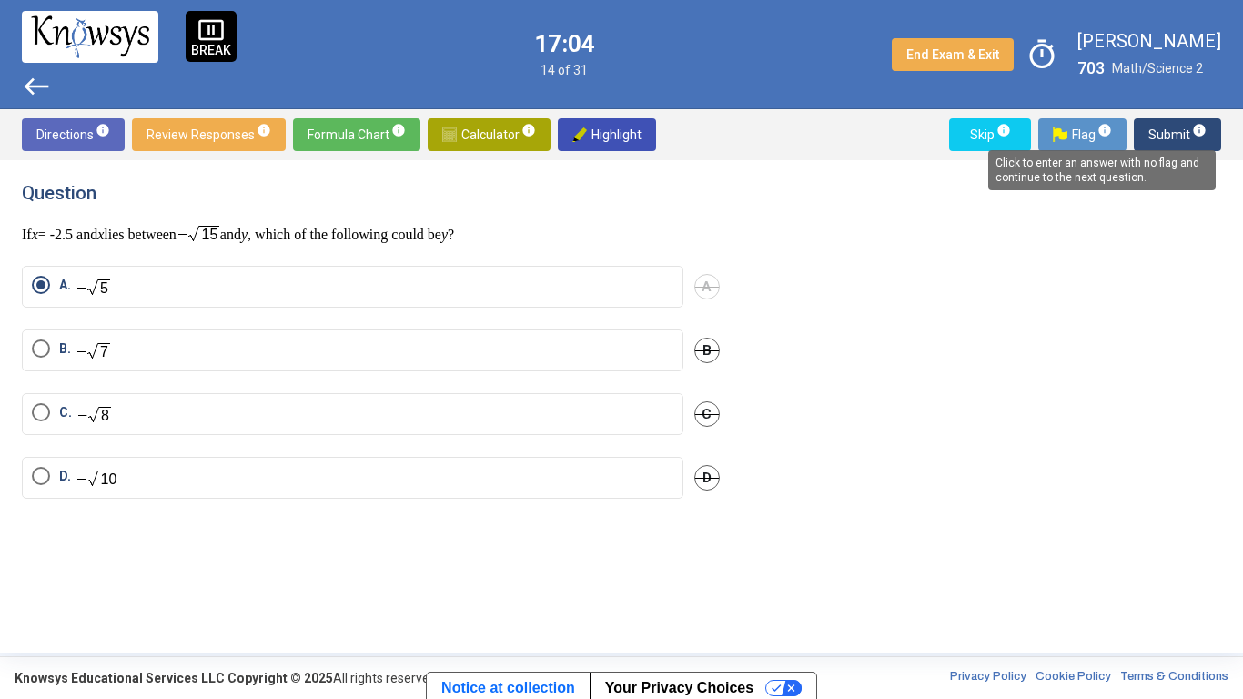
click at [1175, 145] on mat-tooltip-component "Click to enter an answer with no flag and continue to the next question." at bounding box center [1101, 170] width 253 height 66
click at [1155, 135] on span "Submit info" at bounding box center [1177, 134] width 58 height 33
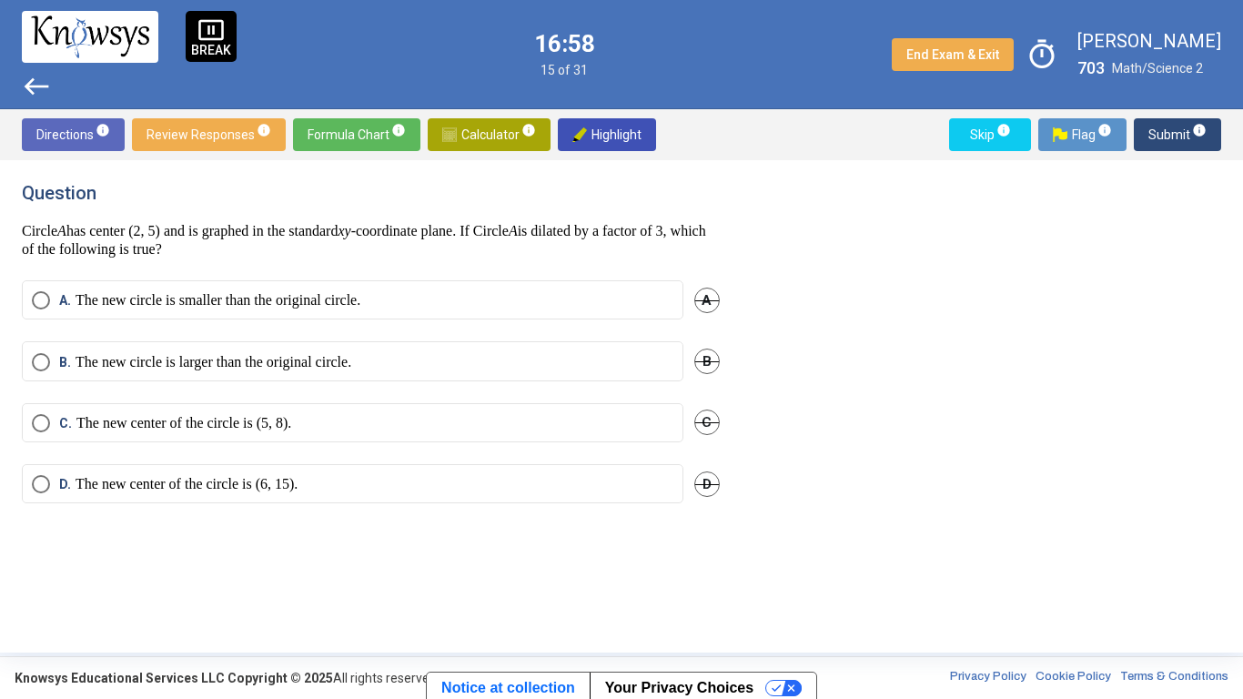
click at [535, 285] on mat-radio-button "A. The new circle is smaller than the original circle." at bounding box center [352, 299] width 661 height 39
click at [652, 296] on label "A. The new circle is smaller than the original circle." at bounding box center [352, 300] width 641 height 18
click at [1174, 145] on span "Submit info" at bounding box center [1177, 134] width 58 height 33
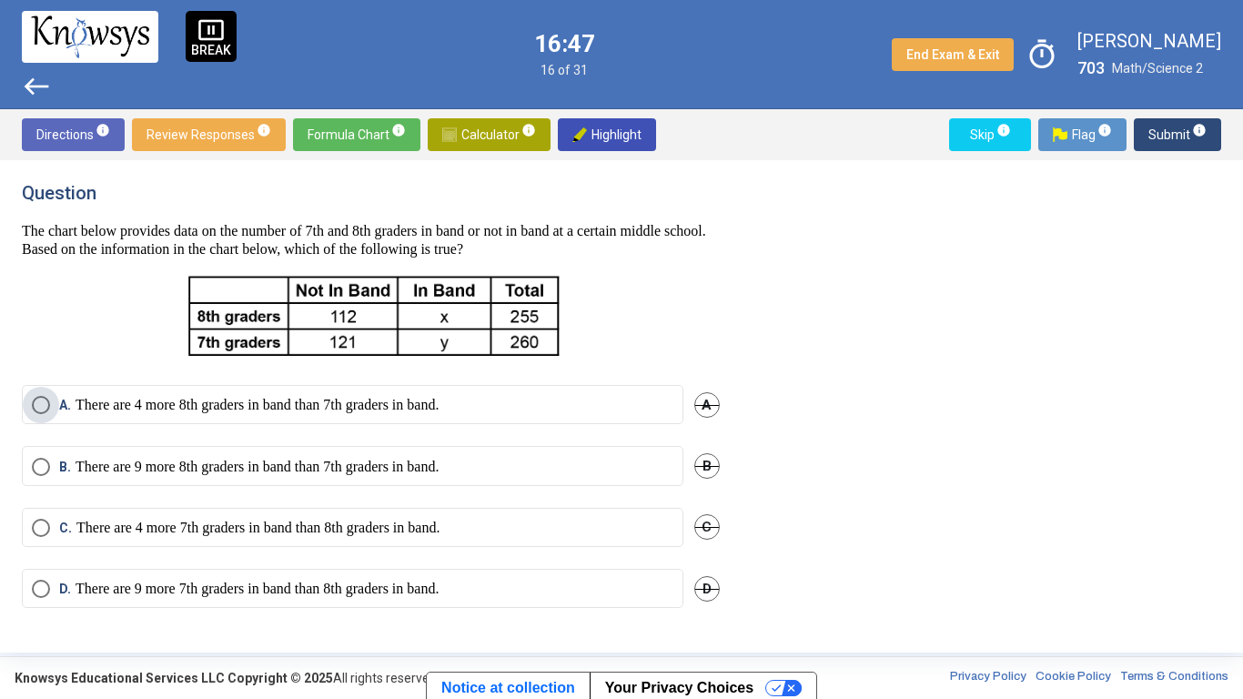
click at [343, 400] on p "There are 4 more 8th graders in band than 7th graders in band." at bounding box center [257, 405] width 363 height 18
click at [1155, 127] on span "Submit info" at bounding box center [1177, 134] width 58 height 33
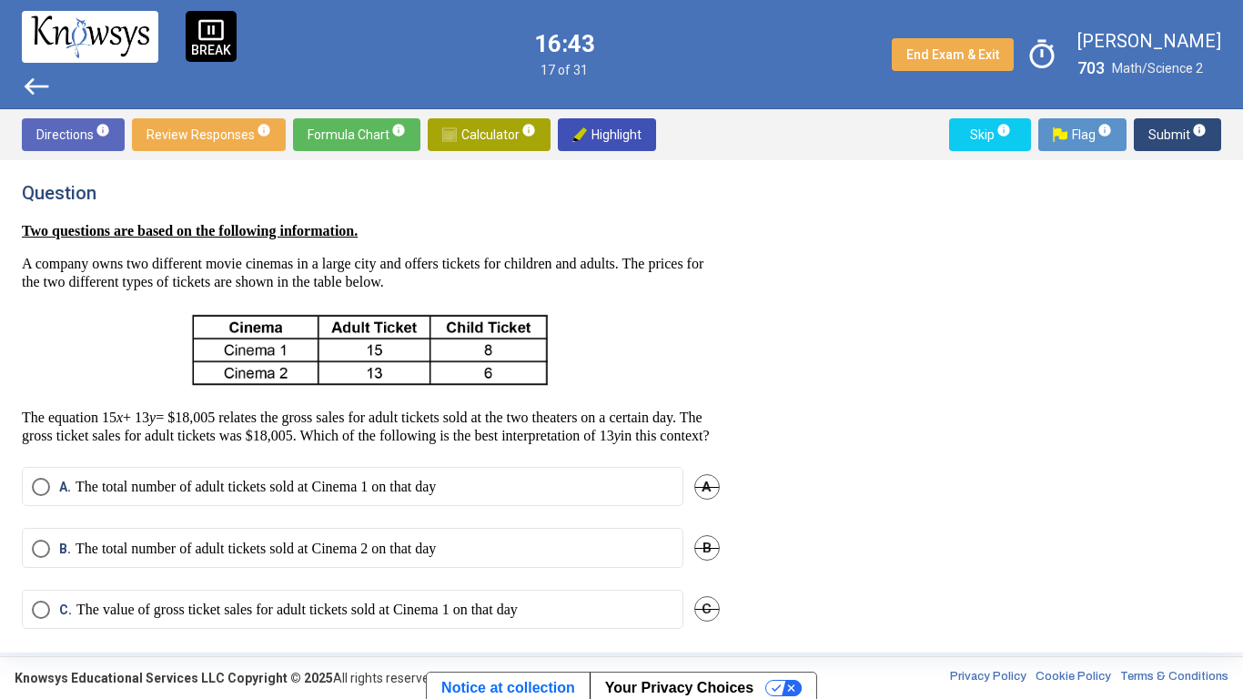
scroll to position [99, 0]
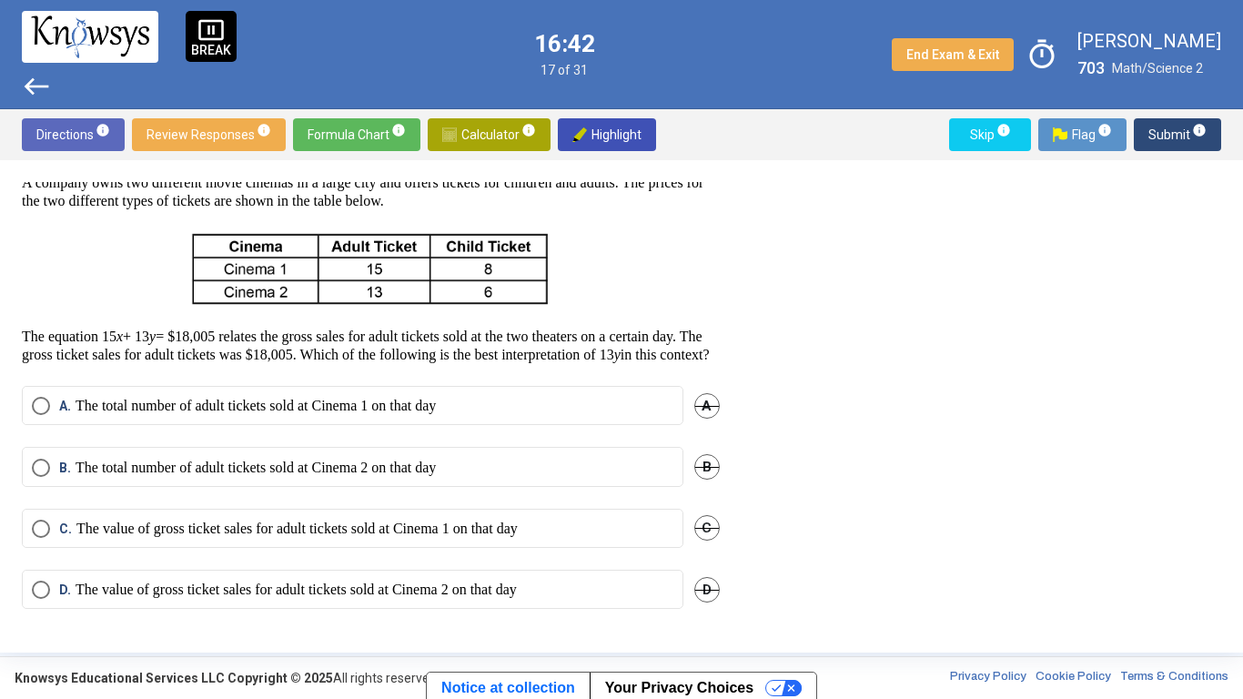
click at [439, 584] on p "The value of gross ticket sales for adult tickets sold at Cinema 2 on that day" at bounding box center [296, 589] width 441 height 18
click at [1171, 132] on span "Submit info" at bounding box center [1177, 134] width 58 height 33
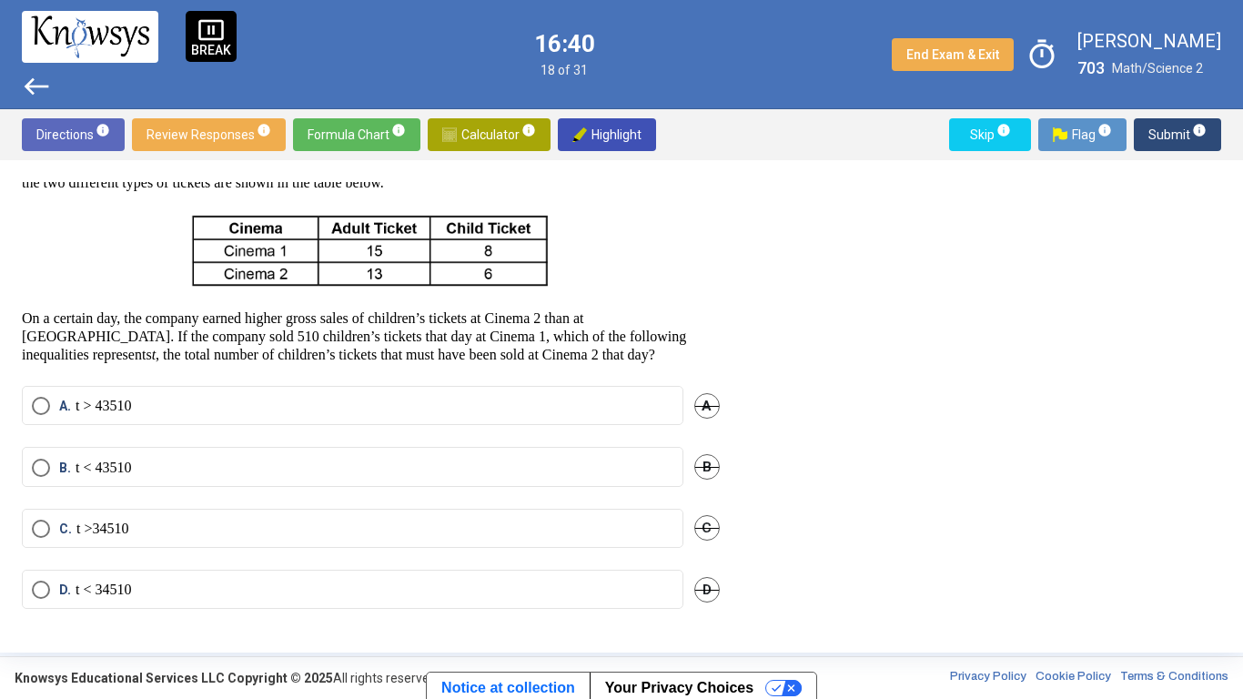
scroll to position [102, 0]
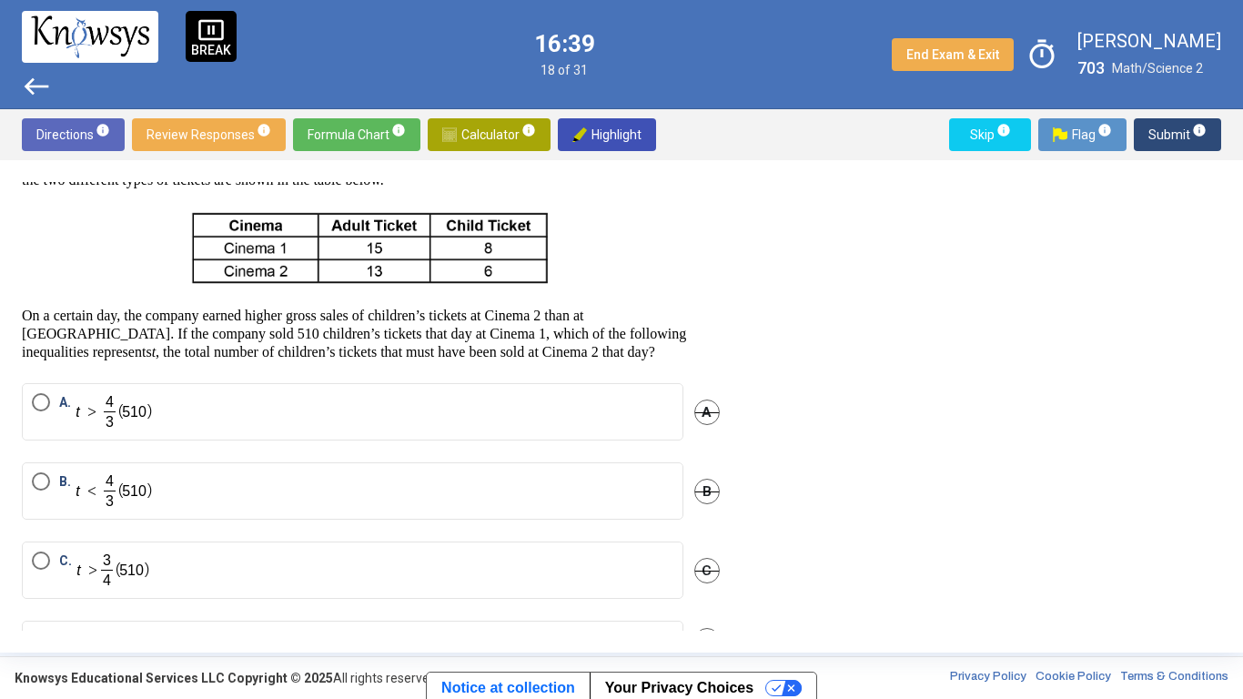
click at [403, 405] on label "A." at bounding box center [352, 411] width 641 height 37
click at [1184, 135] on span "Submit info" at bounding box center [1177, 134] width 58 height 33
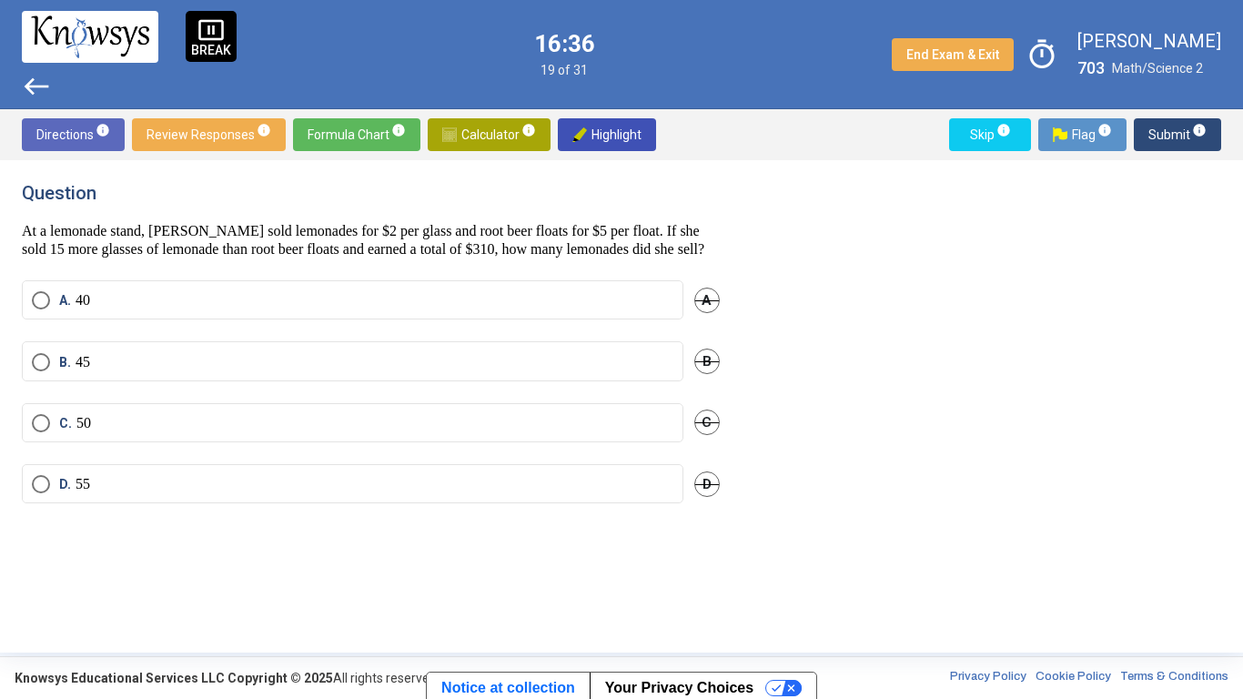
scroll to position [0, 0]
click at [167, 432] on label "C. 50" at bounding box center [352, 423] width 641 height 18
click at [1184, 136] on span "Submit info" at bounding box center [1177, 134] width 58 height 33
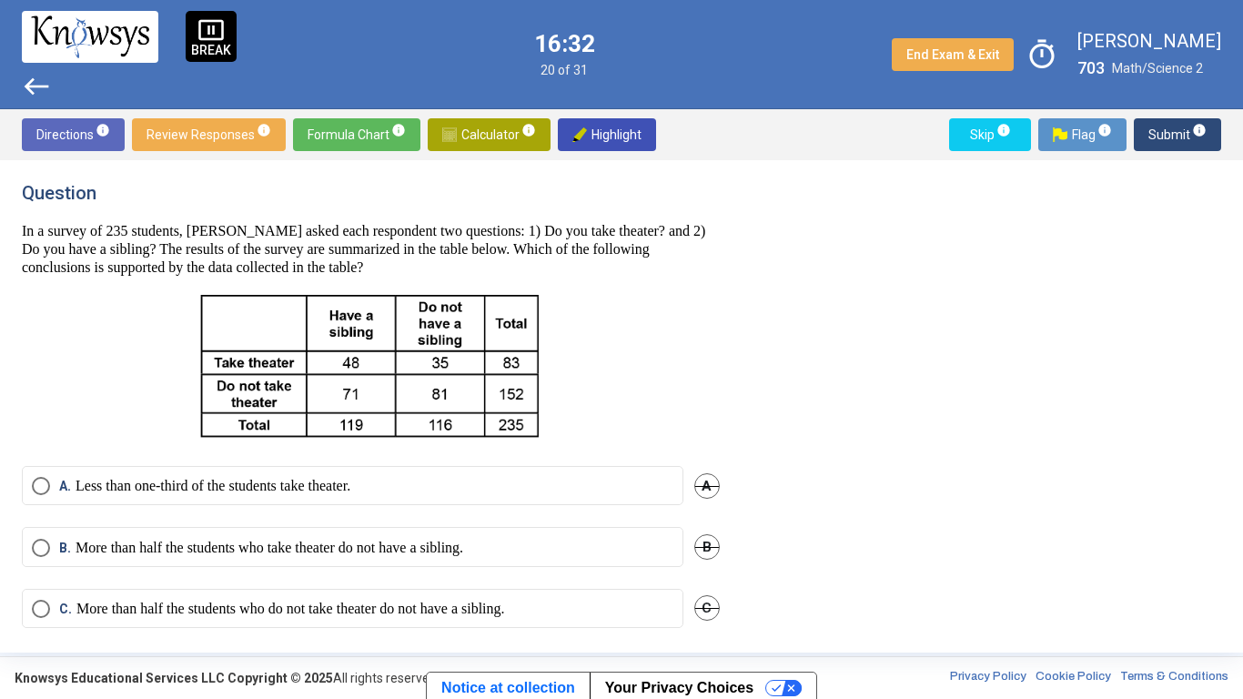
scroll to position [97, 0]
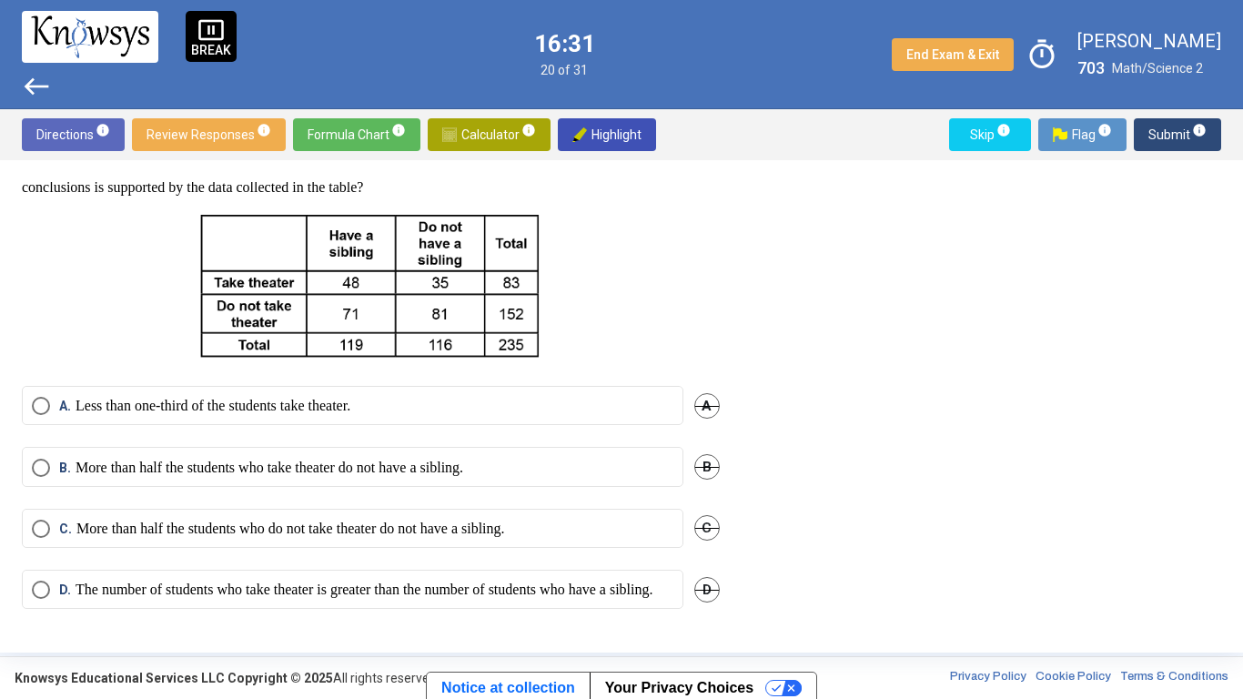
click at [359, 519] on p "More than half the students who do not take theater do not have a sibling." at bounding box center [290, 528] width 429 height 18
click at [1188, 128] on span "Submit info" at bounding box center [1177, 134] width 58 height 33
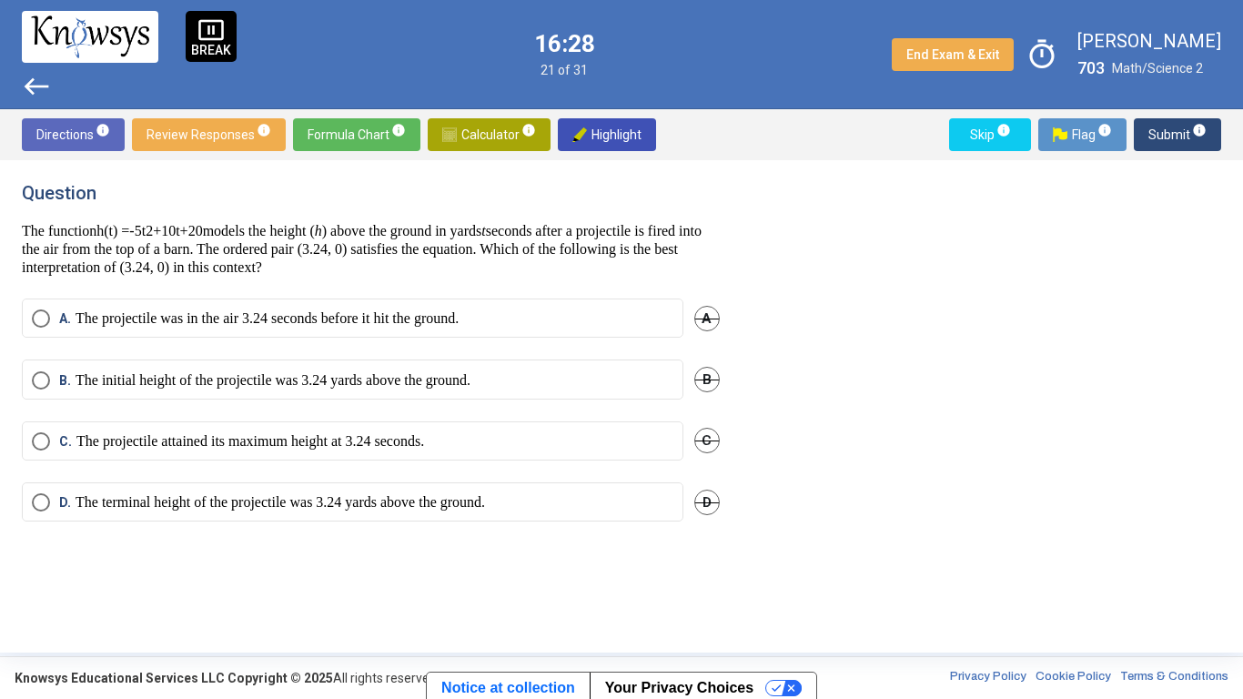
click at [543, 372] on mat-radio-button "B. The initial height of the projectile was 3.24 yards above the ground." at bounding box center [352, 378] width 661 height 39
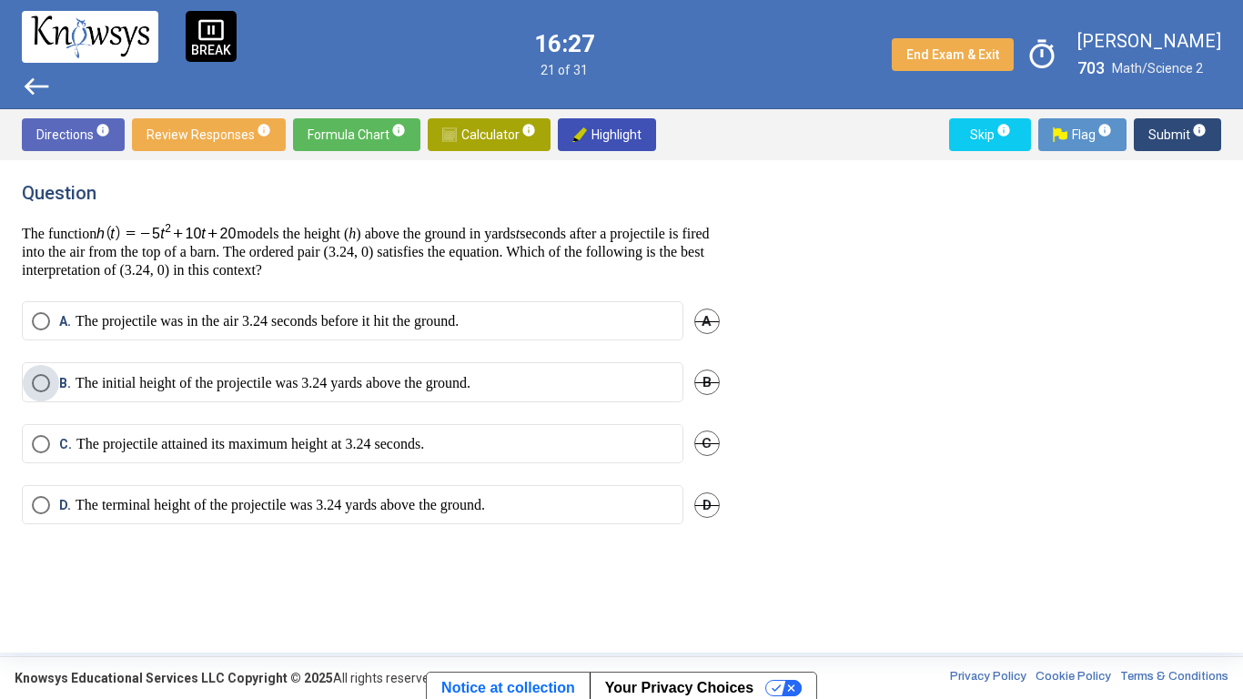
click at [459, 377] on p "The initial height of the projectile was 3.24 yards above the ground." at bounding box center [273, 383] width 395 height 18
click at [1177, 140] on span "Submit info" at bounding box center [1177, 134] width 58 height 33
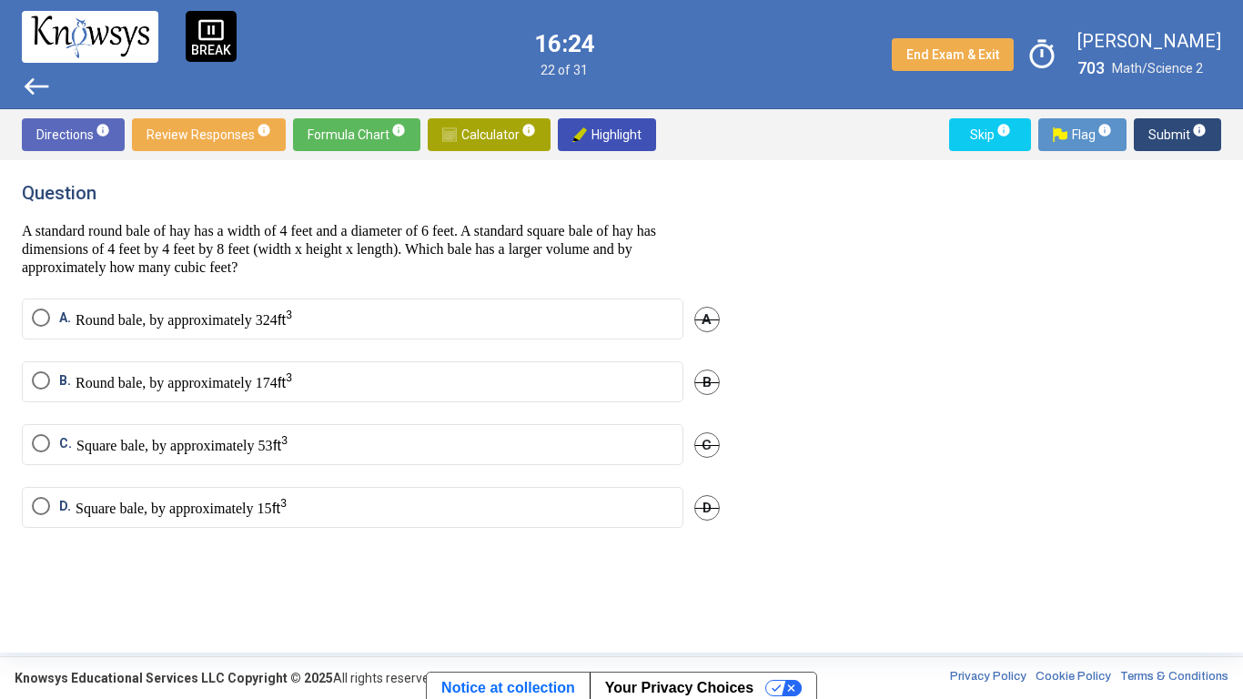
click at [333, 400] on div "B. Round bale, by approximately 174 B" at bounding box center [371, 392] width 698 height 63
click at [337, 377] on label "B. Round bale, by approximately 174" at bounding box center [352, 381] width 641 height 21
click at [1177, 136] on span "Submit info" at bounding box center [1177, 134] width 58 height 33
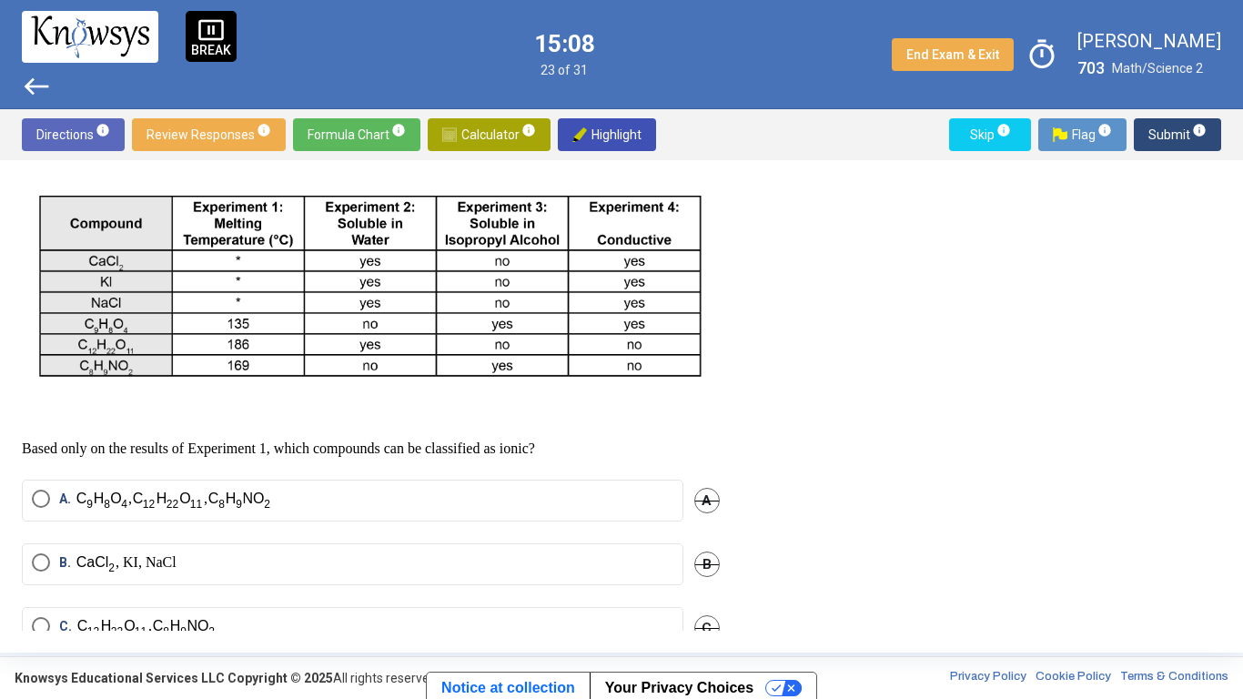
scroll to position [615, 0]
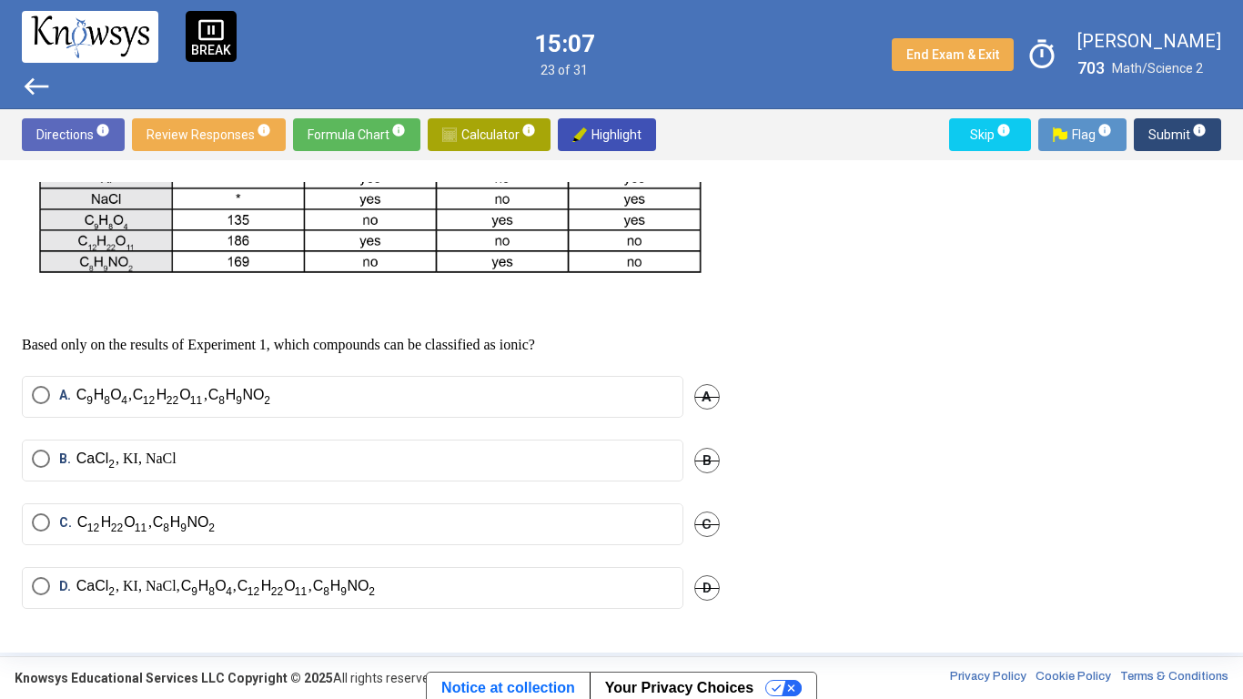
click at [317, 386] on label "A. , ," at bounding box center [352, 397] width 641 height 22
click at [1164, 136] on span "Submit info" at bounding box center [1177, 134] width 58 height 33
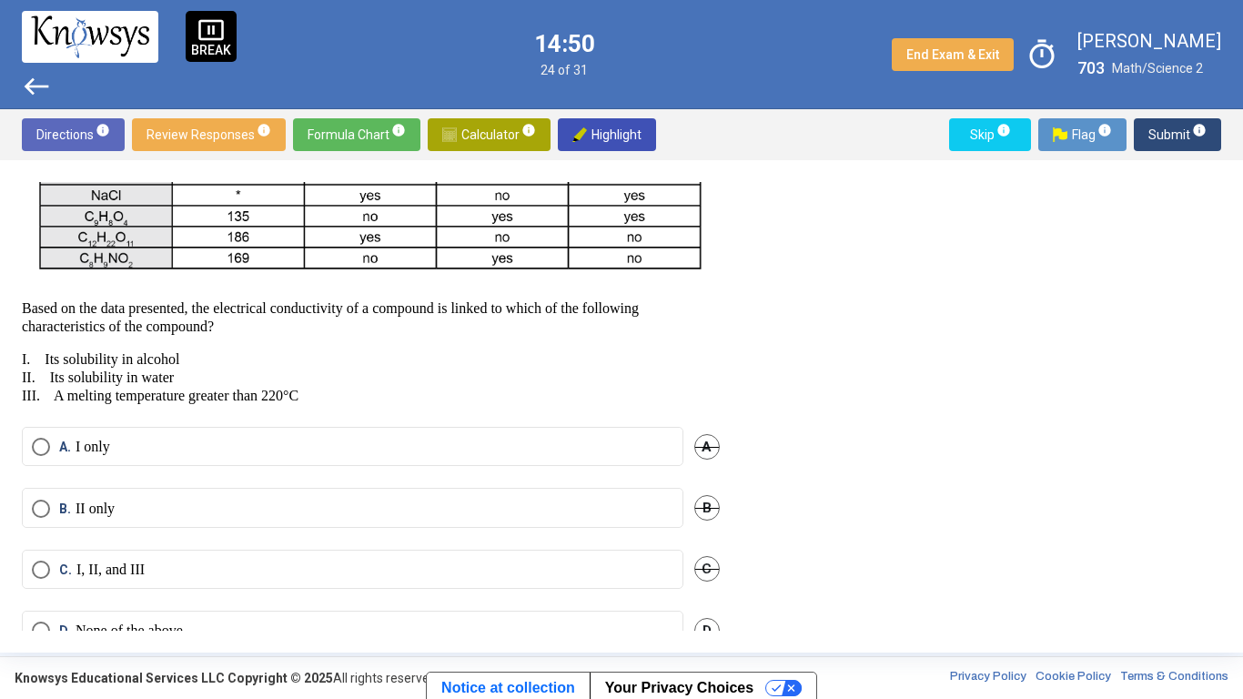
scroll to position [656, 0]
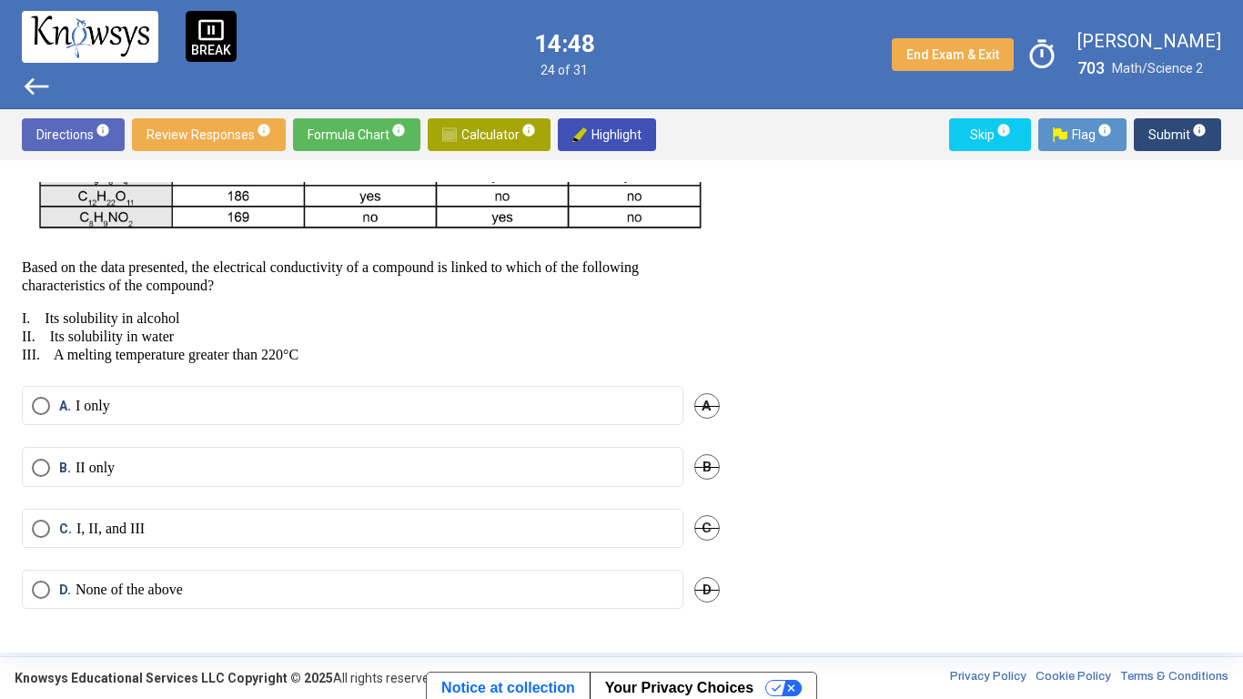
click at [284, 579] on mat-radio-button "D. None of the above" at bounding box center [352, 589] width 661 height 39
click at [261, 590] on label "D. None of the above" at bounding box center [352, 589] width 641 height 18
click at [1162, 126] on span "Submit info" at bounding box center [1177, 134] width 58 height 33
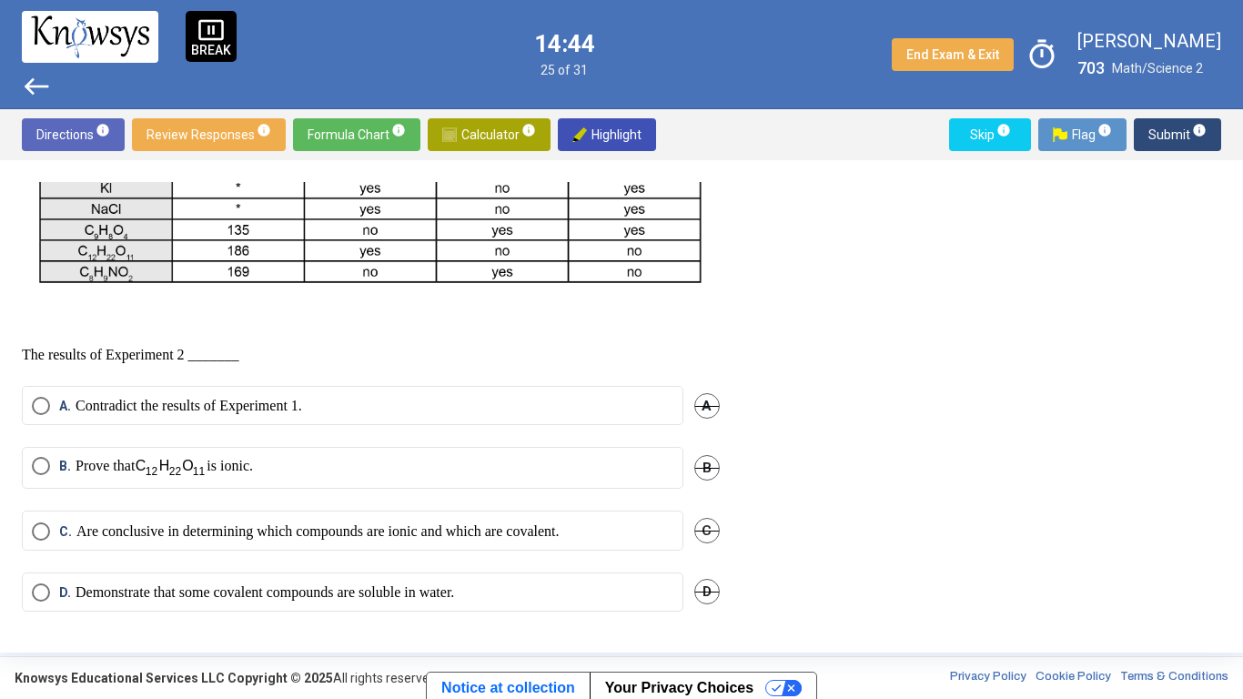
scroll to position [605, 0]
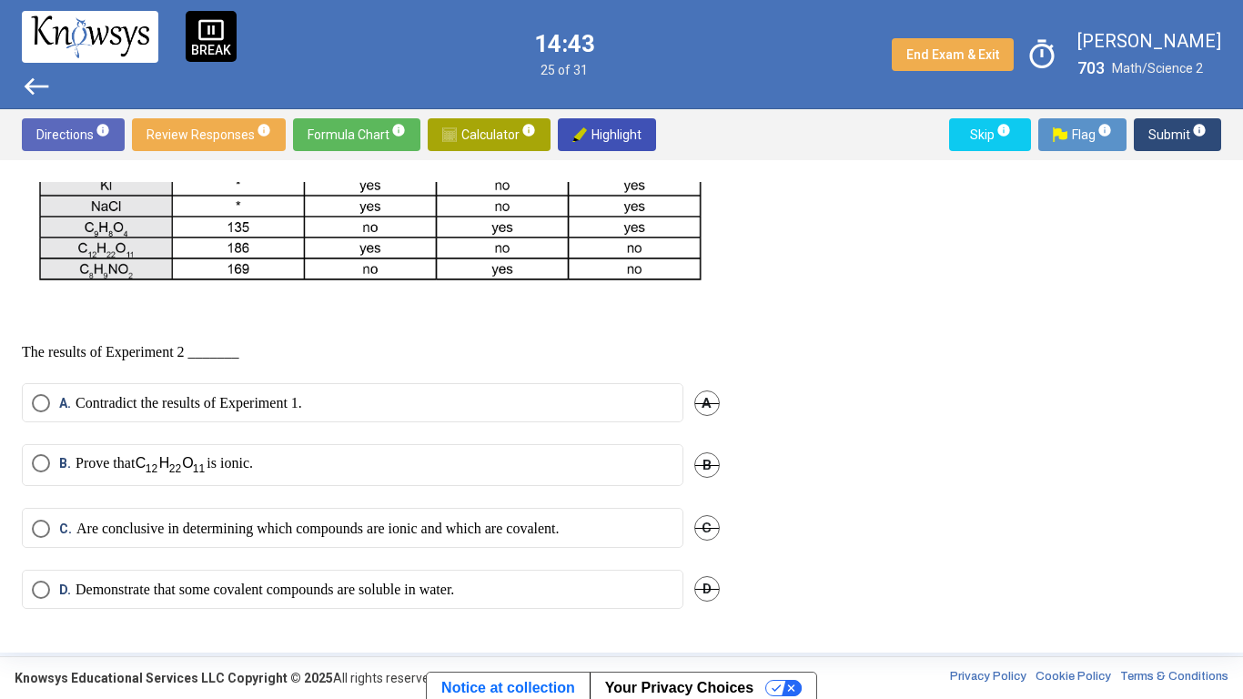
click at [261, 540] on mat-radio-button "C. Are conclusive in determining which compounds are ionic and which are covale…" at bounding box center [352, 527] width 661 height 39
click at [274, 465] on label "B. Prove that is ionic." at bounding box center [352, 465] width 641 height 22
click at [1159, 124] on span "Submit info" at bounding box center [1177, 134] width 58 height 33
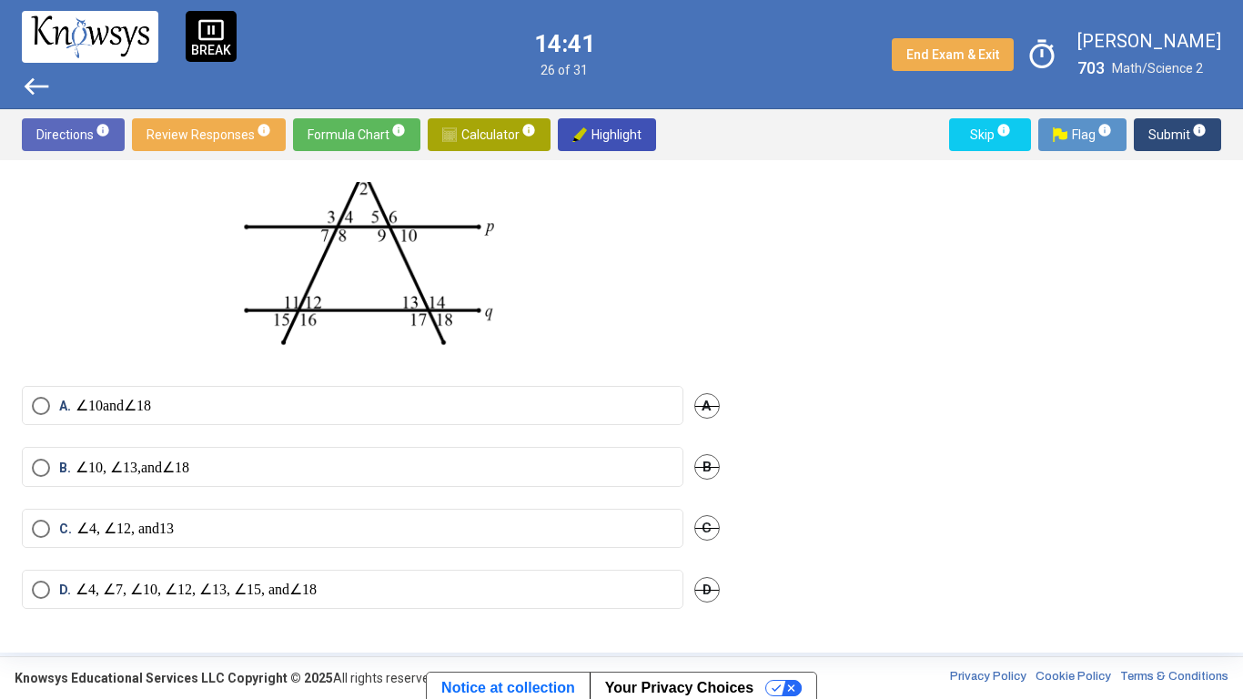
scroll to position [169, 0]
click at [131, 536] on mn "12" at bounding box center [123, 527] width 15 height 15
click at [306, 567] on div "C. and C" at bounding box center [371, 539] width 698 height 62
click at [307, 581] on p "and" at bounding box center [214, 589] width 276 height 19
click at [1169, 130] on span "Submit info" at bounding box center [1177, 134] width 58 height 33
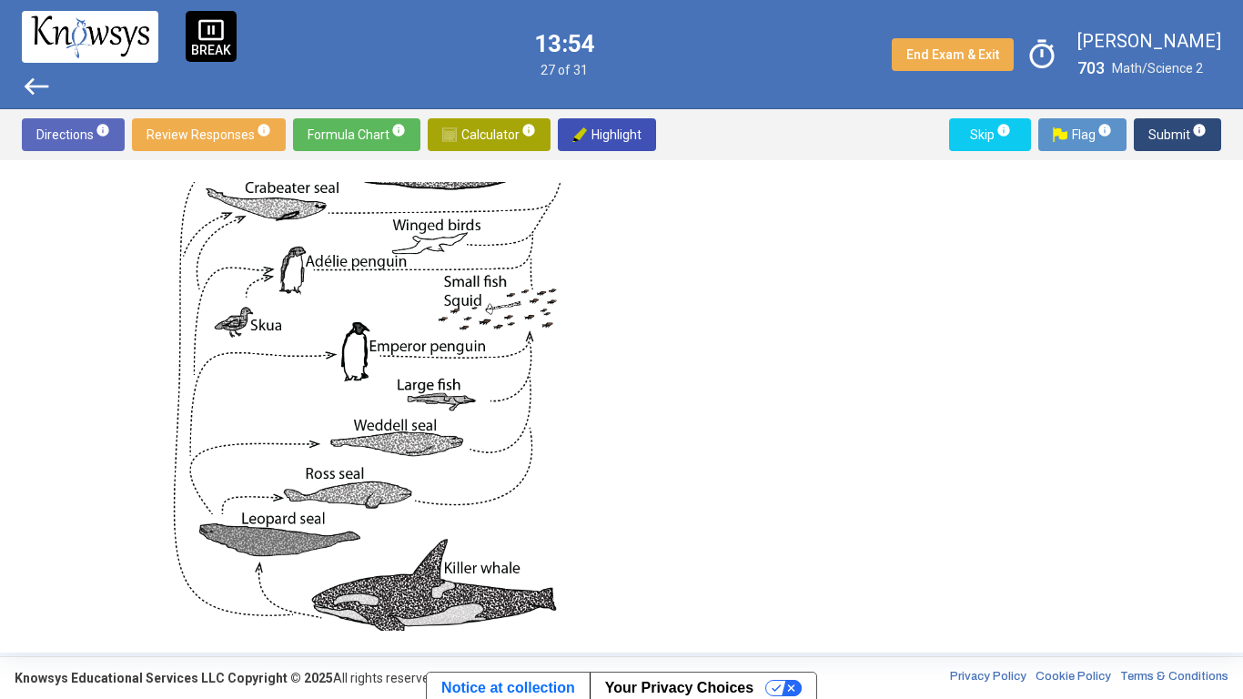
scroll to position [783, 0]
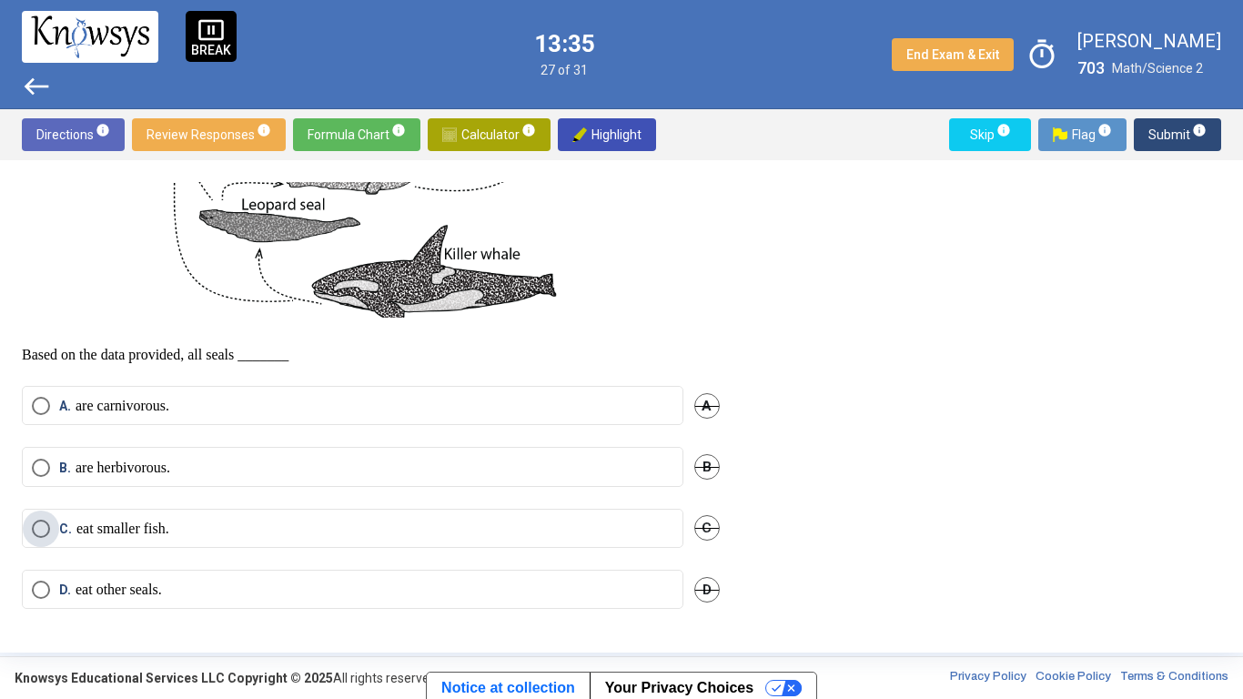
click at [96, 536] on p "eat smaller fish." at bounding box center [122, 528] width 93 height 18
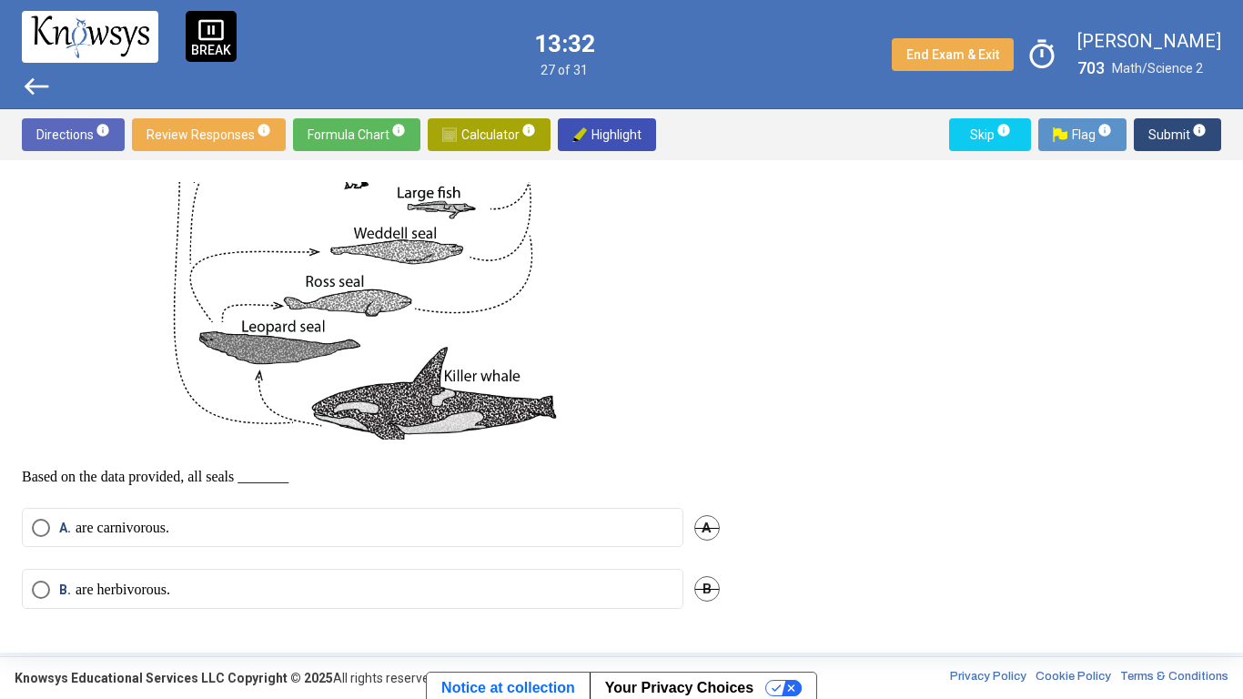
click at [339, 569] on div "A. are carnivorous. A" at bounding box center [371, 538] width 698 height 61
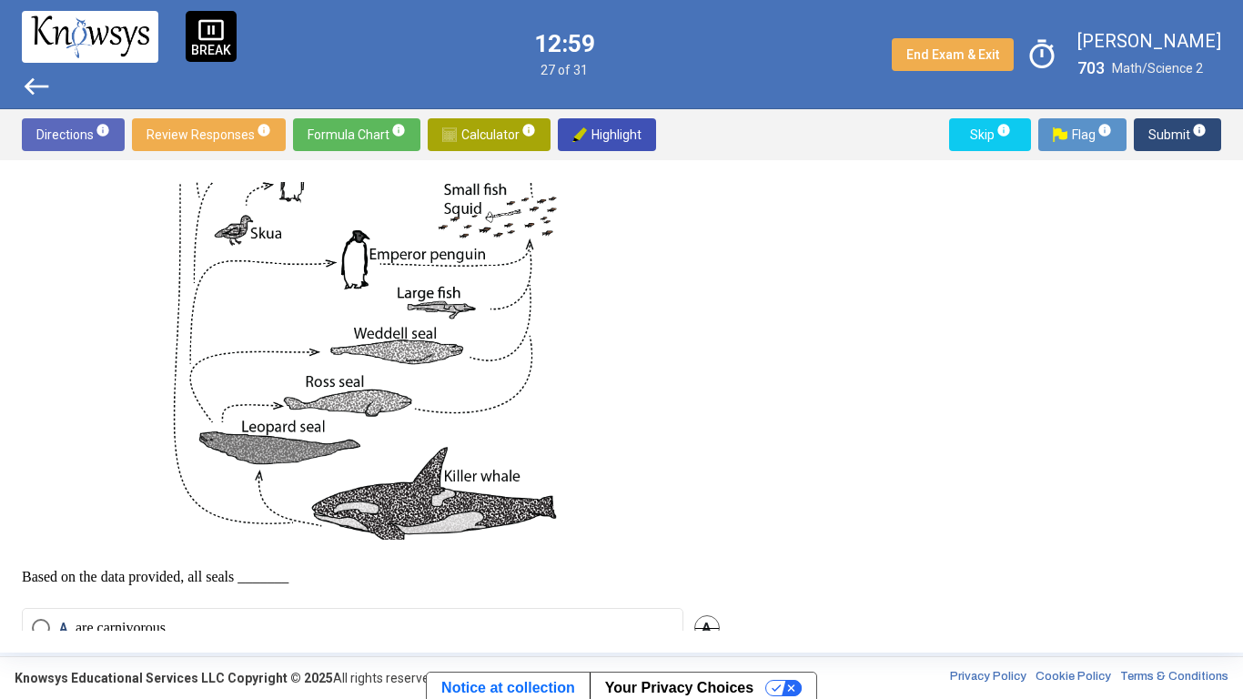
scroll to position [520, 0]
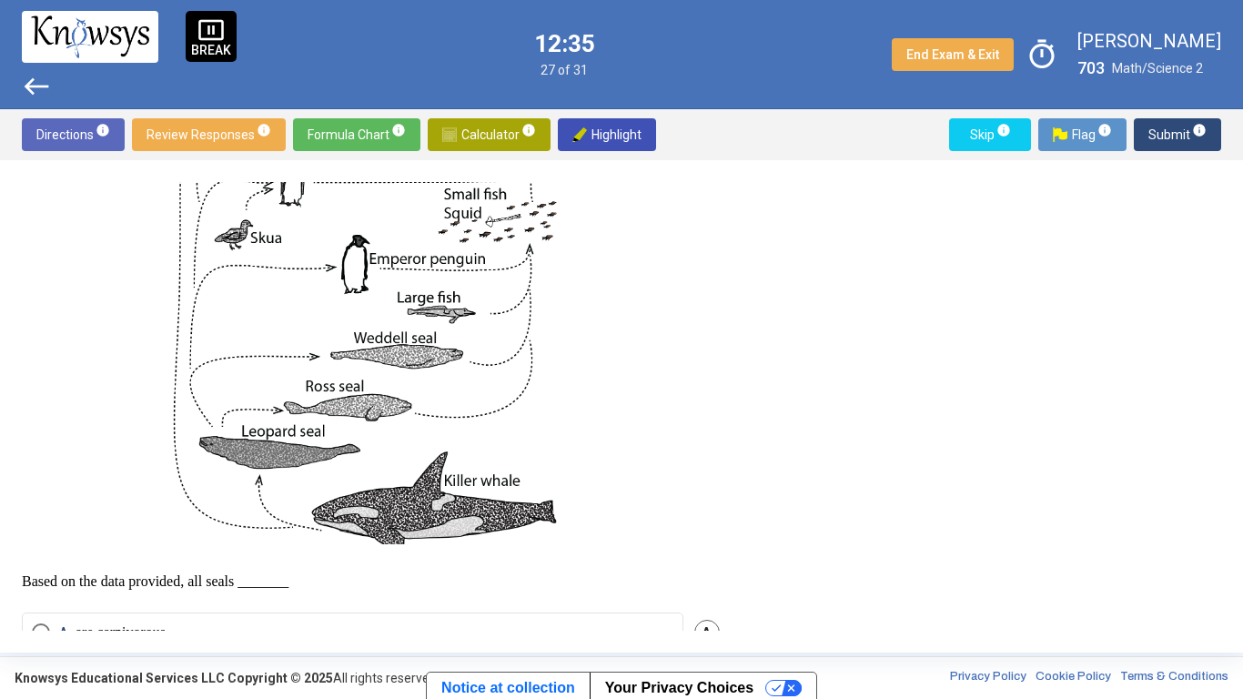
click at [459, 203] on img at bounding box center [371, 233] width 410 height 649
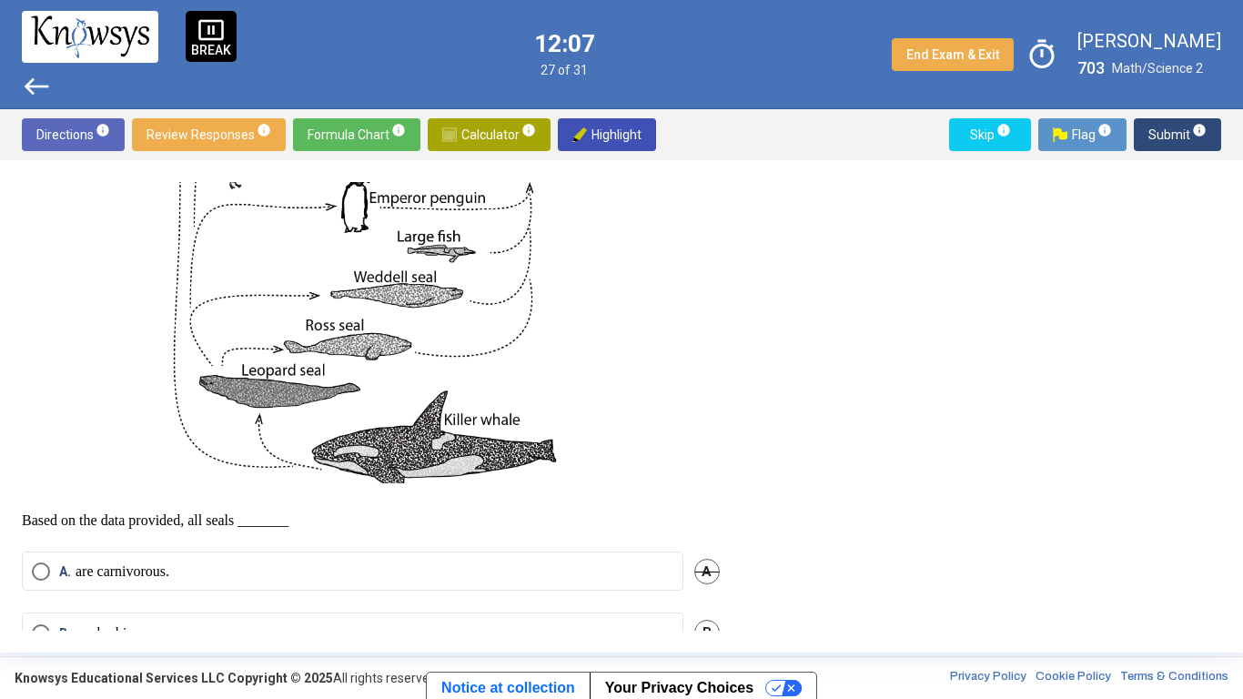
scroll to position [783, 0]
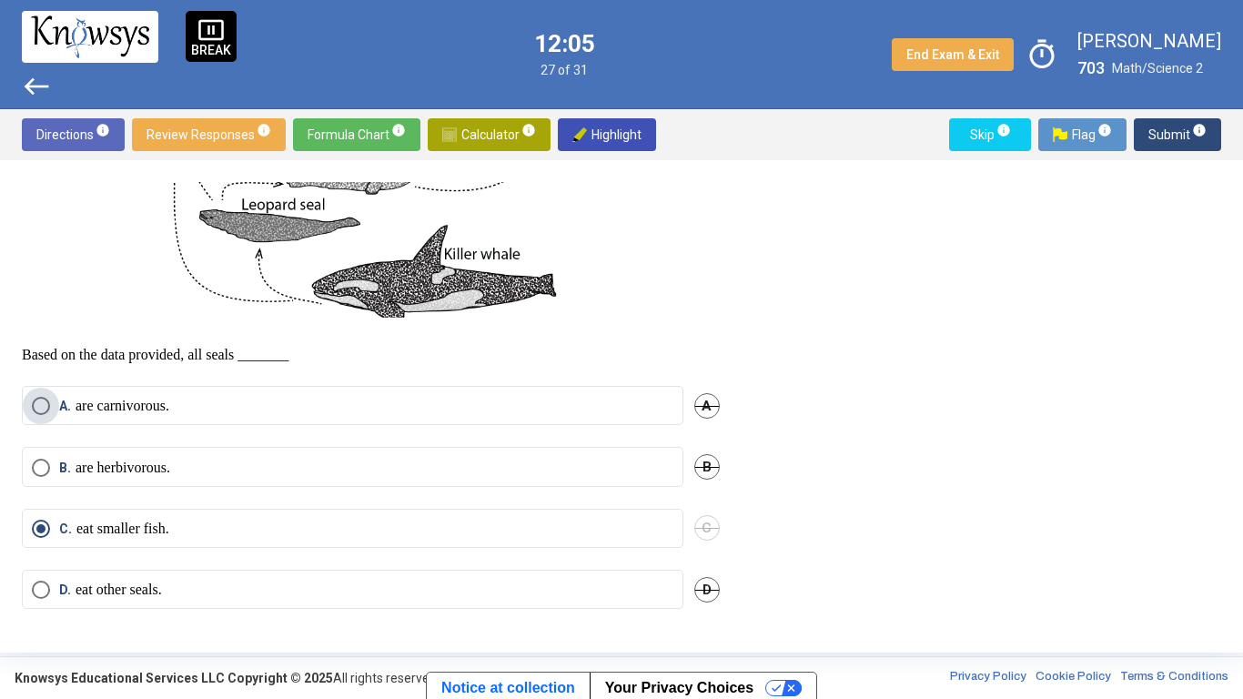
click at [241, 409] on label "A. are carnivorous." at bounding box center [352, 406] width 641 height 18
click at [1175, 143] on span "Submit info" at bounding box center [1177, 134] width 58 height 33
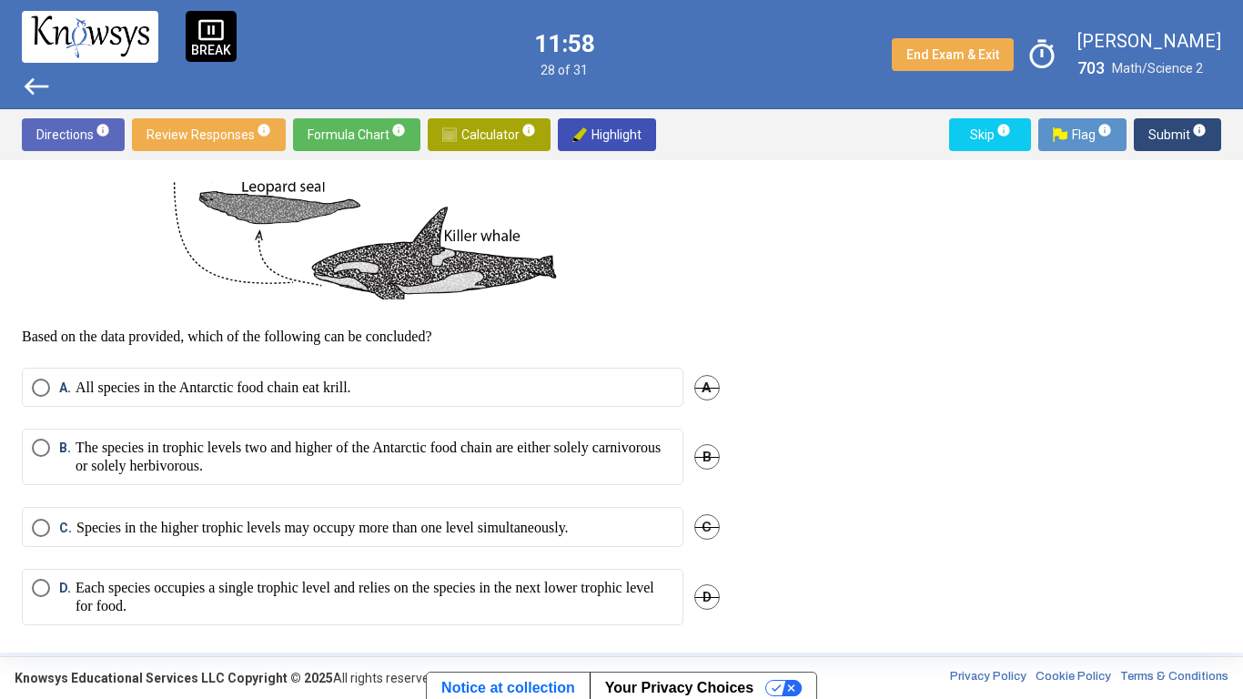
click at [581, 397] on label "A. All species in the Antarctic food chain eat krill." at bounding box center [352, 387] width 641 height 18
click at [1167, 127] on span "Submit info" at bounding box center [1177, 134] width 58 height 33
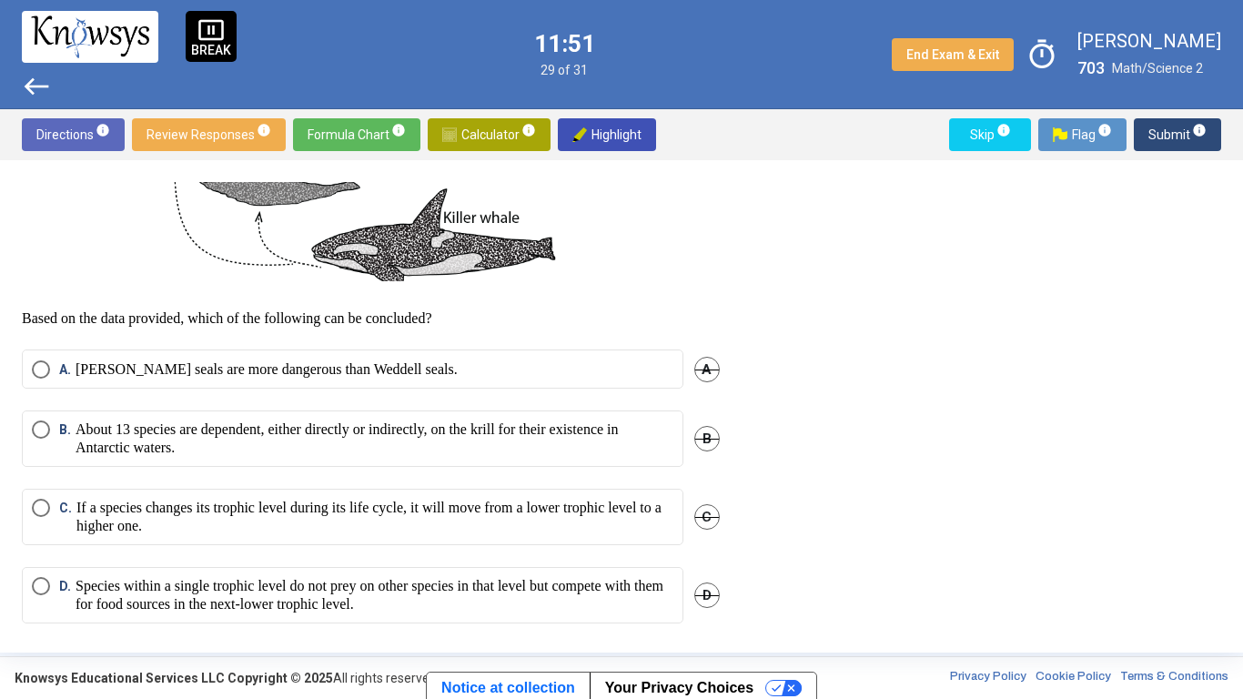
click at [1071, 126] on span "Flag info" at bounding box center [1082, 134] width 59 height 33
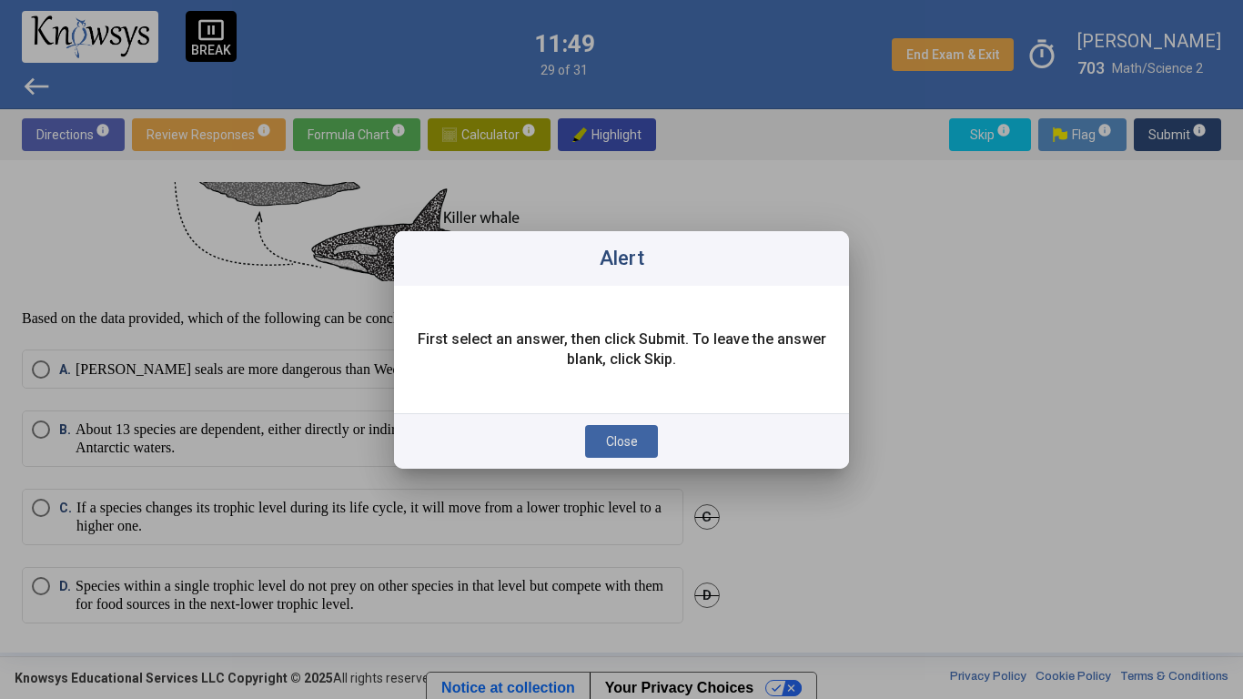
click at [637, 438] on button "Close" at bounding box center [621, 441] width 73 height 33
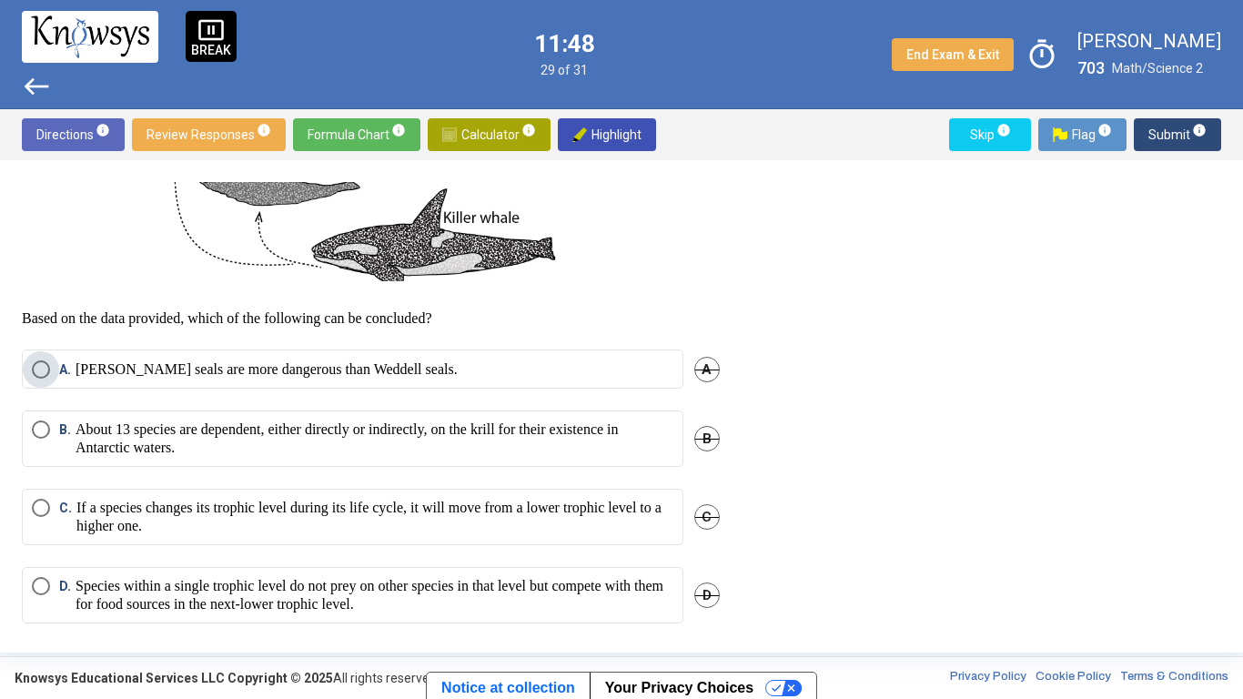
click at [504, 378] on label "[PERSON_NAME] seals are more dangerous than Weddell seals." at bounding box center [352, 369] width 641 height 18
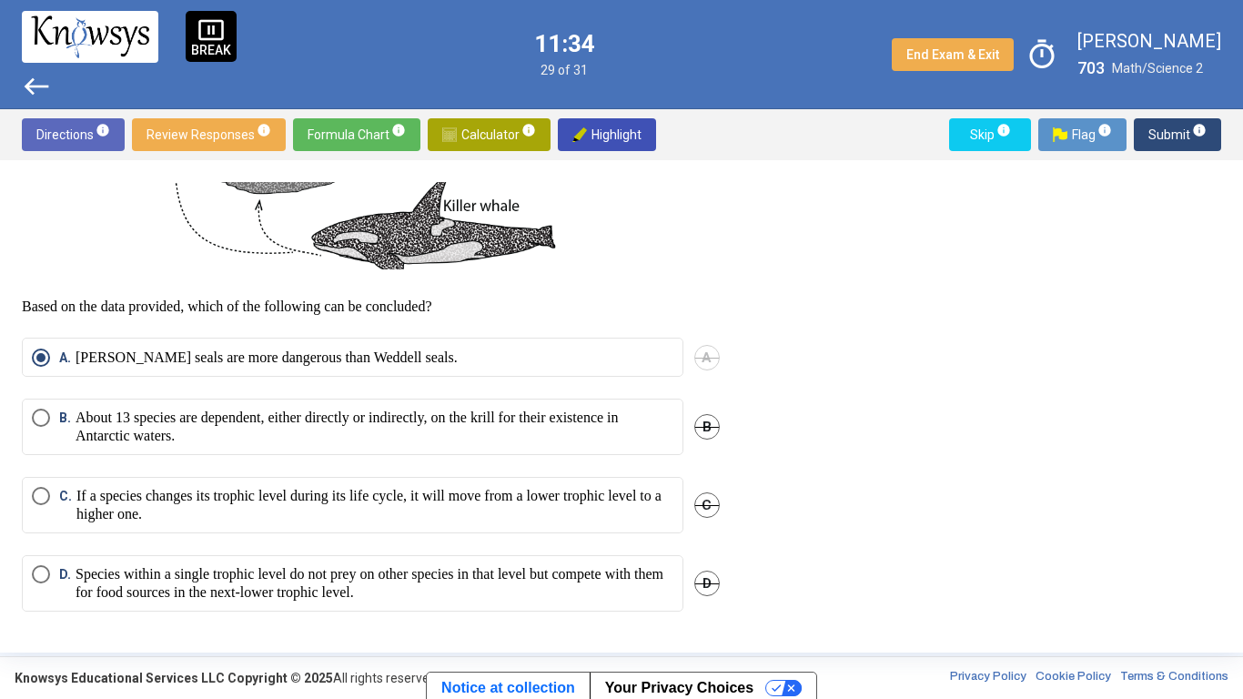
scroll to position [834, 0]
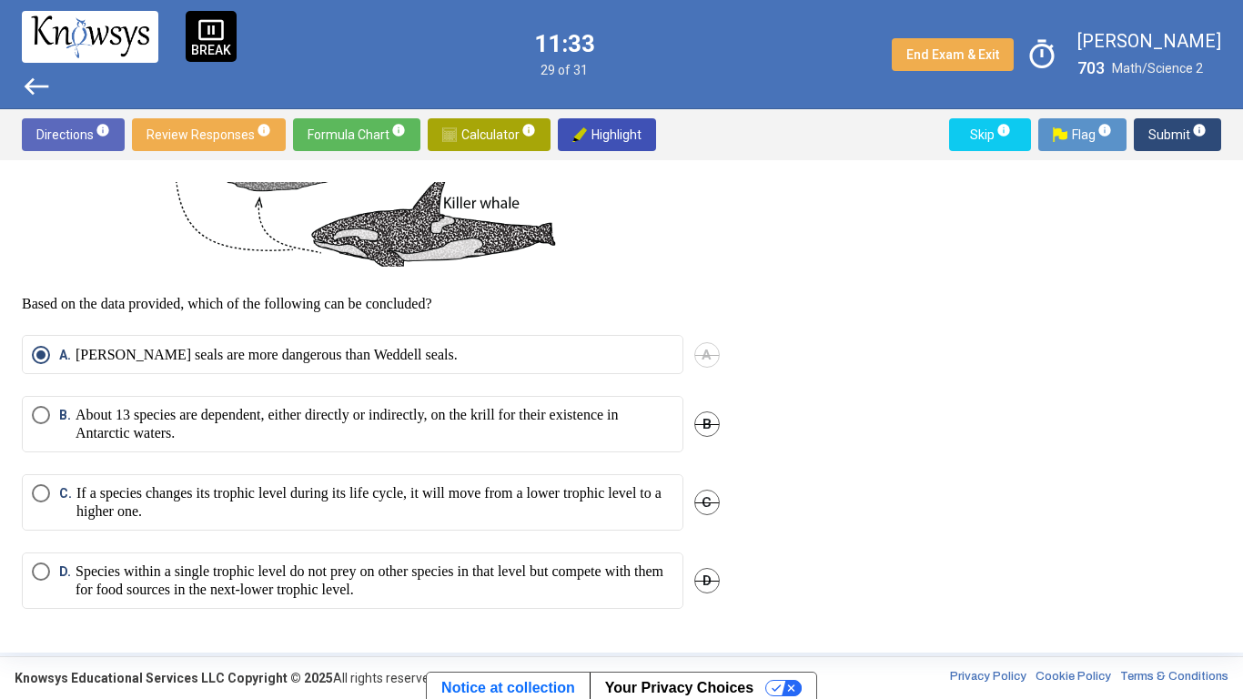
click at [506, 433] on p "About 13 species are dependent, either directly or indirectly, on the krill for…" at bounding box center [375, 424] width 598 height 36
click at [1181, 128] on span "Submit info" at bounding box center [1177, 134] width 58 height 33
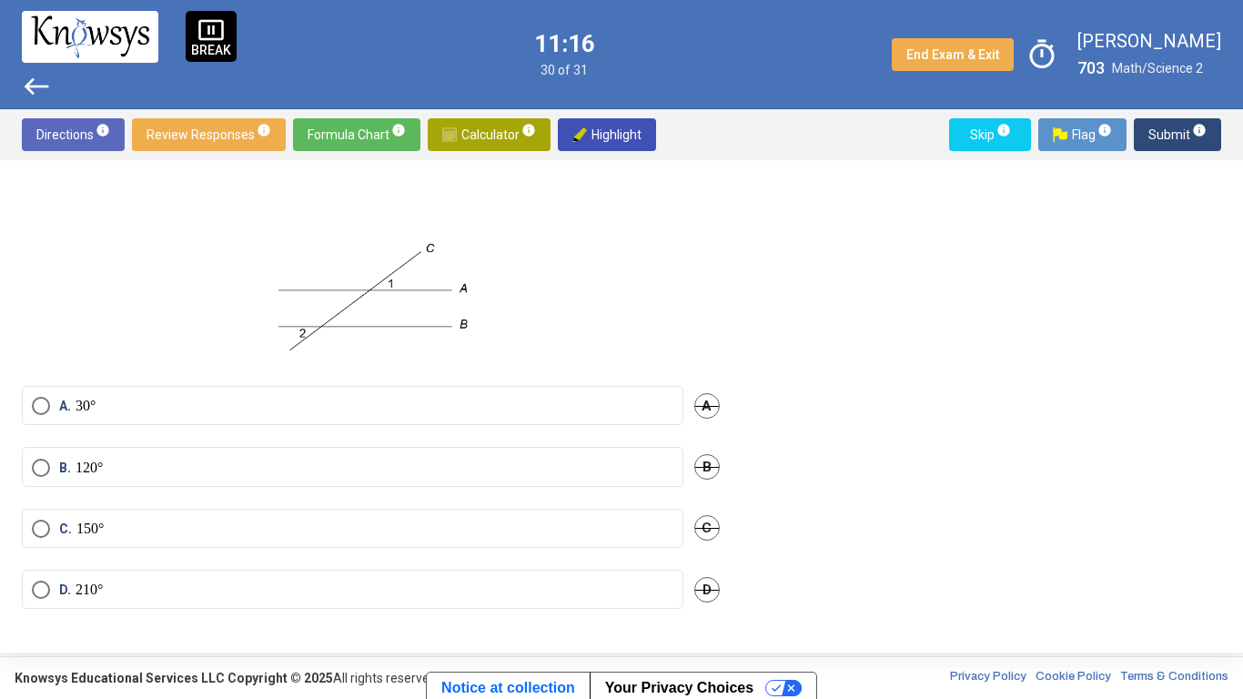
scroll to position [77, 0]
click at [325, 538] on mat-radio-button "C. 150°" at bounding box center [352, 529] width 661 height 39
click at [395, 511] on mat-radio-button "C. 150°" at bounding box center [352, 529] width 661 height 39
click at [35, 523] on span "Select an option" at bounding box center [41, 530] width 18 height 18
click at [1151, 129] on span "Submit info" at bounding box center [1177, 134] width 58 height 33
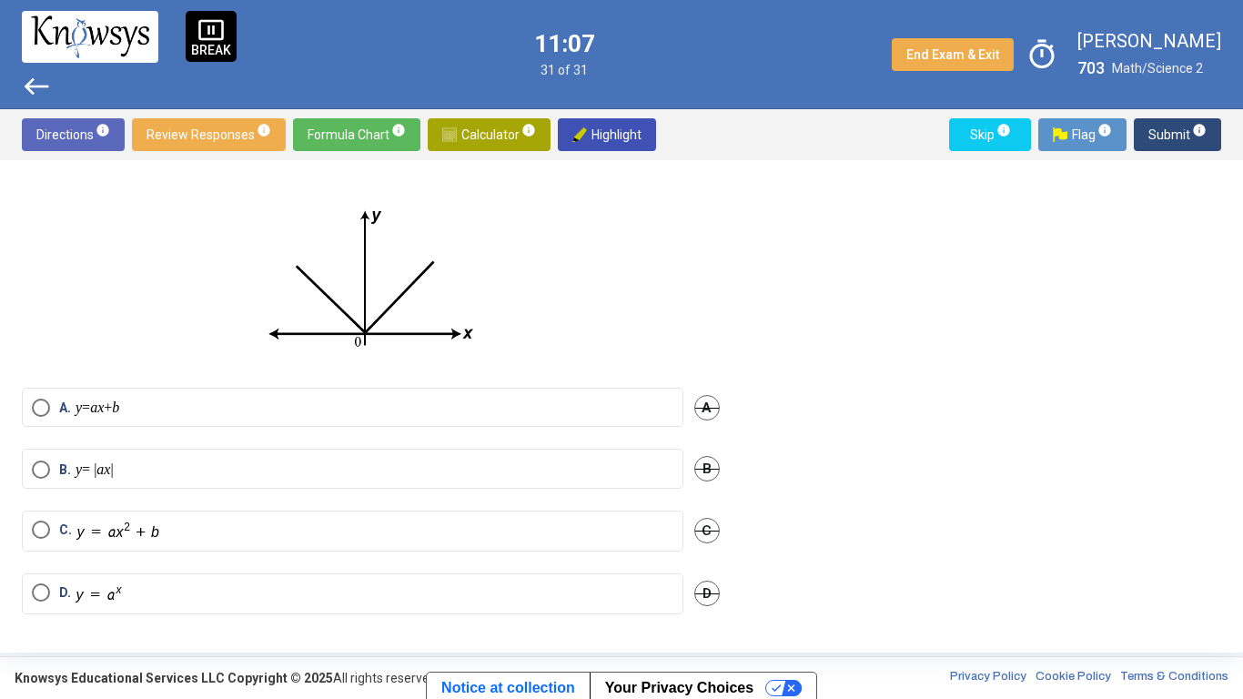
click at [616, 465] on label "B. y = | ax |" at bounding box center [352, 469] width 641 height 18
click at [1169, 138] on span "Submit info" at bounding box center [1177, 134] width 58 height 33
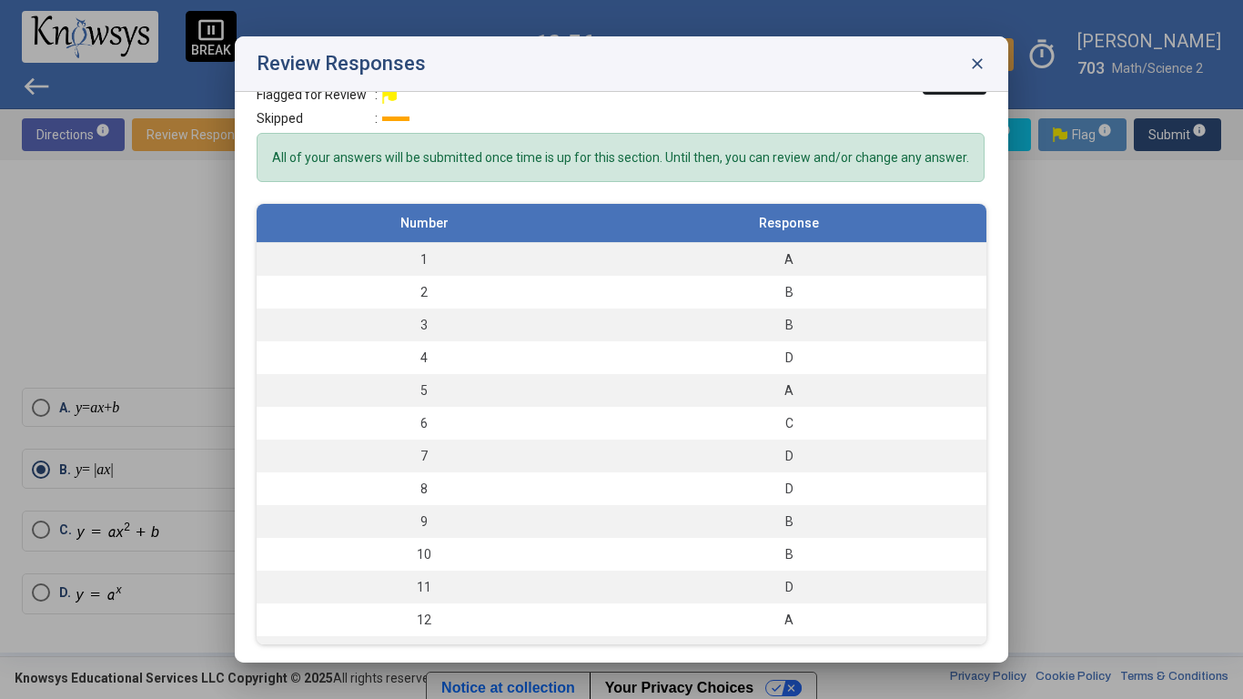
scroll to position [0, 0]
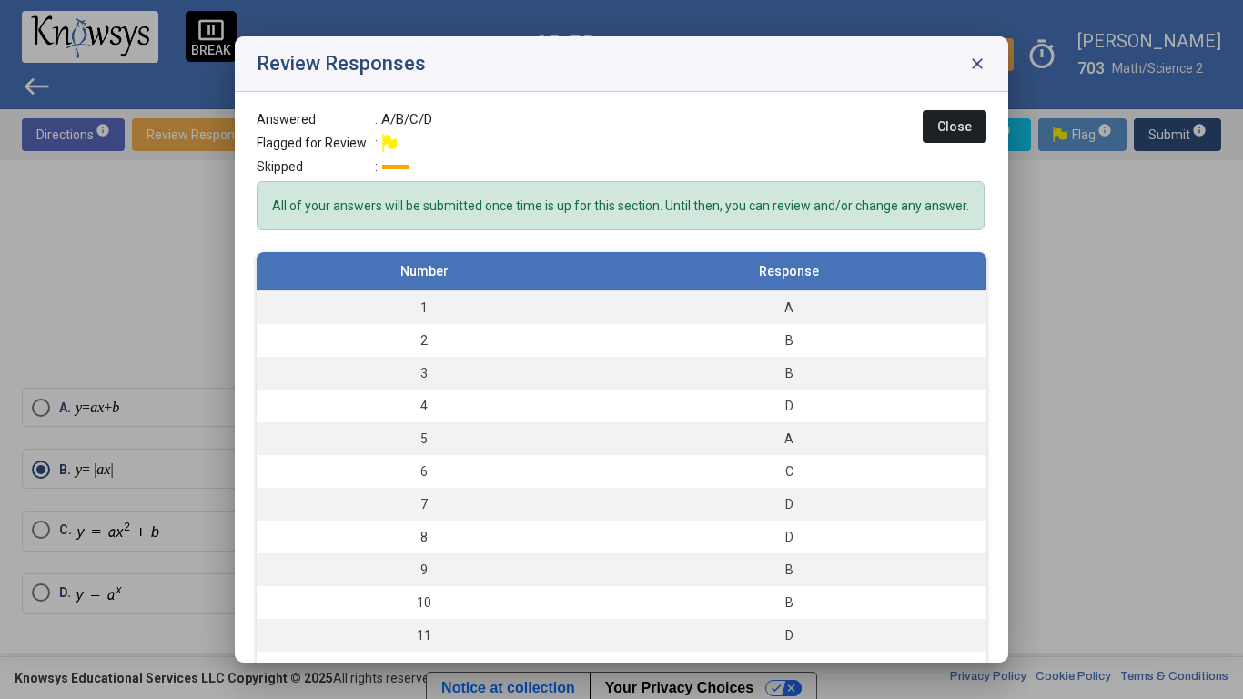
click at [959, 122] on span "Close" at bounding box center [954, 126] width 35 height 15
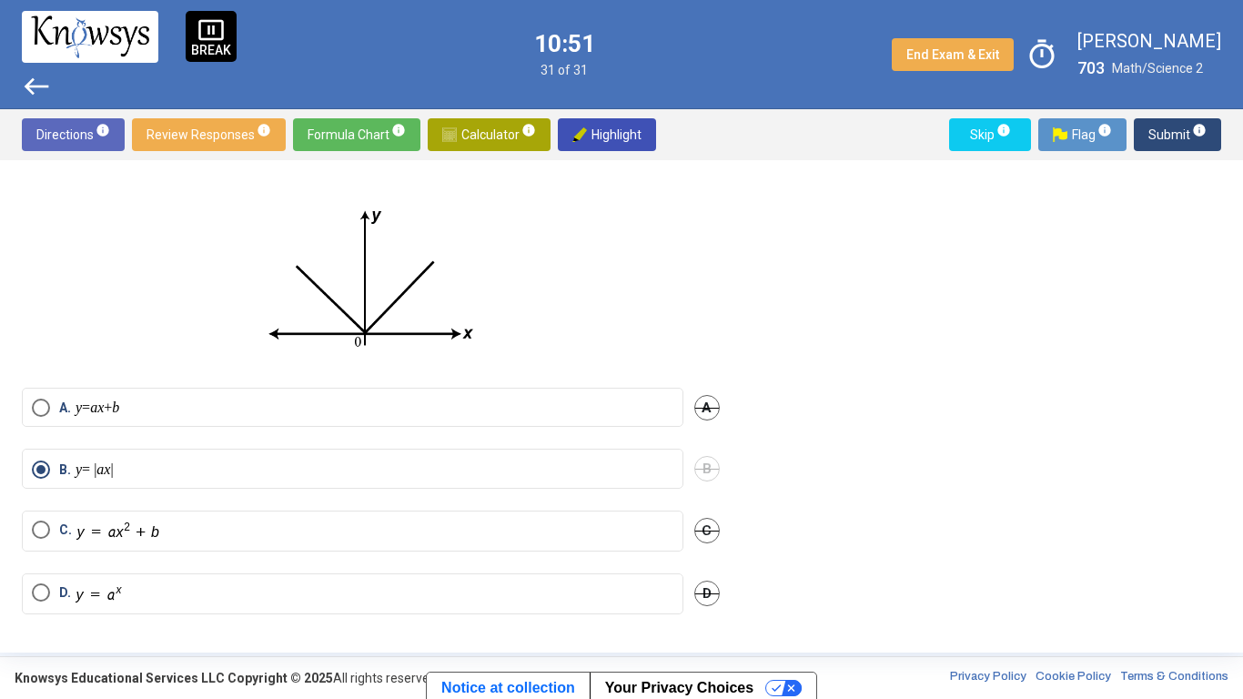
click at [1172, 122] on span "Submit info" at bounding box center [1177, 134] width 58 height 33
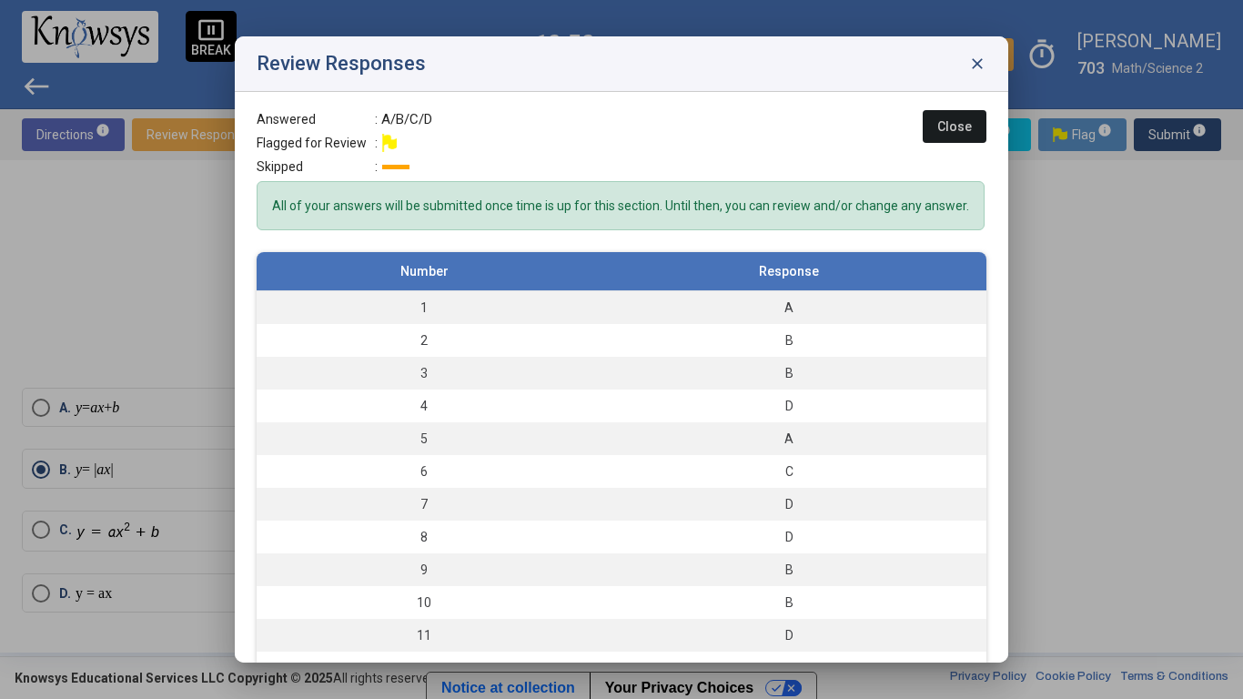
click at [960, 136] on button "Close" at bounding box center [955, 126] width 64 height 33
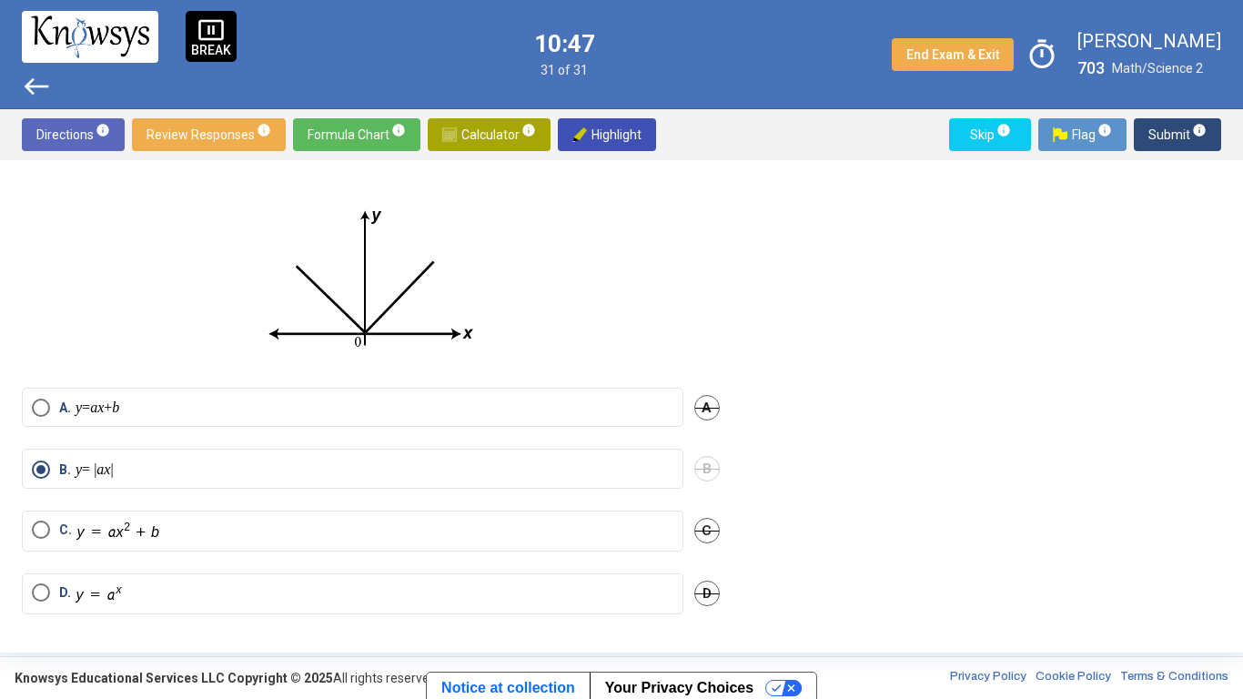
click at [1167, 135] on span "Submit info" at bounding box center [1177, 134] width 58 height 33
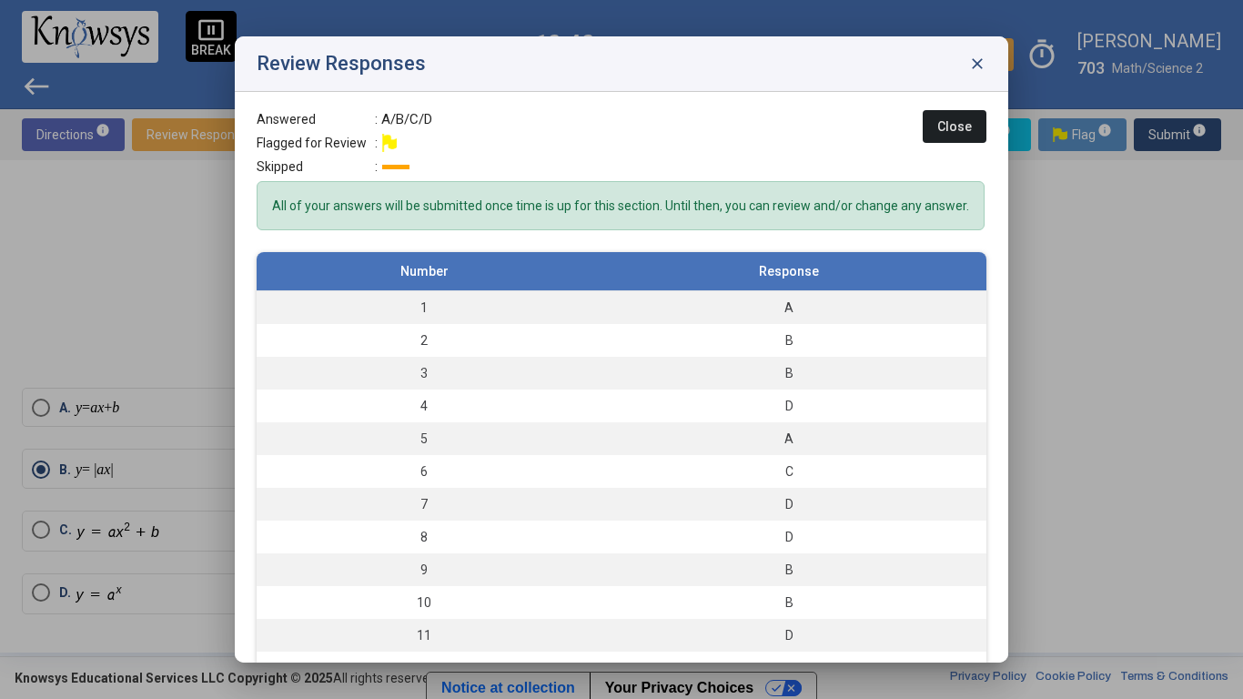
click at [953, 136] on button "Close" at bounding box center [955, 126] width 64 height 33
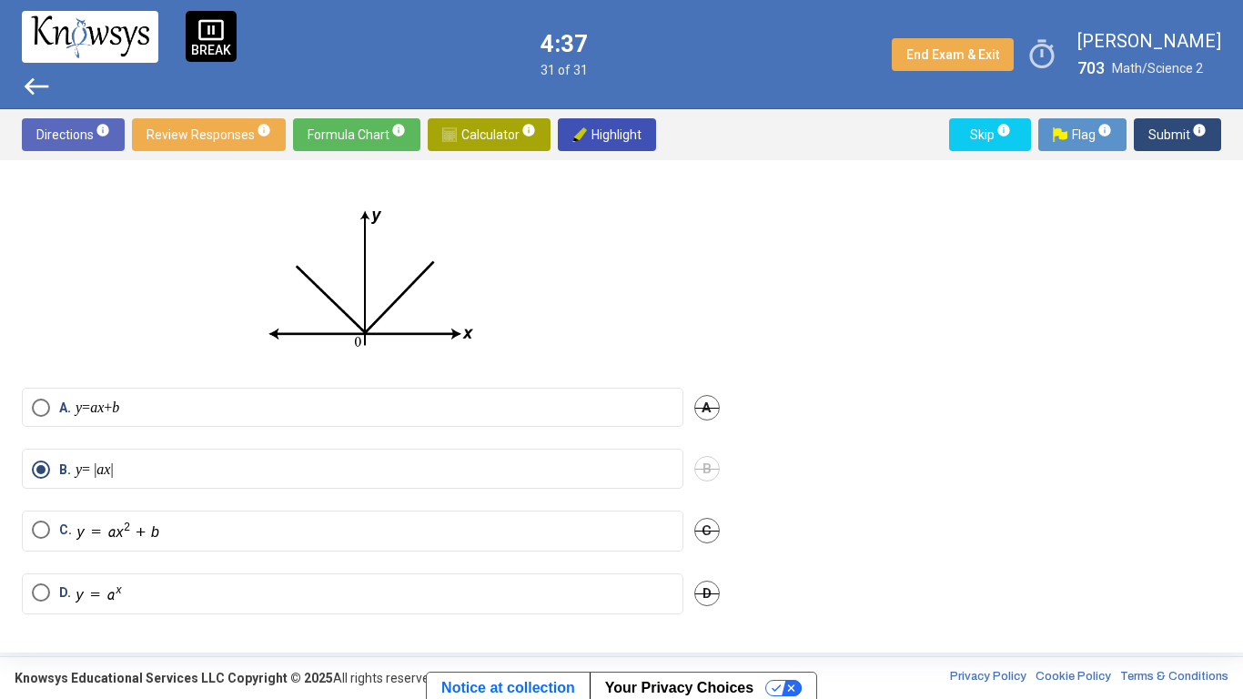
click at [203, 121] on span "Review Responses info" at bounding box center [208, 134] width 125 height 33
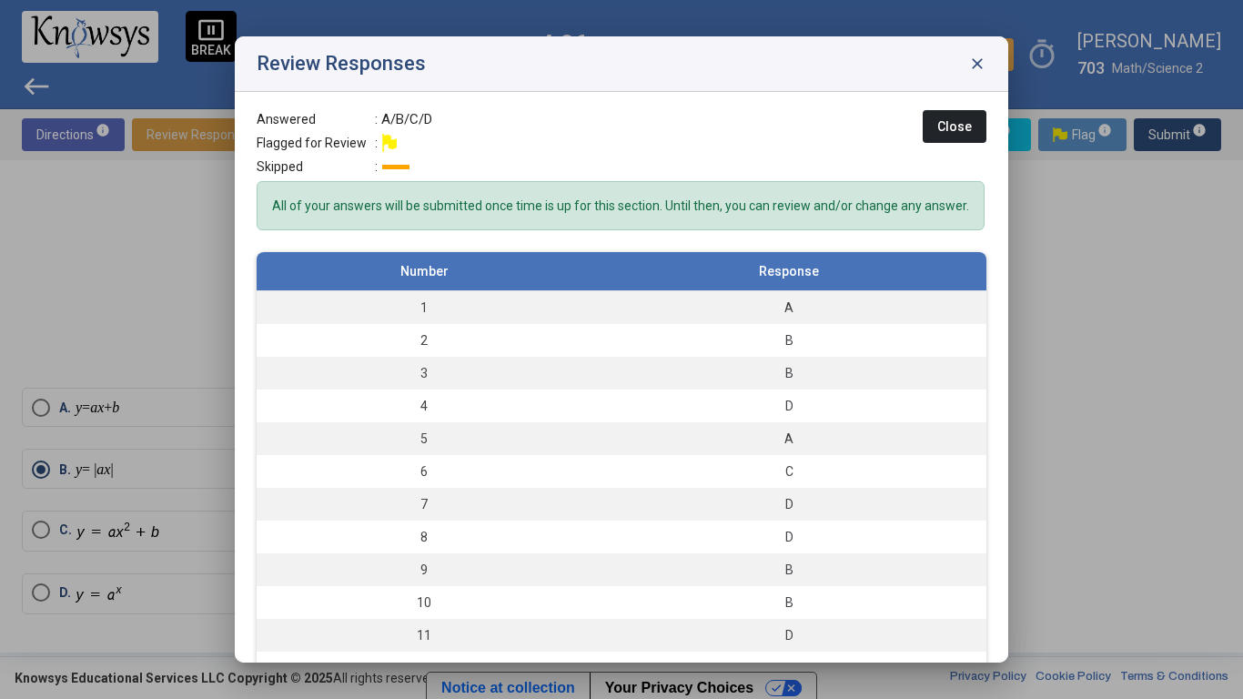
click at [137, 331] on div at bounding box center [621, 349] width 1243 height 699
